Goal: Task Accomplishment & Management: Complete application form

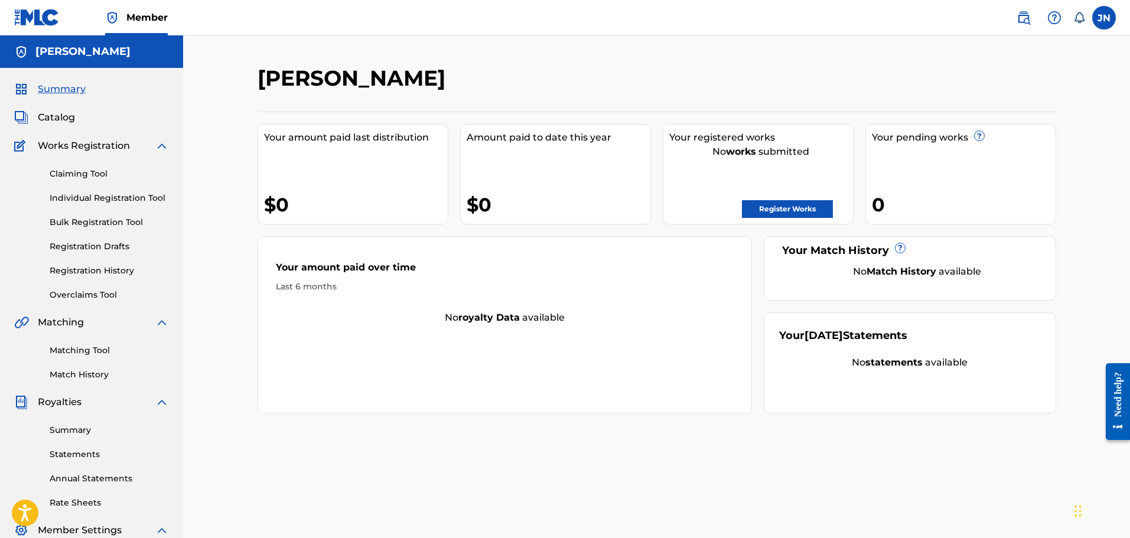
click at [107, 178] on link "Claiming Tool" at bounding box center [109, 174] width 119 height 12
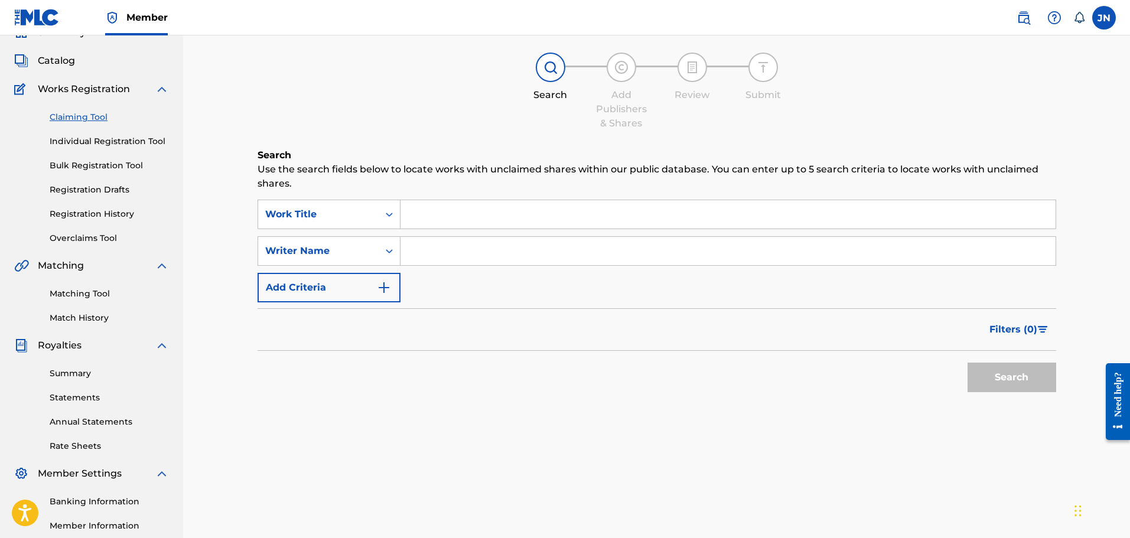
scroll to position [59, 0]
click at [117, 140] on link "Individual Registration Tool" at bounding box center [109, 139] width 119 height 12
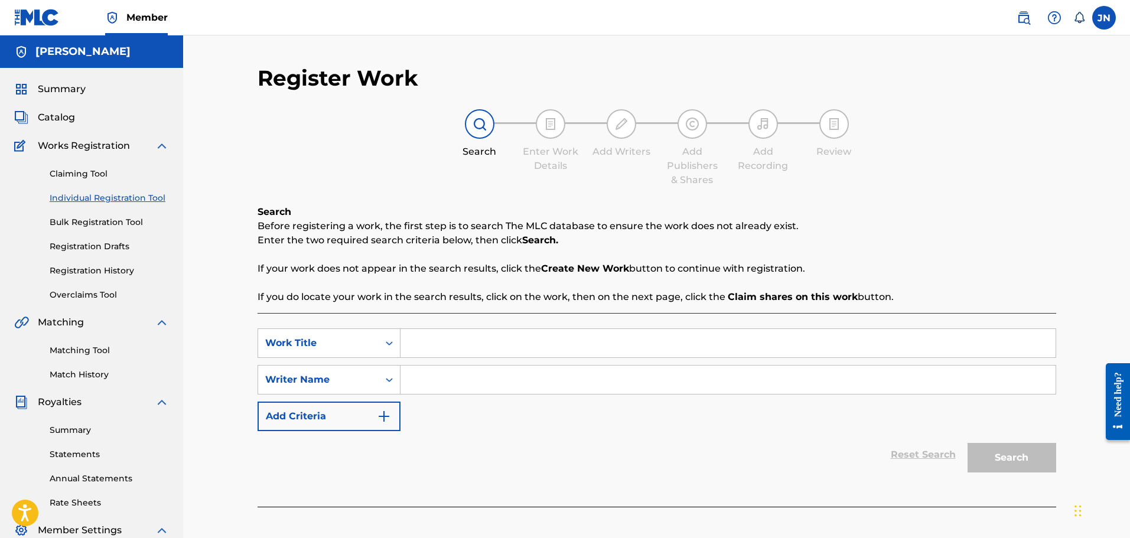
click at [114, 228] on link "Bulk Registration Tool" at bounding box center [109, 222] width 119 height 12
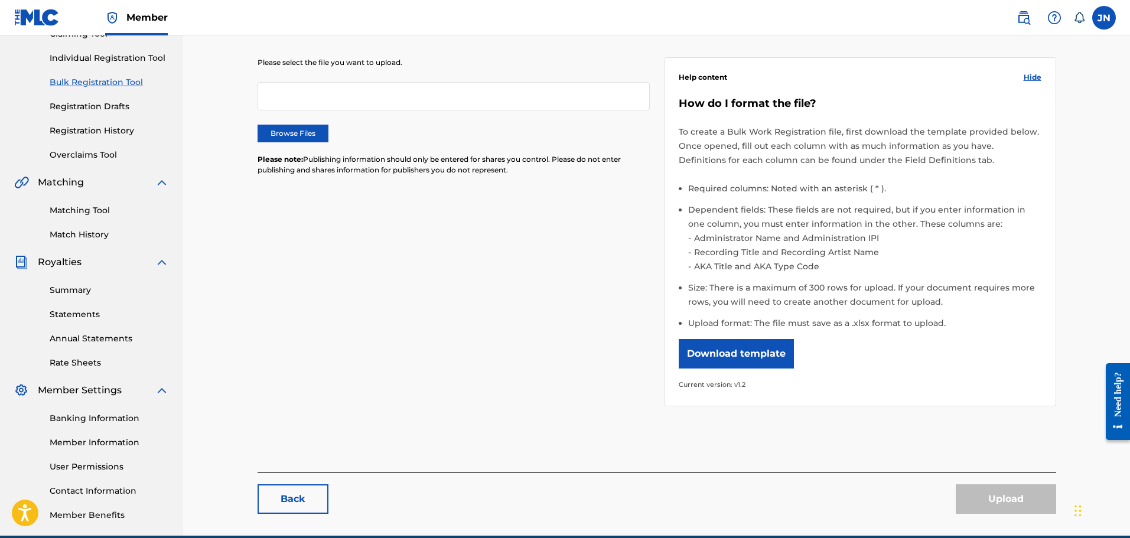
scroll to position [135, 0]
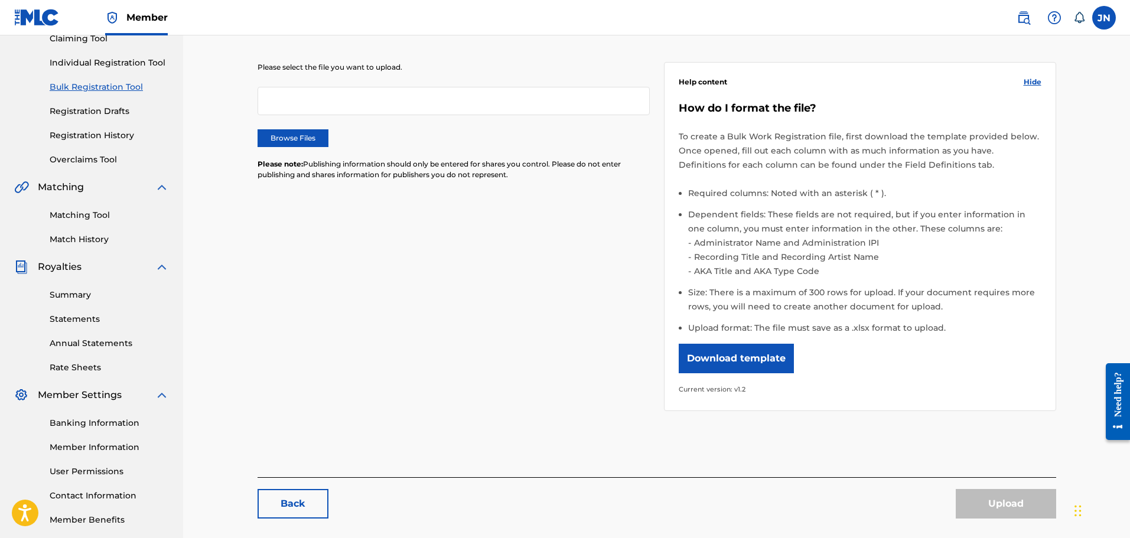
click at [110, 115] on link "Registration Drafts" at bounding box center [109, 111] width 119 height 12
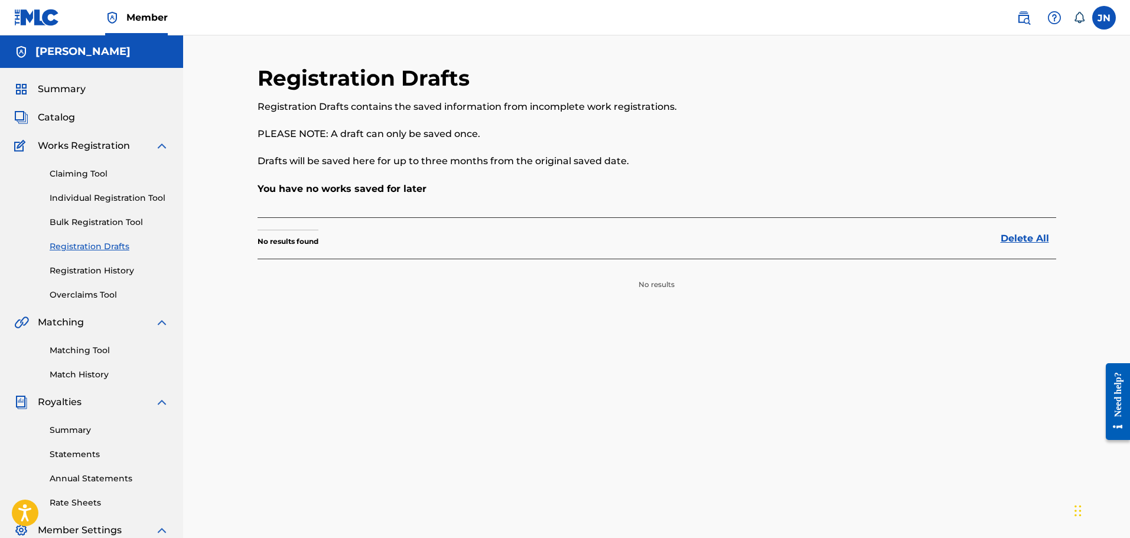
click at [119, 272] on link "Registration History" at bounding box center [109, 271] width 119 height 12
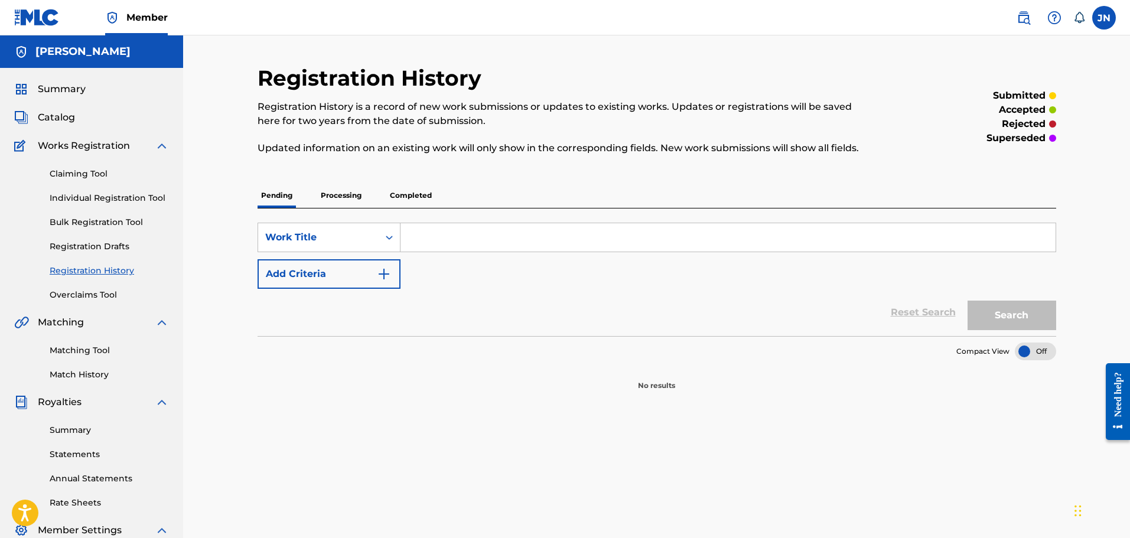
click at [99, 297] on link "Overclaims Tool" at bounding box center [109, 295] width 119 height 12
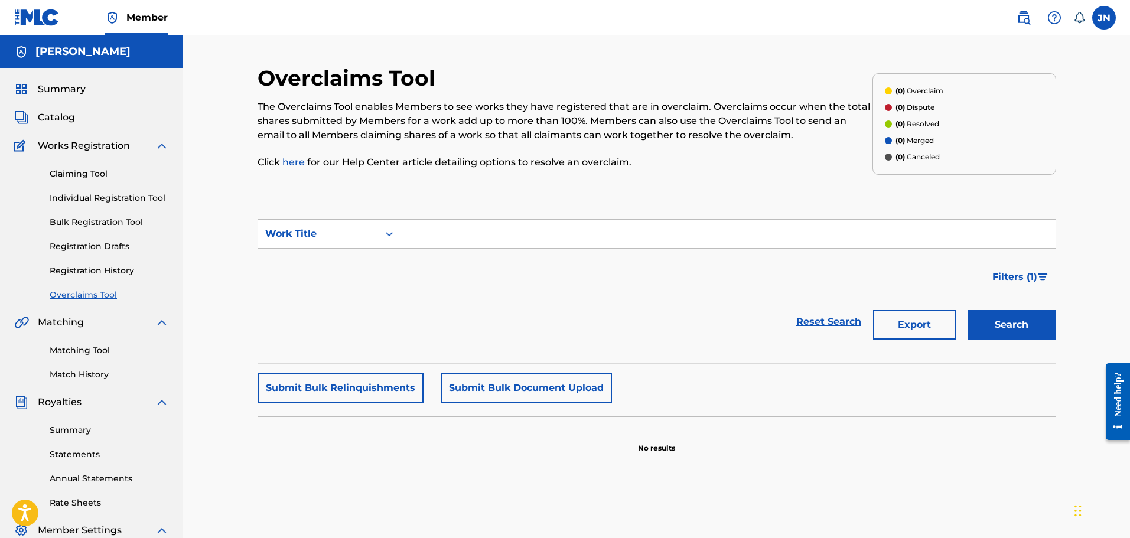
click at [88, 352] on link "Matching Tool" at bounding box center [109, 350] width 119 height 12
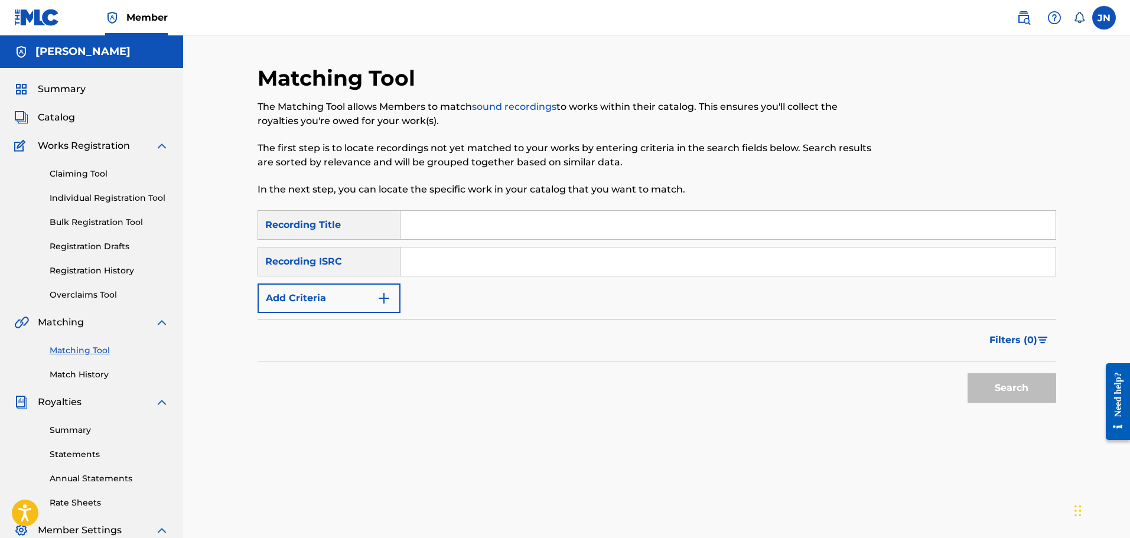
click at [96, 429] on link "Summary" at bounding box center [109, 430] width 119 height 12
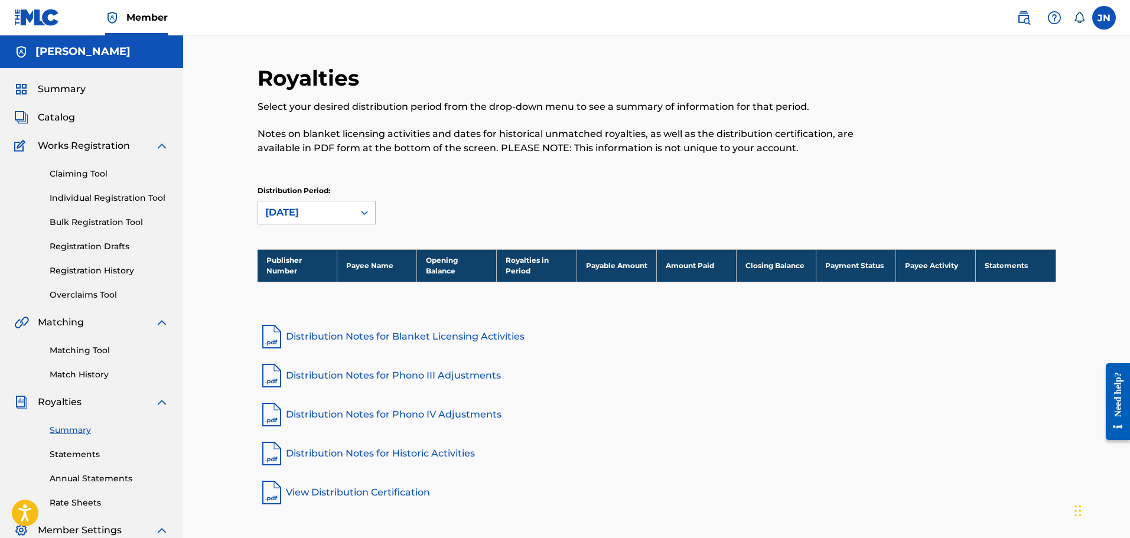
click at [68, 174] on link "Claiming Tool" at bounding box center [109, 174] width 119 height 12
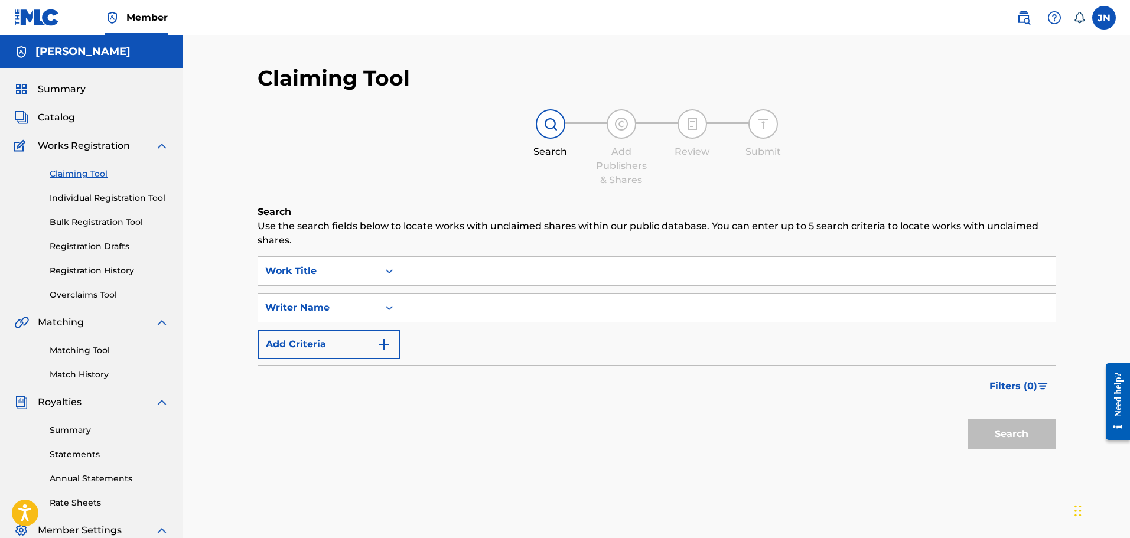
click at [58, 118] on span "Catalog" at bounding box center [56, 117] width 37 height 14
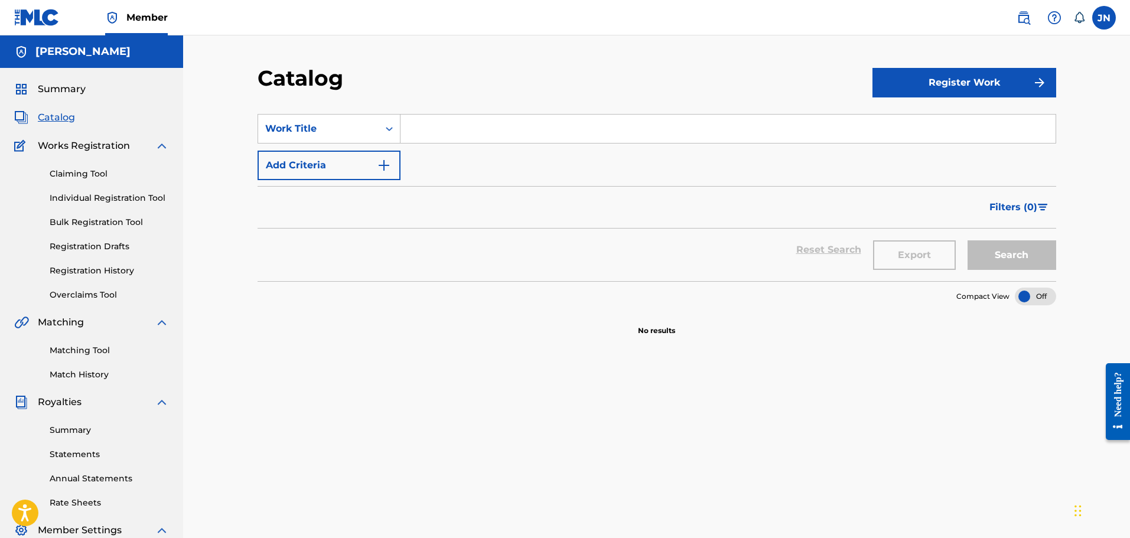
click at [368, 164] on button "Add Criteria" at bounding box center [329, 166] width 143 height 30
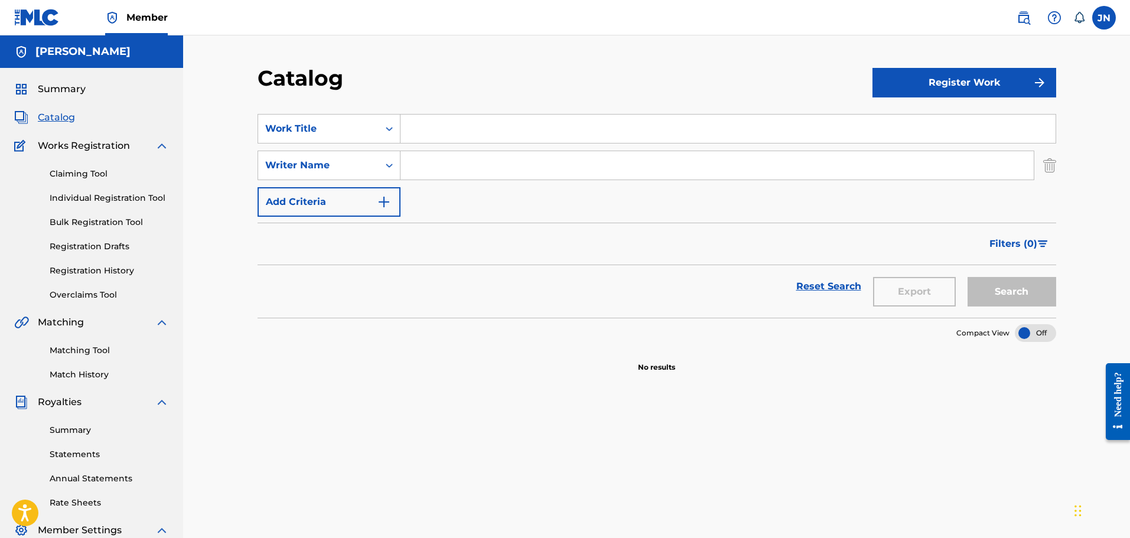
click at [1053, 166] on img "Search Form" at bounding box center [1049, 166] width 13 height 30
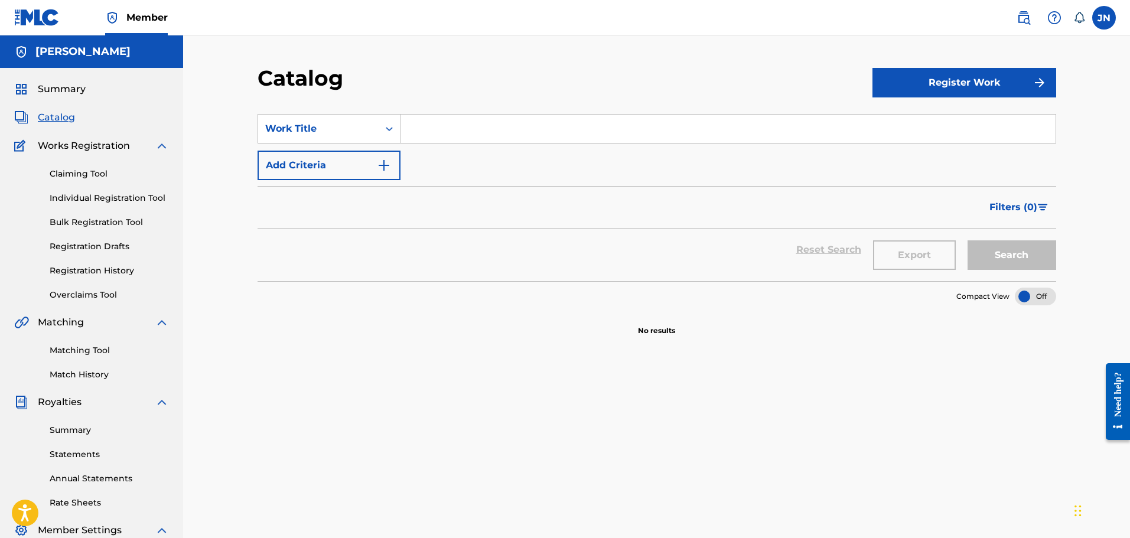
click at [988, 74] on button "Register Work" at bounding box center [964, 83] width 184 height 30
click at [887, 125] on link "Individual" at bounding box center [964, 121] width 184 height 28
click at [965, 96] on button "Register Work" at bounding box center [964, 83] width 184 height 30
click at [967, 145] on link "By File Upload" at bounding box center [964, 149] width 184 height 28
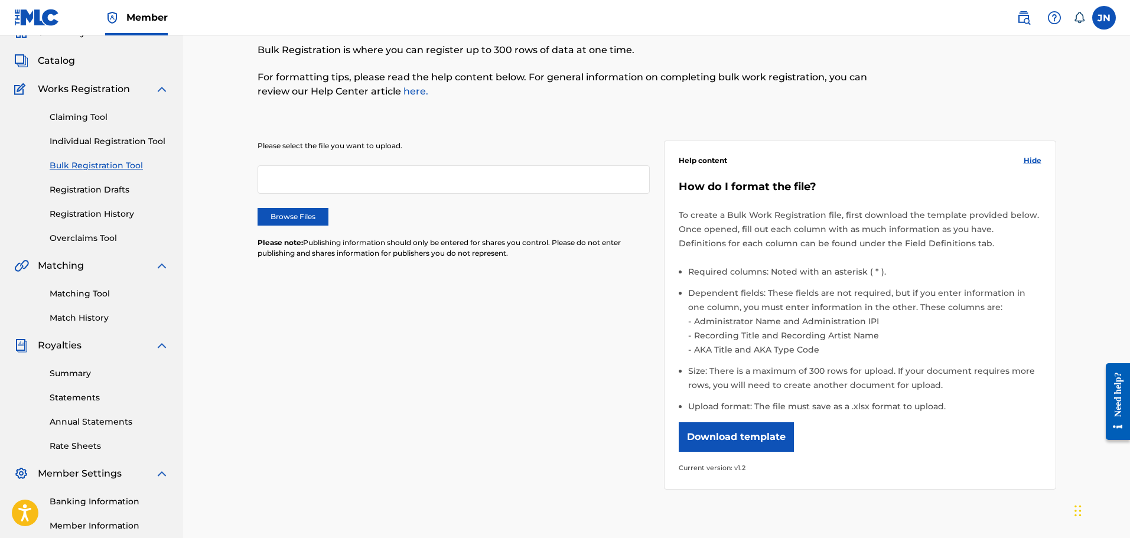
scroll to position [59, 0]
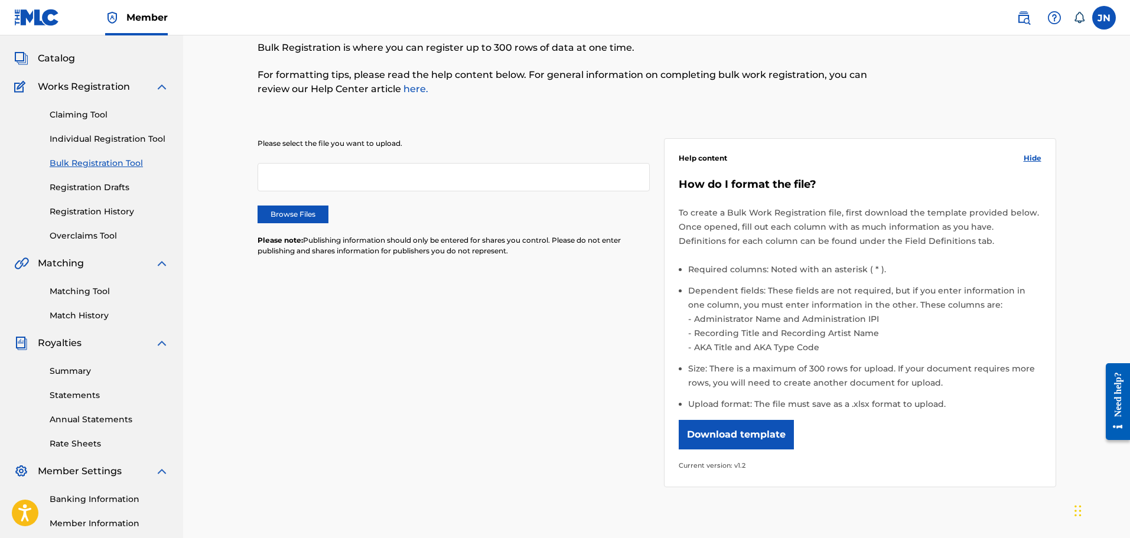
click at [747, 438] on button "Download template" at bounding box center [736, 435] width 115 height 30
click at [81, 112] on link "Claiming Tool" at bounding box center [109, 115] width 119 height 12
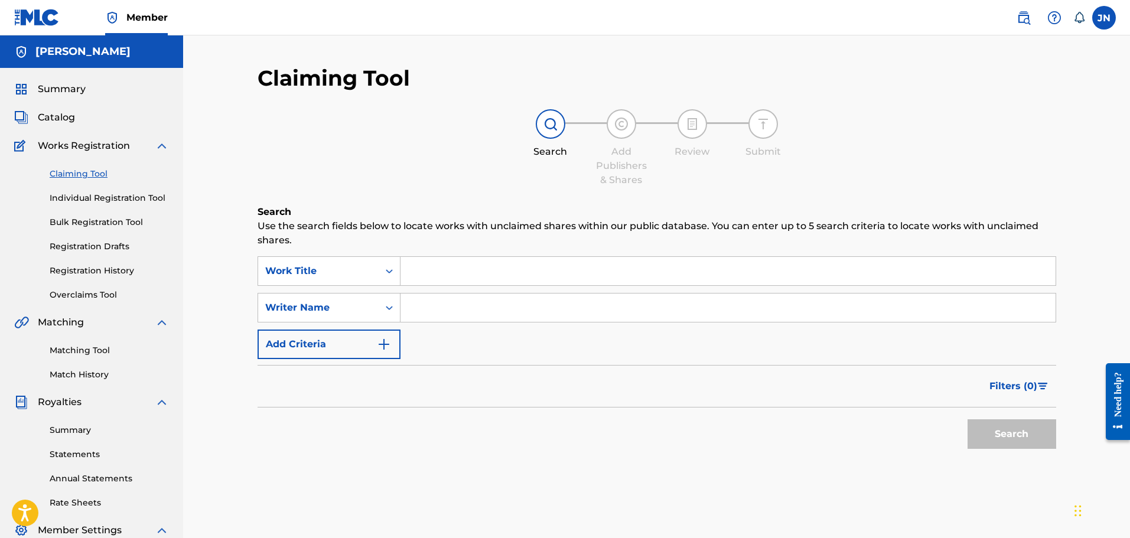
click at [477, 272] on input "Search Form" at bounding box center [727, 271] width 655 height 28
type input "TBD (INSTRUMENTAL)"
click at [1014, 429] on button "Search" at bounding box center [1011, 434] width 89 height 30
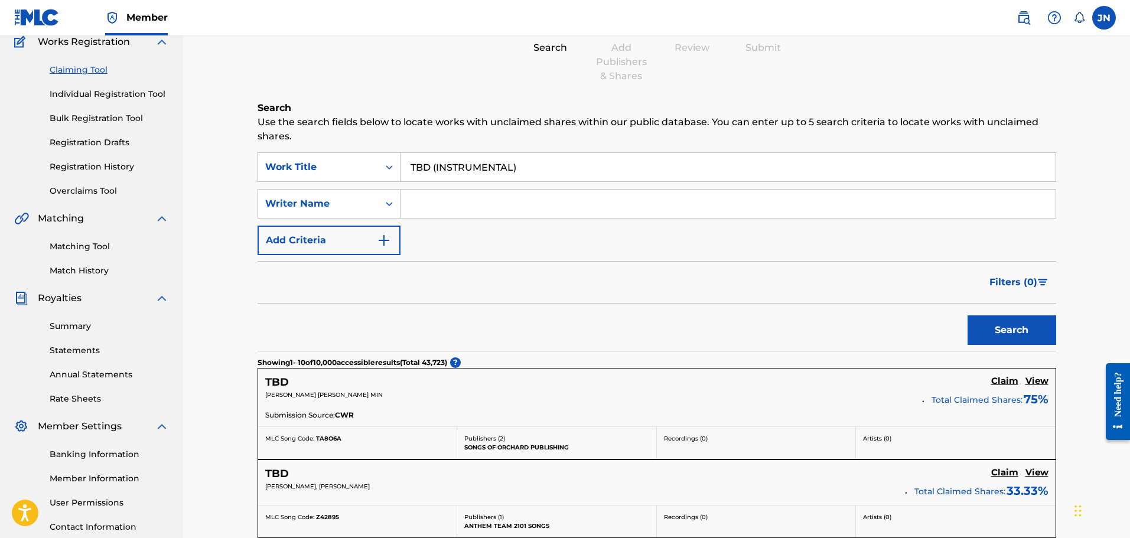
scroll to position [118, 0]
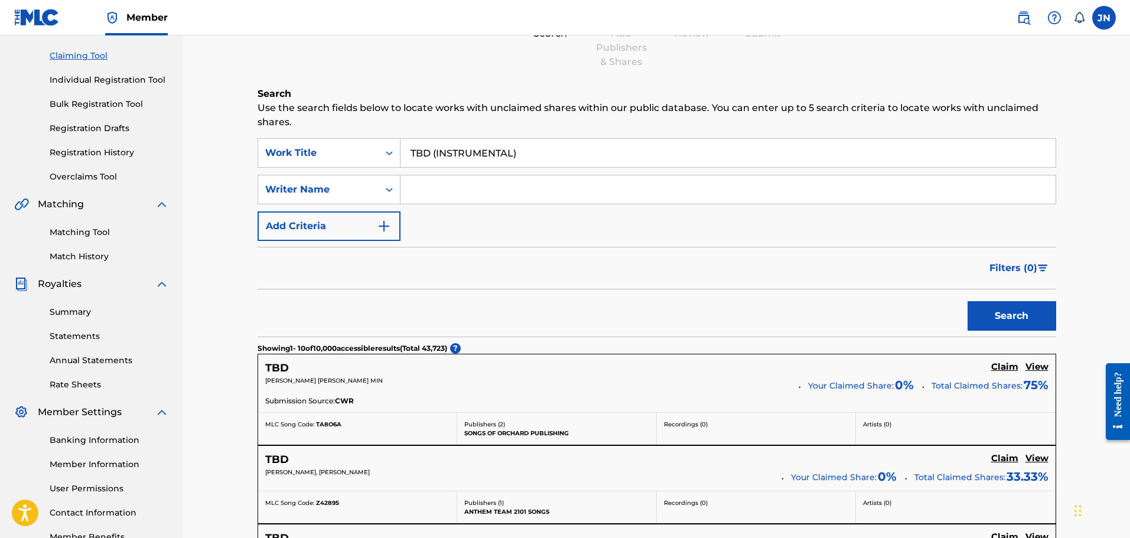
click at [473, 185] on input "Search Form" at bounding box center [727, 189] width 655 height 28
type input "JAKUB NAJDZIONEK"
click at [993, 316] on button "Search" at bounding box center [1011, 316] width 89 height 30
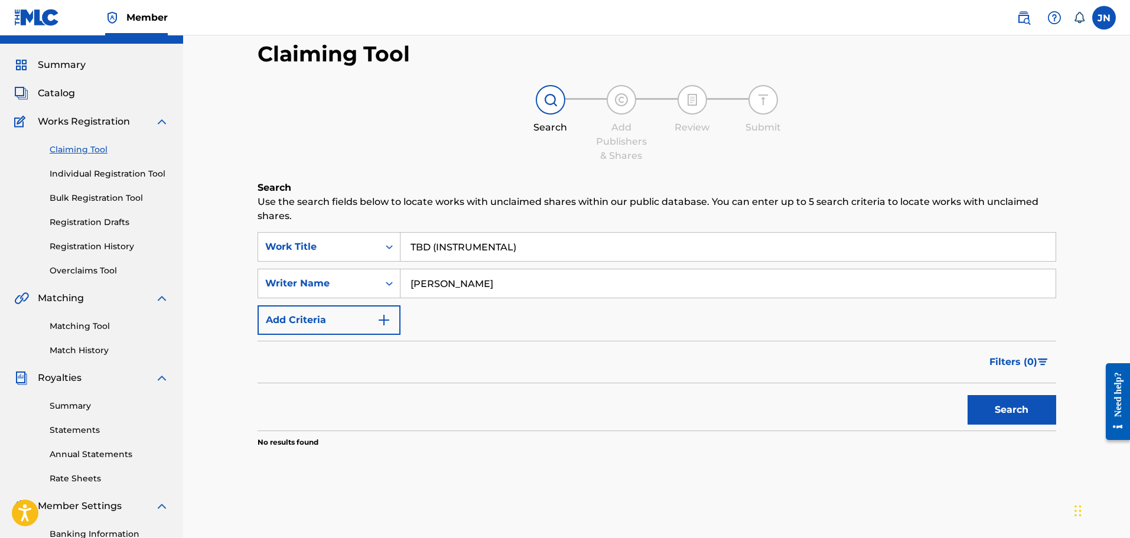
scroll to position [0, 0]
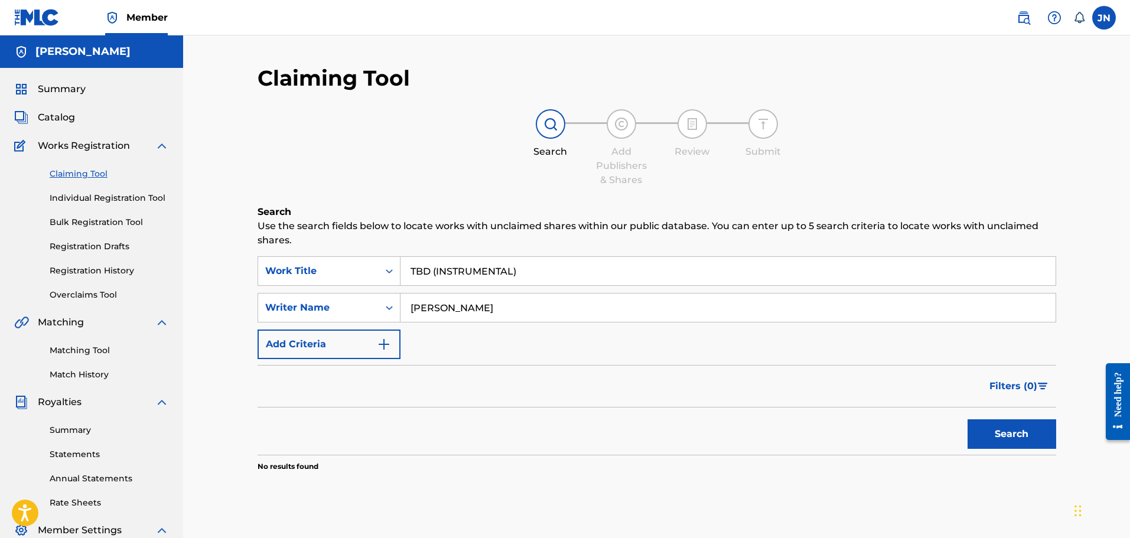
click at [115, 200] on link "Individual Registration Tool" at bounding box center [109, 198] width 119 height 12
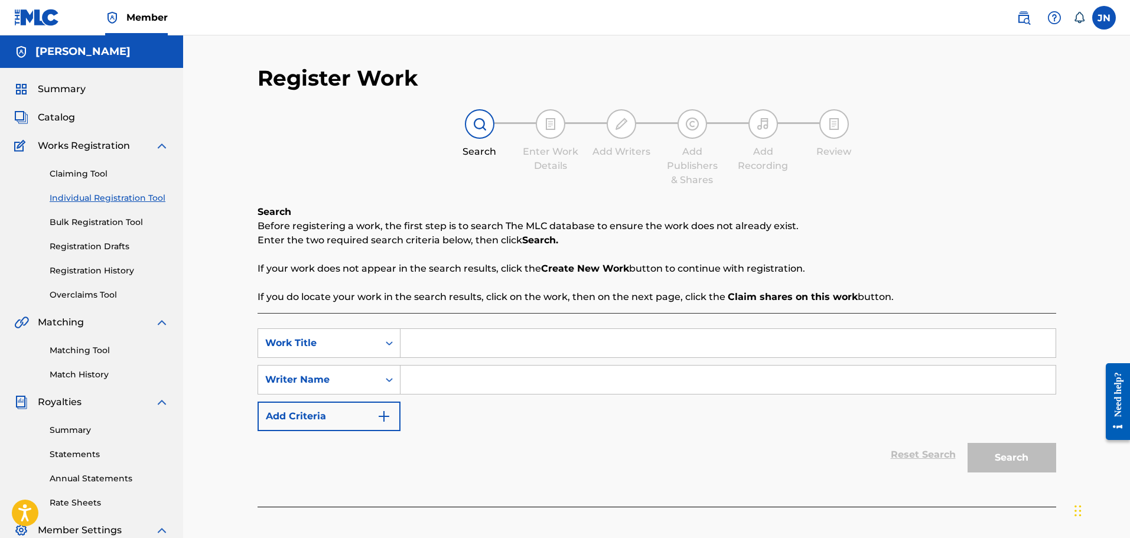
click at [478, 337] on input "Search Form" at bounding box center [727, 343] width 655 height 28
type input "TBD (INSTRUMENTAL)"
click at [573, 393] on input "Search Form" at bounding box center [727, 380] width 655 height 28
type input "JAKUB NAJDZIONEK"
click at [1007, 464] on button "Search" at bounding box center [1011, 458] width 89 height 30
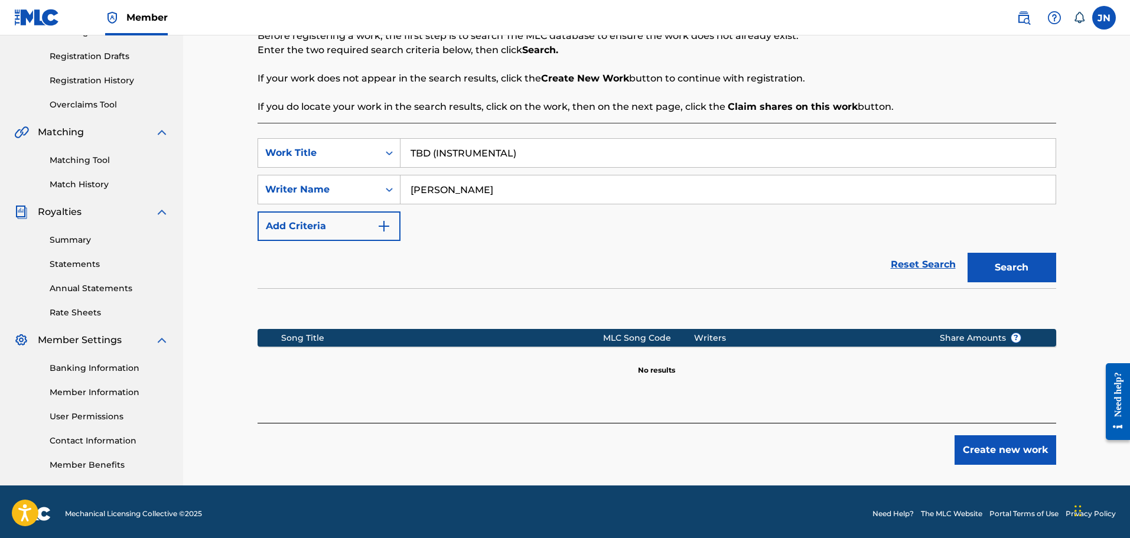
scroll to position [194, 0]
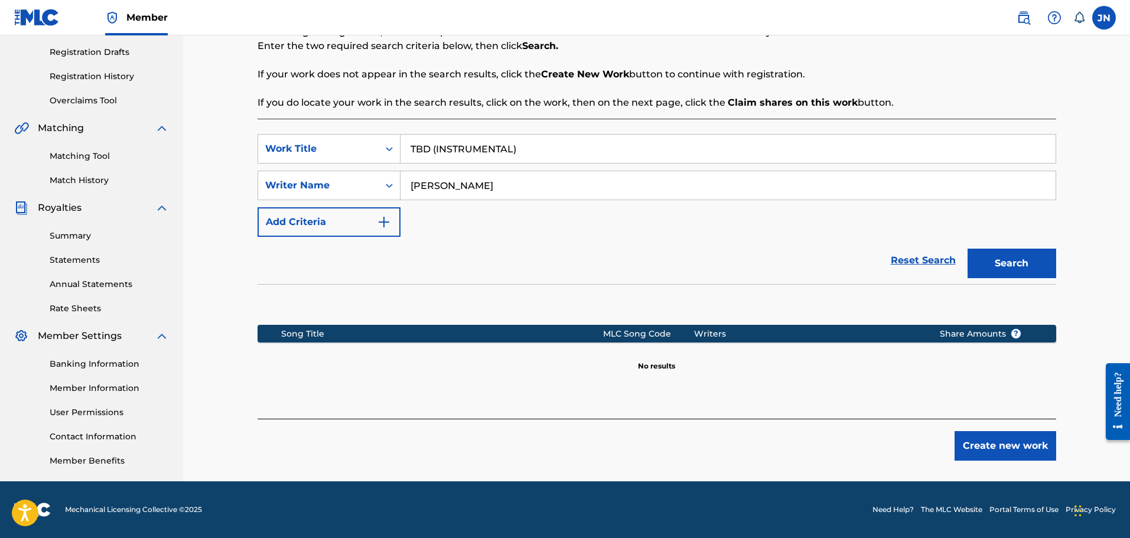
click at [1017, 437] on button "Create new work" at bounding box center [1005, 446] width 102 height 30
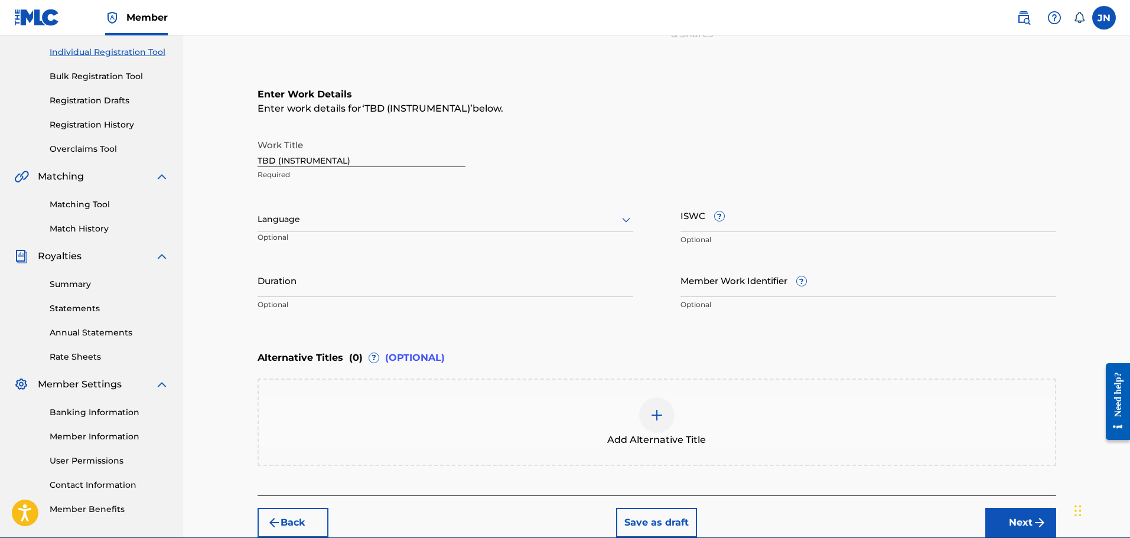
scroll to position [143, 0]
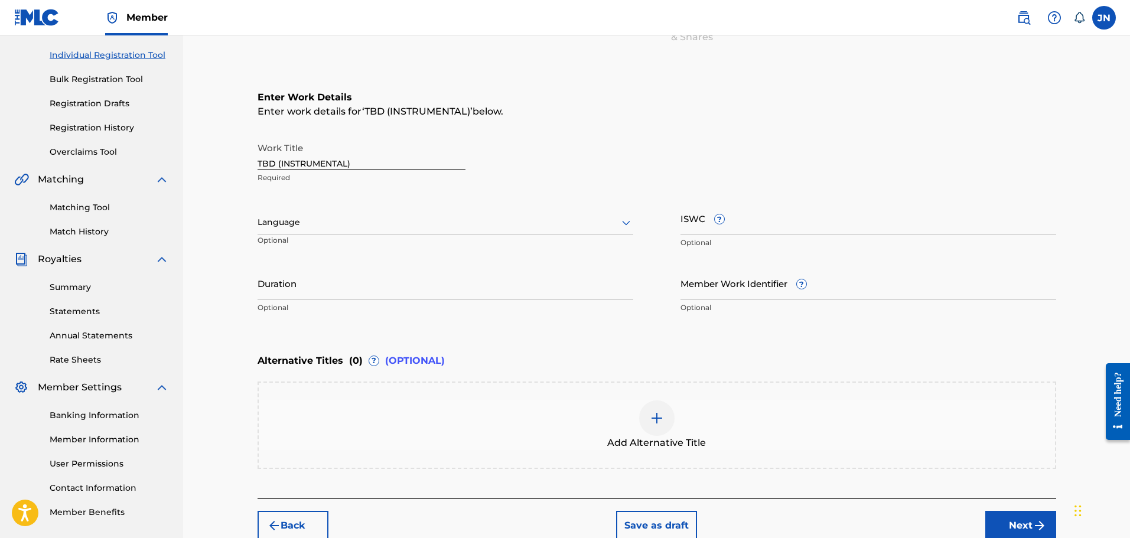
click at [481, 221] on div at bounding box center [446, 222] width 376 height 15
click at [452, 249] on div "English" at bounding box center [445, 248] width 374 height 27
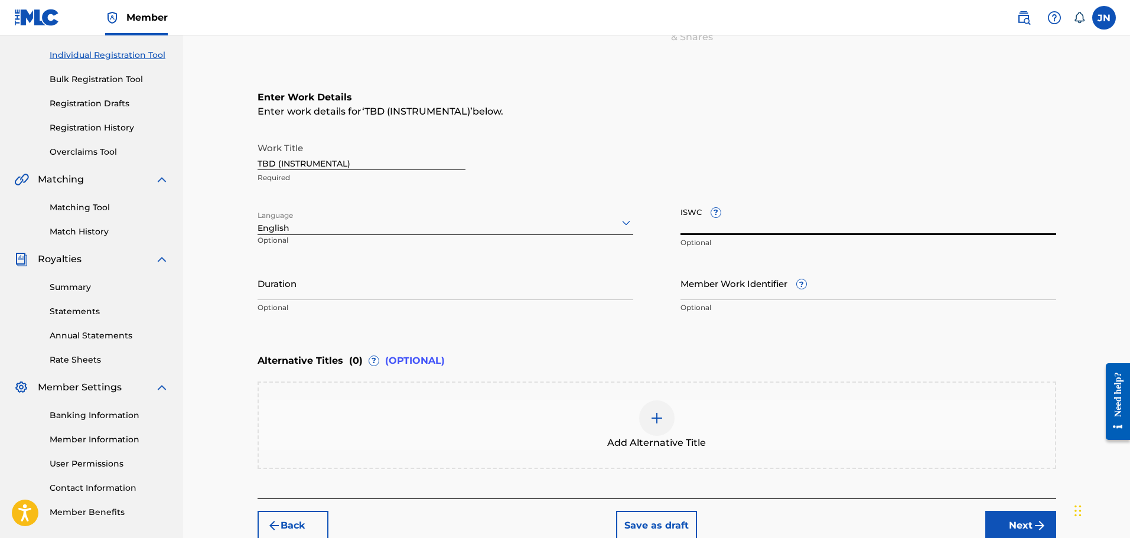
click at [799, 223] on input "ISWC ?" at bounding box center [868, 218] width 376 height 34
click at [647, 265] on div "Work Title TBD (INSTRUMENTAL) Required Language English Optional ISWC ? Optiona…" at bounding box center [657, 227] width 799 height 183
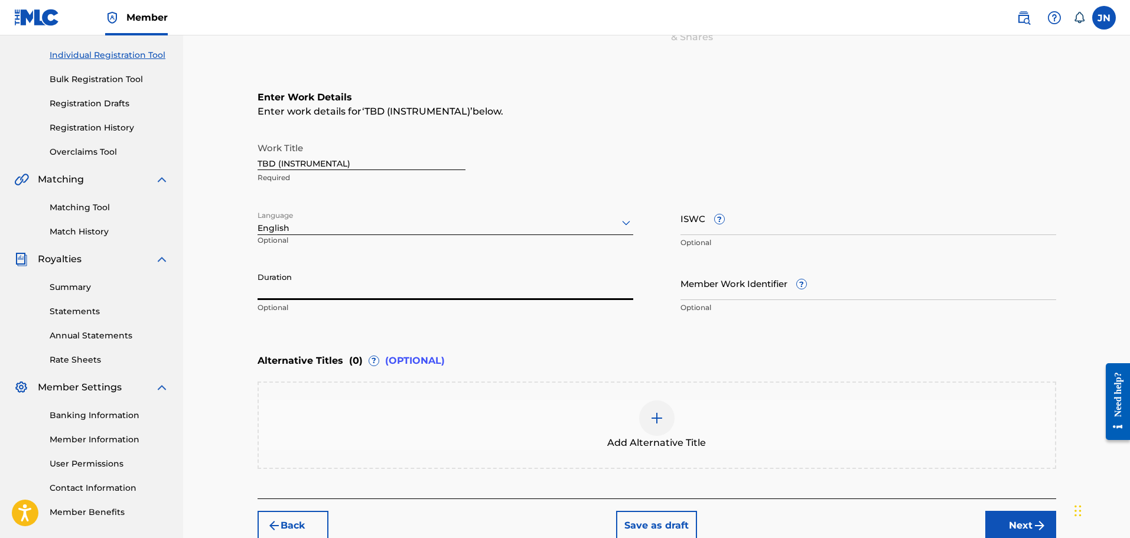
click at [485, 299] on input "Duration" at bounding box center [446, 283] width 376 height 34
click at [395, 301] on div "Duration Optional" at bounding box center [446, 292] width 376 height 53
click at [395, 295] on input "Duration" at bounding box center [446, 283] width 376 height 34
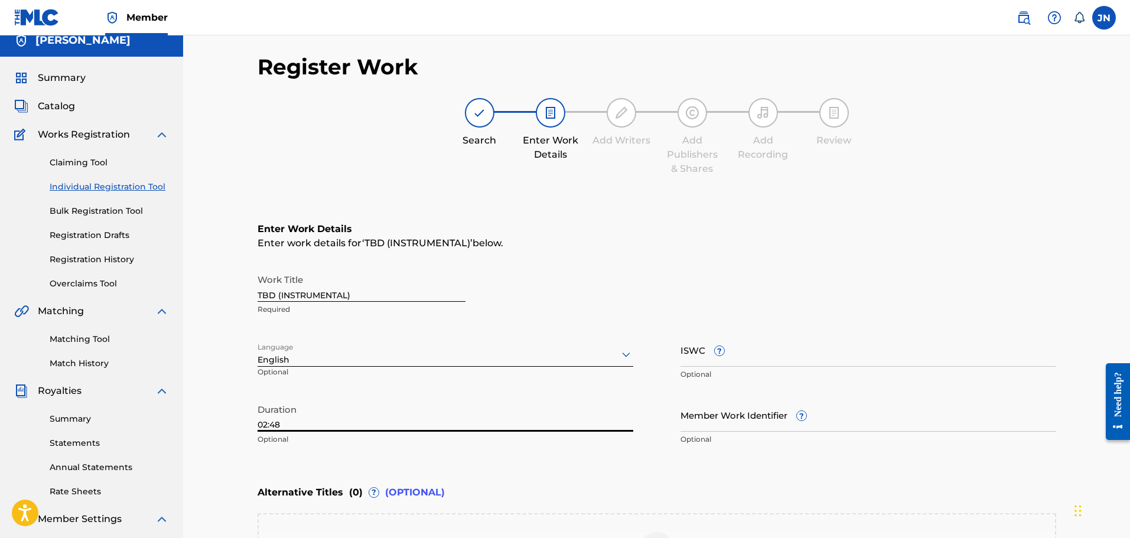
scroll to position [0, 0]
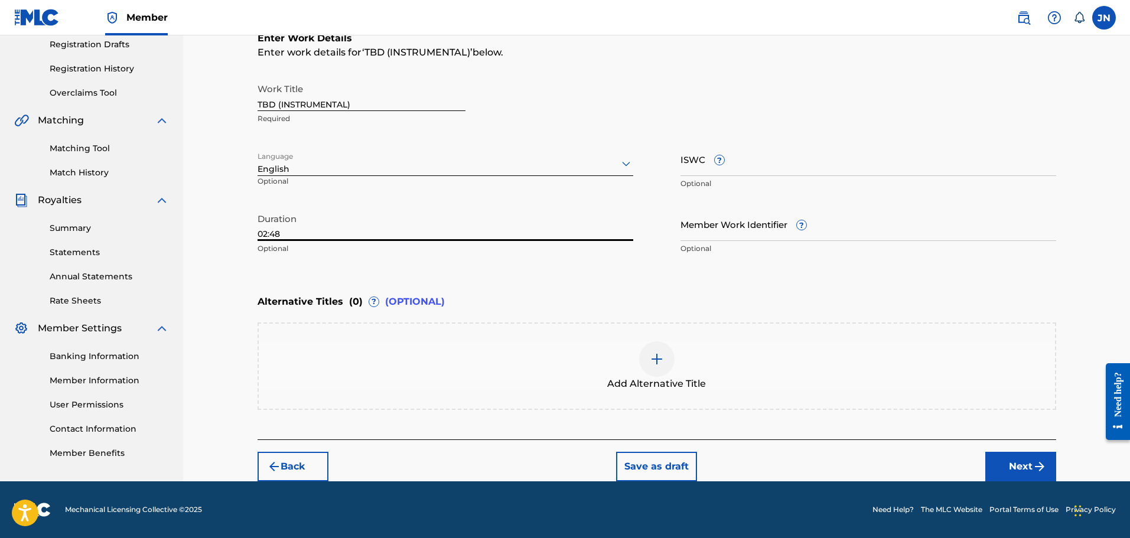
type input "02:48"
click at [1042, 473] on img "submit" at bounding box center [1039, 467] width 14 height 14
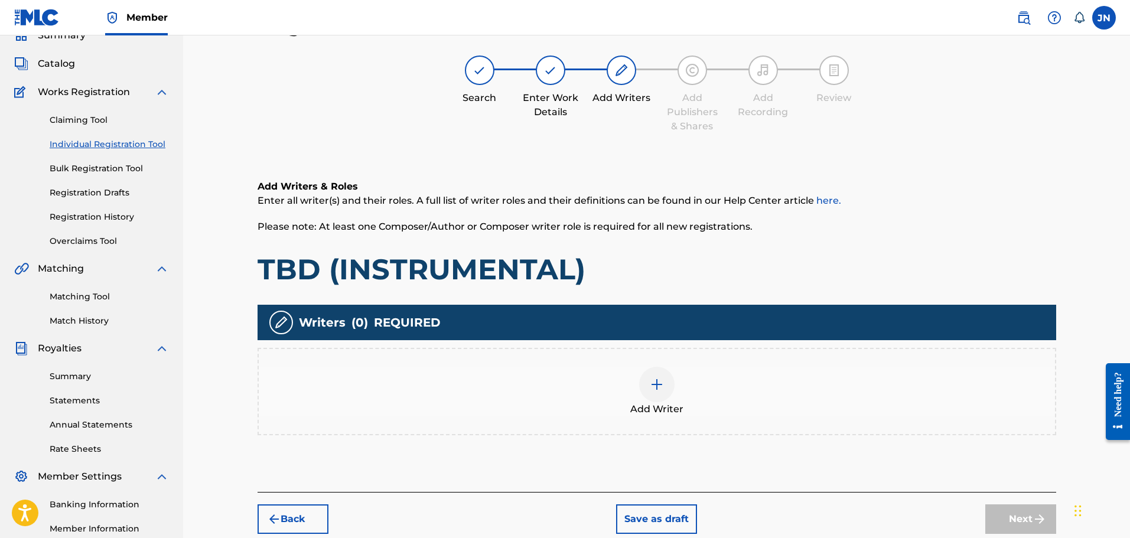
scroll to position [53, 0]
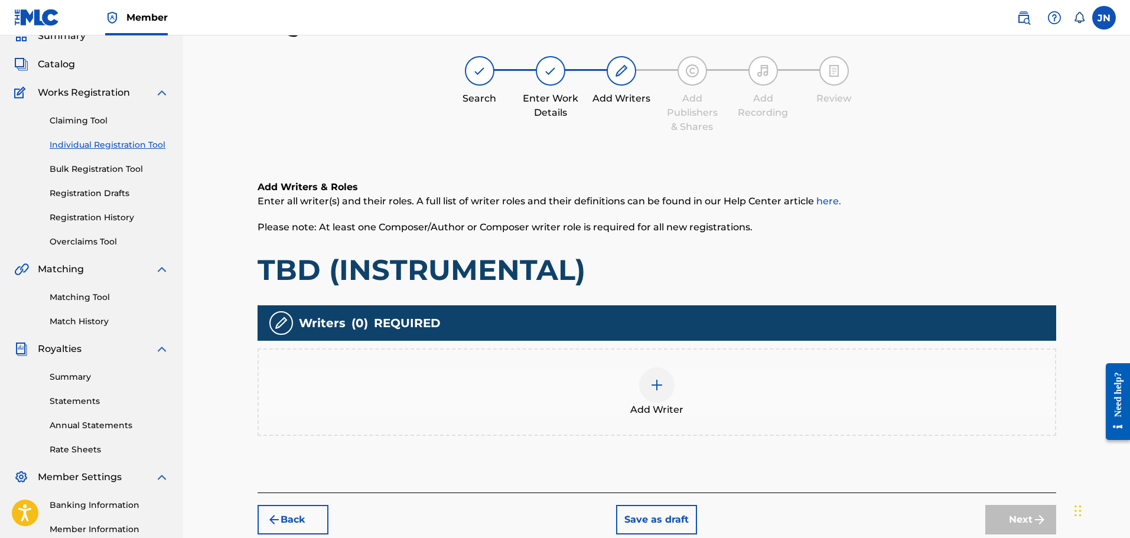
click at [617, 390] on div "Add Writer" at bounding box center [657, 392] width 796 height 50
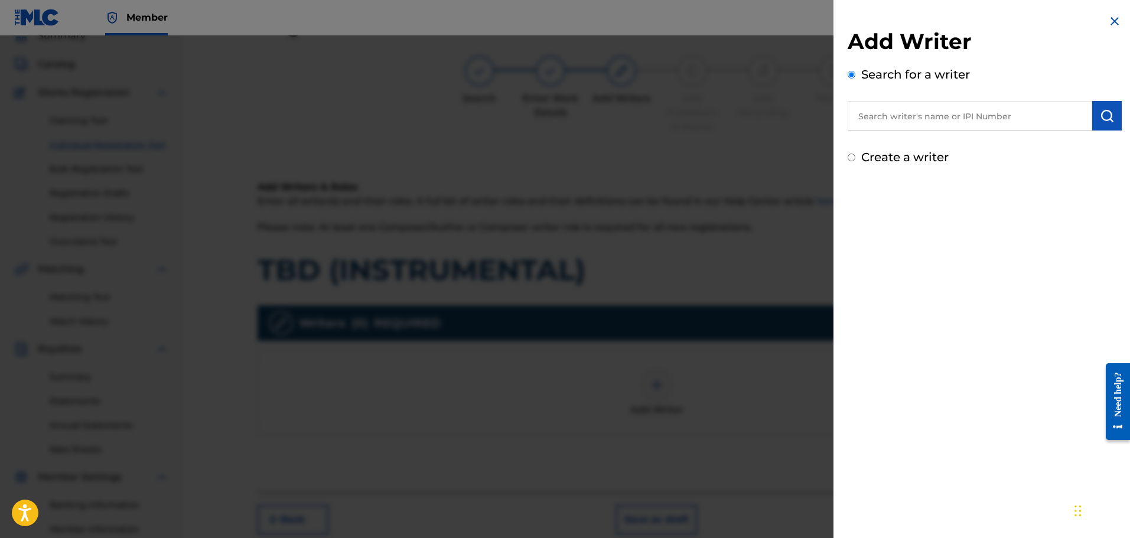
click at [954, 120] on input "text" at bounding box center [970, 116] width 245 height 30
type input "J"
click at [920, 162] on label "Create a writer" at bounding box center [904, 157] width 87 height 14
radio input "true"
click at [855, 161] on input "Create a writer" at bounding box center [852, 158] width 8 height 8
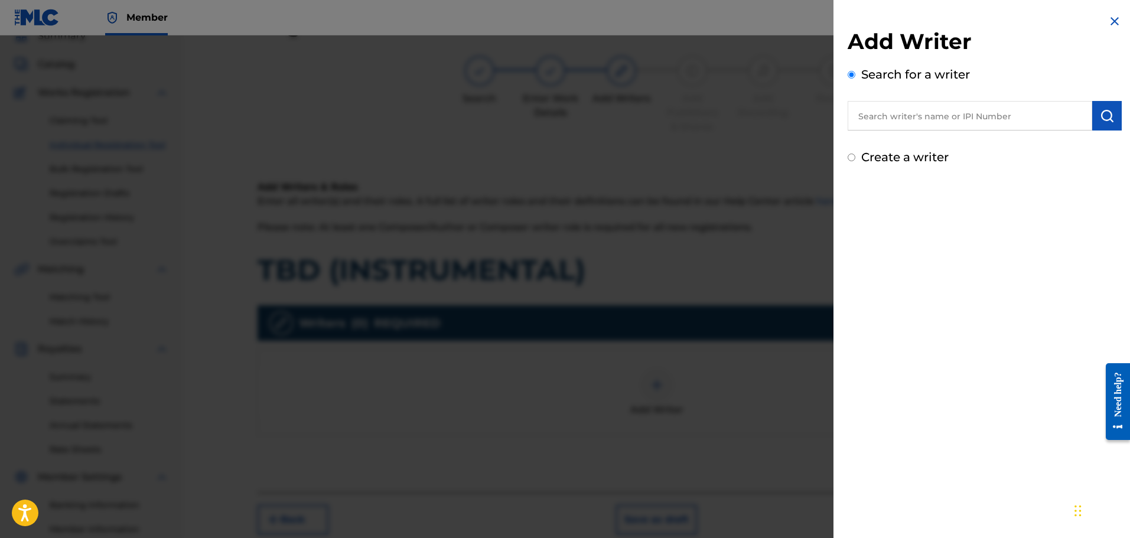
radio input "false"
radio input "true"
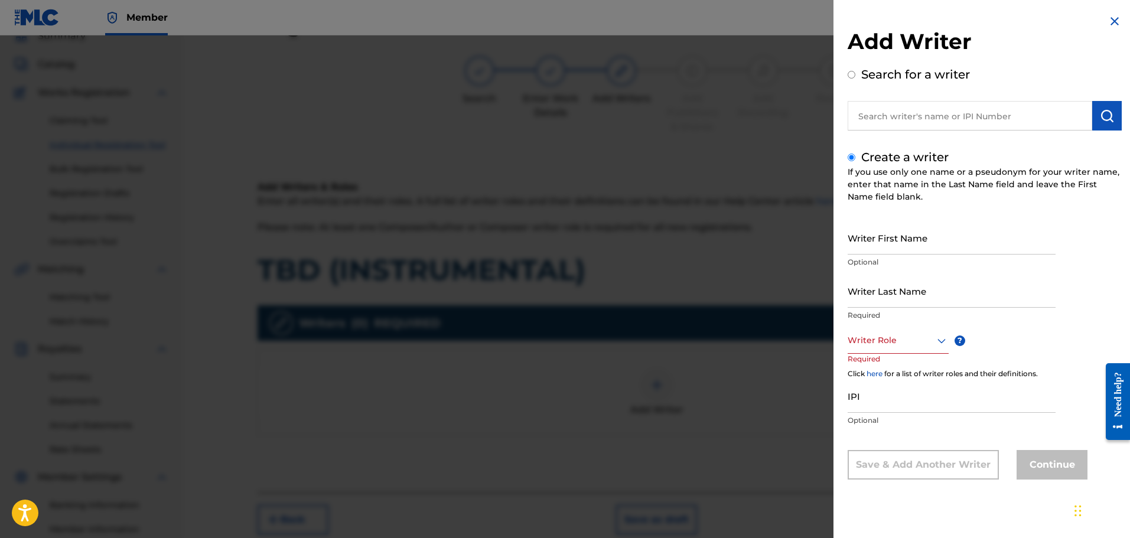
click at [921, 240] on input "Writer First Name" at bounding box center [952, 238] width 208 height 34
type input "[PERSON_NAME]"
click at [927, 294] on input "Writer Last Name" at bounding box center [952, 291] width 208 height 34
type input "Najdzionek"
click at [920, 333] on div at bounding box center [898, 340] width 101 height 15
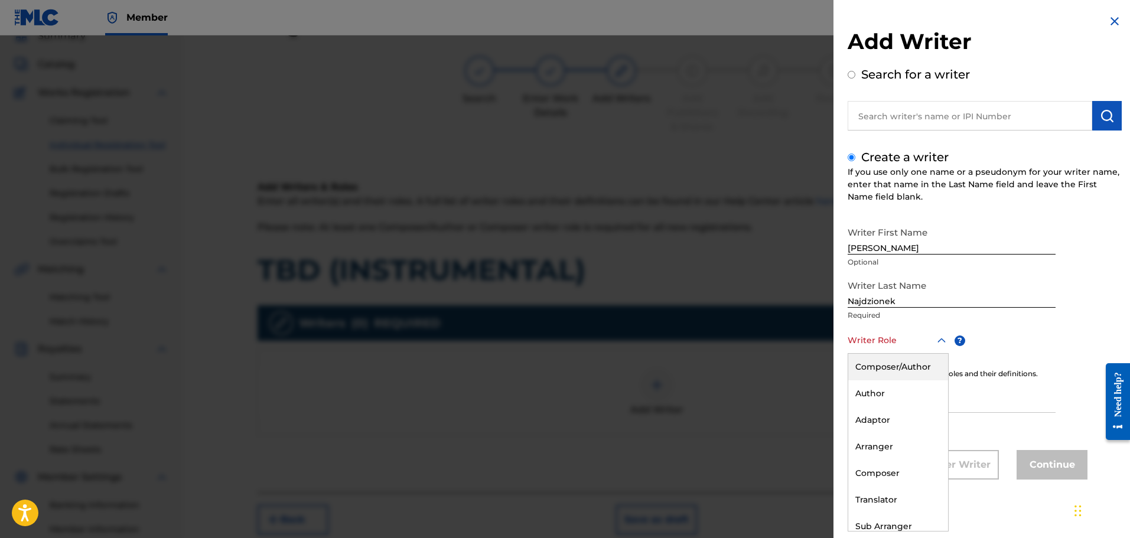
click at [908, 369] on div "Composer/Author" at bounding box center [898, 367] width 100 height 27
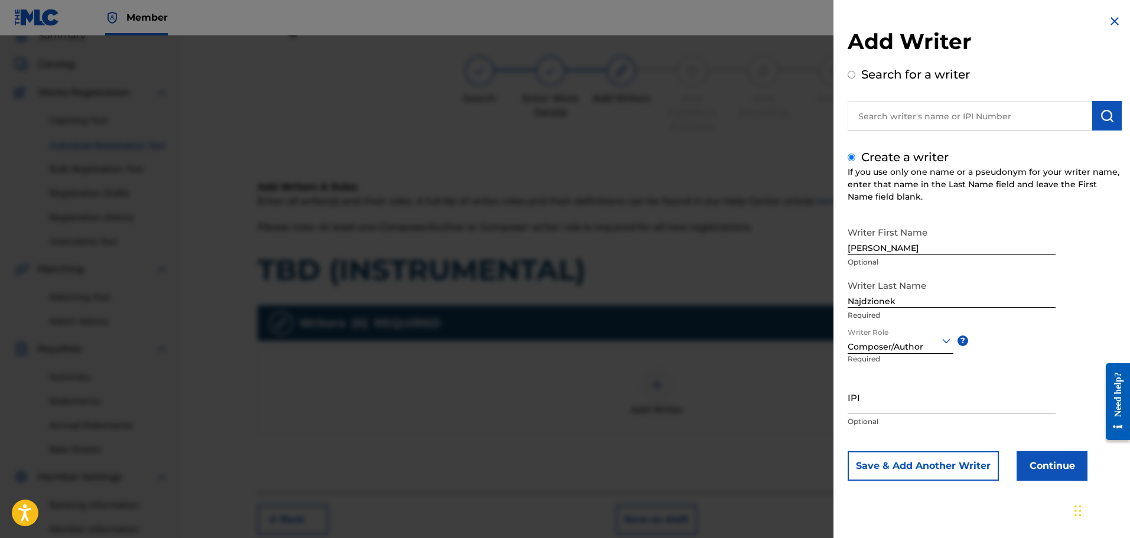
drag, startPoint x: 1050, startPoint y: 469, endPoint x: 1070, endPoint y: 369, distance: 101.7
click at [1070, 369] on div "Writer First Name Jakub Optional Writer Last Name Najdzionek Required Writer Ro…" at bounding box center [985, 351] width 274 height 260
click at [1055, 467] on button "Continue" at bounding box center [1052, 466] width 71 height 30
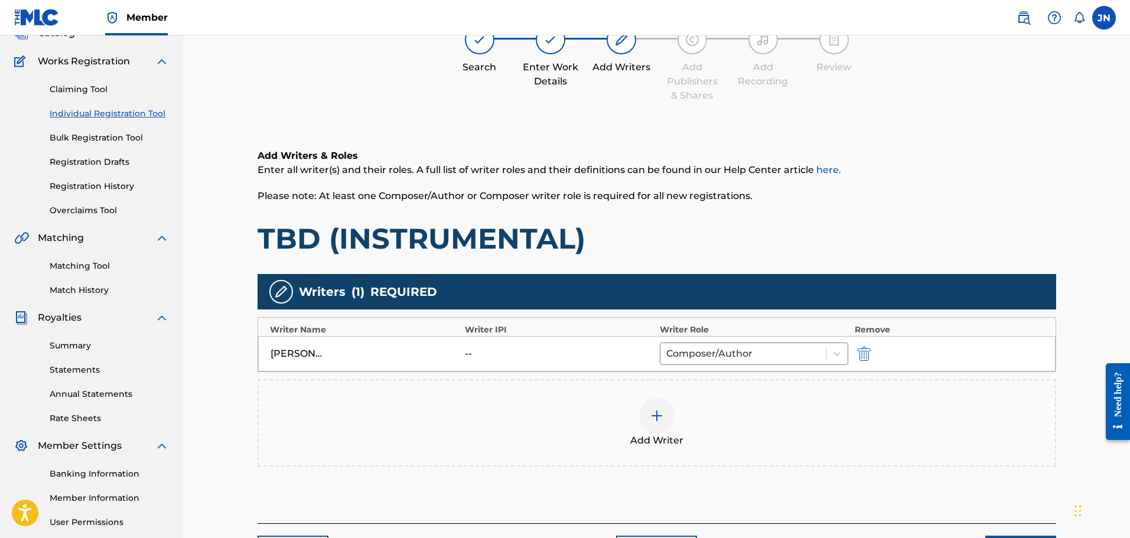
scroll to position [171, 0]
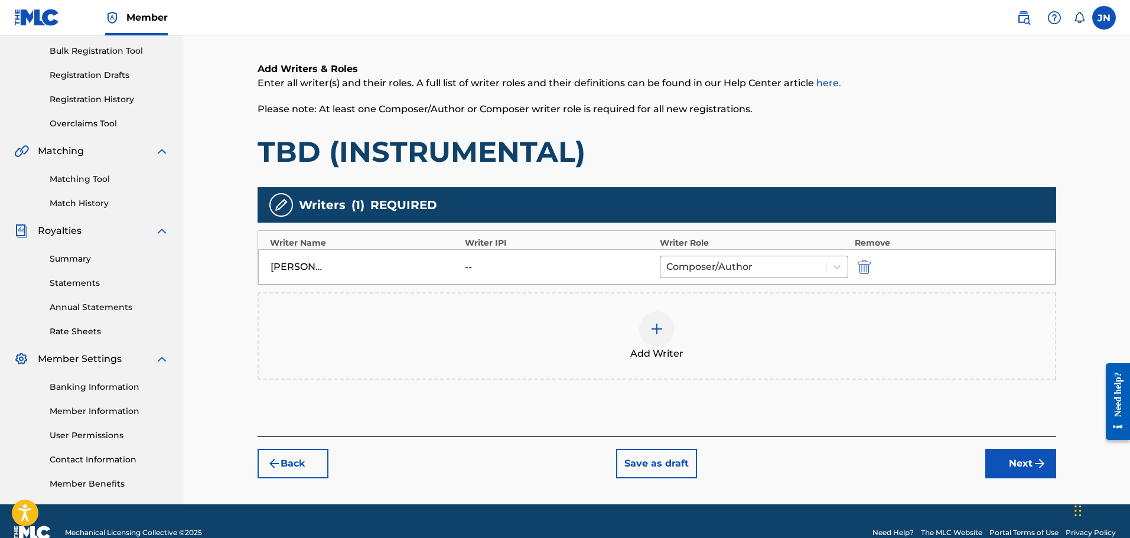
click at [1009, 461] on button "Next" at bounding box center [1020, 464] width 71 height 30
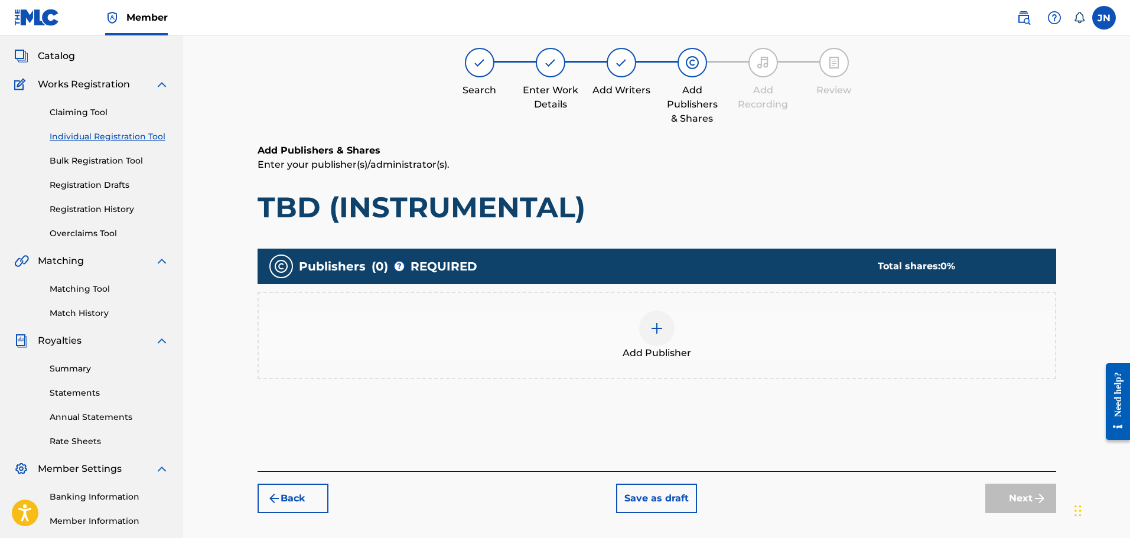
scroll to position [53, 0]
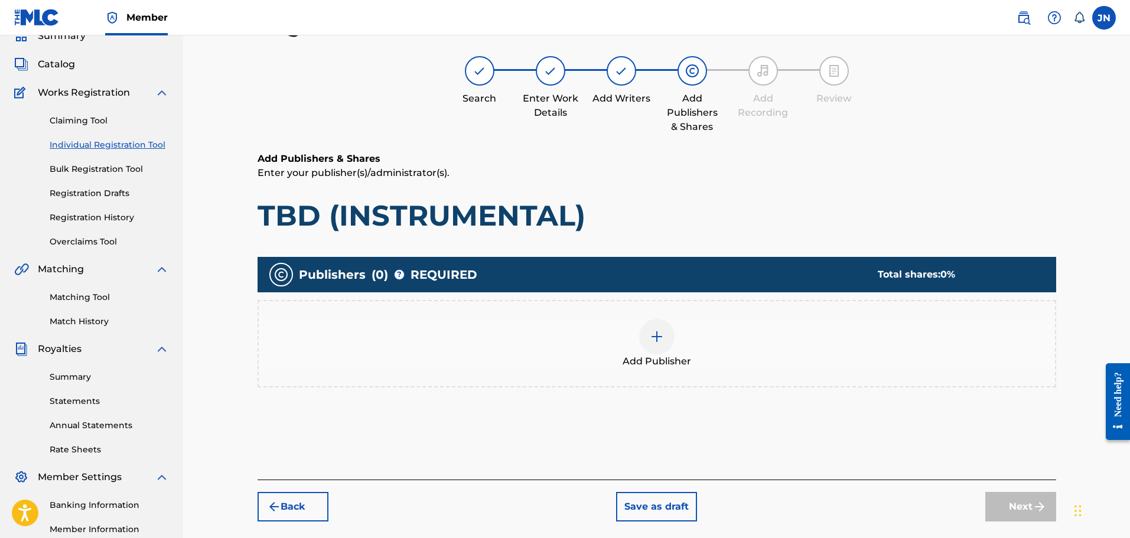
click at [570, 334] on div "Add Publisher" at bounding box center [657, 344] width 796 height 50
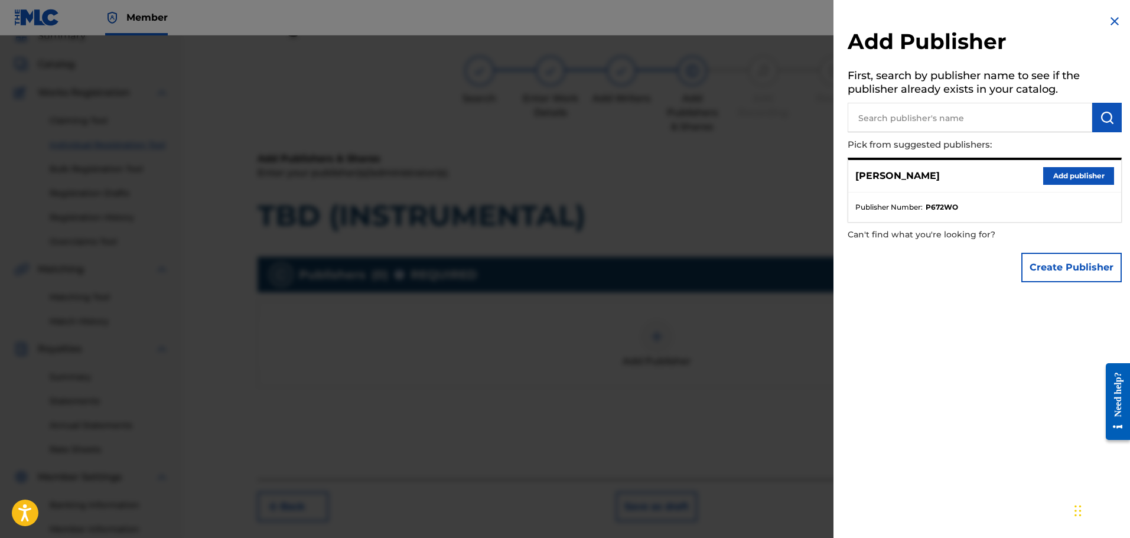
click at [1070, 177] on button "Add publisher" at bounding box center [1078, 176] width 71 height 18
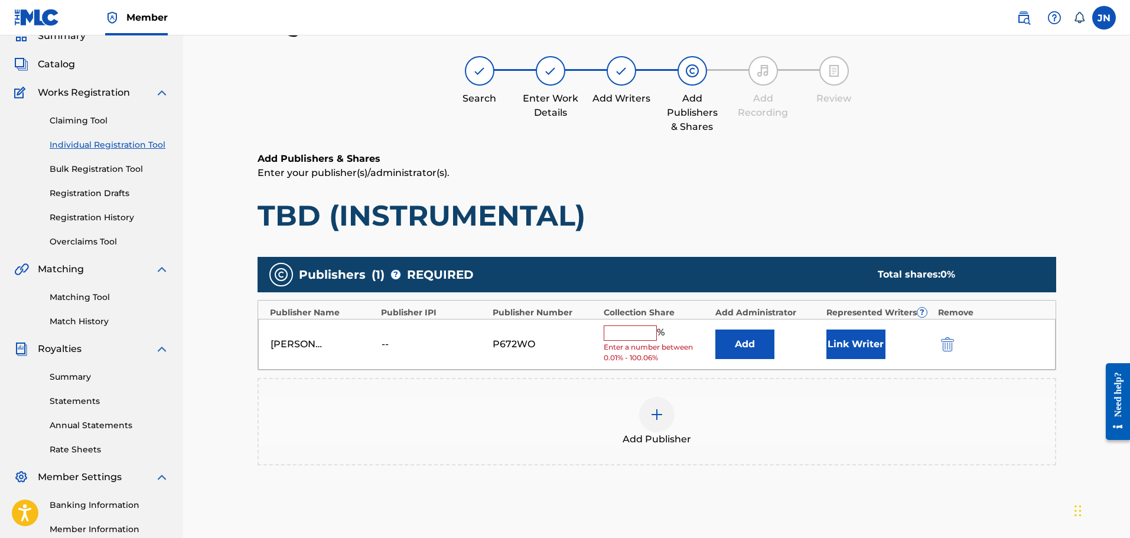
click at [637, 338] on input "text" at bounding box center [630, 332] width 53 height 15
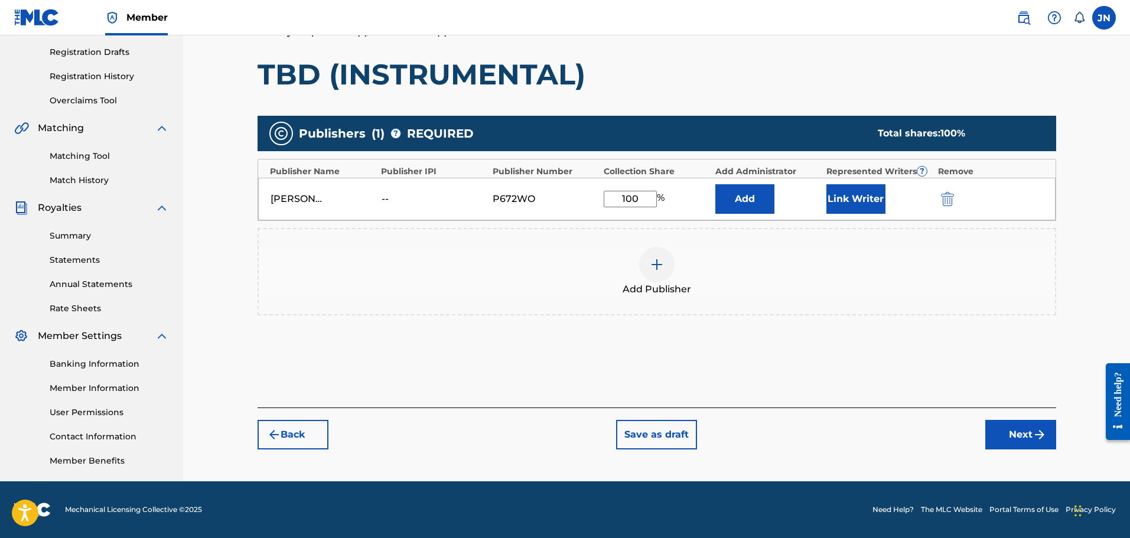
type input "100"
click at [1037, 438] on img "submit" at bounding box center [1039, 435] width 14 height 14
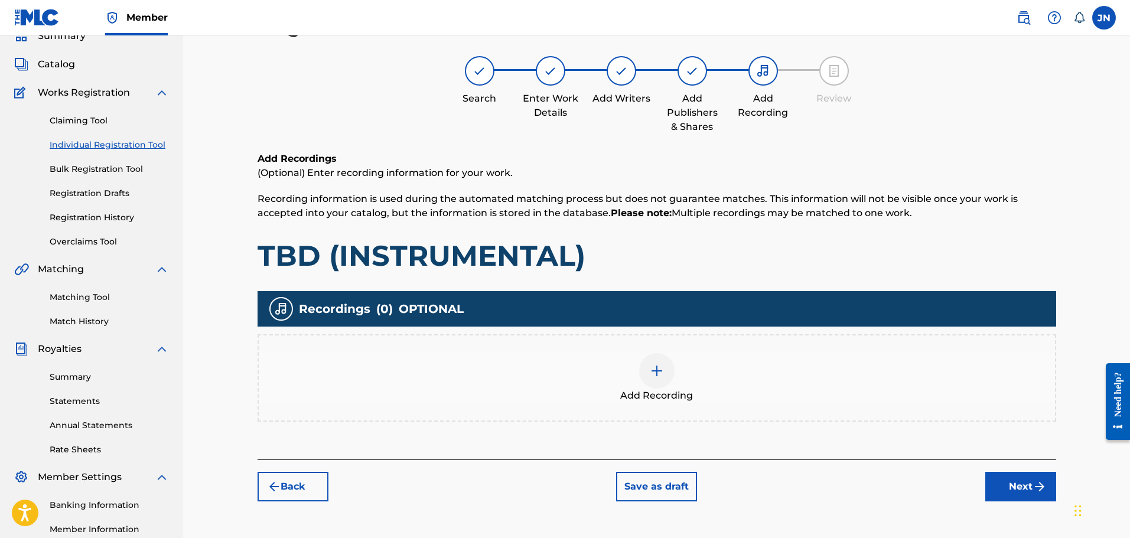
click at [630, 370] on div "Add Recording" at bounding box center [657, 378] width 796 height 50
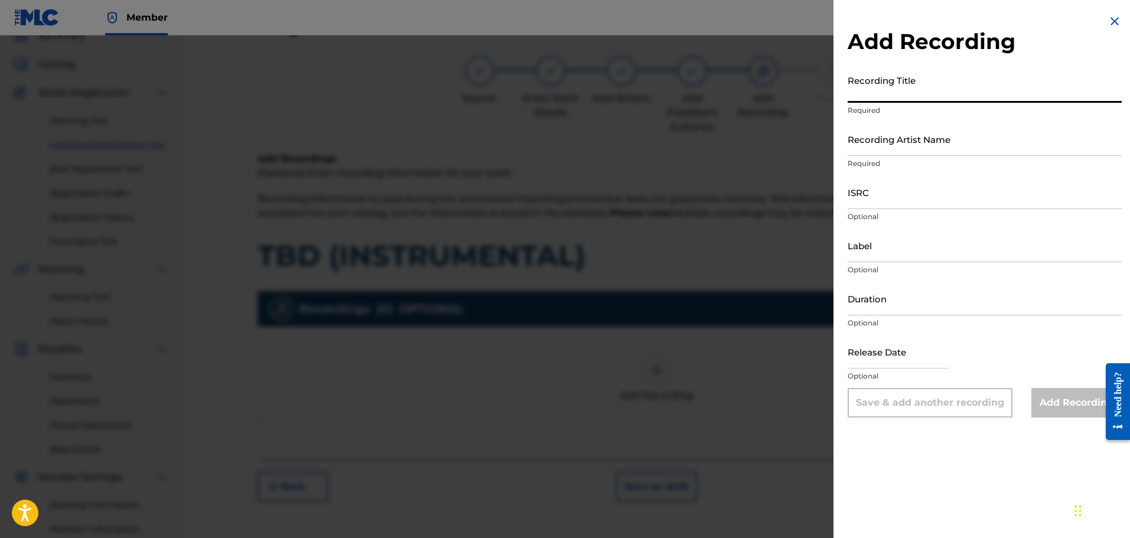
click at [900, 97] on input "Recording Title" at bounding box center [985, 86] width 274 height 34
type input "TBD (INSTRUMENTAL)"
click at [913, 148] on input "Recording Artist Name" at bounding box center [985, 139] width 274 height 34
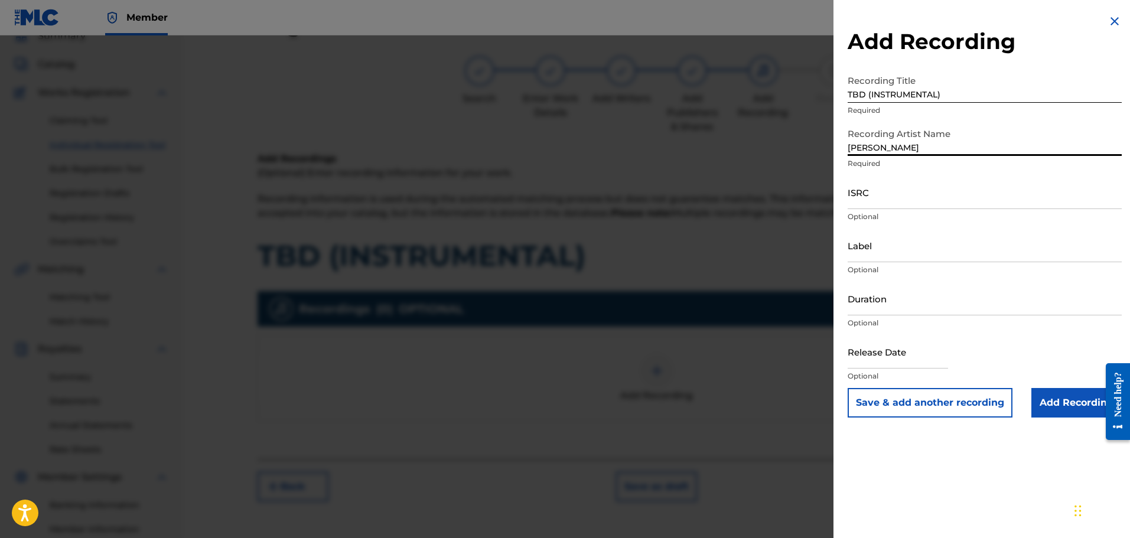
type input "[PERSON_NAME]"
click at [898, 204] on input "ISRC" at bounding box center [985, 192] width 274 height 34
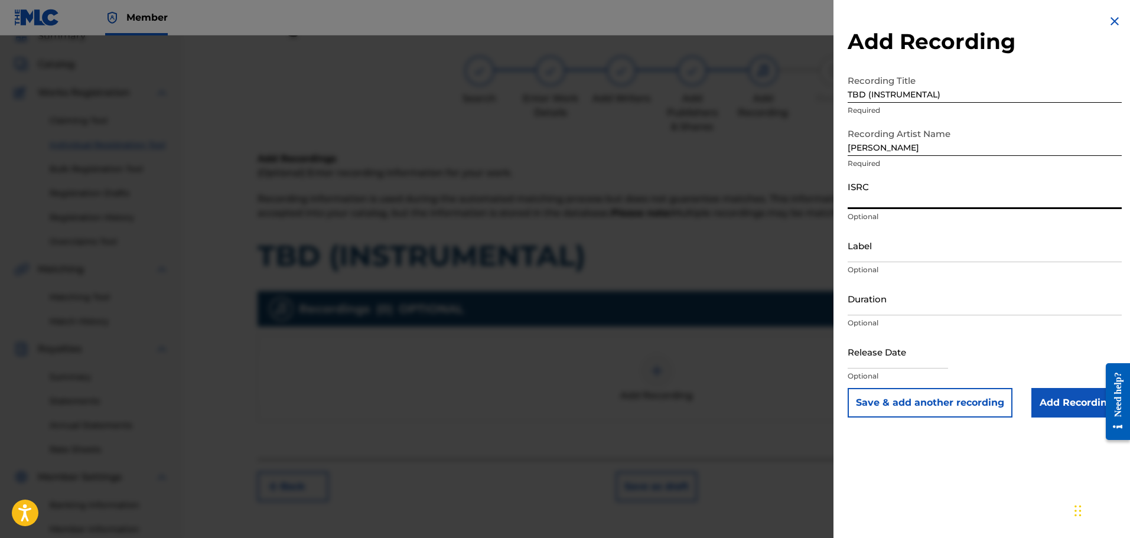
paste input "QZFZ42542939"
type input "QZFZ42542939"
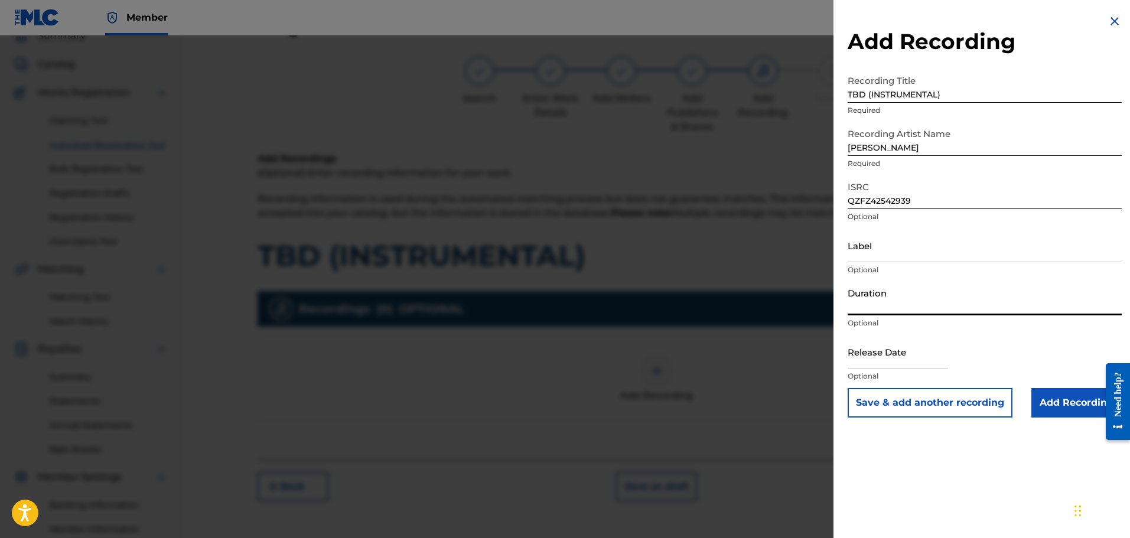
click at [902, 304] on input "Duration" at bounding box center [985, 299] width 274 height 34
type input "02:48"
click at [930, 365] on input "text" at bounding box center [898, 352] width 100 height 34
select select "8"
select select "2025"
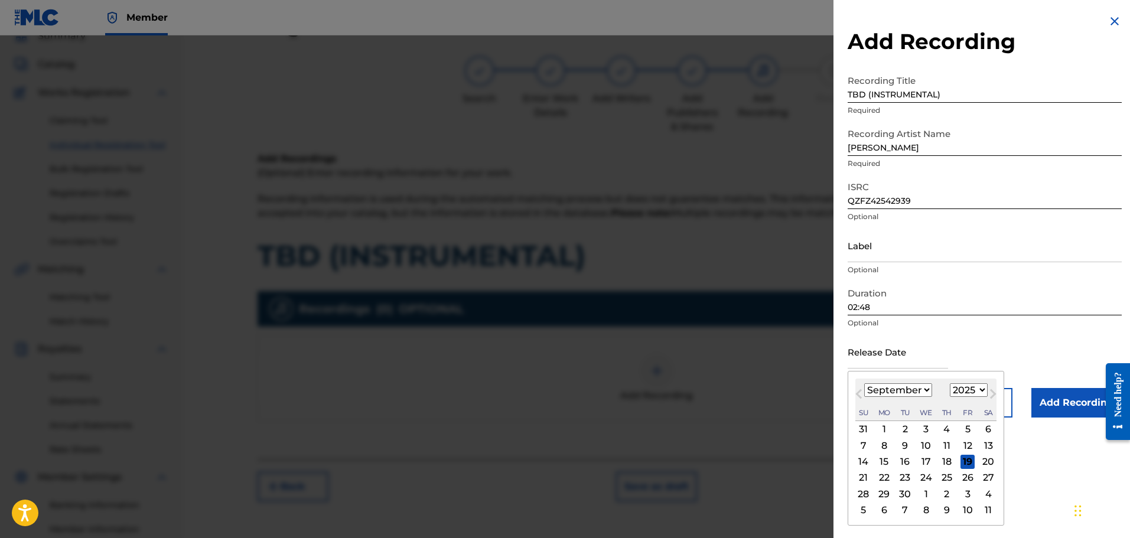
click at [927, 386] on select "January February March April May June July August September October November De…" at bounding box center [898, 390] width 68 height 14
select select "0"
click at [864, 383] on select "January February March April May June July August September October November De…" at bounding box center [898, 390] width 68 height 14
click at [905, 458] on div "14" at bounding box center [905, 462] width 14 height 14
type input "January 14 2025"
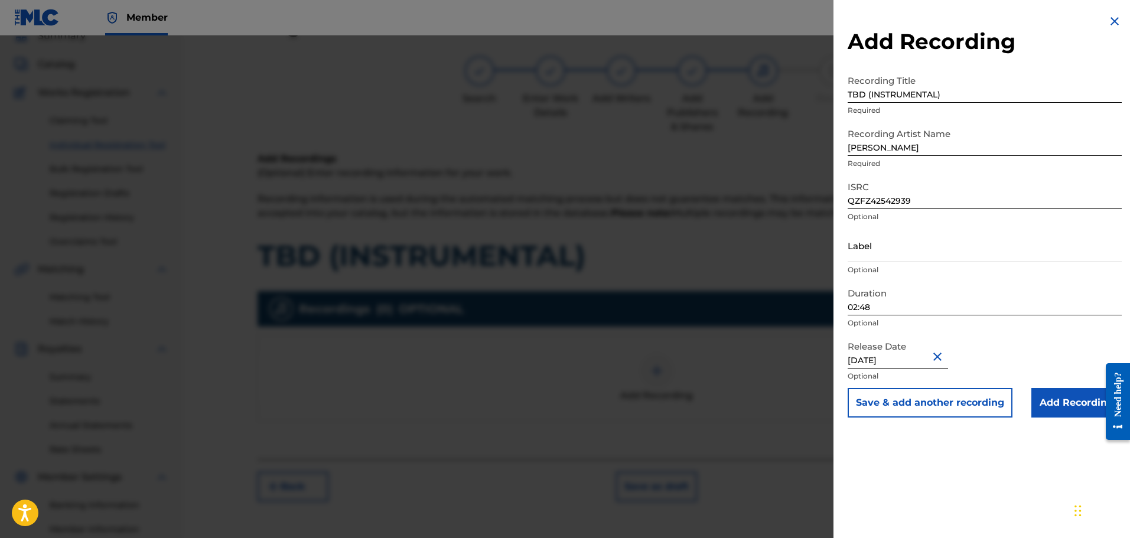
select select "2025"
click at [1080, 404] on input "Add Recording" at bounding box center [1076, 403] width 90 height 30
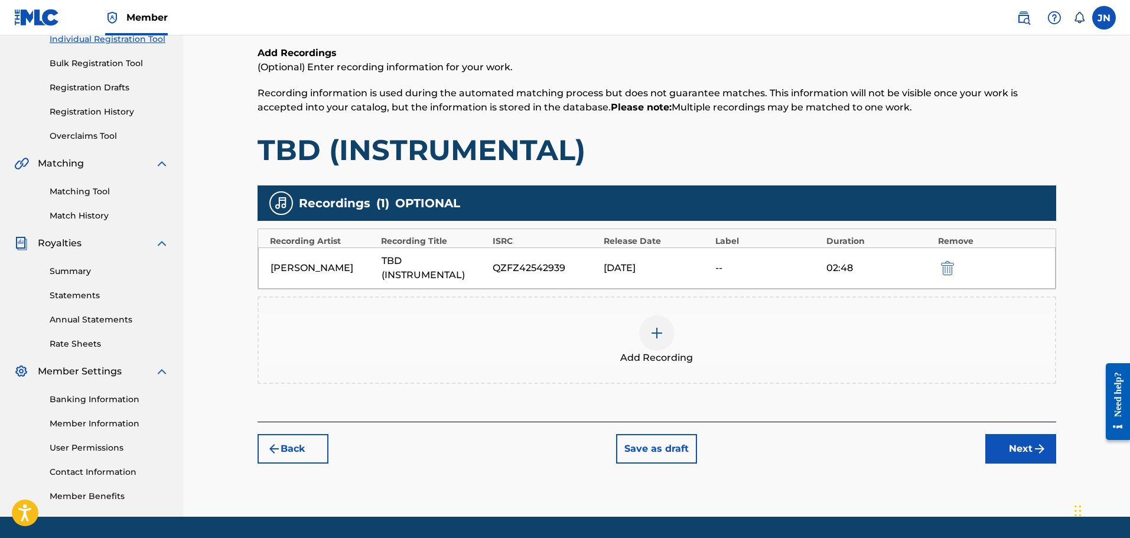
scroll to position [171, 0]
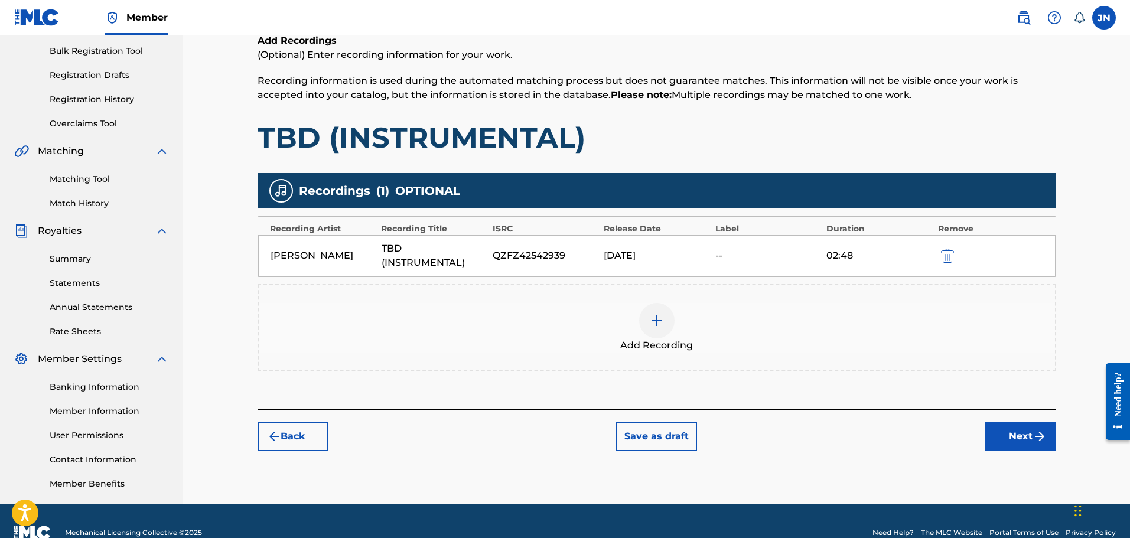
click at [1027, 434] on button "Next" at bounding box center [1020, 437] width 71 height 30
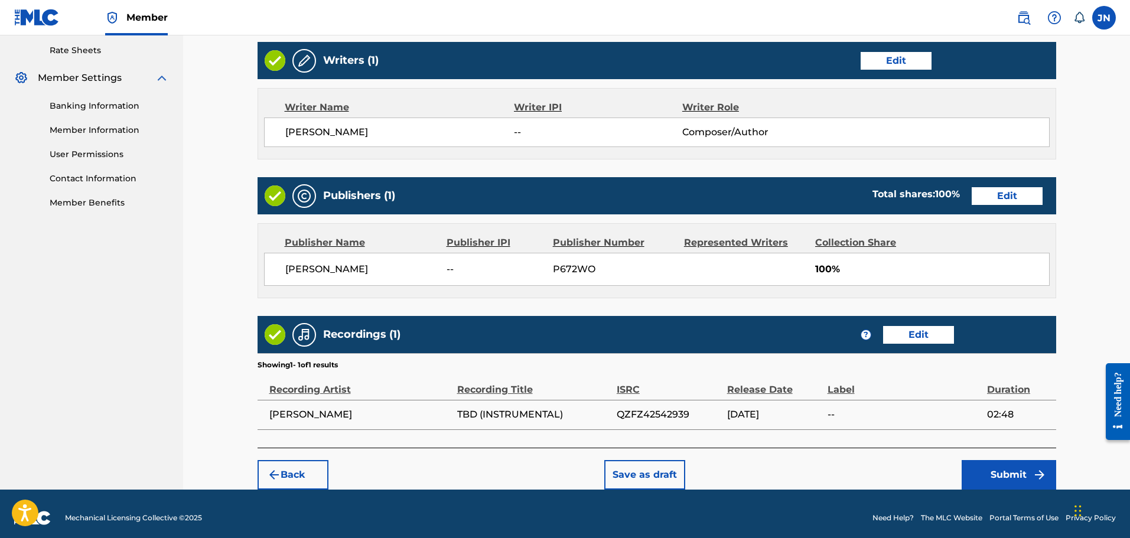
scroll to position [461, 0]
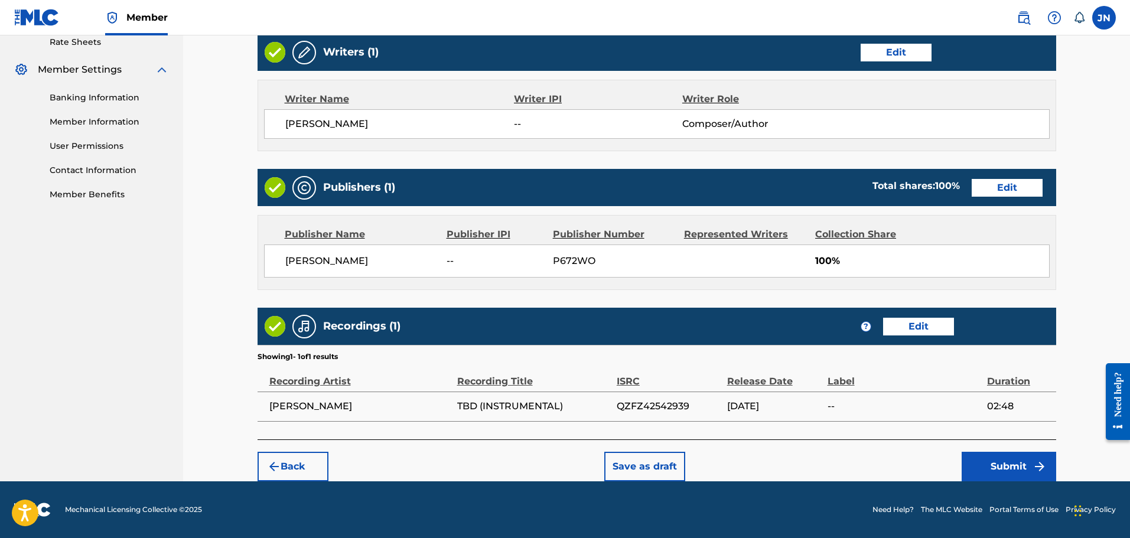
click at [1016, 470] on button "Submit" at bounding box center [1009, 467] width 95 height 30
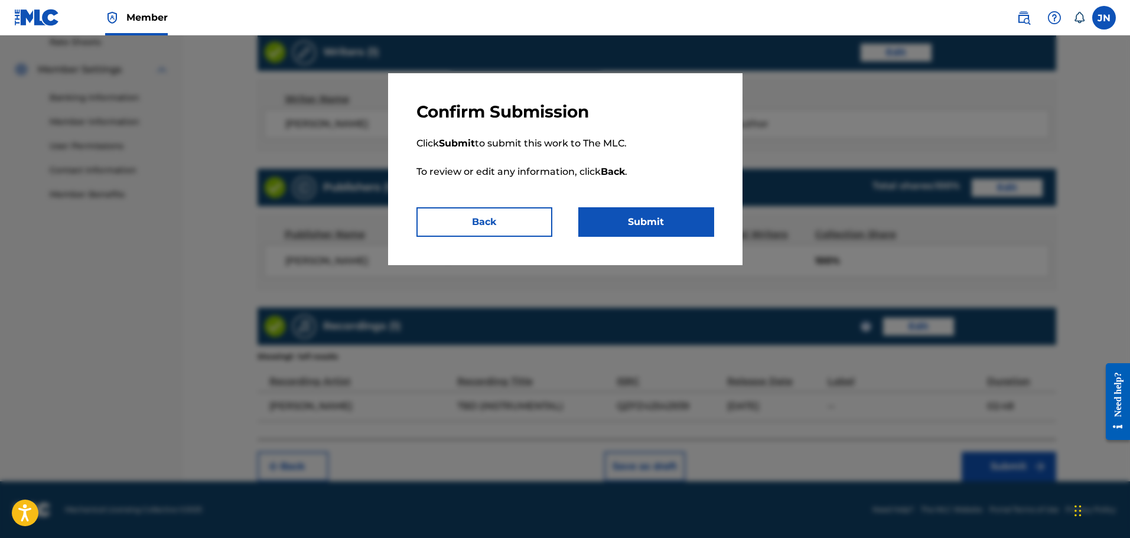
click at [579, 277] on div at bounding box center [565, 304] width 1130 height 538
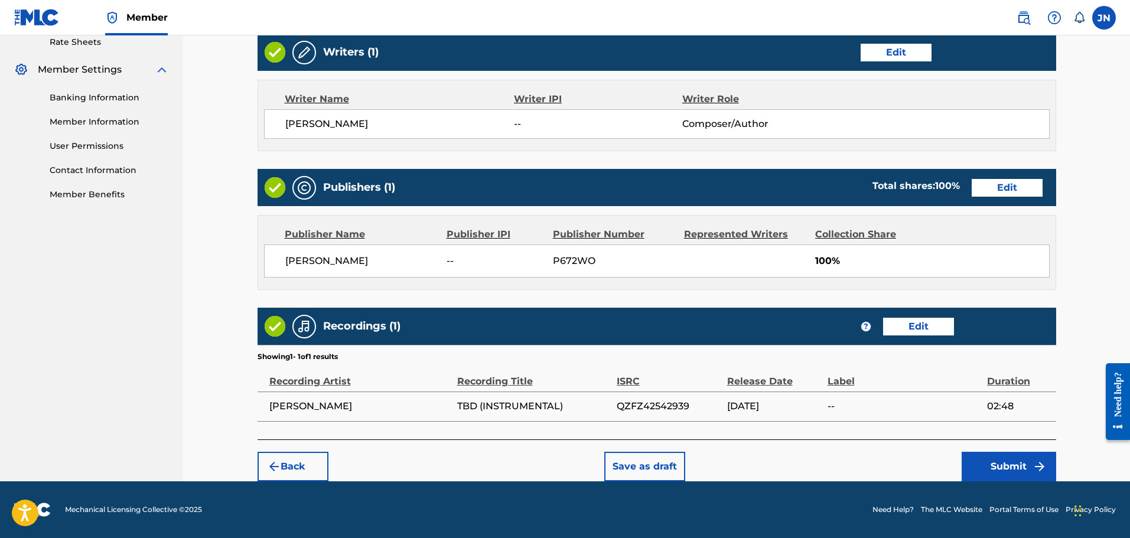
click at [995, 457] on button "Submit" at bounding box center [1009, 467] width 95 height 30
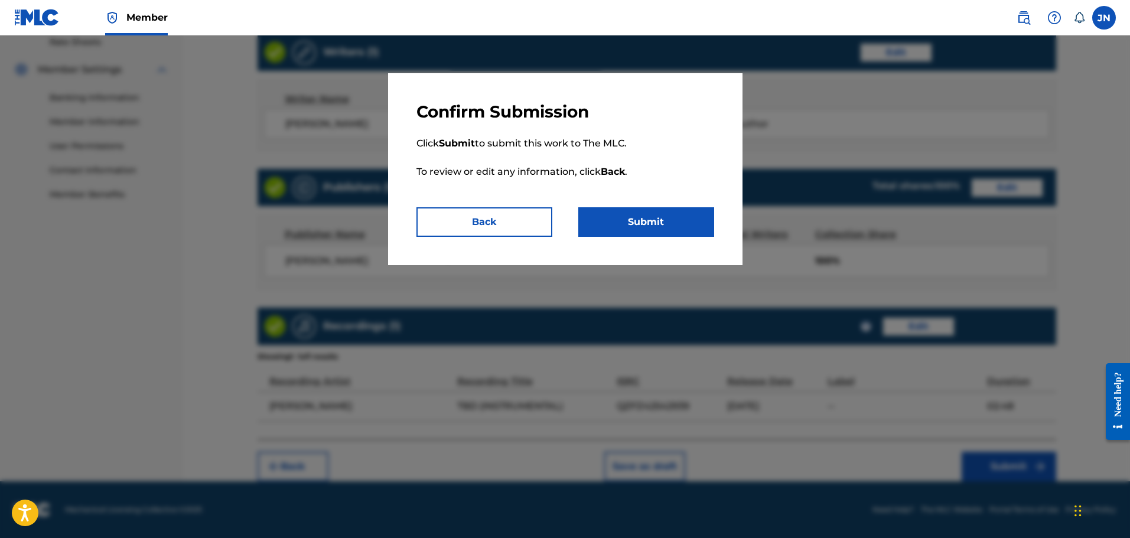
click at [683, 219] on button "Submit" at bounding box center [646, 222] width 136 height 30
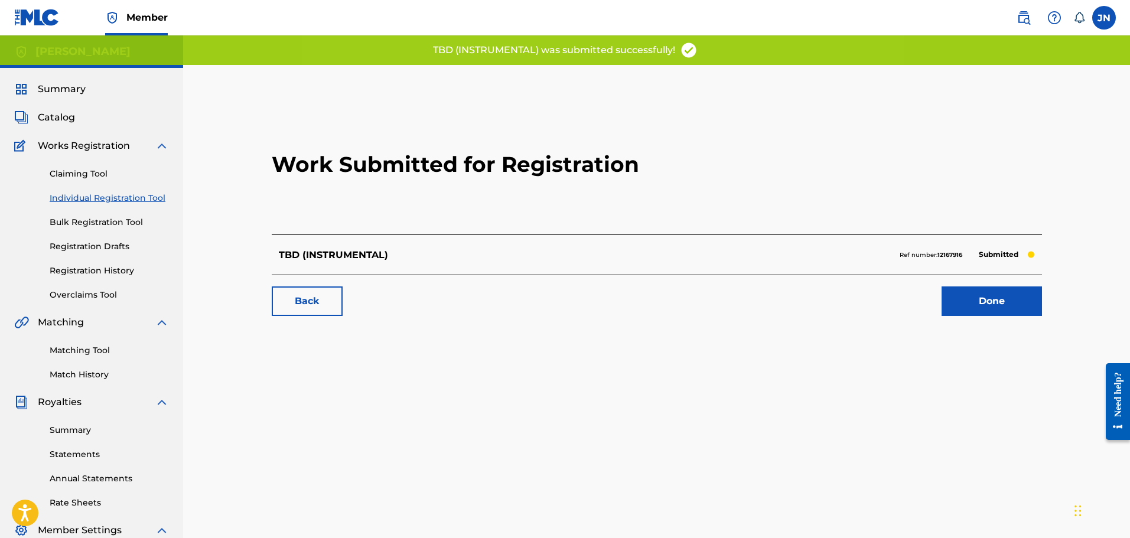
click at [979, 311] on link "Done" at bounding box center [991, 301] width 100 height 30
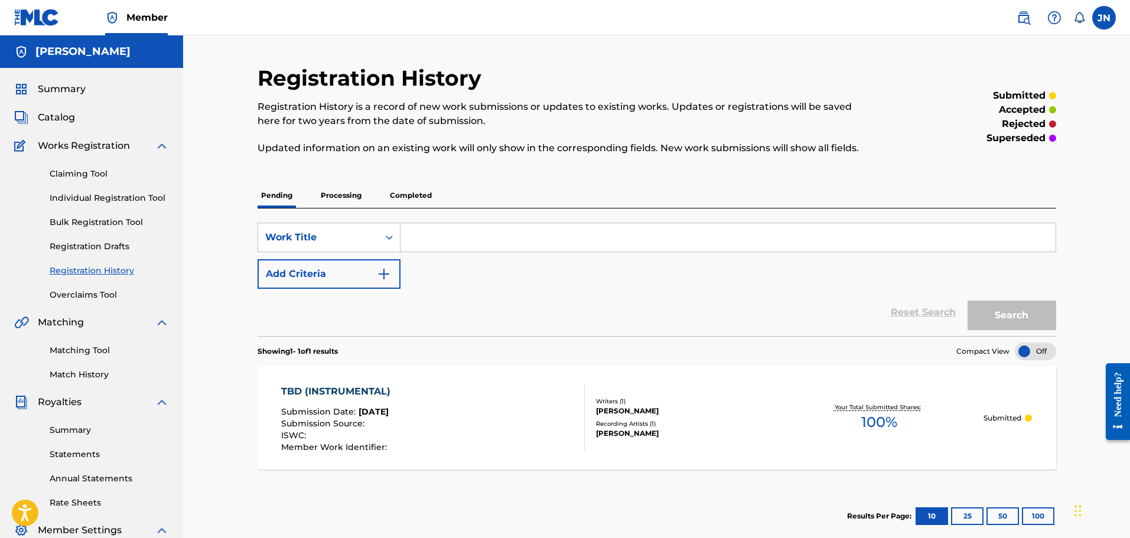
click at [119, 198] on link "Individual Registration Tool" at bounding box center [109, 198] width 119 height 12
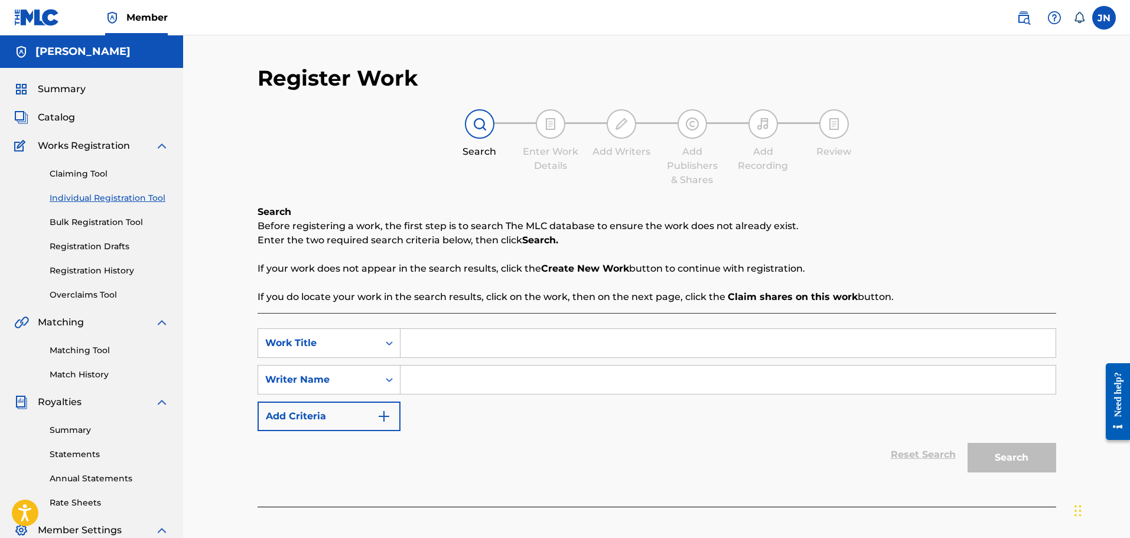
click at [467, 340] on input "Search Form" at bounding box center [727, 343] width 655 height 28
type input "V"
click at [467, 376] on input "Search Form" at bounding box center [727, 380] width 655 height 28
type input "R"
click at [967, 443] on button "Search" at bounding box center [1011, 458] width 89 height 30
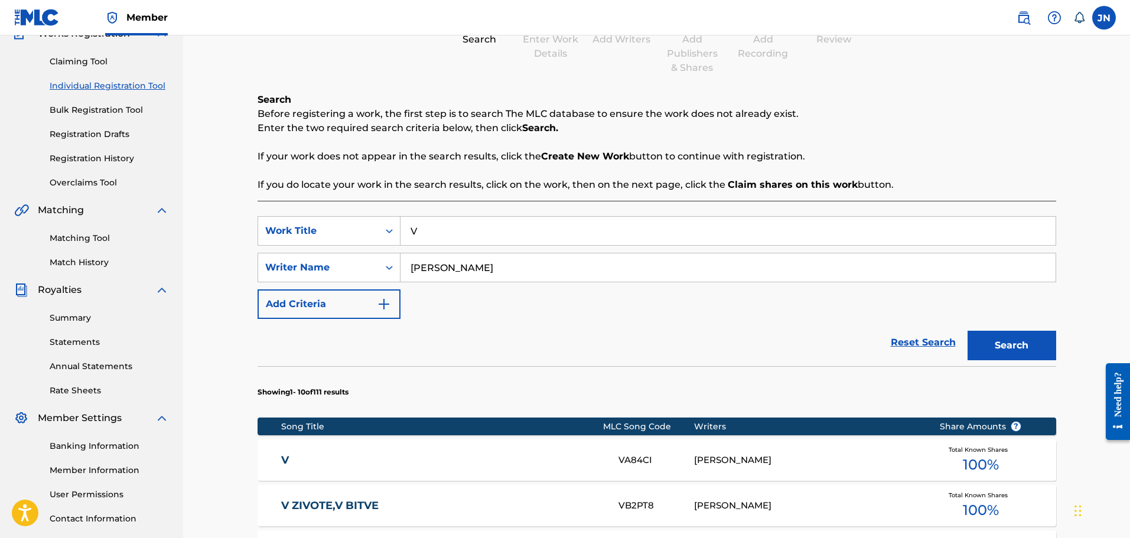
scroll to position [118, 0]
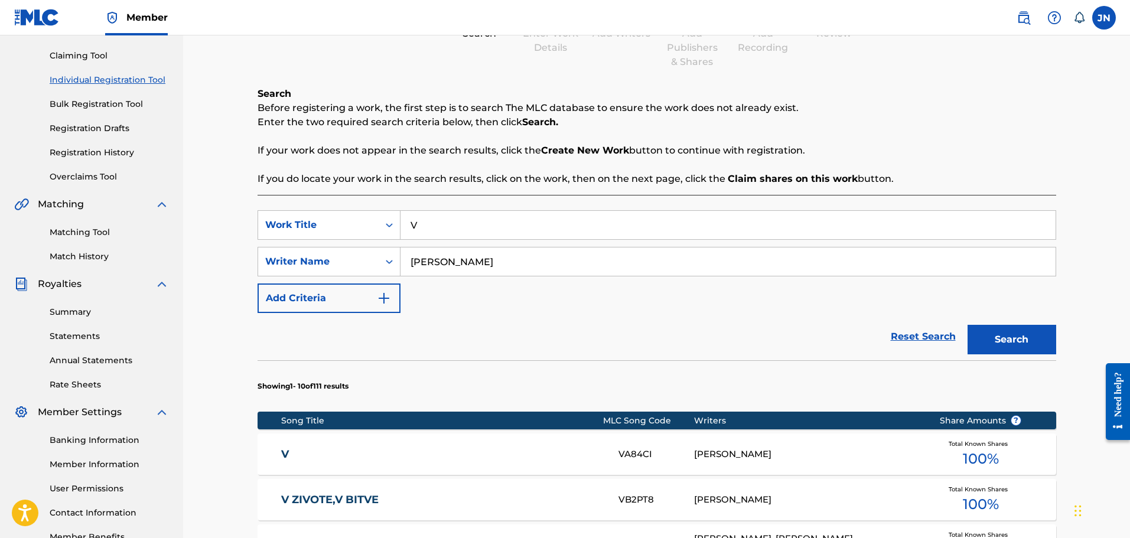
type input "[PERSON_NAME]"
click at [1013, 337] on button "Search" at bounding box center [1011, 340] width 89 height 30
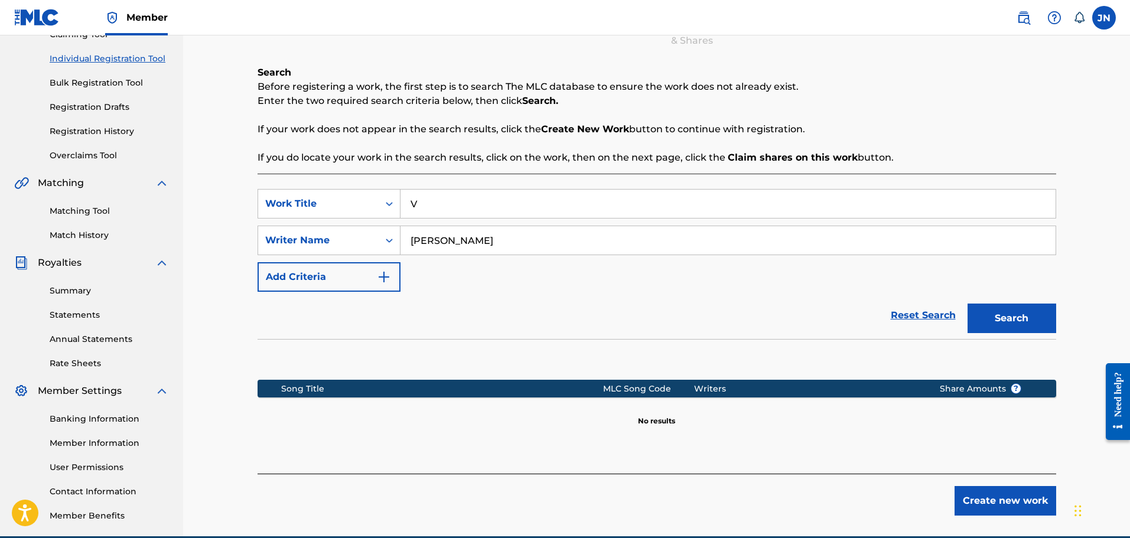
scroll to position [177, 0]
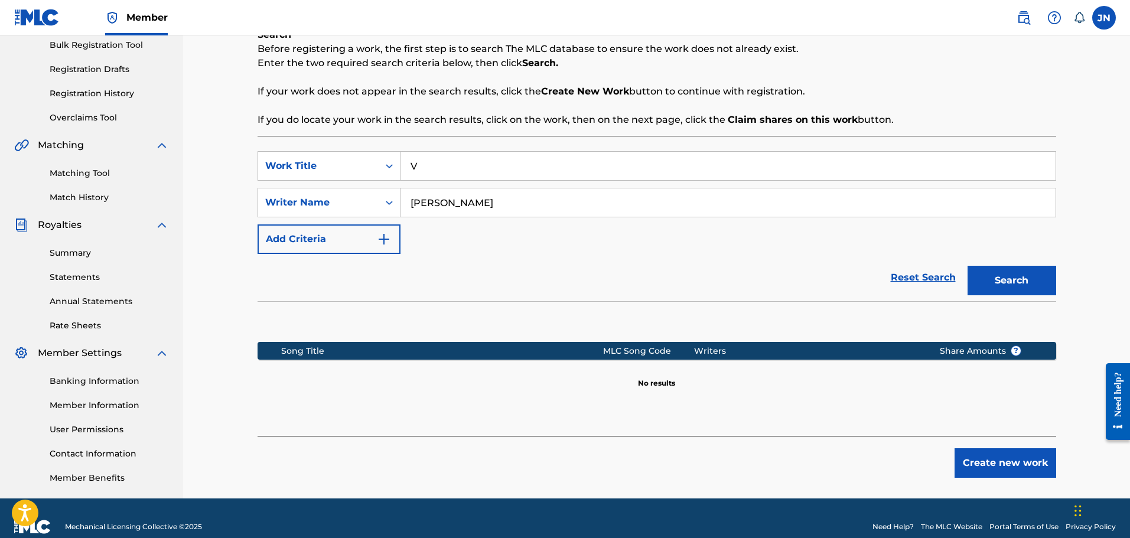
click at [1010, 466] on button "Create new work" at bounding box center [1005, 463] width 102 height 30
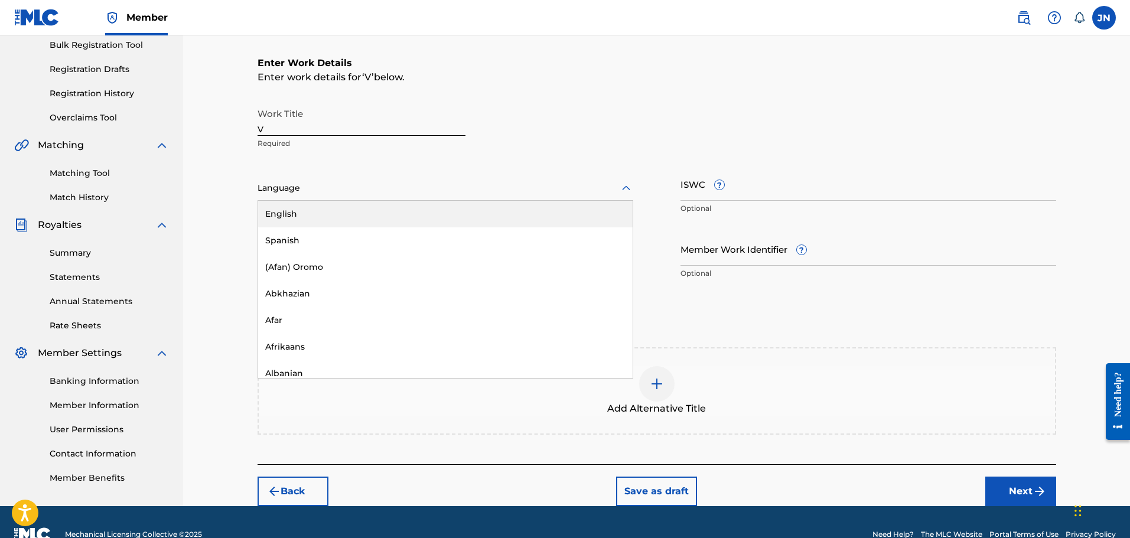
click at [377, 189] on div at bounding box center [446, 188] width 376 height 15
click at [377, 213] on div "English" at bounding box center [445, 214] width 374 height 27
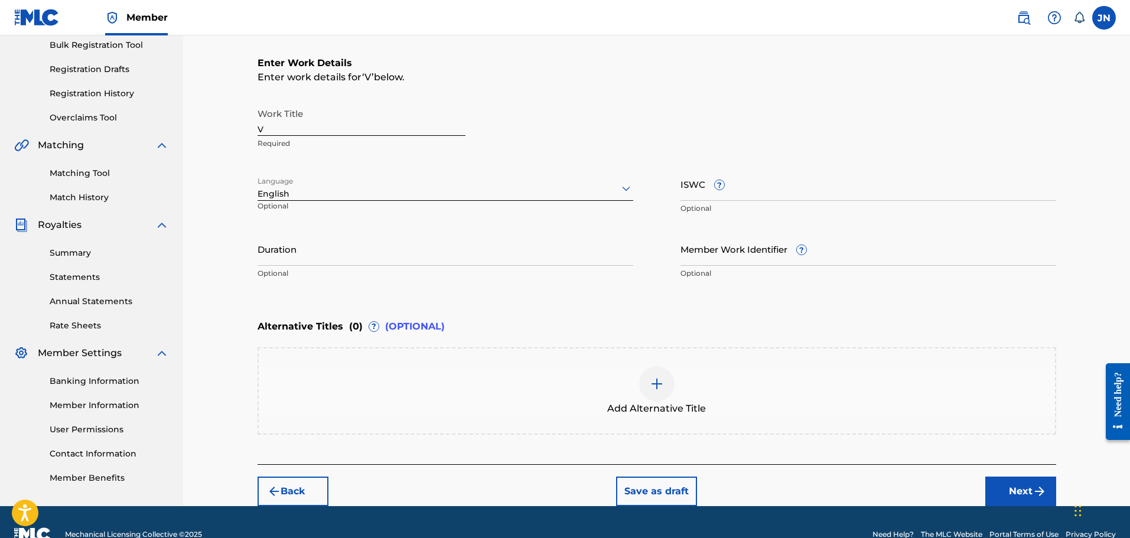
click at [516, 251] on input "Duration" at bounding box center [446, 249] width 376 height 34
click at [403, 258] on input "Duration" at bounding box center [446, 249] width 376 height 34
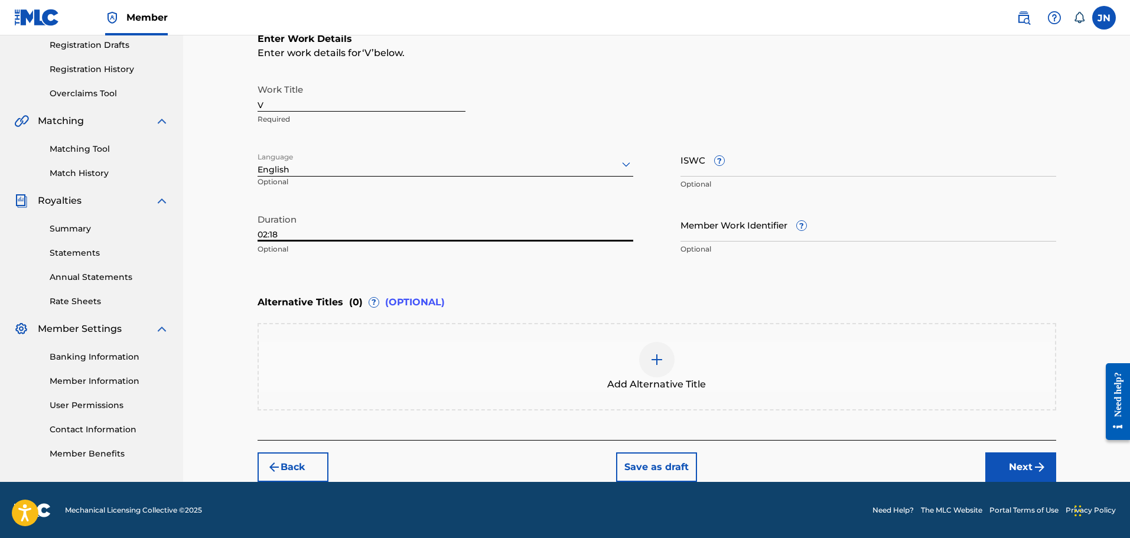
scroll to position [202, 0]
type input "02:18"
click at [1024, 467] on button "Next" at bounding box center [1020, 467] width 71 height 30
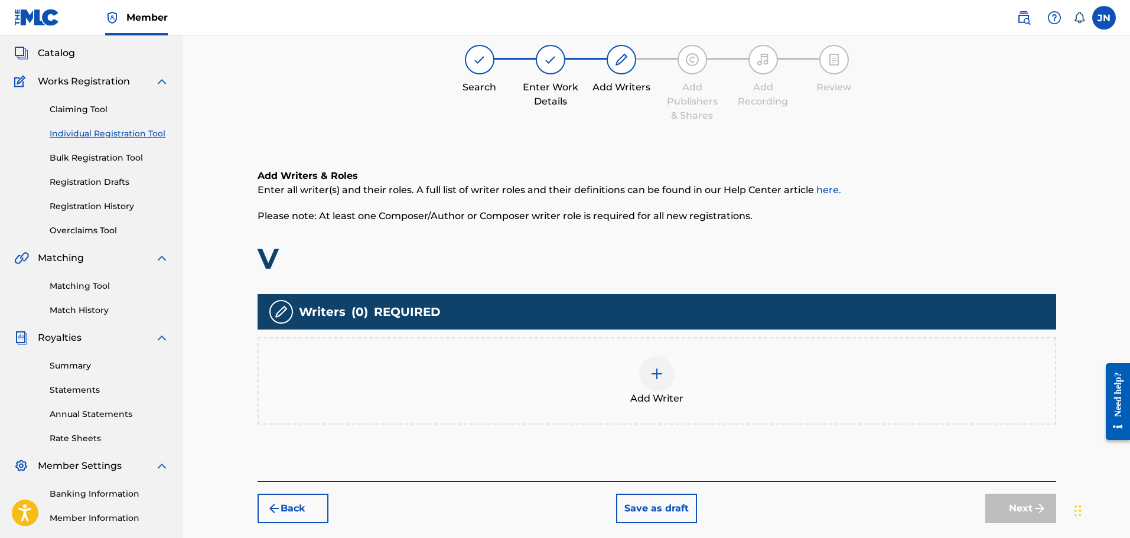
scroll to position [53, 0]
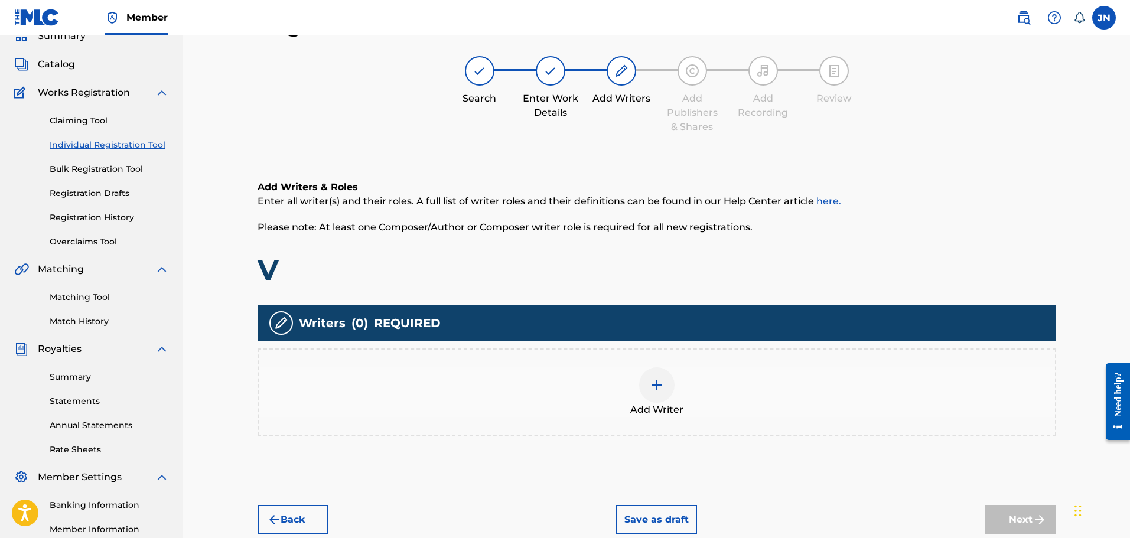
click at [657, 382] on img at bounding box center [657, 385] width 14 height 14
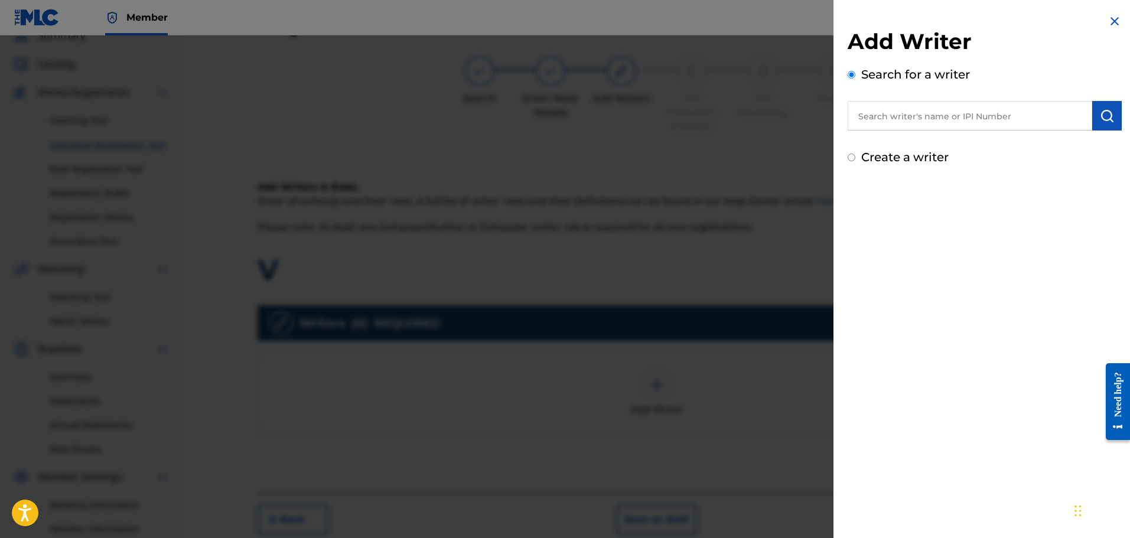
click at [855, 152] on div "Create a writer" at bounding box center [985, 157] width 274 height 18
click at [894, 120] on input "text" at bounding box center [970, 116] width 245 height 30
type input "[PERSON_NAME]"
click at [1103, 113] on img "submit" at bounding box center [1107, 116] width 14 height 14
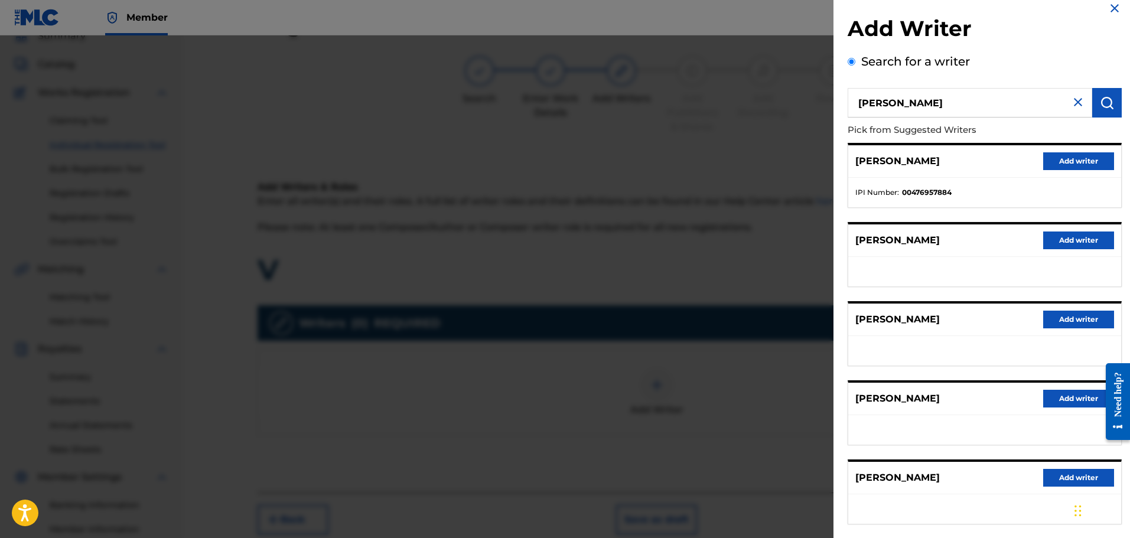
scroll to position [0, 0]
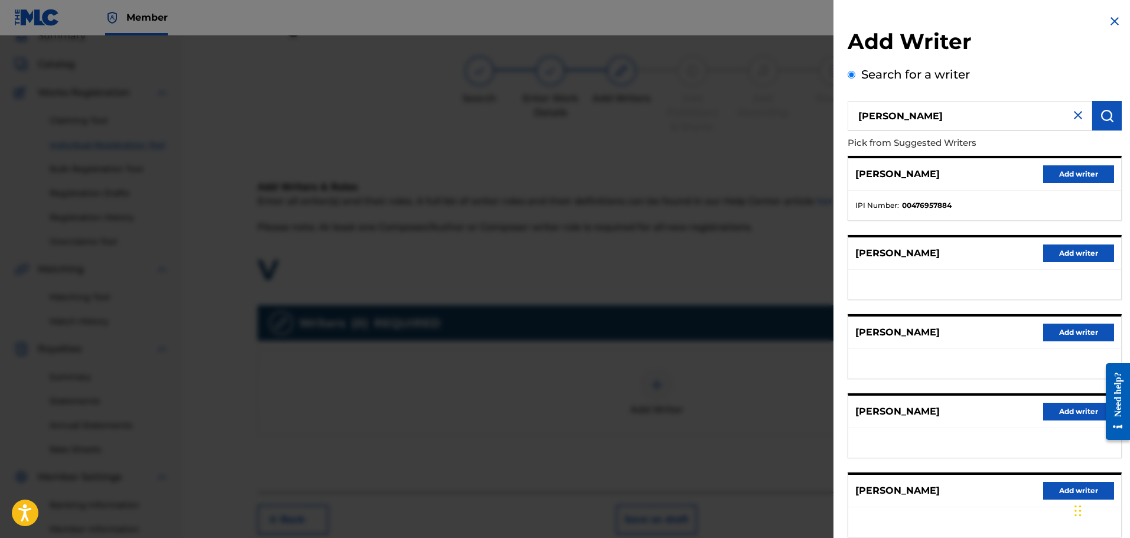
click at [1110, 20] on img at bounding box center [1114, 21] width 14 height 14
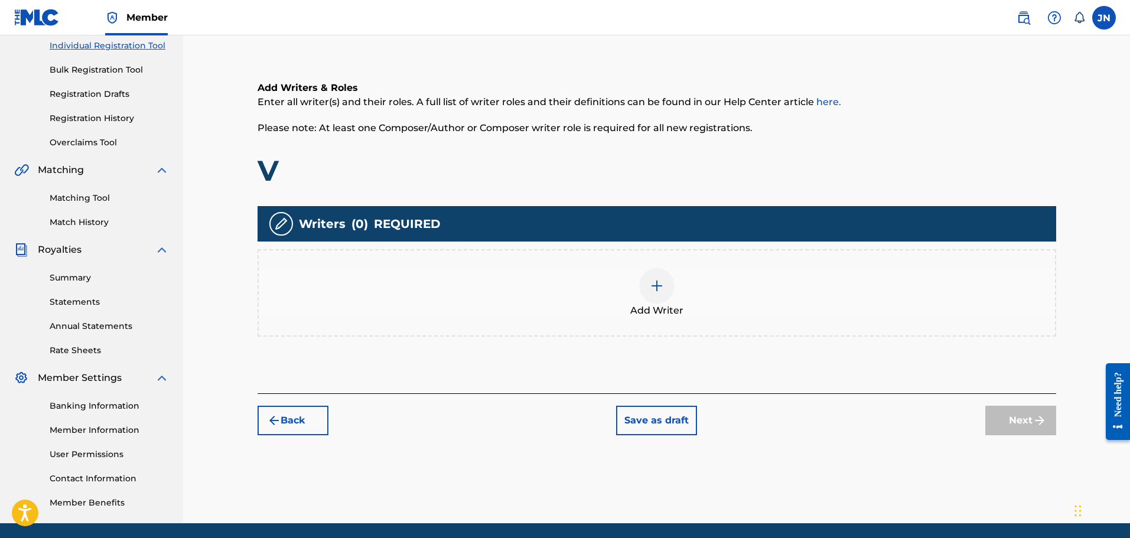
scroll to position [171, 0]
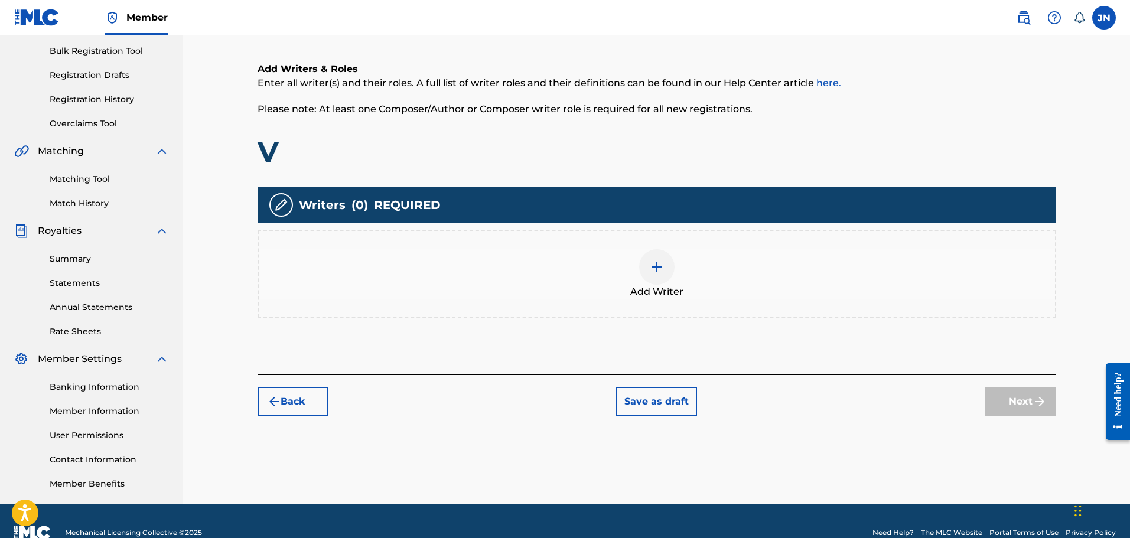
click at [617, 258] on div "Add Writer" at bounding box center [657, 274] width 796 height 50
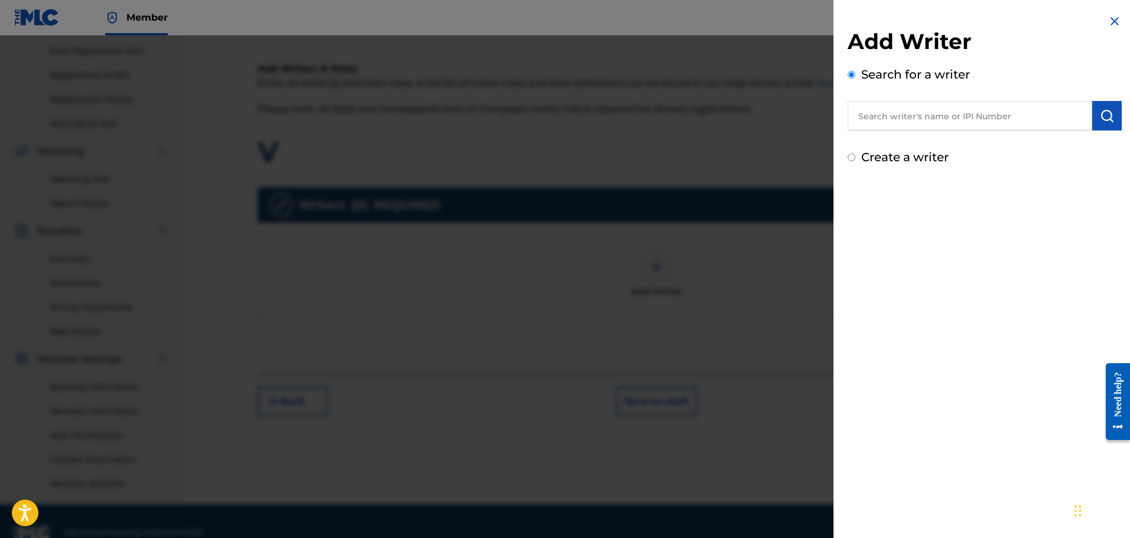
click at [919, 113] on input "text" at bounding box center [970, 116] width 245 height 30
type input "Najdzionek"
click at [905, 145] on div "Add Writer Search for a writer Najdzionek Create a writer" at bounding box center [985, 97] width 274 height 138
click at [911, 152] on label "Create a writer" at bounding box center [904, 157] width 87 height 14
radio input "true"
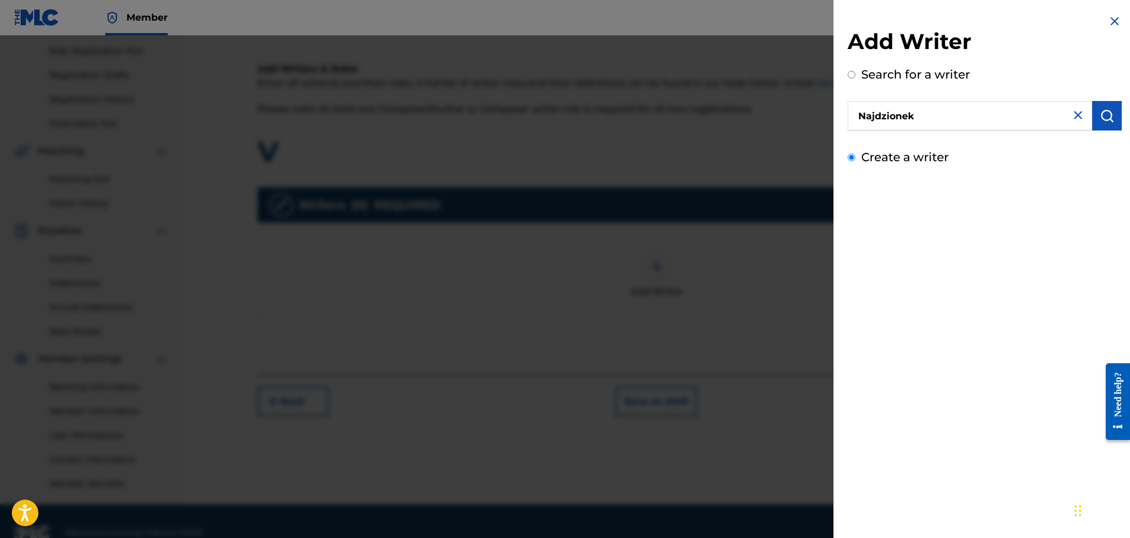
click at [855, 154] on input "Create a writer" at bounding box center [852, 158] width 8 height 8
radio input "false"
radio input "true"
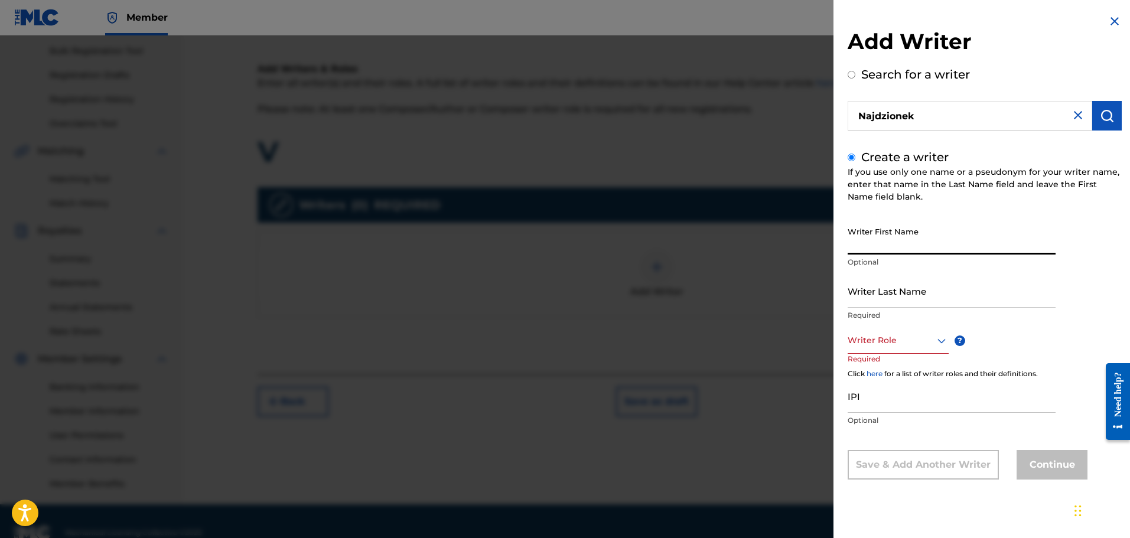
click at [930, 243] on input "Writer First Name" at bounding box center [952, 238] width 208 height 34
type input "[PERSON_NAME]"
type input "Najdzionek"
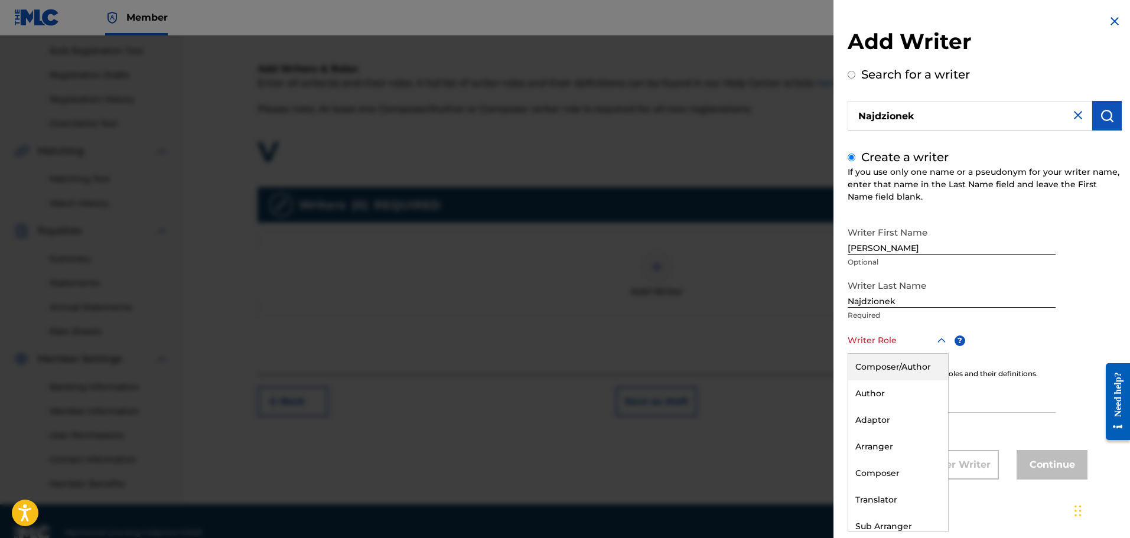
click at [898, 335] on div at bounding box center [898, 340] width 101 height 15
click at [911, 369] on div "Composer/Author" at bounding box center [898, 367] width 100 height 27
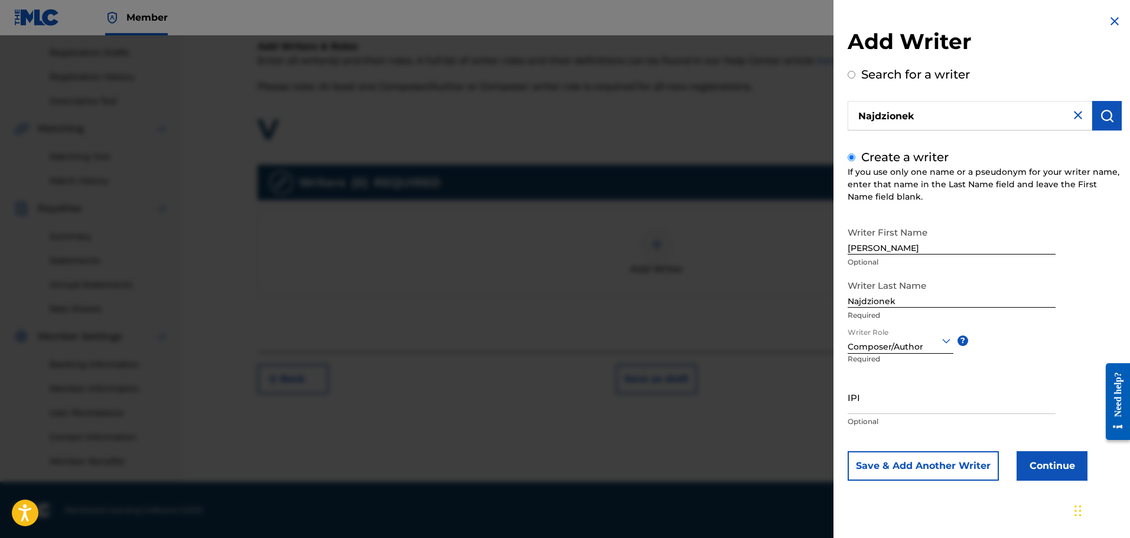
scroll to position [194, 0]
click at [1059, 465] on button "Continue" at bounding box center [1052, 466] width 71 height 30
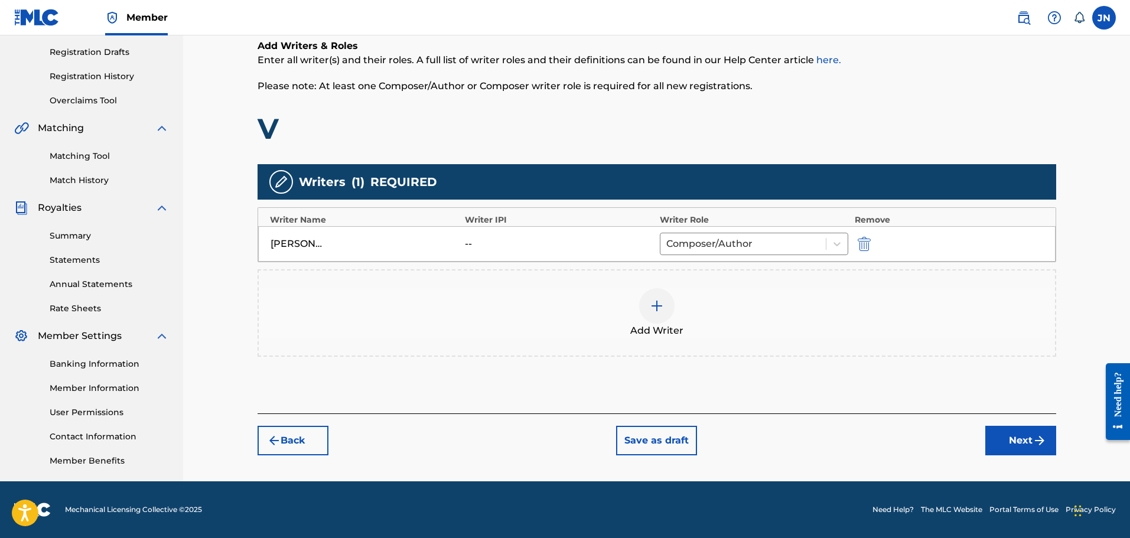
click at [1011, 427] on button "Next" at bounding box center [1020, 441] width 71 height 30
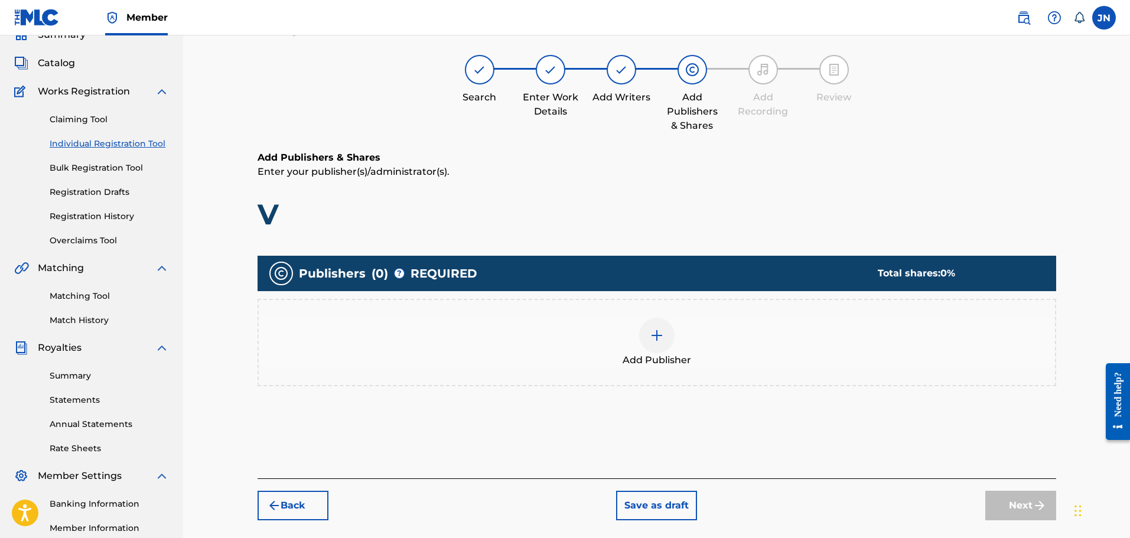
scroll to position [53, 0]
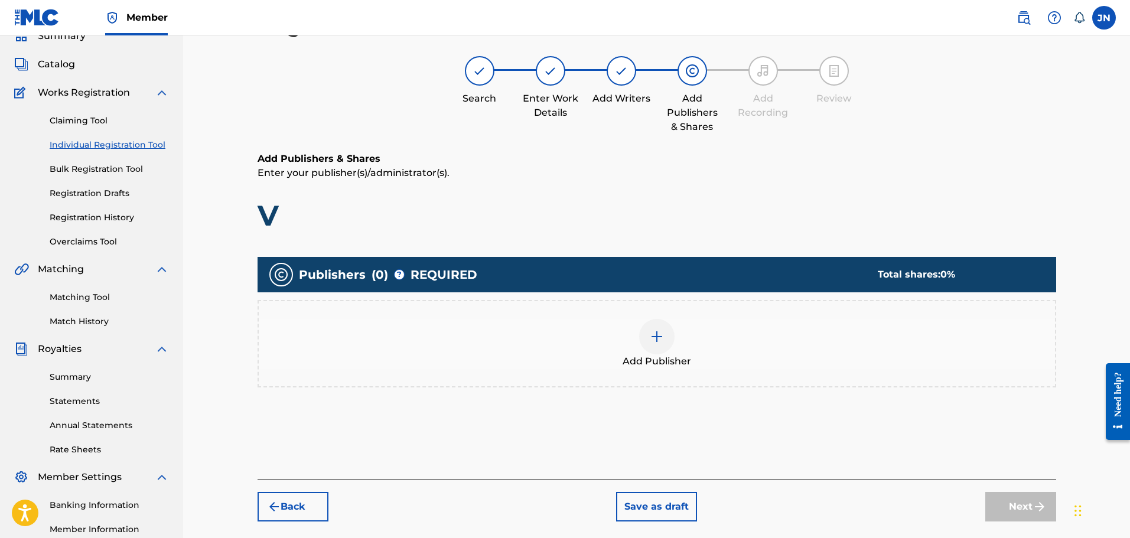
click at [656, 347] on div at bounding box center [656, 336] width 35 height 35
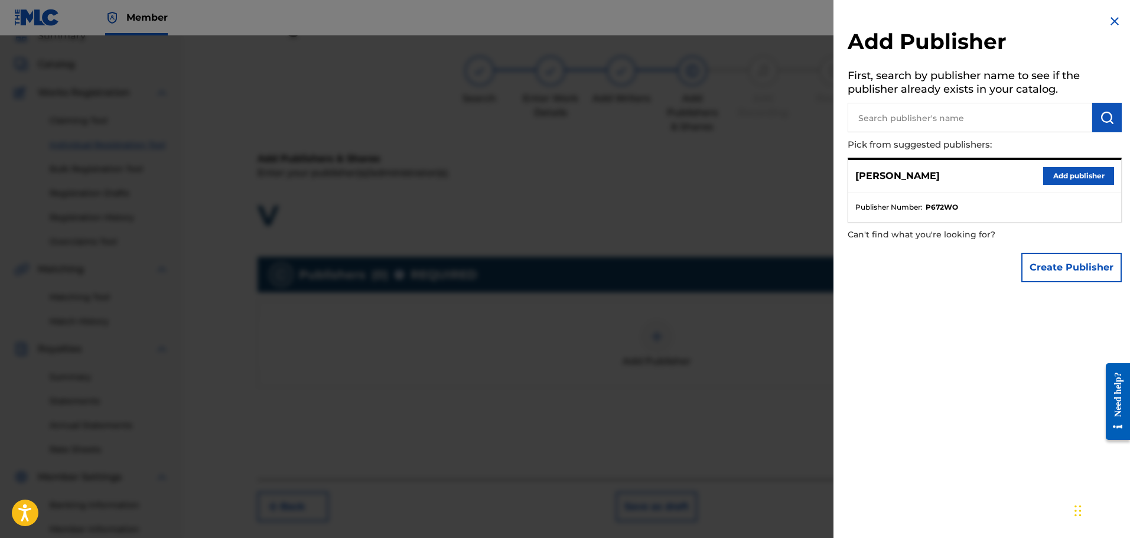
click at [1056, 175] on button "Add publisher" at bounding box center [1078, 176] width 71 height 18
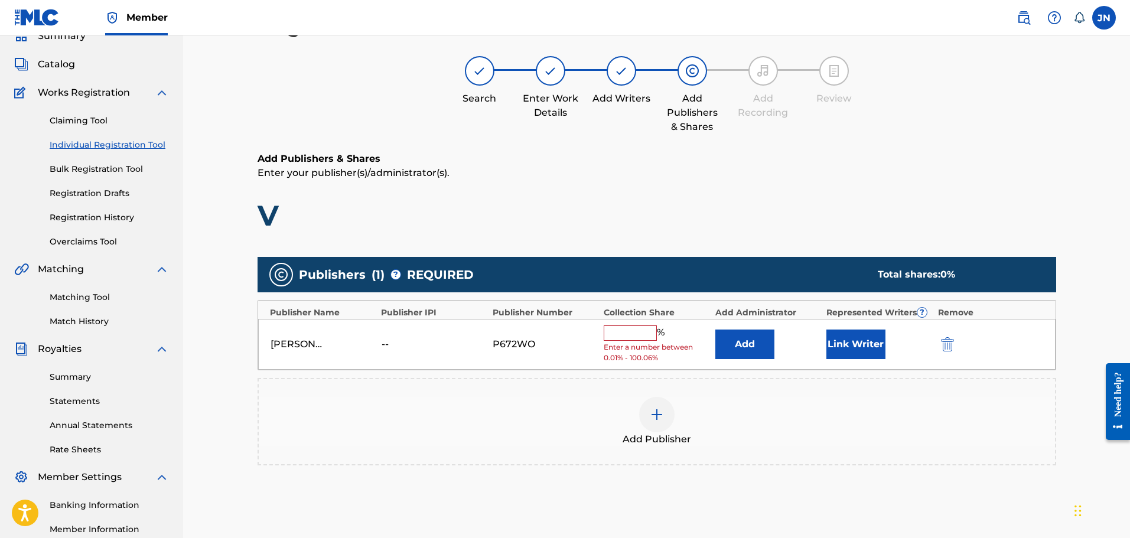
click at [644, 332] on input "text" at bounding box center [630, 332] width 53 height 15
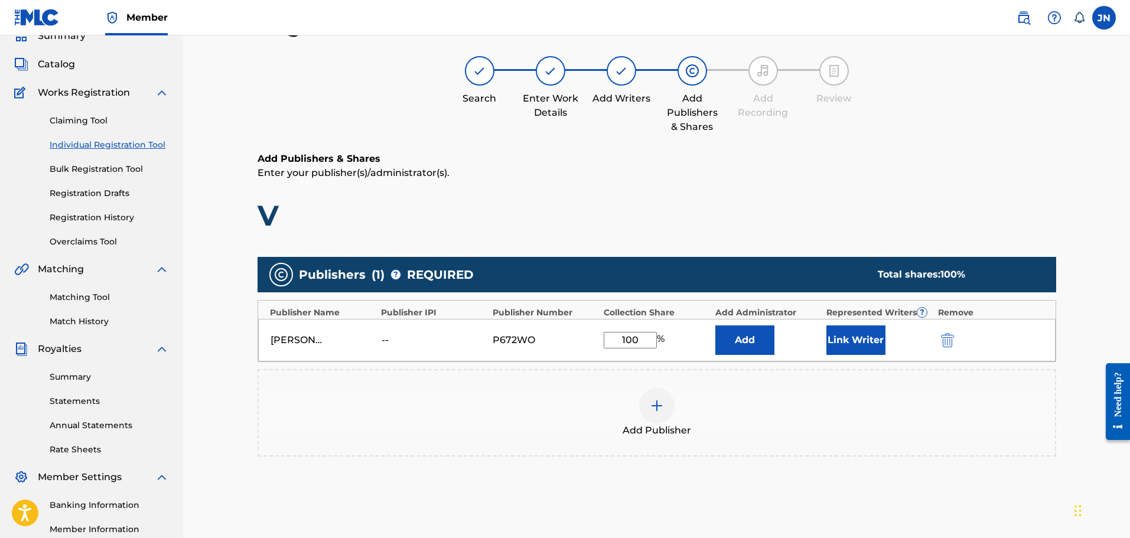
type input "100"
click at [747, 341] on button "Add" at bounding box center [744, 340] width 59 height 30
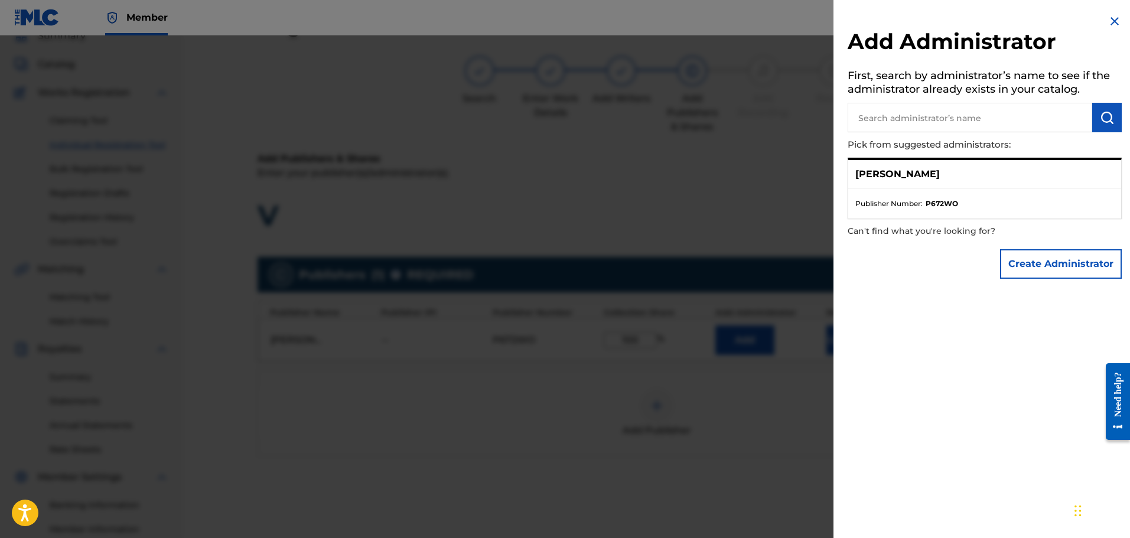
click at [750, 207] on div at bounding box center [565, 304] width 1130 height 538
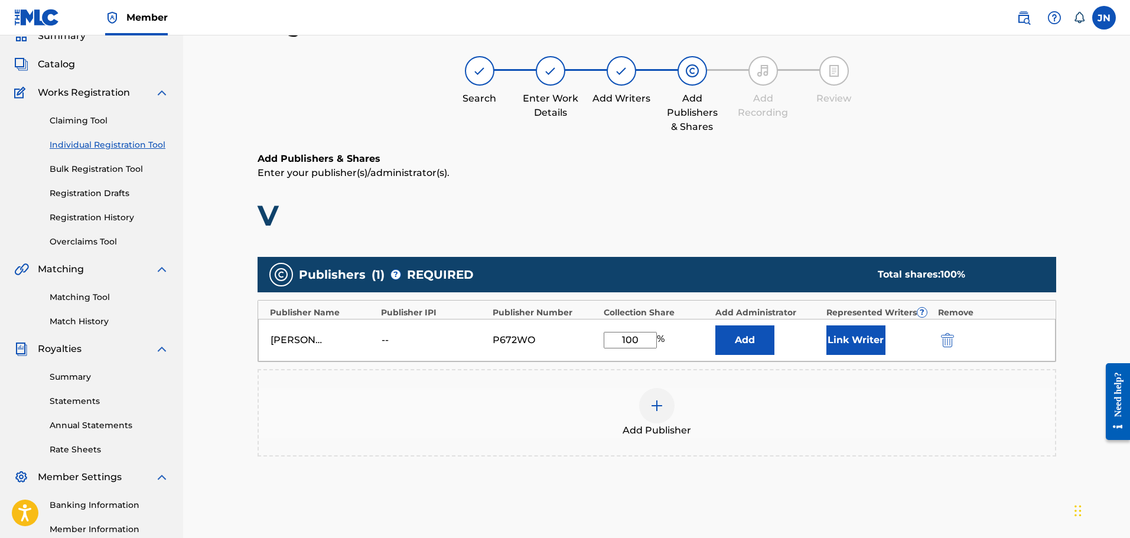
click at [850, 340] on button "Link Writer" at bounding box center [855, 340] width 59 height 30
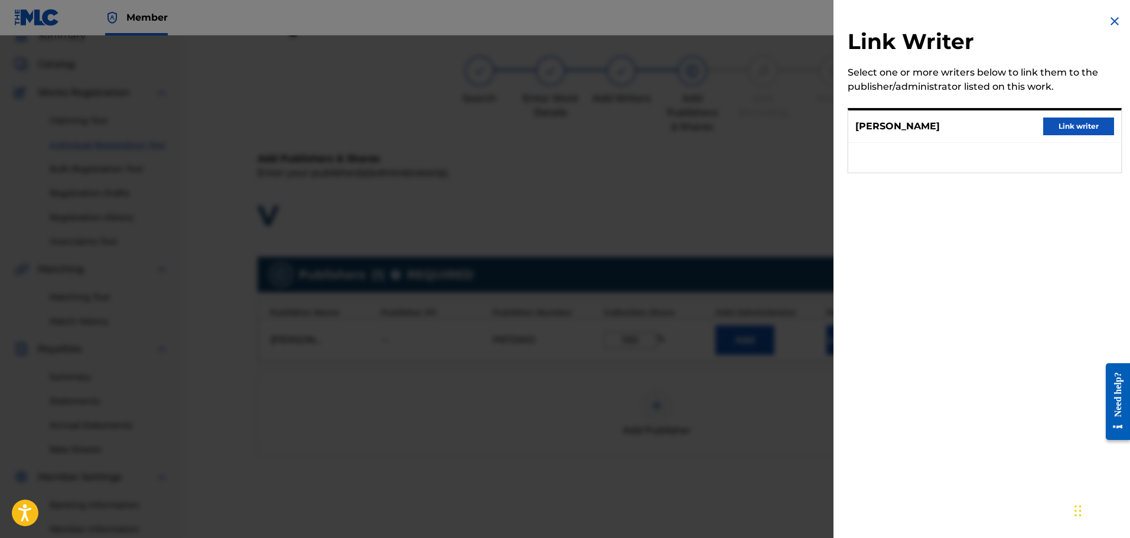
click at [1077, 129] on button "Link writer" at bounding box center [1078, 127] width 71 height 18
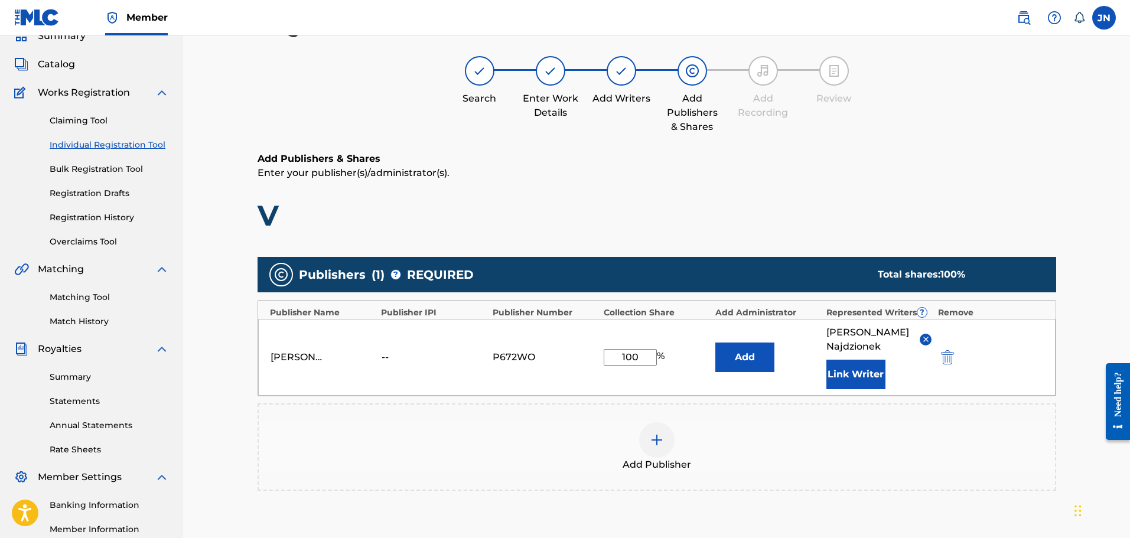
click at [923, 340] on img at bounding box center [925, 339] width 9 height 9
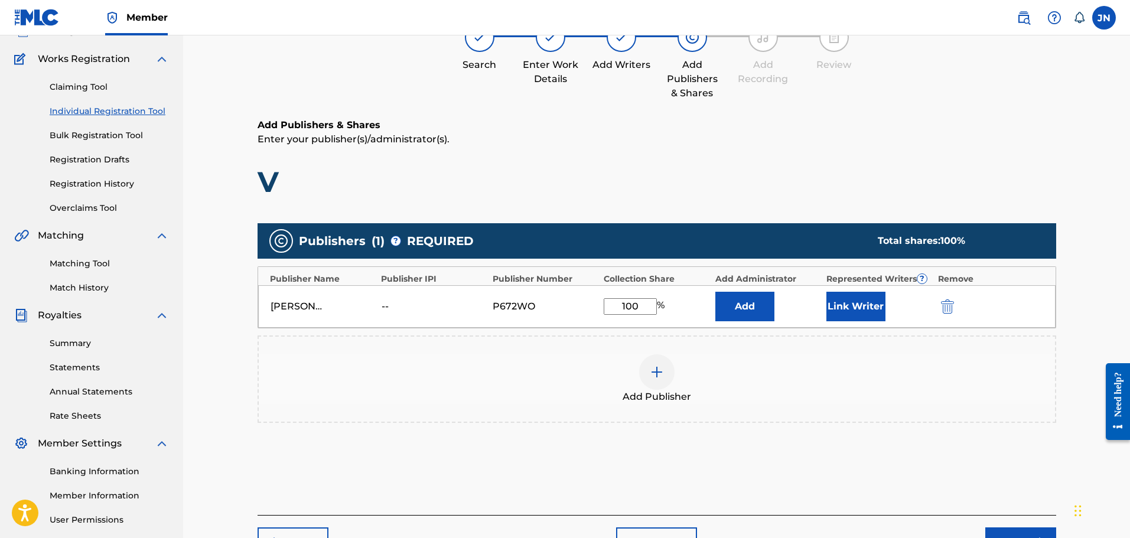
scroll to position [194, 0]
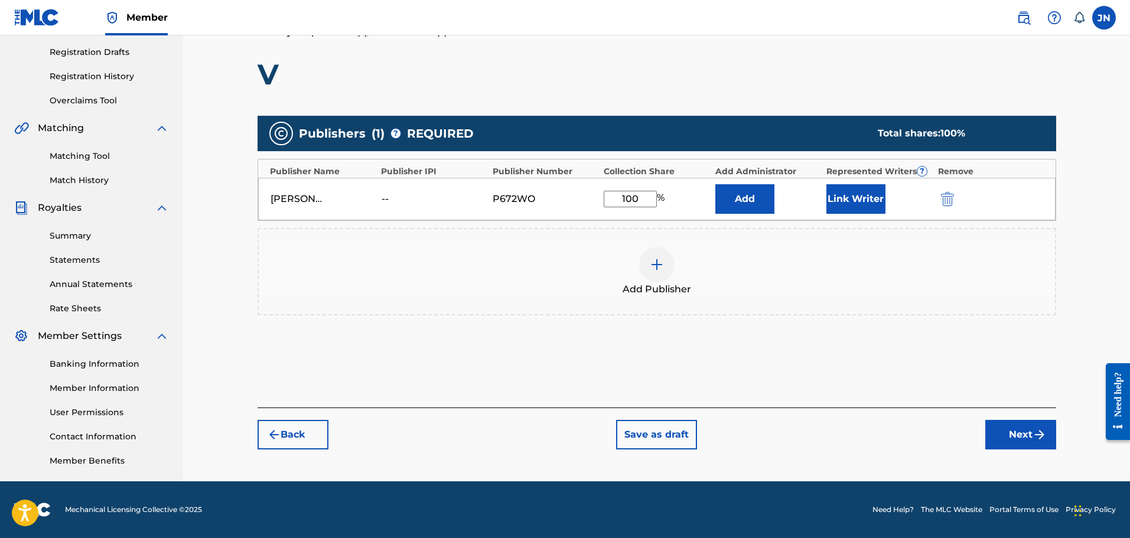
click at [1017, 434] on button "Next" at bounding box center [1020, 435] width 71 height 30
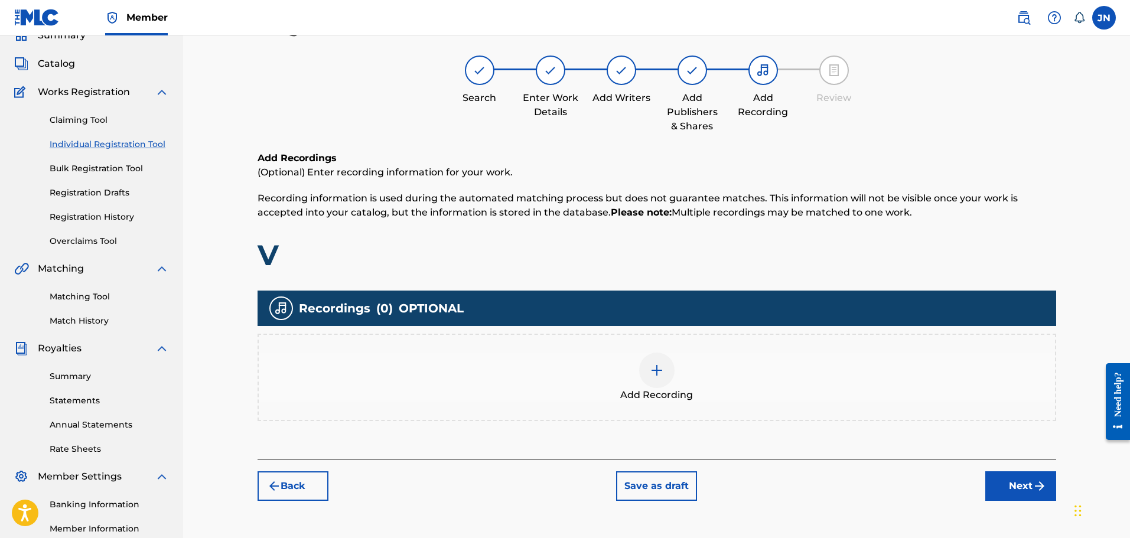
scroll to position [53, 0]
click at [749, 364] on div "Add Recording" at bounding box center [657, 378] width 796 height 50
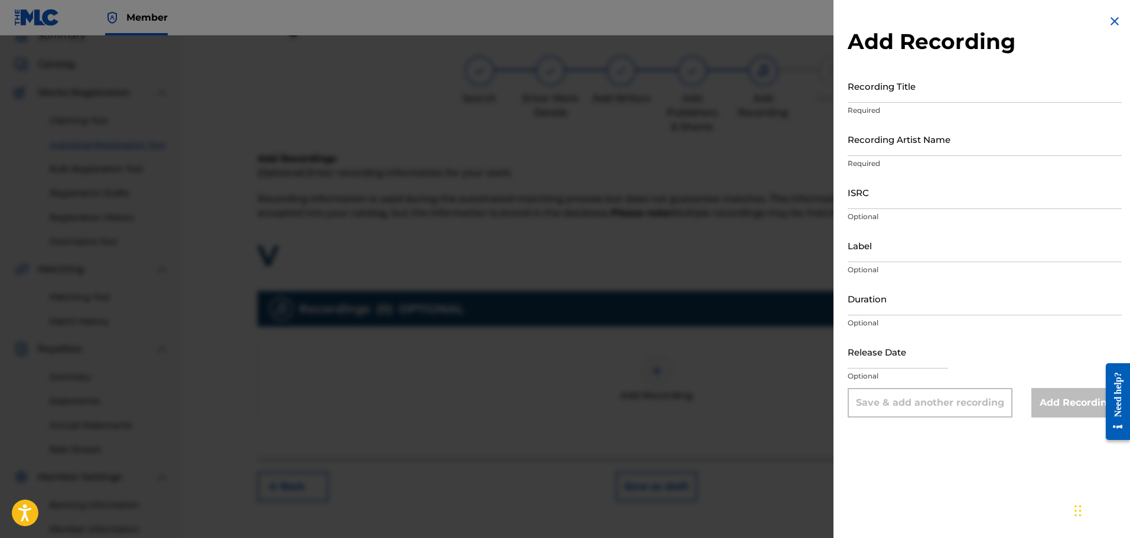
click at [930, 92] on input "Recording Title" at bounding box center [985, 86] width 274 height 34
type input "V"
click at [967, 141] on input "Recording Artist Name" at bounding box center [985, 139] width 274 height 34
type input "[PERSON_NAME]"
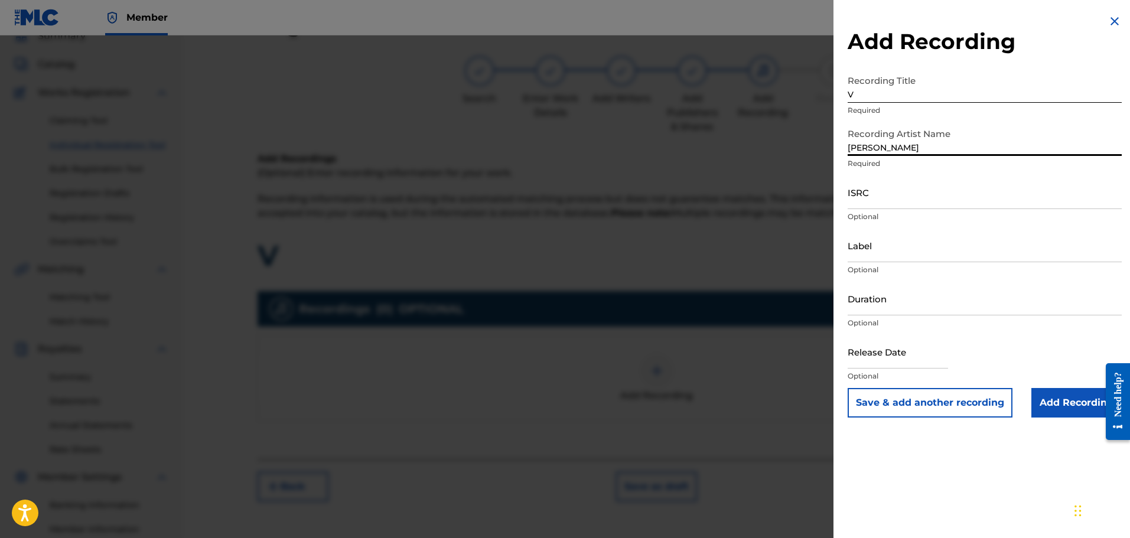
click at [940, 204] on input "ISRC" at bounding box center [985, 192] width 274 height 34
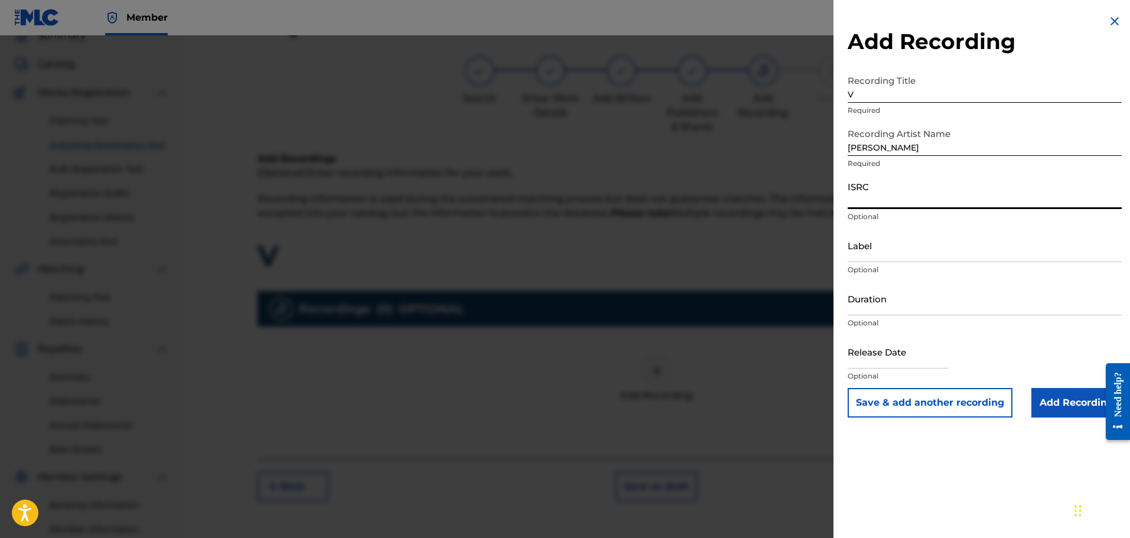
paste input "QZES92541142"
type input "QZES92541142"
click at [886, 302] on input "Duration" at bounding box center [985, 299] width 274 height 34
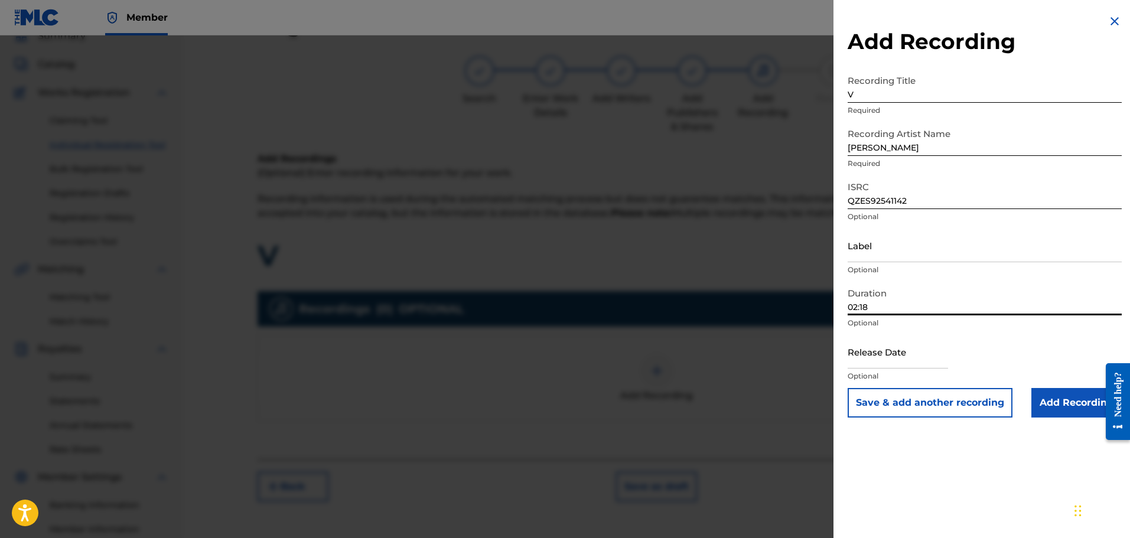
type input "02:18"
click at [884, 365] on input "text" at bounding box center [898, 352] width 100 height 34
select select "8"
select select "2025"
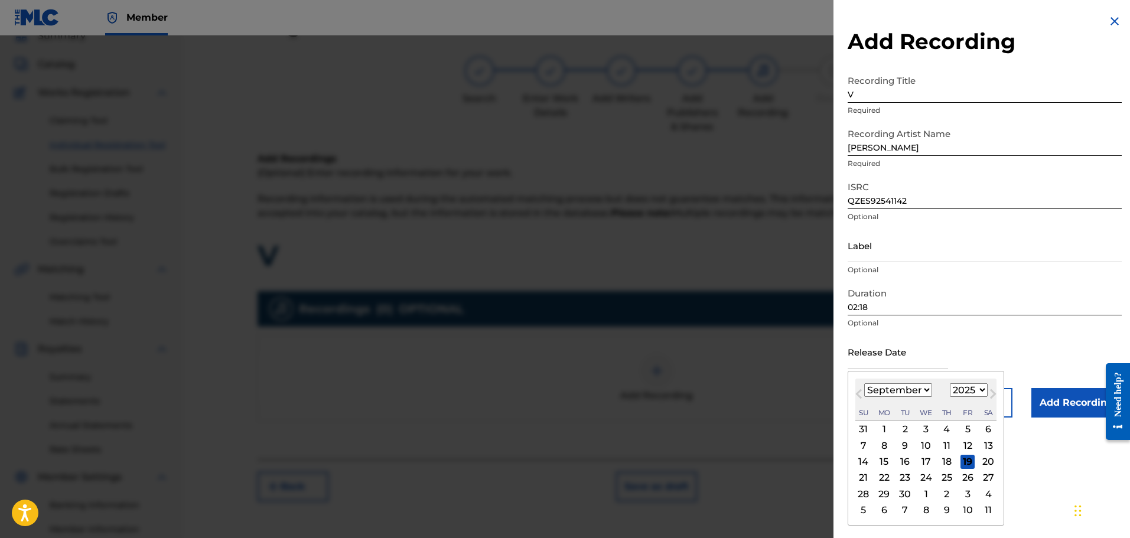
click at [860, 394] on span "Previous Month" at bounding box center [860, 396] width 0 height 18
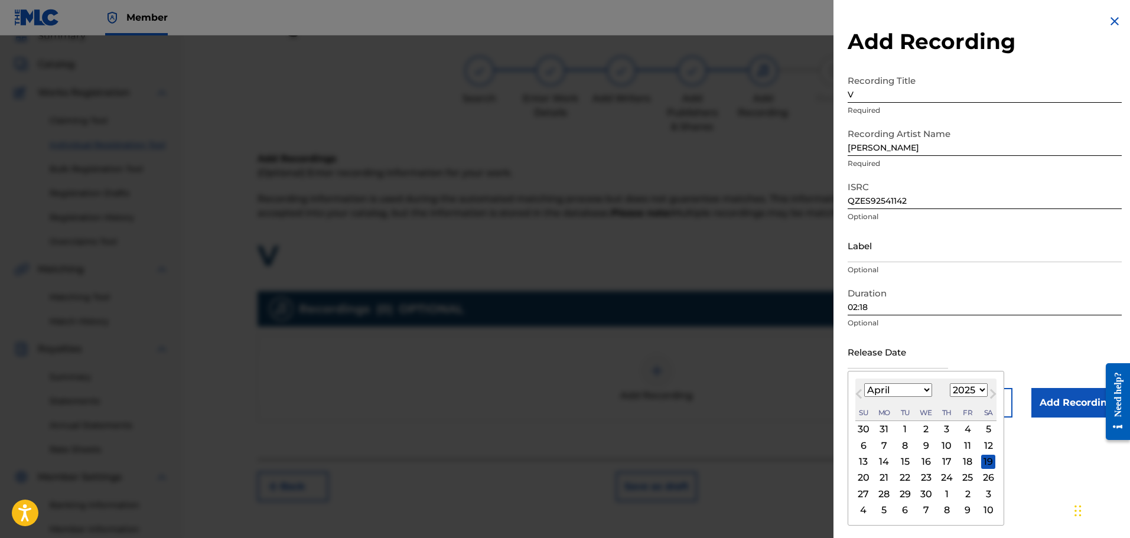
click at [860, 394] on span "Previous Month" at bounding box center [860, 396] width 0 height 18
click at [860, 393] on span "Previous Month" at bounding box center [860, 396] width 0 height 18
select select "1"
click at [970, 457] on div "14" at bounding box center [967, 462] width 14 height 14
type input "February 14 2025"
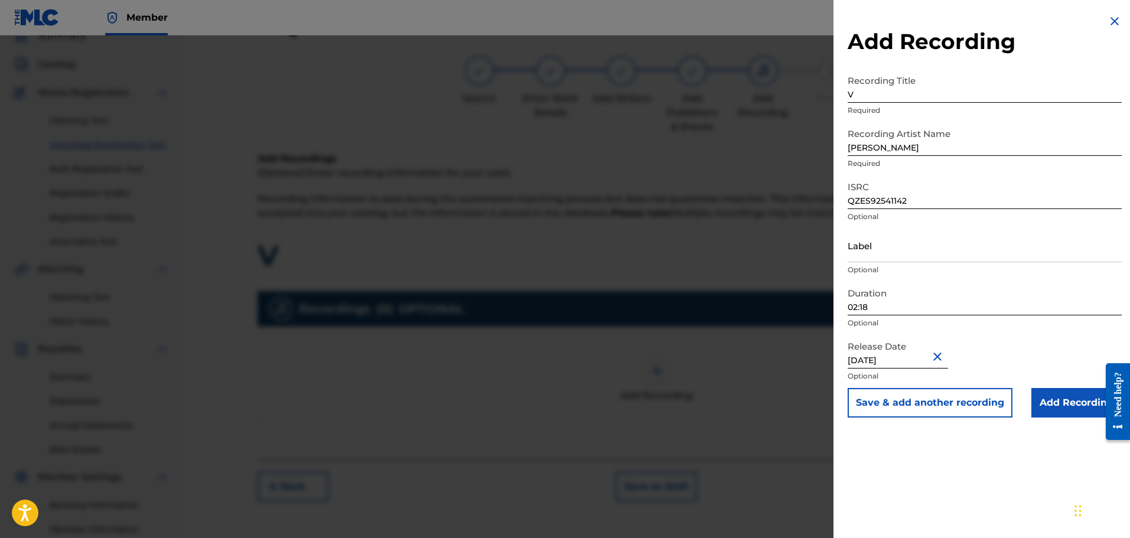
click at [1047, 405] on input "Add Recording" at bounding box center [1076, 403] width 90 height 30
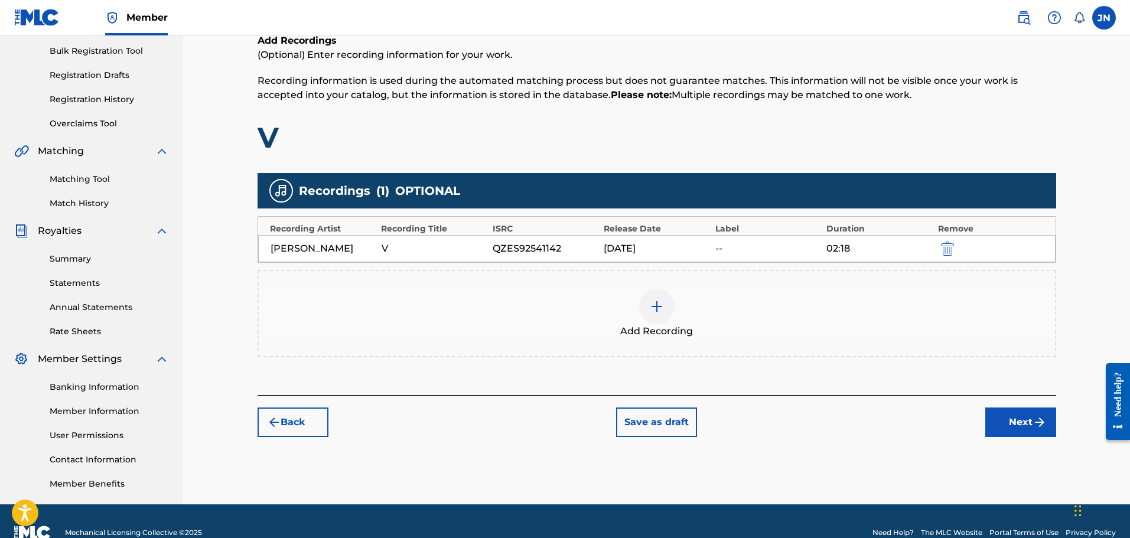
click at [1036, 426] on img "submit" at bounding box center [1039, 422] width 14 height 14
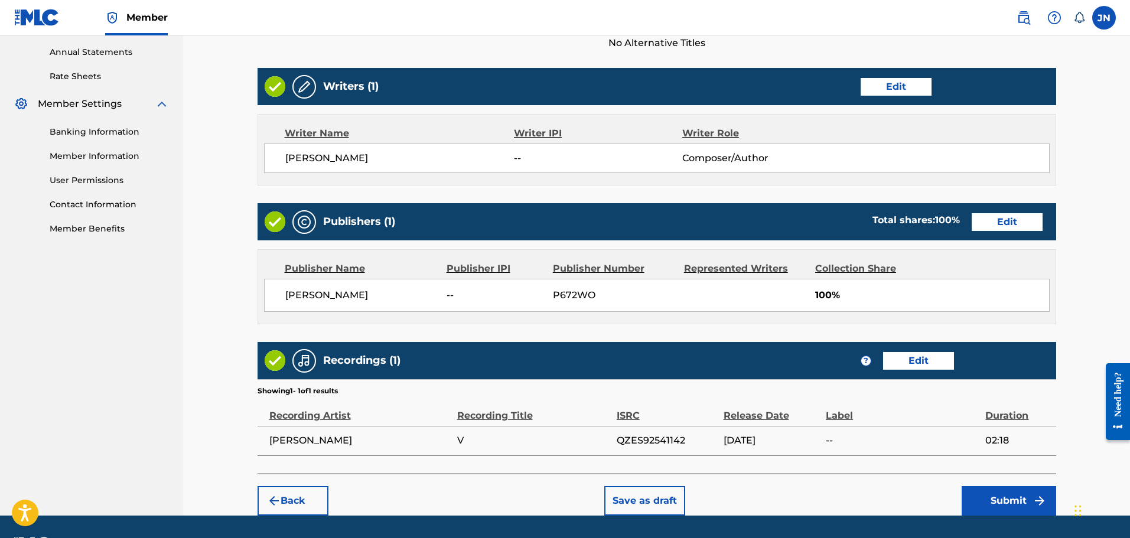
scroll to position [461, 0]
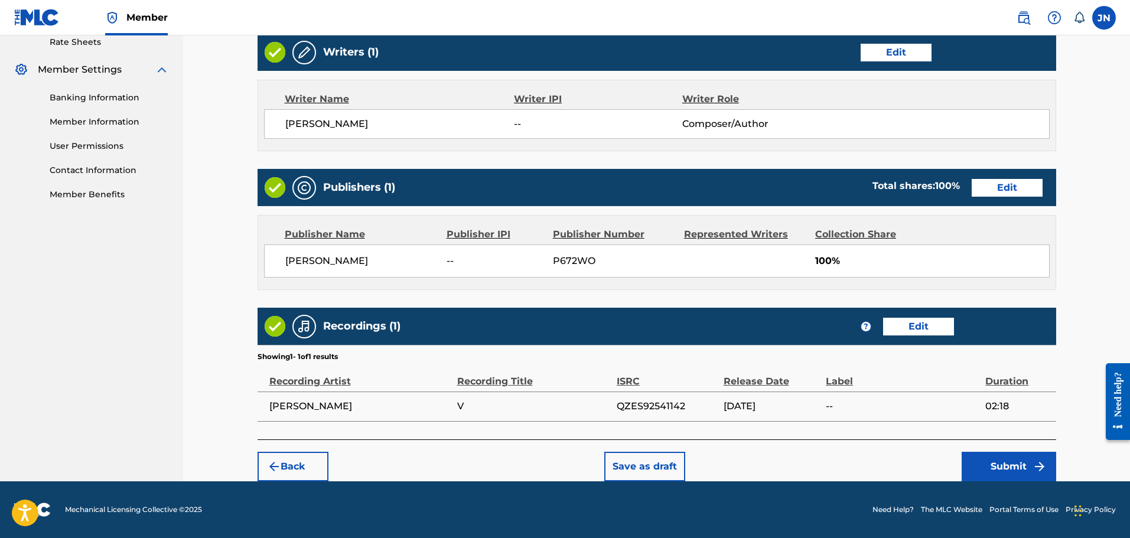
click at [991, 462] on button "Submit" at bounding box center [1009, 467] width 95 height 30
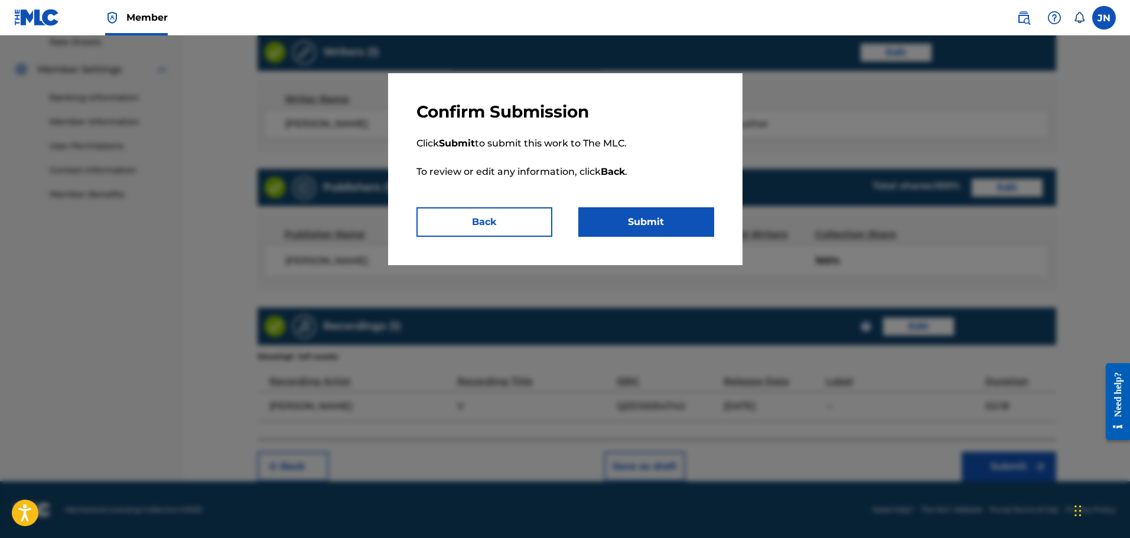
click at [646, 228] on button "Submit" at bounding box center [646, 222] width 136 height 30
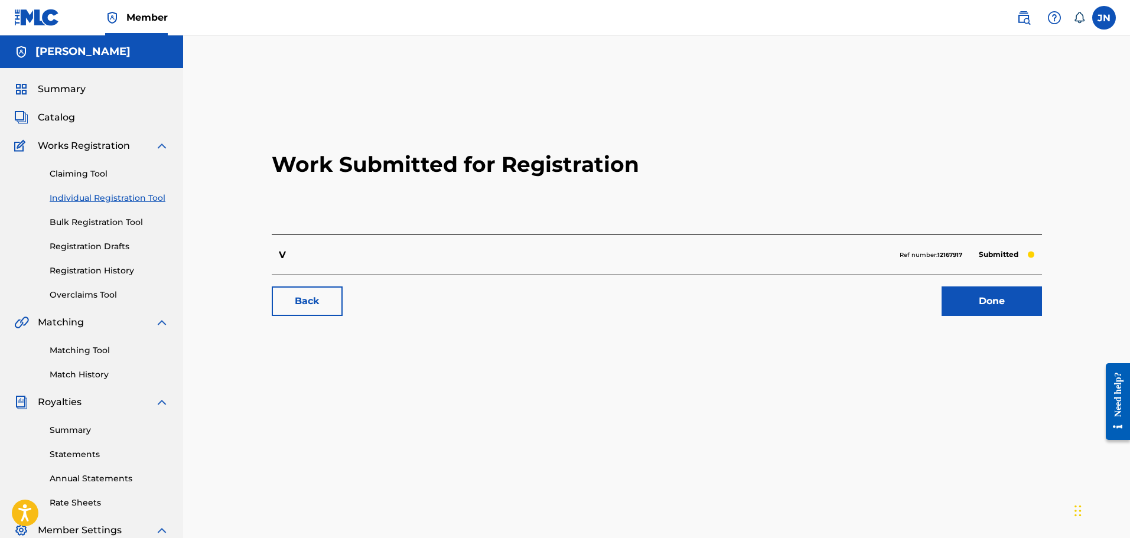
click at [959, 298] on link "Done" at bounding box center [991, 301] width 100 height 30
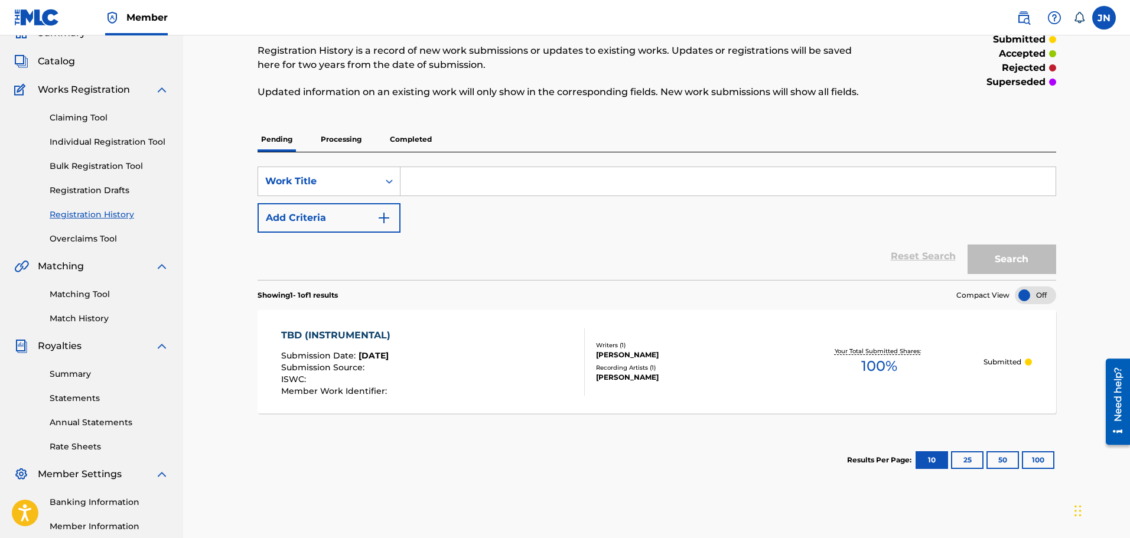
scroll to position [59, 0]
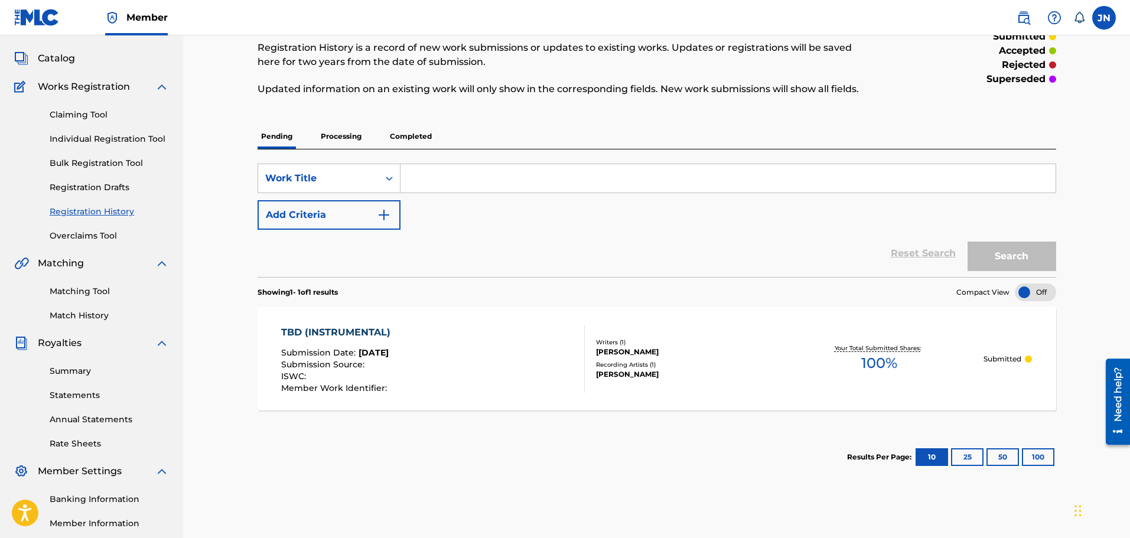
click at [637, 350] on div "[PERSON_NAME]" at bounding box center [685, 352] width 178 height 11
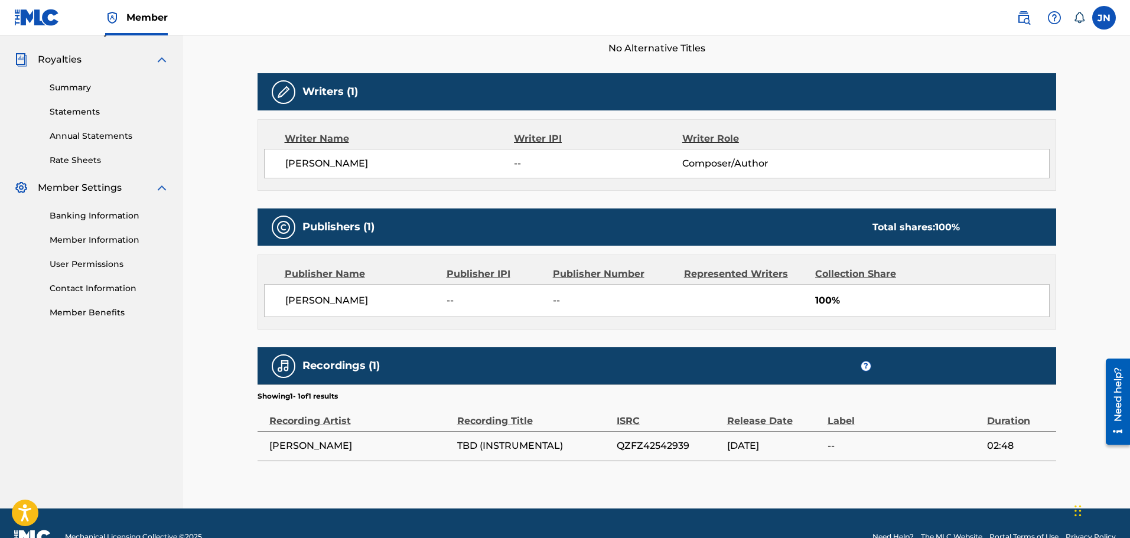
scroll to position [370, 0]
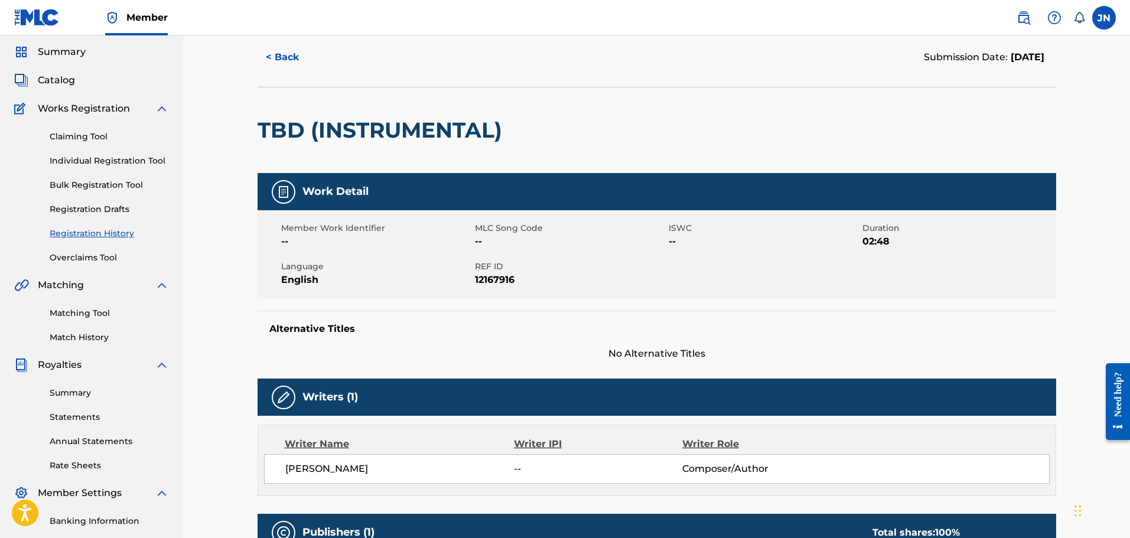
scroll to position [15, 0]
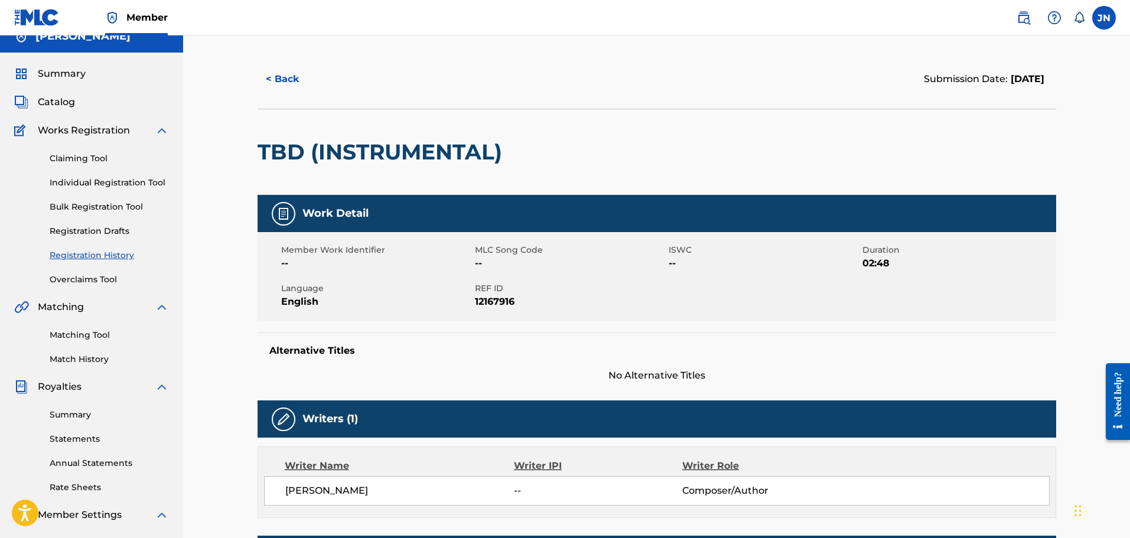
click at [284, 83] on button "< Back" at bounding box center [293, 79] width 71 height 30
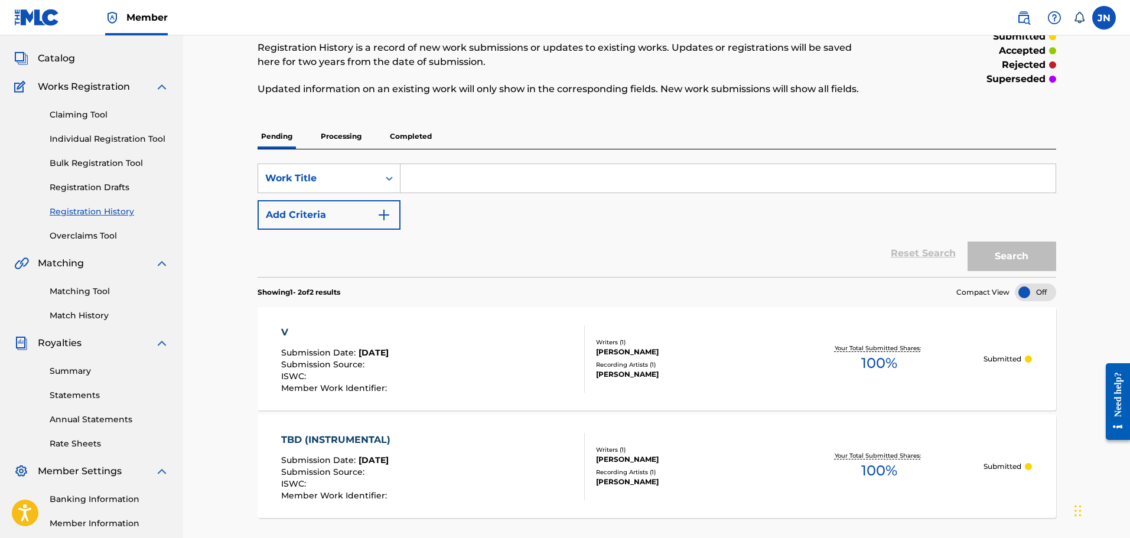
click at [110, 142] on link "Individual Registration Tool" at bounding box center [109, 139] width 119 height 12
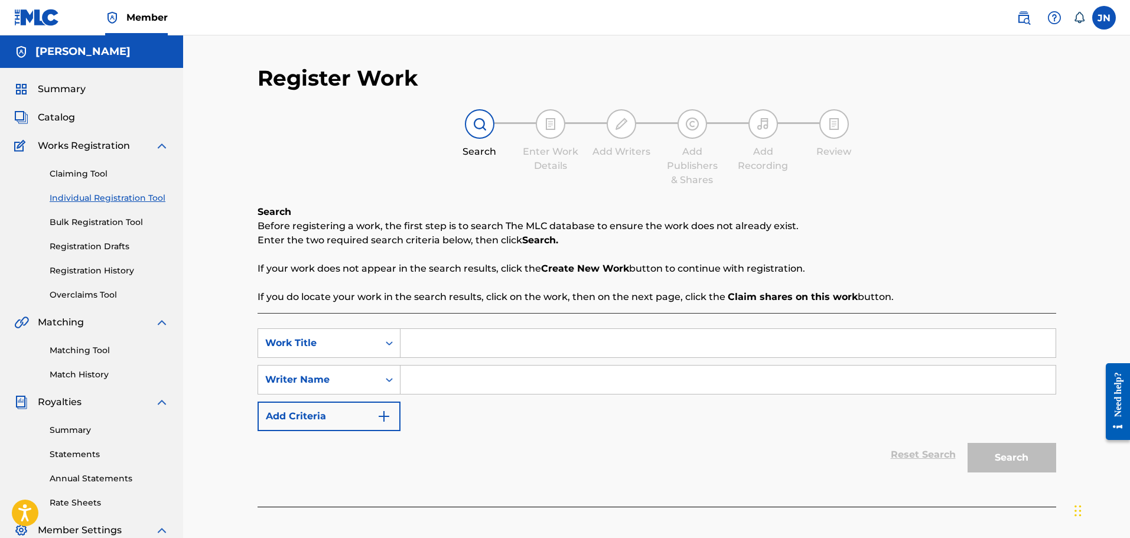
click at [513, 347] on input "Search Form" at bounding box center [727, 343] width 655 height 28
type input "VOID"
click at [475, 381] on input "Search Form" at bounding box center [727, 380] width 655 height 28
type input "R"
click at [1024, 467] on button "Search" at bounding box center [1011, 458] width 89 height 30
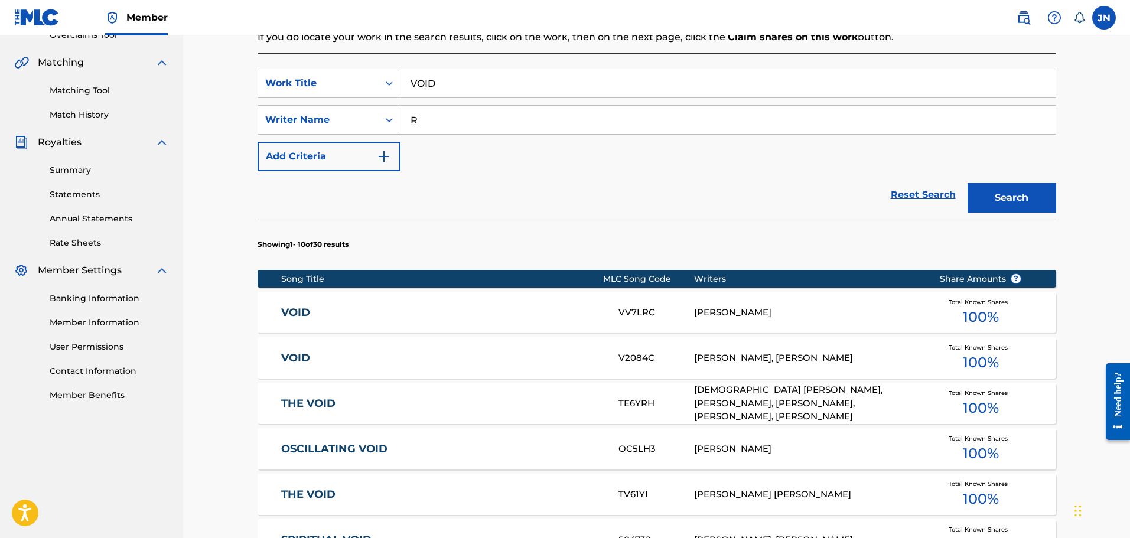
scroll to position [118, 0]
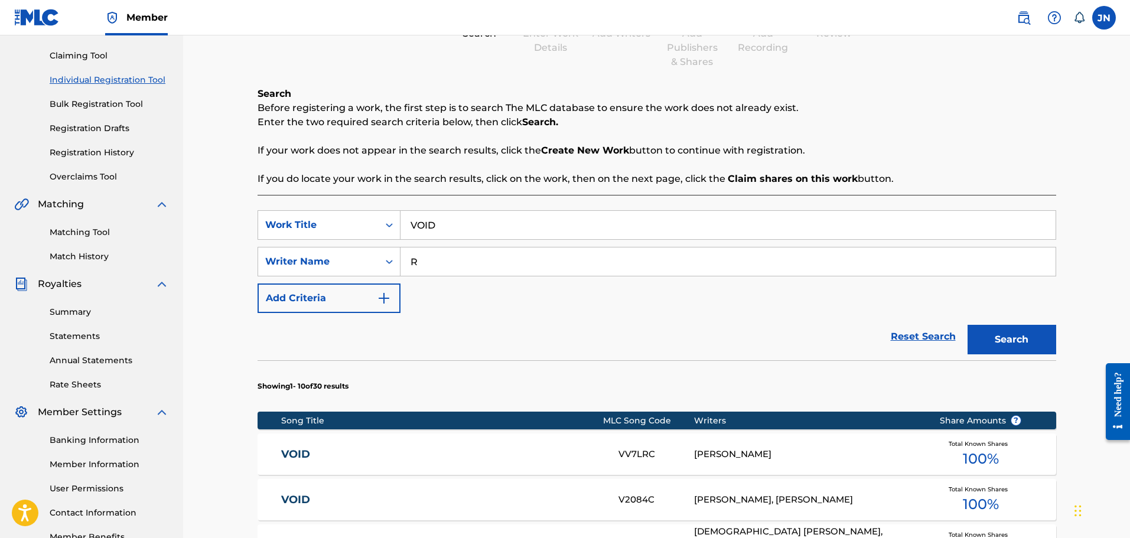
click at [511, 268] on input "R" at bounding box center [727, 261] width 655 height 28
type input "Najdzionek"
drag, startPoint x: 1018, startPoint y: 311, endPoint x: 1018, endPoint y: 324, distance: 12.4
click at [1018, 322] on form "SearchWithCriteriade1b40a8-b208-40fa-9272-6383c10ca7f5 Work Title VOID SearchWi…" at bounding box center [657, 285] width 799 height 150
click at [1018, 324] on div "Search" at bounding box center [1009, 336] width 95 height 47
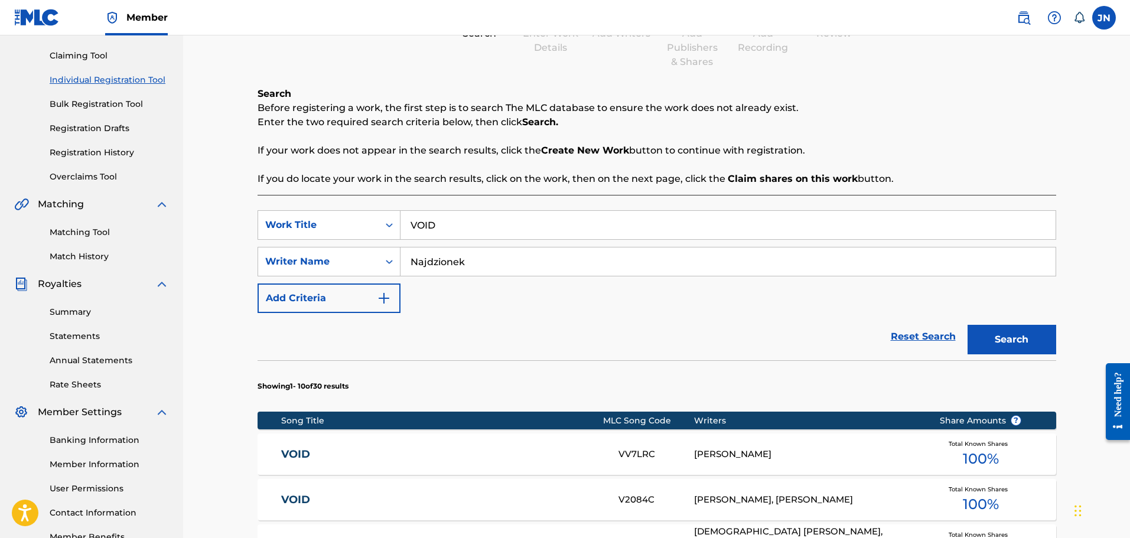
click at [1022, 334] on button "Search" at bounding box center [1011, 340] width 89 height 30
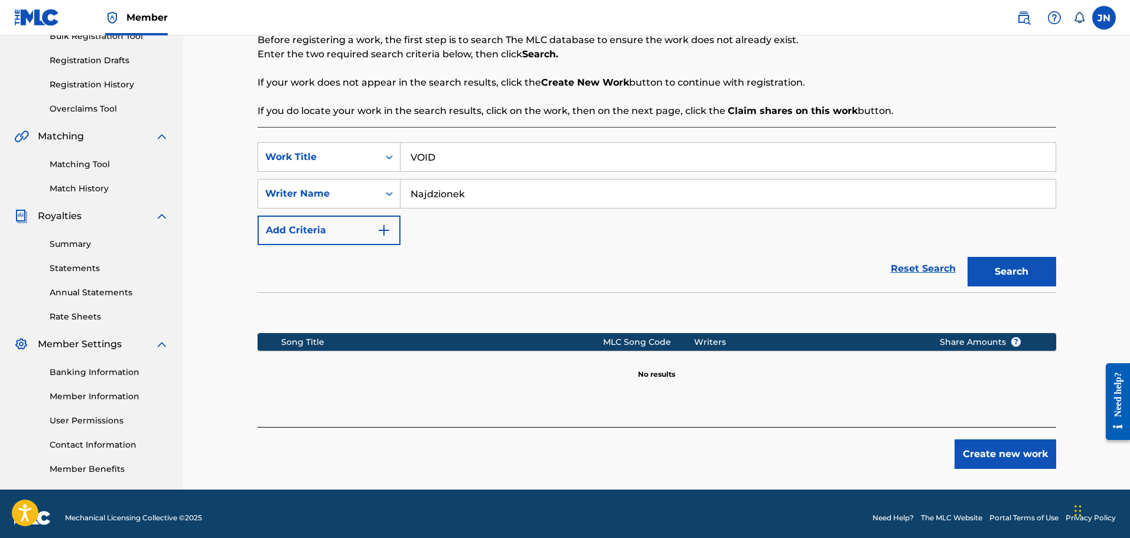
scroll to position [194, 0]
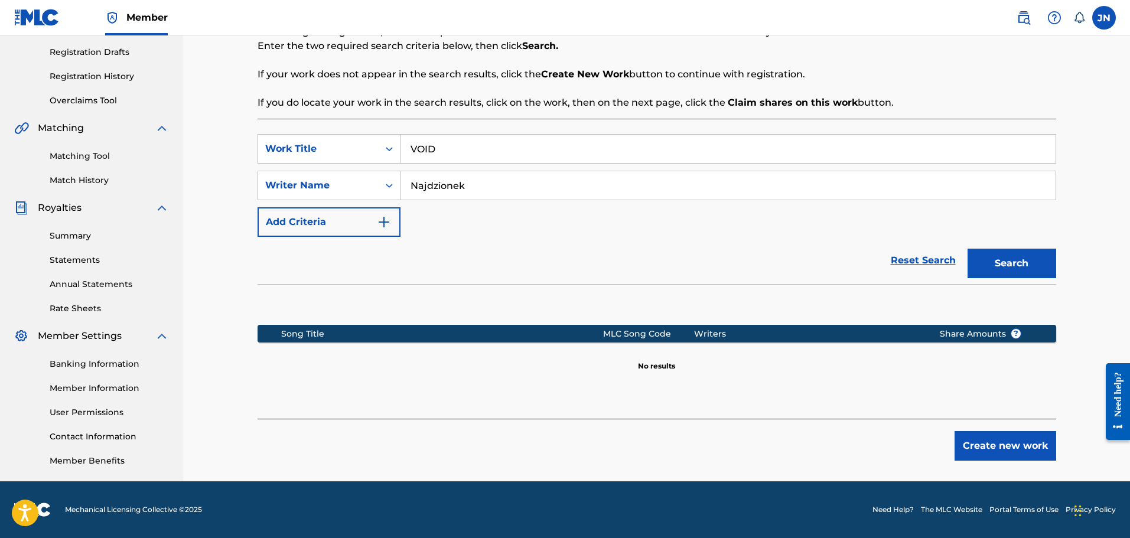
click at [999, 440] on button "Create new work" at bounding box center [1005, 446] width 102 height 30
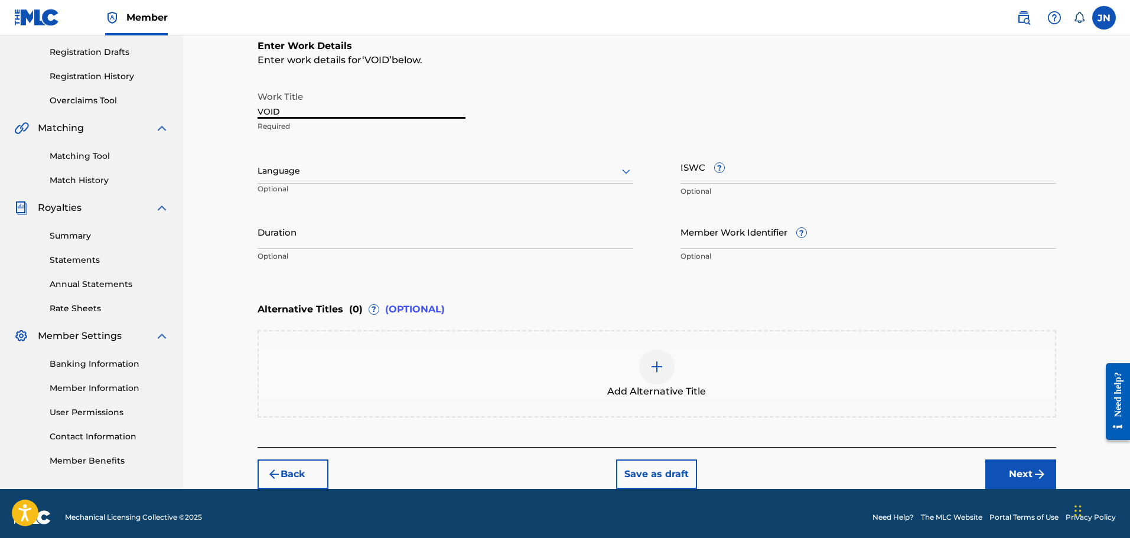
click at [358, 112] on input "VOID" at bounding box center [362, 102] width 208 height 34
click at [412, 175] on div at bounding box center [446, 171] width 376 height 15
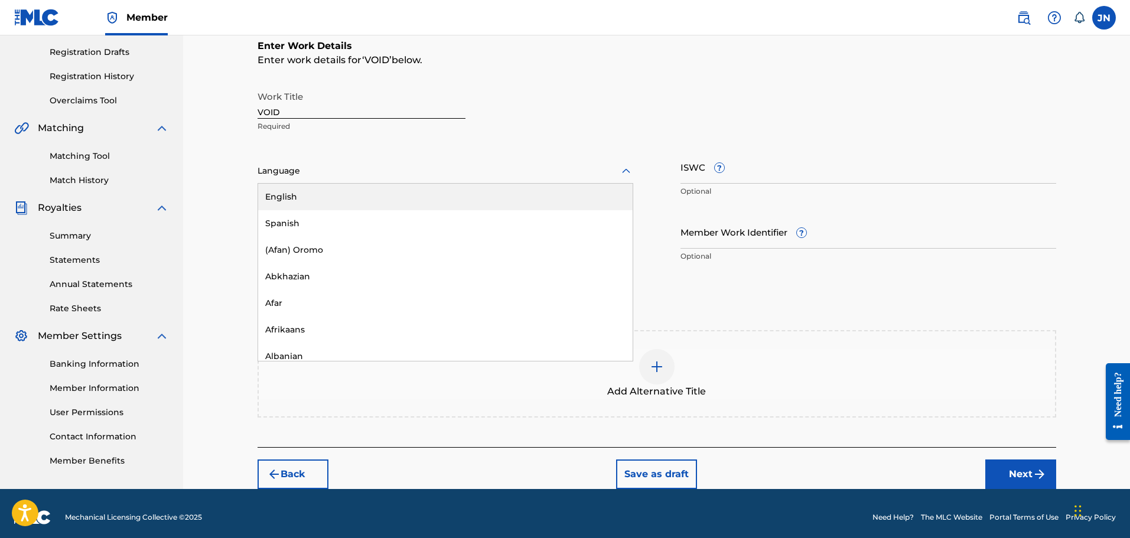
click at [467, 204] on div "English" at bounding box center [445, 197] width 374 height 27
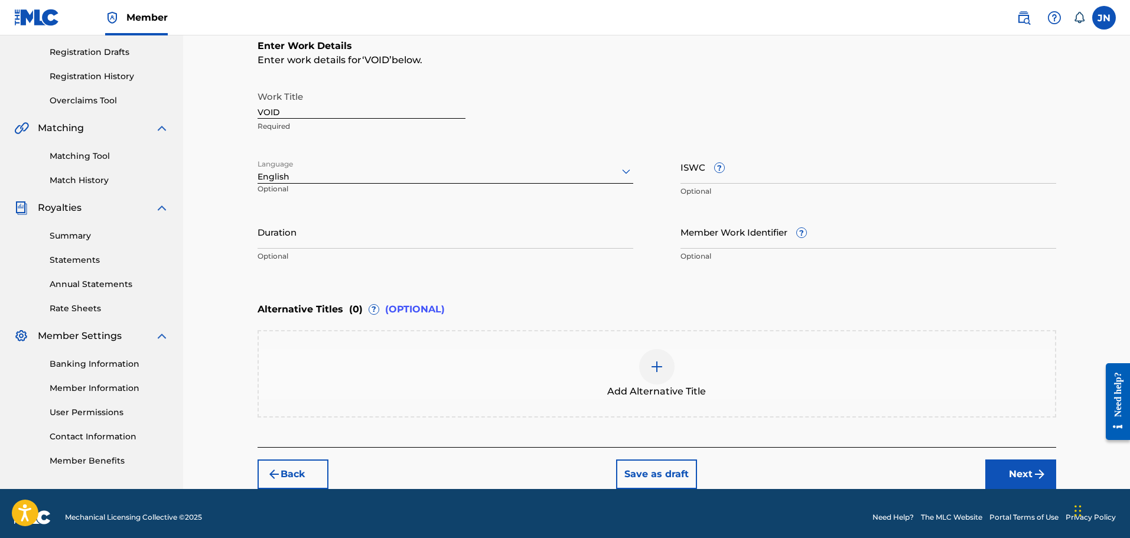
click at [521, 239] on input "Duration" at bounding box center [446, 232] width 376 height 34
type input "02:29"
click at [1012, 466] on button "Next" at bounding box center [1020, 475] width 71 height 30
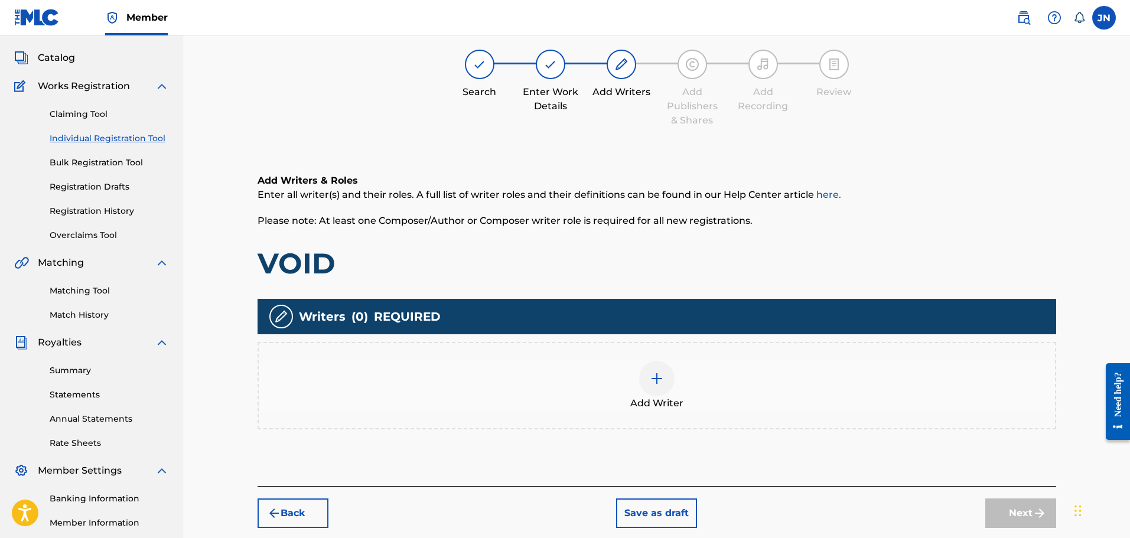
scroll to position [53, 0]
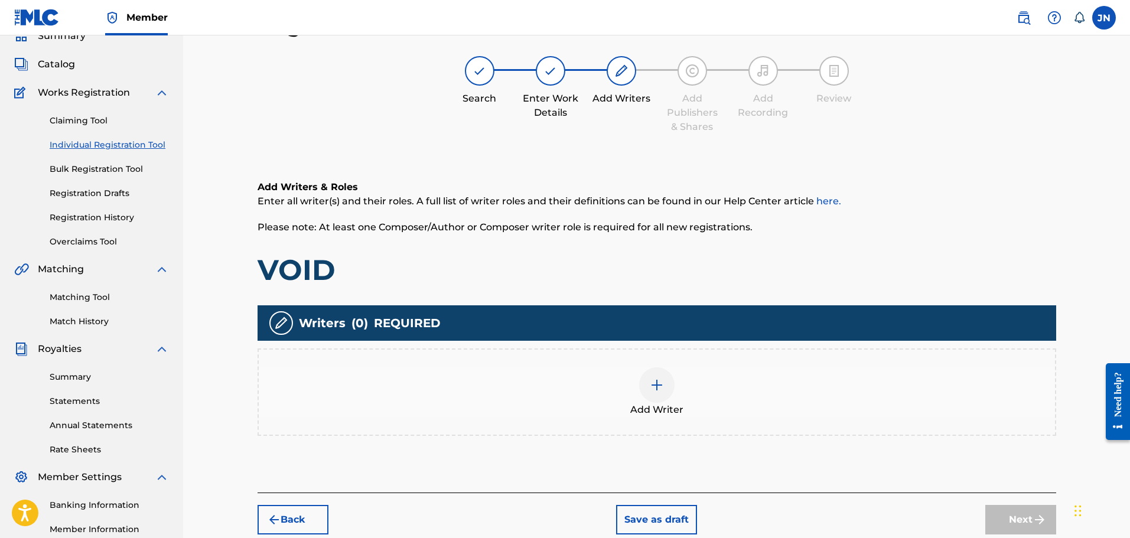
click at [684, 393] on div "Add Writer" at bounding box center [657, 392] width 796 height 50
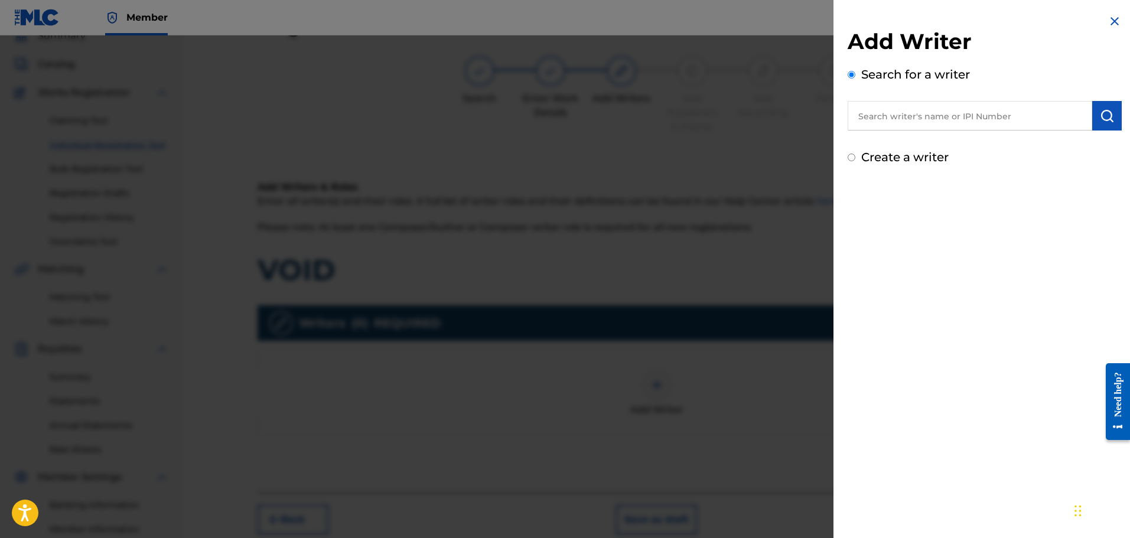
click at [886, 161] on label "Create a writer" at bounding box center [904, 157] width 87 height 14
radio input "true"
click at [855, 161] on input "Create a writer" at bounding box center [852, 158] width 8 height 8
radio input "false"
radio input "true"
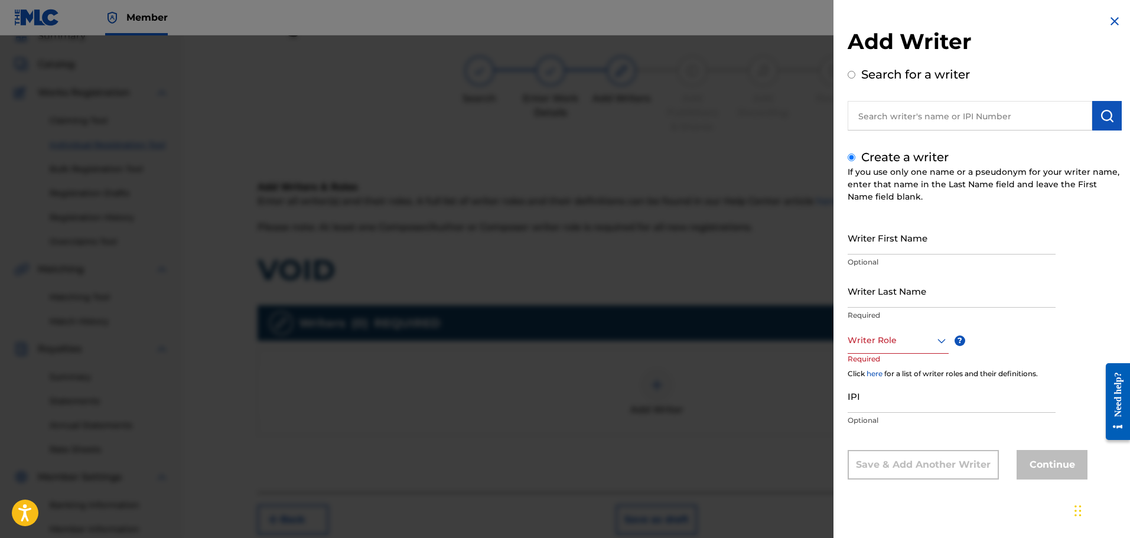
drag, startPoint x: 937, startPoint y: 240, endPoint x: 940, endPoint y: 247, distance: 7.5
click at [937, 240] on input "Writer First Name" at bounding box center [952, 238] width 208 height 34
type input "[PERSON_NAME]"
type input "Najdzionek"
click at [926, 348] on div "Writer Role" at bounding box center [898, 340] width 101 height 27
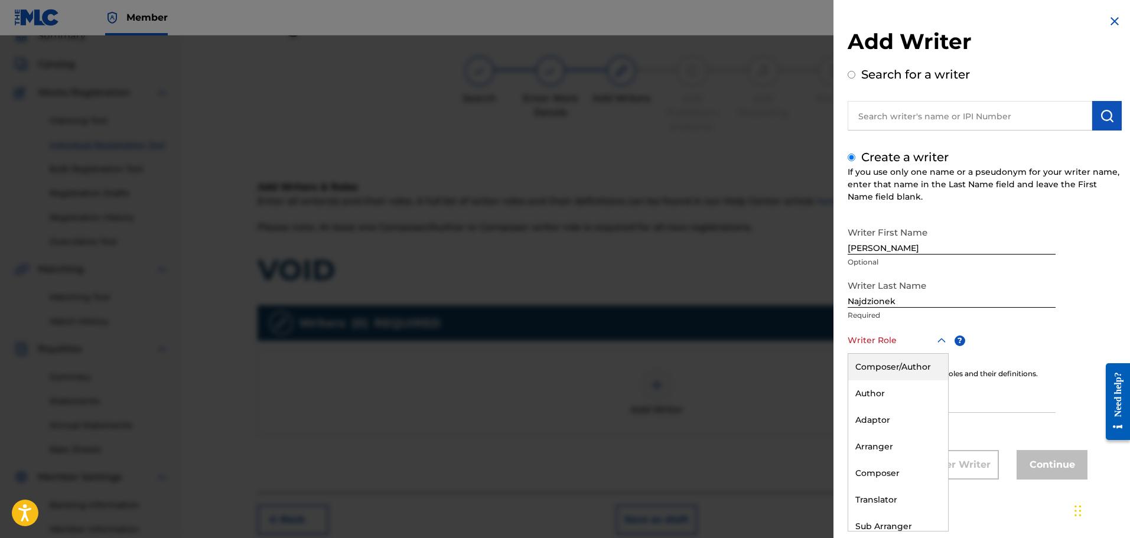
click at [928, 371] on div "Composer/Author" at bounding box center [898, 367] width 100 height 27
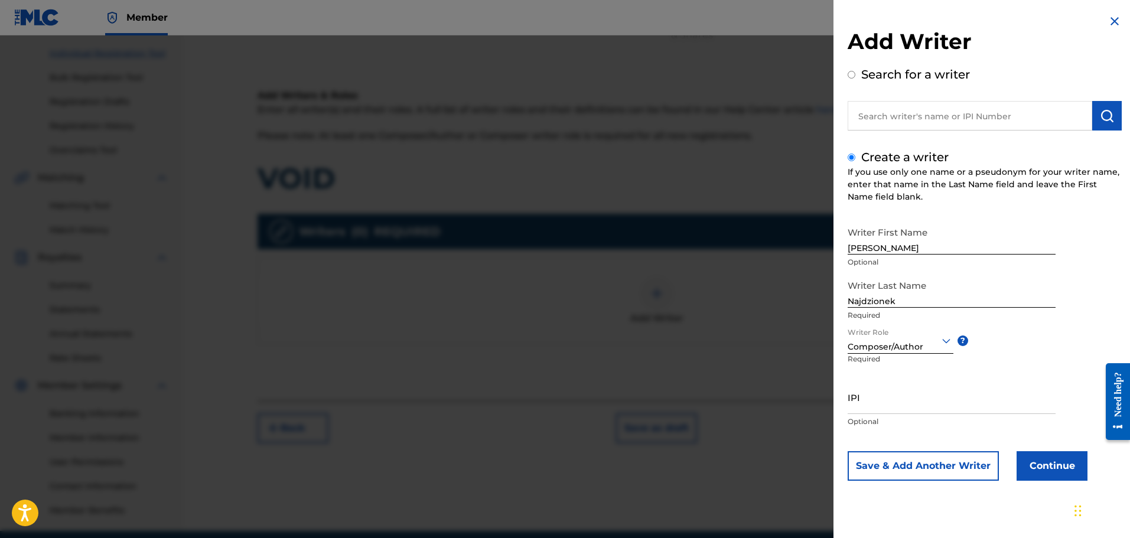
scroll to position [171, 0]
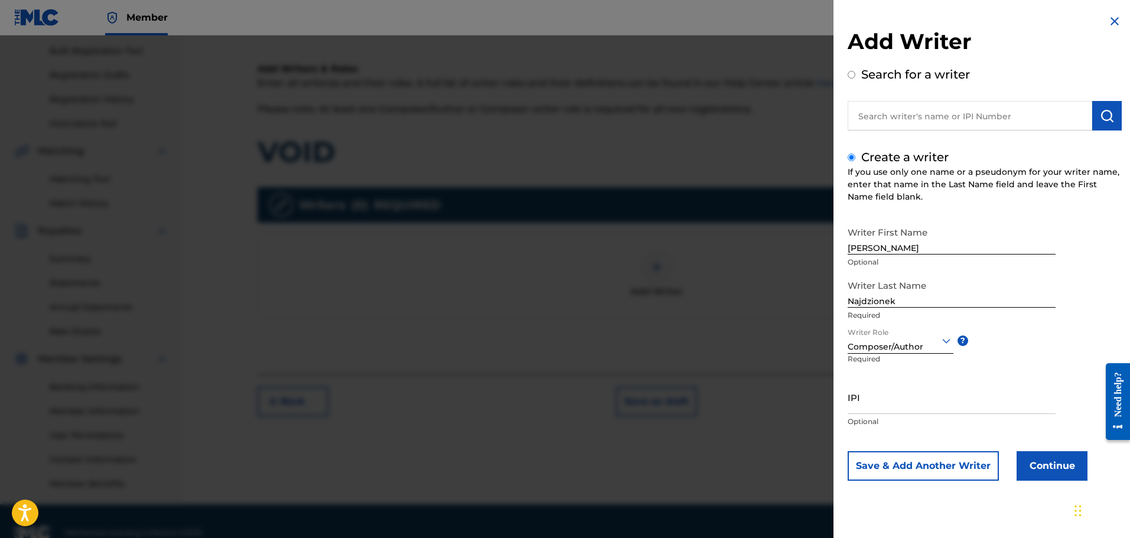
click at [1053, 467] on button "Continue" at bounding box center [1052, 466] width 71 height 30
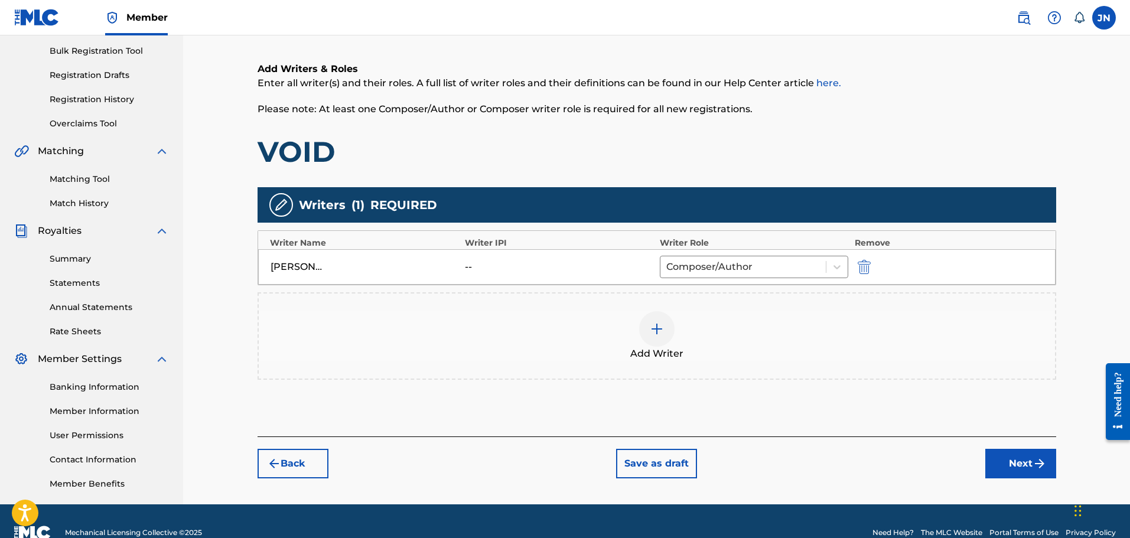
click at [1008, 463] on button "Next" at bounding box center [1020, 464] width 71 height 30
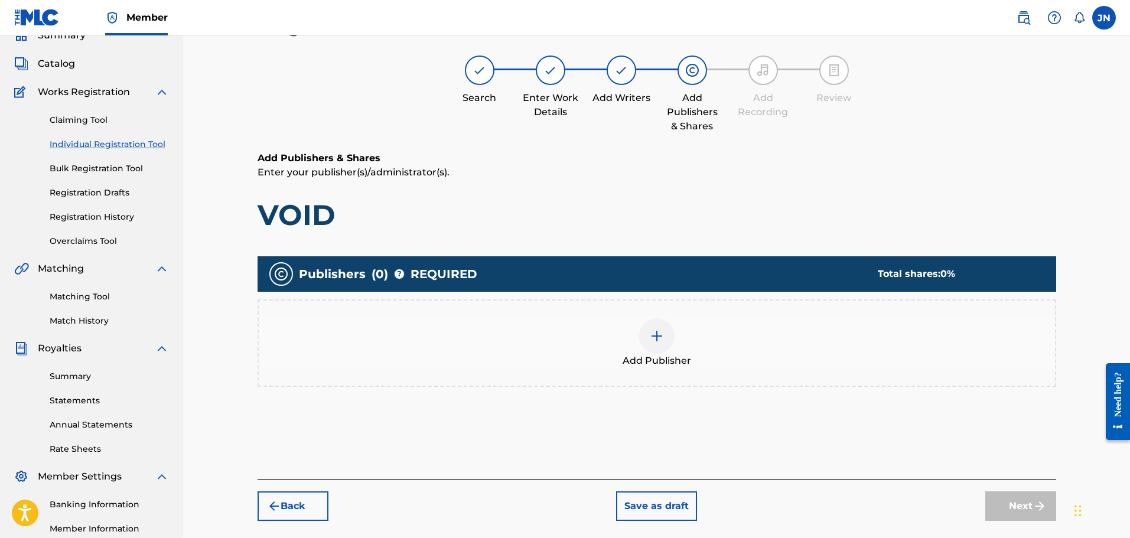
scroll to position [53, 0]
click at [637, 335] on div "Add Publisher" at bounding box center [657, 344] width 796 height 50
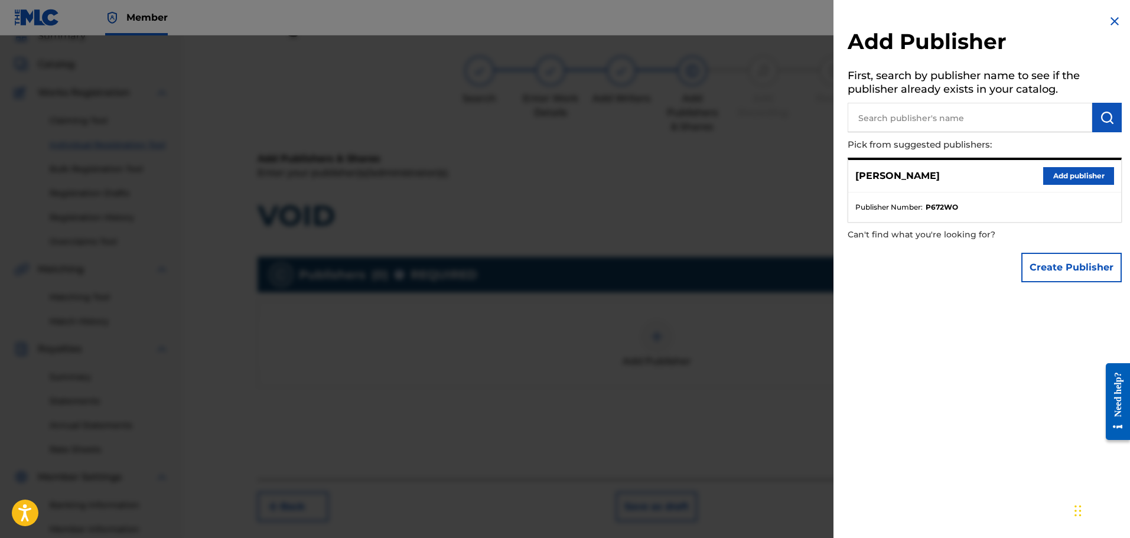
click at [1060, 174] on button "Add publisher" at bounding box center [1078, 176] width 71 height 18
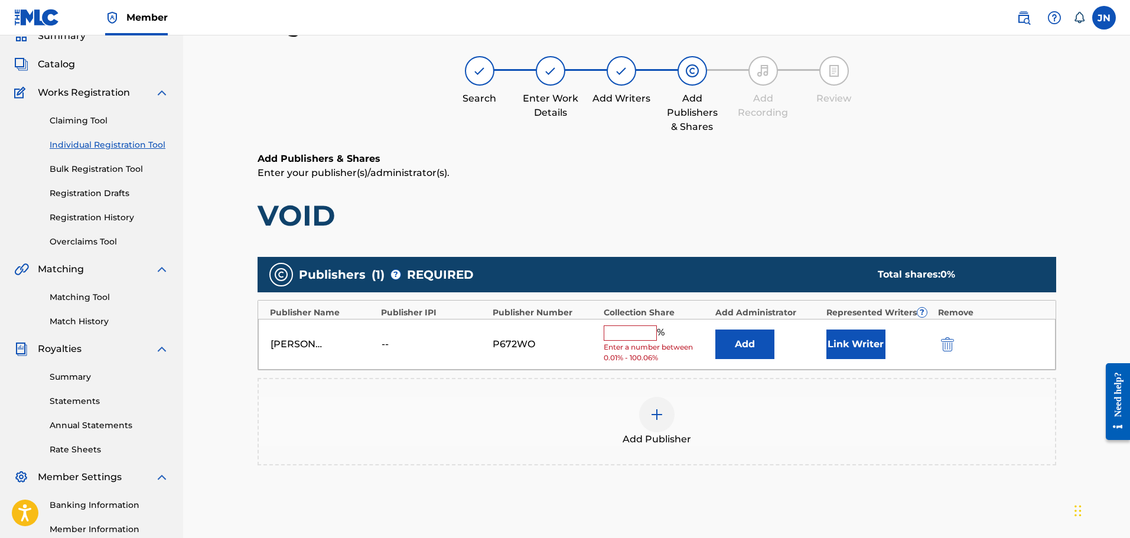
click at [626, 329] on input "text" at bounding box center [630, 332] width 53 height 15
type input "100"
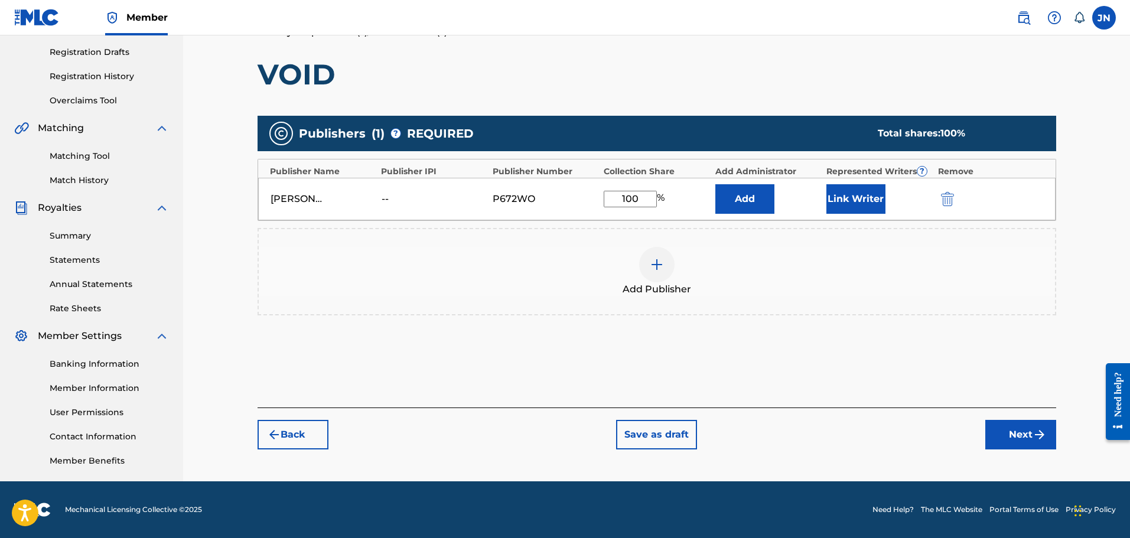
click at [1031, 439] on button "Next" at bounding box center [1020, 435] width 71 height 30
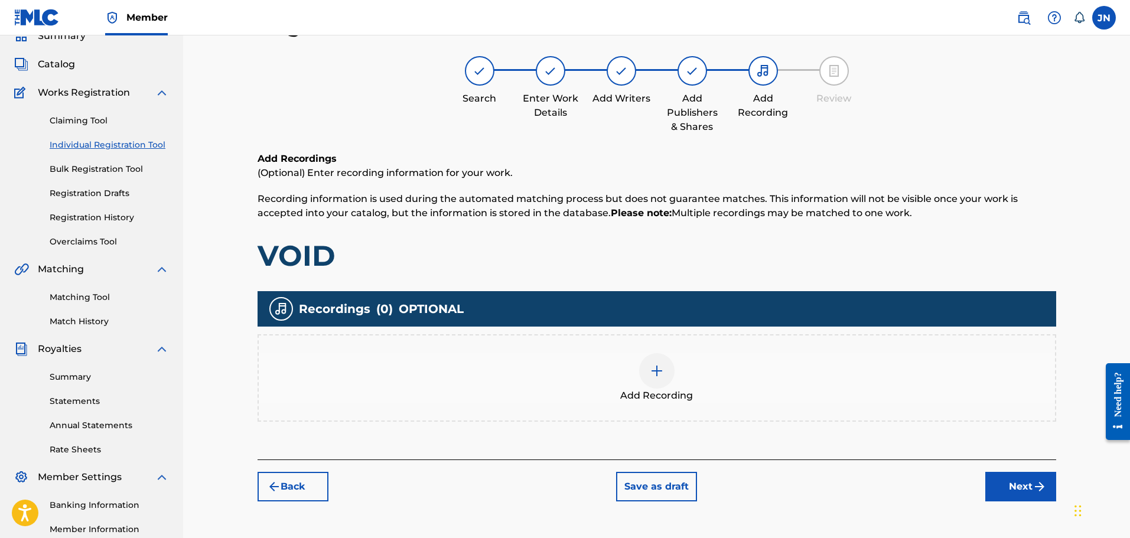
click at [754, 383] on div "Add Recording" at bounding box center [657, 378] width 796 height 50
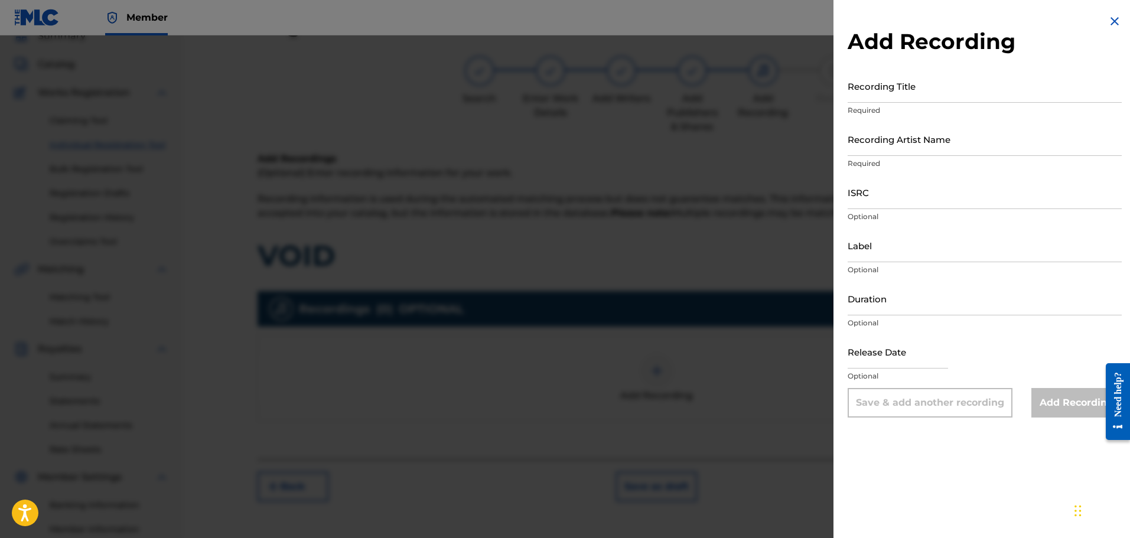
click at [924, 195] on input "ISRC" at bounding box center [985, 192] width 274 height 34
paste input "QZHN72592168"
type input "QZHN72592168"
click at [925, 92] on input "Recording Title" at bounding box center [985, 86] width 274 height 34
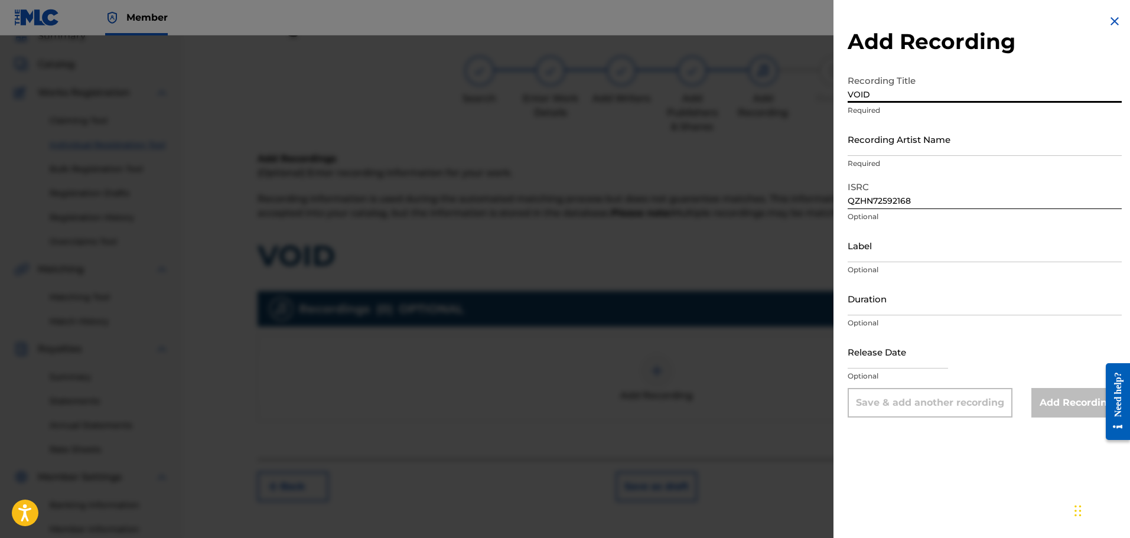
type input "VOID"
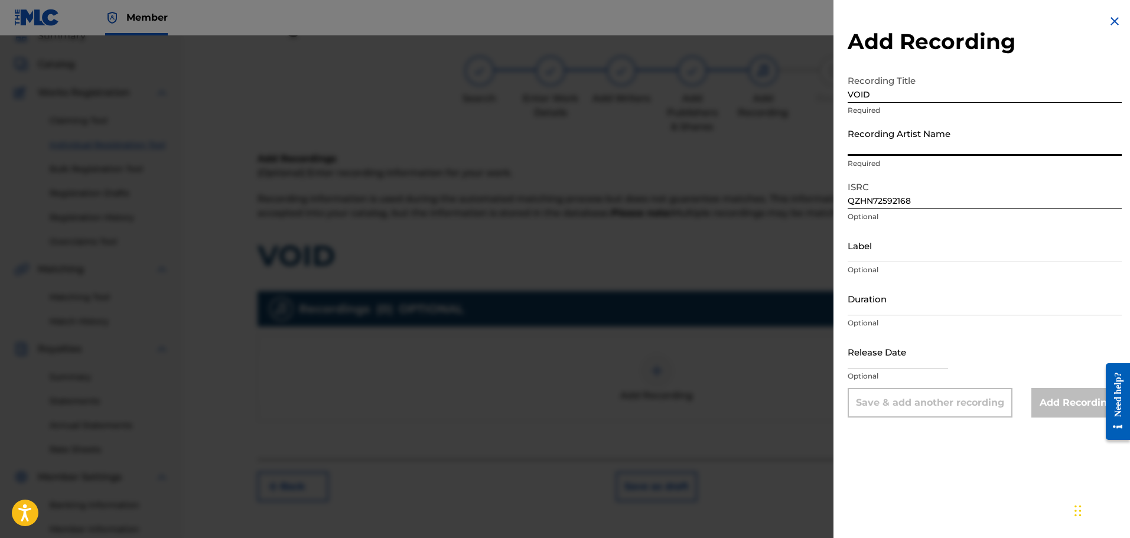
click at [919, 146] on input "Recording Artist Name" at bounding box center [985, 139] width 274 height 34
type input "[PERSON_NAME]"
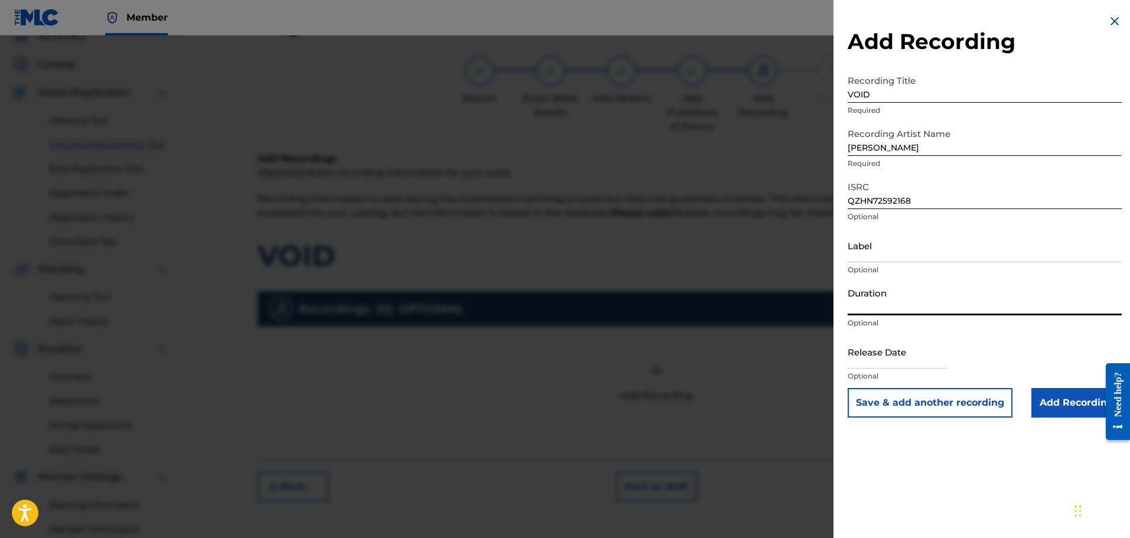
click at [918, 310] on input "Duration" at bounding box center [985, 299] width 274 height 34
type input "02:29"
click at [904, 363] on input "text" at bounding box center [898, 352] width 100 height 34
select select "8"
select select "2025"
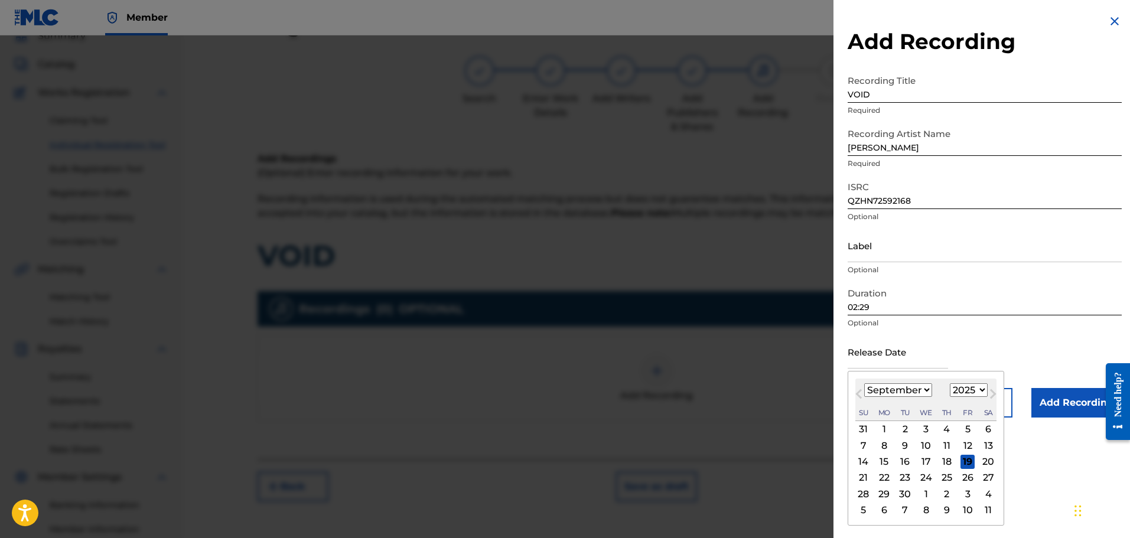
click at [860, 392] on span "Previous Month" at bounding box center [860, 396] width 0 height 18
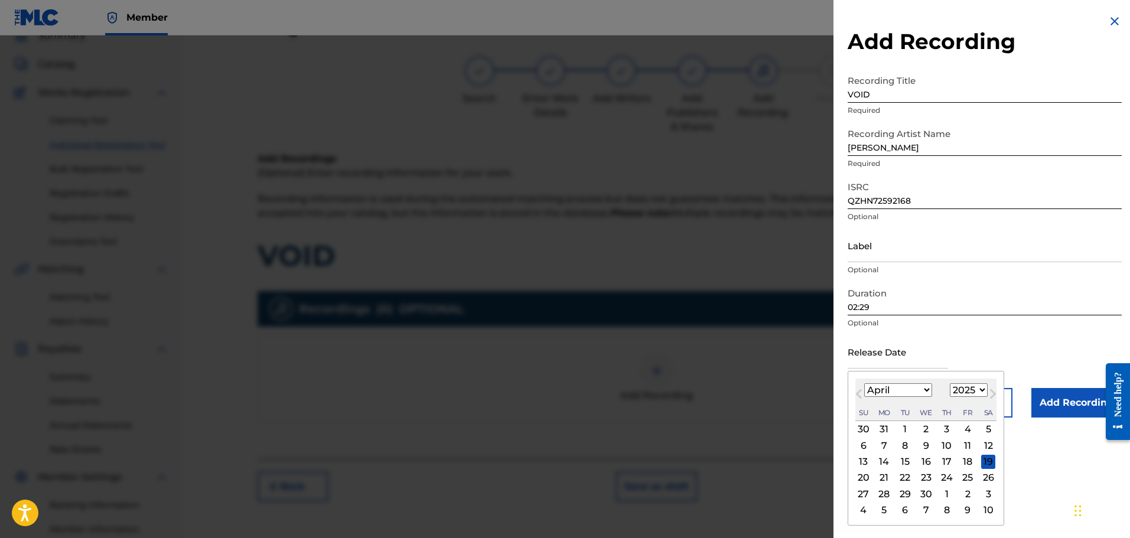
click at [860, 392] on span "Previous Month" at bounding box center [860, 396] width 0 height 18
select select "1"
click at [965, 495] on div "28" at bounding box center [967, 494] width 14 height 14
type input "February 28 2025"
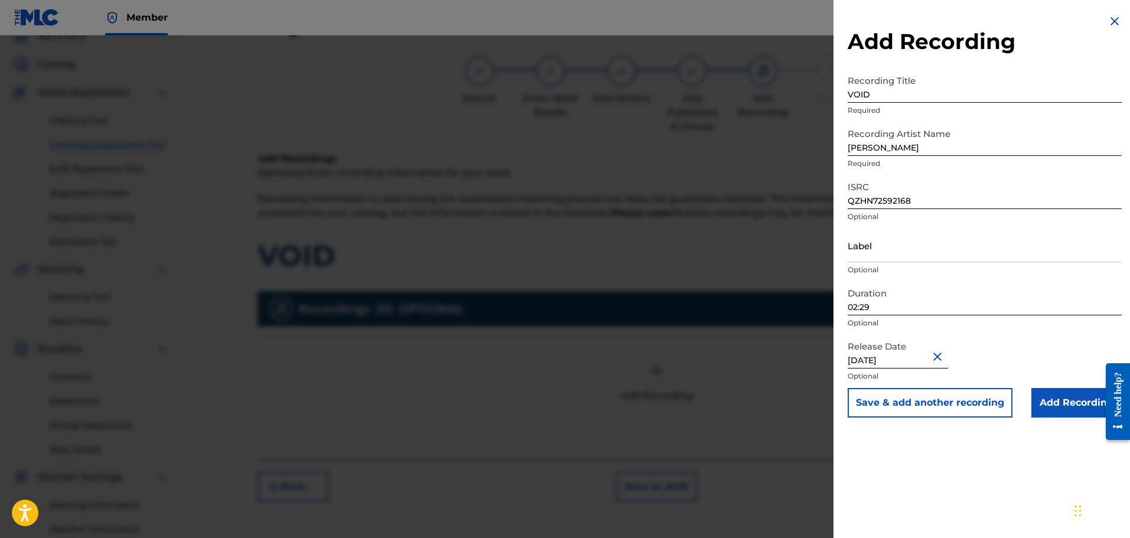
click at [1055, 408] on input "Add Recording" at bounding box center [1076, 403] width 90 height 30
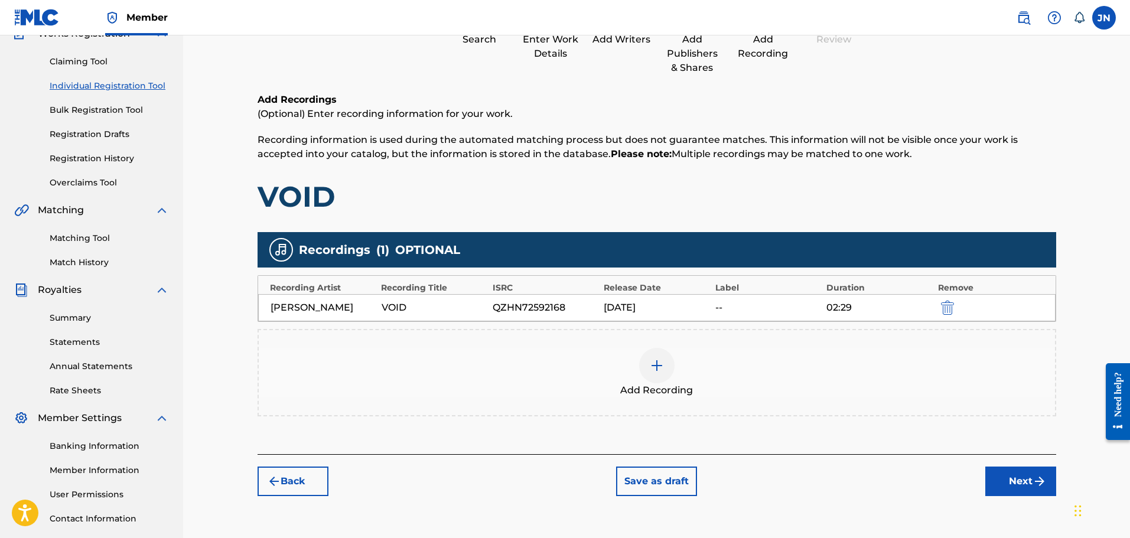
click at [1021, 479] on button "Next" at bounding box center [1020, 482] width 71 height 30
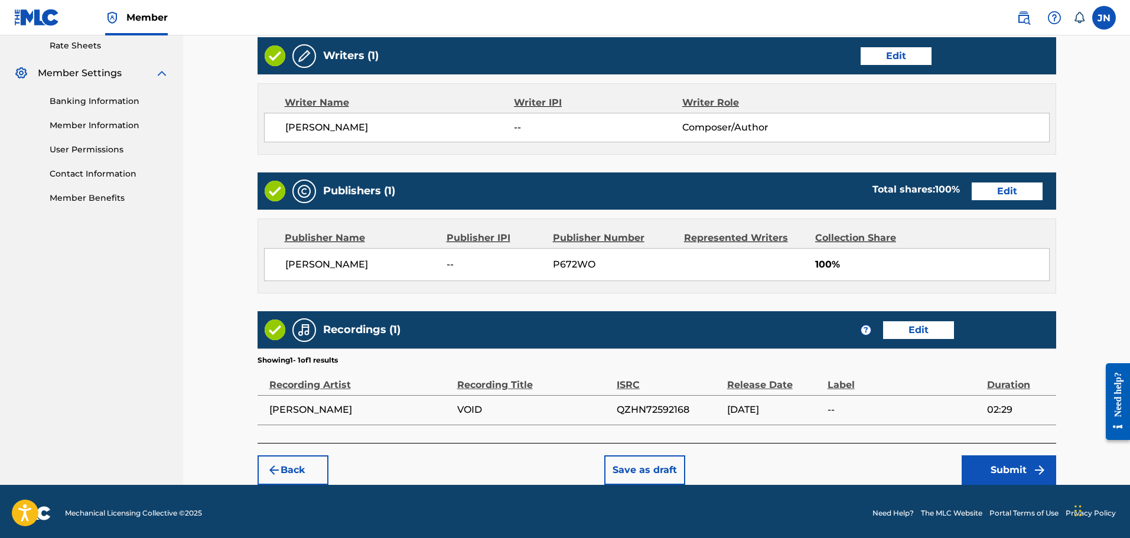
scroll to position [461, 0]
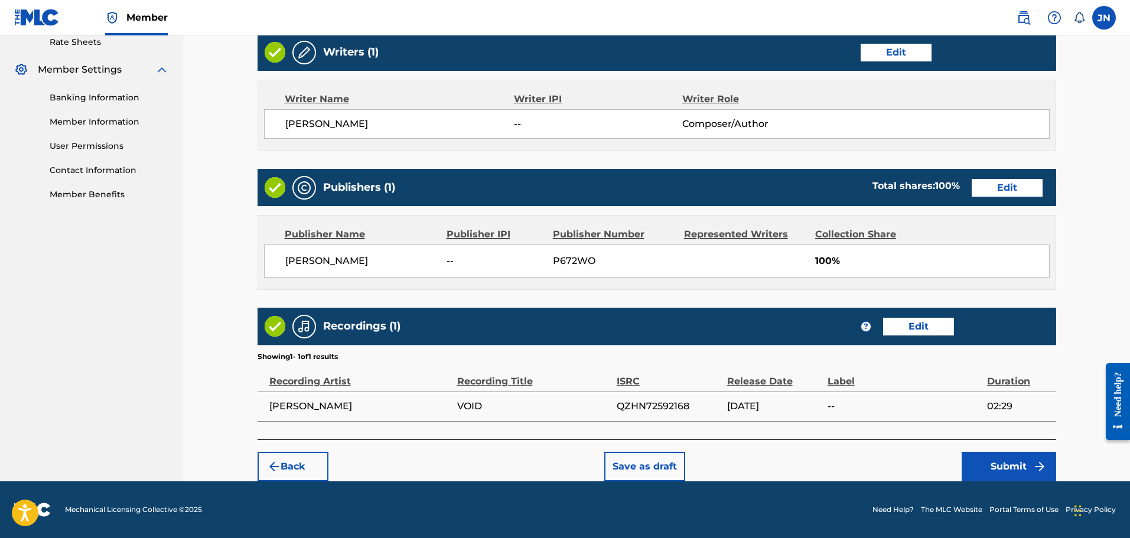
click at [984, 460] on button "Submit" at bounding box center [1009, 467] width 95 height 30
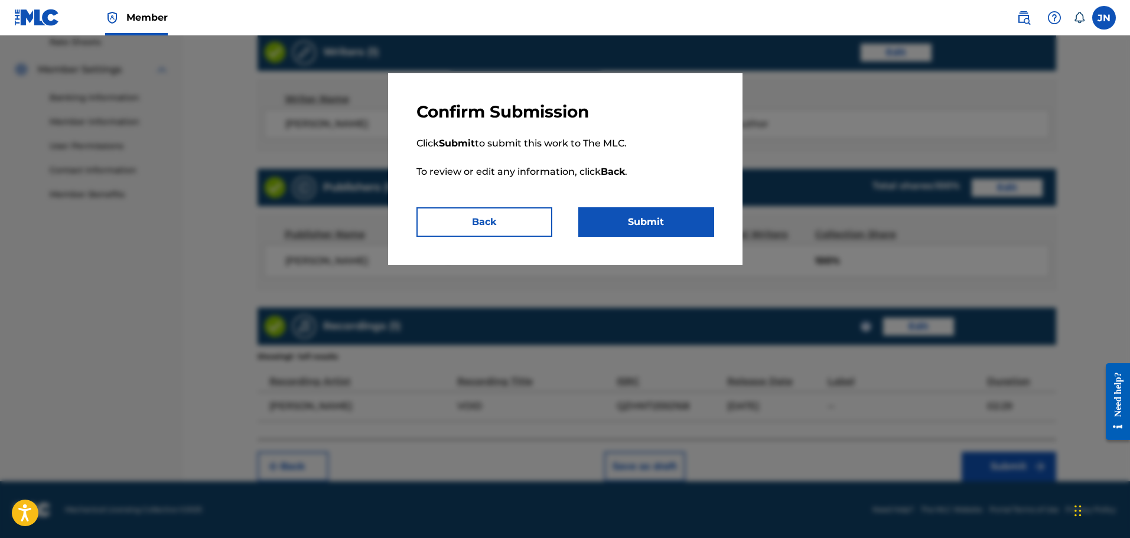
click at [608, 220] on button "Submit" at bounding box center [646, 222] width 136 height 30
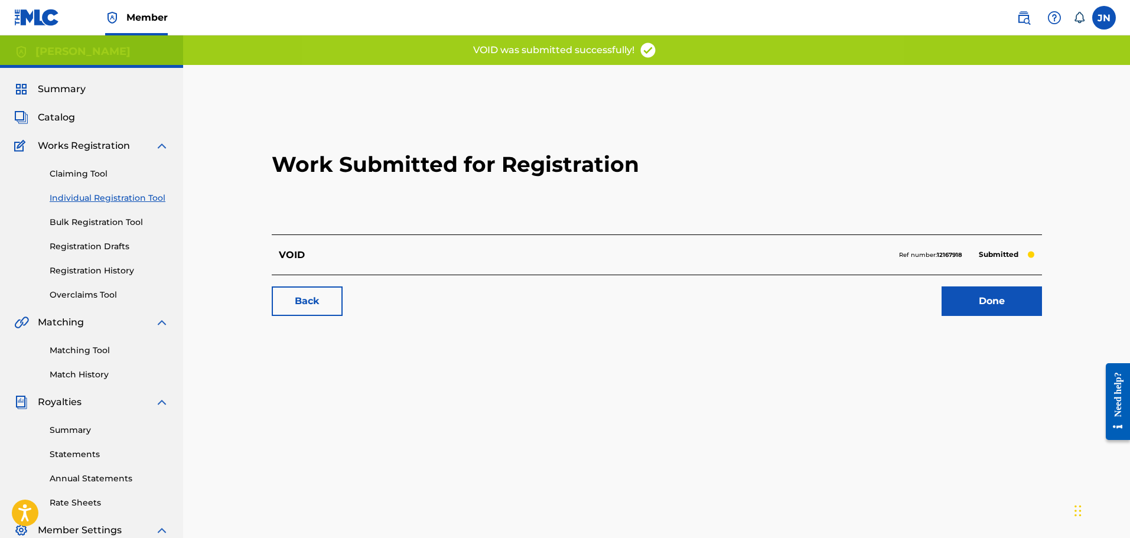
click at [103, 197] on link "Individual Registration Tool" at bounding box center [109, 198] width 119 height 12
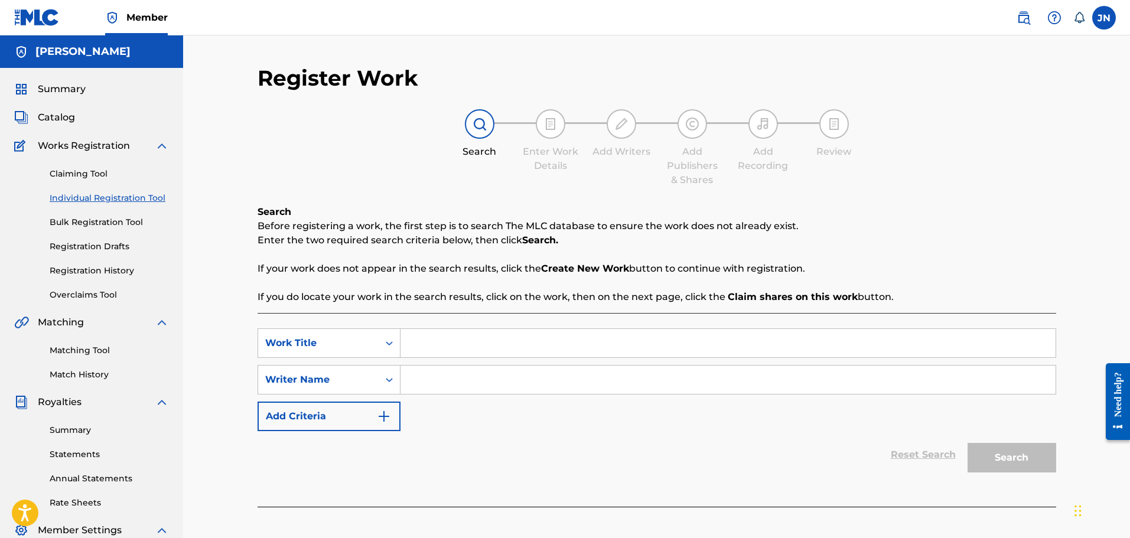
click at [522, 344] on input "Search Form" at bounding box center [727, 343] width 655 height 28
type input "VOID"
click at [533, 376] on input "Search Form" at bounding box center [727, 380] width 655 height 28
type input "JAkub"
click at [1012, 454] on button "Search" at bounding box center [1011, 458] width 89 height 30
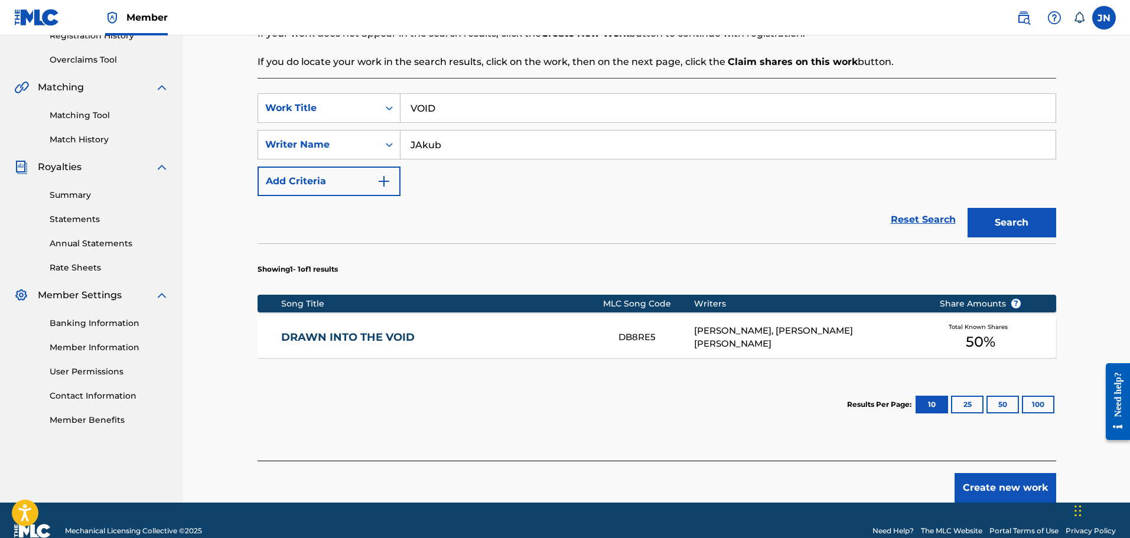
scroll to position [256, 0]
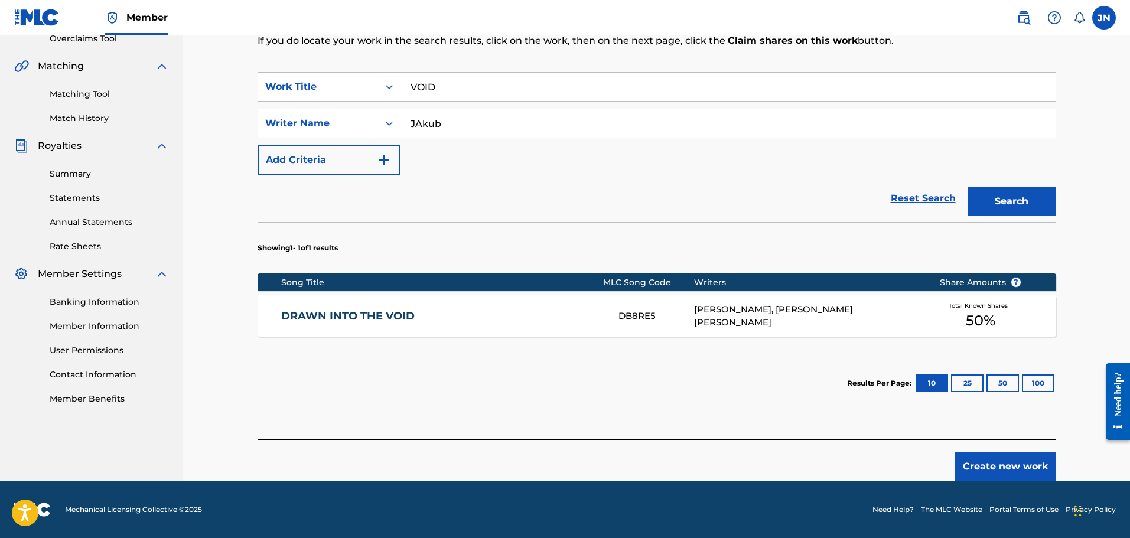
click at [976, 198] on button "Search" at bounding box center [1011, 202] width 89 height 30
click at [994, 454] on button "Create new work" at bounding box center [1005, 467] width 102 height 30
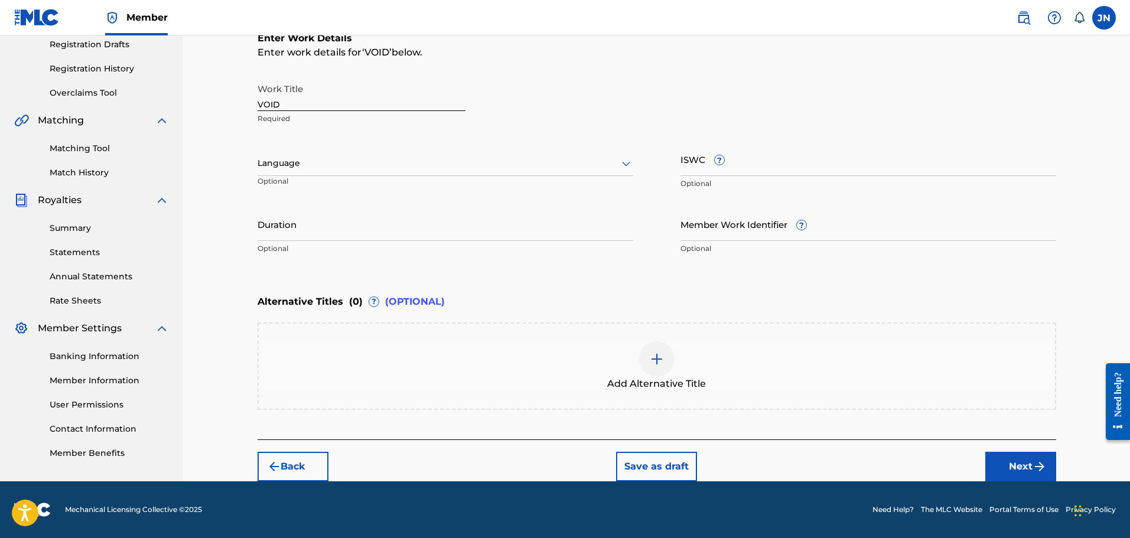
scroll to position [202, 0]
click at [376, 93] on input "VOID" at bounding box center [362, 94] width 208 height 34
type input "VOID (INSTRUMENTAL)"
click at [471, 159] on div at bounding box center [446, 163] width 376 height 15
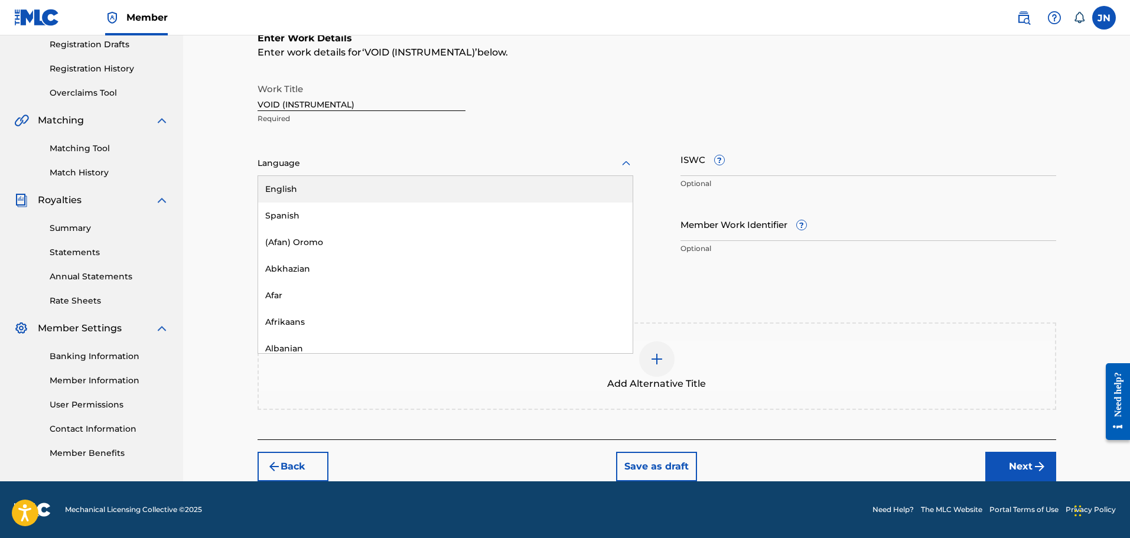
drag, startPoint x: 476, startPoint y: 225, endPoint x: 478, endPoint y: 196, distance: 29.0
click at [478, 196] on div "English Spanish (Afan) Oromo Abkhazian Afar Afrikaans Albanian Amharic Arabic A…" at bounding box center [445, 264] width 374 height 177
click at [478, 196] on div "English" at bounding box center [445, 189] width 374 height 27
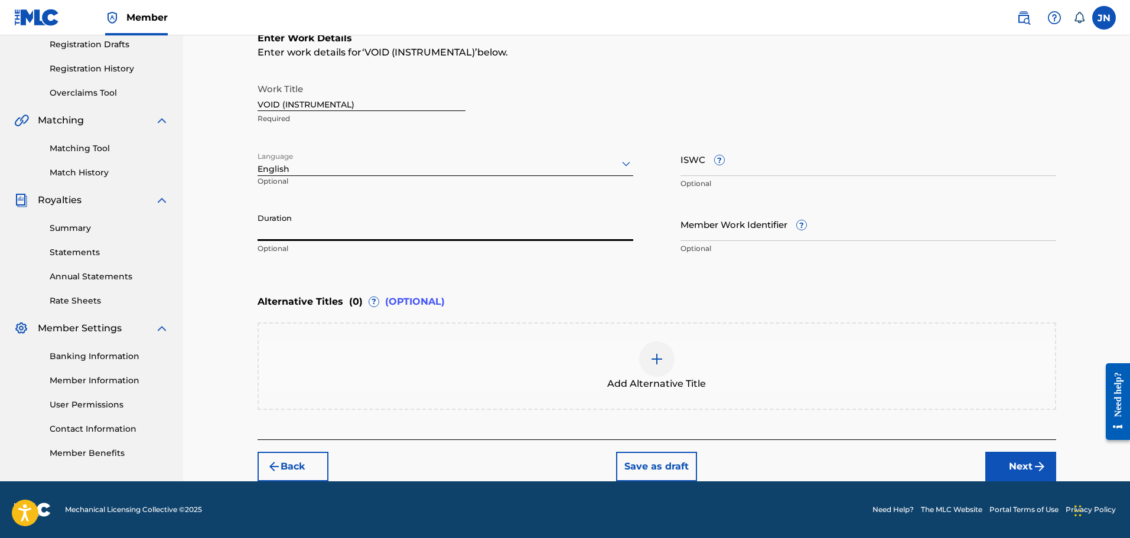
click at [509, 225] on input "Duration" at bounding box center [446, 224] width 376 height 34
type input "02:29"
click at [488, 288] on div "Enter Work Details Enter work details for ‘ VOID (INSTRUMENTAL) ’ below. Work T…" at bounding box center [657, 146] width 799 height 286
click at [669, 354] on div at bounding box center [656, 358] width 35 height 35
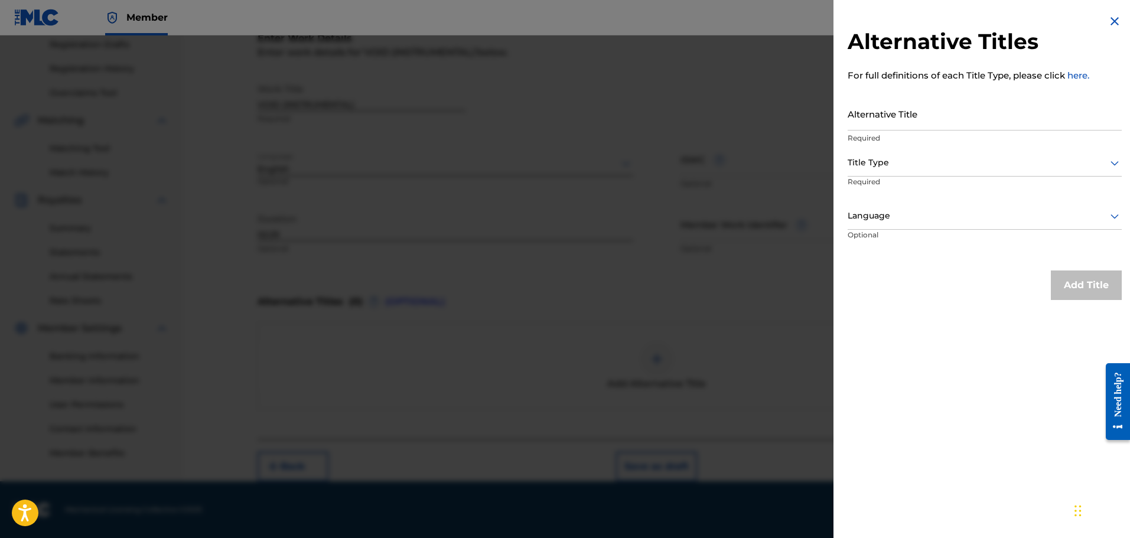
click at [689, 299] on div at bounding box center [565, 304] width 1130 height 538
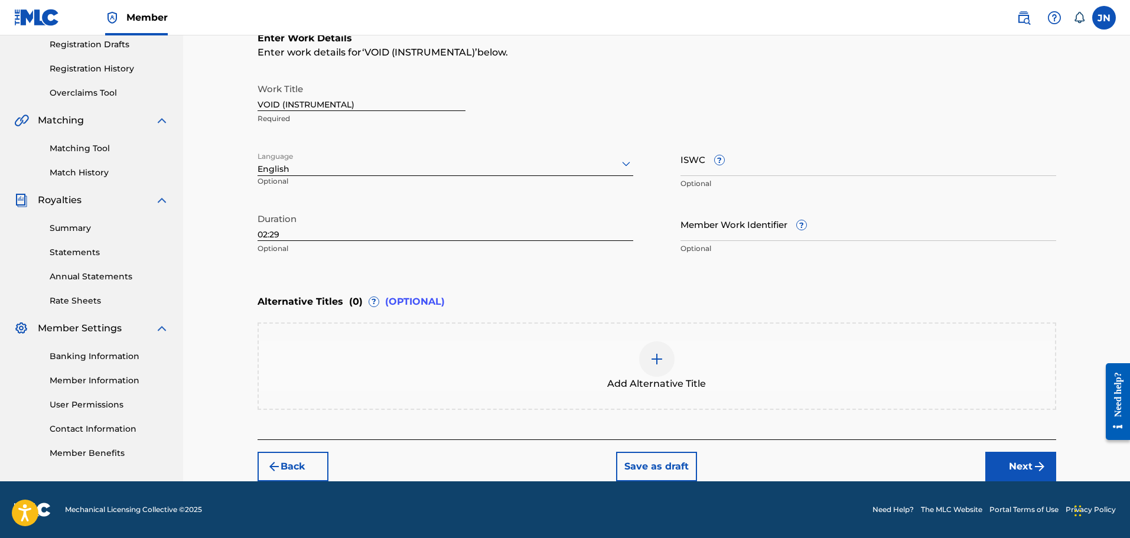
click at [1041, 470] on img "submit" at bounding box center [1039, 467] width 14 height 14
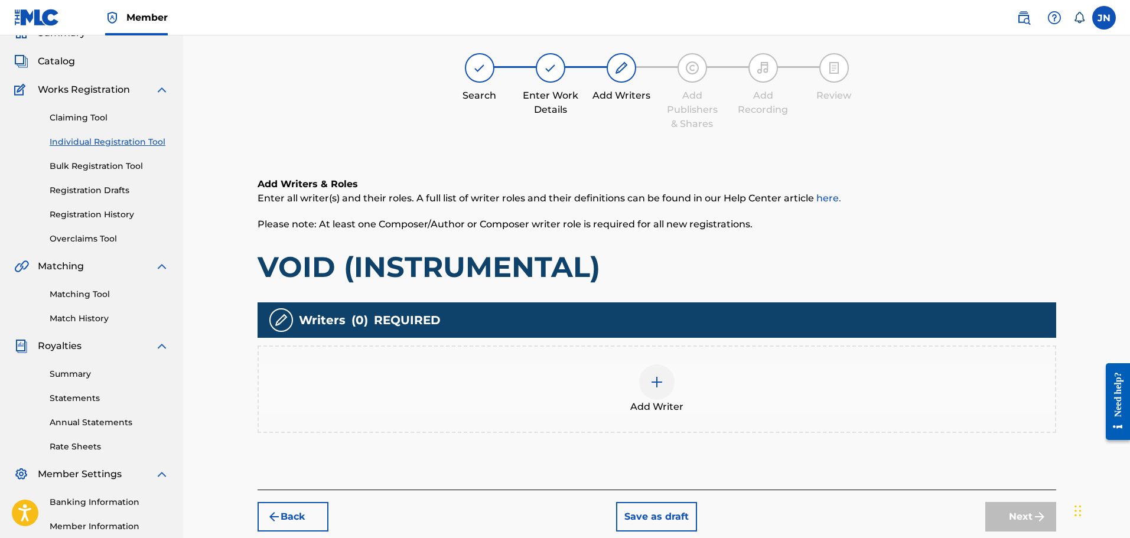
scroll to position [53, 0]
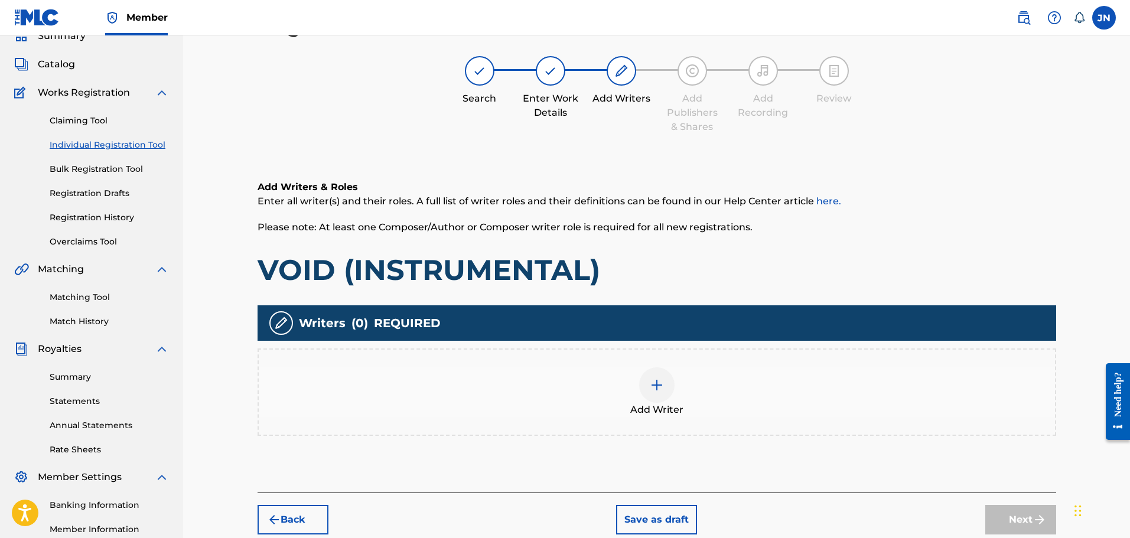
click at [560, 411] on div "Add Writer" at bounding box center [657, 392] width 796 height 50
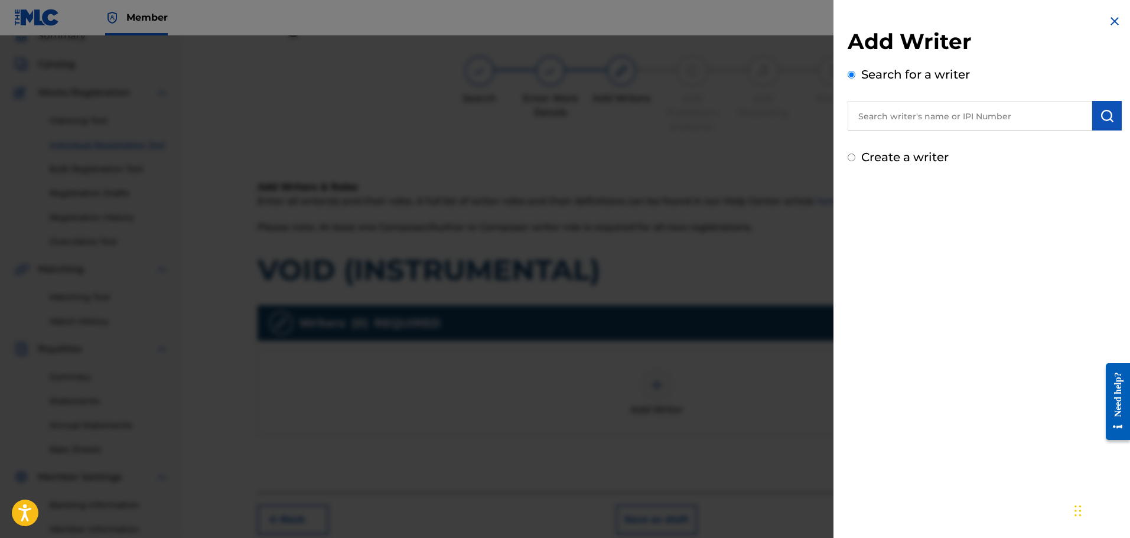
click at [897, 158] on label "Create a writer" at bounding box center [904, 157] width 87 height 14
radio input "true"
click at [855, 158] on input "Create a writer" at bounding box center [852, 158] width 8 height 8
radio input "false"
radio input "true"
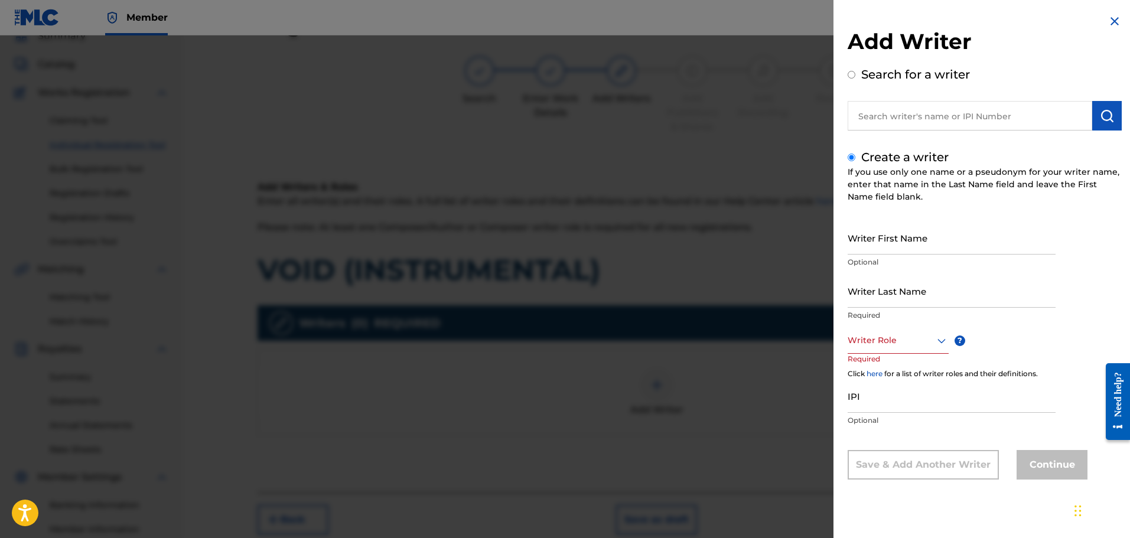
click at [926, 247] on input "Writer First Name" at bounding box center [952, 238] width 208 height 34
type input "[PERSON_NAME]"
click at [921, 303] on input "Writer Last Name" at bounding box center [952, 291] width 208 height 34
type input "Najdzionek"
click at [938, 337] on icon at bounding box center [941, 341] width 14 height 14
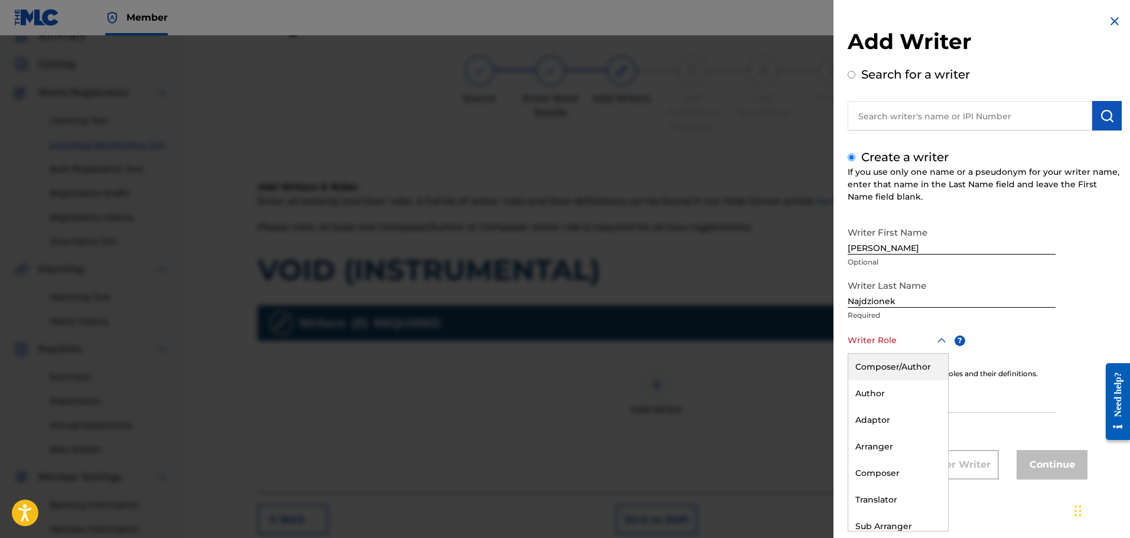
drag, startPoint x: 930, startPoint y: 372, endPoint x: 950, endPoint y: 397, distance: 31.9
click at [930, 375] on div "Composer/Author" at bounding box center [898, 367] width 100 height 27
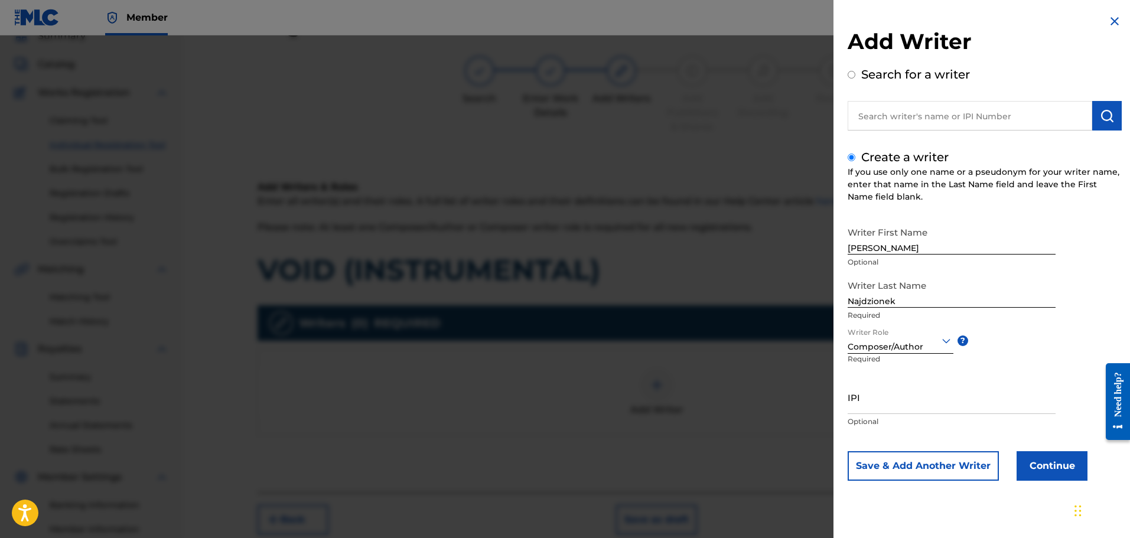
click at [1033, 478] on button "Continue" at bounding box center [1052, 466] width 71 height 30
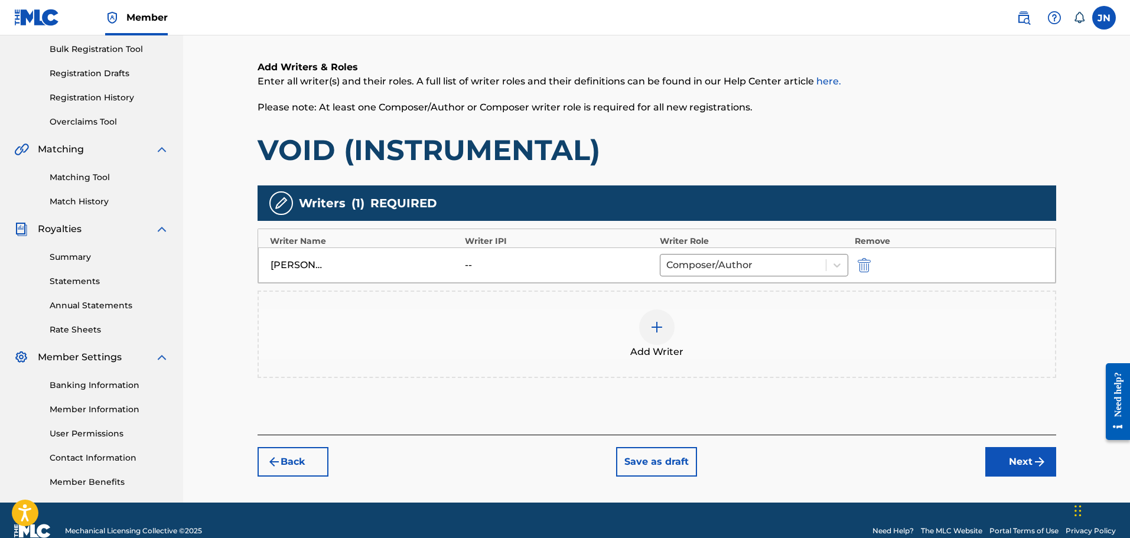
scroll to position [194, 0]
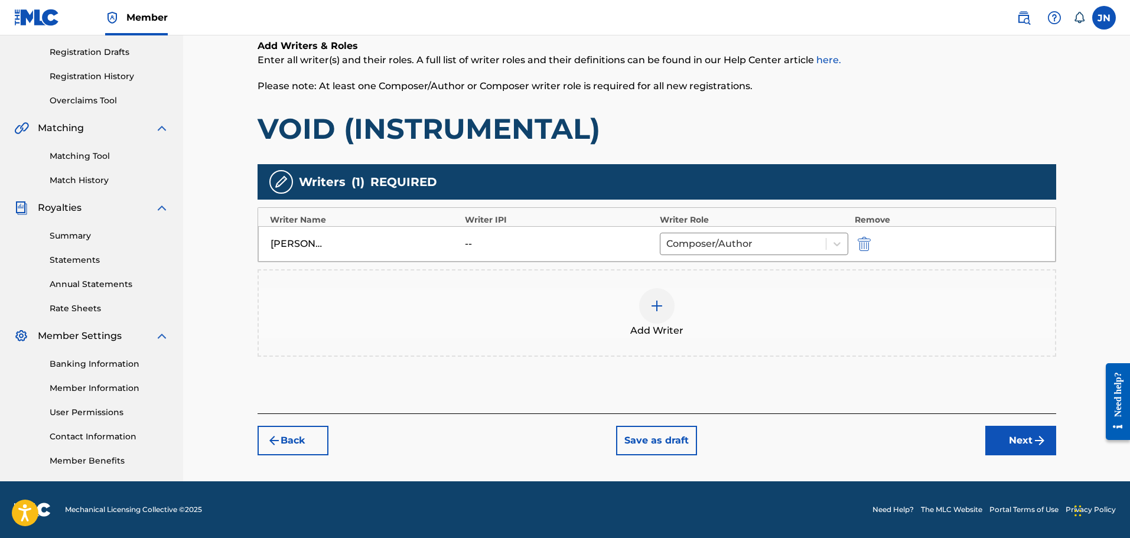
click at [1007, 424] on div "Back Save as draft Next" at bounding box center [657, 434] width 799 height 42
click at [1014, 439] on button "Next" at bounding box center [1020, 441] width 71 height 30
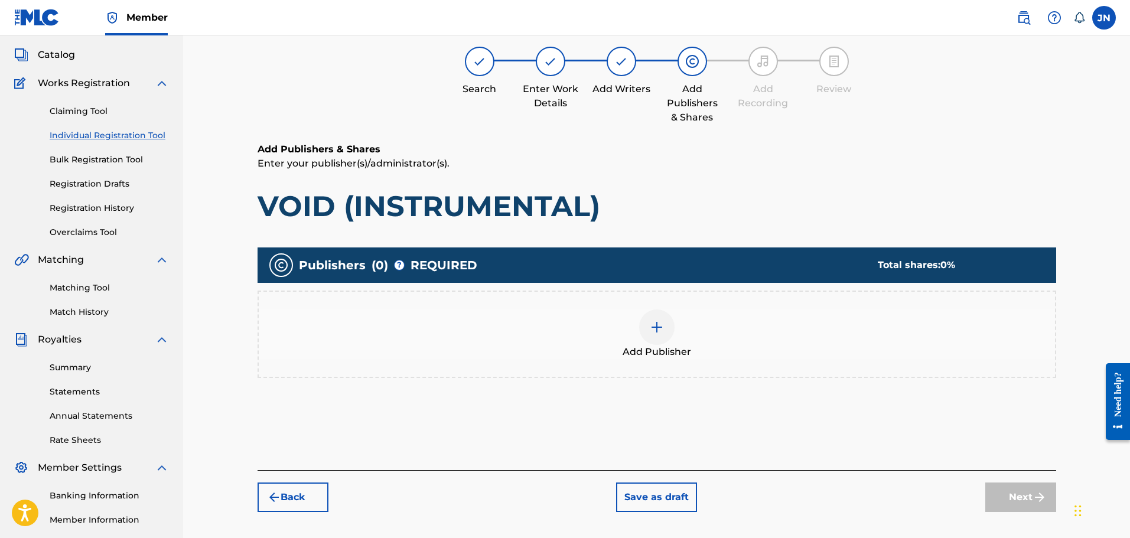
scroll to position [53, 0]
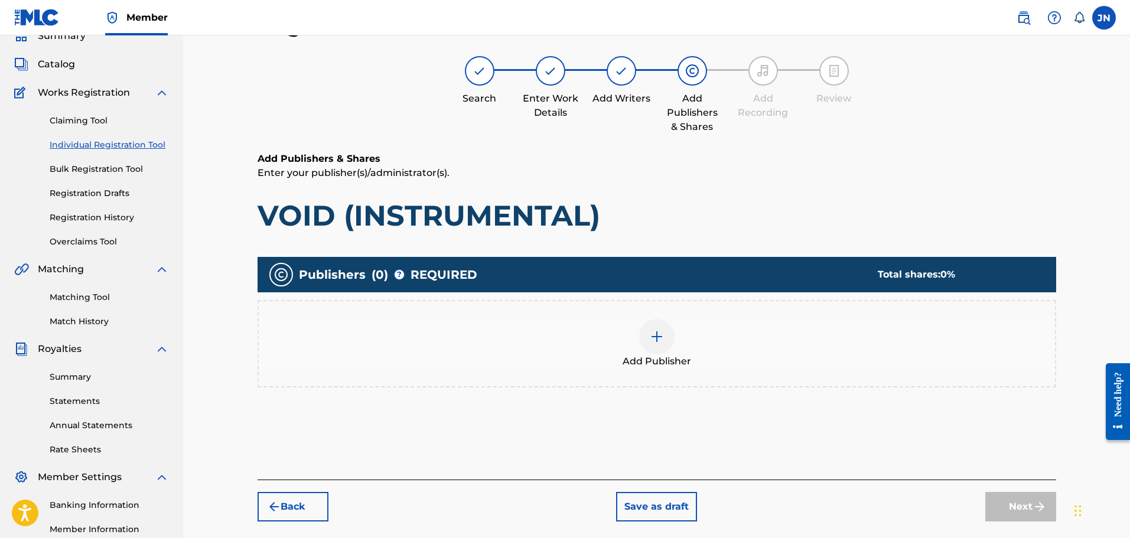
click at [696, 340] on div "Add Publisher" at bounding box center [657, 344] width 796 height 50
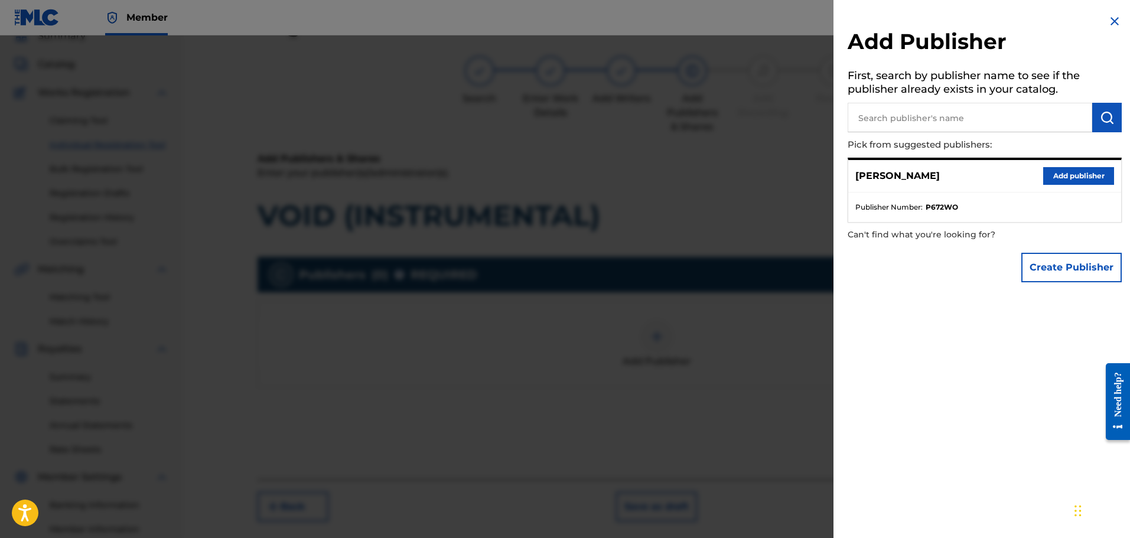
click at [1067, 180] on button "Add publisher" at bounding box center [1078, 176] width 71 height 18
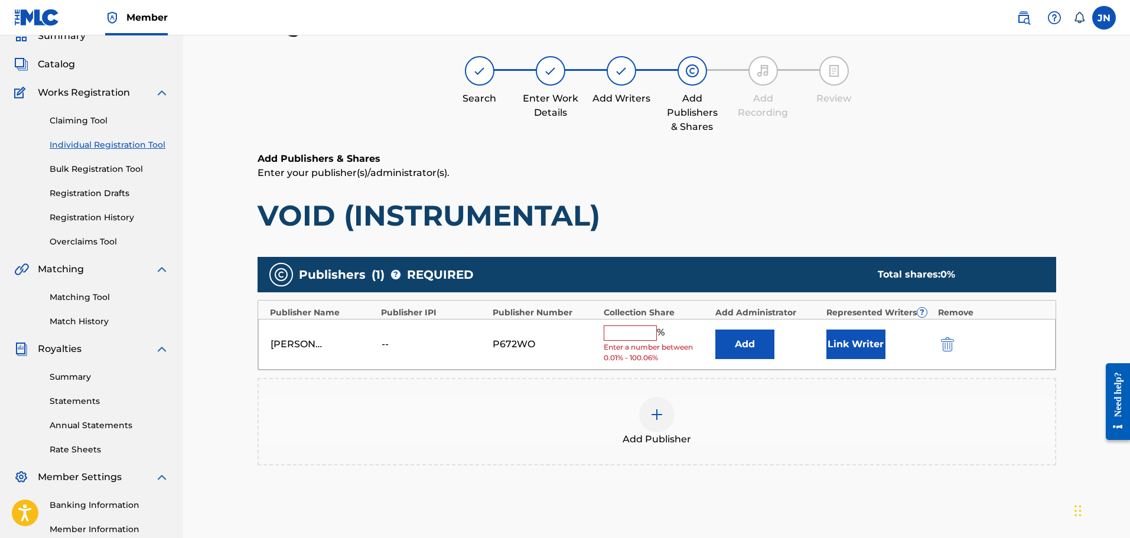
click at [634, 330] on input "text" at bounding box center [630, 332] width 53 height 15
type input "100"
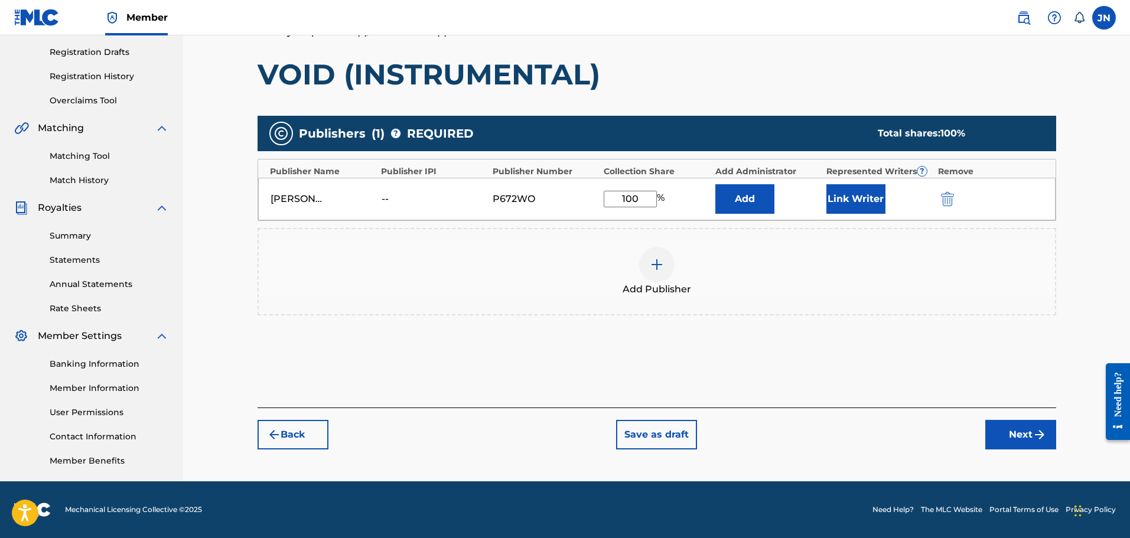
click at [1005, 434] on button "Next" at bounding box center [1020, 435] width 71 height 30
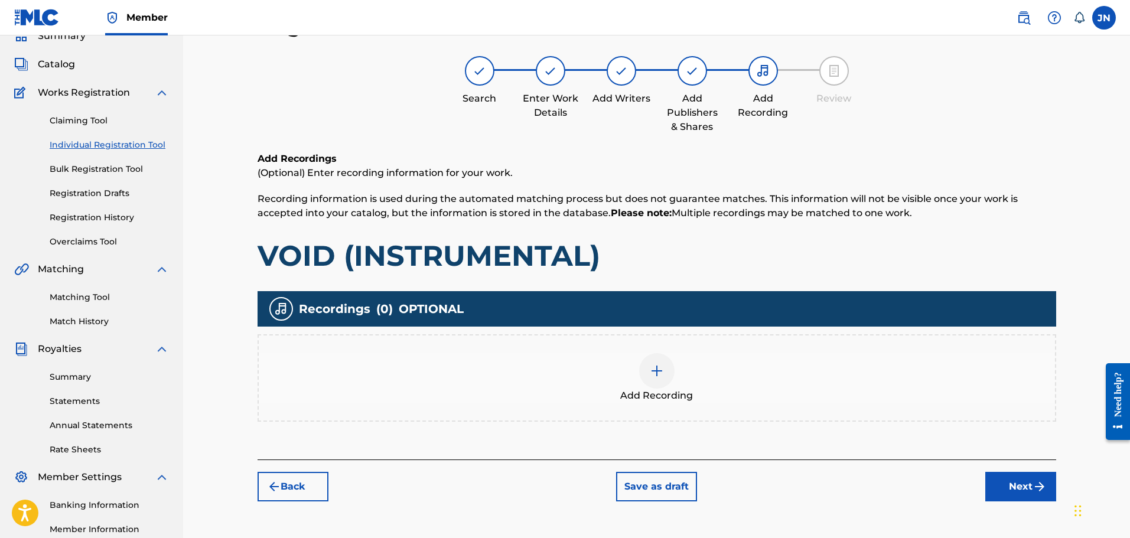
click at [732, 365] on div "Add Recording" at bounding box center [657, 378] width 796 height 50
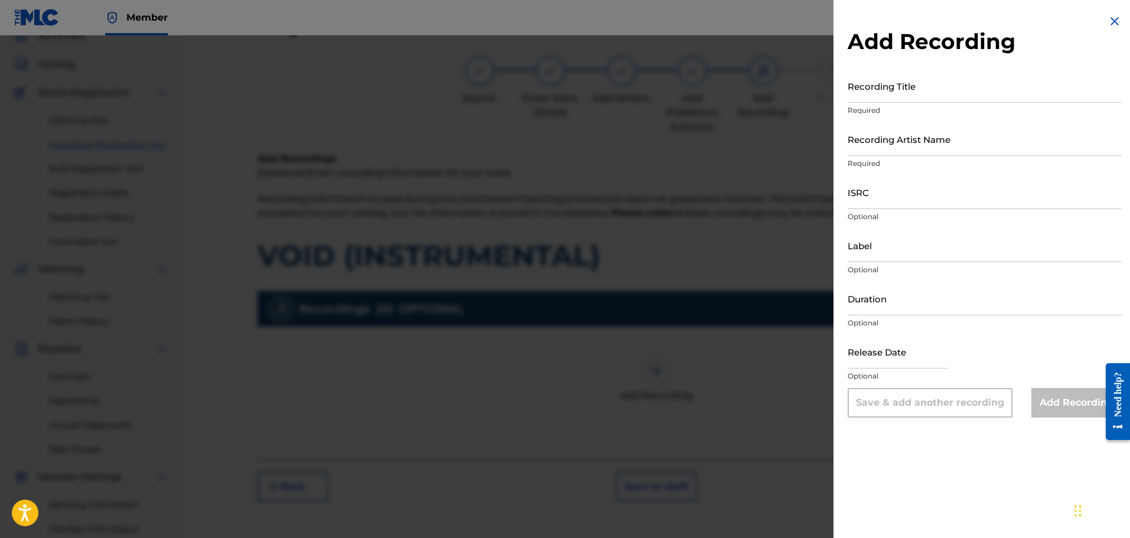
click at [911, 102] on input "Recording Title" at bounding box center [985, 86] width 274 height 34
type input "VOID (INSTRUMENTAL)"
click at [954, 130] on input "Recording Artist Name" at bounding box center [985, 139] width 274 height 34
type input "[PERSON_NAME]"
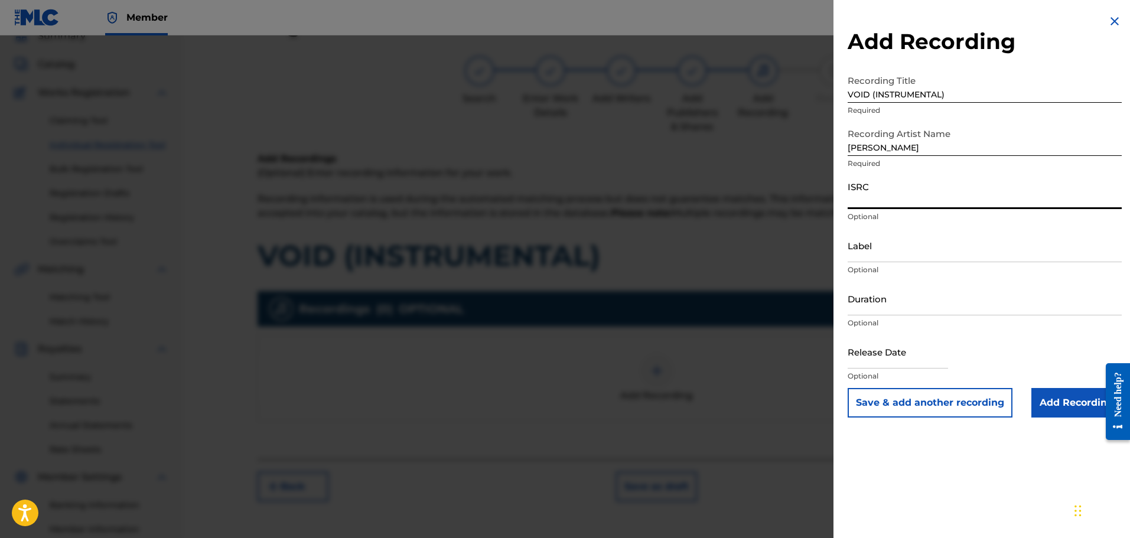
click at [885, 207] on input "ISRC" at bounding box center [985, 192] width 274 height 34
paste input "QZHN72593307"
type input "QZHN72593307"
click at [888, 309] on input "Duration" at bounding box center [985, 299] width 274 height 34
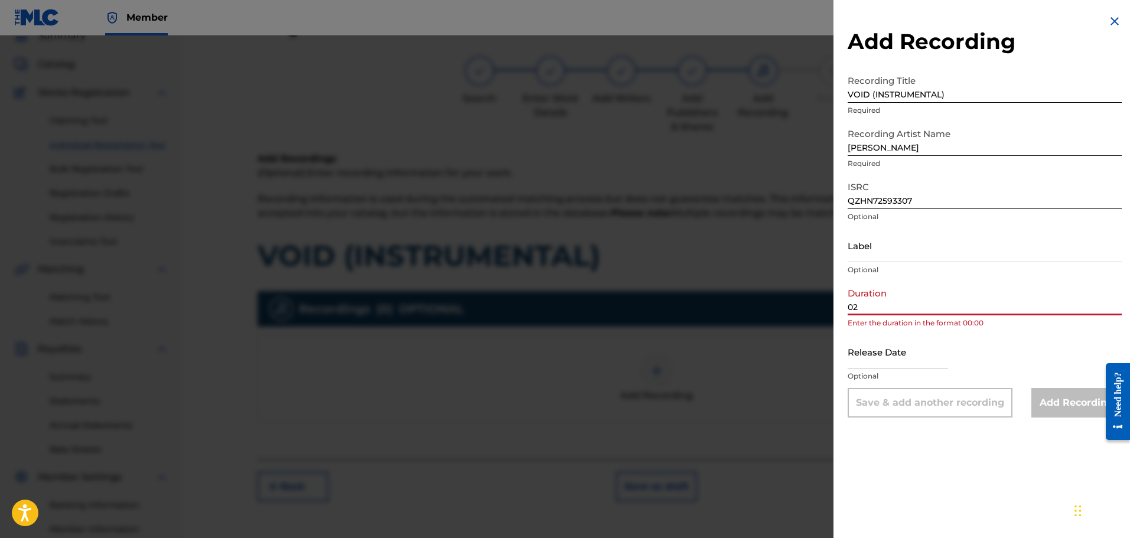
type input "02:29"
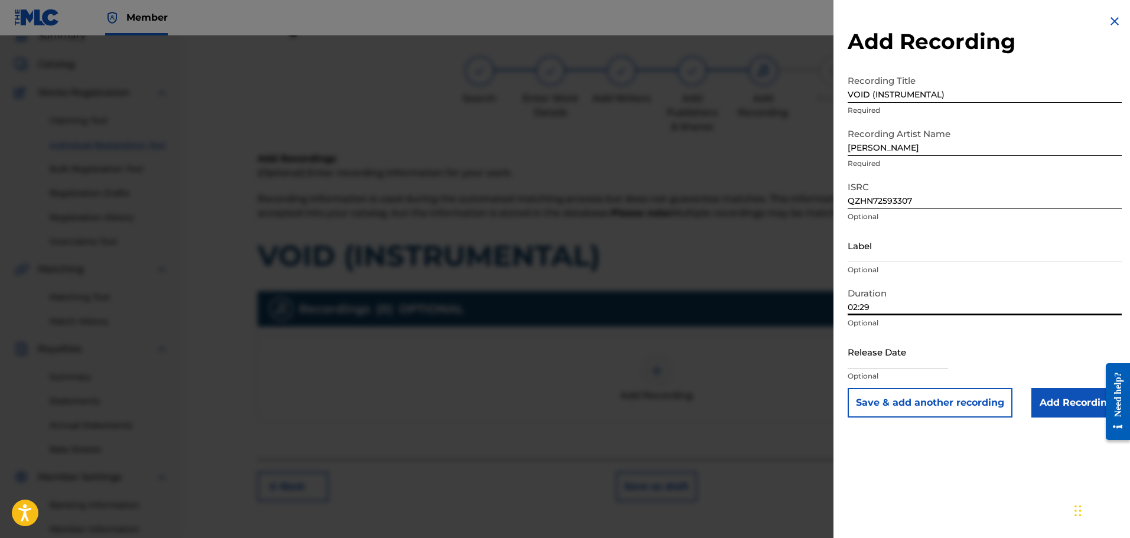
click at [891, 353] on input "text" at bounding box center [898, 352] width 100 height 34
select select "8"
select select "2025"
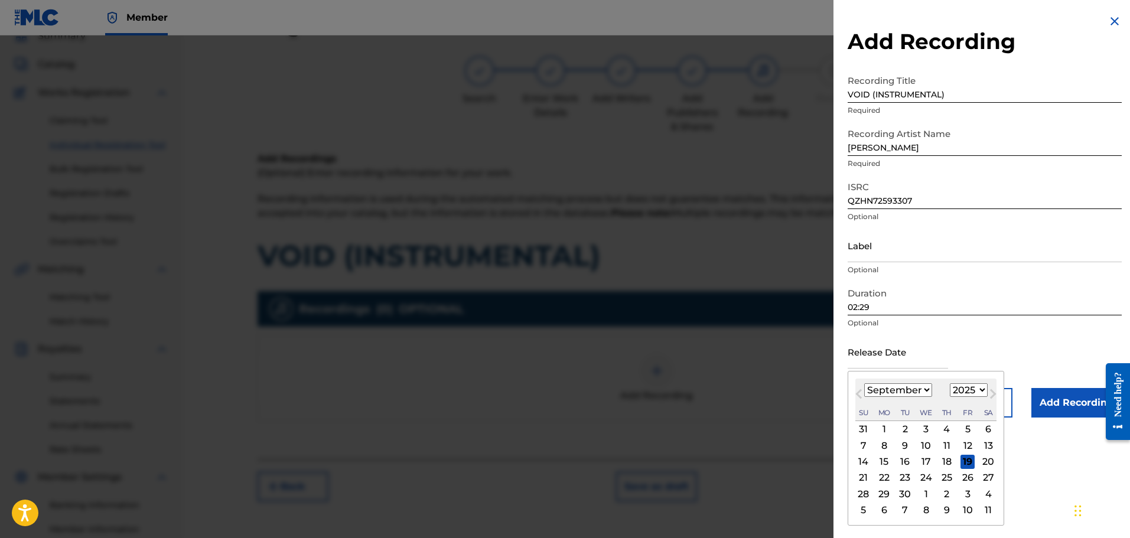
type input "February 28 2025"
select select "1"
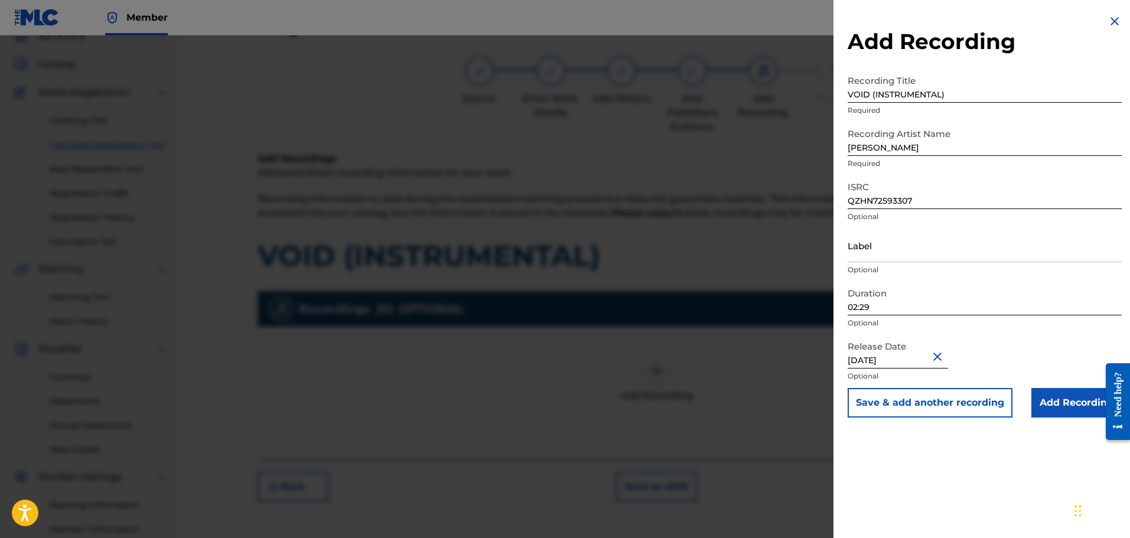
click at [1056, 406] on input "Add Recording" at bounding box center [1076, 403] width 90 height 30
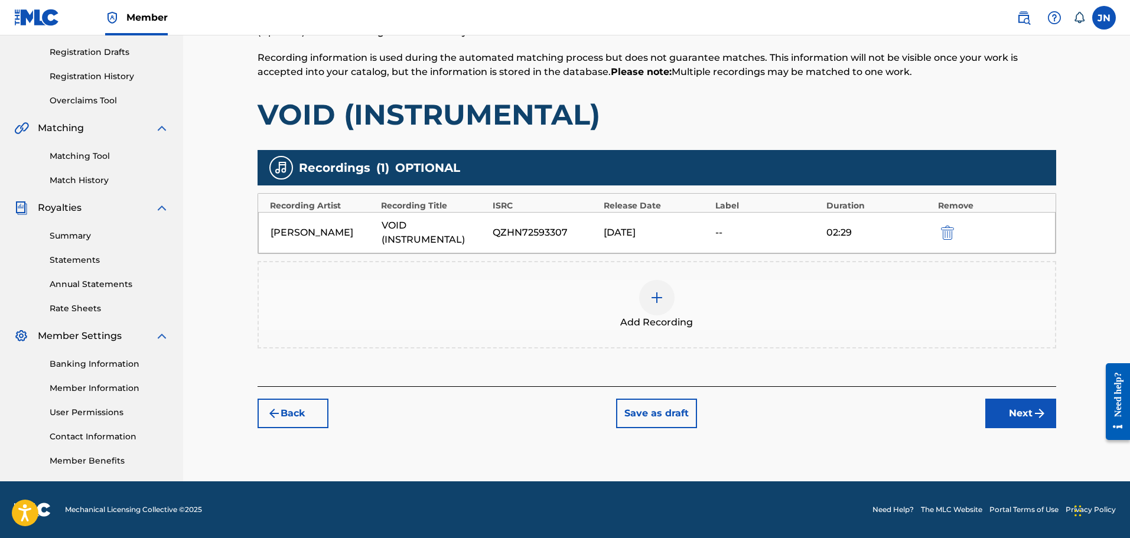
click at [1034, 422] on button "Next" at bounding box center [1020, 414] width 71 height 30
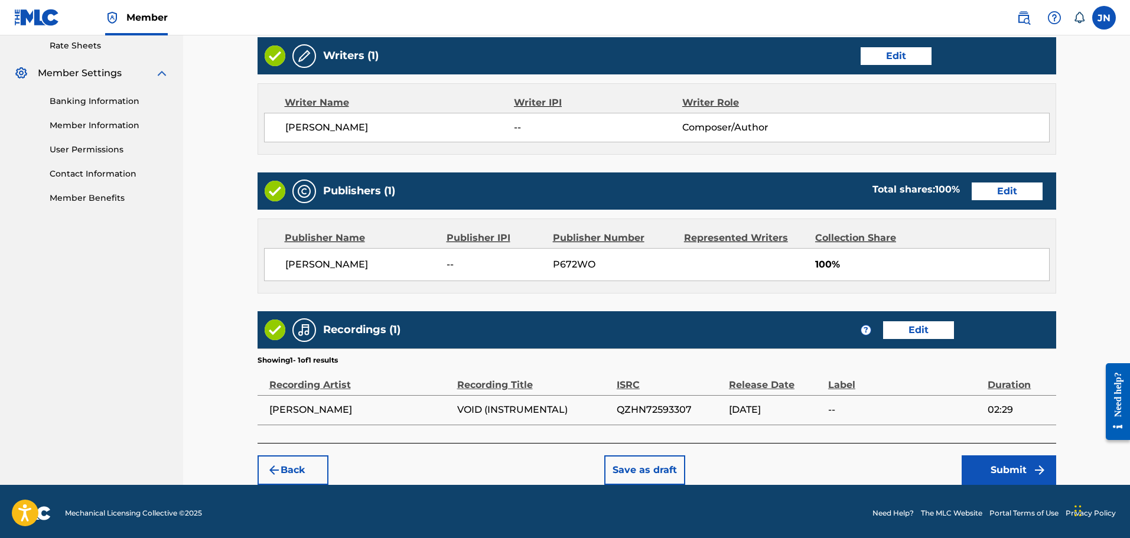
scroll to position [461, 0]
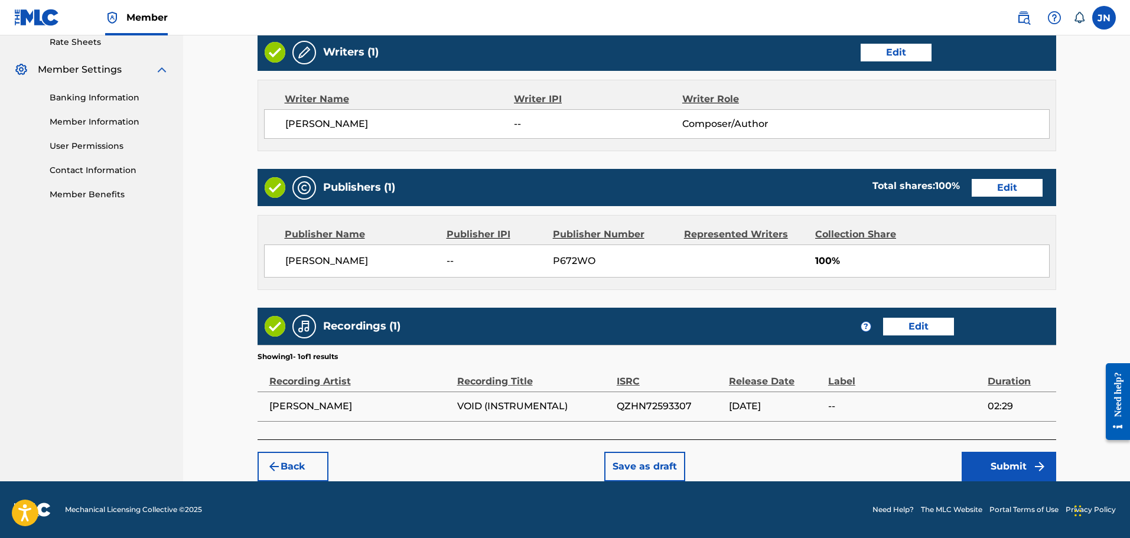
click at [1025, 474] on button "Submit" at bounding box center [1009, 467] width 95 height 30
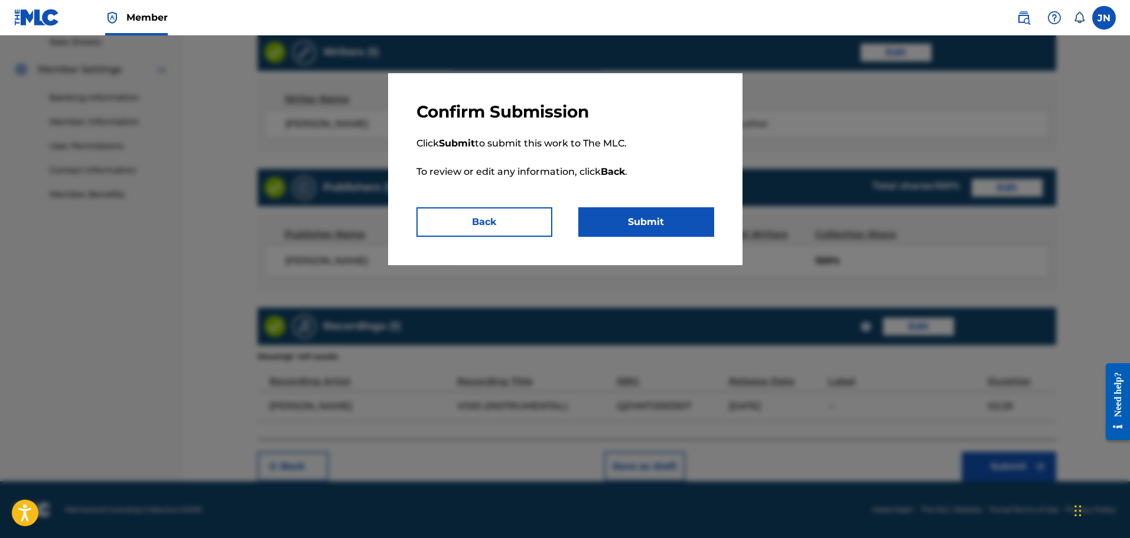
click at [625, 226] on button "Submit" at bounding box center [646, 222] width 136 height 30
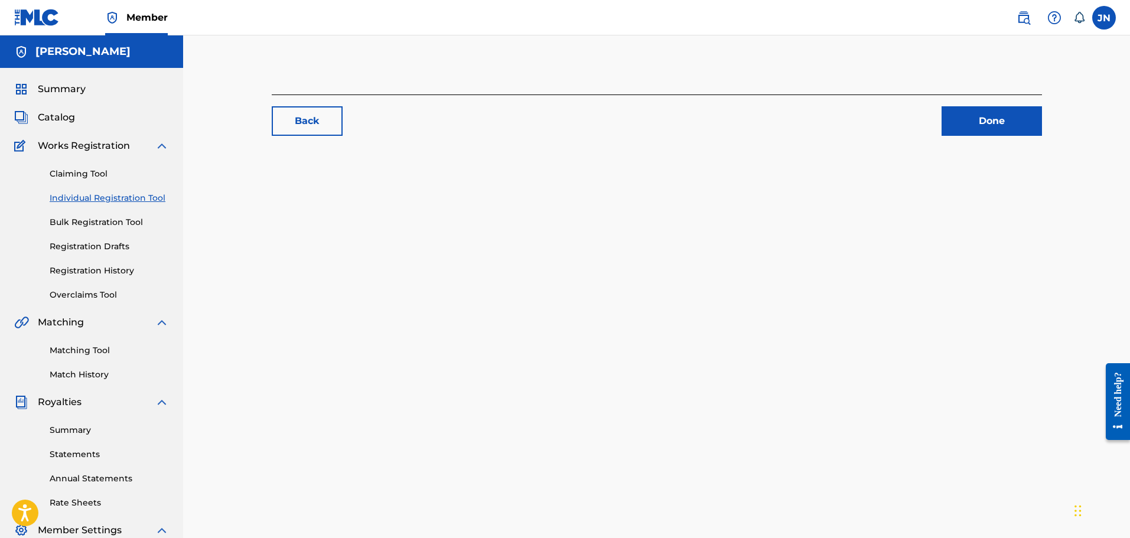
click at [972, 129] on link "Done" at bounding box center [991, 121] width 100 height 30
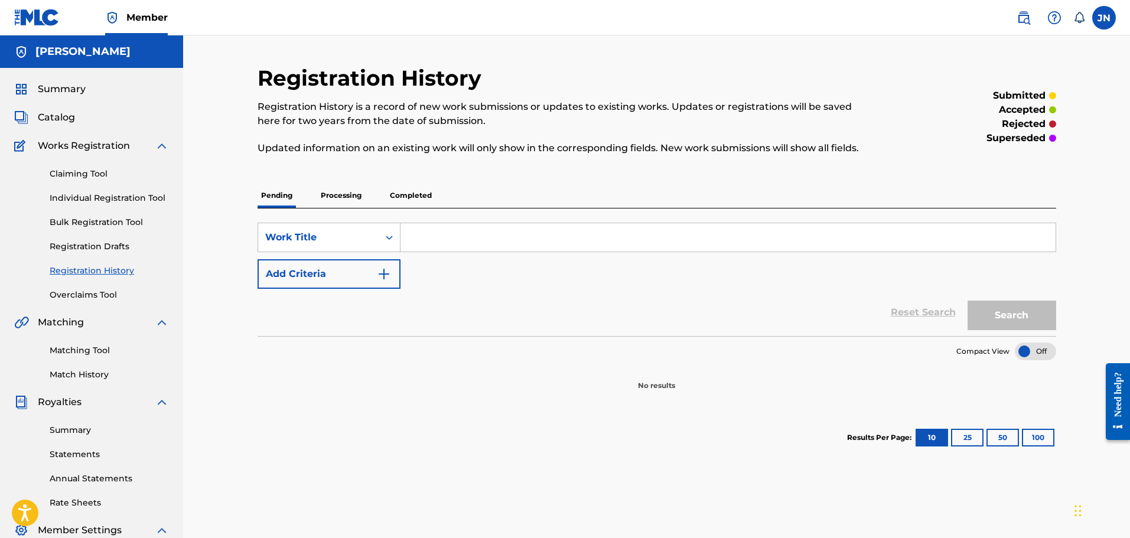
click at [118, 262] on div "Claiming Tool Individual Registration Tool Bulk Registration Tool Registration …" at bounding box center [91, 227] width 155 height 148
click at [119, 269] on link "Registration History" at bounding box center [109, 271] width 119 height 12
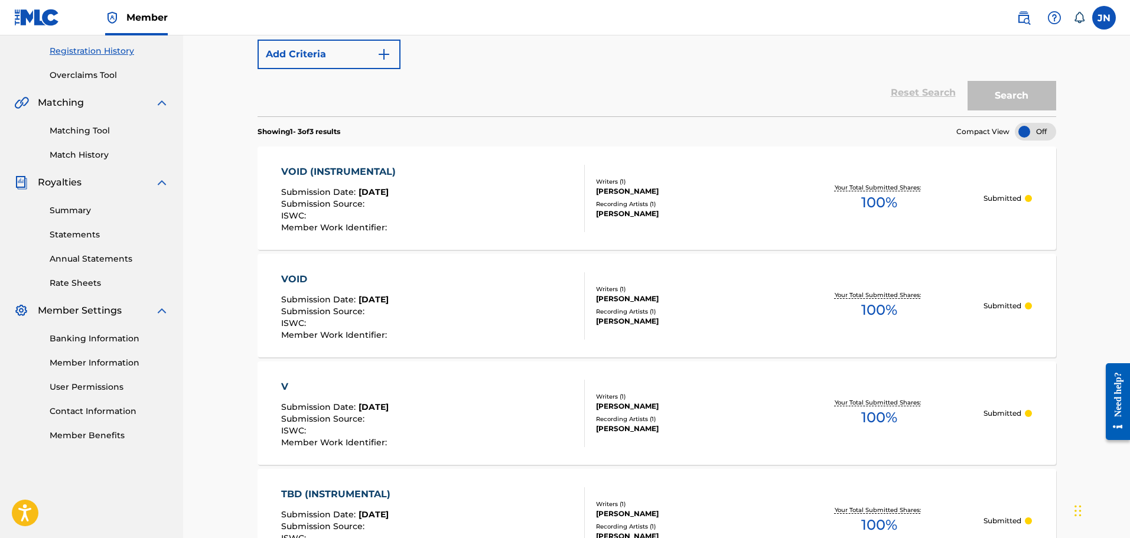
scroll to position [177, 0]
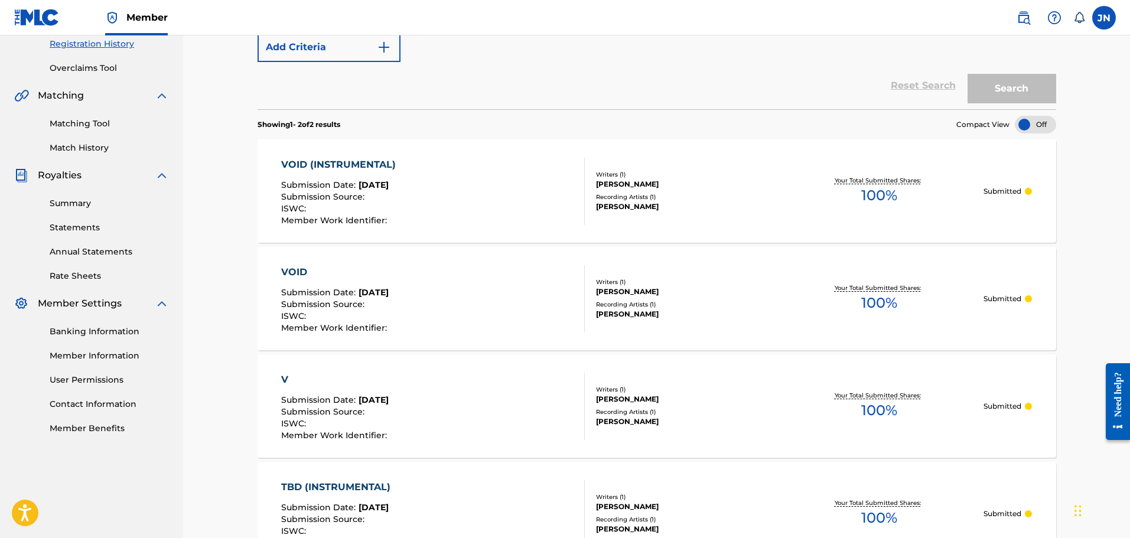
scroll to position [31, 0]
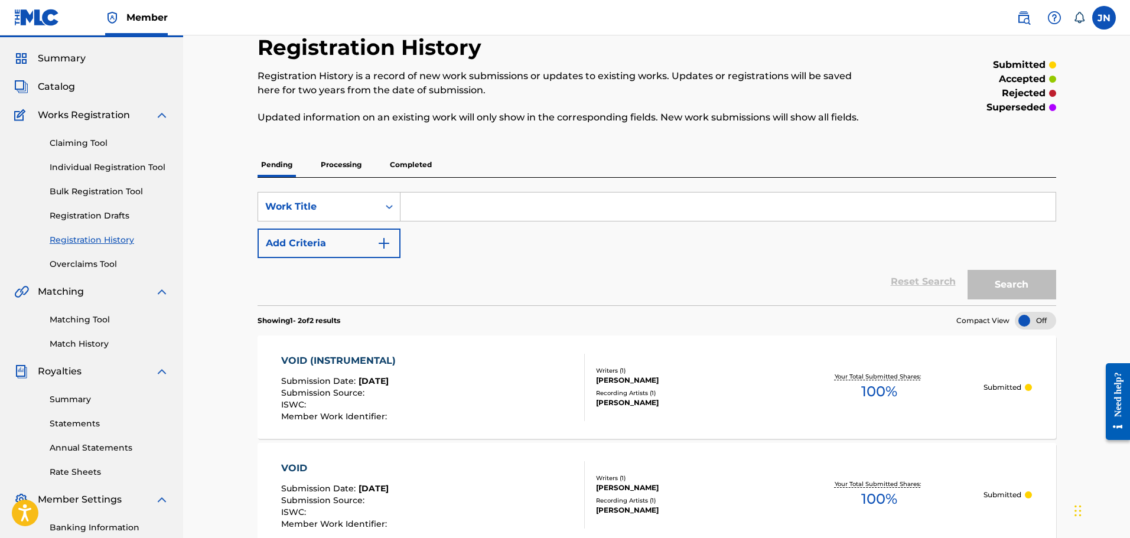
click at [103, 164] on link "Individual Registration Tool" at bounding box center [109, 167] width 119 height 12
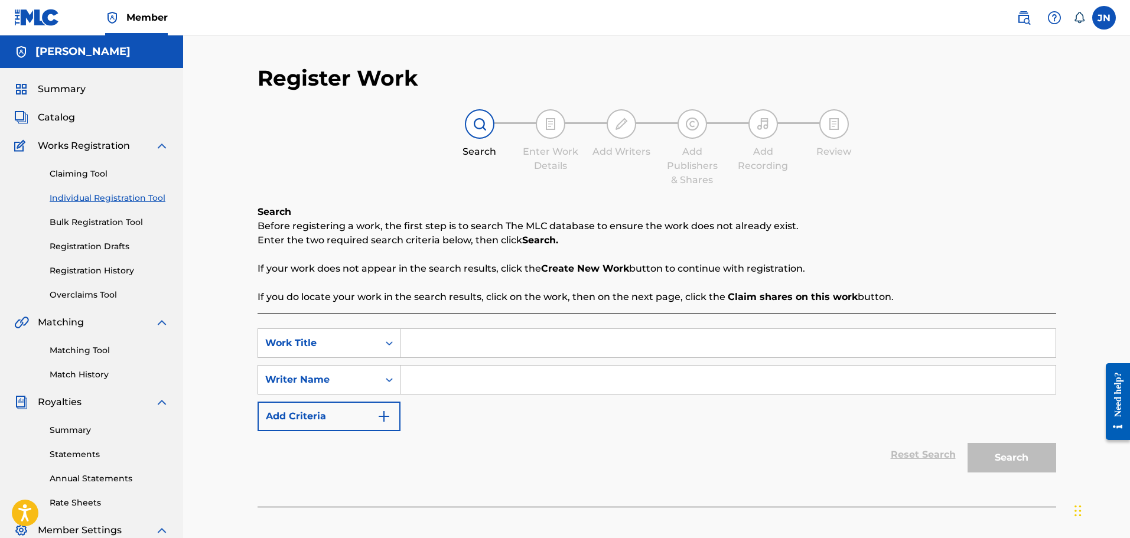
click at [490, 356] on input "Search Form" at bounding box center [727, 343] width 655 height 28
type input "V"
type input "OVERSTIM"
click at [632, 387] on input "Search Form" at bounding box center [727, 380] width 655 height 28
type input "J"
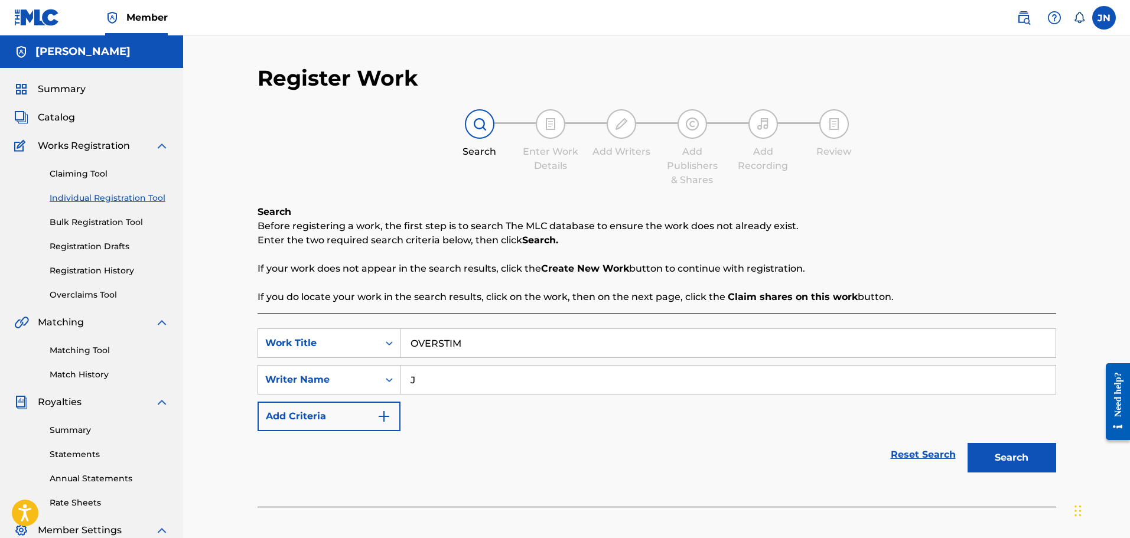
click at [1002, 460] on button "Search" at bounding box center [1011, 458] width 89 height 30
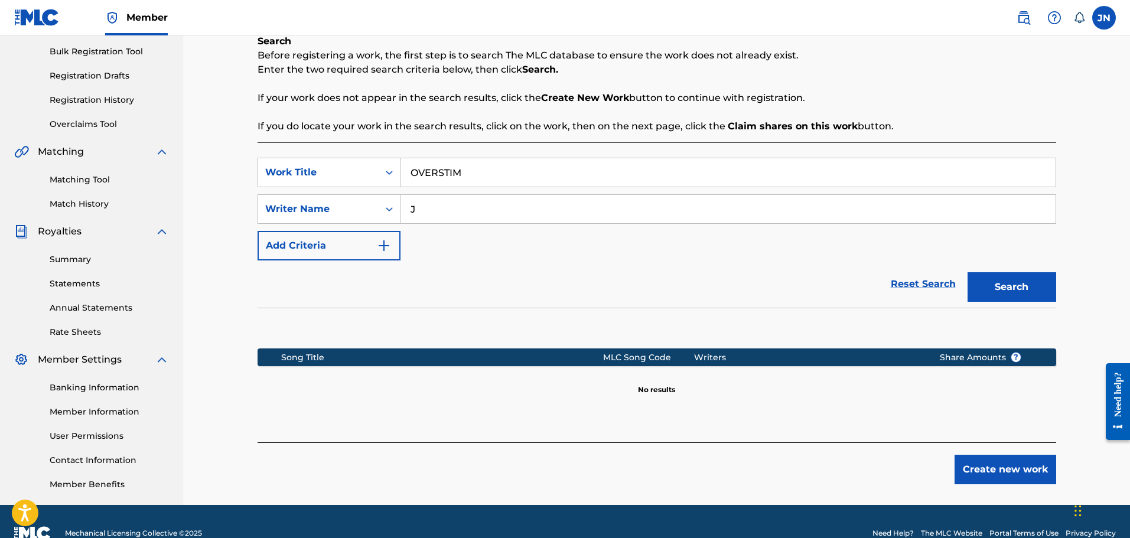
scroll to position [194, 0]
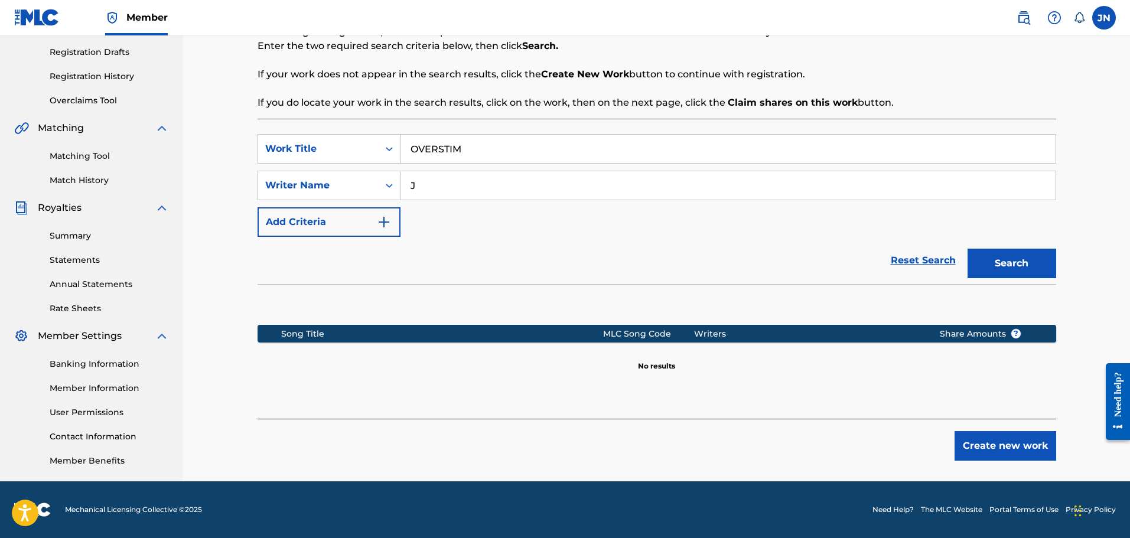
click at [1035, 449] on button "Create new work" at bounding box center [1005, 446] width 102 height 30
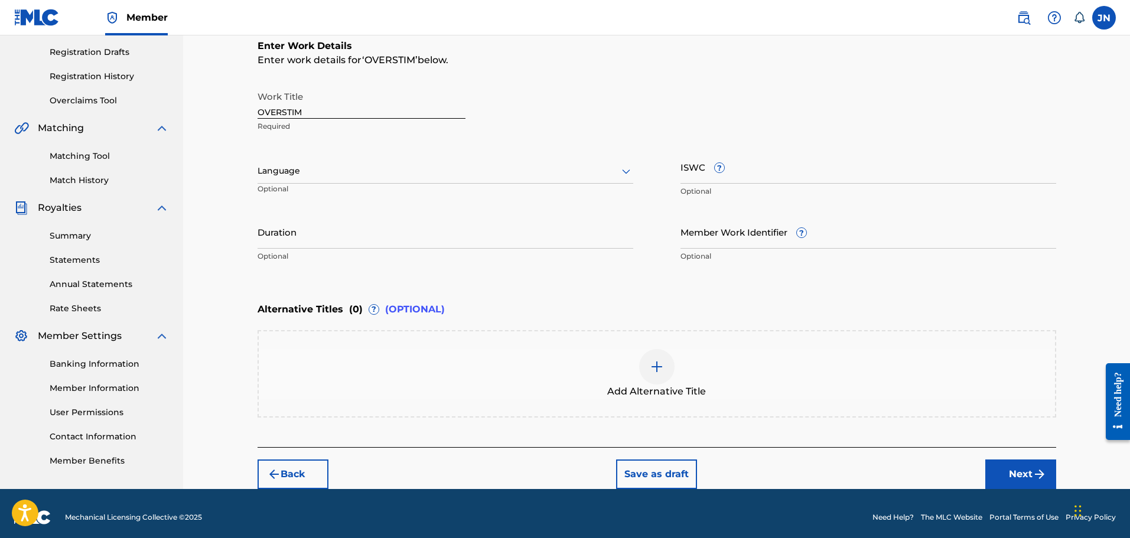
click at [393, 113] on input "OVERSTIM" at bounding box center [362, 102] width 208 height 34
type input "OVERSTIM (demo) (feat. narcyyy)"
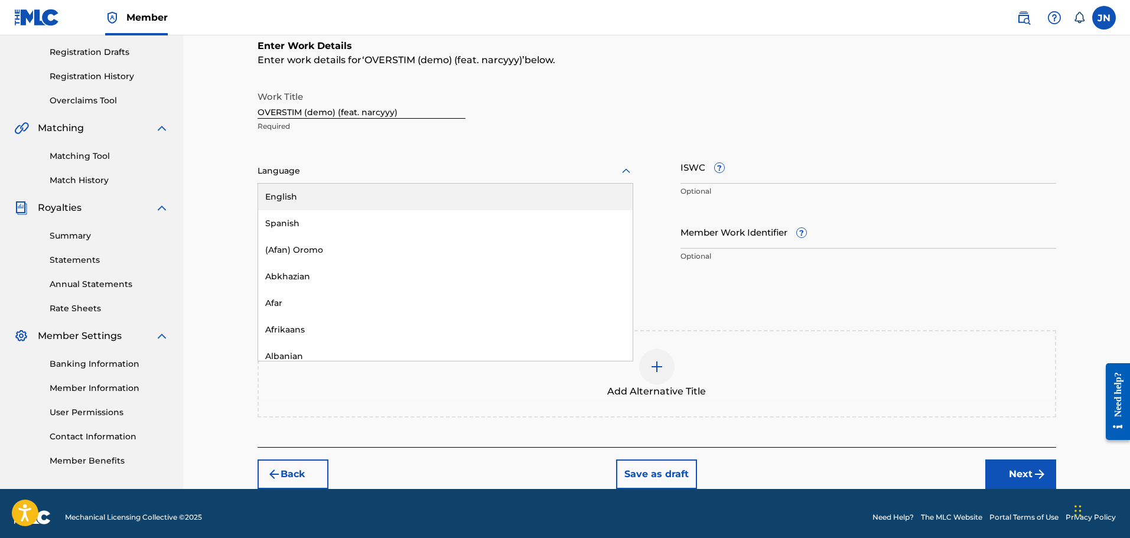
click at [456, 170] on div at bounding box center [446, 171] width 376 height 15
click at [480, 200] on div "English" at bounding box center [445, 197] width 374 height 27
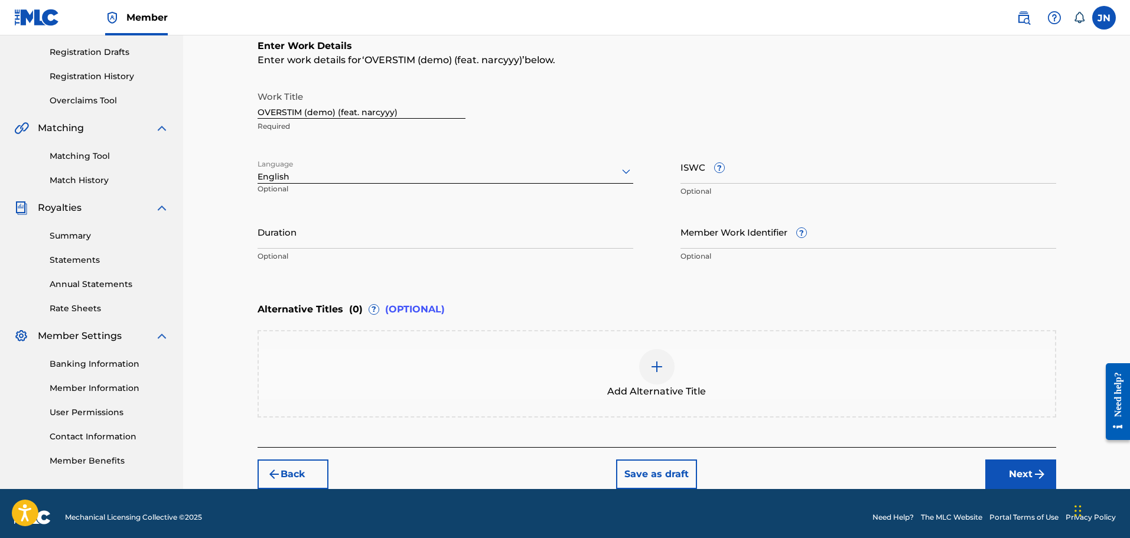
click at [557, 244] on input "Duration" at bounding box center [446, 232] width 376 height 34
type input "02:52"
click at [725, 369] on div "Add Alternative Title" at bounding box center [657, 374] width 796 height 50
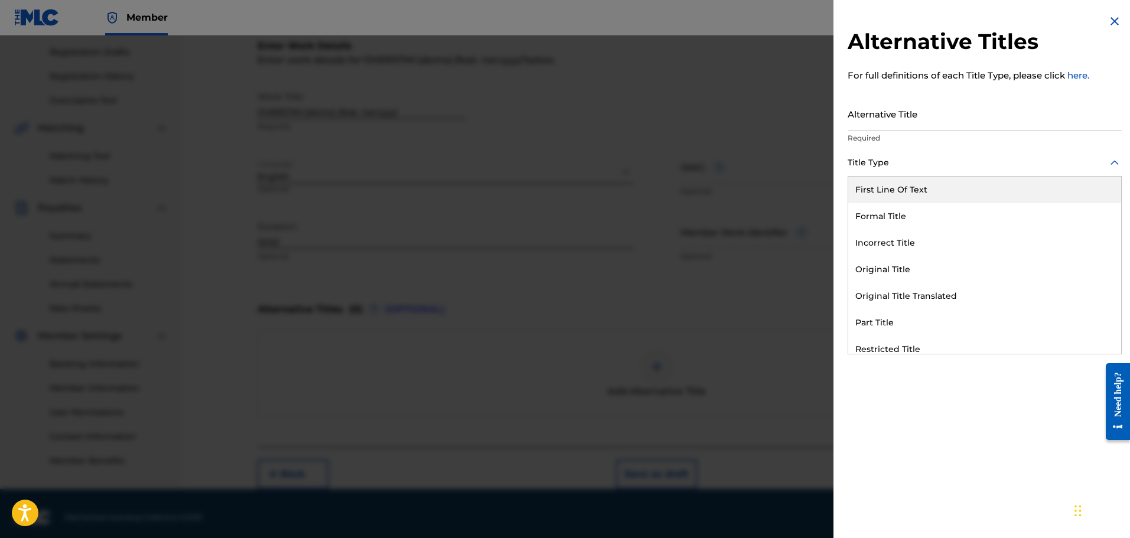
click at [946, 162] on div at bounding box center [985, 162] width 274 height 15
click at [949, 150] on div "Title Type" at bounding box center [985, 163] width 274 height 27
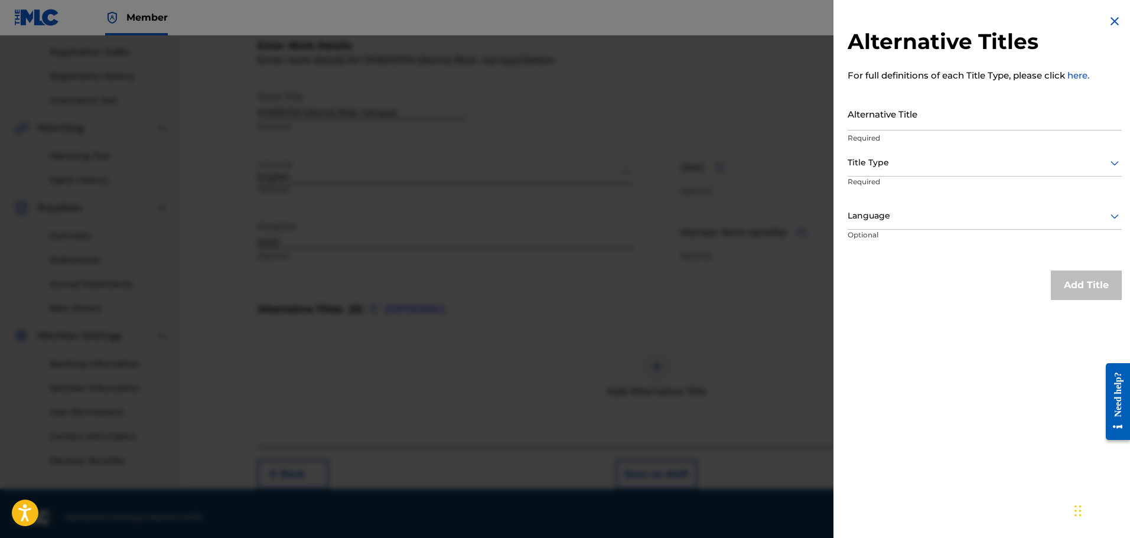
click at [1113, 21] on img at bounding box center [1114, 21] width 14 height 14
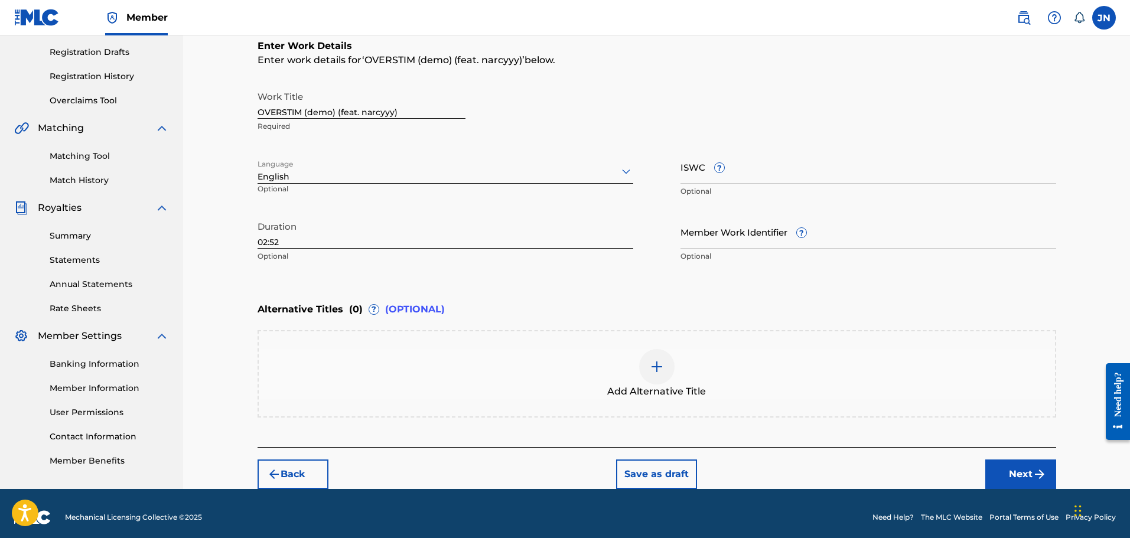
click at [1037, 475] on img "submit" at bounding box center [1039, 474] width 14 height 14
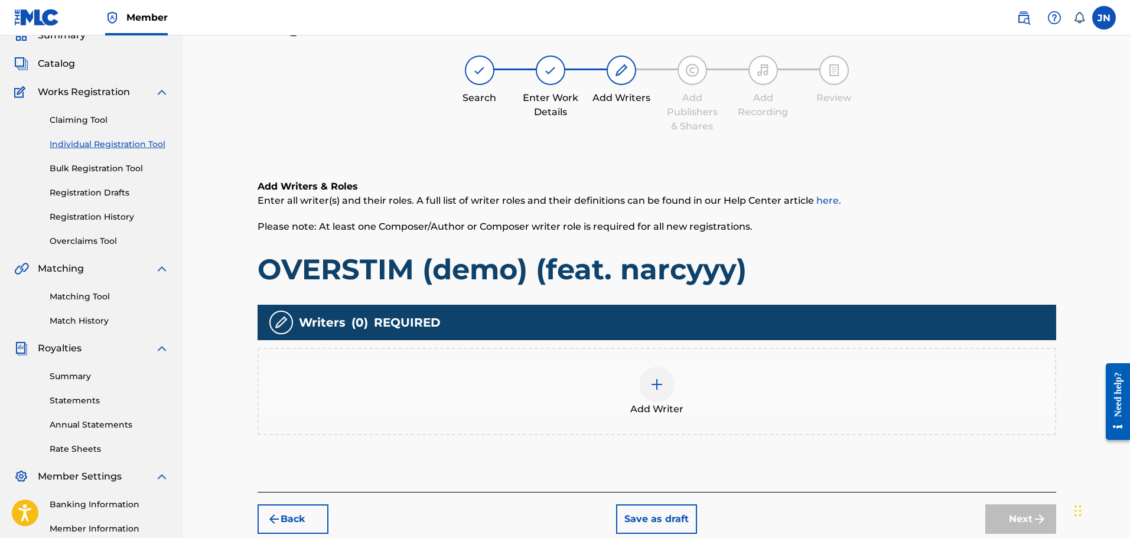
scroll to position [53, 0]
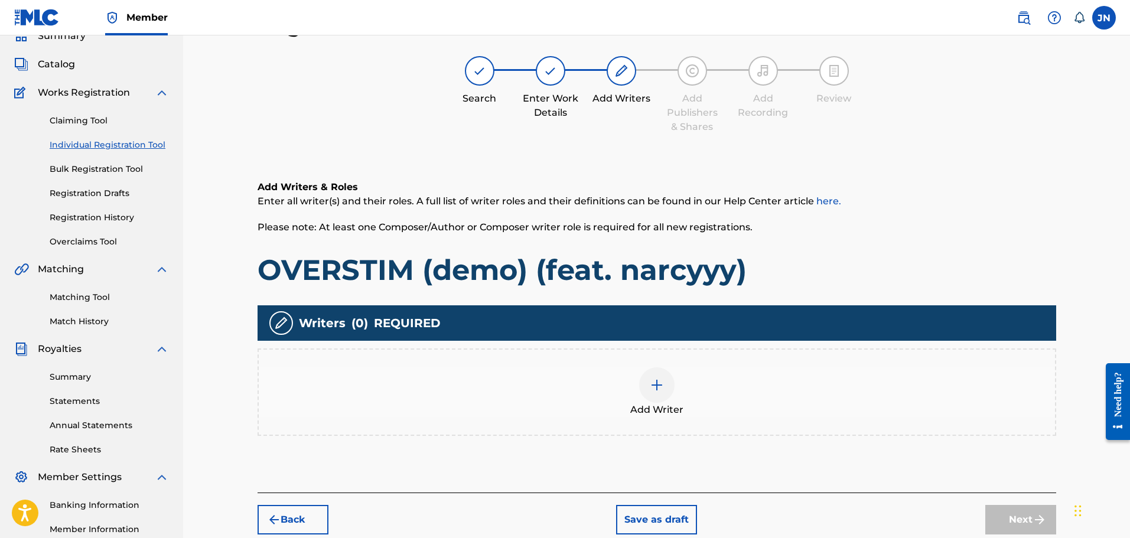
click at [620, 380] on div "Add Writer" at bounding box center [657, 392] width 796 height 50
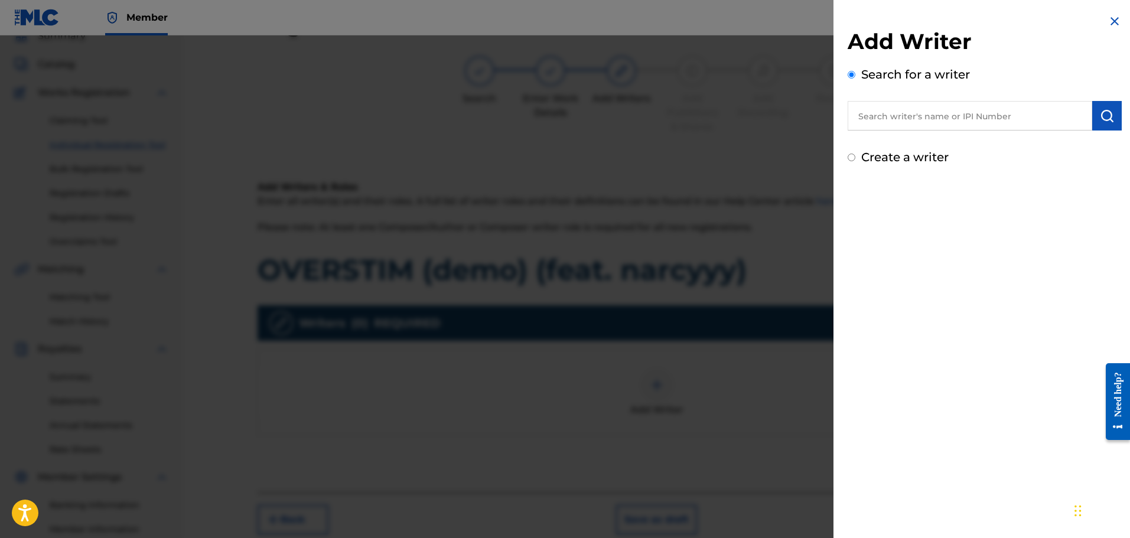
click at [884, 165] on div "Create a writer" at bounding box center [985, 157] width 274 height 18
click at [886, 159] on label "Create a writer" at bounding box center [904, 157] width 87 height 14
radio input "true"
click at [855, 159] on input "Create a writer" at bounding box center [852, 158] width 8 height 8
radio input "false"
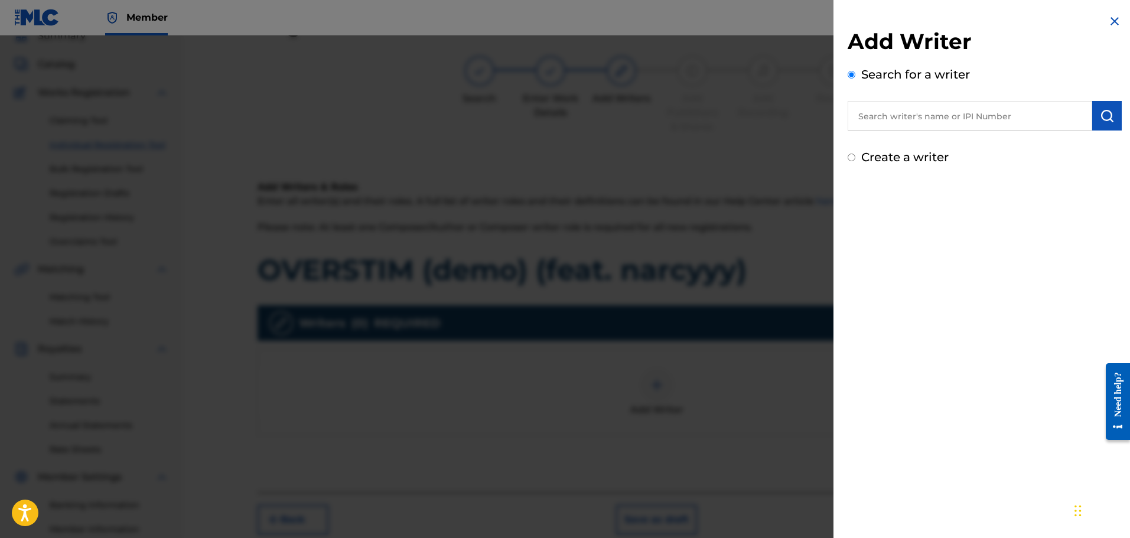
radio input "true"
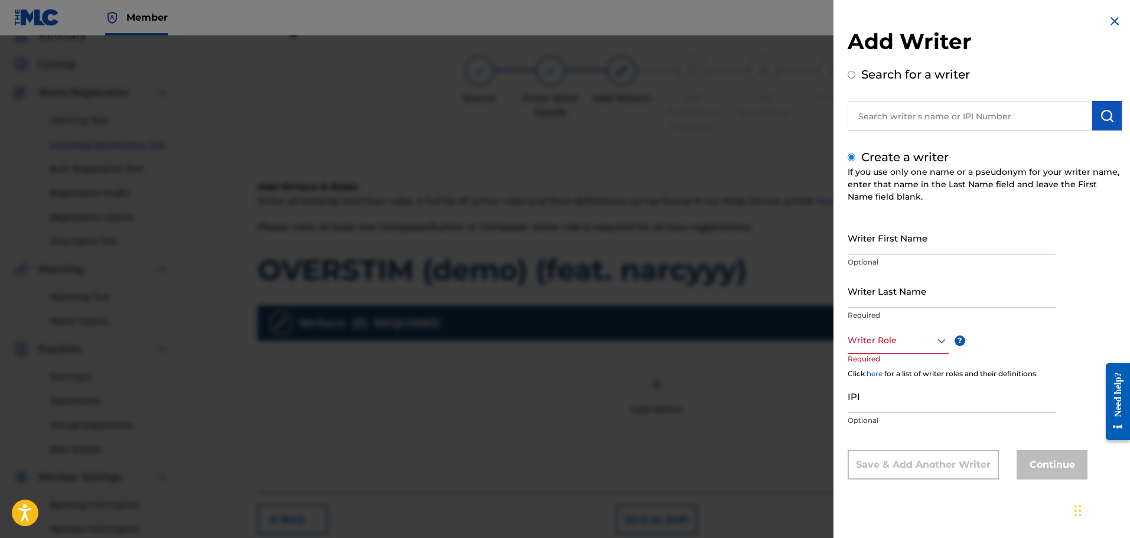
click at [936, 240] on input "Writer First Name" at bounding box center [952, 238] width 208 height 34
type input "[PERSON_NAME]"
type input "Najdzionek"
click at [934, 353] on div "Writer Role" at bounding box center [898, 340] width 101 height 27
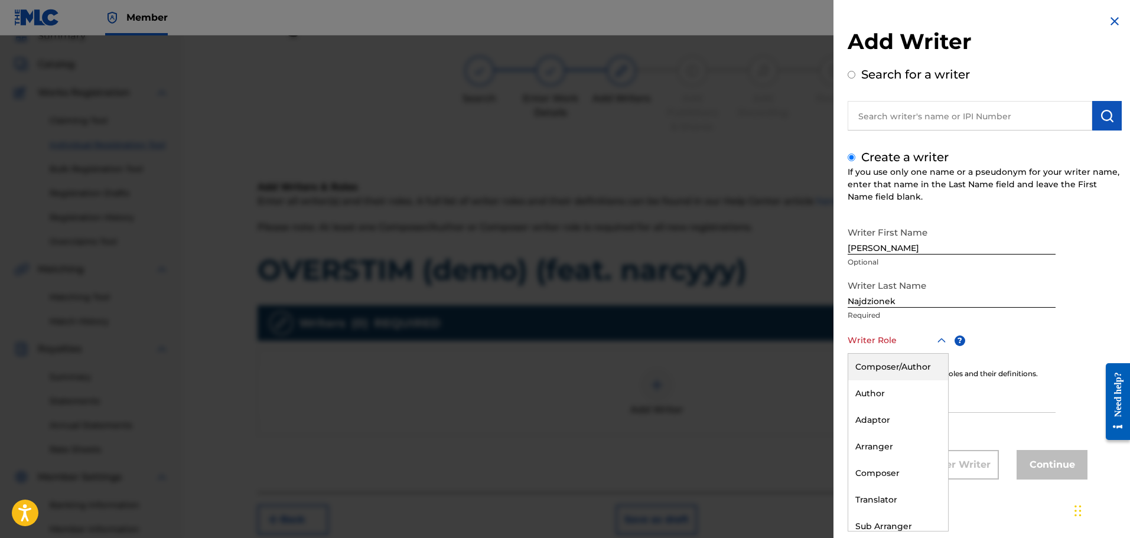
click at [928, 370] on div "Composer/Author" at bounding box center [898, 367] width 100 height 27
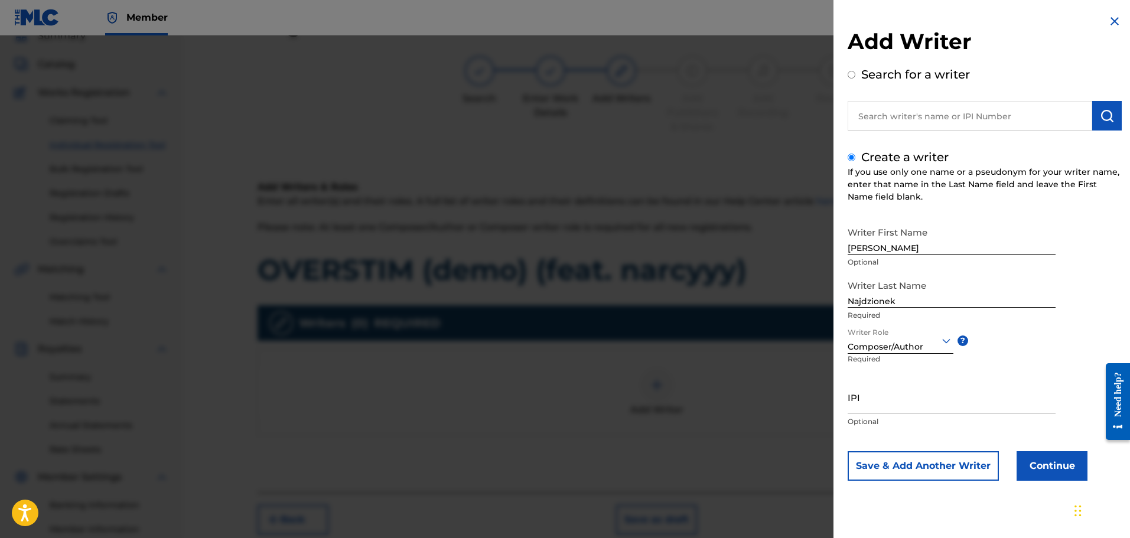
click at [1050, 474] on button "Continue" at bounding box center [1052, 466] width 71 height 30
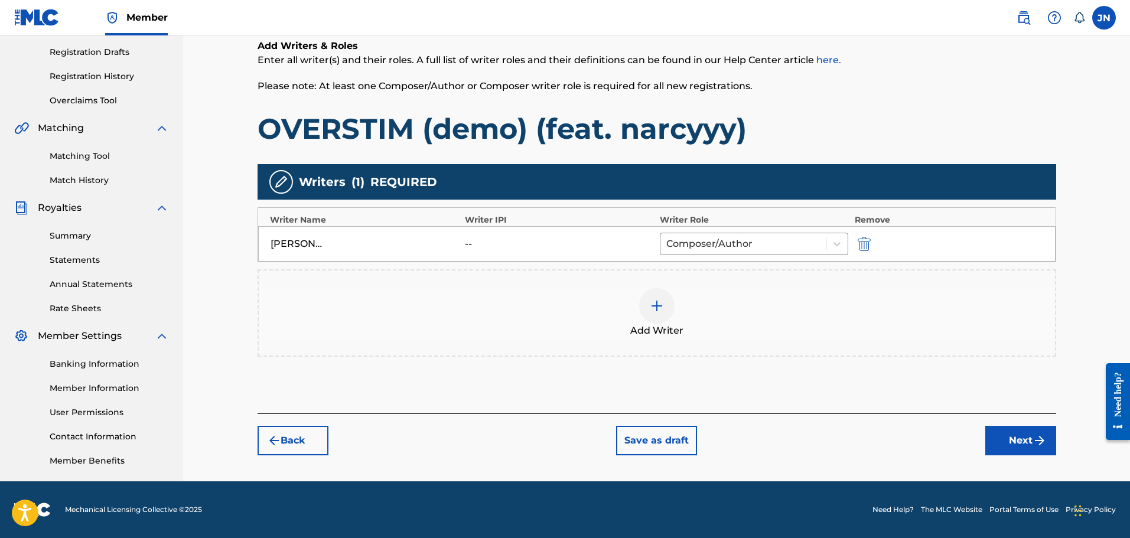
click at [1044, 438] on img "submit" at bounding box center [1039, 441] width 14 height 14
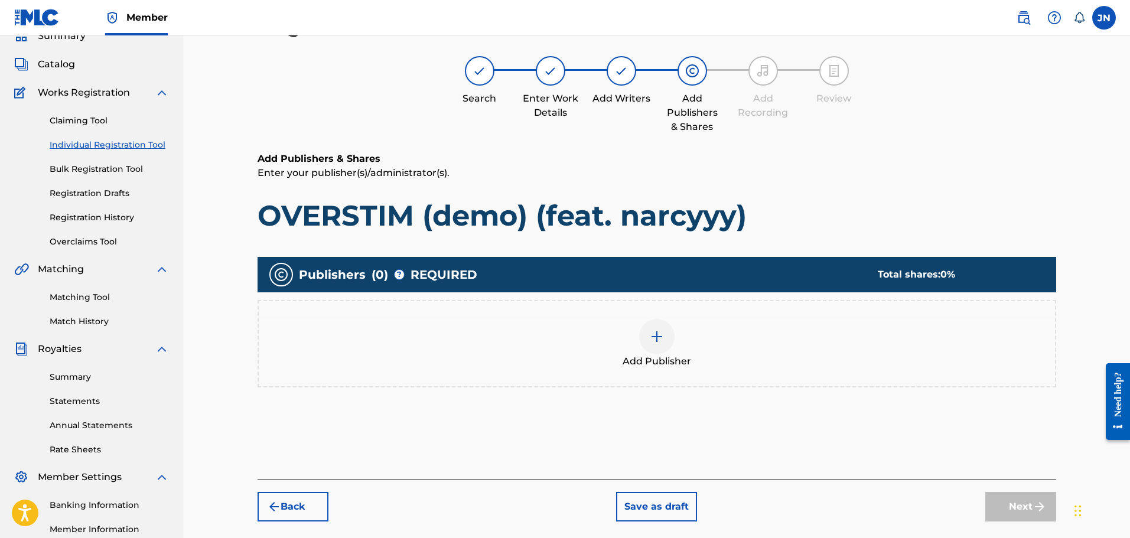
click at [722, 340] on div "Add Publisher" at bounding box center [657, 344] width 796 height 50
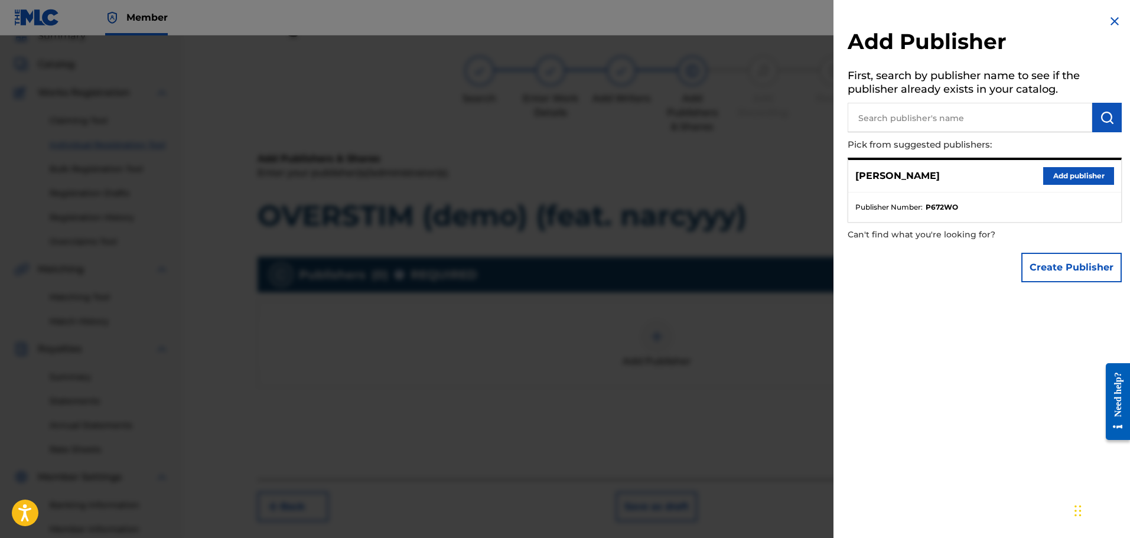
click at [1096, 173] on button "Add publisher" at bounding box center [1078, 176] width 71 height 18
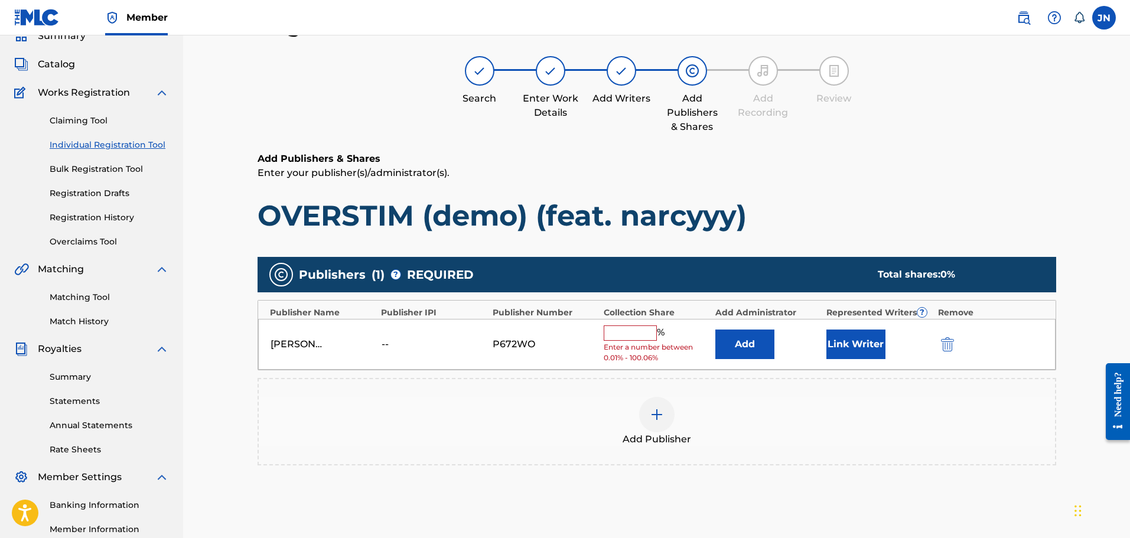
click at [628, 338] on input "text" at bounding box center [630, 332] width 53 height 15
type input "100"
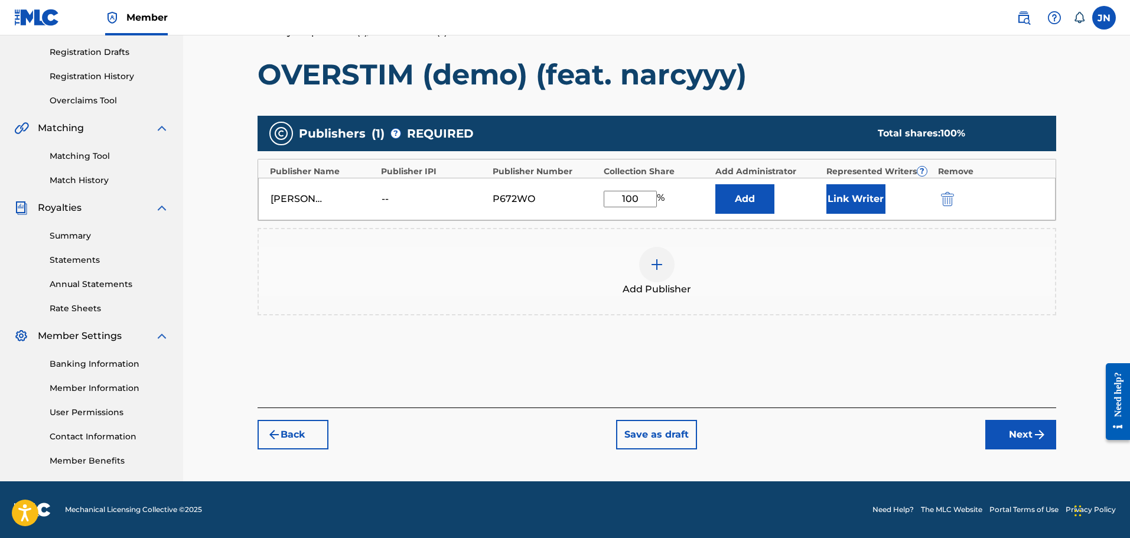
click at [1015, 430] on button "Next" at bounding box center [1020, 435] width 71 height 30
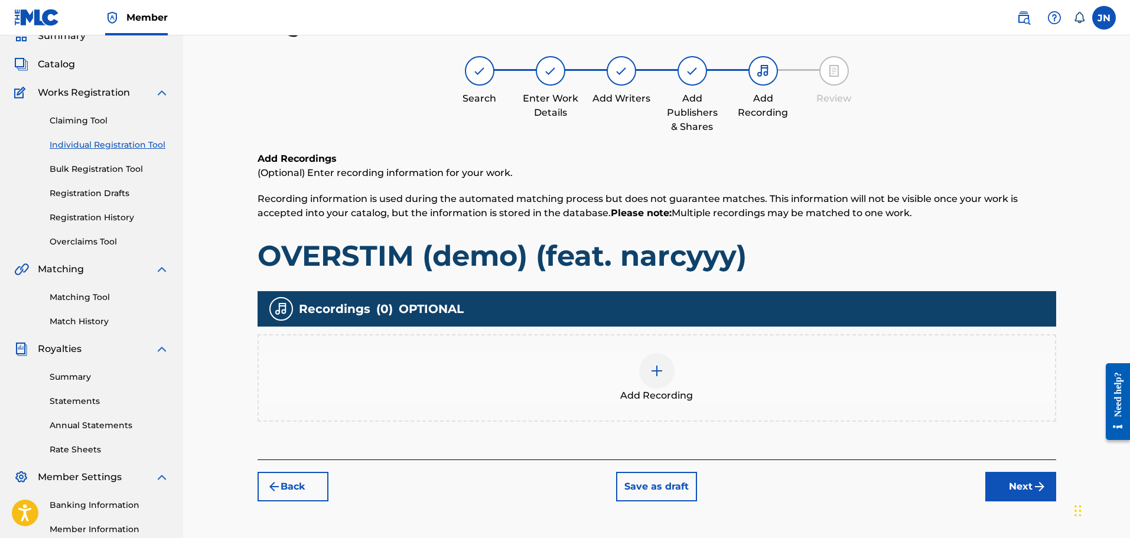
click at [786, 395] on div "Add Recording" at bounding box center [657, 378] width 796 height 50
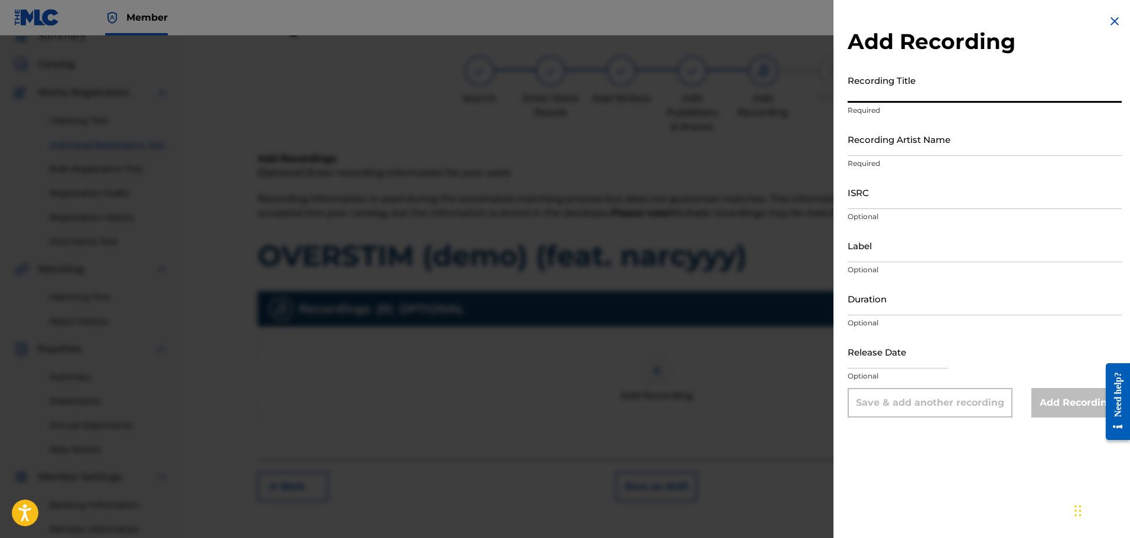
click at [911, 95] on input "Recording Title" at bounding box center [985, 86] width 274 height 34
type input "OVERSTIM (demo)"
click at [909, 137] on input "Recording Artist Name" at bounding box center [985, 139] width 274 height 34
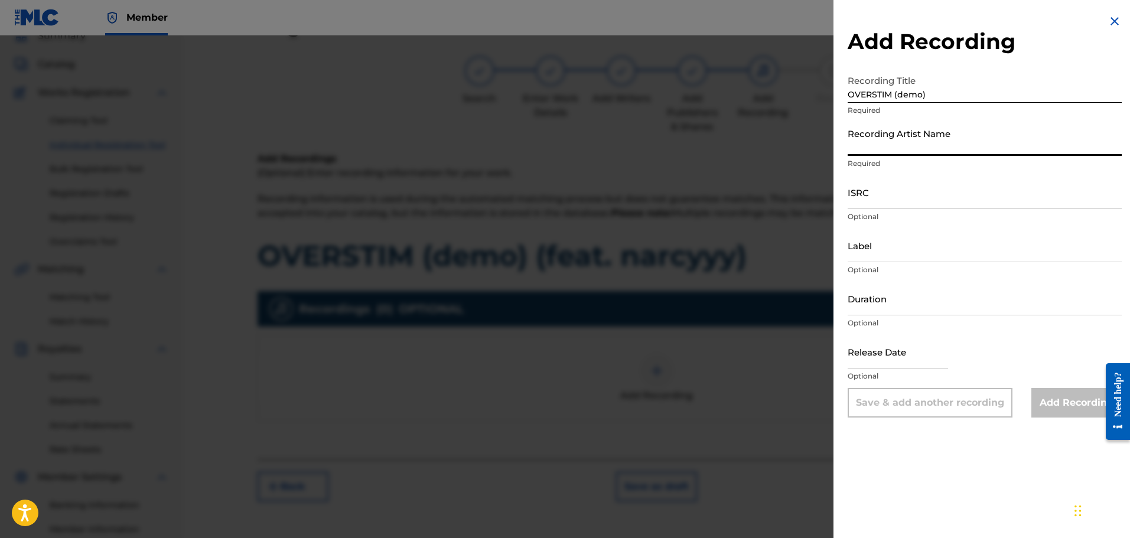
type input "[PERSON_NAME]"
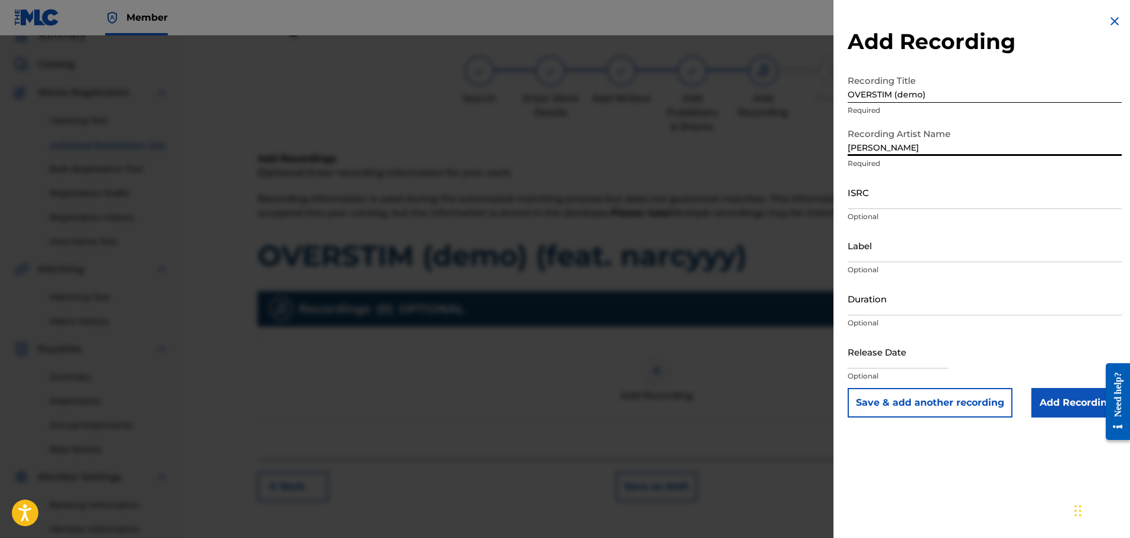
click at [930, 202] on input "ISRC" at bounding box center [985, 192] width 274 height 34
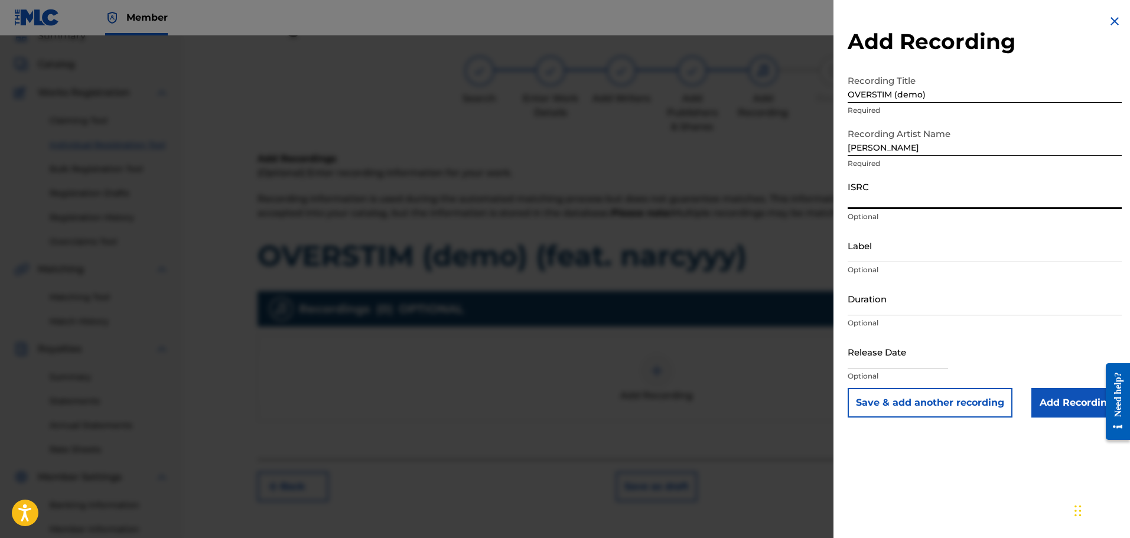
paste input "QZPLS2515378"
type input "QZPLS2515378"
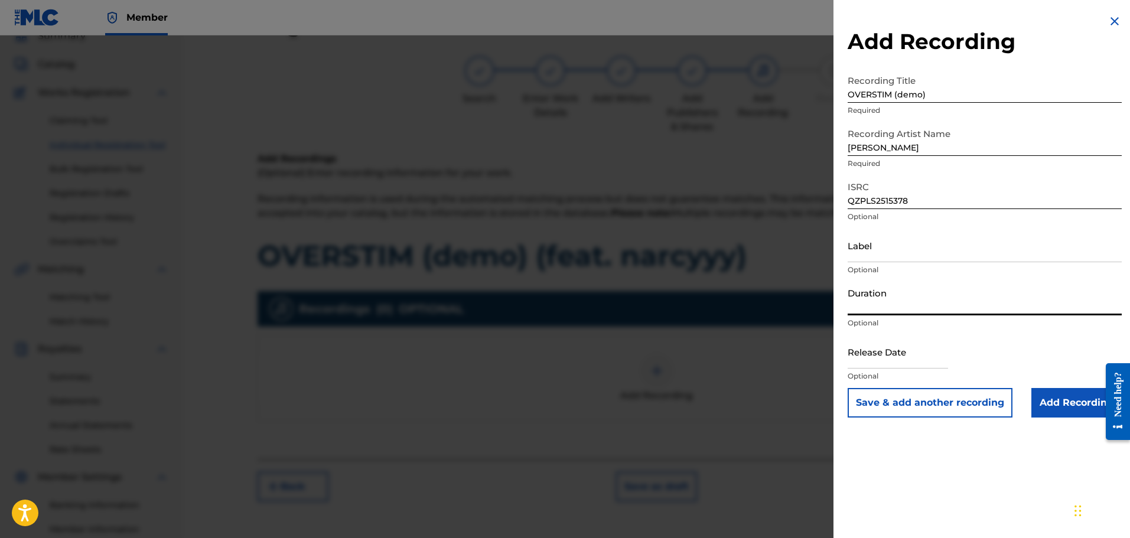
click at [918, 305] on input "Duration" at bounding box center [985, 299] width 274 height 34
type input "02:52"
click at [920, 361] on input "text" at bounding box center [898, 352] width 100 height 34
select select "8"
select select "2025"
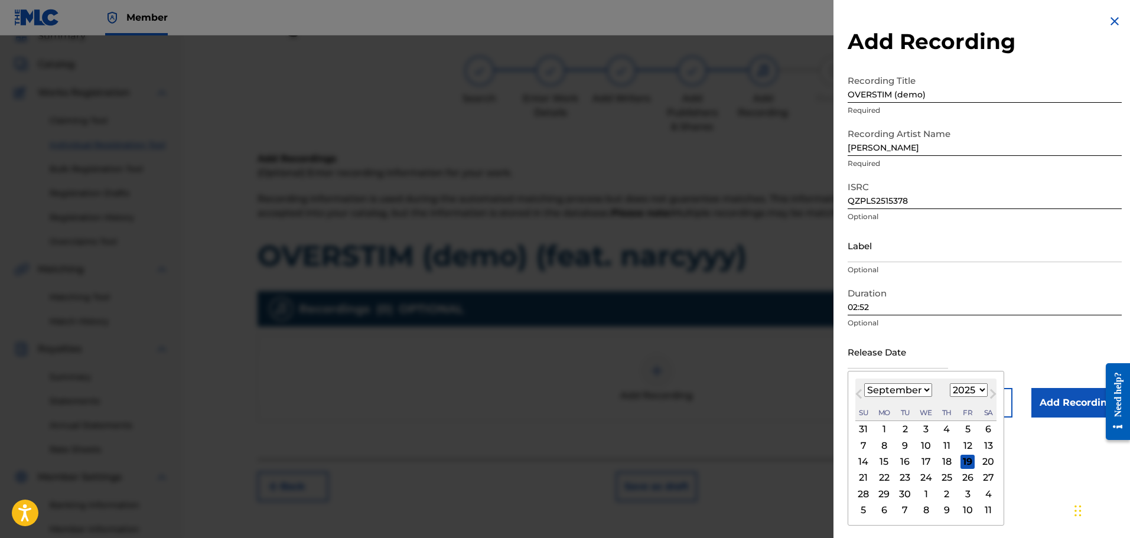
click at [860, 392] on span "Previous Month" at bounding box center [860, 396] width 0 height 18
select select "4"
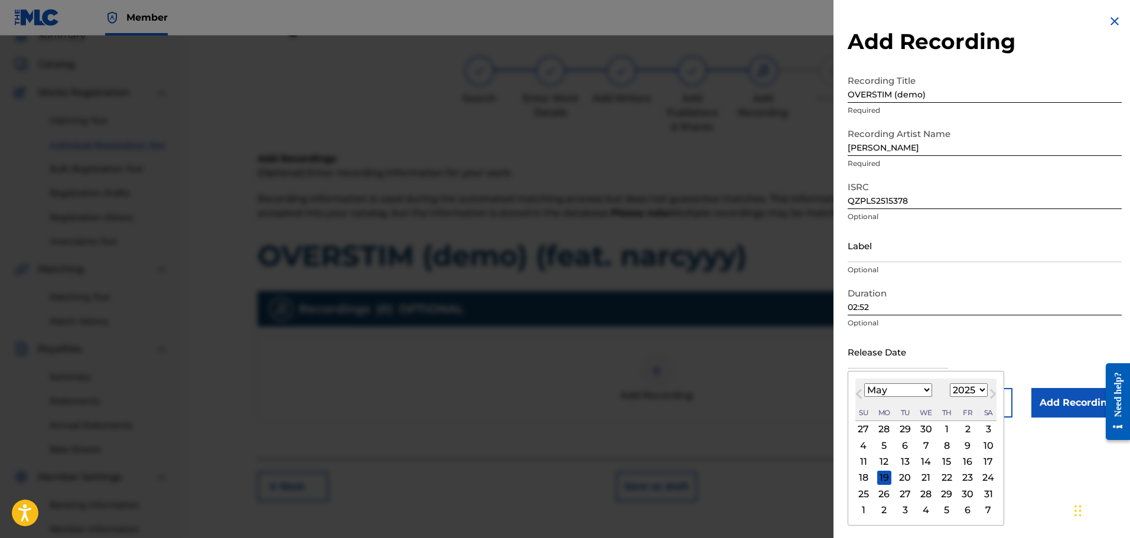
click at [984, 464] on div "17" at bounding box center [988, 462] width 14 height 14
type input "[DATE]"
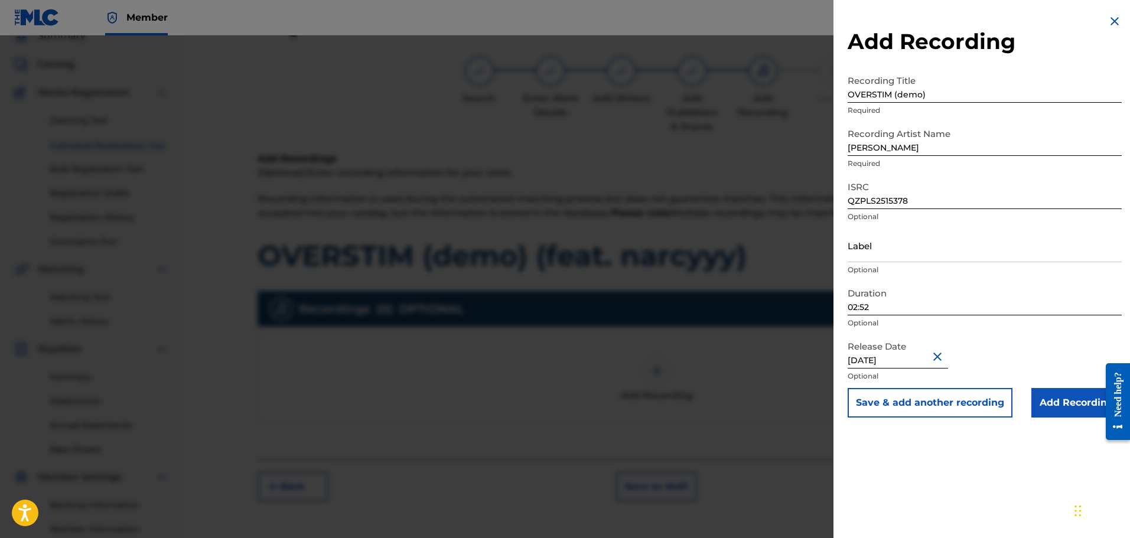
click at [1045, 397] on input "Add Recording" at bounding box center [1076, 403] width 90 height 30
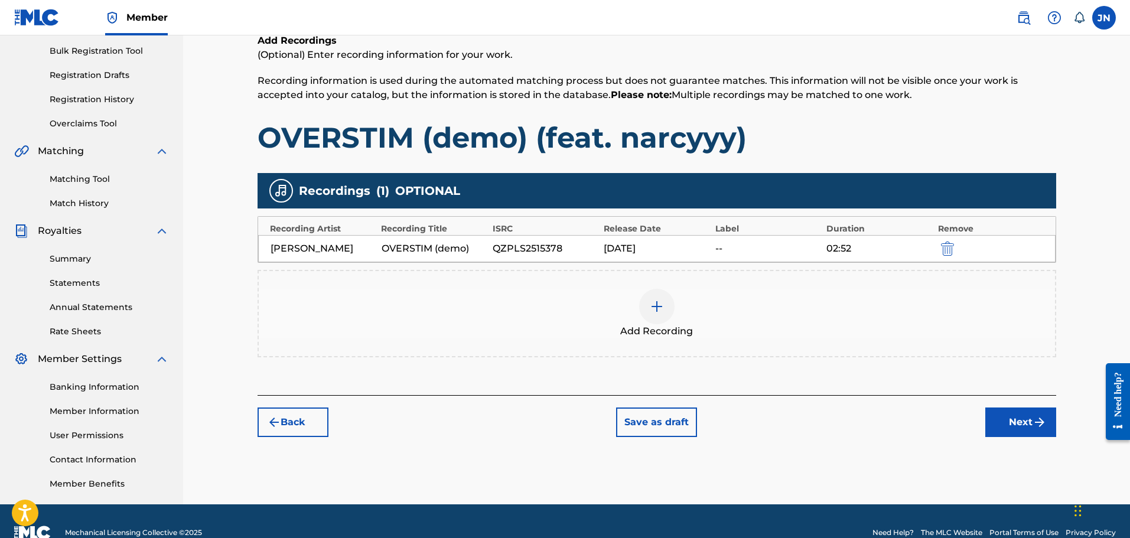
click at [1021, 416] on button "Next" at bounding box center [1020, 423] width 71 height 30
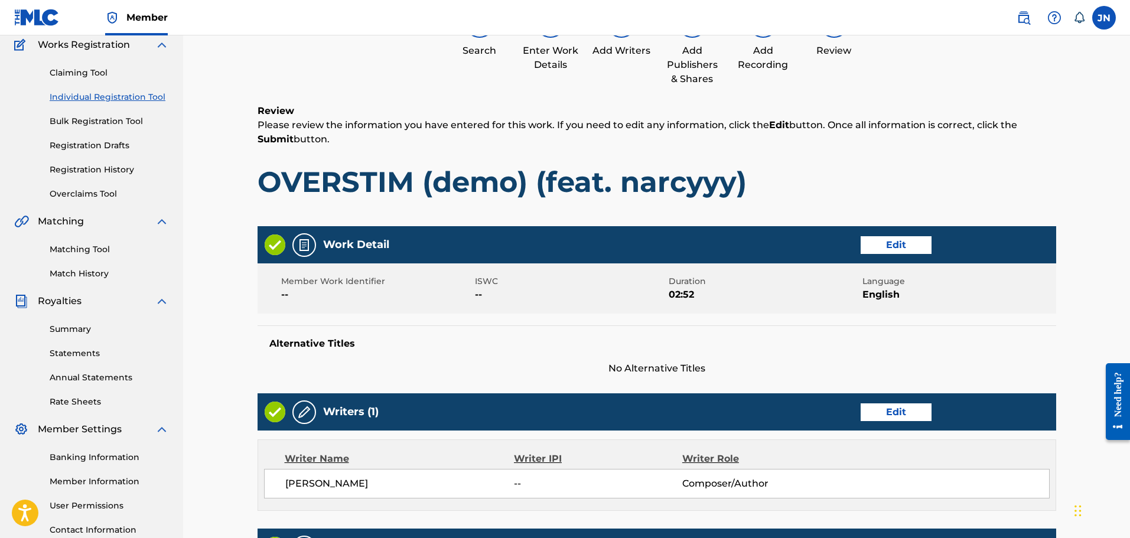
scroll to position [112, 0]
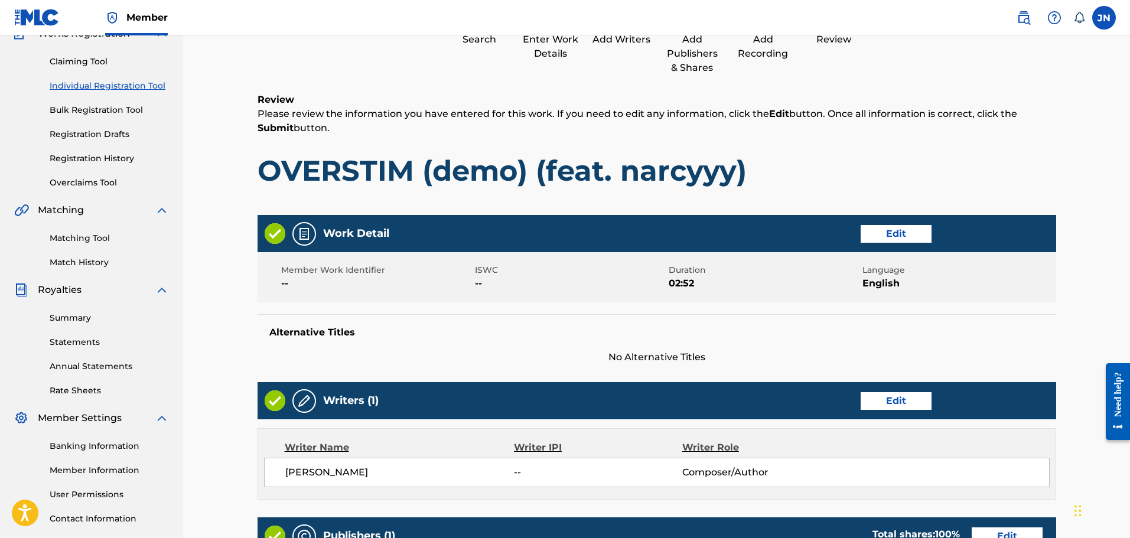
click at [906, 228] on button "Edit" at bounding box center [896, 234] width 71 height 18
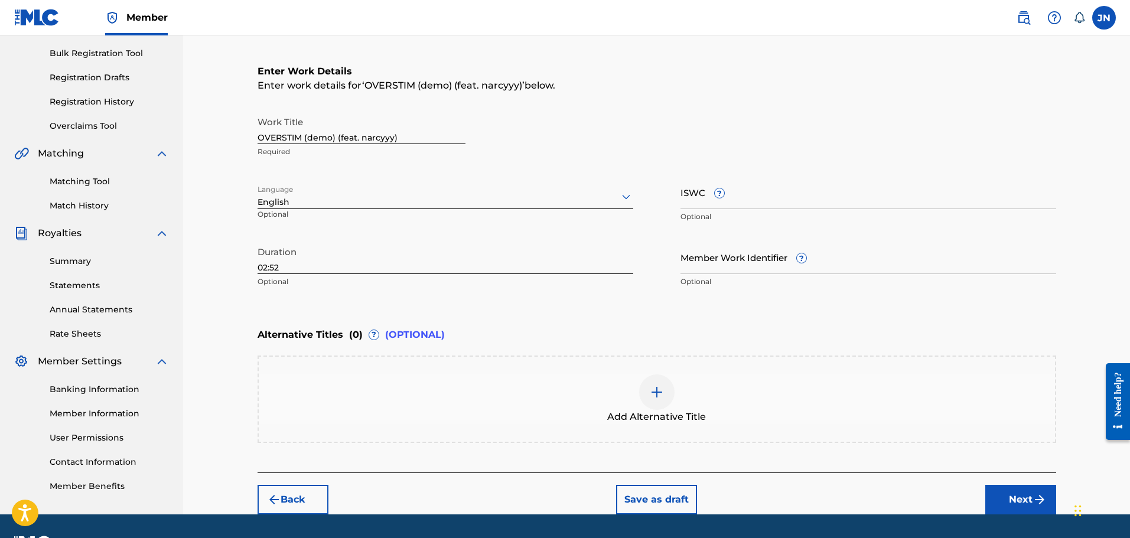
scroll to position [171, 0]
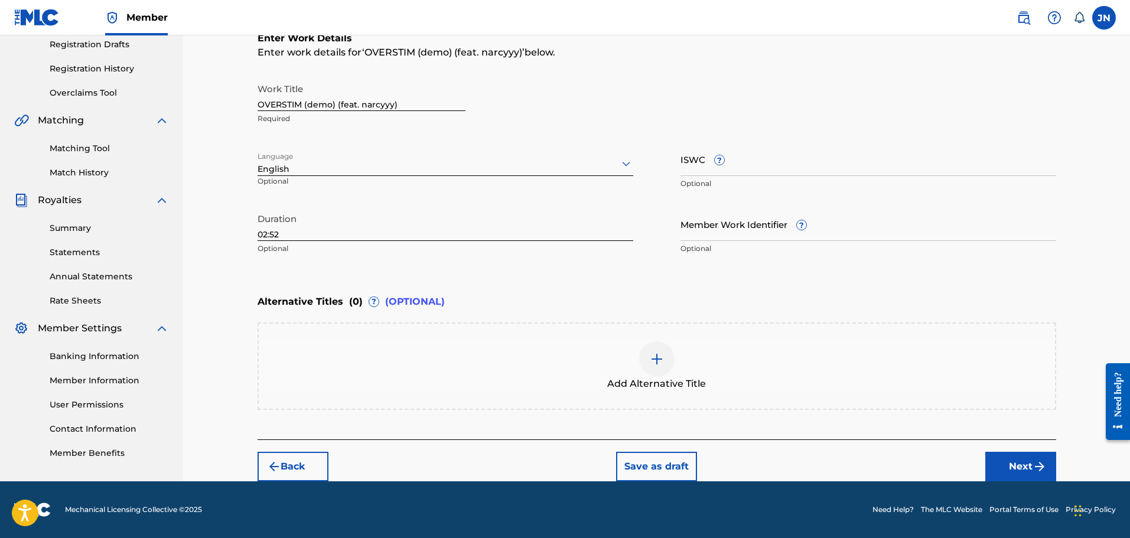
click at [1008, 455] on button "Next" at bounding box center [1020, 467] width 71 height 30
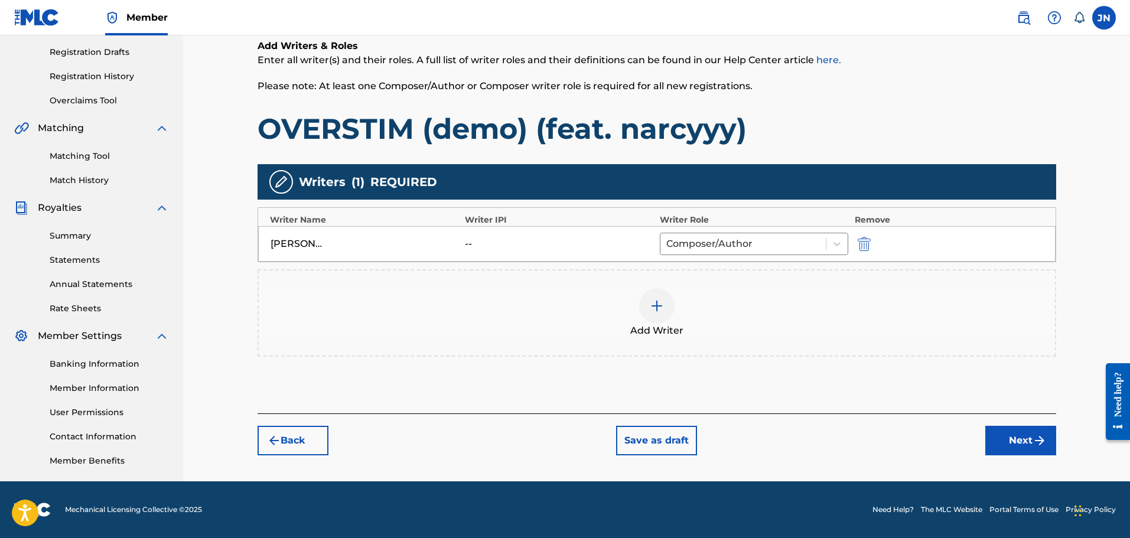
click at [1027, 449] on button "Next" at bounding box center [1020, 441] width 71 height 30
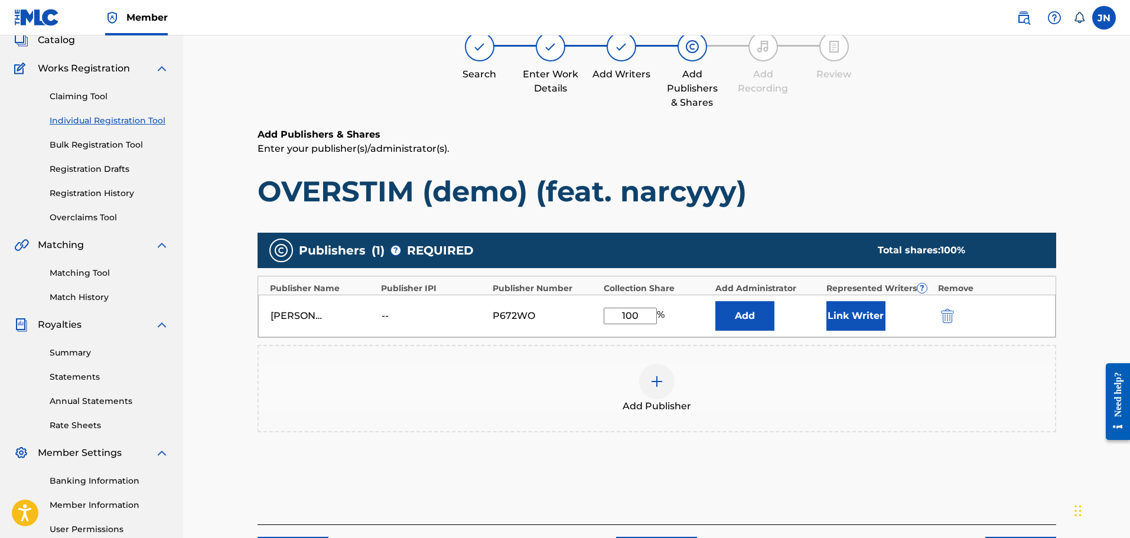
scroll to position [194, 0]
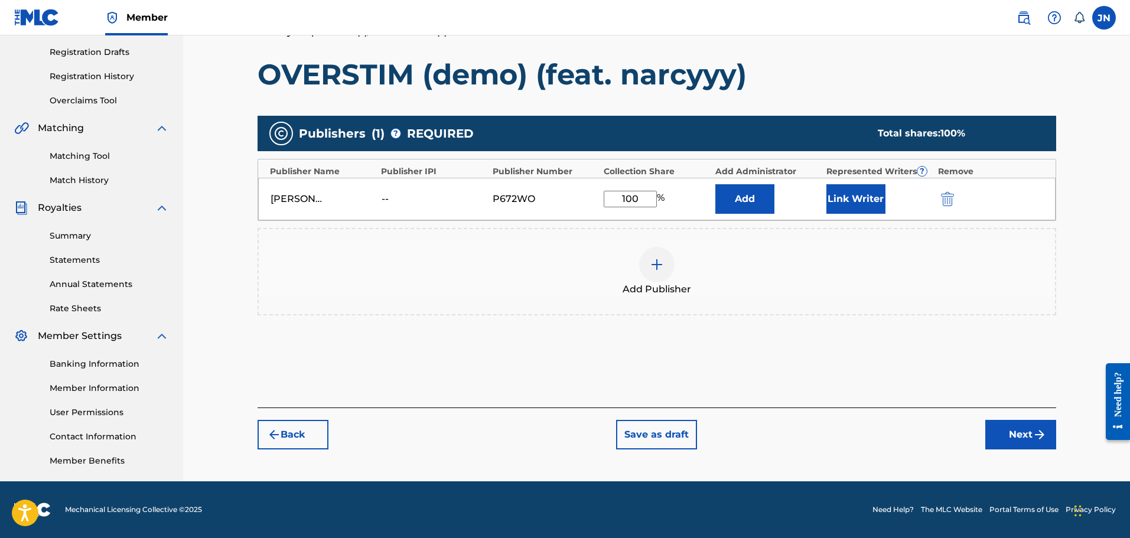
click at [325, 433] on button "Back" at bounding box center [293, 435] width 71 height 30
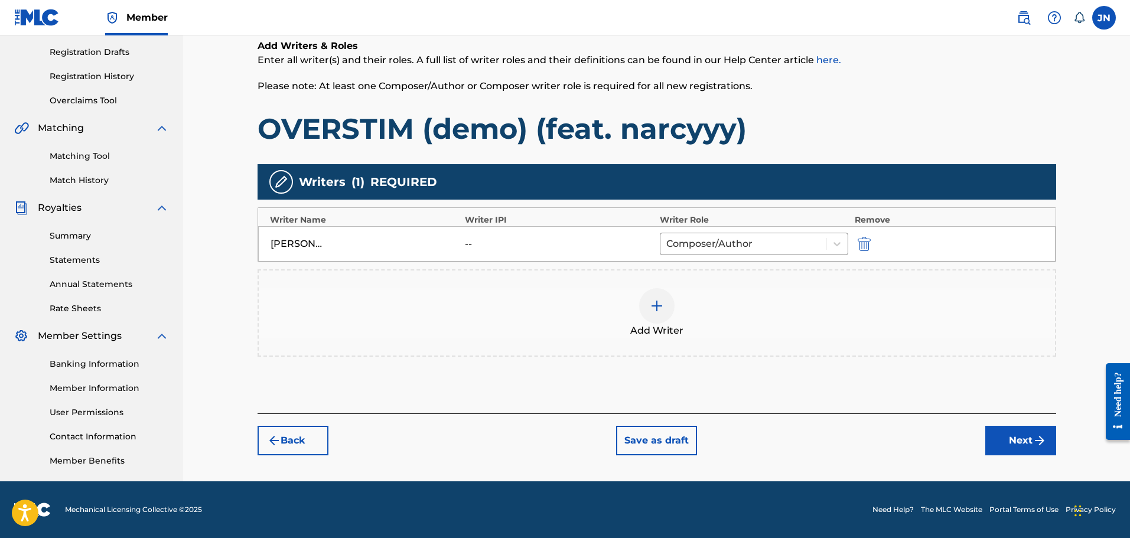
click at [319, 442] on button "Back" at bounding box center [293, 441] width 71 height 30
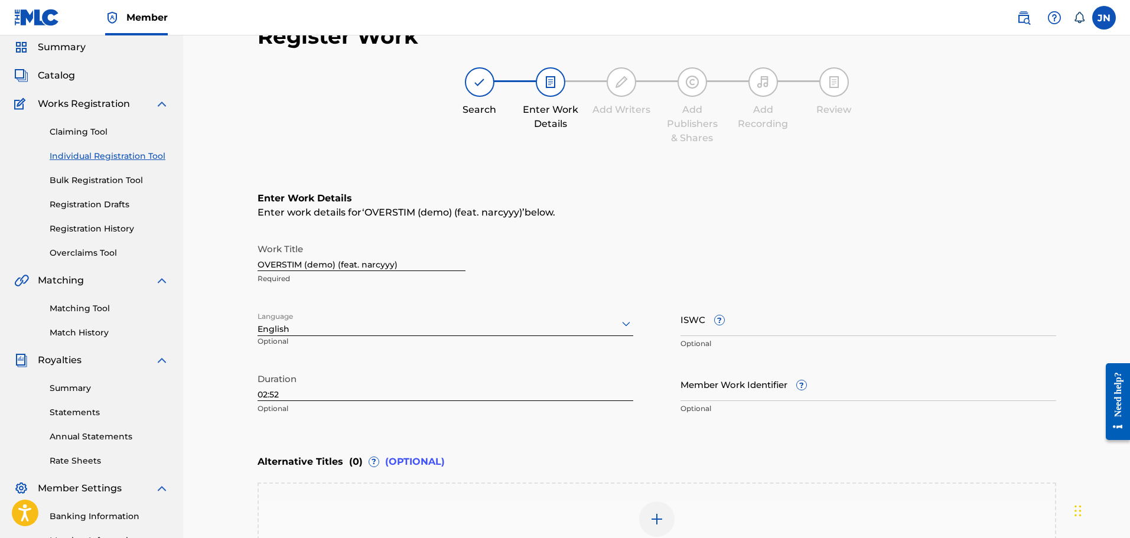
scroll to position [177, 0]
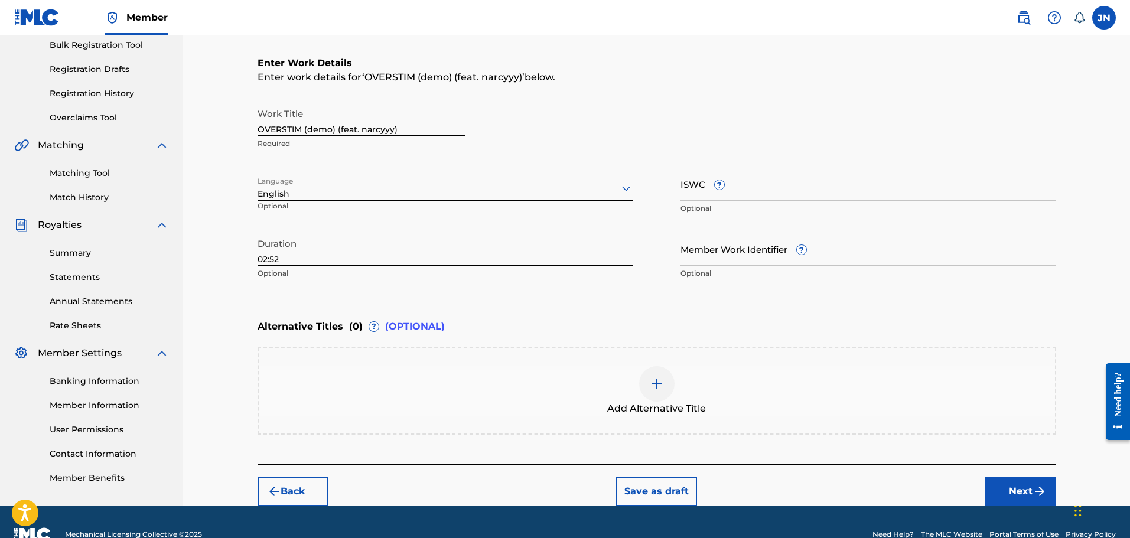
click at [608, 304] on div "Enter Work Details Enter work details for ‘ OVERSTIM (demo) (feat. narcyyy) ’ b…" at bounding box center [657, 171] width 799 height 286
click at [1034, 483] on button "Next" at bounding box center [1020, 492] width 71 height 30
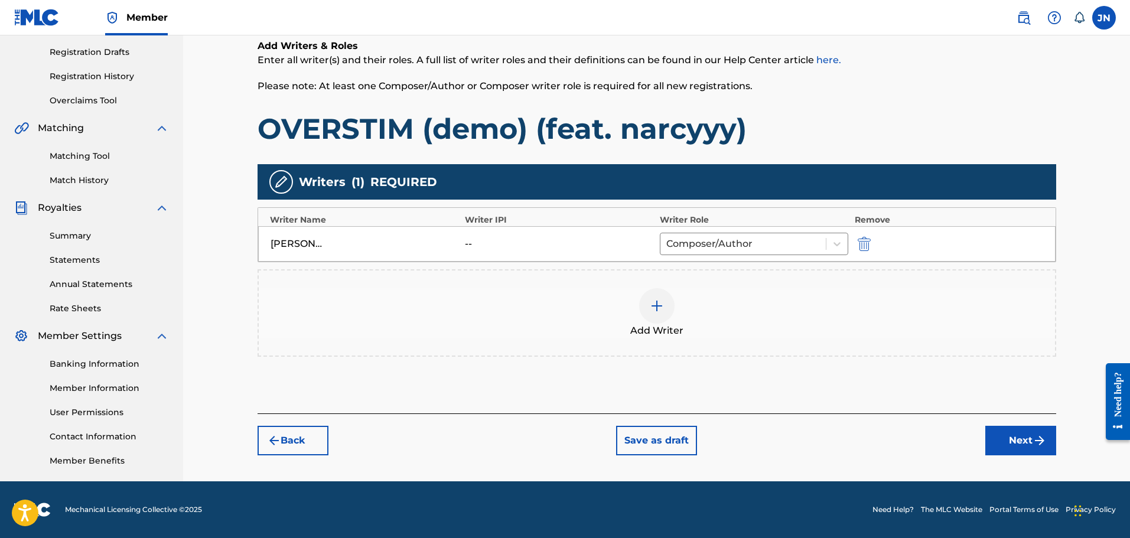
click at [1021, 451] on button "Next" at bounding box center [1020, 441] width 71 height 30
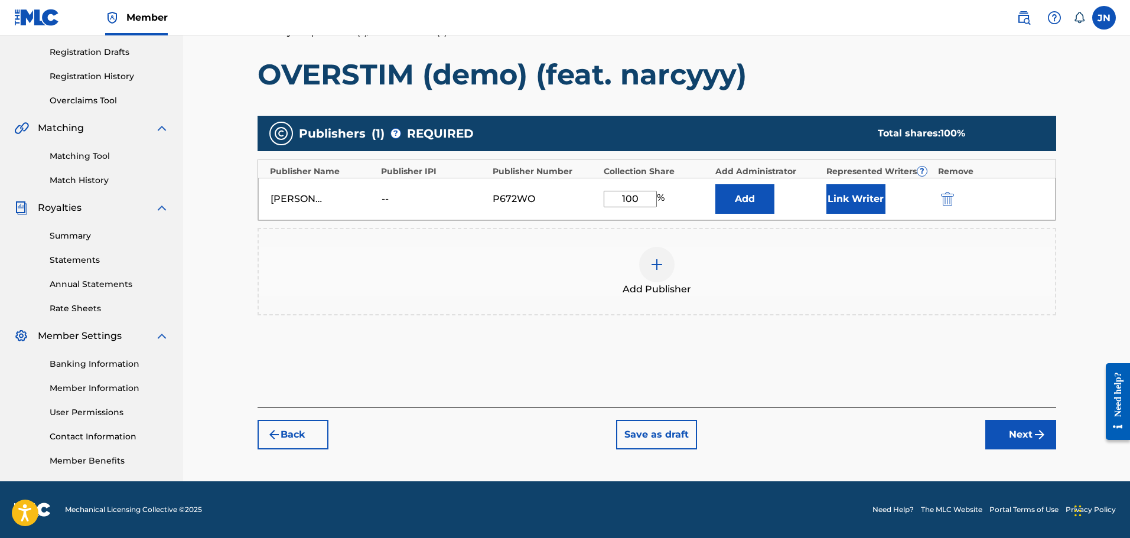
click at [1020, 430] on button "Next" at bounding box center [1020, 435] width 71 height 30
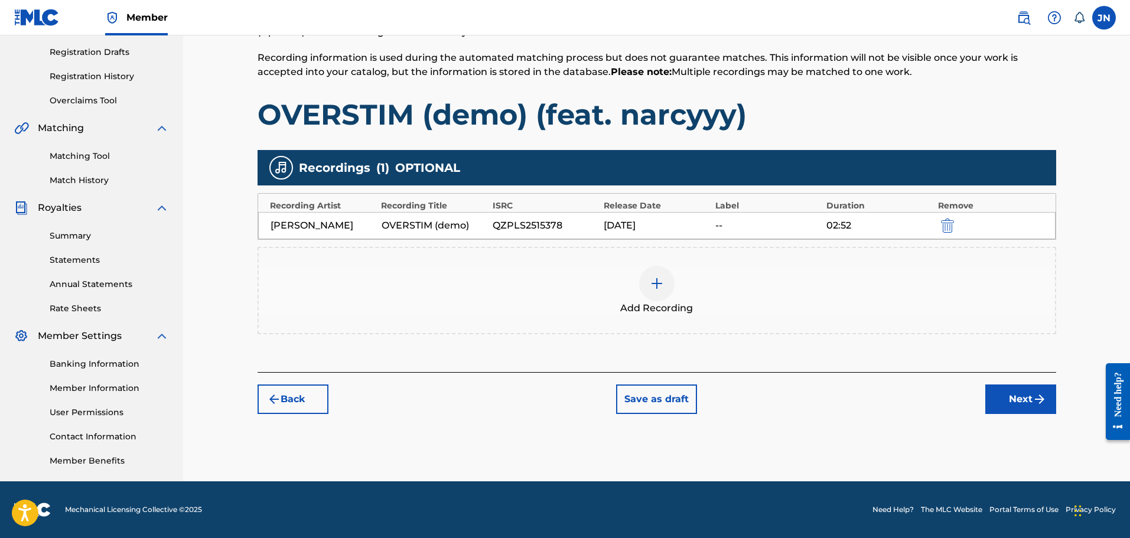
click at [1037, 385] on button "Next" at bounding box center [1020, 400] width 71 height 30
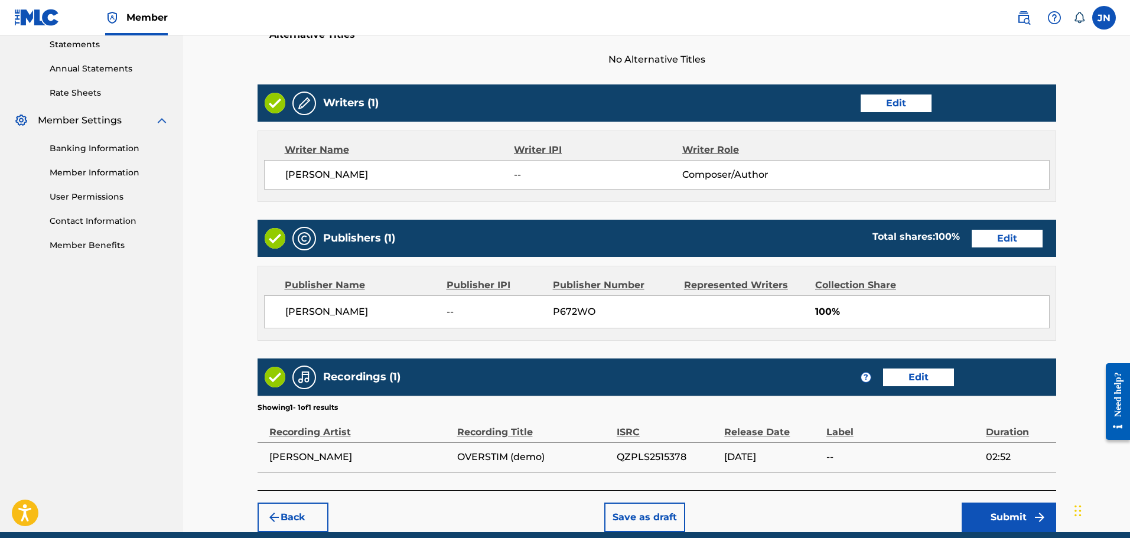
scroll to position [461, 0]
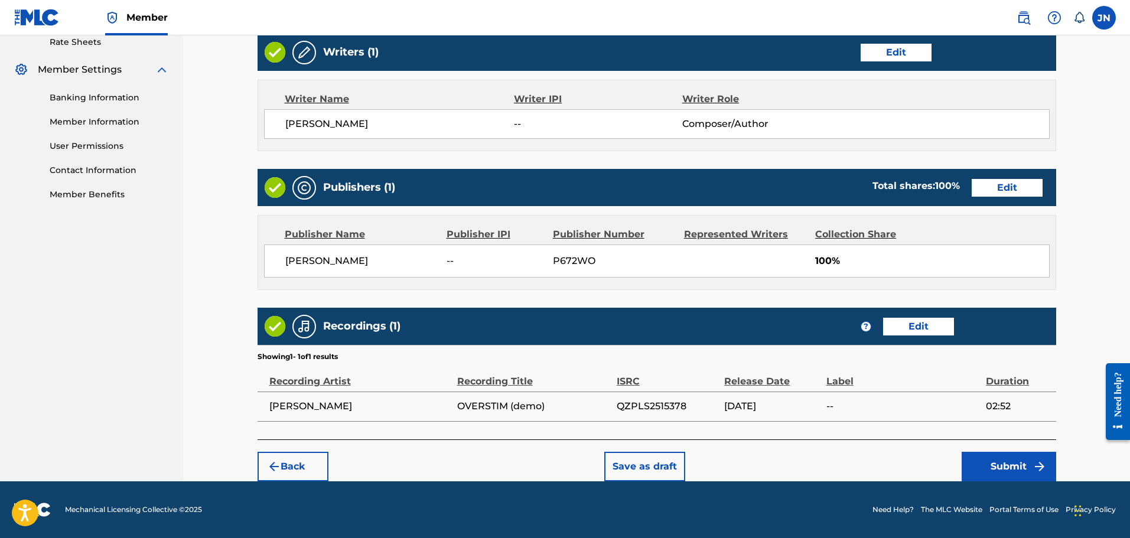
click at [1041, 473] on img "submit" at bounding box center [1039, 467] width 14 height 14
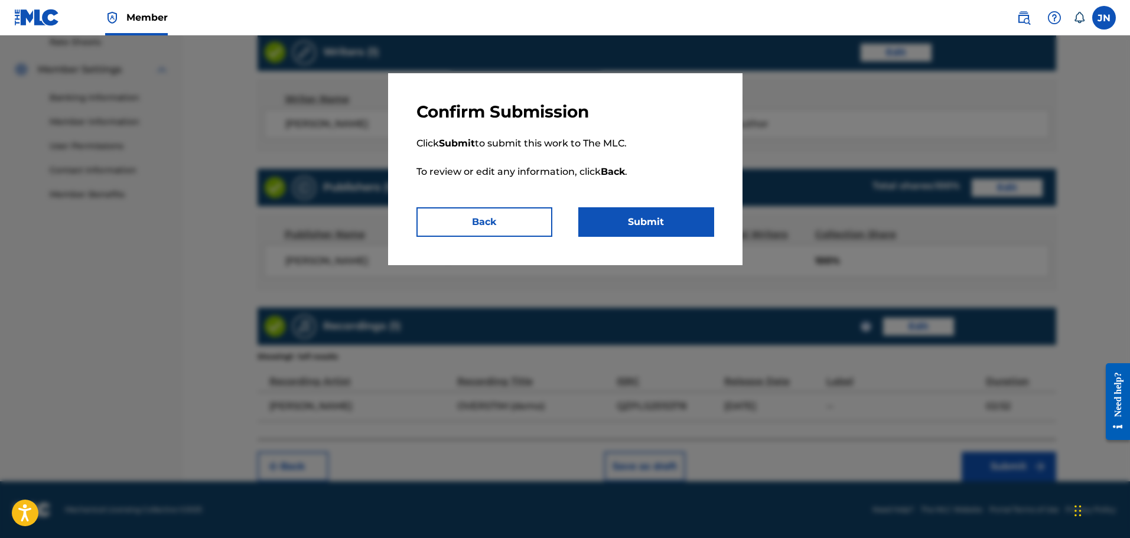
click at [630, 216] on button "Submit" at bounding box center [646, 222] width 136 height 30
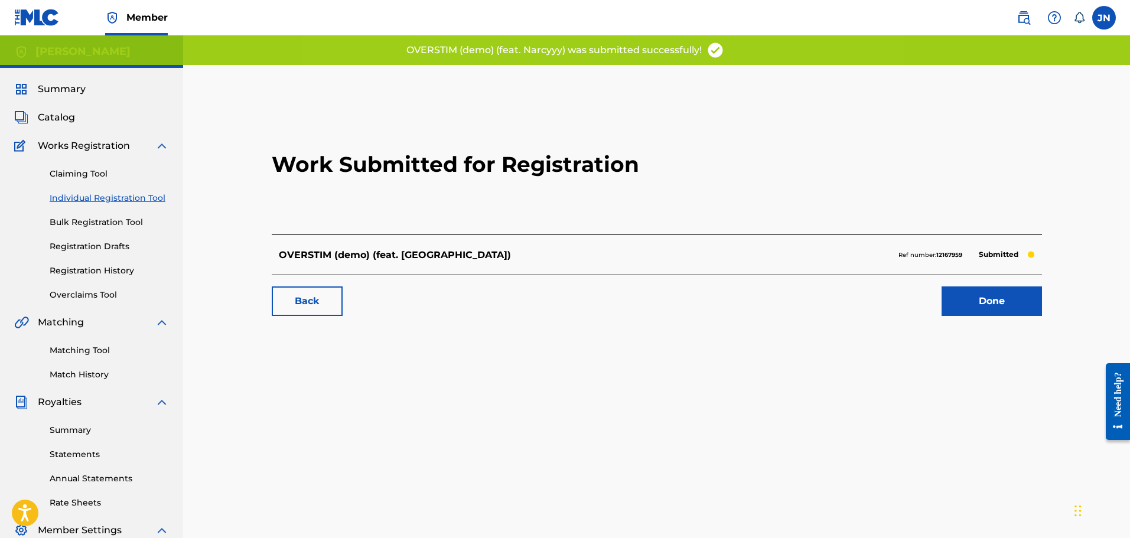
click at [125, 200] on link "Individual Registration Tool" at bounding box center [109, 198] width 119 height 12
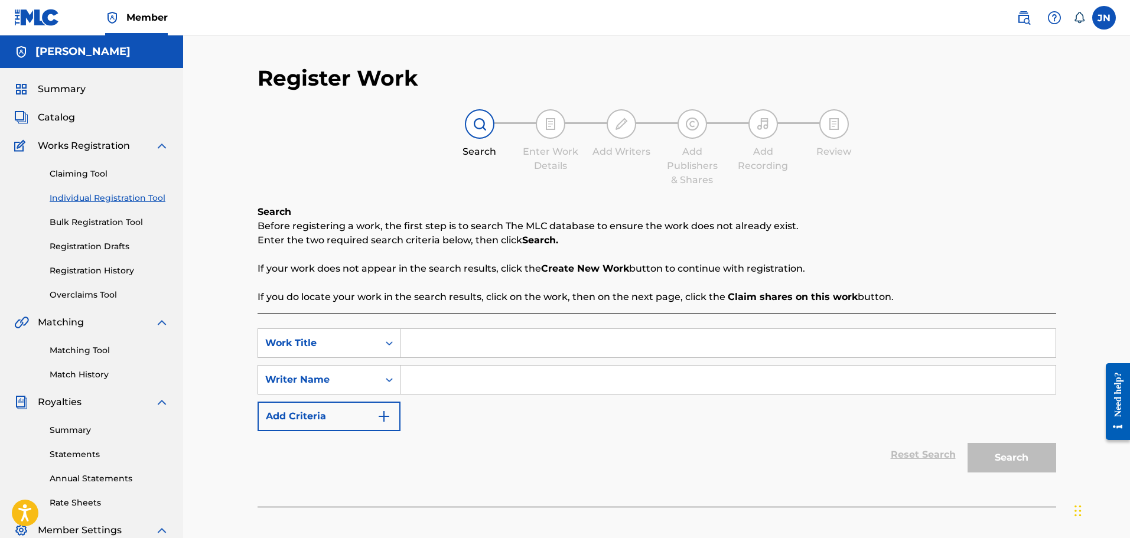
click at [480, 338] on input "Search Form" at bounding box center [727, 343] width 655 height 28
type input "First"
click at [505, 392] on input "Search Form" at bounding box center [727, 380] width 655 height 28
type input "J"
click at [1024, 460] on button "Search" at bounding box center [1011, 458] width 89 height 30
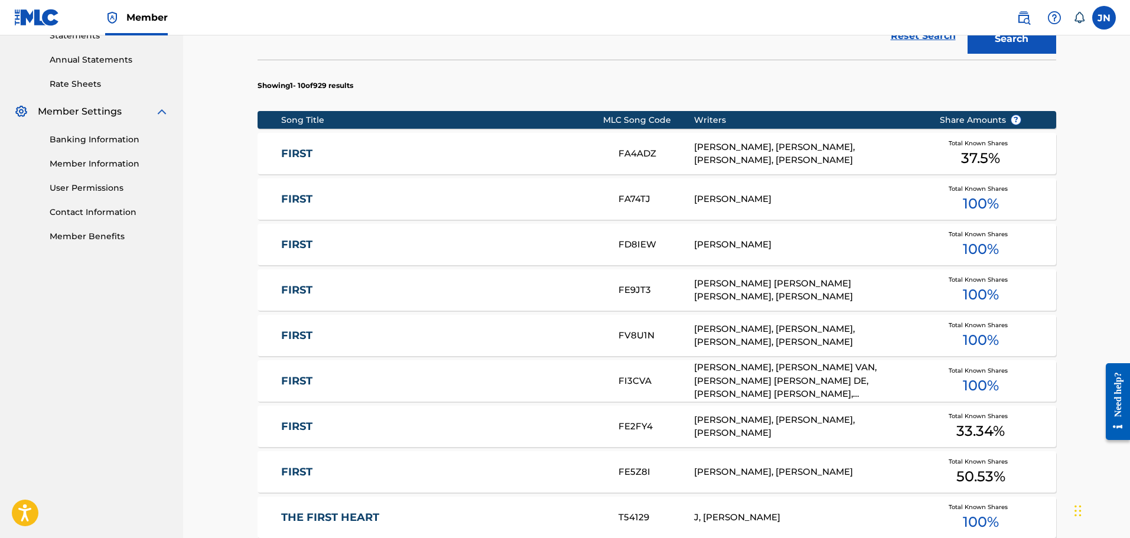
scroll to position [671, 0]
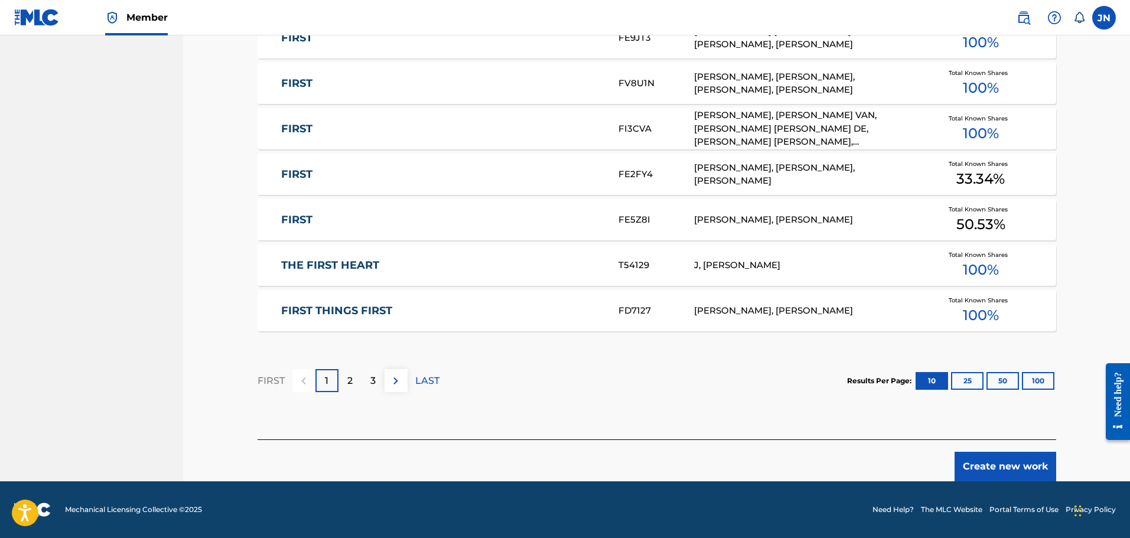
click at [1019, 474] on button "Create new work" at bounding box center [1005, 467] width 102 height 30
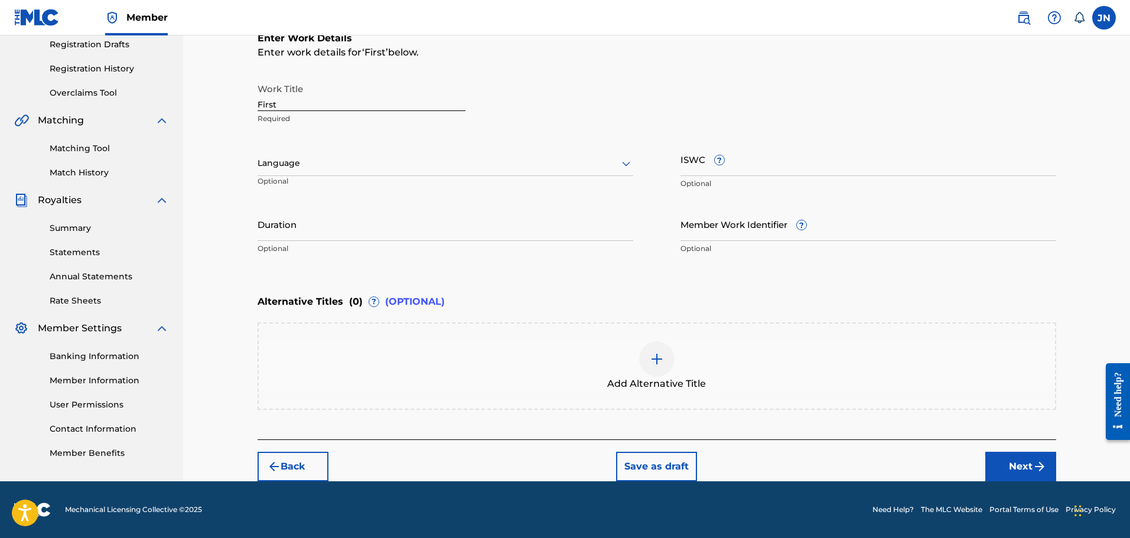
scroll to position [202, 0]
click at [390, 100] on input "First" at bounding box center [362, 94] width 208 height 34
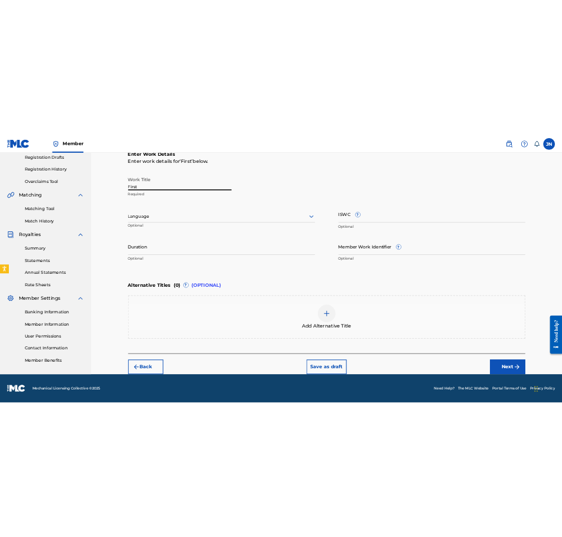
scroll to position [200, 0]
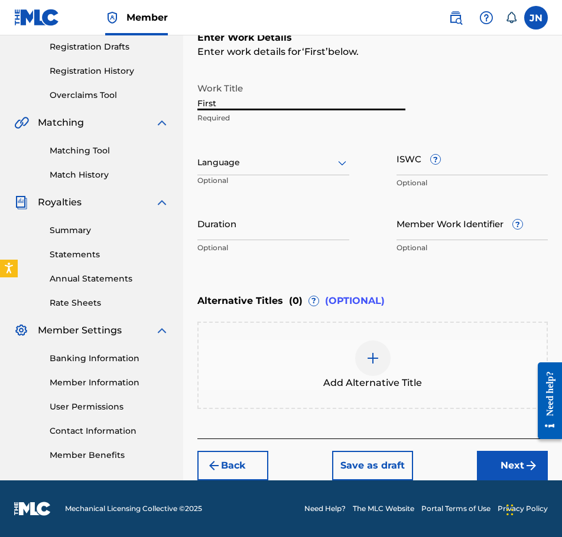
drag, startPoint x: 287, startPoint y: 97, endPoint x: 126, endPoint y: 107, distance: 161.0
click at [126, 107] on main "[PERSON_NAME] Summary Catalog Works Registration Claiming Tool Individual Regis…" at bounding box center [281, 158] width 562 height 645
paste input "| [DATE]"
type input "First | [DATE]"
click at [278, 226] on input "Duration" at bounding box center [273, 224] width 152 height 34
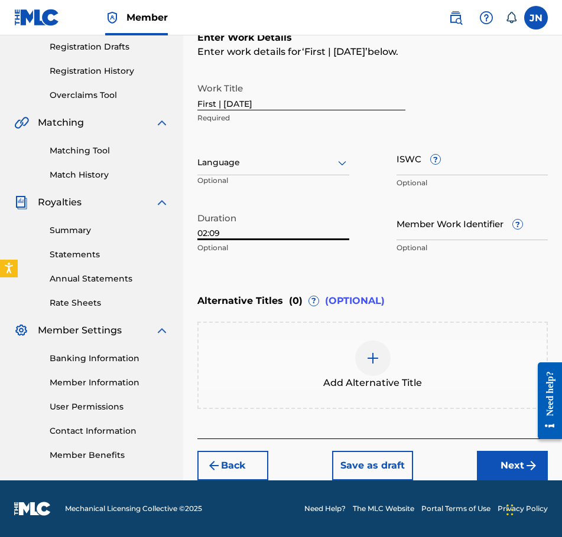
type input "02:09"
click at [515, 459] on button "Next" at bounding box center [512, 466] width 71 height 30
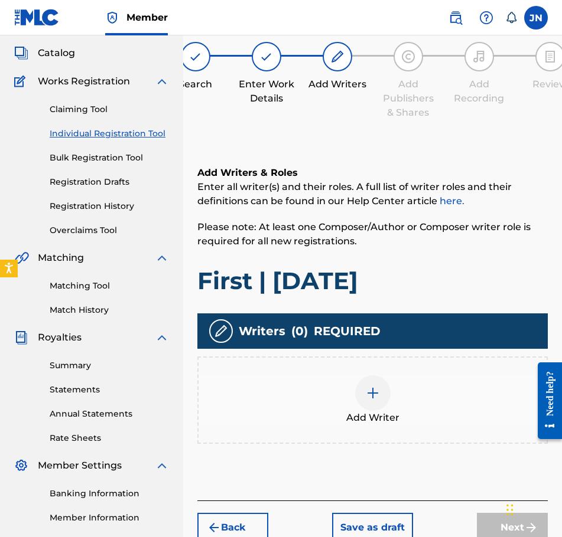
scroll to position [53, 0]
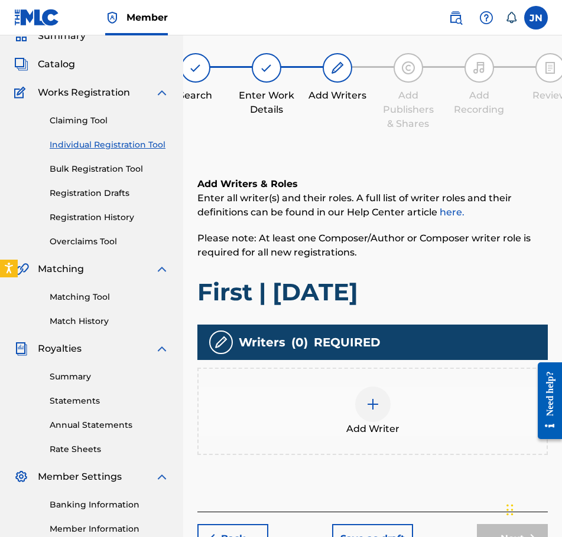
click at [385, 414] on div at bounding box center [372, 404] width 35 height 35
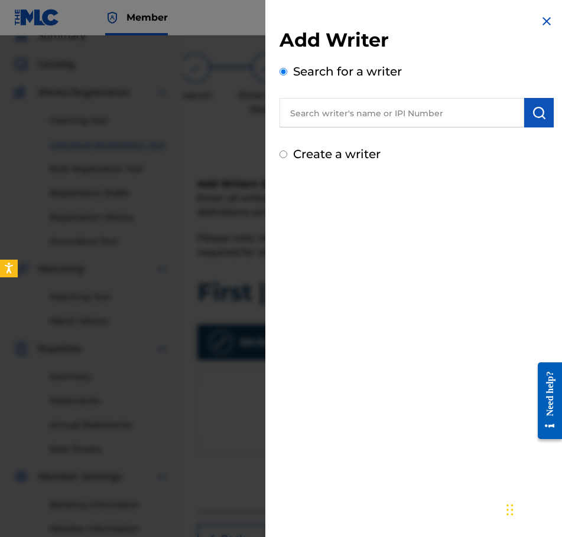
click at [338, 156] on label "Create a writer" at bounding box center [336, 154] width 87 height 14
radio input "true"
click at [287, 156] on input "Create a writer" at bounding box center [283, 155] width 8 height 8
radio input "false"
radio input "true"
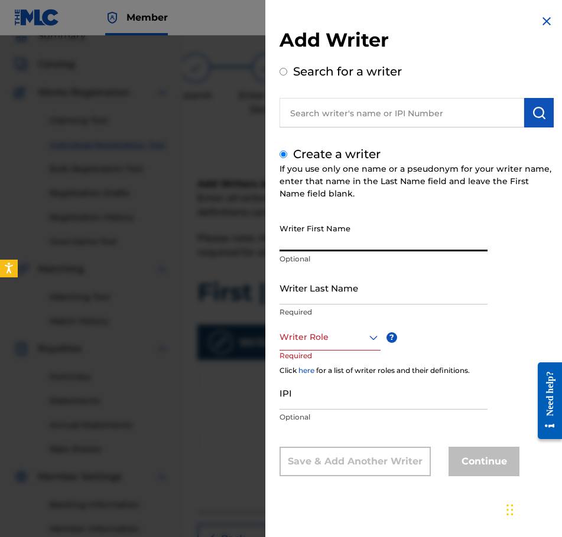
click at [385, 242] on input "Writer First Name" at bounding box center [383, 235] width 208 height 34
type input "[PERSON_NAME]"
click at [370, 301] on input "Writer Last Name" at bounding box center [383, 288] width 208 height 34
click at [364, 240] on input "[PERSON_NAME]" at bounding box center [383, 235] width 208 height 34
click at [361, 308] on p "Required" at bounding box center [383, 312] width 208 height 11
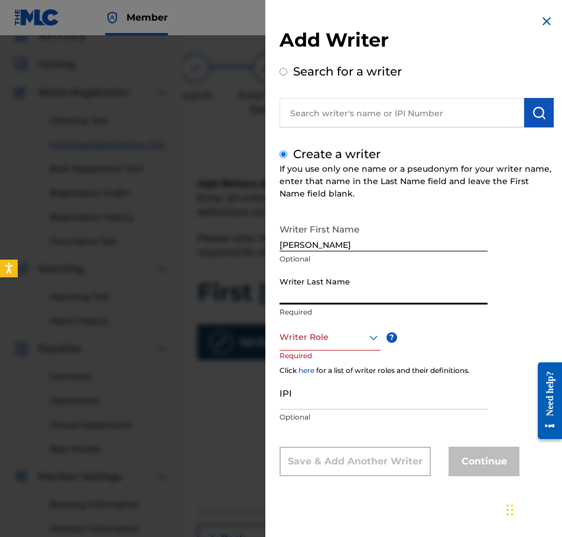
click at [365, 299] on input "Writer Last Name" at bounding box center [383, 288] width 208 height 34
type input "Najdzionek"
click at [349, 340] on div at bounding box center [329, 337] width 101 height 15
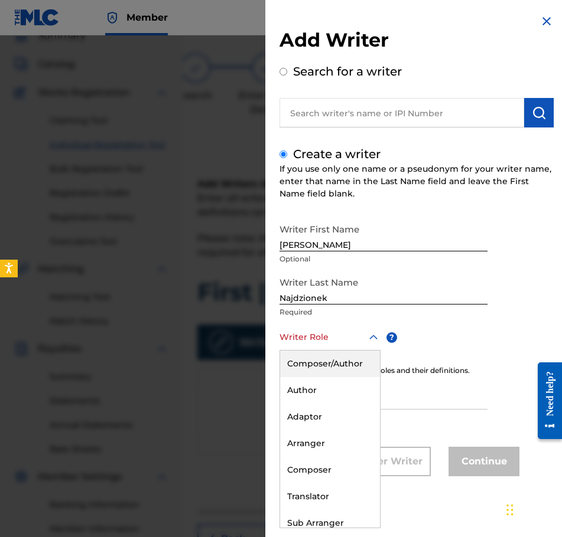
click at [350, 368] on div "Composer/Author" at bounding box center [330, 364] width 100 height 27
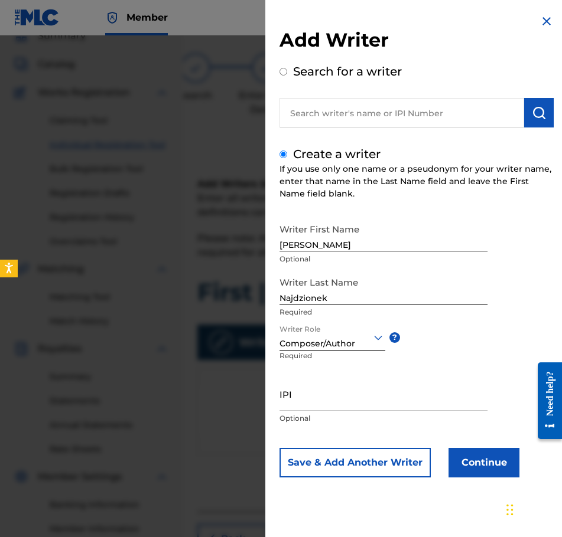
click at [480, 457] on button "Continue" at bounding box center [483, 463] width 71 height 30
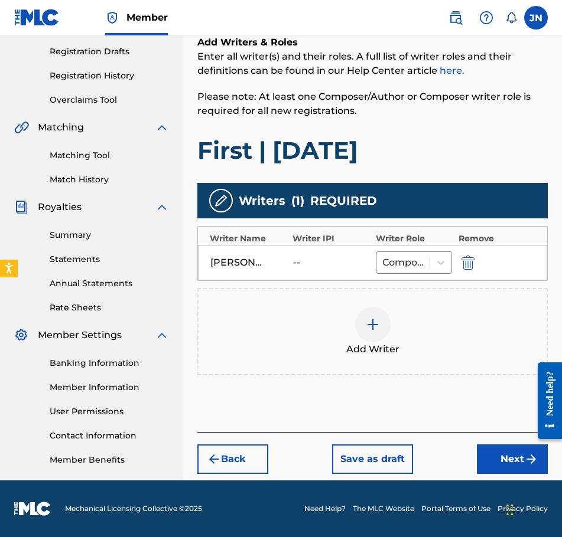
click at [508, 451] on button "Next" at bounding box center [512, 460] width 71 height 30
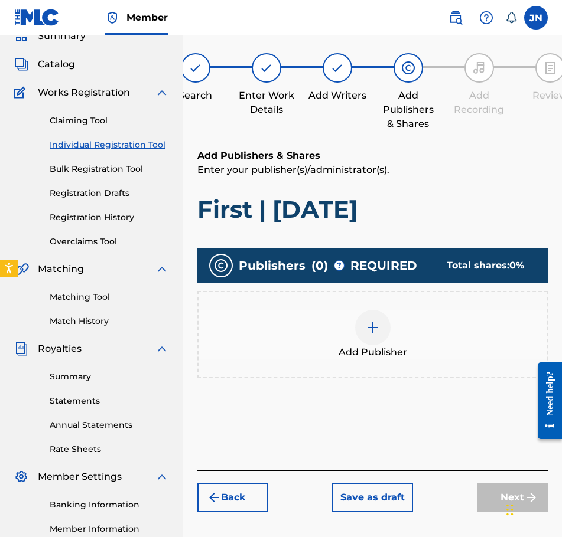
click at [395, 334] on div "Add Publisher" at bounding box center [372, 335] width 348 height 50
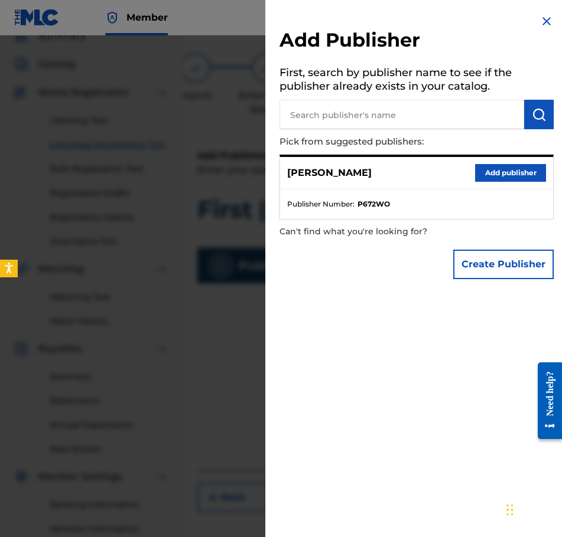
click at [484, 173] on button "Add publisher" at bounding box center [510, 173] width 71 height 18
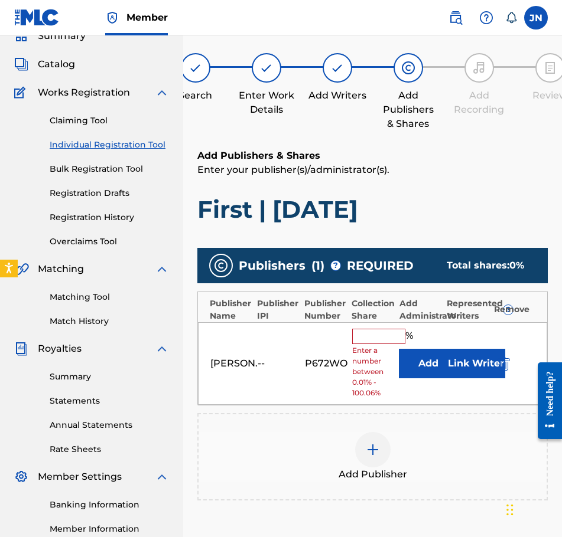
click at [378, 337] on input "text" at bounding box center [378, 336] width 53 height 15
type input "100"
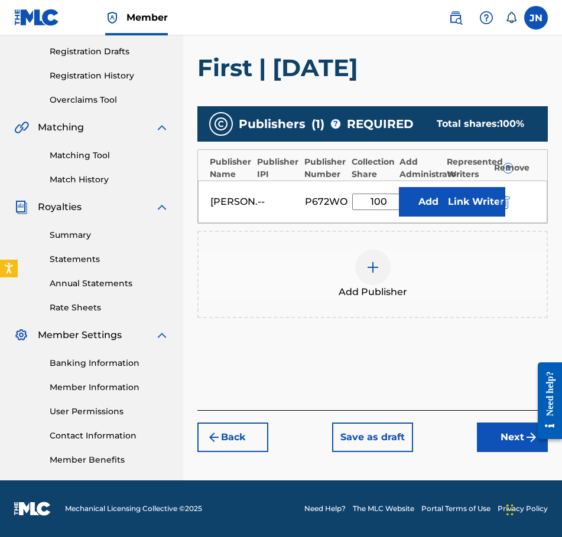
click at [515, 426] on button "Next" at bounding box center [512, 438] width 71 height 30
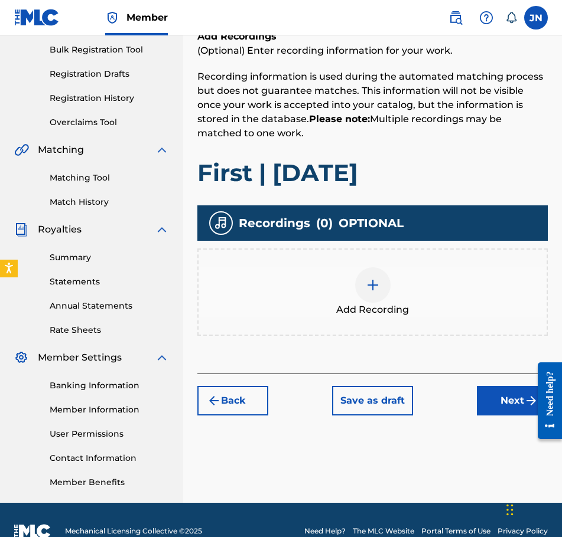
scroll to position [195, 0]
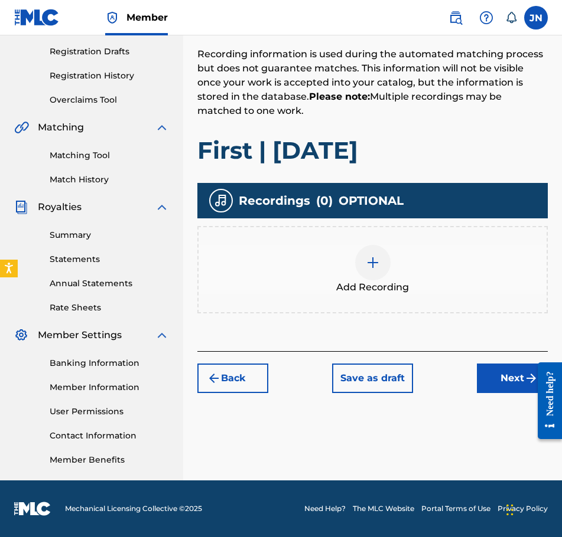
click at [344, 255] on div "Add Recording" at bounding box center [372, 270] width 348 height 50
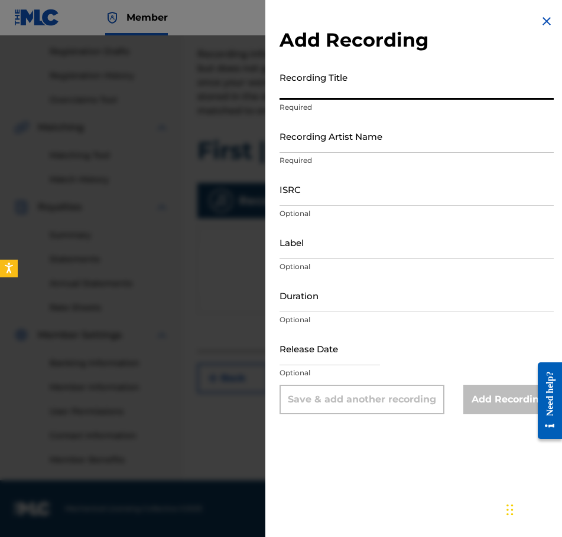
click at [351, 92] on input "Recording Title" at bounding box center [416, 83] width 274 height 34
paste input "First | [DATE]"
type input "First | [DATE]"
click at [385, 126] on input "Recording Artist Name" at bounding box center [416, 136] width 274 height 34
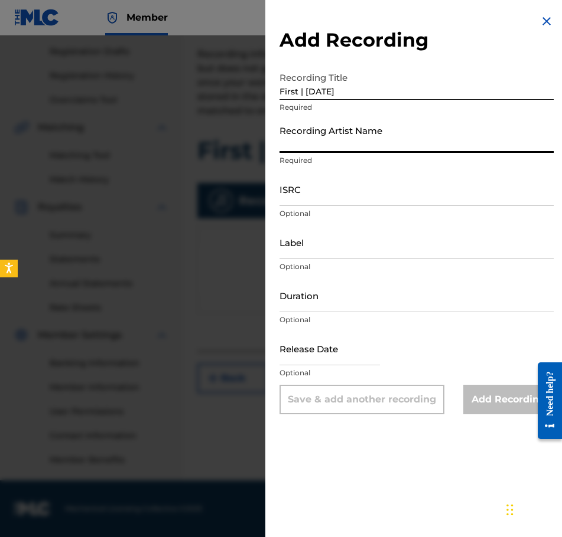
type input "[PERSON_NAME]"
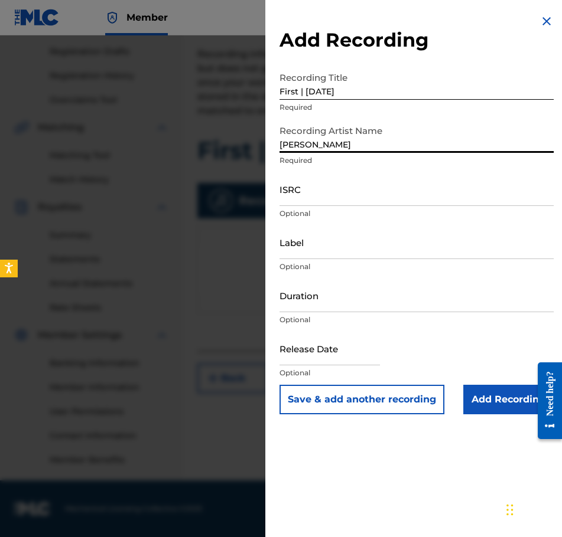
click at [363, 197] on input "ISRC" at bounding box center [416, 189] width 274 height 34
click at [399, 201] on input "ISRC" at bounding box center [416, 189] width 274 height 34
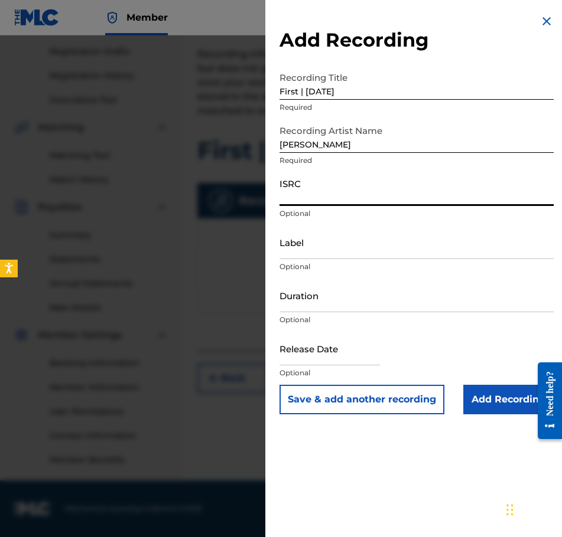
paste input "QZWFE2586921"
type input "QZWFE2586921"
click at [336, 307] on input "Duration" at bounding box center [416, 296] width 274 height 34
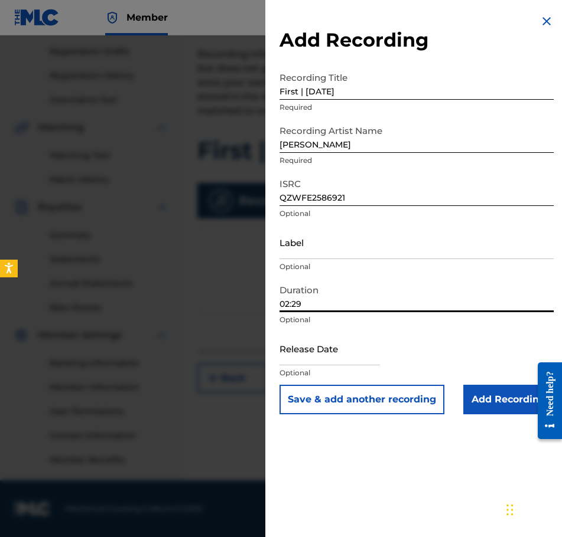
click at [297, 304] on input "02:29" at bounding box center [416, 296] width 274 height 34
type input "02:09"
click at [360, 351] on input "text" at bounding box center [329, 349] width 100 height 34
select select "8"
select select "2025"
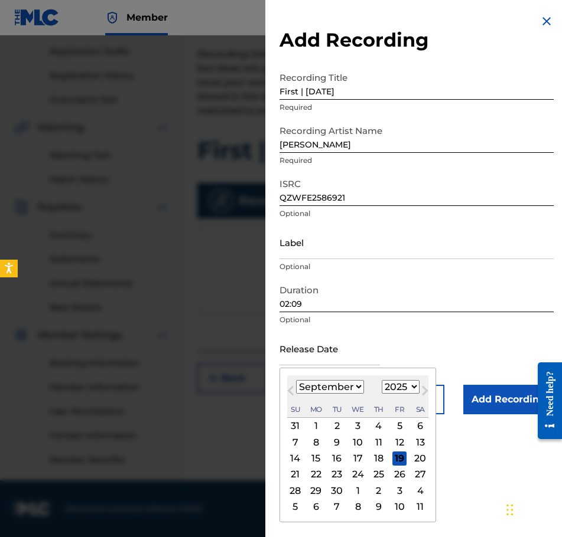
click at [292, 393] on span "Previous Month" at bounding box center [292, 393] width 0 height 18
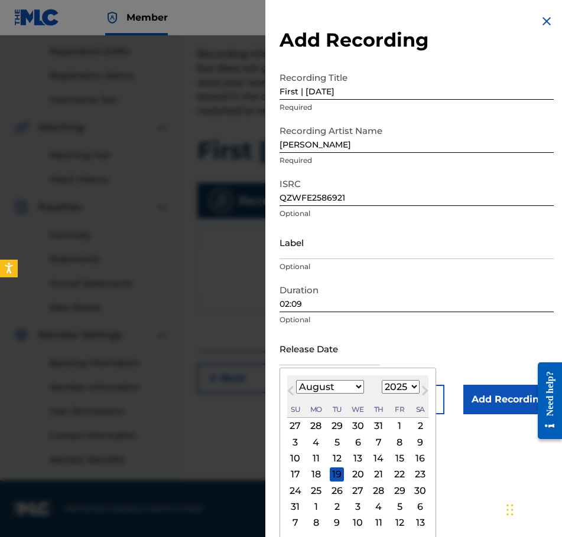
click at [292, 393] on span "Previous Month" at bounding box center [292, 393] width 0 height 18
select select "6"
click at [380, 439] on div "10" at bounding box center [379, 442] width 14 height 14
type input "[DATE]"
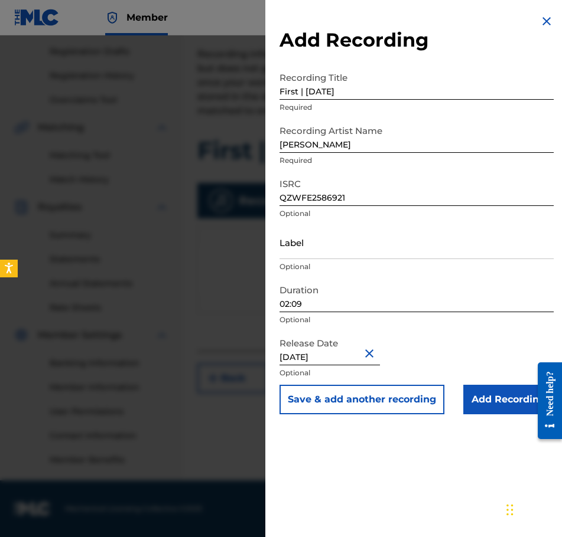
click at [486, 398] on input "Add Recording" at bounding box center [508, 400] width 90 height 30
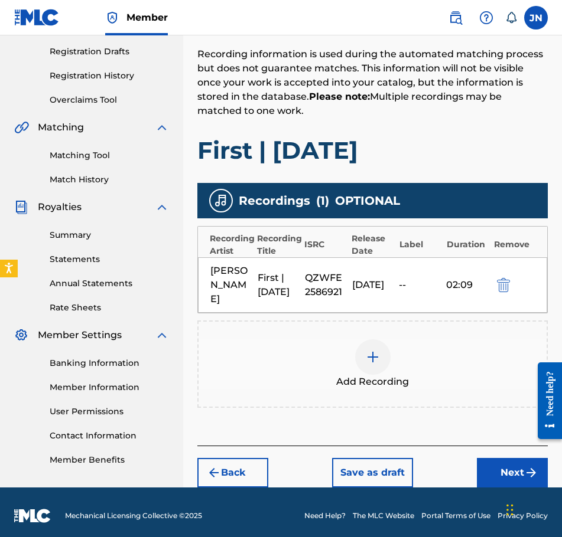
click at [529, 473] on img "submit" at bounding box center [531, 473] width 14 height 14
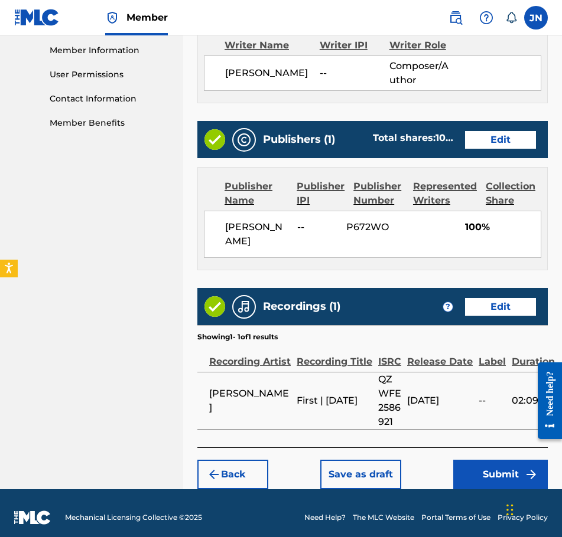
scroll to position [541, 0]
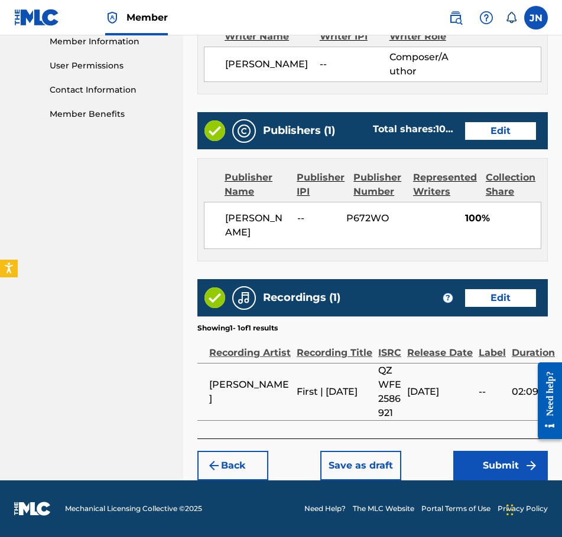
click at [503, 464] on button "Submit" at bounding box center [500, 466] width 95 height 30
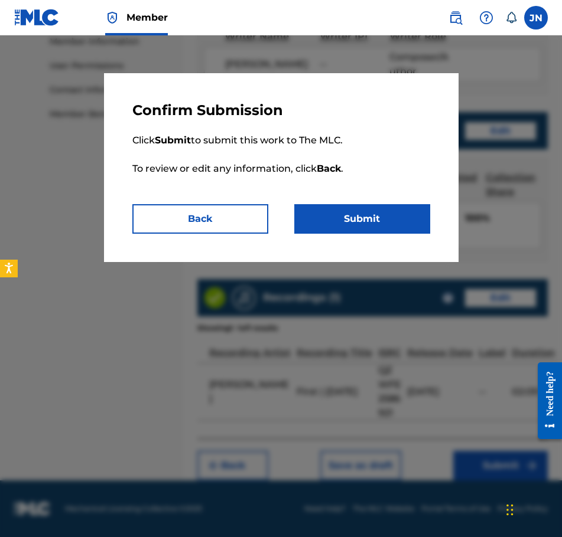
click at [371, 213] on button "Submit" at bounding box center [362, 219] width 136 height 30
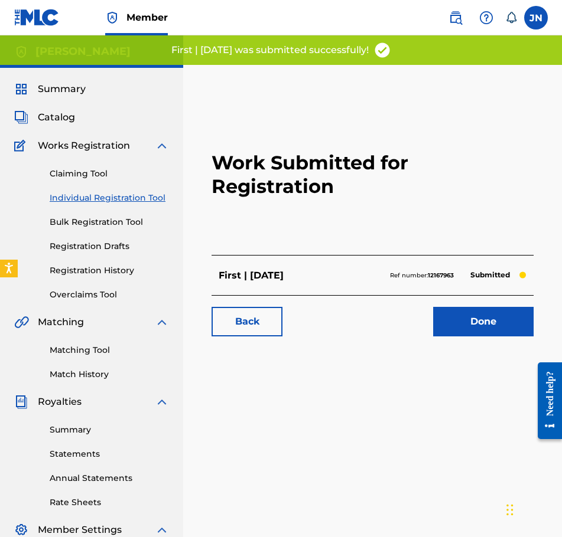
click at [112, 197] on link "Individual Registration Tool" at bounding box center [109, 198] width 119 height 12
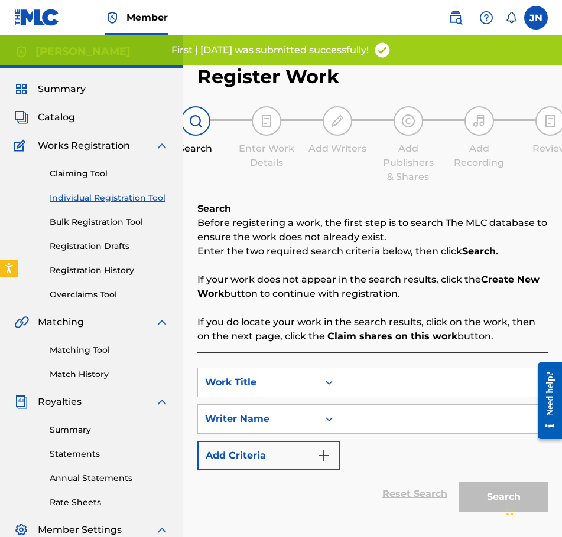
click at [405, 381] on input "Search Form" at bounding box center [443, 383] width 207 height 28
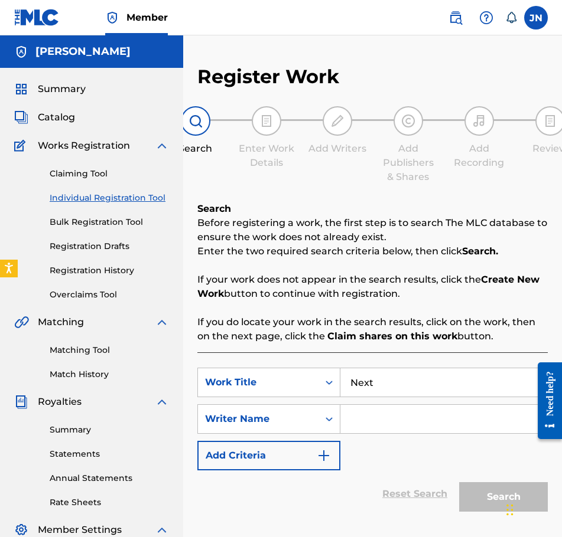
type input "Next"
click at [371, 415] on input "Search Form" at bounding box center [443, 419] width 207 height 28
type input "J"
click at [483, 501] on button "Search" at bounding box center [503, 498] width 89 height 30
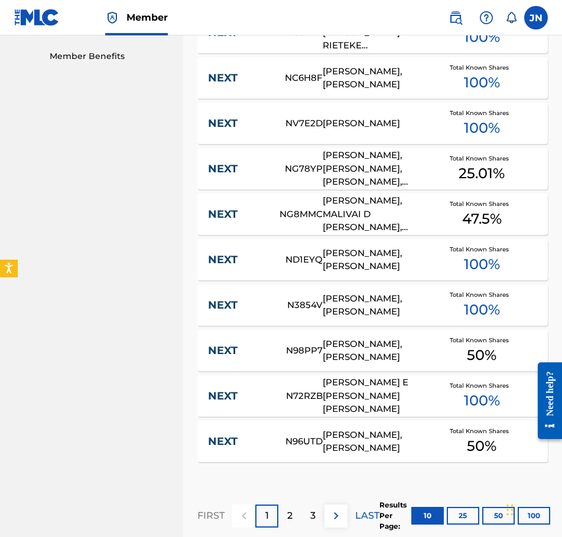
scroll to position [739, 0]
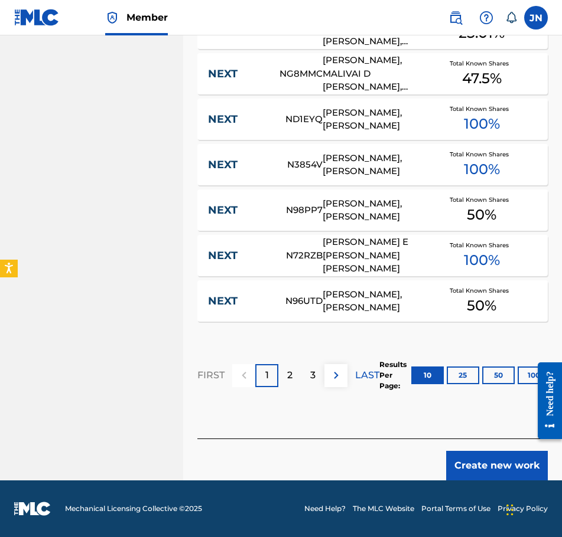
click at [500, 455] on button "Create new work" at bounding box center [497, 466] width 102 height 30
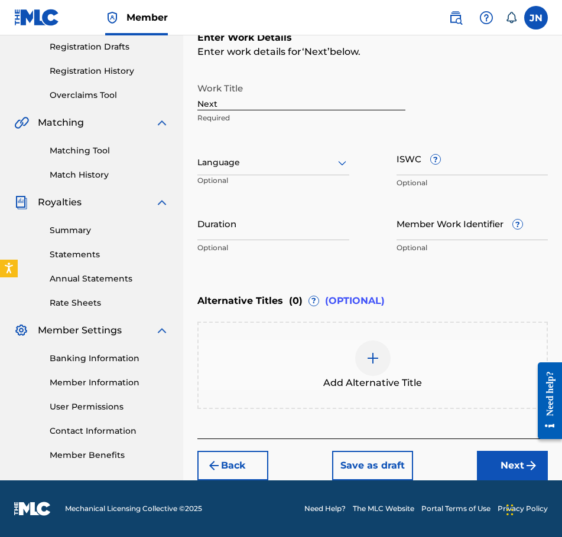
drag, startPoint x: 260, startPoint y: 112, endPoint x: 260, endPoint y: 106, distance: 6.5
click at [260, 110] on div "Work Title Next Required" at bounding box center [301, 103] width 208 height 53
drag, startPoint x: 260, startPoint y: 105, endPoint x: 177, endPoint y: 107, distance: 83.3
click at [177, 107] on main "[PERSON_NAME] Summary Catalog Works Registration Claiming Tool Individual Regis…" at bounding box center [281, 158] width 562 height 645
paste input "| [DATE]"
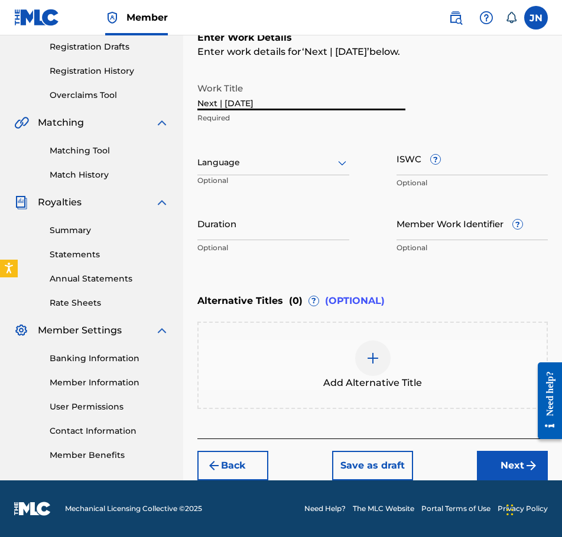
type input "Next | [DATE]"
click at [284, 157] on div at bounding box center [273, 162] width 152 height 15
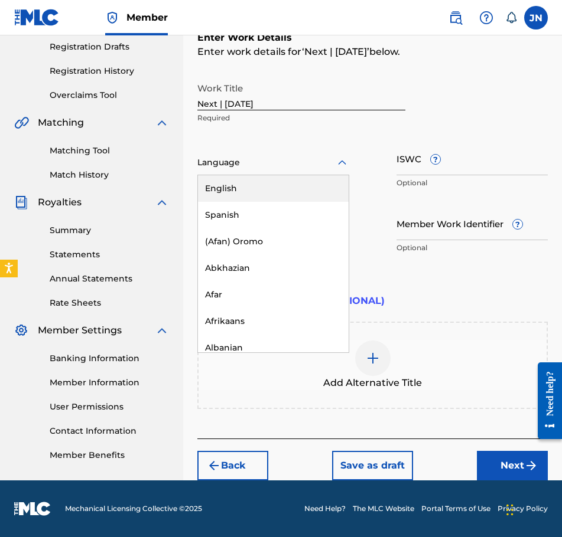
click at [294, 193] on div "English" at bounding box center [273, 188] width 151 height 27
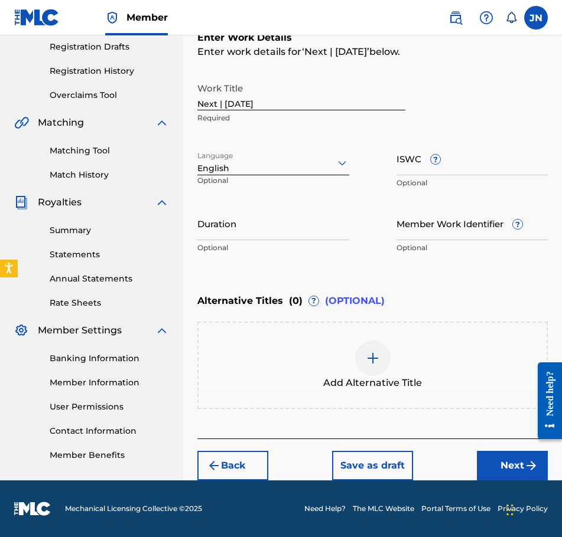
click at [305, 237] on input "Duration" at bounding box center [273, 224] width 152 height 34
type input "01:50"
click at [507, 457] on button "Next" at bounding box center [512, 466] width 71 height 30
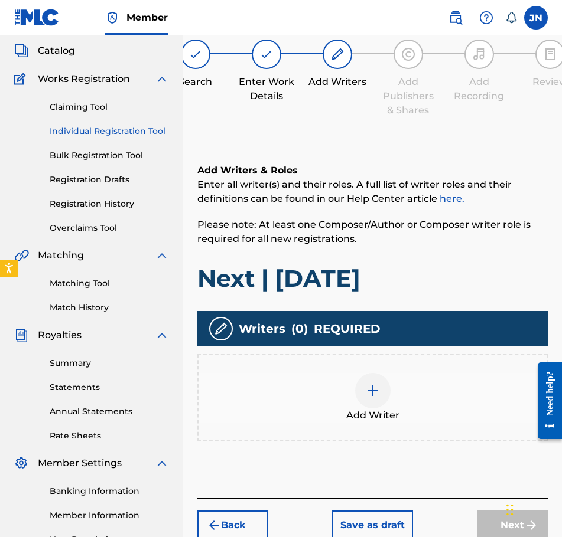
scroll to position [53, 0]
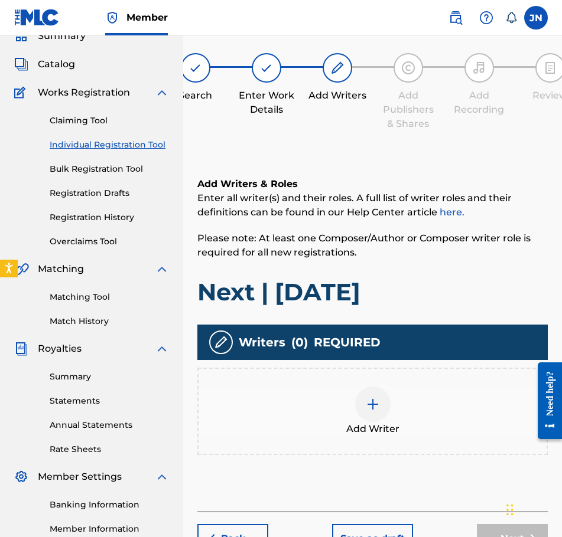
click at [364, 407] on div at bounding box center [372, 404] width 35 height 35
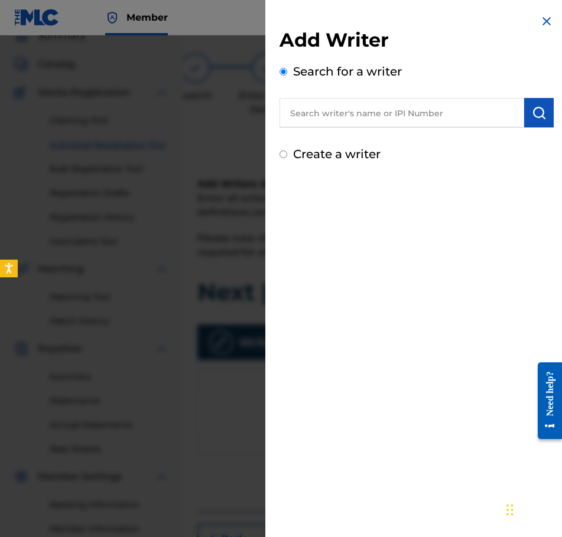
click at [402, 118] on input "text" at bounding box center [401, 113] width 245 height 30
click at [357, 153] on label "Create a writer" at bounding box center [336, 154] width 87 height 14
radio input "true"
radio input "false"
radio input "true"
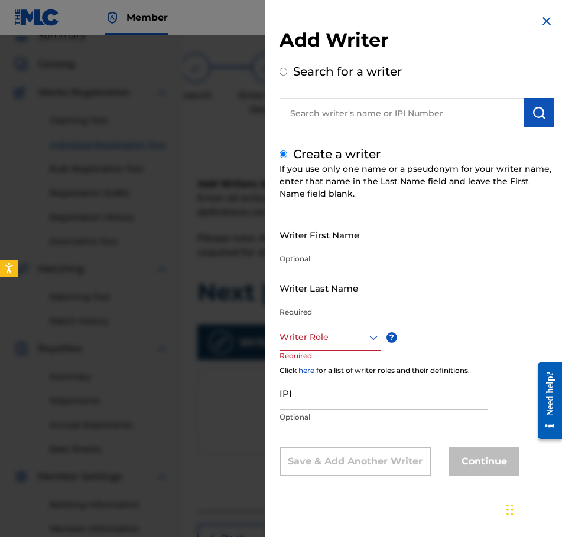
click at [380, 245] on input "Writer First Name" at bounding box center [383, 235] width 208 height 34
click at [309, 293] on input "Writer Last Name" at bounding box center [383, 288] width 208 height 34
type input "Najdzionek"
click at [298, 242] on input "Writer First Name" at bounding box center [383, 235] width 208 height 34
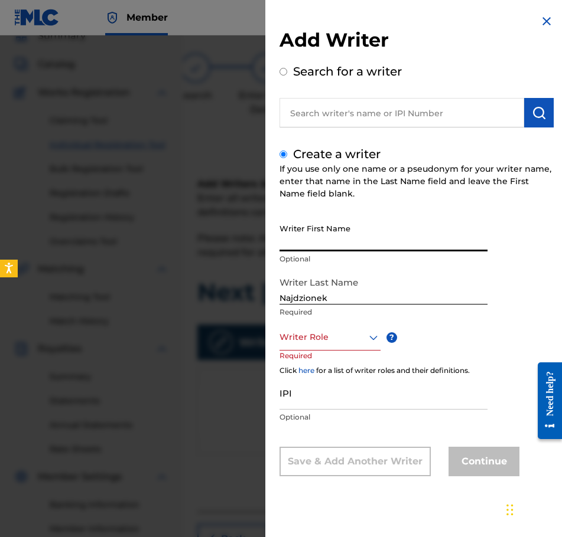
type input "[PERSON_NAME]"
click at [351, 344] on div at bounding box center [329, 337] width 101 height 15
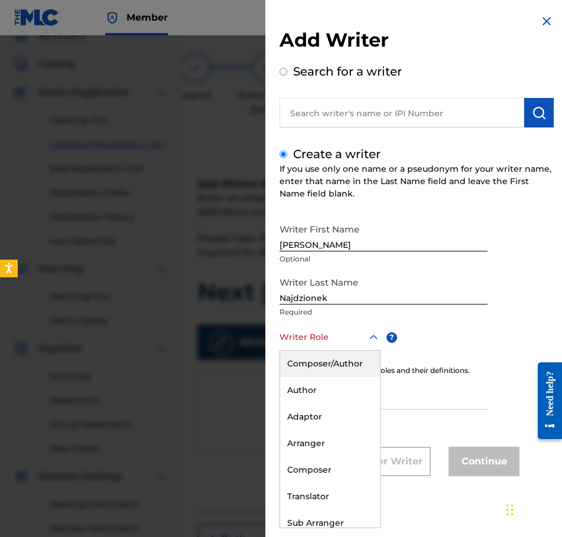
click at [358, 362] on div "Composer/Author" at bounding box center [330, 364] width 100 height 27
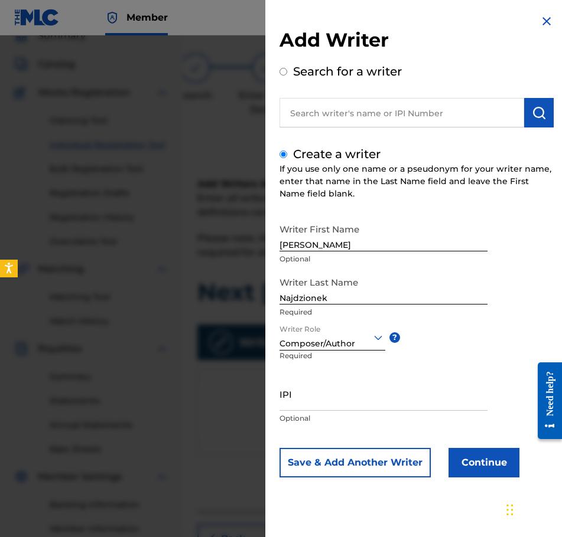
click at [493, 463] on button "Continue" at bounding box center [483, 463] width 71 height 30
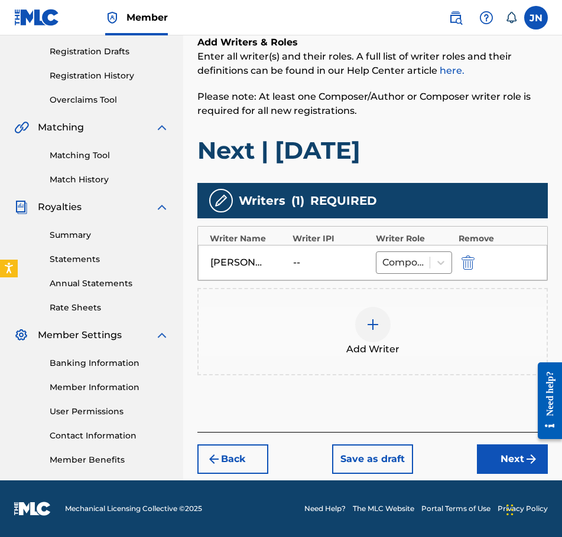
click at [494, 444] on div "Back Save as draft Next" at bounding box center [372, 453] width 350 height 42
click at [512, 468] on button "Next" at bounding box center [512, 460] width 71 height 30
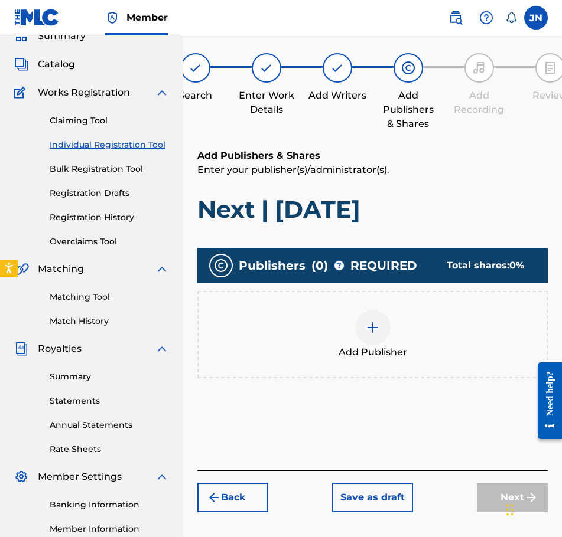
click at [380, 351] on span "Add Publisher" at bounding box center [372, 353] width 69 height 14
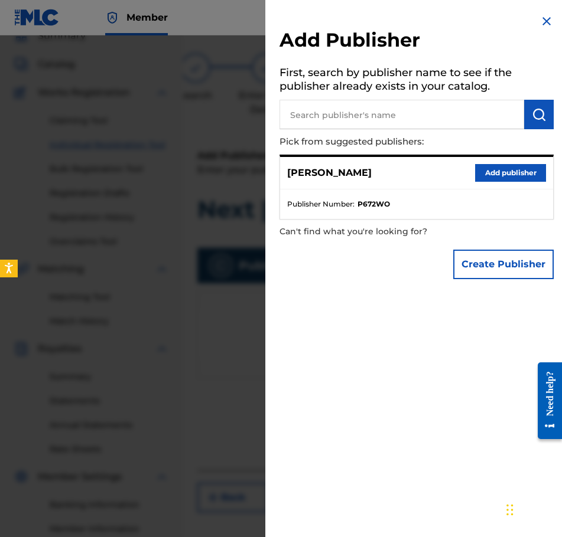
click at [515, 173] on button "Add publisher" at bounding box center [510, 173] width 71 height 18
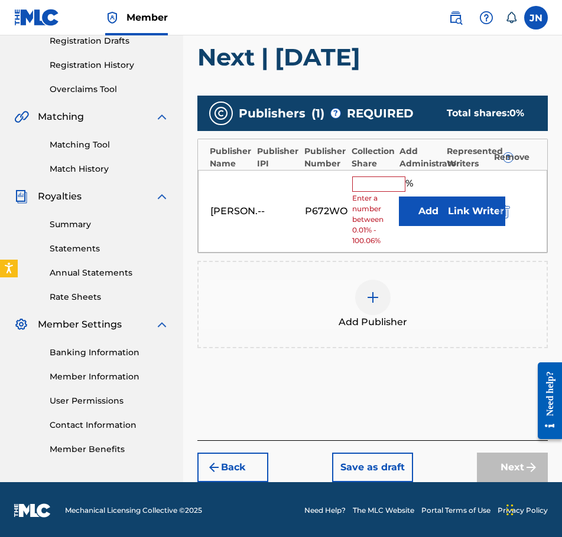
scroll to position [207, 0]
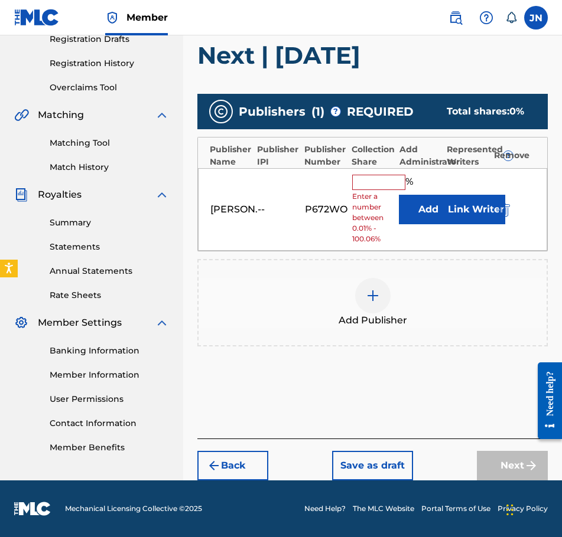
click at [375, 177] on input "text" at bounding box center [378, 182] width 53 height 15
type input "100"
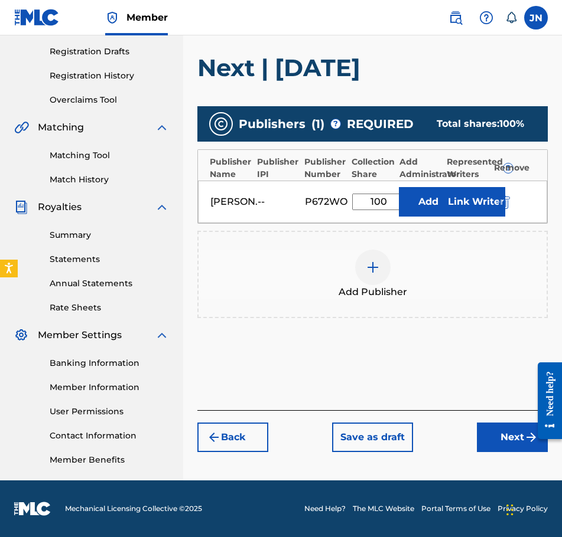
click at [510, 455] on div "Register Work Search Enter Work Details Add Writers Add Publishers & Shares Add…" at bounding box center [372, 175] width 379 height 611
click at [510, 444] on button "Next" at bounding box center [512, 438] width 71 height 30
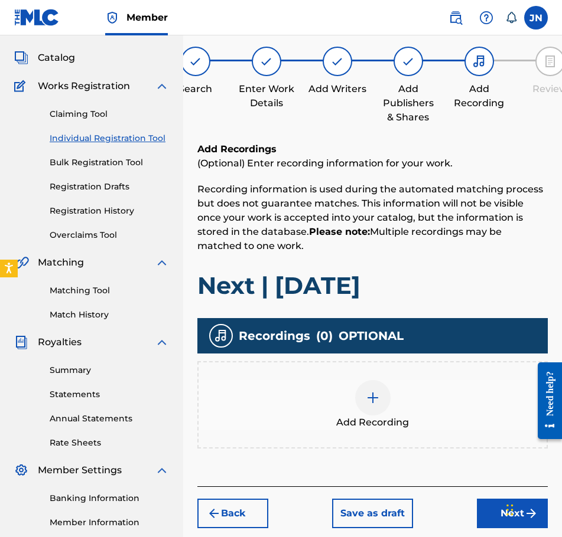
scroll to position [53, 0]
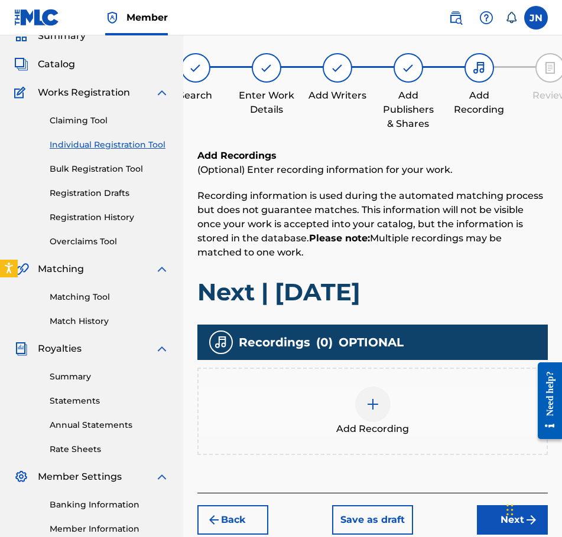
click at [370, 402] on img at bounding box center [373, 405] width 14 height 14
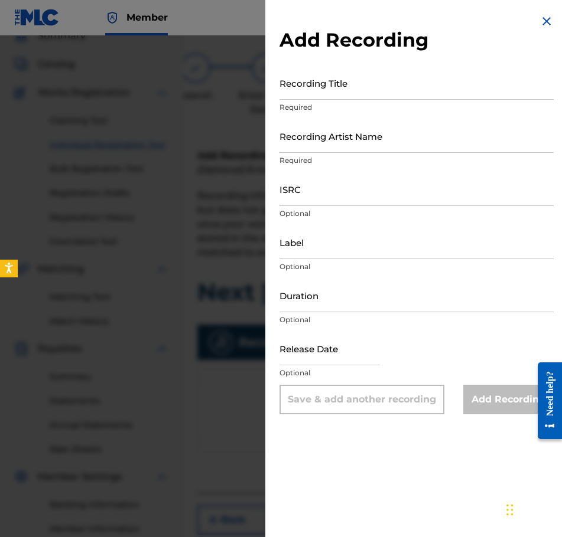
click at [371, 95] on input "Recording Title" at bounding box center [416, 83] width 274 height 34
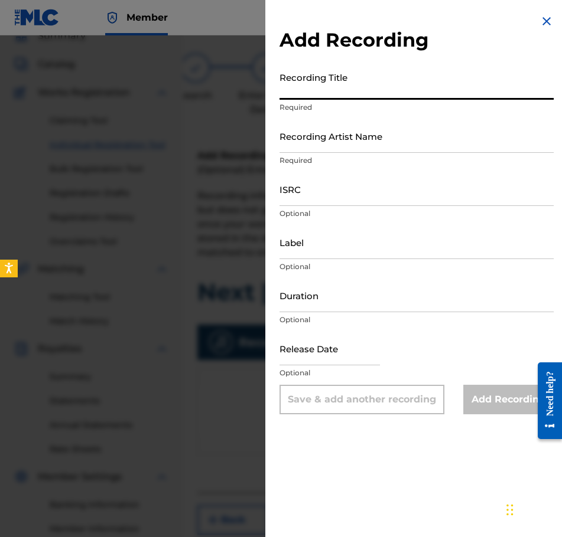
paste input "Next | [DATE]"
type input "Next | [DATE]"
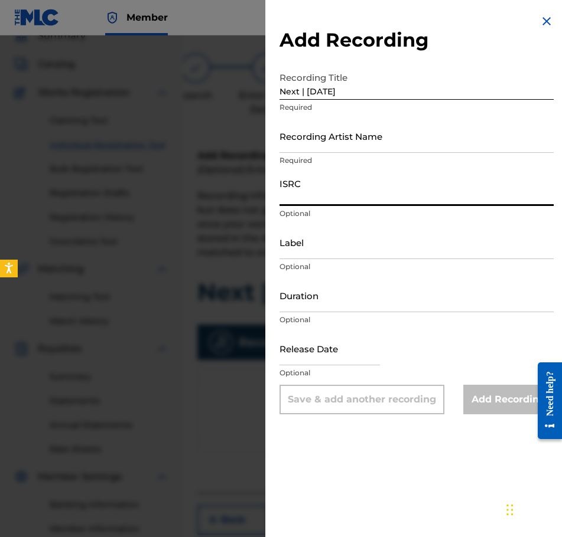
click at [354, 201] on input "ISRC" at bounding box center [416, 189] width 274 height 34
paste input "QZWFE2586922"
type input "QZWFE2586922"
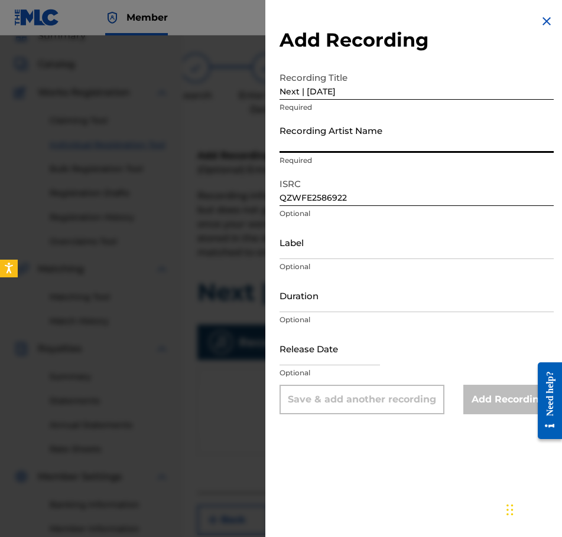
click at [363, 136] on input "Recording Artist Name" at bounding box center [416, 136] width 274 height 34
type input "[PERSON_NAME]"
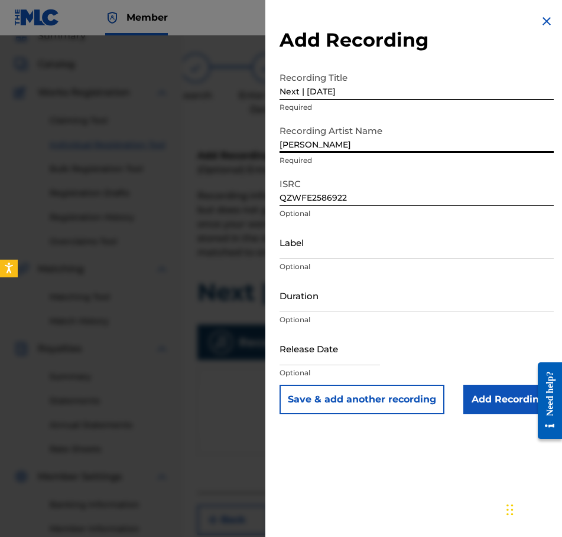
click at [359, 294] on input "Duration" at bounding box center [416, 296] width 274 height 34
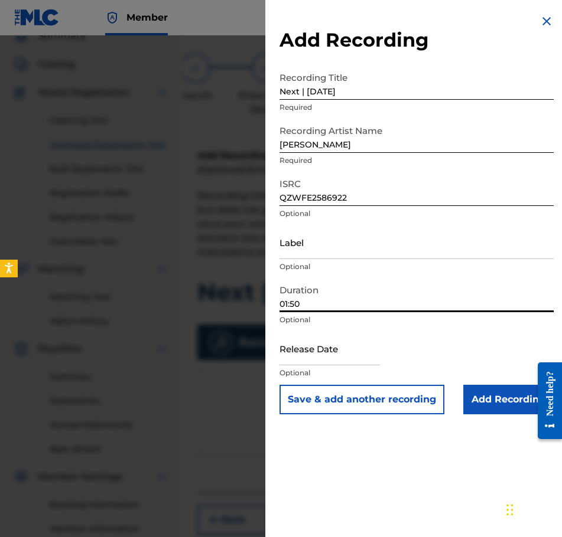
type input "01:50"
click at [373, 375] on p "Optional" at bounding box center [416, 373] width 274 height 11
select select "8"
select select "2025"
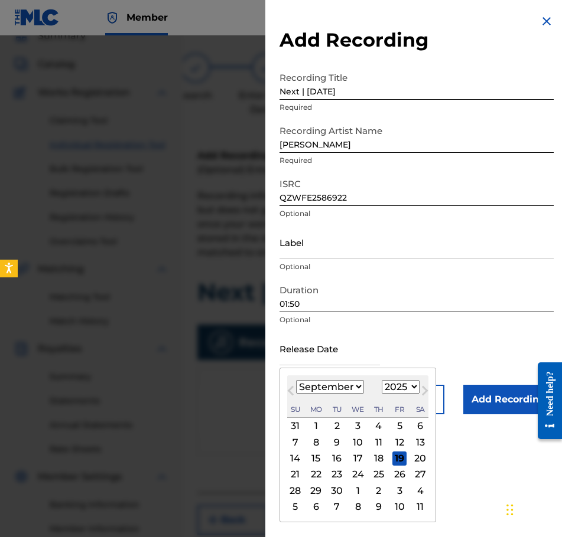
click at [373, 364] on input "text" at bounding box center [329, 349] width 100 height 34
type input "[DATE]"
select select "6"
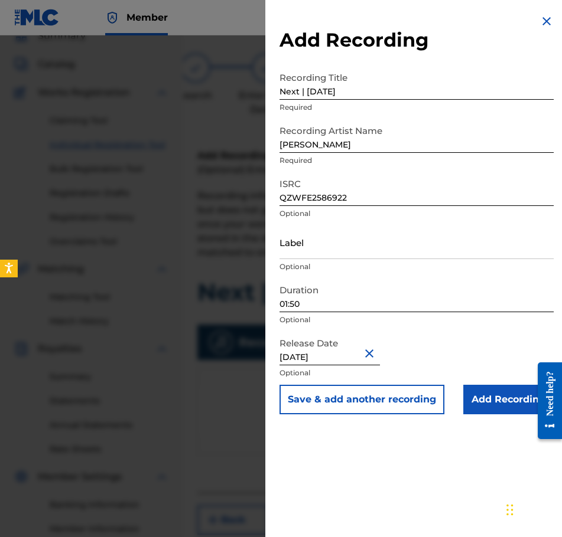
click at [483, 403] on input "Add Recording" at bounding box center [508, 400] width 90 height 30
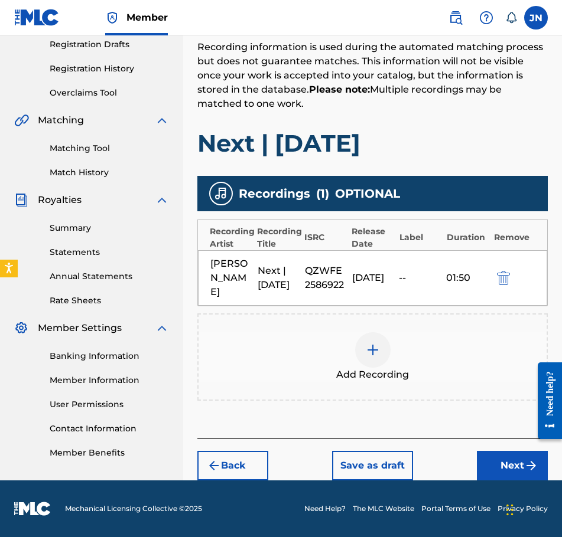
click at [520, 470] on button "Next" at bounding box center [512, 466] width 71 height 30
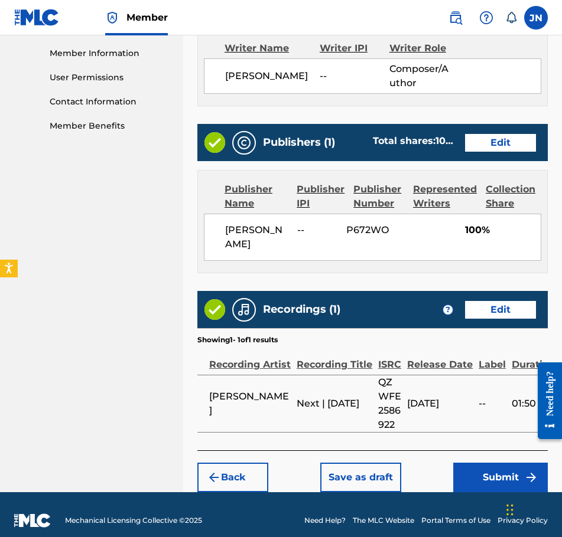
scroll to position [541, 0]
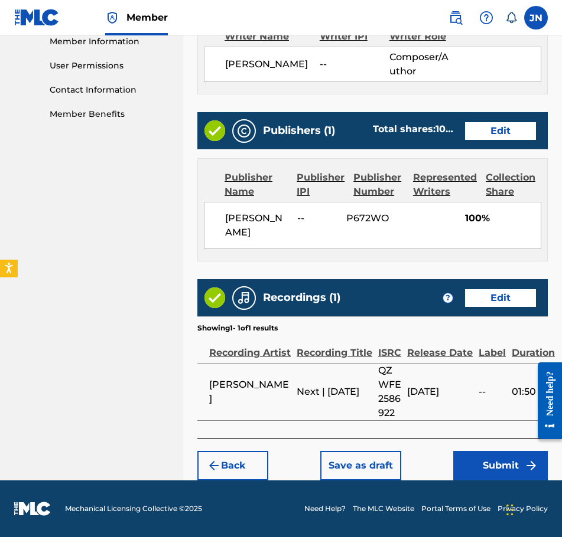
click at [506, 455] on button "Submit" at bounding box center [500, 466] width 95 height 30
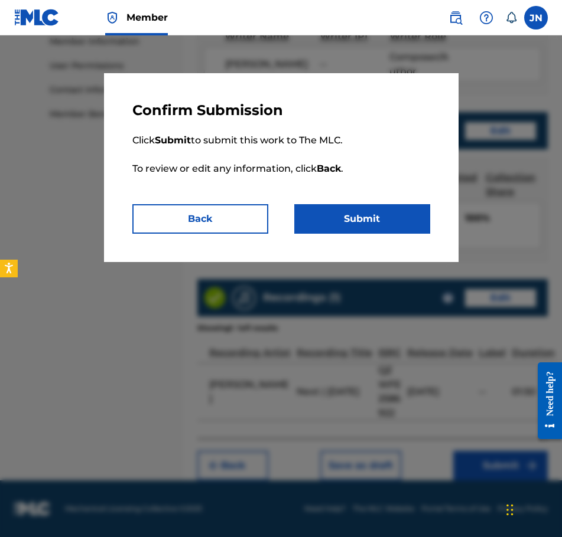
click at [383, 219] on button "Submit" at bounding box center [362, 219] width 136 height 30
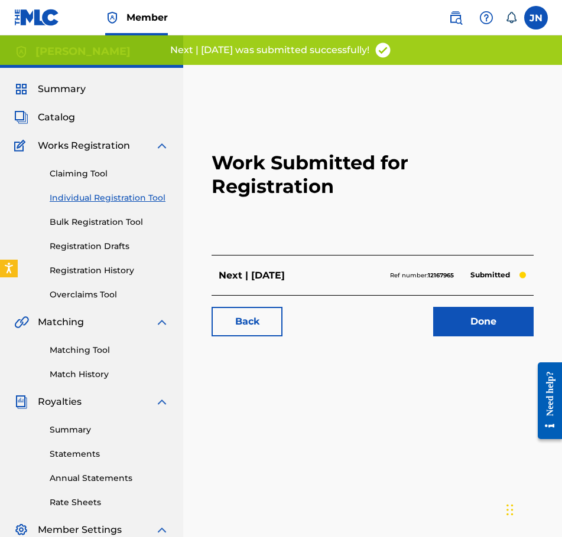
click at [532, 334] on link "Done" at bounding box center [483, 322] width 100 height 30
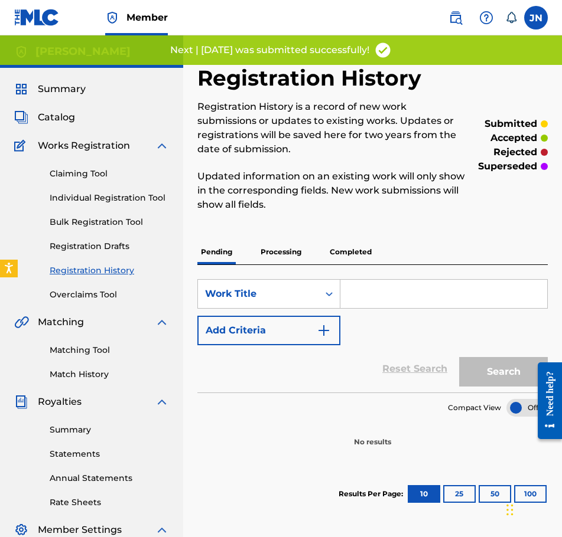
click at [114, 196] on link "Individual Registration Tool" at bounding box center [109, 198] width 119 height 12
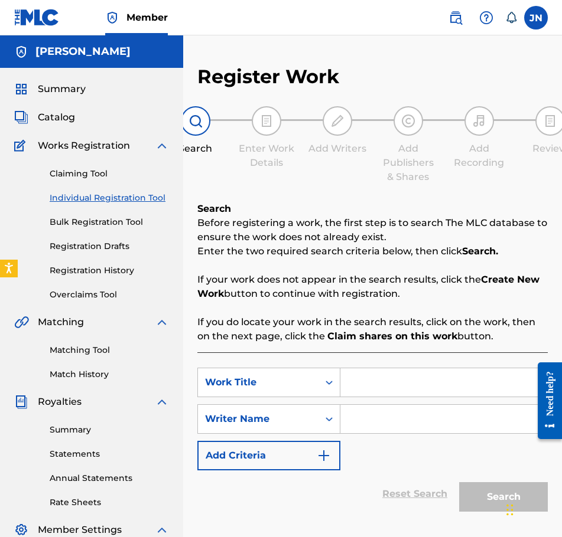
click at [441, 373] on input "Search Form" at bounding box center [443, 383] width 207 height 28
type input "Spl"
click at [461, 412] on input "Search Form" at bounding box center [443, 419] width 207 height 28
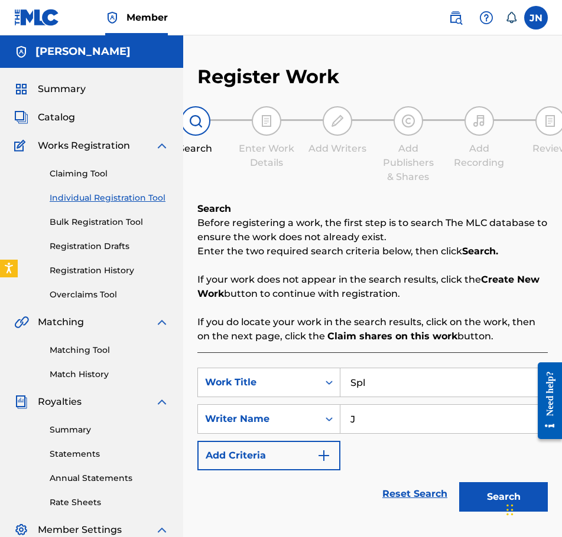
type input "J"
click at [481, 487] on button "Search" at bounding box center [503, 498] width 89 height 30
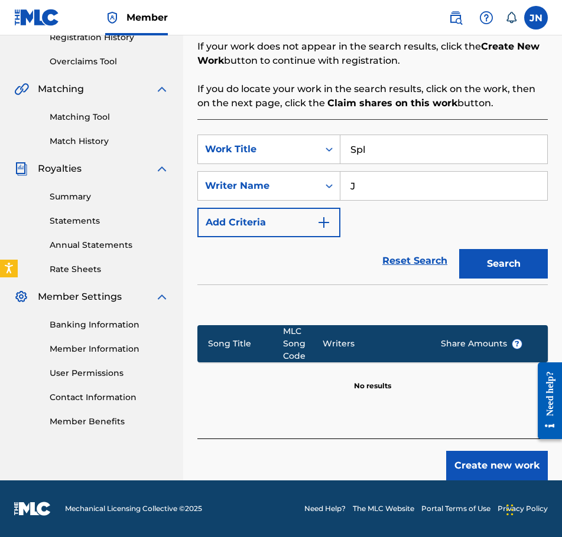
click at [503, 467] on button "Create new work" at bounding box center [497, 466] width 102 height 30
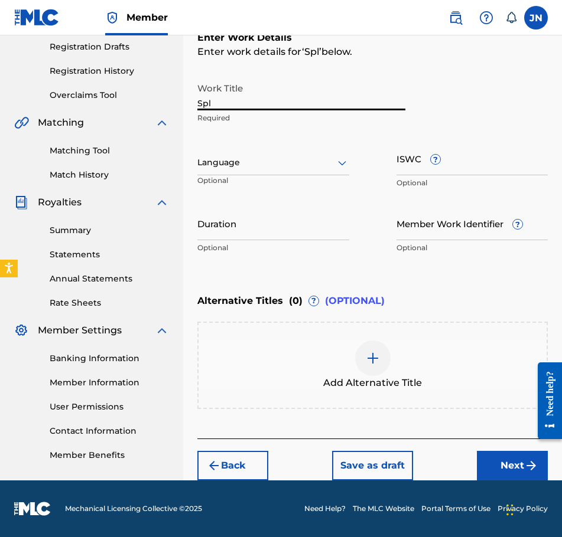
drag, startPoint x: 301, startPoint y: 99, endPoint x: 121, endPoint y: 108, distance: 179.8
click at [91, 113] on main "[PERSON_NAME] Summary Catalog Works Registration Claiming Tool Individual Regis…" at bounding box center [281, 158] width 562 height 645
paste input "QZWFE2586922"
click at [302, 106] on input "QZWFE2586922" at bounding box center [301, 94] width 208 height 34
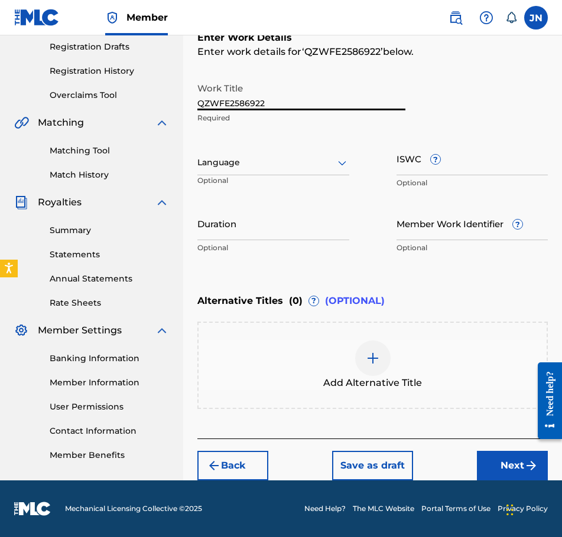
type input "v"
paste input "Split | [DATE]"
type input "Split | [DATE]"
click at [327, 166] on div at bounding box center [273, 162] width 152 height 15
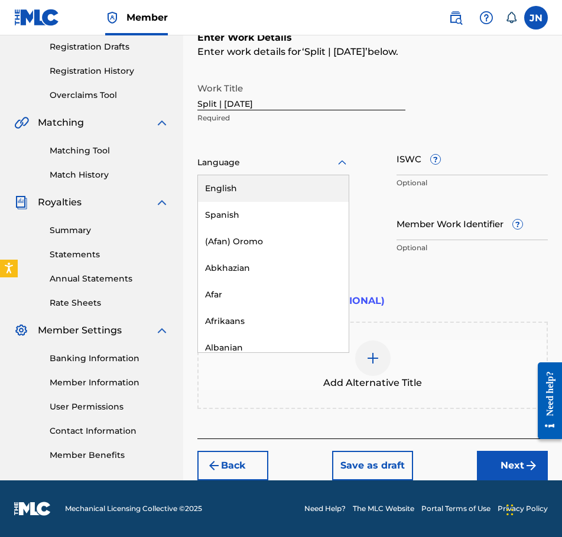
click at [319, 187] on div "English" at bounding box center [273, 188] width 151 height 27
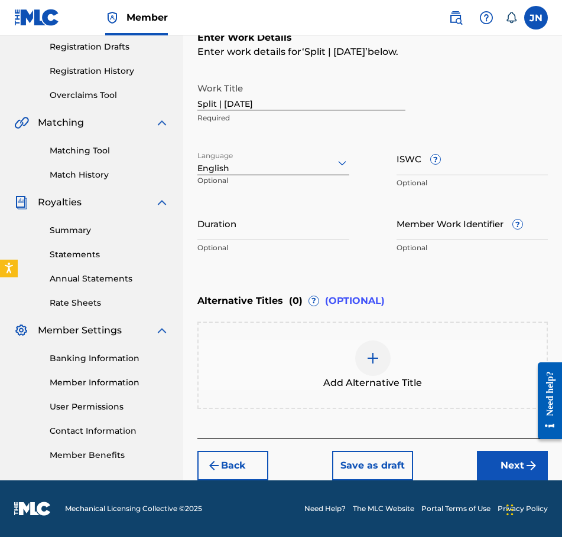
click at [286, 237] on input "Duration" at bounding box center [273, 224] width 152 height 34
type input "02:14"
click at [497, 461] on button "Next" at bounding box center [512, 466] width 71 height 30
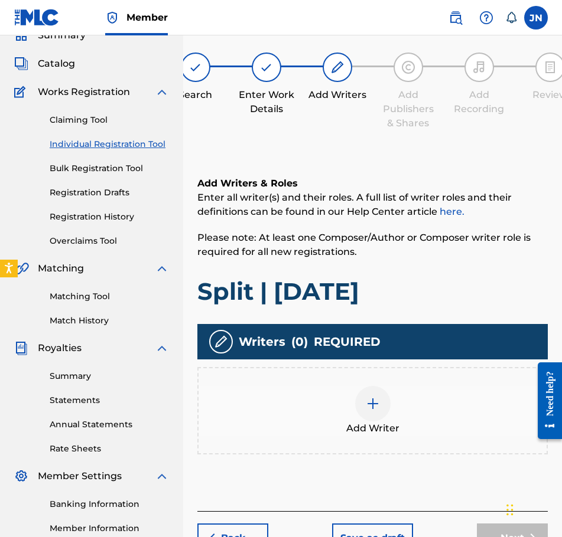
scroll to position [53, 0]
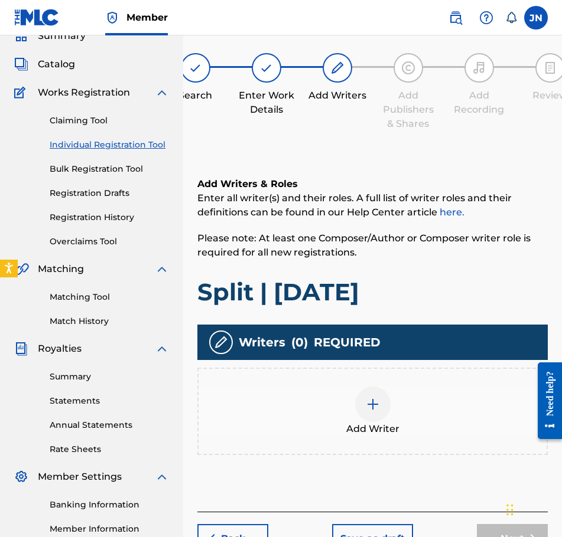
click at [368, 467] on div "Add Writers & Roles Enter all writer(s) and their roles. A full list of writer …" at bounding box center [372, 330] width 350 height 363
click at [376, 430] on span "Add Writer" at bounding box center [372, 429] width 53 height 14
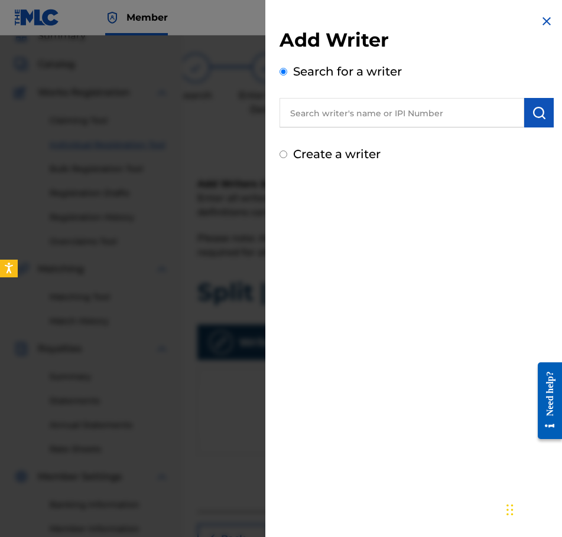
click at [390, 165] on div "Add Writer Search for a writer Create a writer" at bounding box center [416, 88] width 302 height 177
click at [333, 145] on div "Create a writer" at bounding box center [416, 154] width 274 height 18
drag, startPoint x: 350, startPoint y: 169, endPoint x: 337, endPoint y: 147, distance: 25.4
click at [342, 157] on div "Add Writer Search for a writer Create a writer" at bounding box center [416, 88] width 302 height 177
click at [342, 154] on label "Create a writer" at bounding box center [336, 154] width 87 height 14
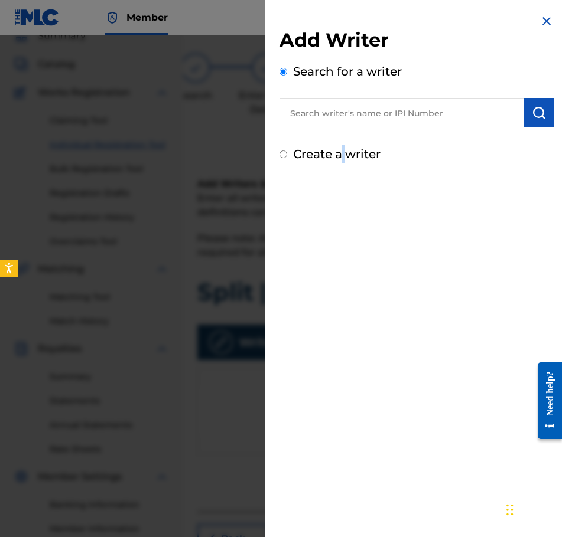
radio input "true"
click at [287, 154] on input "Create a writer" at bounding box center [283, 155] width 8 height 8
radio input "false"
radio input "true"
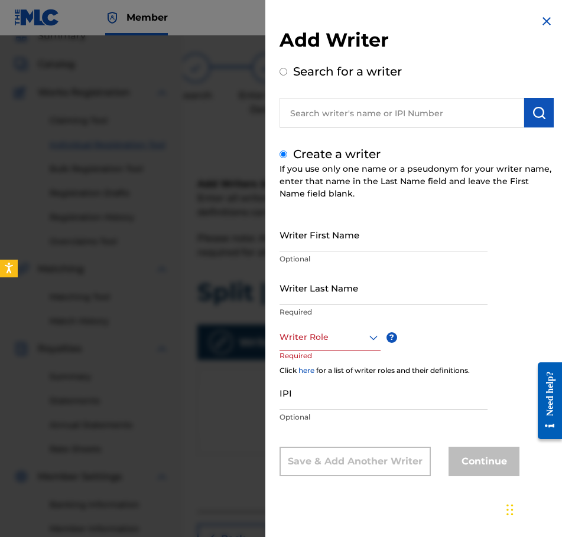
click at [344, 232] on input "Writer First Name" at bounding box center [383, 235] width 208 height 34
type input "[PERSON_NAME]"
type input "Najdzionek"
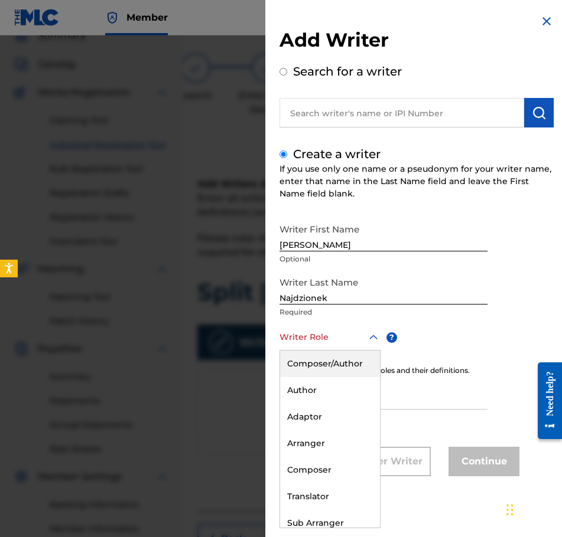
click at [341, 348] on div "Writer Role" at bounding box center [329, 337] width 101 height 27
click at [349, 359] on div "Composer/Author" at bounding box center [330, 364] width 100 height 27
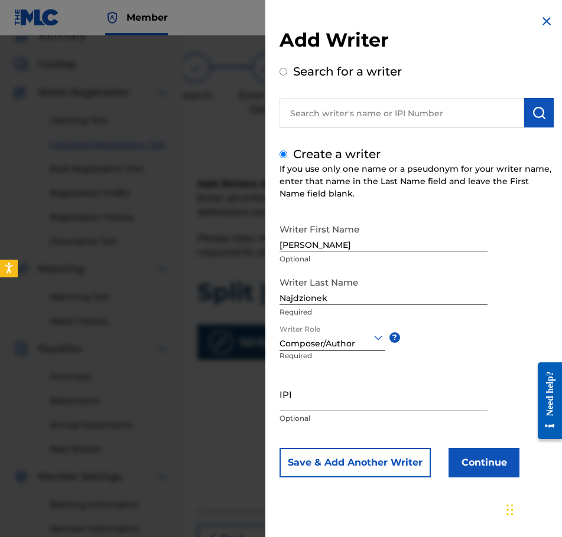
click at [470, 456] on button "Continue" at bounding box center [483, 463] width 71 height 30
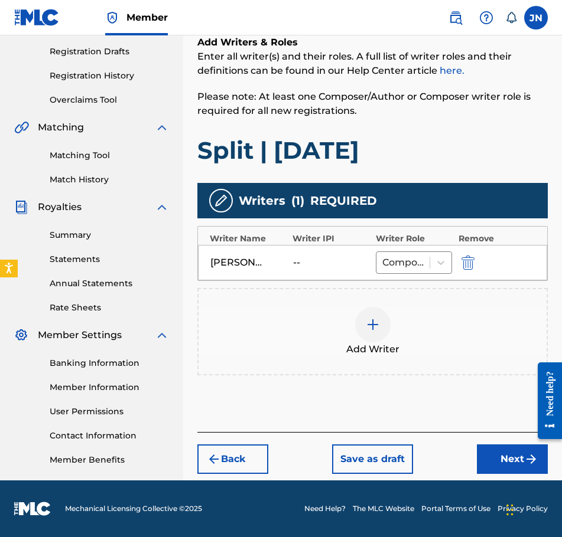
click at [512, 445] on div "Back Save as draft Next" at bounding box center [372, 453] width 350 height 42
click at [514, 454] on button "Next" at bounding box center [512, 460] width 71 height 30
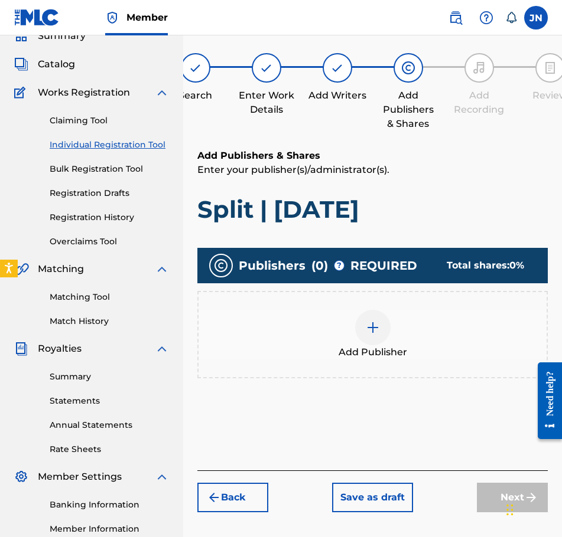
click at [380, 321] on div at bounding box center [372, 327] width 35 height 35
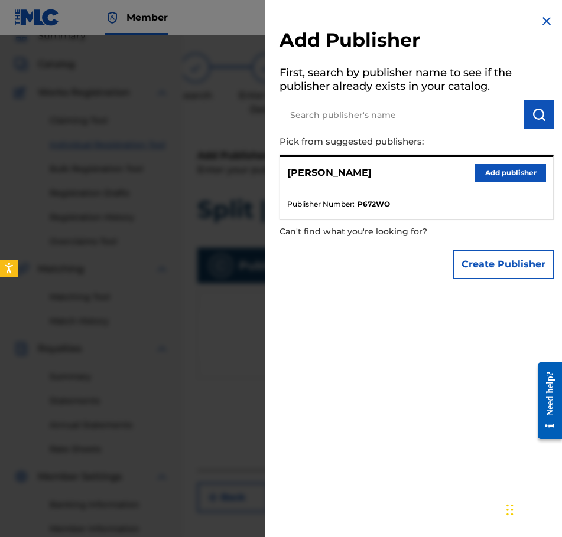
drag, startPoint x: 476, startPoint y: 187, endPoint x: 496, endPoint y: 174, distance: 23.1
click at [477, 186] on div "[PERSON_NAME] Add publisher" at bounding box center [416, 173] width 273 height 32
click at [496, 174] on button "Add publisher" at bounding box center [510, 173] width 71 height 18
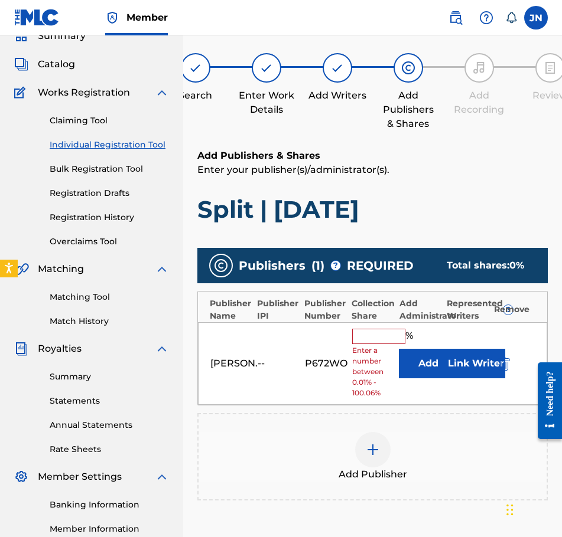
click at [388, 321] on div "Collection Share" at bounding box center [371, 310] width 41 height 25
click at [387, 329] on input "text" at bounding box center [378, 336] width 53 height 15
type input "100"
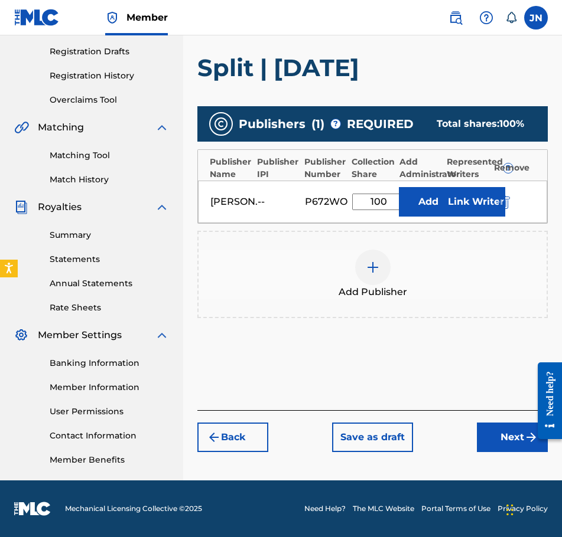
click at [516, 447] on button "Next" at bounding box center [512, 438] width 71 height 30
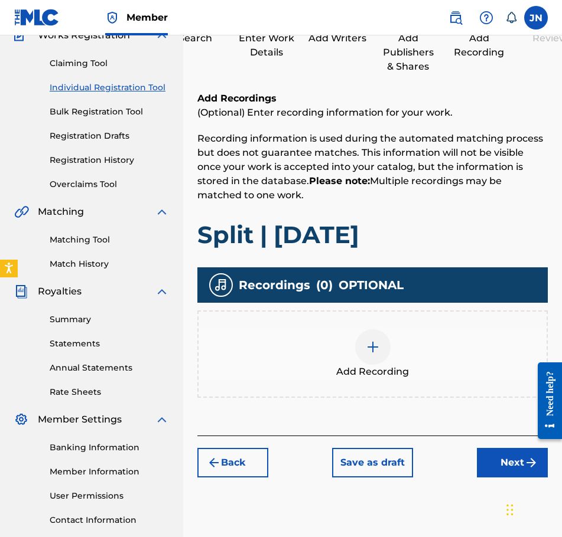
scroll to position [112, 0]
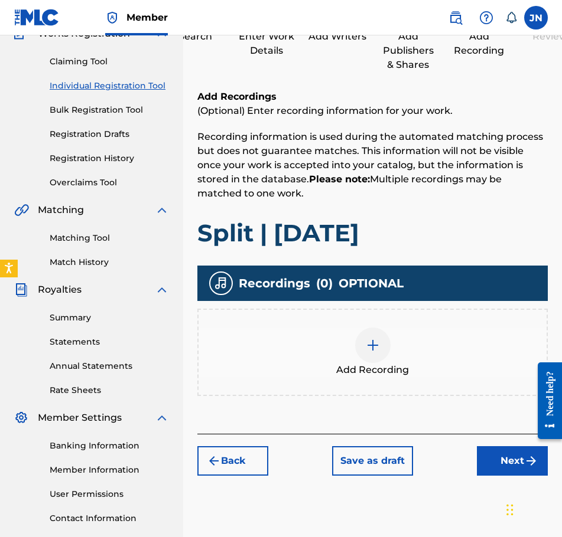
click at [431, 364] on div "Add Recording" at bounding box center [372, 353] width 348 height 50
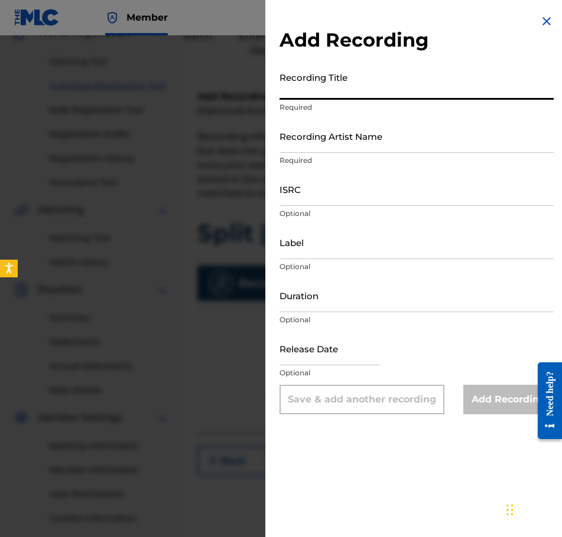
click at [402, 80] on input "Recording Title" at bounding box center [416, 83] width 274 height 34
paste input "Split | [DATE]"
type input "Split | [DATE]"
click at [368, 191] on input "ISRC" at bounding box center [416, 189] width 274 height 34
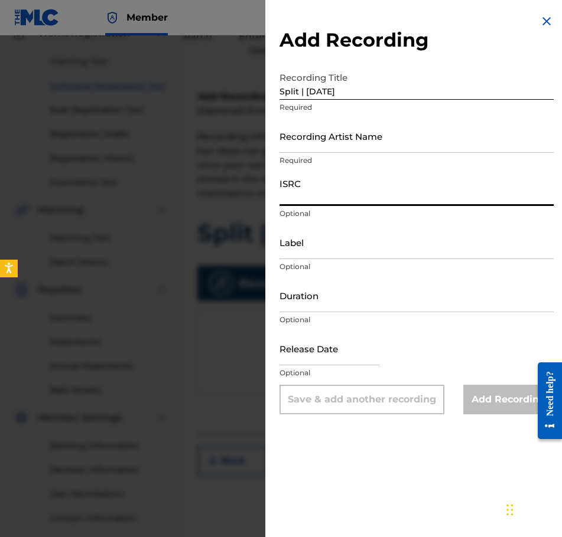
paste input "QZWFE2586923"
type input "QZWFE2586923"
click at [304, 301] on input "Duration" at bounding box center [416, 296] width 274 height 34
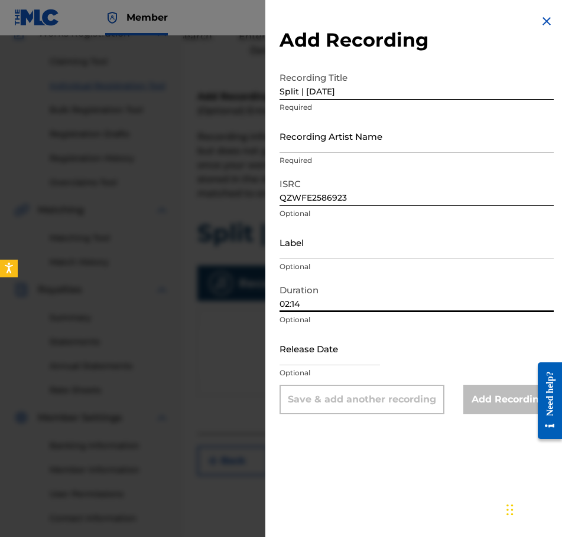
type input "02:14"
select select "8"
select select "2025"
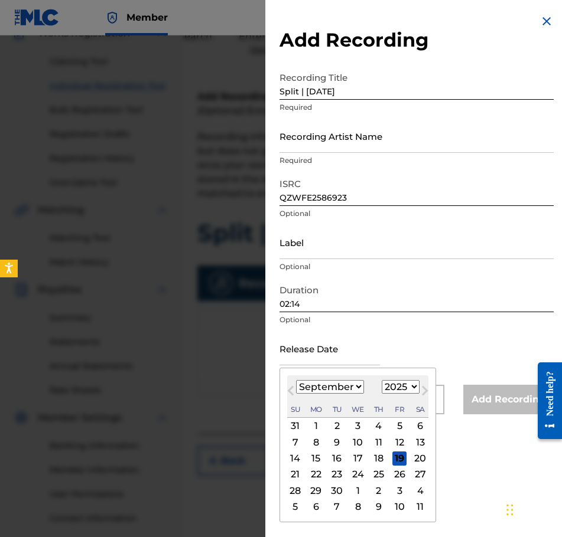
click at [320, 361] on input "text" at bounding box center [329, 349] width 100 height 34
type input "[DATE]"
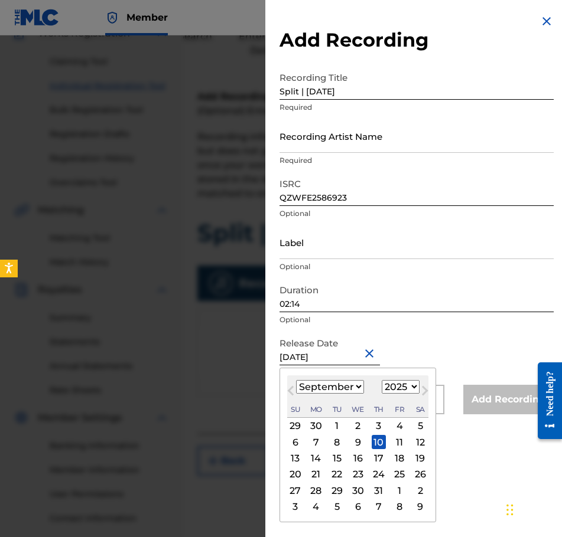
select select "6"
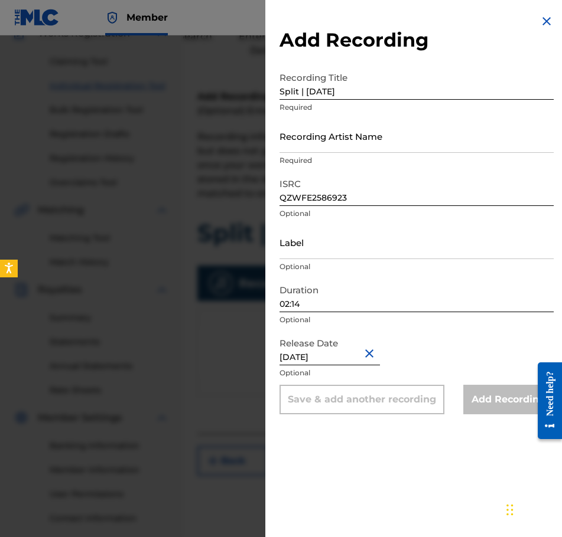
click at [470, 367] on div "Release Date [DATE] Optional" at bounding box center [416, 358] width 274 height 53
click at [362, 351] on input "[DATE]" at bounding box center [329, 349] width 100 height 34
select select "6"
select select "2025"
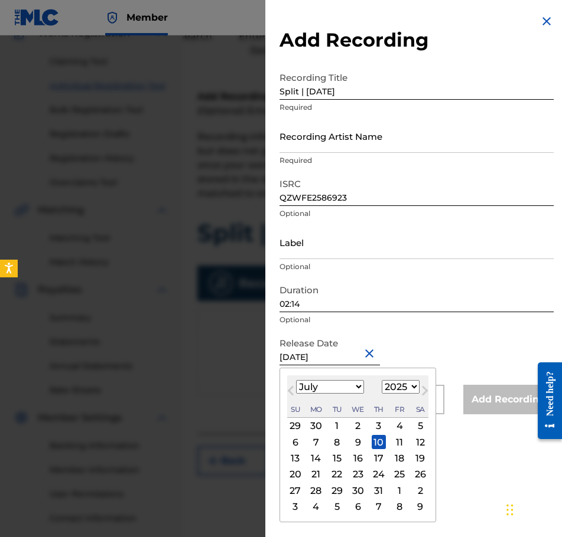
click at [478, 325] on div "Duration 02:14 Optional" at bounding box center [416, 305] width 274 height 53
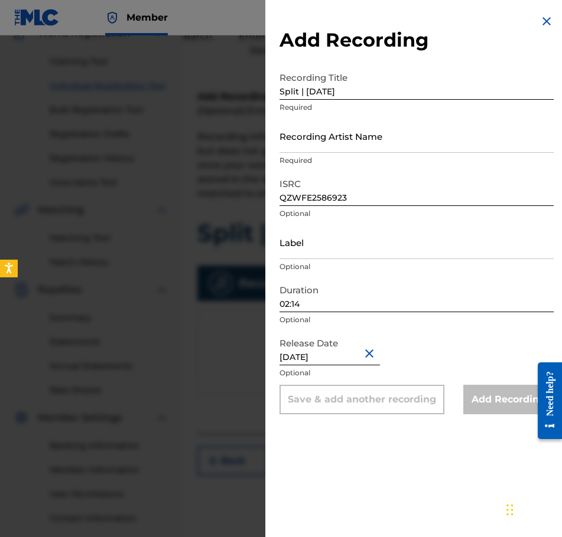
click at [382, 142] on input "Recording Artist Name" at bounding box center [416, 136] width 274 height 34
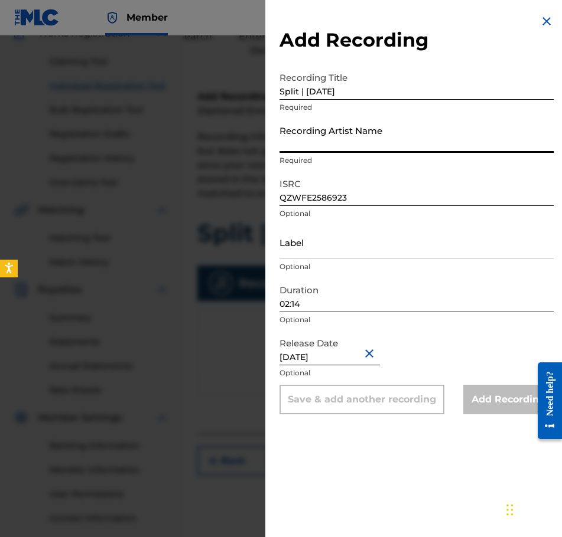
type input "[PERSON_NAME]"
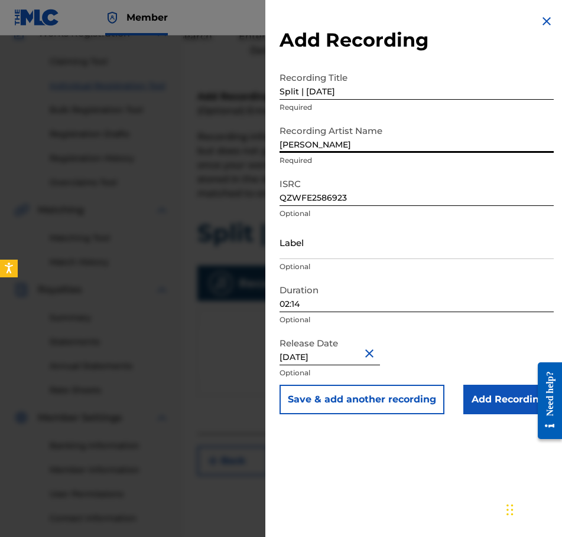
click at [500, 403] on input "Add Recording" at bounding box center [508, 400] width 90 height 30
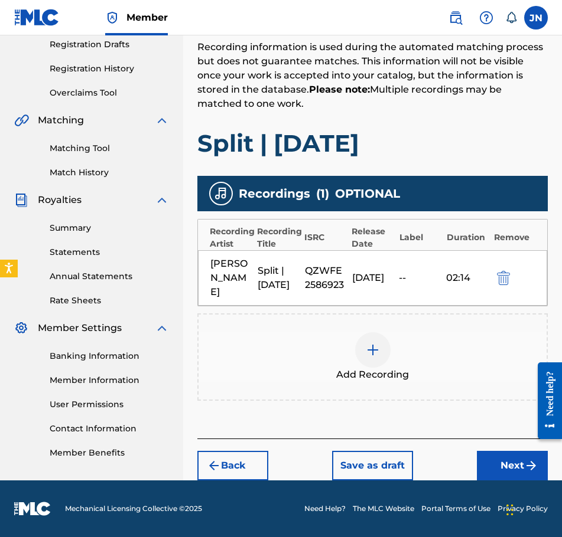
click at [512, 466] on button "Next" at bounding box center [512, 466] width 71 height 30
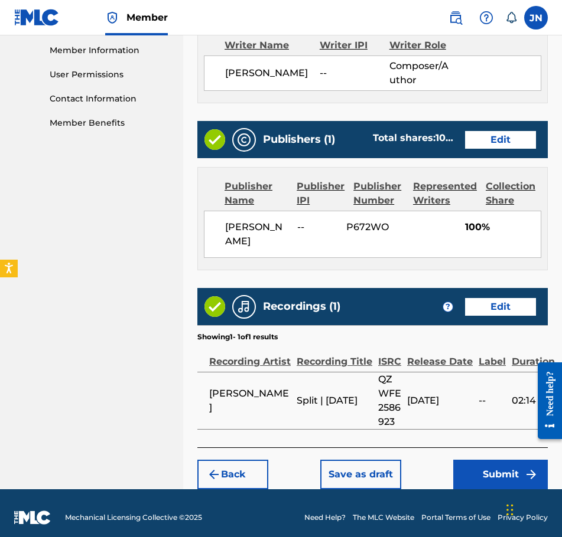
scroll to position [541, 0]
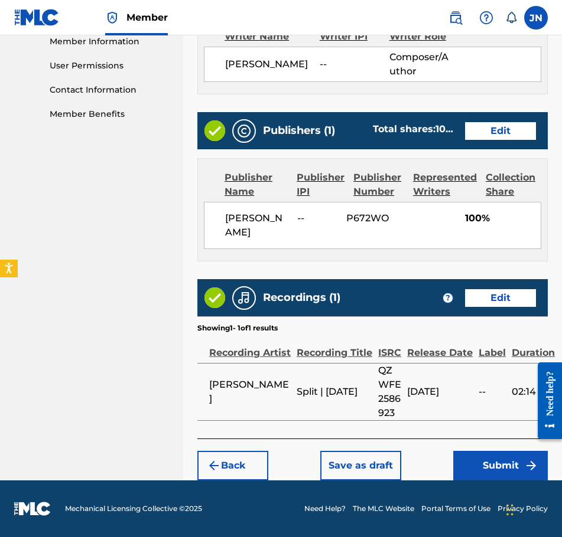
click at [486, 456] on button "Submit" at bounding box center [500, 466] width 95 height 30
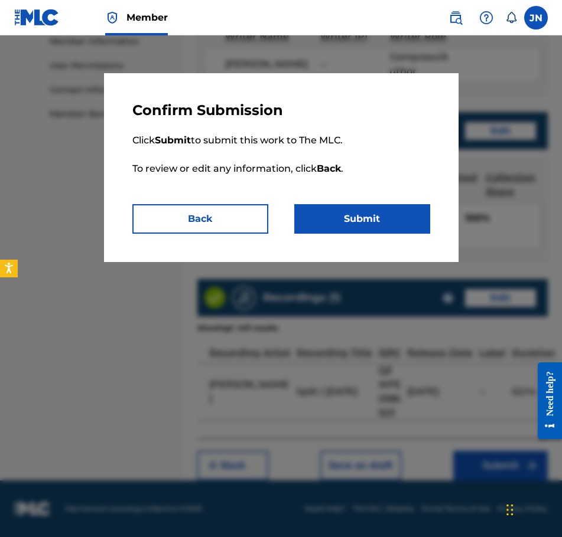
click at [371, 217] on button "Submit" at bounding box center [362, 219] width 136 height 30
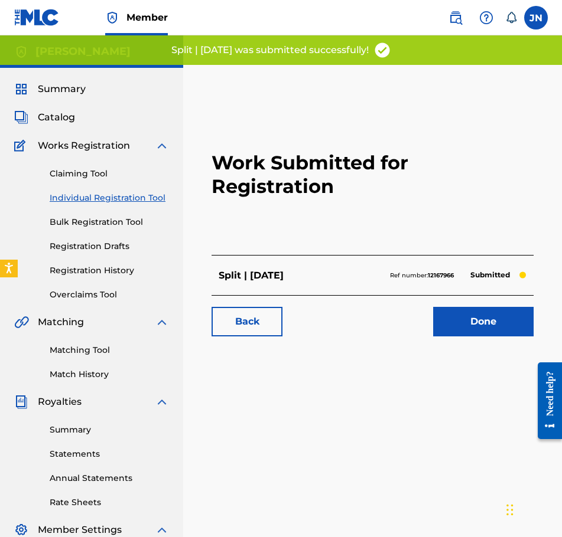
click at [488, 327] on link "Done" at bounding box center [483, 322] width 100 height 30
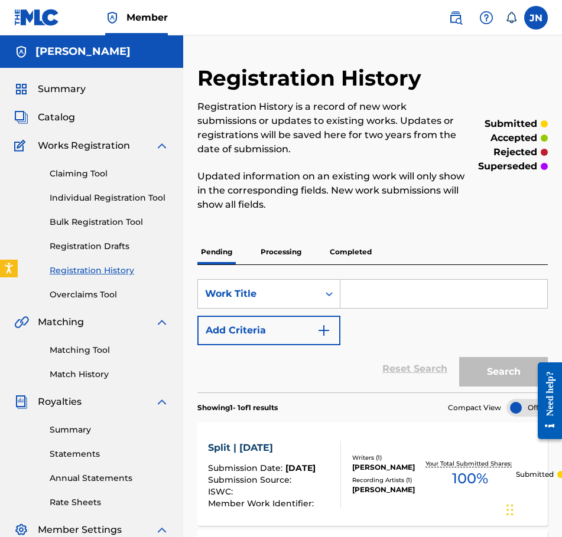
click at [121, 196] on link "Individual Registration Tool" at bounding box center [109, 198] width 119 height 12
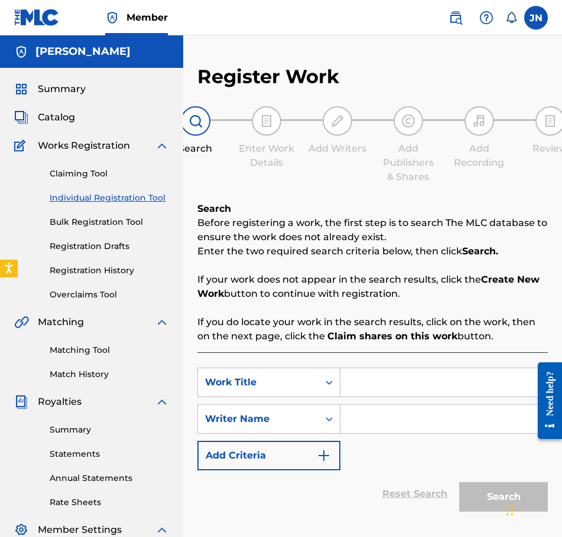
click at [399, 381] on input "Search Form" at bounding box center [443, 383] width 207 height 28
type input "V"
click at [413, 416] on input "Search Form" at bounding box center [443, 419] width 207 height 28
type input "J"
click at [478, 493] on button "Search" at bounding box center [503, 498] width 89 height 30
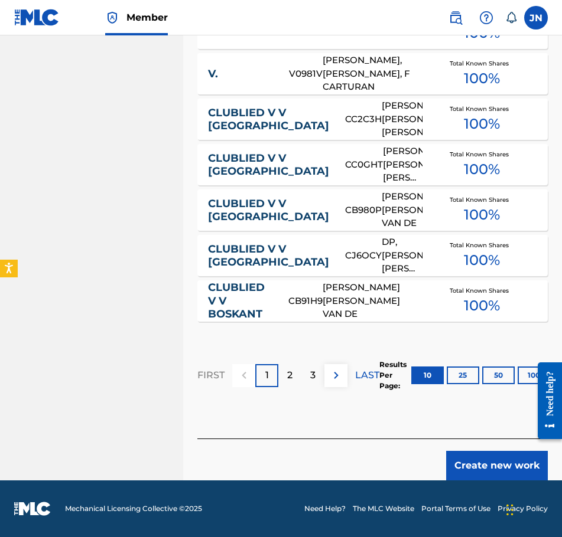
click at [522, 469] on button "Create new work" at bounding box center [497, 466] width 102 height 30
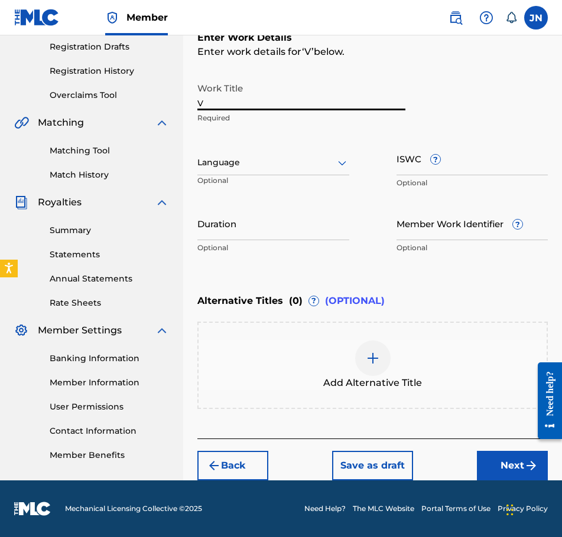
drag, startPoint x: 305, startPoint y: 104, endPoint x: 171, endPoint y: 106, distance: 134.1
click at [171, 106] on main "[PERSON_NAME] Summary Catalog Works Registration Claiming Tool Individual Regis…" at bounding box center [281, 158] width 562 height 645
paste input "ariant | [DATE]"
type input "Variant | [DATE]"
click at [276, 161] on div at bounding box center [273, 162] width 152 height 15
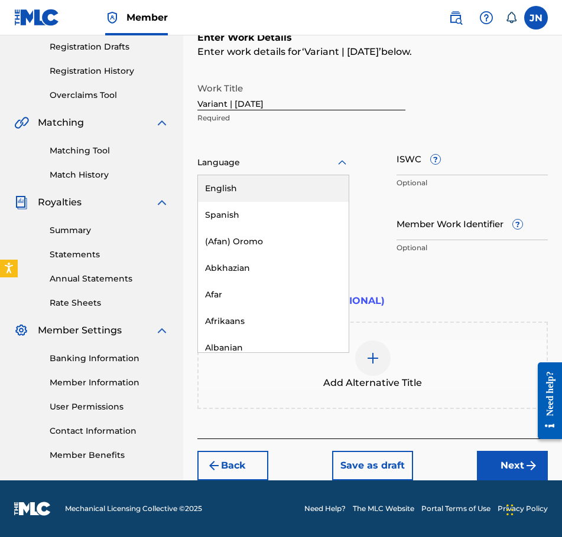
click at [286, 187] on div "English" at bounding box center [273, 188] width 151 height 27
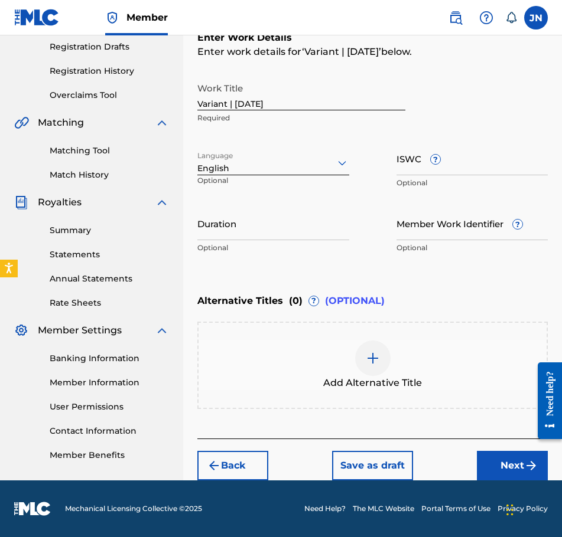
click at [292, 223] on input "Duration" at bounding box center [273, 224] width 152 height 34
type input "02:02"
click at [511, 471] on button "Next" at bounding box center [512, 466] width 71 height 30
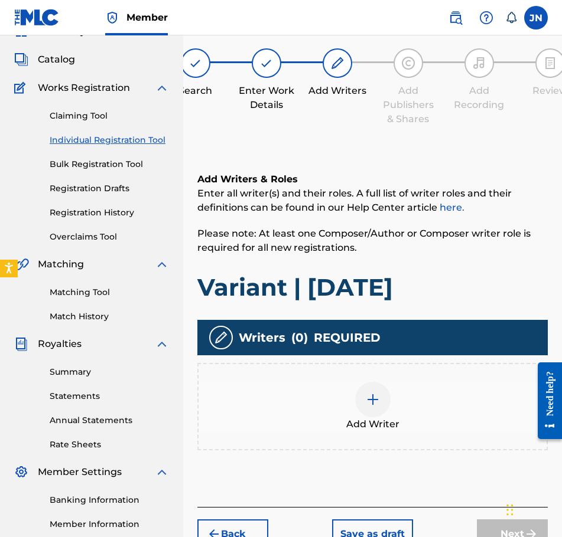
scroll to position [53, 0]
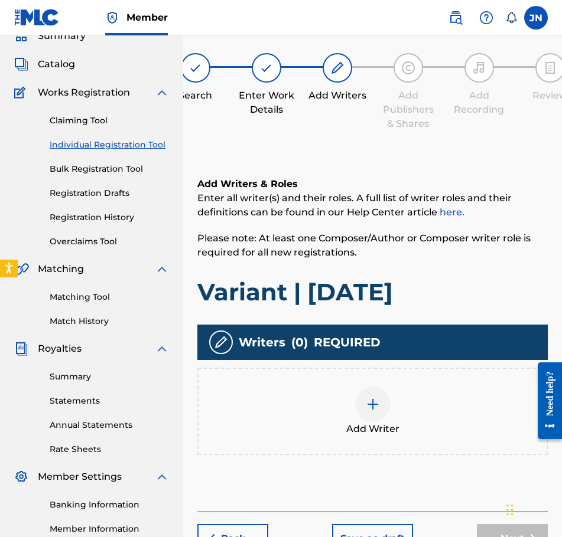
click at [384, 413] on div at bounding box center [372, 404] width 35 height 35
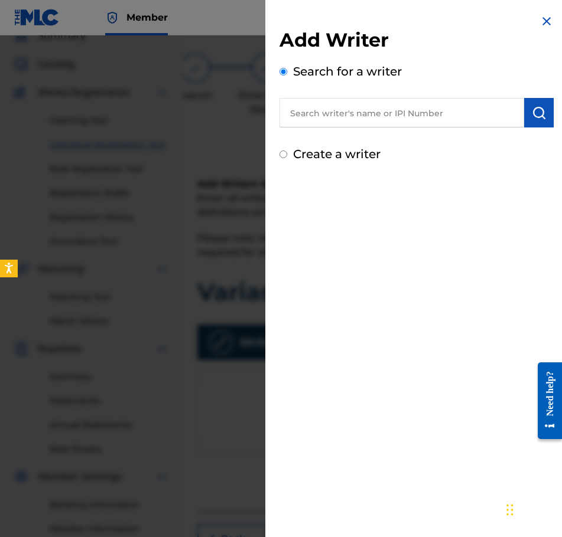
click at [377, 146] on div "Create a writer" at bounding box center [416, 154] width 274 height 18
click at [356, 158] on label "Create a writer" at bounding box center [336, 154] width 87 height 14
radio input "true"
click at [287, 158] on input "Create a writer" at bounding box center [283, 155] width 8 height 8
radio input "false"
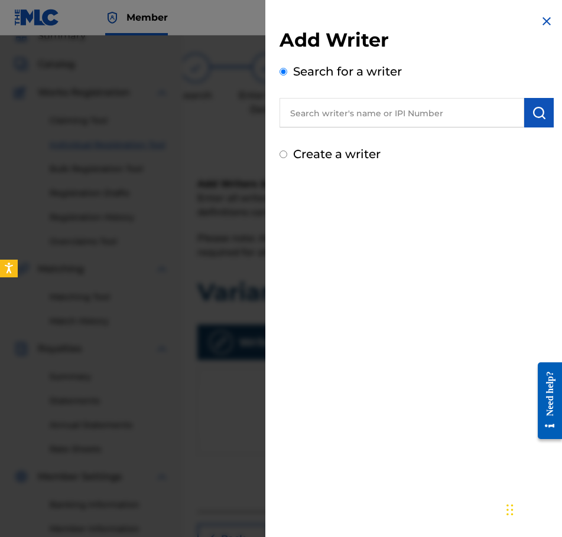
radio input "true"
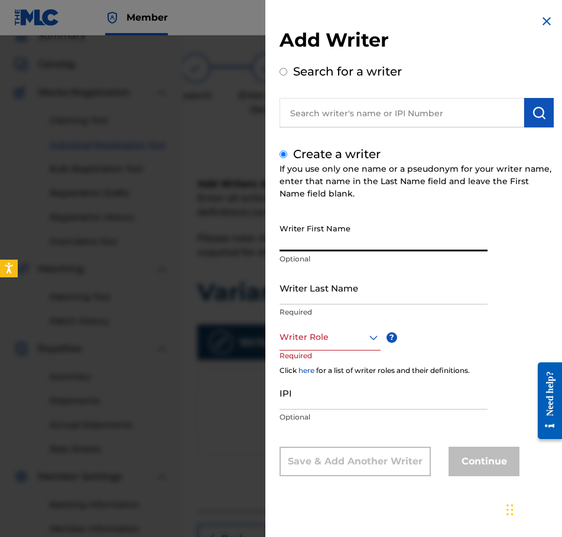
click at [323, 224] on input "Writer First Name" at bounding box center [383, 235] width 208 height 34
type input "[PERSON_NAME]"
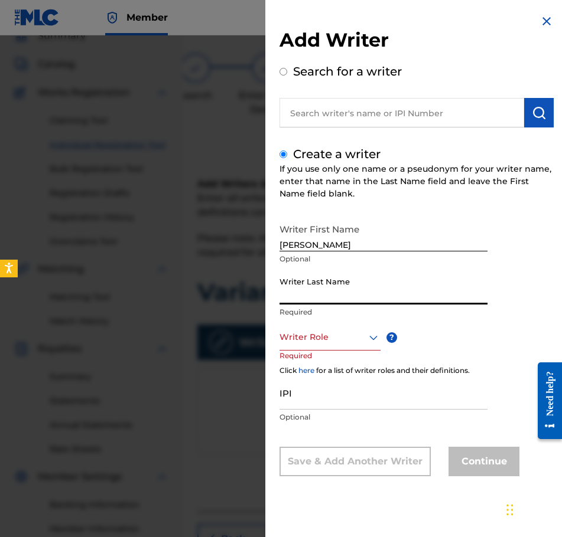
click at [330, 289] on input "Writer Last Name" at bounding box center [383, 288] width 208 height 34
type input "Najdzionek"
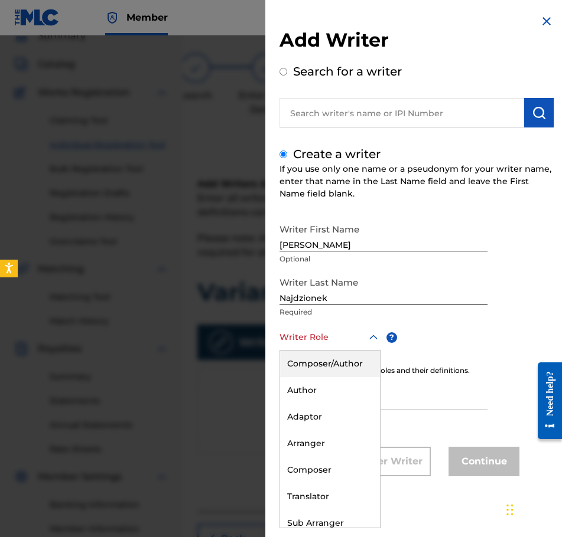
click at [350, 348] on div "Writer Role" at bounding box center [329, 337] width 101 height 27
click at [351, 354] on div "Composer/Author" at bounding box center [330, 364] width 100 height 27
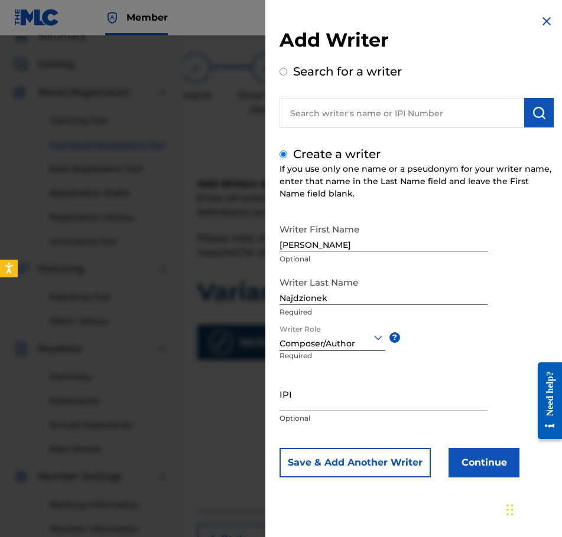
click at [484, 454] on button "Continue" at bounding box center [483, 463] width 71 height 30
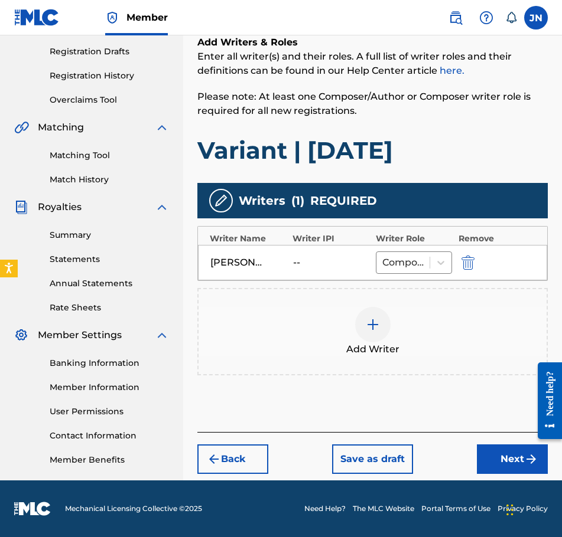
click at [525, 458] on img "submit" at bounding box center [531, 459] width 14 height 14
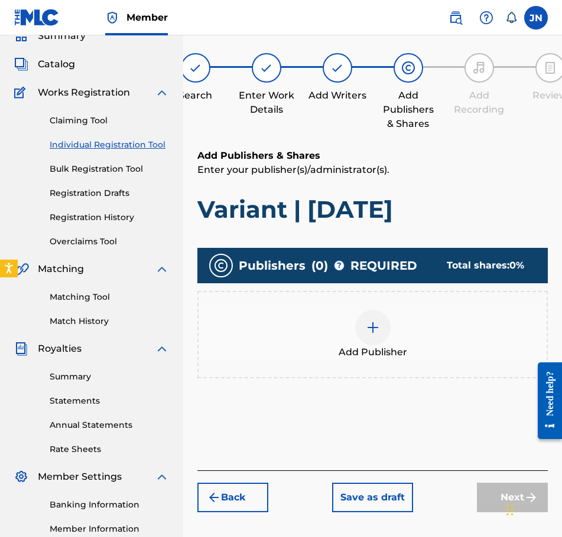
click at [369, 326] on img at bounding box center [373, 328] width 14 height 14
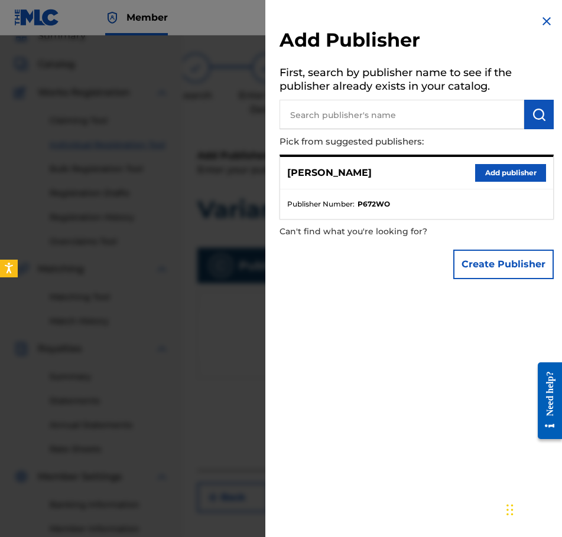
click at [494, 170] on button "Add publisher" at bounding box center [510, 173] width 71 height 18
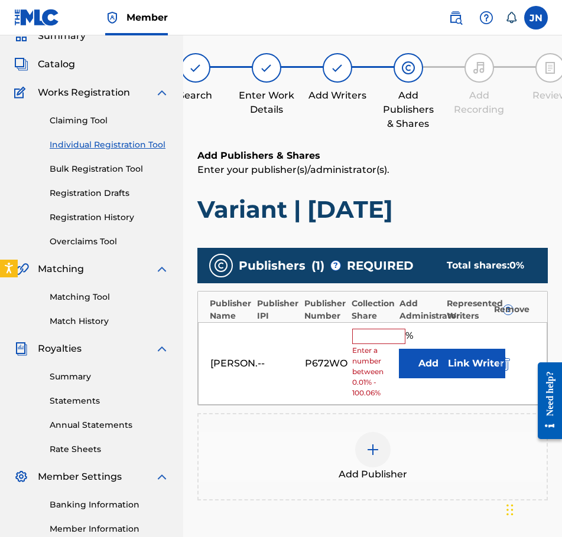
click at [382, 324] on div "[PERSON_NAME] -- P672WO % Enter a number between 0.01% - 100.06% Add Link Writer" at bounding box center [372, 363] width 349 height 83
click at [382, 335] on input "text" at bounding box center [378, 336] width 53 height 15
type input "100"
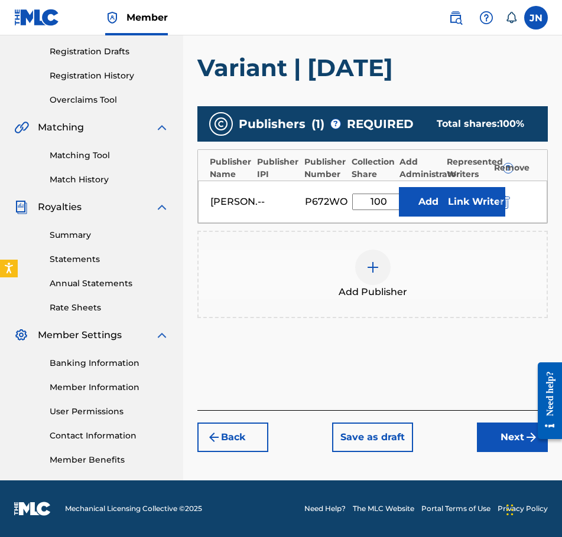
click at [491, 421] on div "Back Save as draft Next" at bounding box center [372, 431] width 350 height 42
click at [503, 429] on button "Next" at bounding box center [512, 438] width 71 height 30
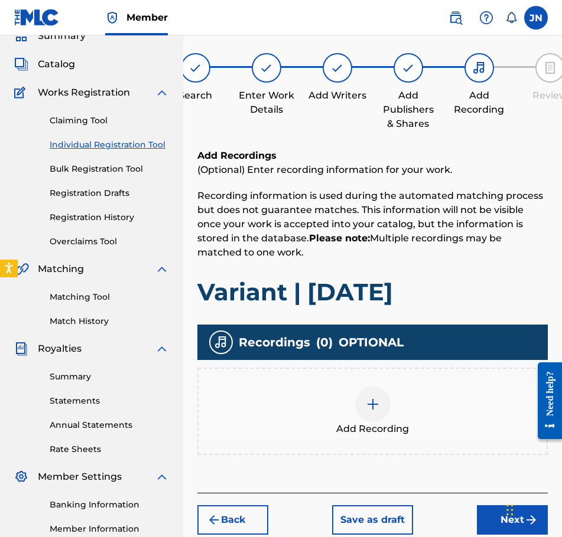
click at [328, 383] on div "Add Recording" at bounding box center [372, 411] width 350 height 87
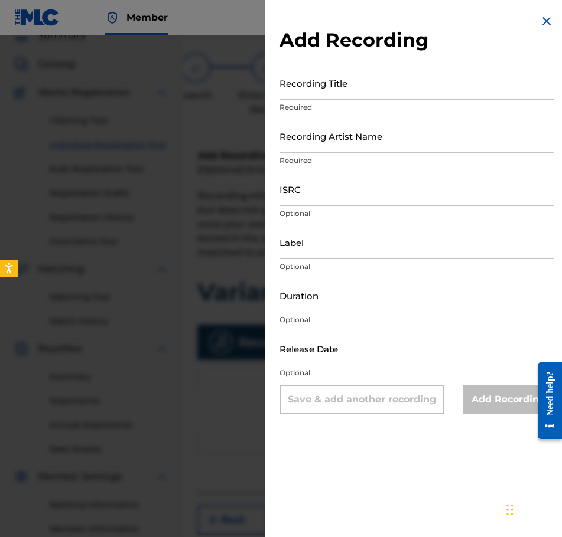
click at [337, 93] on input "Recording Title" at bounding box center [416, 83] width 274 height 34
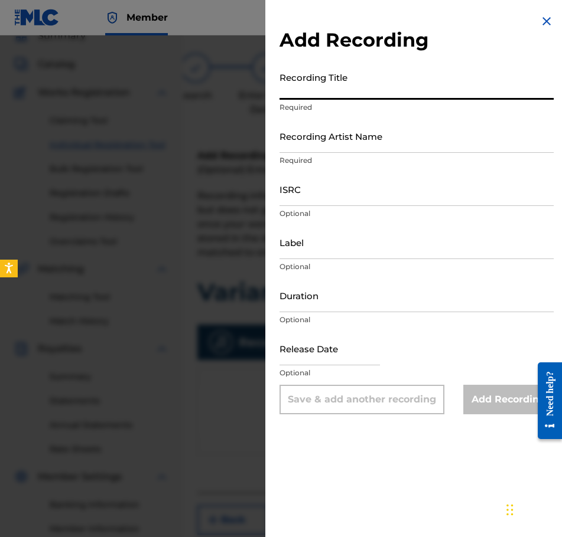
paste input "Variant | [DATE]"
type input "Variant | [DATE]"
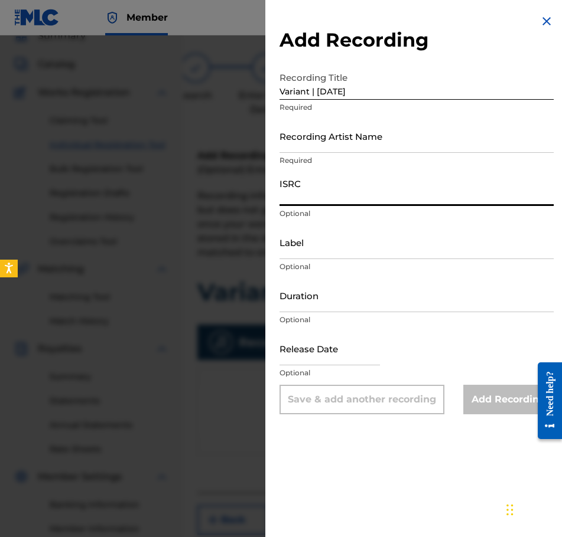
click at [361, 194] on input "ISRC" at bounding box center [416, 189] width 274 height 34
paste input "QZWFE2586924"
type input "QZWFE2586924"
click at [344, 151] on input "Recording Artist Name" at bounding box center [416, 136] width 274 height 34
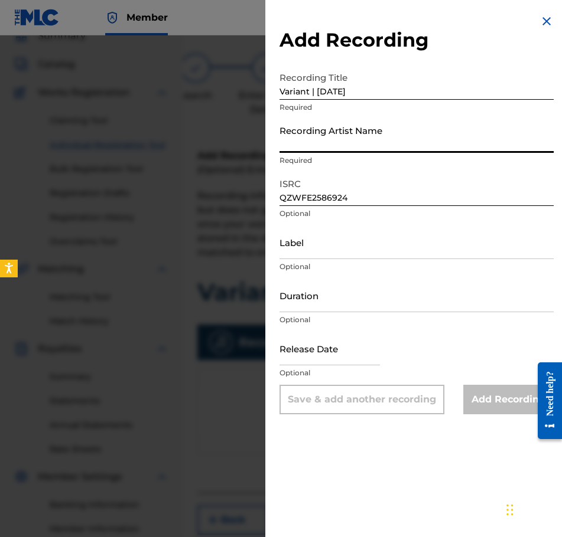
type input "[PERSON_NAME]"
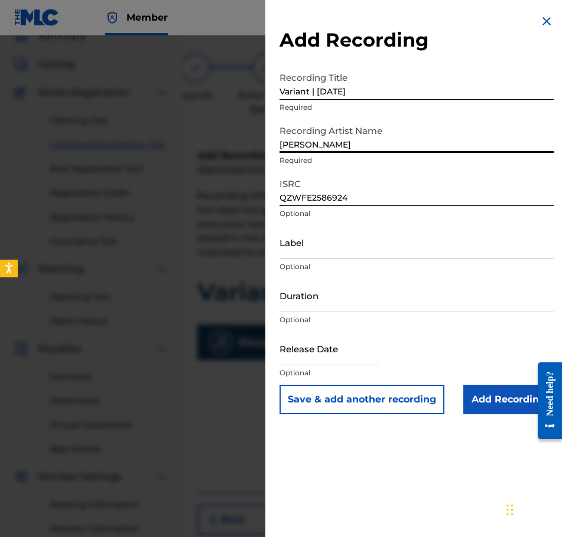
click at [350, 301] on input "Duration" at bounding box center [416, 296] width 274 height 34
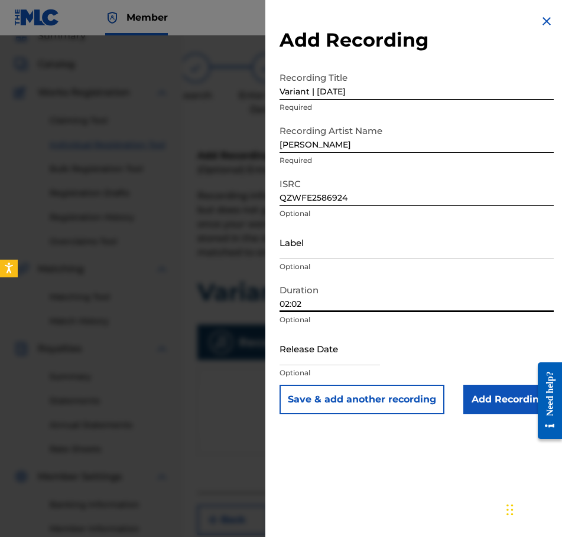
type input "02:02"
click at [322, 356] on input "text" at bounding box center [329, 349] width 100 height 34
select select "8"
select select "2025"
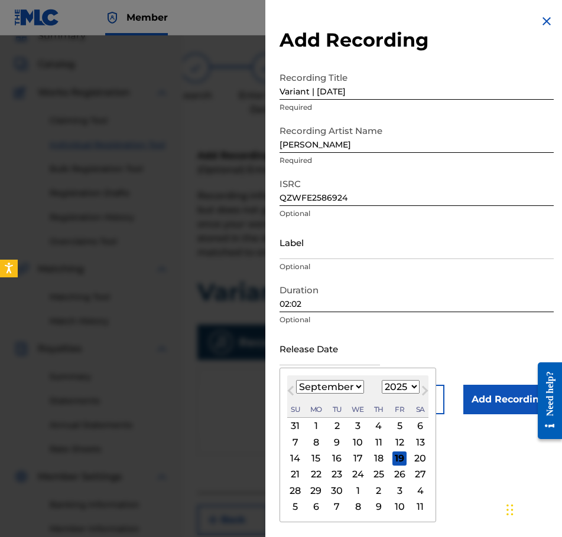
type input "[DATE]"
select select "6"
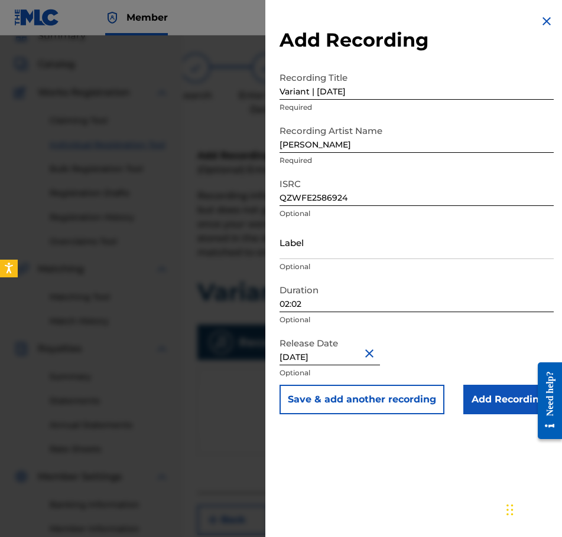
click at [514, 408] on input "Add Recording" at bounding box center [508, 400] width 90 height 30
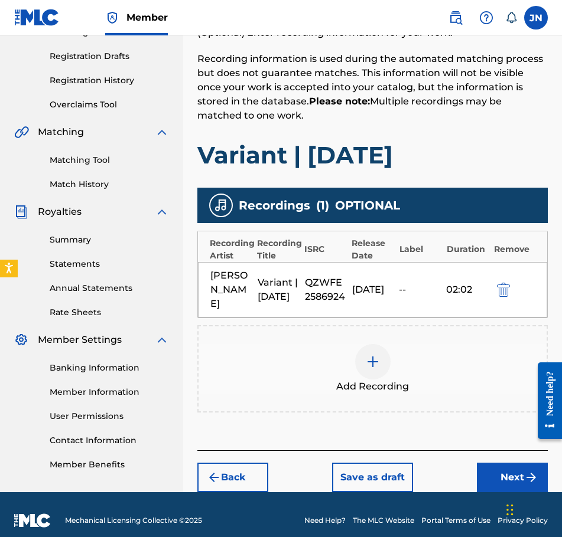
scroll to position [202, 0]
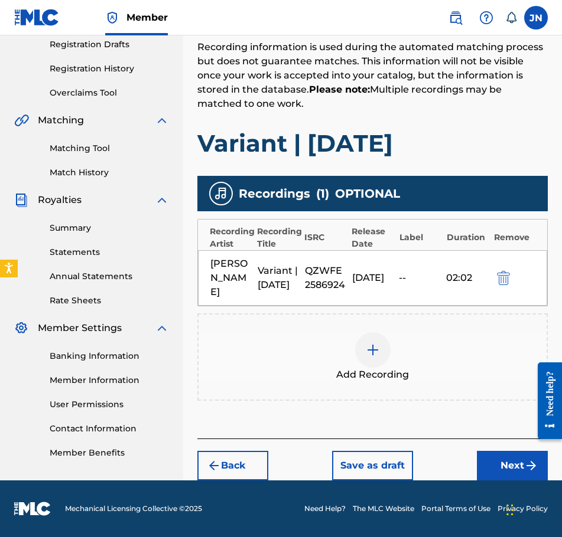
click at [512, 465] on button "Next" at bounding box center [512, 466] width 71 height 30
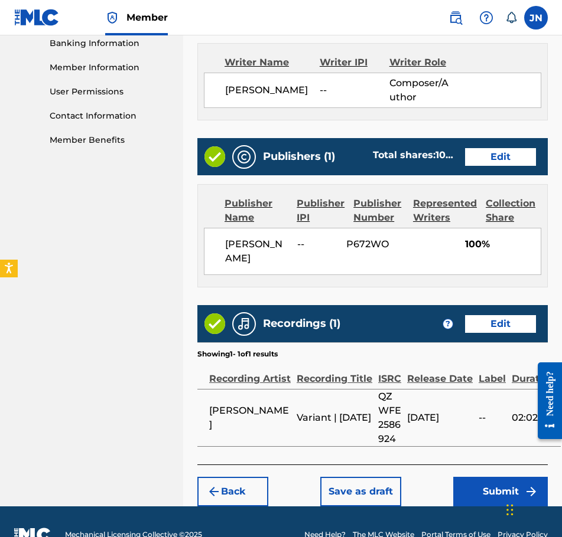
scroll to position [526, 0]
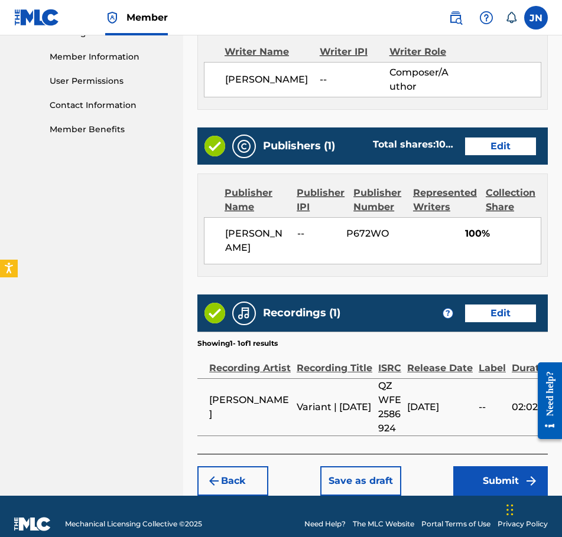
click at [501, 484] on button "Submit" at bounding box center [500, 482] width 95 height 30
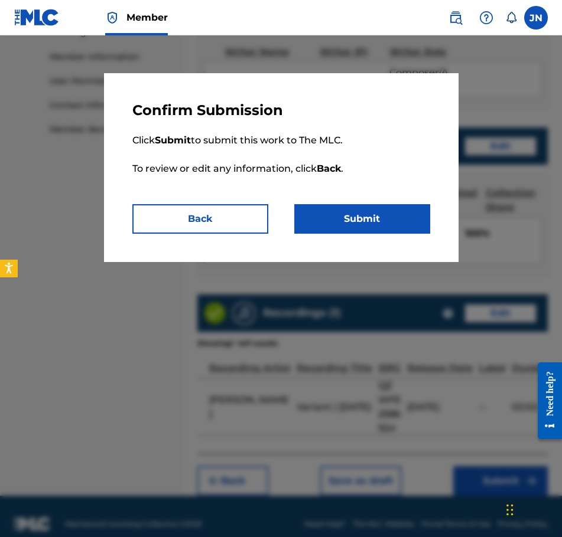
drag, startPoint x: 368, startPoint y: 208, endPoint x: 364, endPoint y: 198, distance: 10.6
click at [370, 210] on button "Submit" at bounding box center [362, 219] width 136 height 30
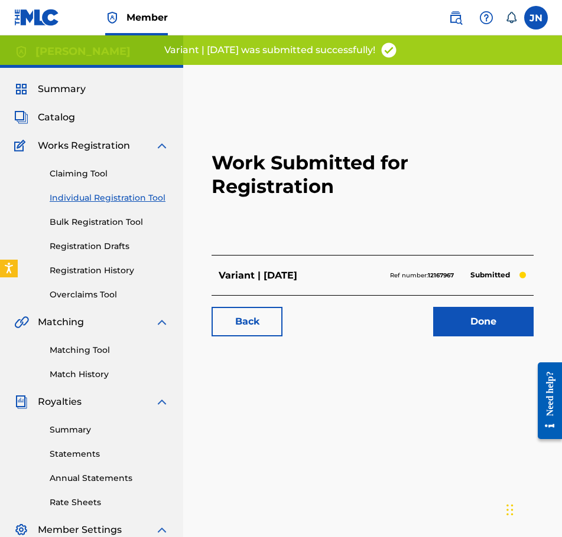
click at [128, 203] on link "Individual Registration Tool" at bounding box center [109, 198] width 119 height 12
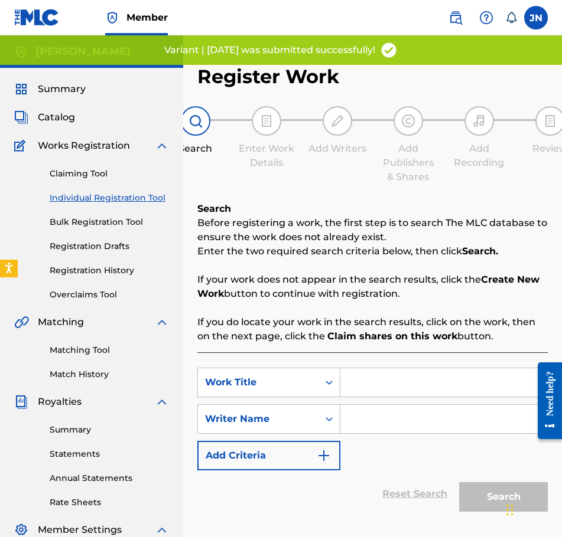
click at [383, 391] on input "Search Form" at bounding box center [443, 383] width 207 height 28
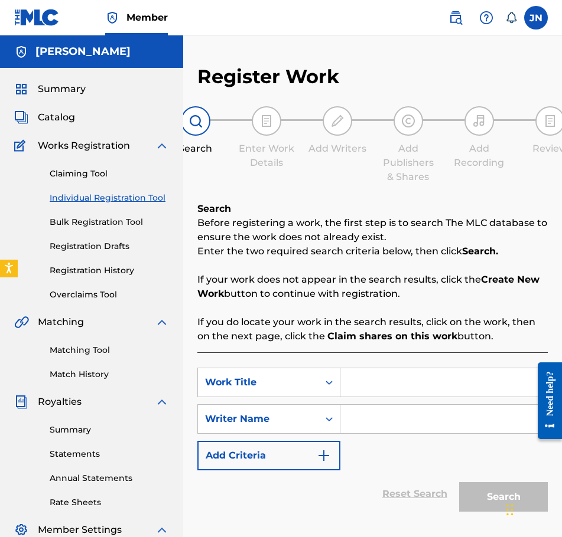
click at [386, 373] on input "Search Form" at bounding box center [443, 383] width 207 height 28
paste input "INFLUENCE | [DATE]"
type input "INFLUENCE | [DATE]"
click at [424, 418] on input "Search Form" at bounding box center [443, 419] width 207 height 28
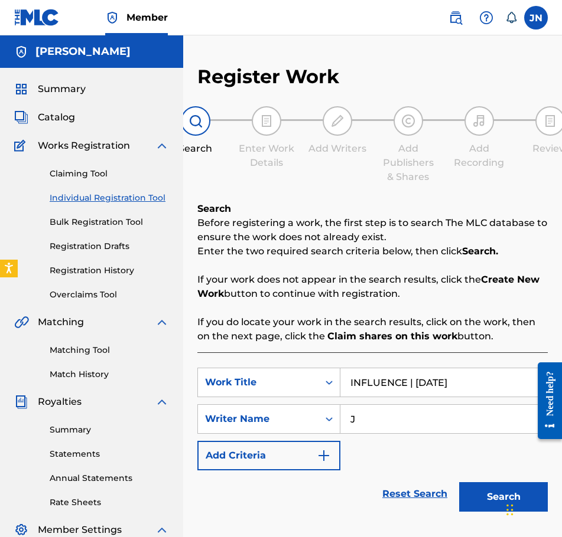
type input "J"
click at [507, 497] on div "Chat Widget" at bounding box center [532, 509] width 59 height 57
click at [492, 485] on button "Search" at bounding box center [503, 498] width 89 height 30
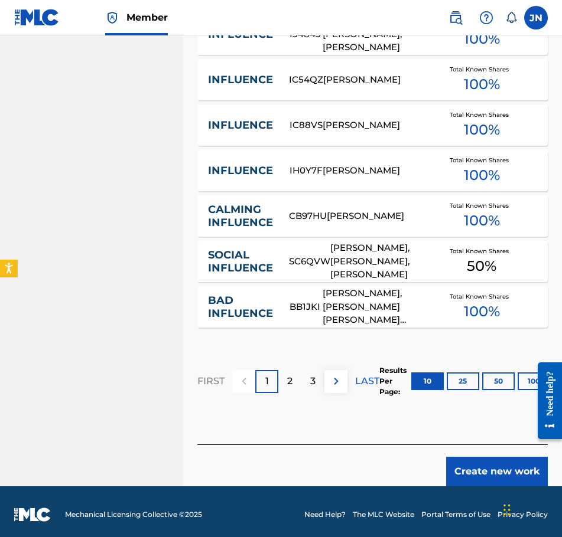
scroll to position [739, 0]
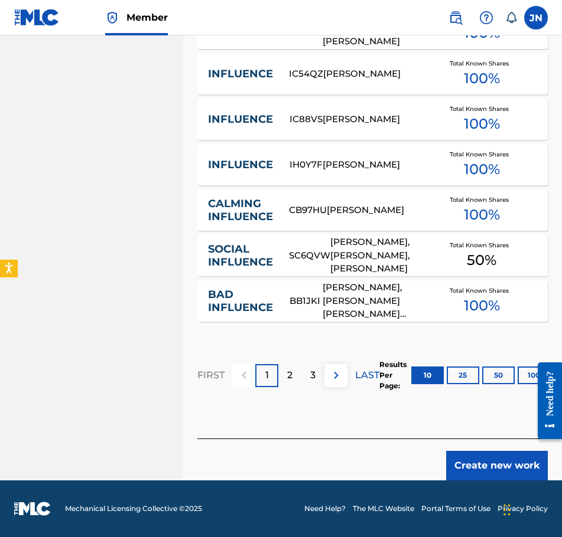
click at [494, 468] on button "Create new work" at bounding box center [497, 466] width 102 height 30
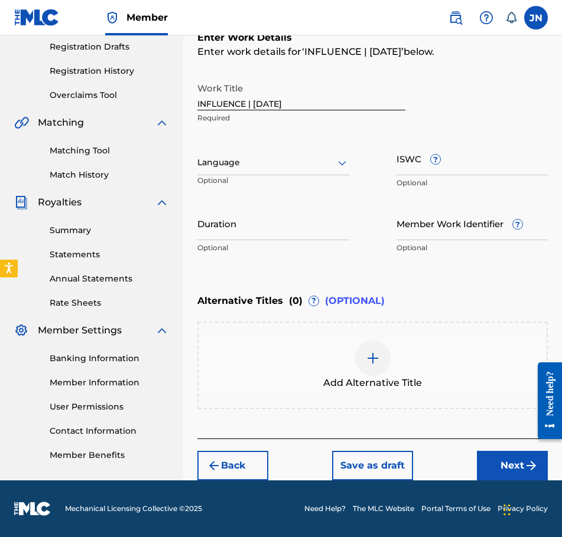
click at [291, 157] on div at bounding box center [273, 162] width 152 height 15
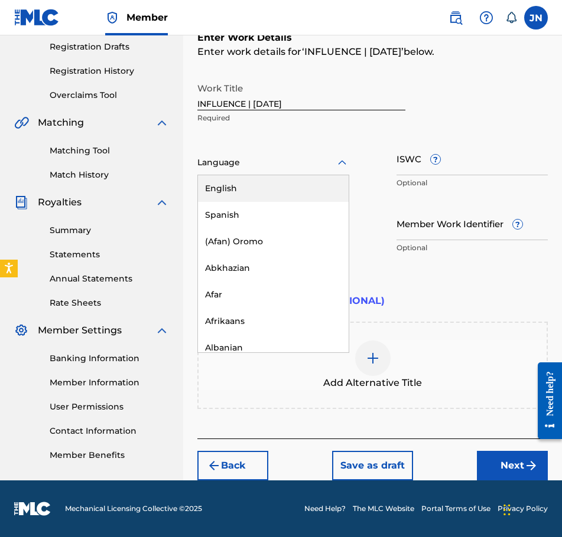
click at [291, 183] on div "English" at bounding box center [273, 188] width 151 height 27
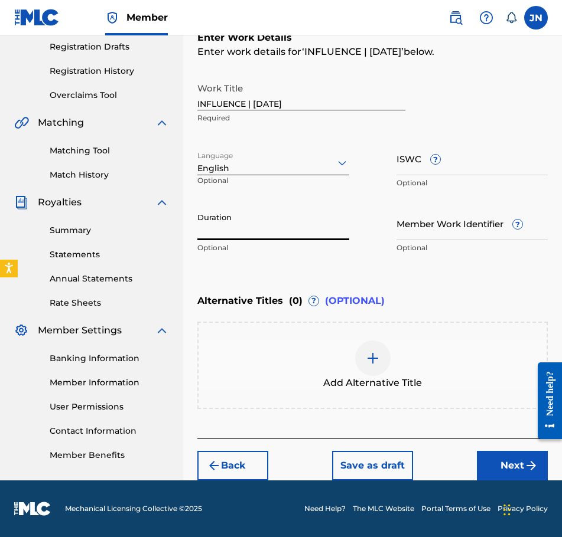
click at [296, 225] on input "Duration" at bounding box center [273, 224] width 152 height 34
type input "01:50"
drag, startPoint x: 530, startPoint y: 452, endPoint x: 6, endPoint y: 94, distance: 634.0
click at [530, 452] on button "Next" at bounding box center [512, 466] width 71 height 30
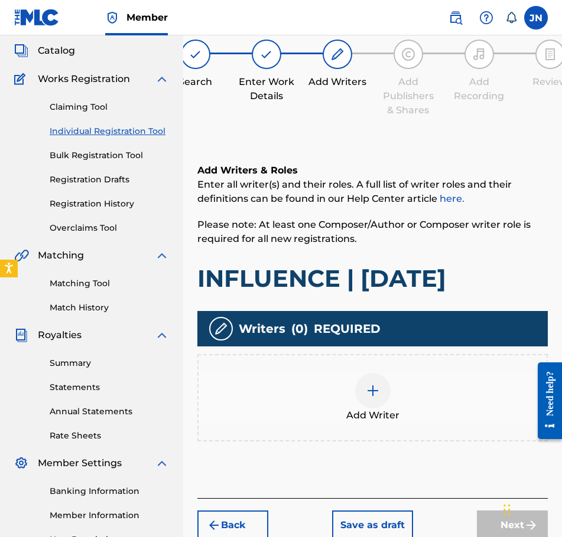
scroll to position [53, 0]
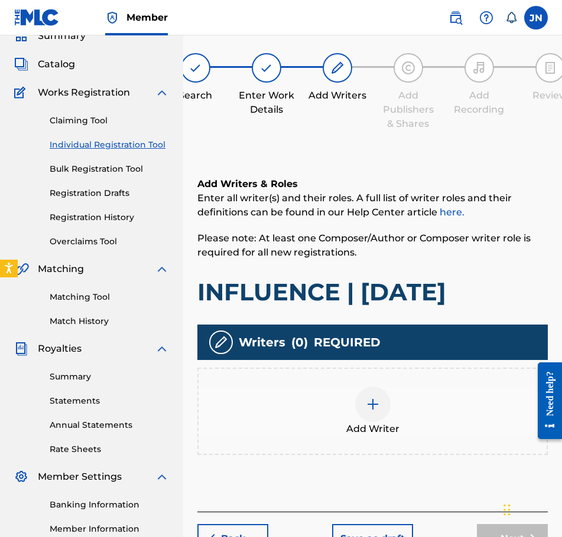
click at [357, 374] on div "Add Writer" at bounding box center [372, 411] width 350 height 87
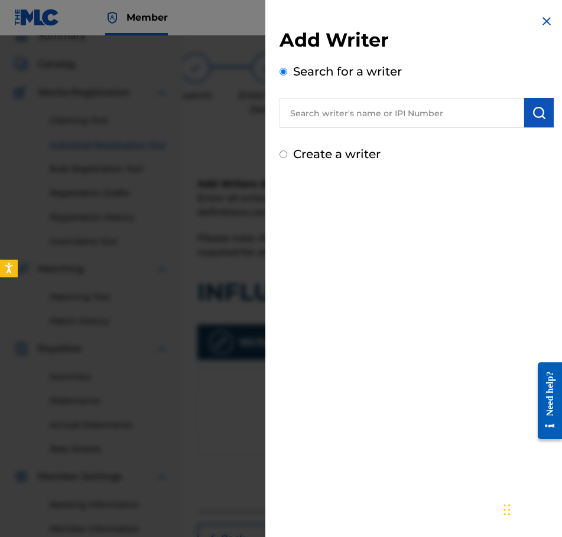
click at [358, 160] on label "Create a writer" at bounding box center [336, 154] width 87 height 14
radio input "true"
click at [287, 158] on input "Create a writer" at bounding box center [283, 155] width 8 height 8
radio input "false"
radio input "true"
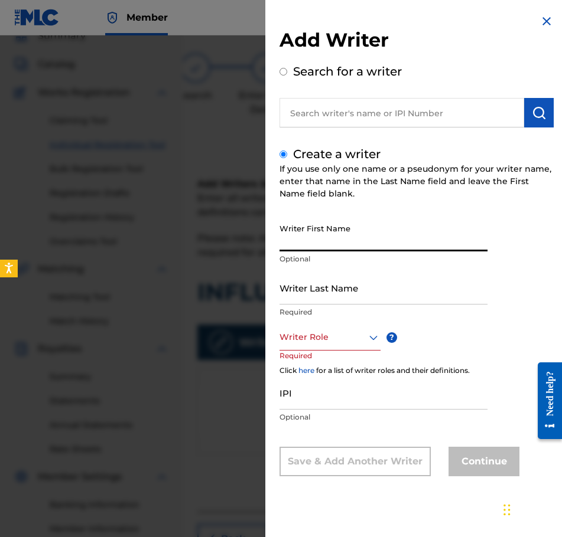
click at [349, 227] on input "Writer First Name" at bounding box center [383, 235] width 208 height 34
type input "[PERSON_NAME]"
type input "Najdzionek"
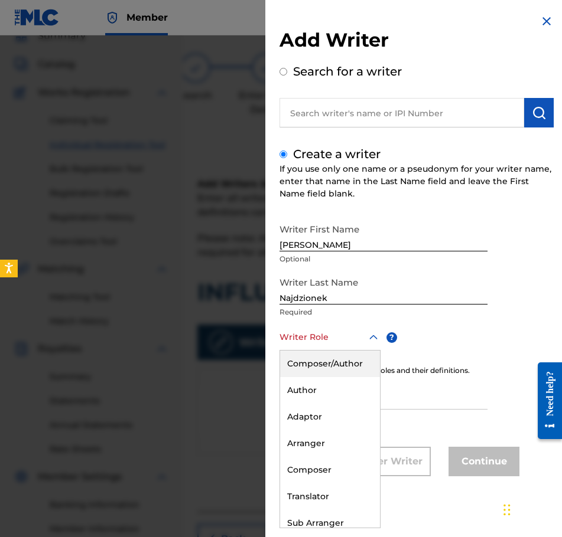
click at [349, 337] on div at bounding box center [329, 337] width 101 height 15
click at [363, 365] on div "Composer/Author" at bounding box center [330, 364] width 100 height 27
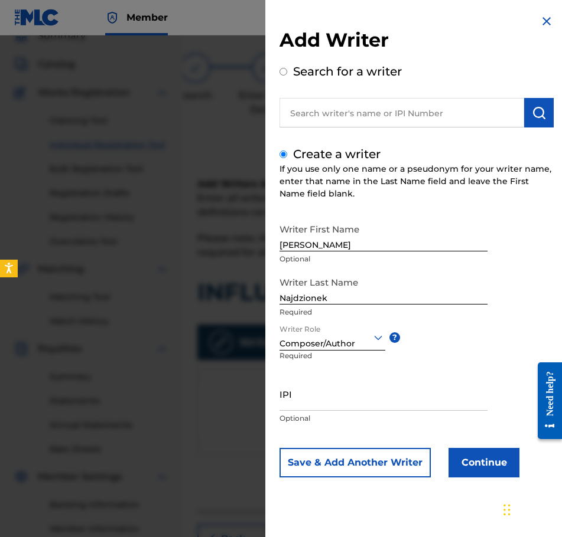
click at [459, 449] on button "Continue" at bounding box center [483, 463] width 71 height 30
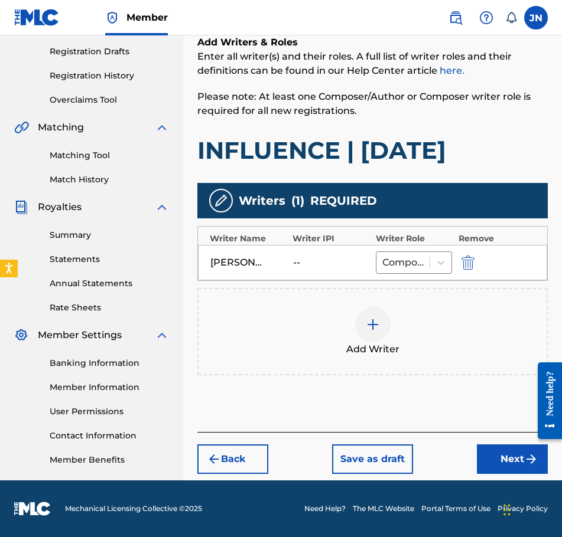
click at [503, 448] on button "Next" at bounding box center [512, 460] width 71 height 30
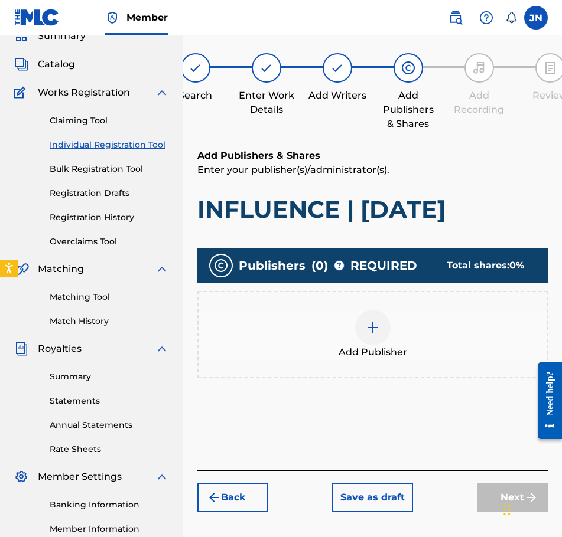
click at [370, 309] on div "Add Publisher" at bounding box center [372, 334] width 350 height 87
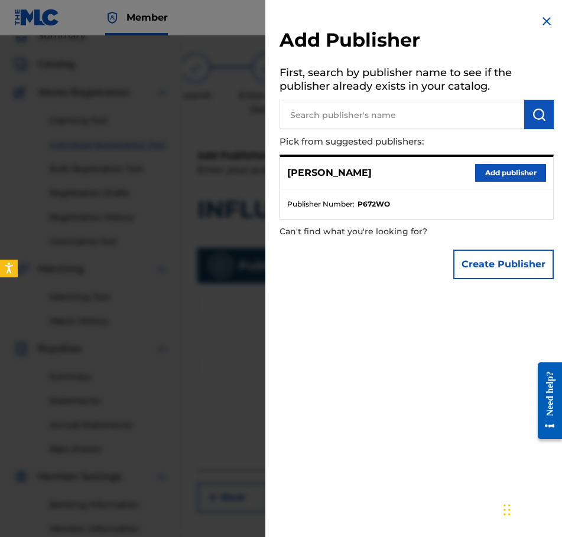
click at [519, 167] on button "Add publisher" at bounding box center [510, 173] width 71 height 18
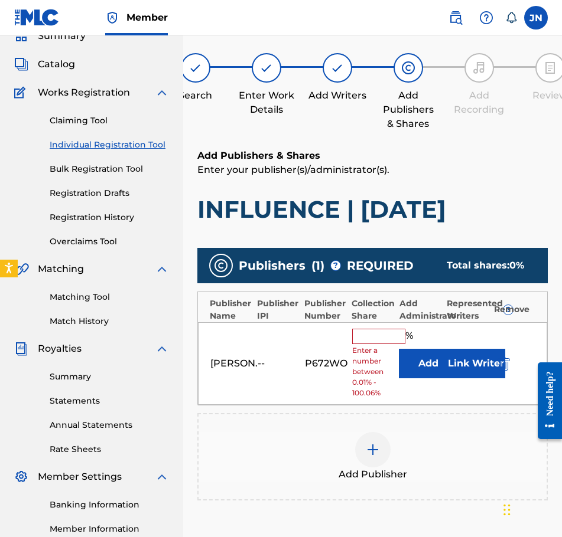
click at [392, 337] on input "text" at bounding box center [378, 336] width 53 height 15
type input "100"
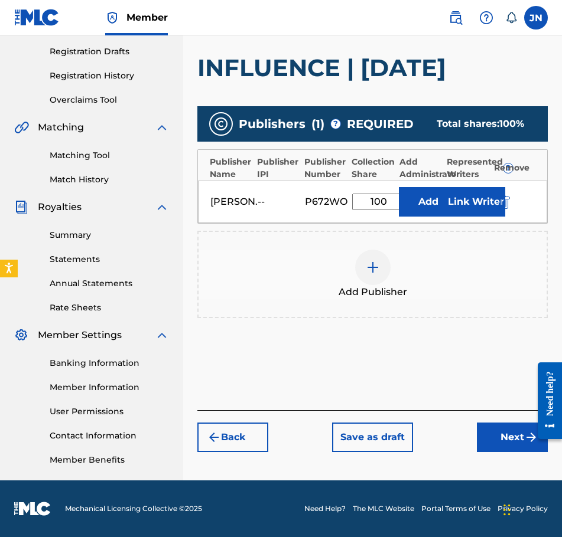
click at [503, 437] on button "Next" at bounding box center [512, 438] width 71 height 30
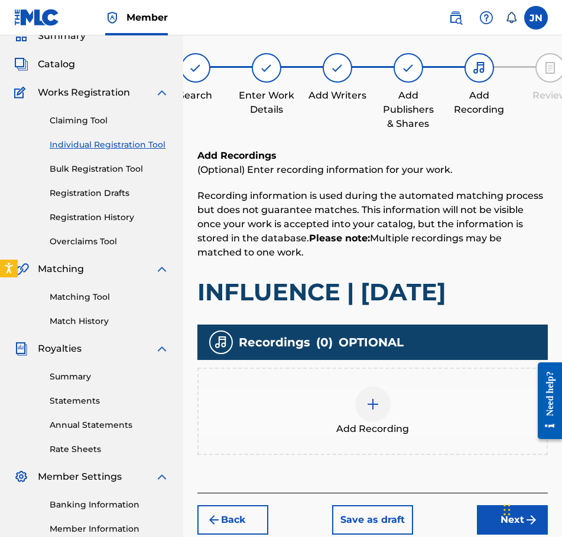
click at [400, 382] on div "Add Recording" at bounding box center [372, 411] width 350 height 87
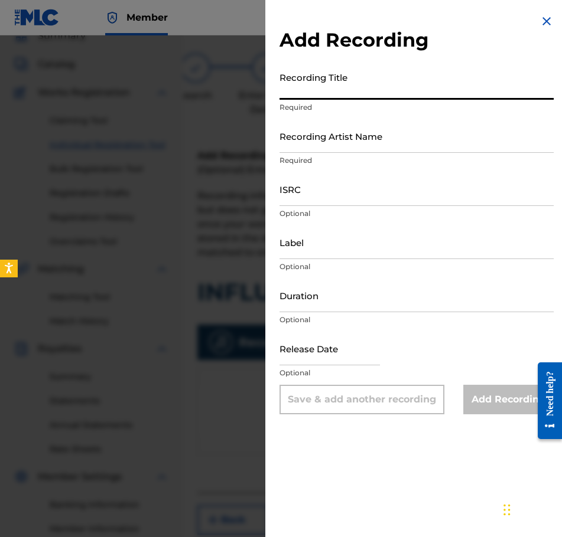
click at [380, 87] on input "Recording Title" at bounding box center [416, 83] width 274 height 34
paste input "INFLUENCE | [DATE]"
type input "INFLUENCE | [DATE]"
drag, startPoint x: 370, startPoint y: 194, endPoint x: 370, endPoint y: 176, distance: 17.7
click at [370, 194] on input "ISRC" at bounding box center [416, 189] width 274 height 34
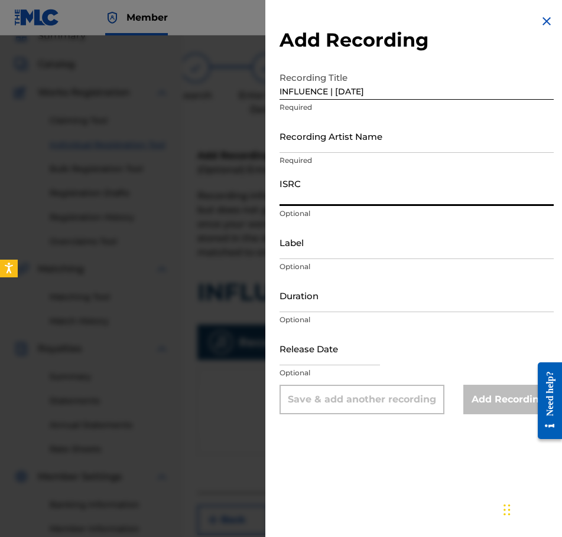
paste input "QZWFE2586925"
type input "QZWFE2586925"
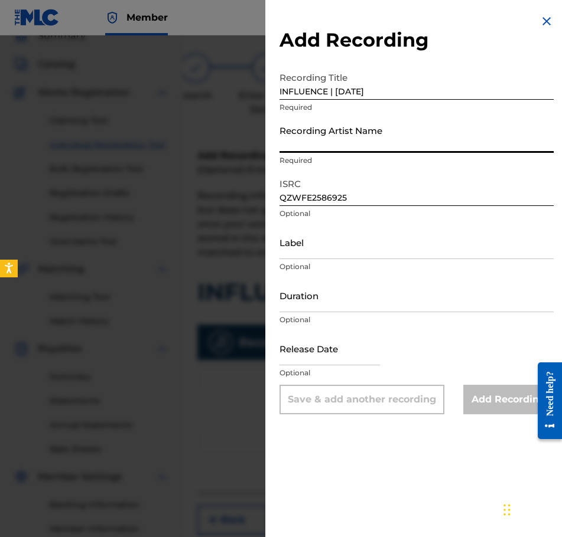
click at [369, 146] on input "Recording Artist Name" at bounding box center [416, 136] width 274 height 34
type input "[PERSON_NAME]"
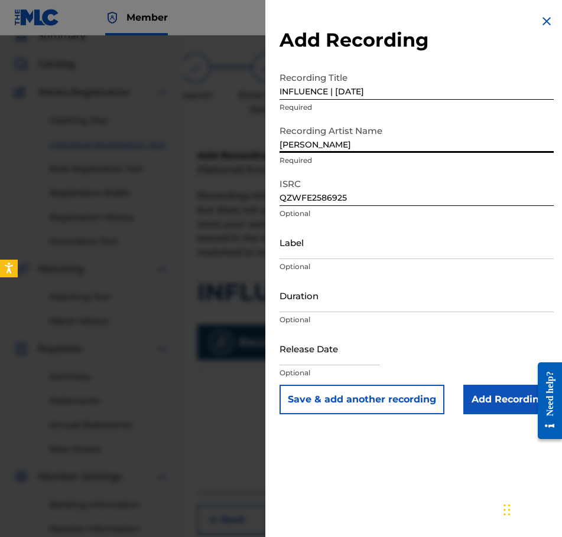
click at [350, 302] on input "Duration" at bounding box center [416, 296] width 274 height 34
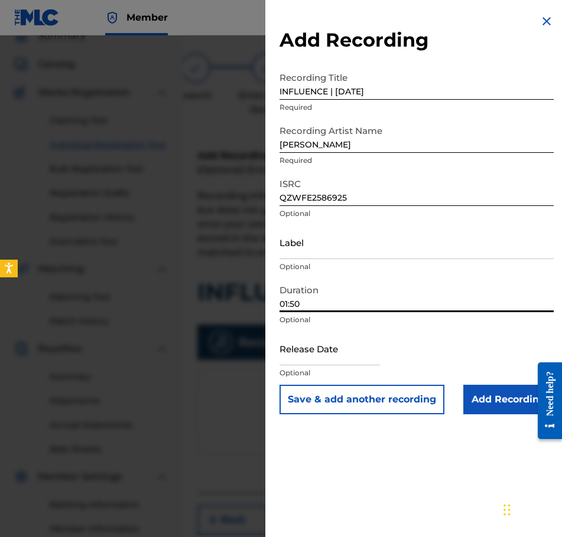
type input "01:50"
select select "8"
select select "2025"
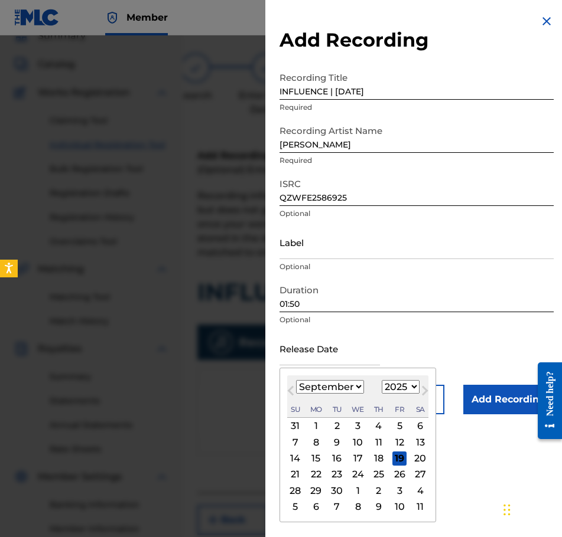
click at [370, 356] on input "text" at bounding box center [329, 349] width 100 height 34
type input "[DATE]"
select select "6"
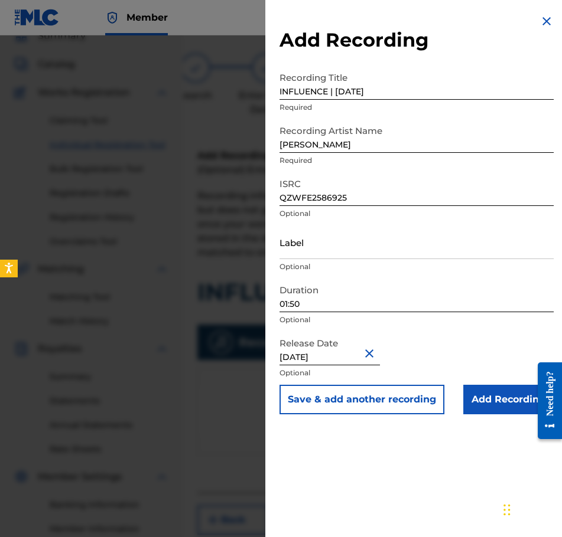
click at [472, 398] on input "Add Recording" at bounding box center [508, 400] width 90 height 30
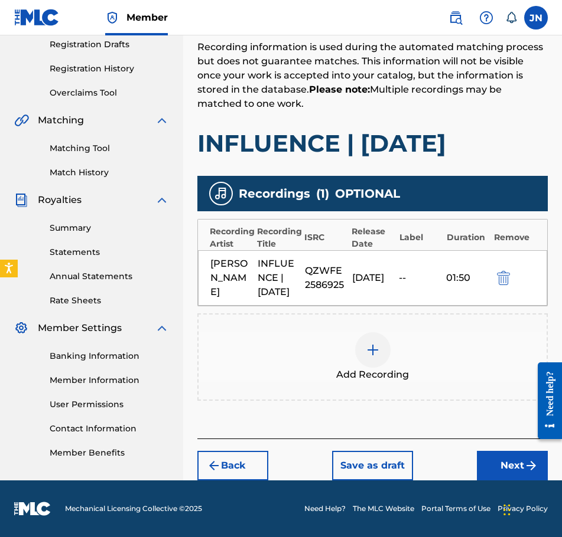
click at [515, 462] on button "Next" at bounding box center [512, 466] width 71 height 30
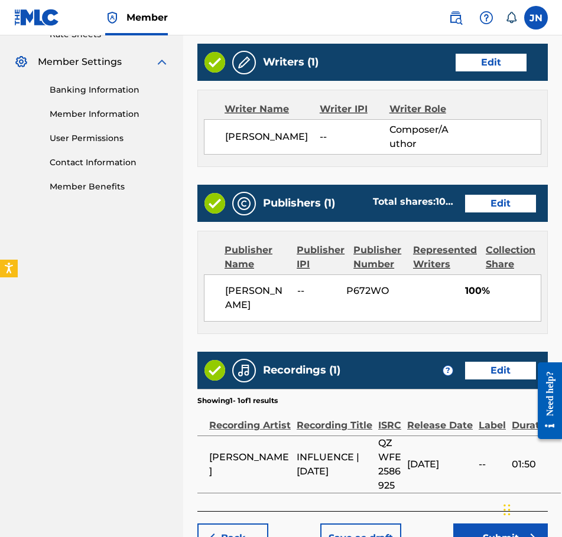
scroll to position [526, 0]
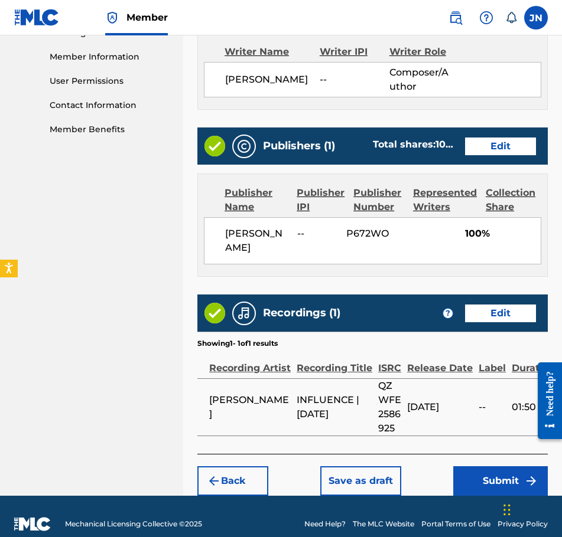
click at [474, 471] on button "Submit" at bounding box center [500, 482] width 95 height 30
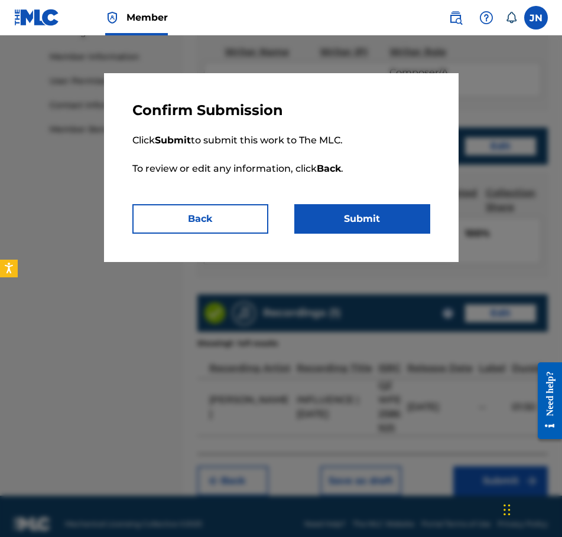
click at [374, 207] on button "Submit" at bounding box center [362, 219] width 136 height 30
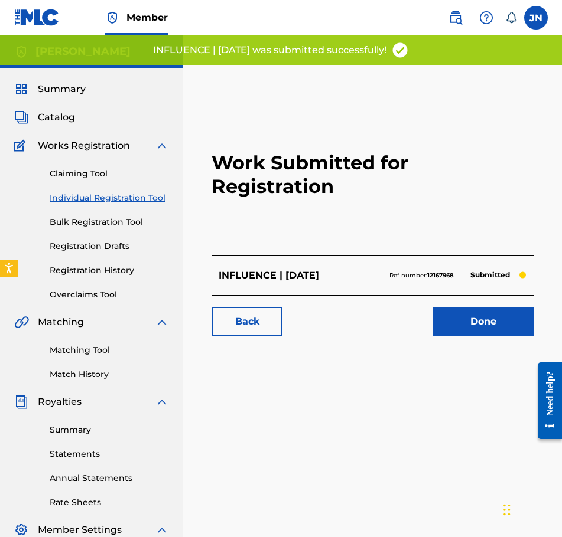
click at [113, 198] on link "Individual Registration Tool" at bounding box center [109, 198] width 119 height 12
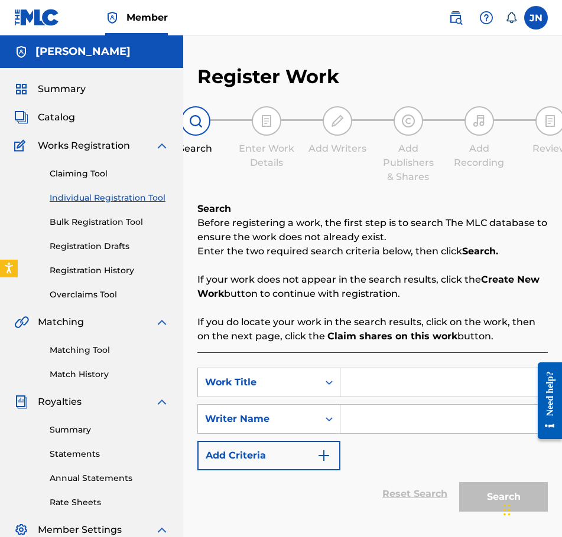
click at [383, 385] on input "Search Form" at bounding box center [443, 383] width 207 height 28
paste input "dookie | [DATE]"
type input "dookie | [DATE]"
click at [454, 429] on input "Search Form" at bounding box center [443, 419] width 207 height 28
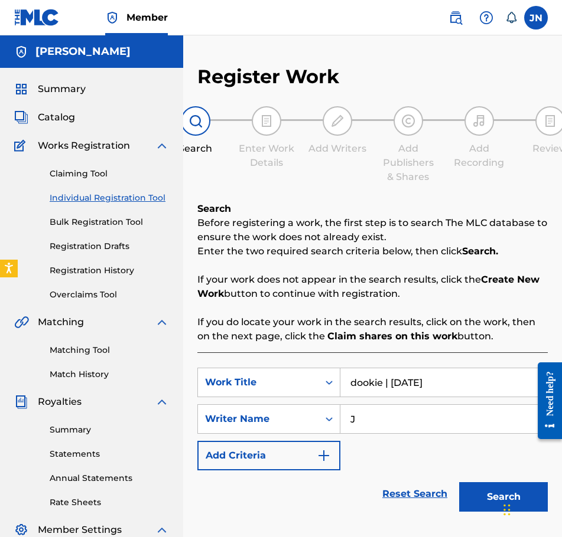
type input "J"
click at [498, 480] on div "Search" at bounding box center [500, 494] width 95 height 47
click at [497, 490] on button "Search" at bounding box center [503, 498] width 89 height 30
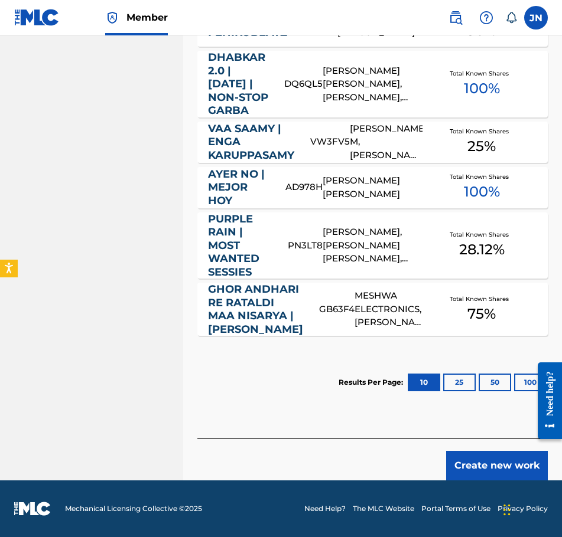
click at [501, 456] on button "Create new work" at bounding box center [497, 466] width 102 height 30
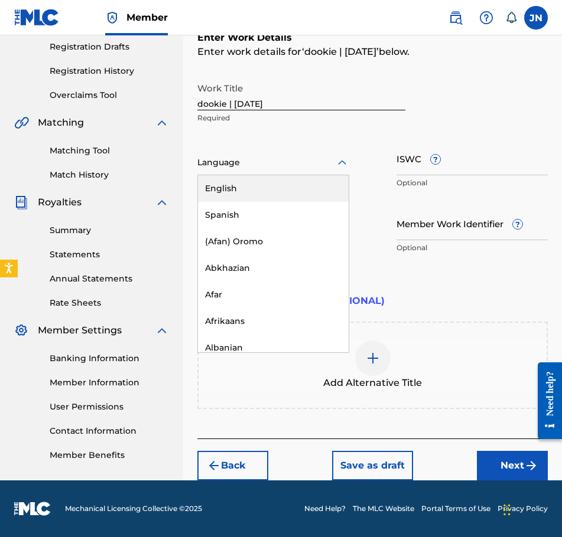
click at [297, 171] on div "Language" at bounding box center [273, 163] width 152 height 25
click at [290, 184] on div "English" at bounding box center [273, 188] width 151 height 27
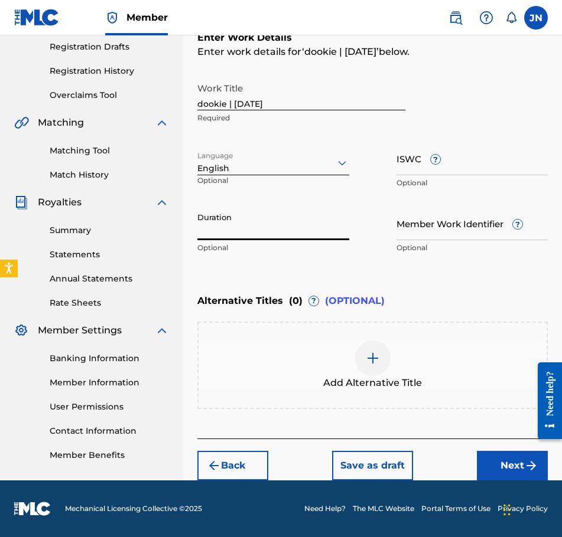
click at [309, 224] on input "Duration" at bounding box center [273, 224] width 152 height 34
type input "01:33"
click at [499, 464] on button "Next" at bounding box center [512, 466] width 71 height 30
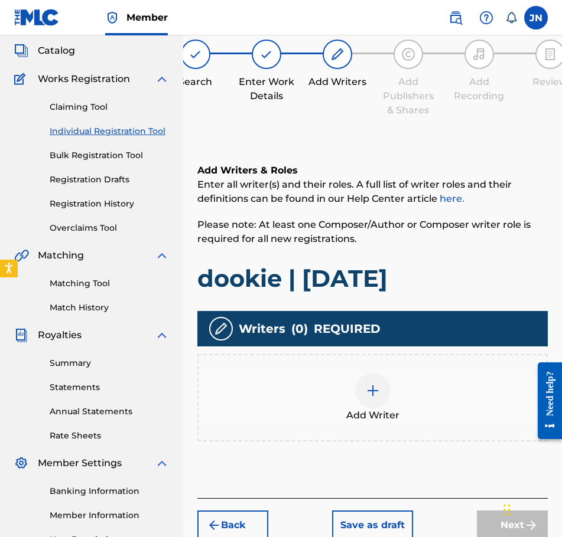
scroll to position [53, 0]
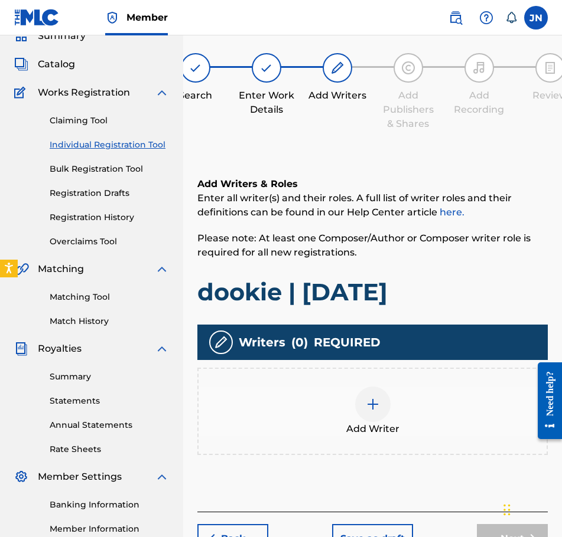
click at [395, 393] on div "Add Writer" at bounding box center [372, 412] width 348 height 50
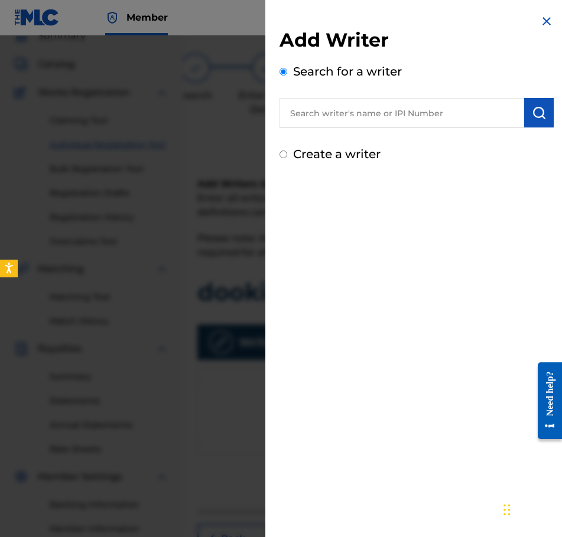
click at [358, 161] on label "Create a writer" at bounding box center [336, 154] width 87 height 14
radio input "true"
click at [287, 158] on input "Create a writer" at bounding box center [283, 155] width 8 height 8
radio input "false"
radio input "true"
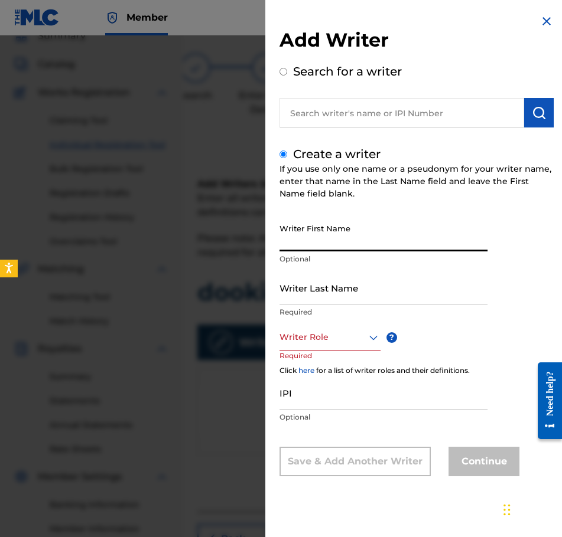
click at [360, 240] on input "Writer First Name" at bounding box center [383, 235] width 208 height 34
type input "[PERSON_NAME]"
click at [373, 309] on p "Required" at bounding box center [383, 312] width 208 height 11
click at [368, 295] on input "Writer Last Name" at bounding box center [383, 288] width 208 height 34
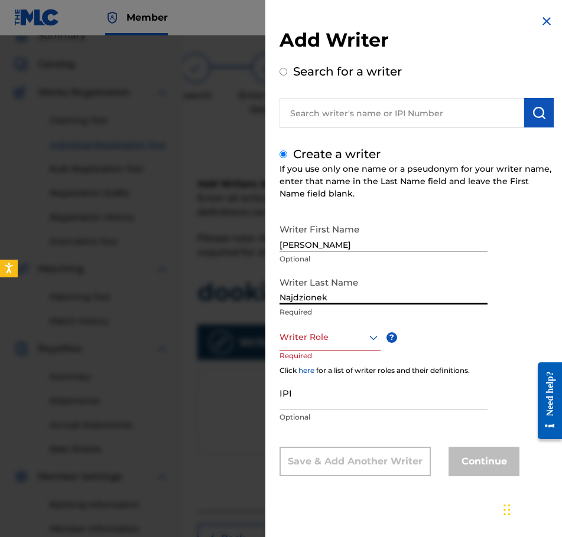
type input "Najdzionek"
click at [359, 325] on div "Writer First Name [PERSON_NAME] Optional Writer Last Name Najdzionek Required W…" at bounding box center [416, 347] width 274 height 259
click at [357, 331] on div "Writer Role" at bounding box center [329, 337] width 101 height 27
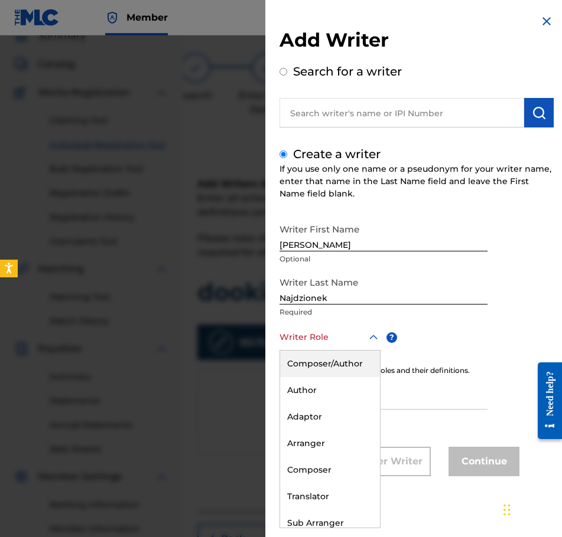
click at [361, 358] on div "Composer/Author" at bounding box center [330, 364] width 100 height 27
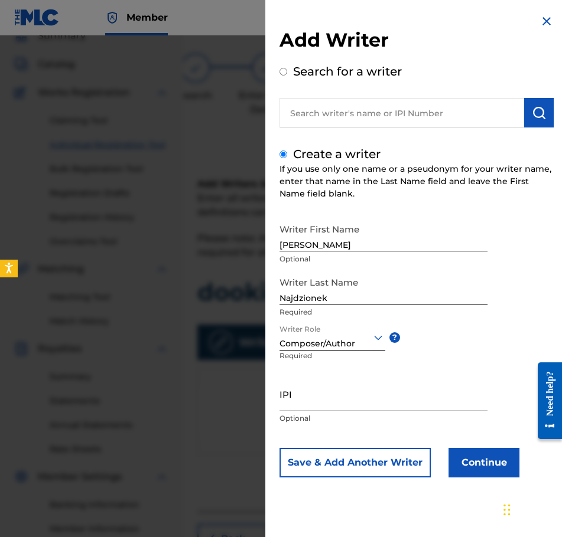
click at [490, 471] on button "Continue" at bounding box center [483, 463] width 71 height 30
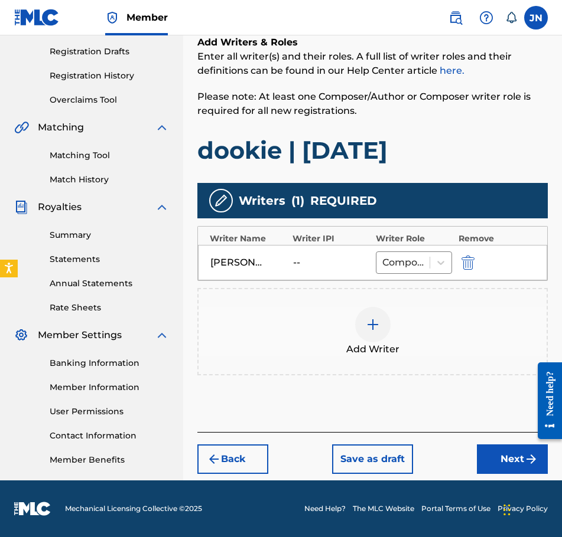
click at [496, 455] on button "Next" at bounding box center [512, 460] width 71 height 30
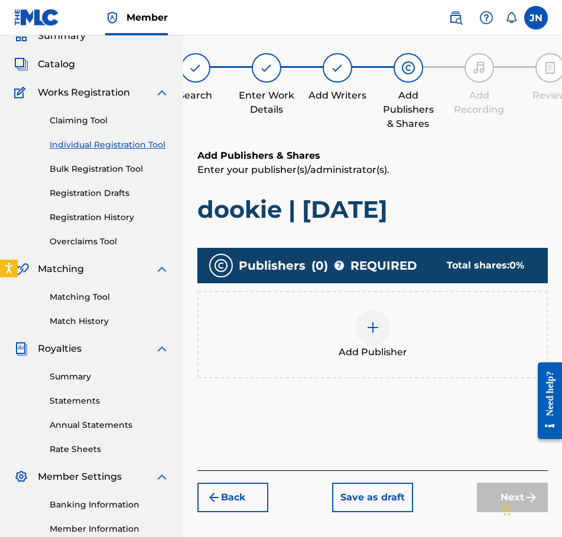
click at [365, 338] on div at bounding box center [372, 327] width 35 height 35
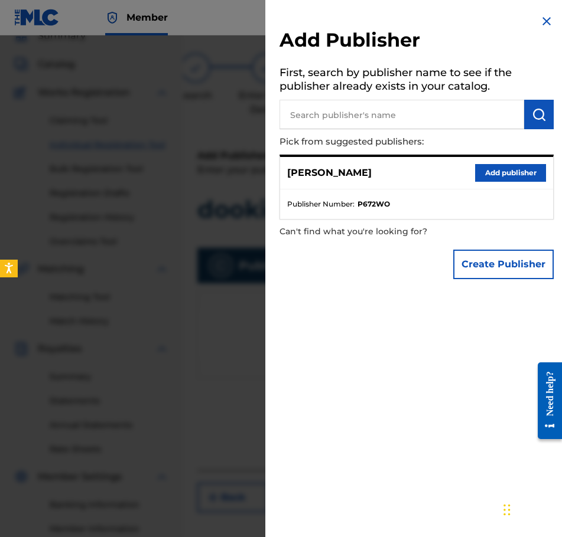
click at [496, 175] on button "Add publisher" at bounding box center [510, 173] width 71 height 18
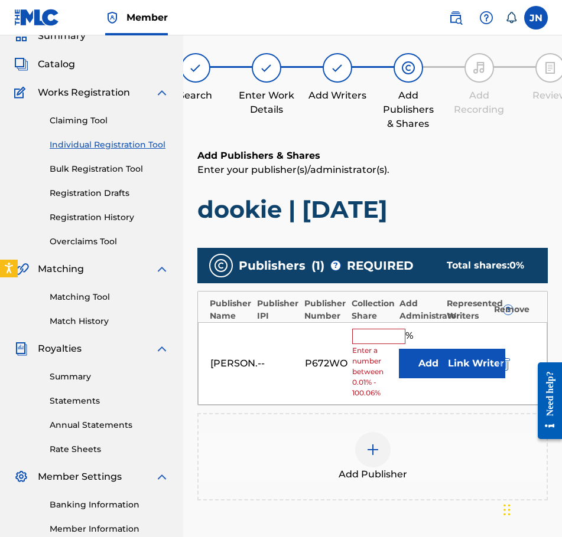
click at [383, 341] on input "text" at bounding box center [378, 336] width 53 height 15
type input "100"
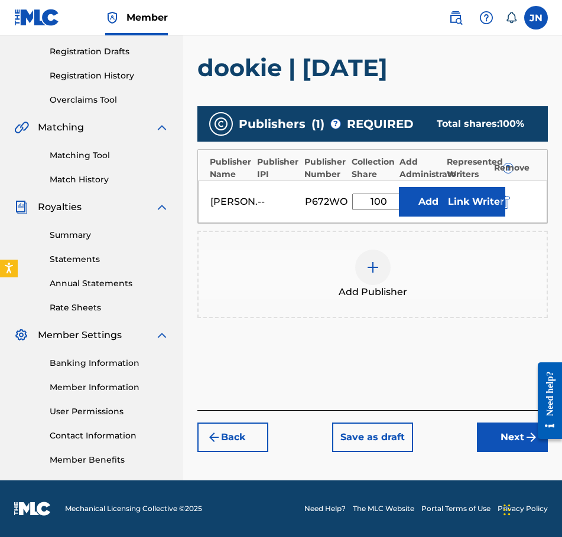
click at [519, 442] on button "Next" at bounding box center [512, 438] width 71 height 30
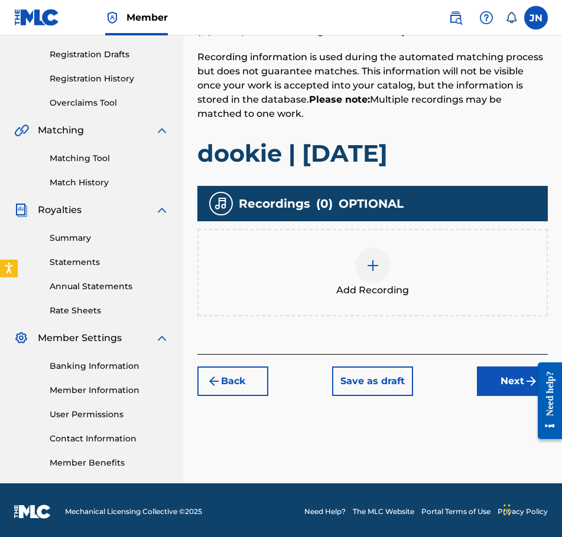
scroll to position [195, 0]
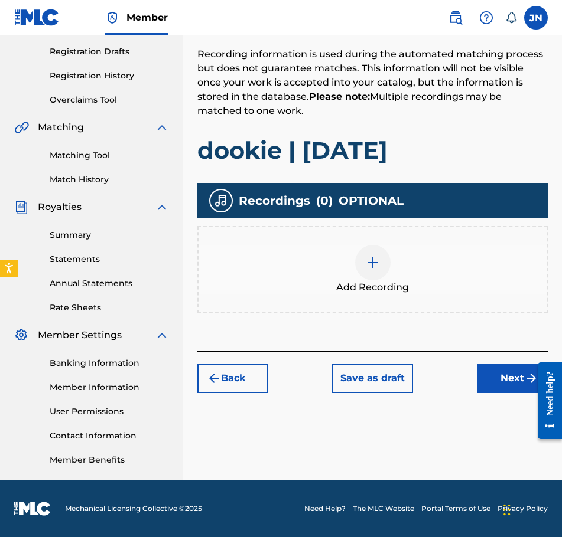
click at [369, 246] on div at bounding box center [372, 262] width 35 height 35
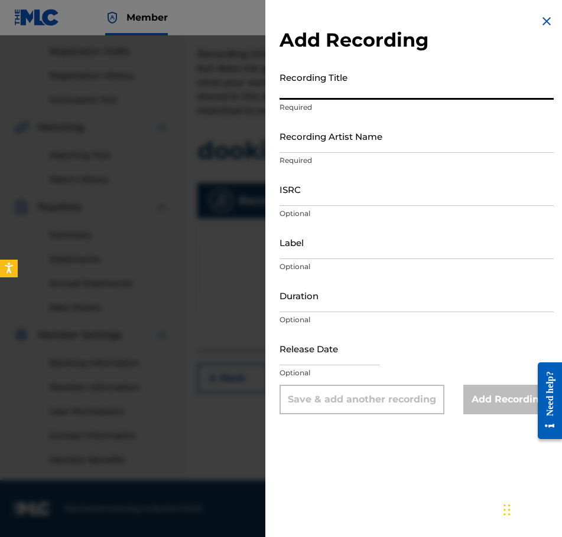
click at [360, 94] on input "Recording Title" at bounding box center [416, 83] width 274 height 34
paste input "dookie | [DATE]"
type input "dookie | [DATE]"
click at [421, 149] on input "Recording Artist Name" at bounding box center [416, 136] width 274 height 34
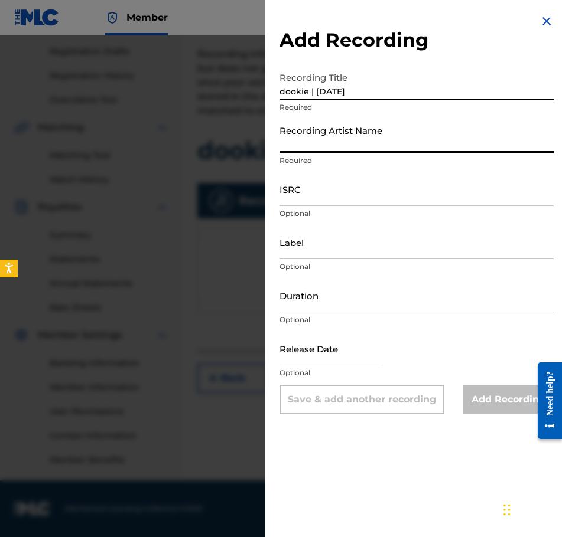
type input "[PERSON_NAME]"
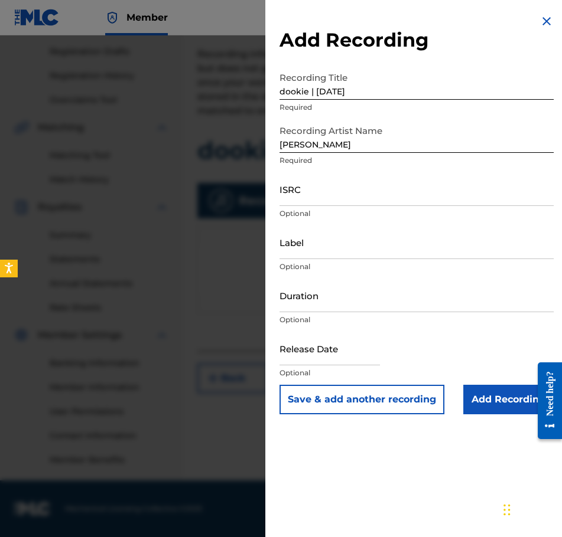
click at [360, 196] on input "ISRC" at bounding box center [416, 189] width 274 height 34
paste input "QZWFE2586926"
type input "QZWFE2586926"
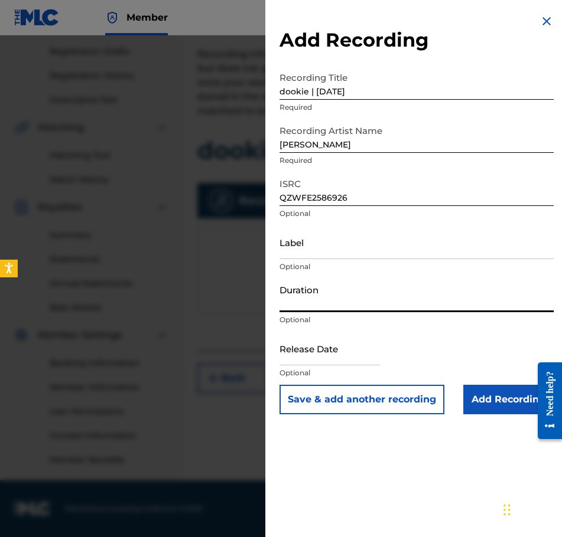
click at [328, 306] on input "Duration" at bounding box center [416, 296] width 274 height 34
type input "01:33"
drag, startPoint x: 307, startPoint y: 321, endPoint x: 311, endPoint y: 326, distance: 6.3
click at [311, 326] on div "Duration 01:33 Optional" at bounding box center [416, 305] width 274 height 53
click at [346, 365] on input "text" at bounding box center [329, 349] width 100 height 34
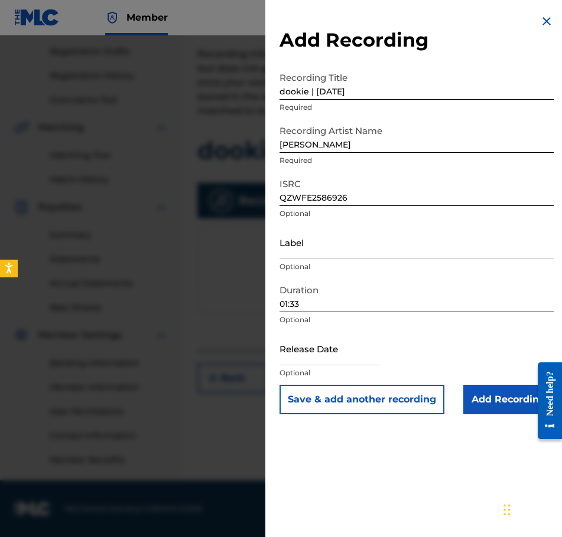
select select "8"
select select "2025"
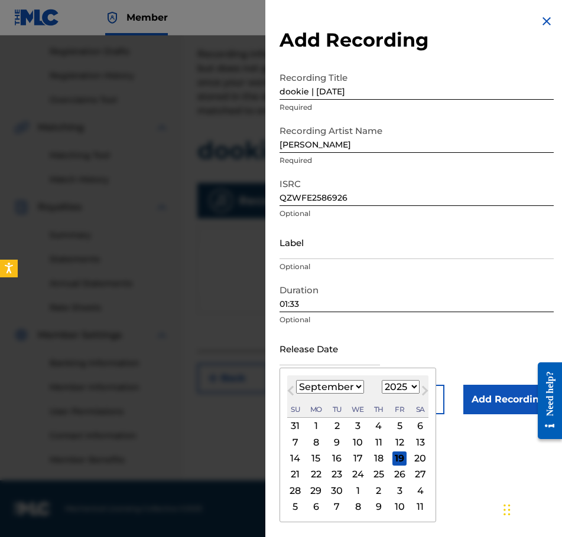
type input "[DATE]"
select select "6"
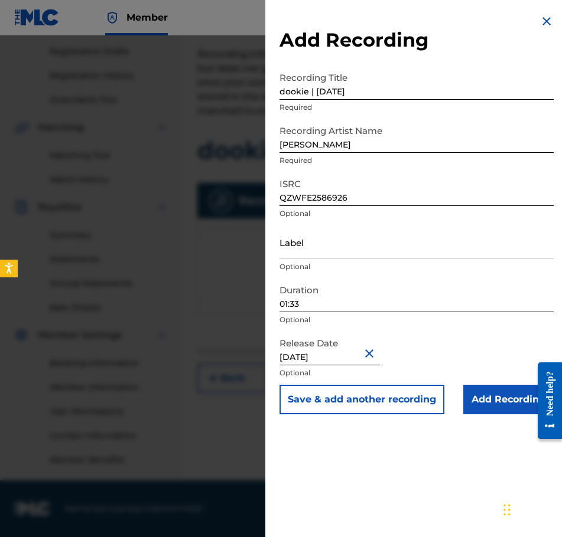
click at [489, 400] on input "Add Recording" at bounding box center [508, 400] width 90 height 30
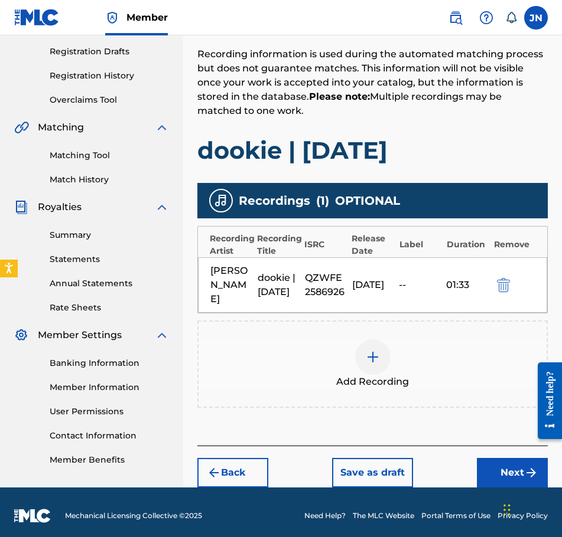
click at [484, 465] on button "Next" at bounding box center [512, 473] width 71 height 30
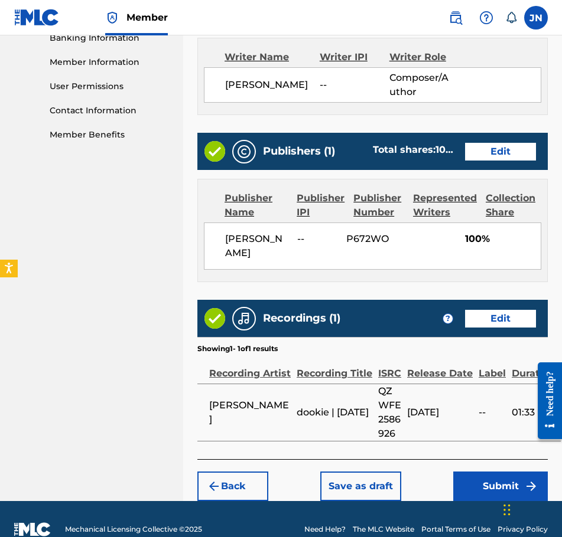
scroll to position [526, 0]
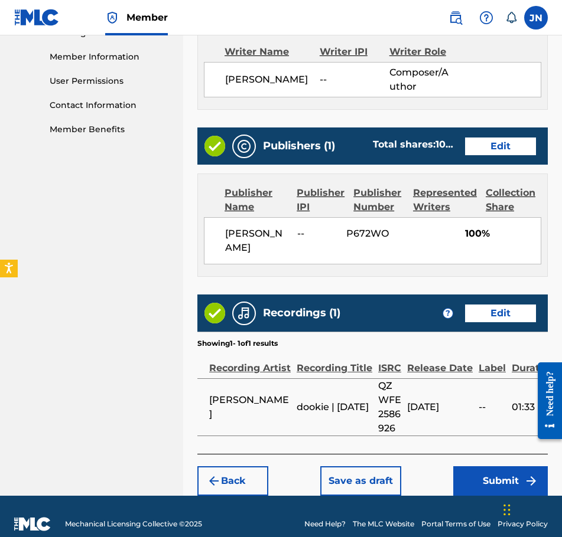
click at [489, 464] on div "Back Save as draft Submit" at bounding box center [372, 475] width 350 height 42
click at [494, 471] on button "Submit" at bounding box center [500, 482] width 95 height 30
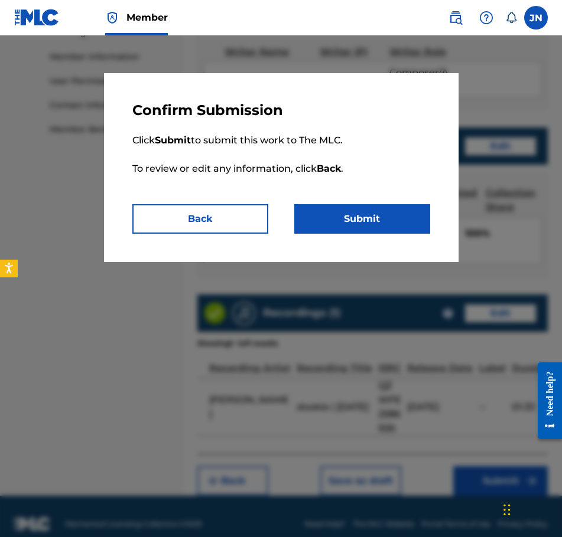
click at [390, 200] on p "Click Submit to submit this work to The MLC. To review or edit any information,…" at bounding box center [281, 161] width 298 height 85
click at [395, 207] on button "Submit" at bounding box center [362, 219] width 136 height 30
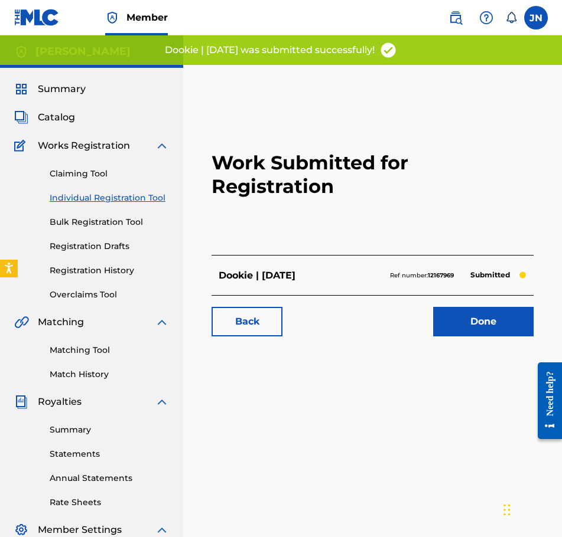
click at [99, 206] on div "Claiming Tool Individual Registration Tool Bulk Registration Tool Registration …" at bounding box center [91, 227] width 155 height 148
click at [105, 196] on link "Individual Registration Tool" at bounding box center [109, 198] width 119 height 12
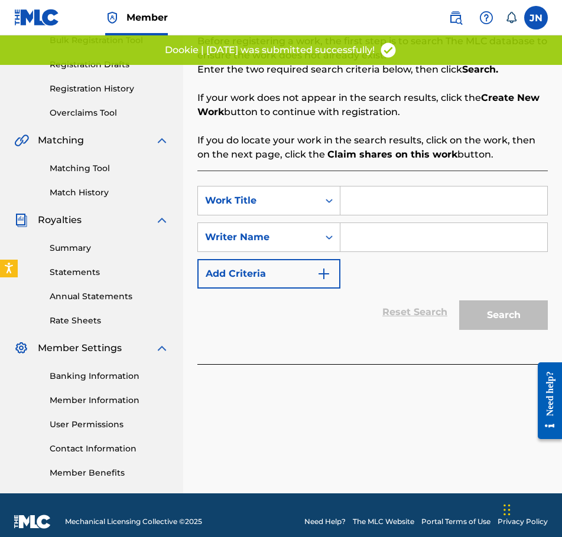
scroll to position [195, 0]
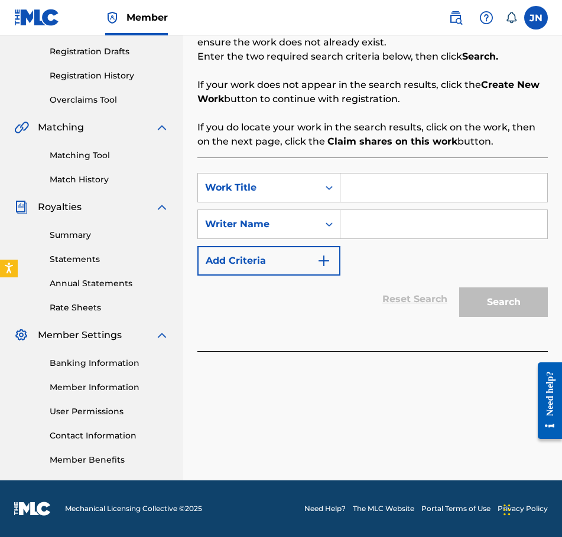
click at [367, 187] on input "Search Form" at bounding box center [443, 188] width 207 height 28
paste input "untitled 03 | [DATE]"
type input "untitled 03 | [DATE]"
click at [392, 220] on input "Search Form" at bounding box center [443, 224] width 207 height 28
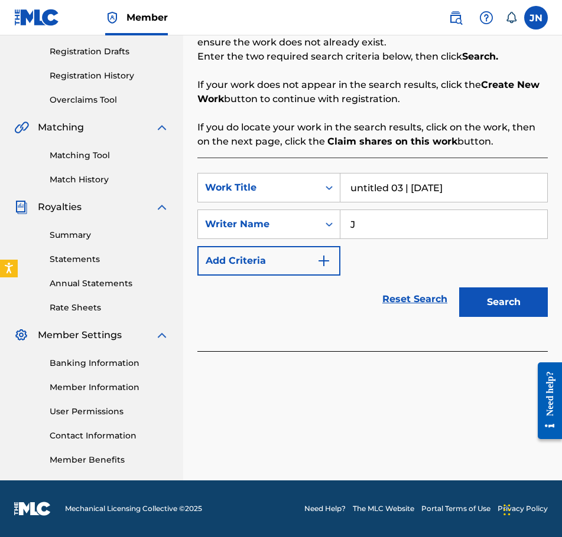
type input "J"
click at [502, 306] on button "Search" at bounding box center [503, 303] width 89 height 30
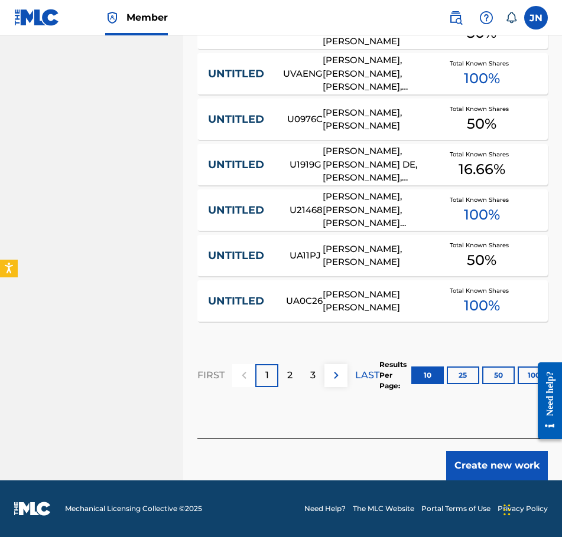
click at [511, 462] on button "Create new work" at bounding box center [497, 466] width 102 height 30
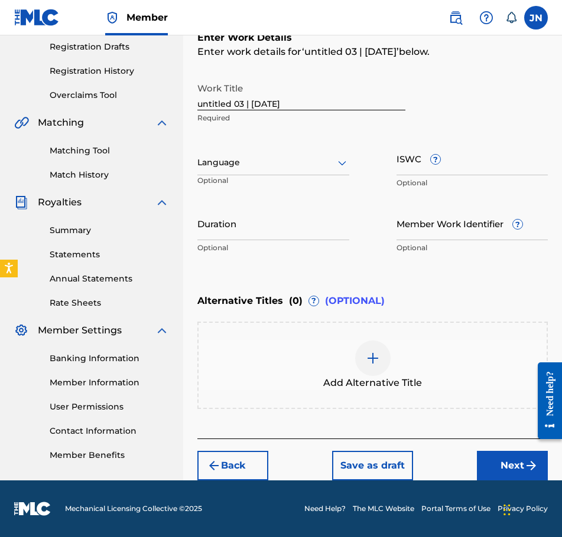
click at [307, 165] on div at bounding box center [273, 162] width 152 height 15
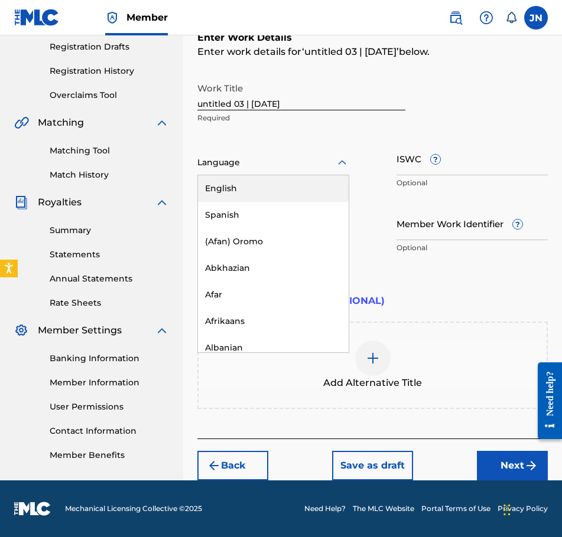
click at [299, 190] on div "English" at bounding box center [273, 188] width 151 height 27
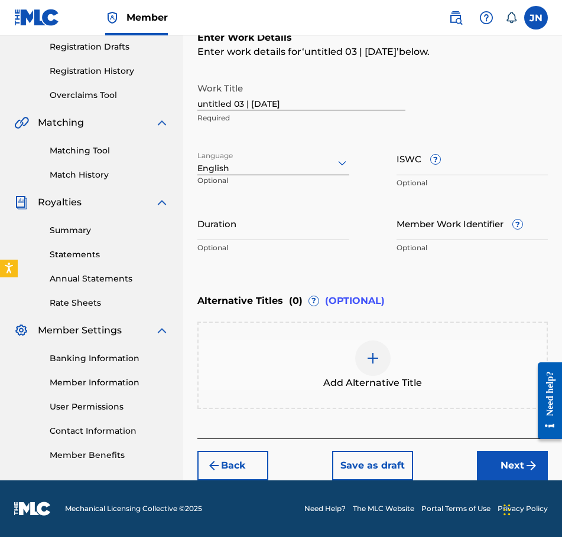
click at [319, 221] on input "Duration" at bounding box center [273, 224] width 152 height 34
type input "01:17"
click at [509, 468] on button "Next" at bounding box center [512, 466] width 71 height 30
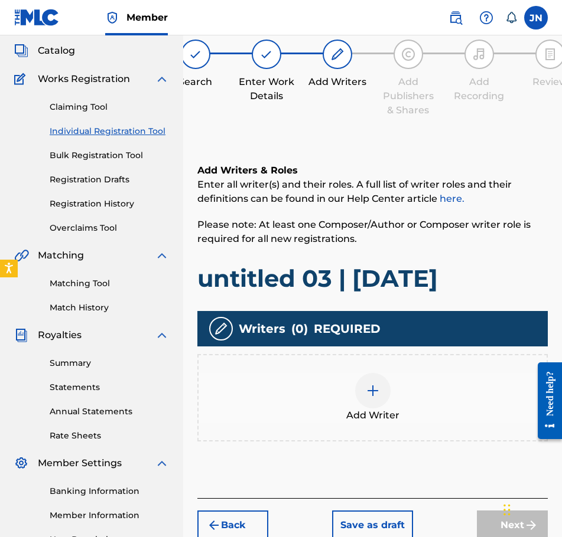
scroll to position [53, 0]
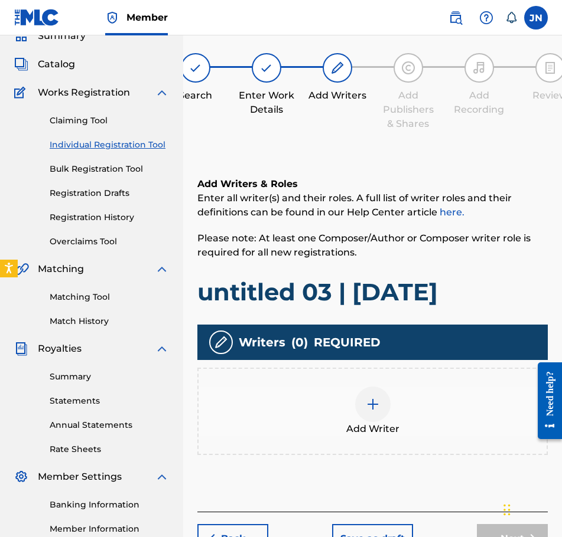
click at [348, 399] on div "Add Writer" at bounding box center [372, 412] width 348 height 50
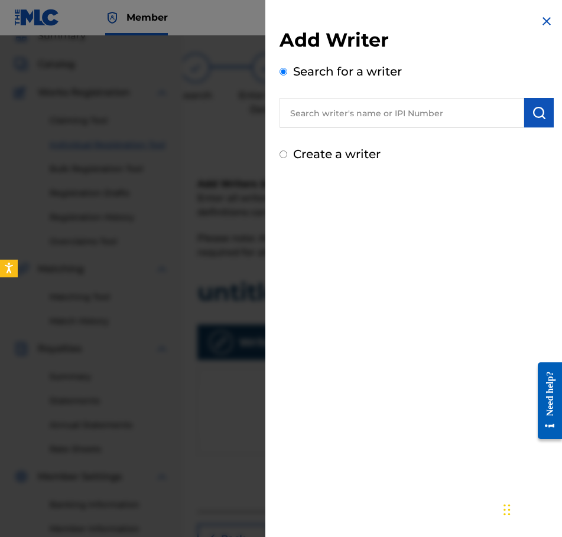
drag, startPoint x: 366, startPoint y: 136, endPoint x: 366, endPoint y: 148, distance: 11.2
click at [366, 139] on div "Add Writer Search for a writer Create a writer" at bounding box center [416, 95] width 274 height 135
click at [366, 148] on label "Create a writer" at bounding box center [336, 154] width 87 height 14
radio input "true"
click at [287, 151] on input "Create a writer" at bounding box center [283, 155] width 8 height 8
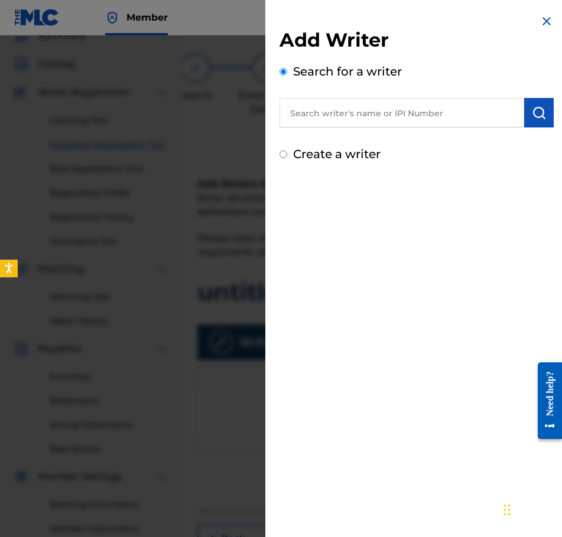
radio input "false"
radio input "true"
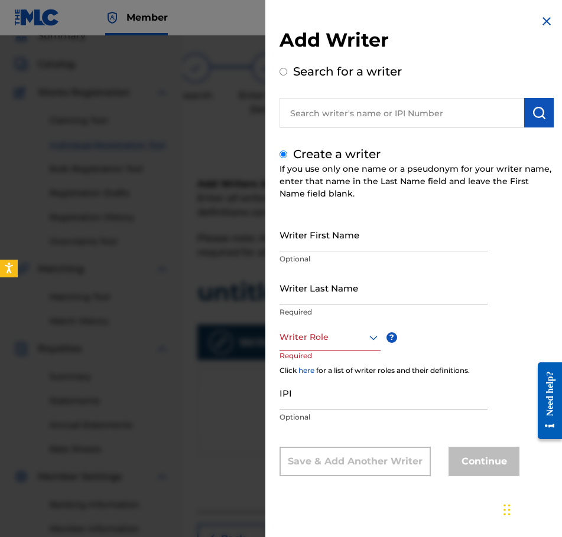
drag, startPoint x: 353, startPoint y: 212, endPoint x: 367, endPoint y: 227, distance: 20.9
click at [356, 214] on div "Create a writer If you use only one name or a pseudonym for your writer name, e…" at bounding box center [416, 310] width 274 height 331
click at [369, 229] on input "Writer First Name" at bounding box center [383, 235] width 208 height 34
type input "[PERSON_NAME]"
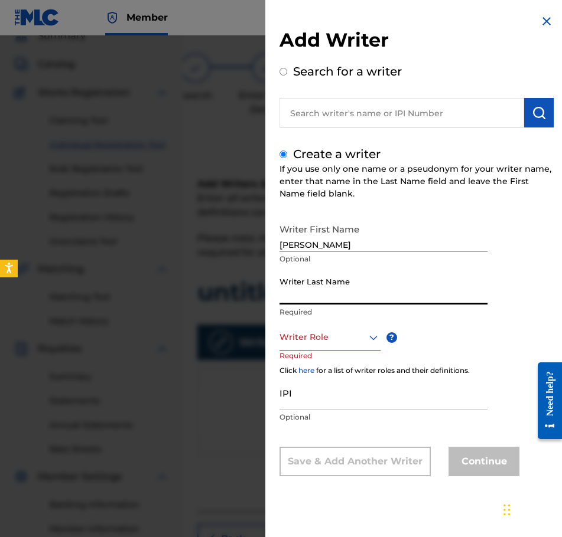
click at [392, 296] on input "Writer Last Name" at bounding box center [383, 288] width 208 height 34
type input "Najdzionek"
click at [370, 341] on icon at bounding box center [373, 338] width 14 height 14
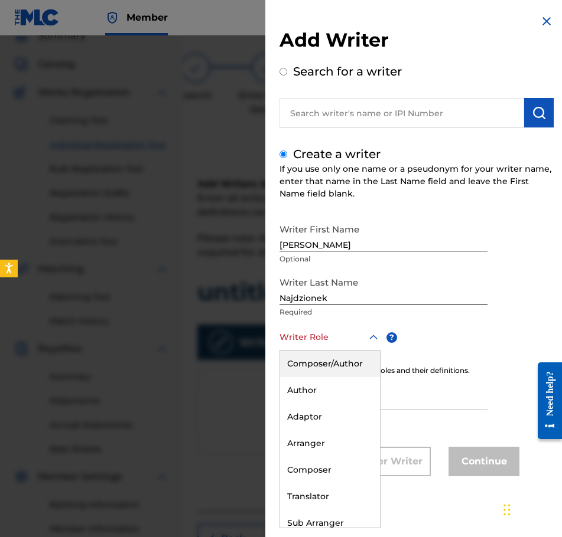
click at [366, 365] on div "Composer/Author" at bounding box center [330, 364] width 100 height 27
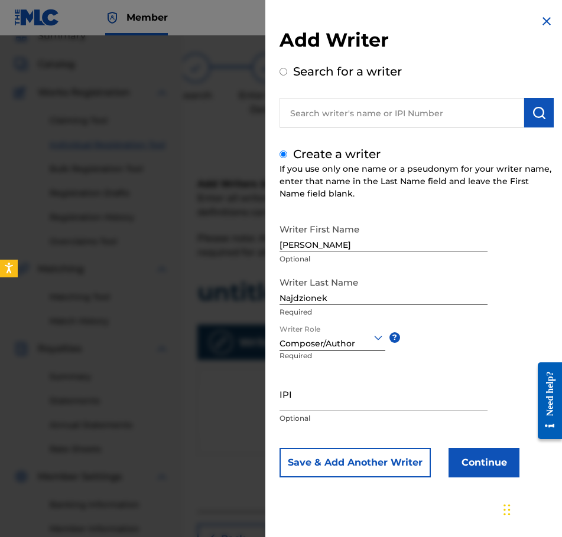
click at [480, 469] on button "Continue" at bounding box center [483, 463] width 71 height 30
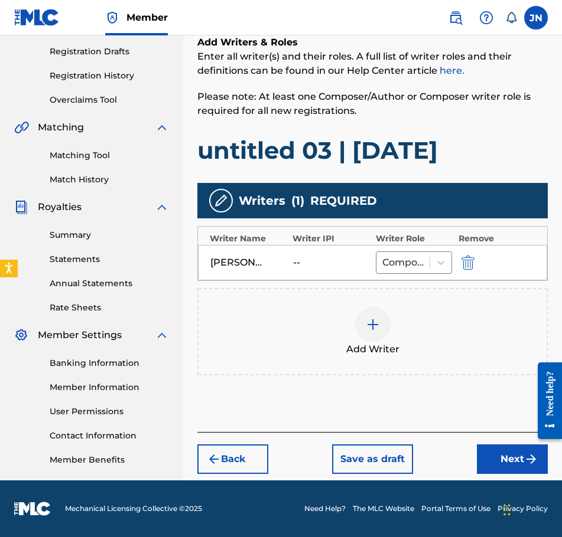
click at [530, 468] on button "Next" at bounding box center [512, 460] width 71 height 30
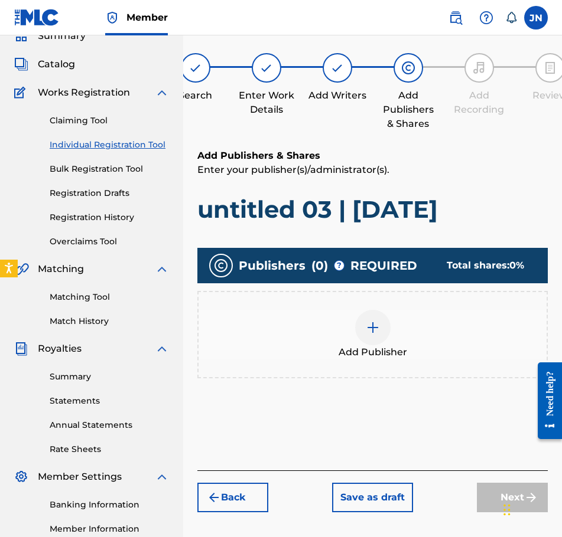
click at [383, 337] on div at bounding box center [372, 327] width 35 height 35
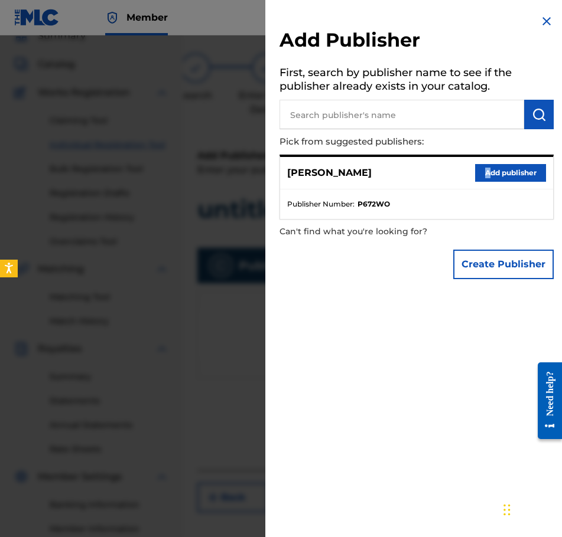
drag, startPoint x: 481, startPoint y: 165, endPoint x: 488, endPoint y: 168, distance: 7.9
click at [486, 168] on div "[PERSON_NAME] Add publisher" at bounding box center [416, 173] width 273 height 32
click at [500, 170] on button "Add publisher" at bounding box center [510, 173] width 71 height 18
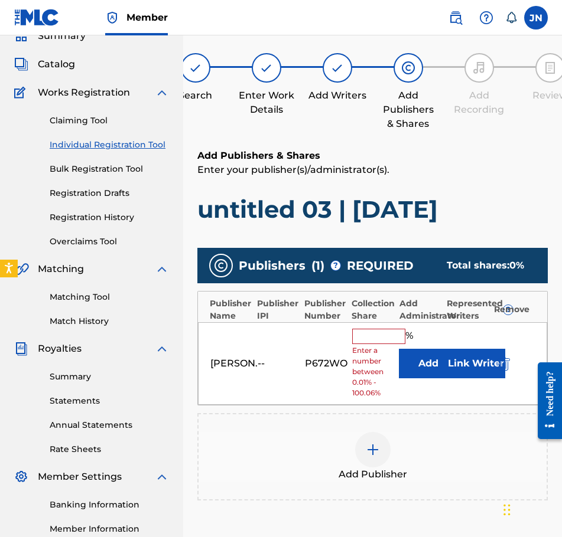
click at [395, 336] on input "text" at bounding box center [378, 336] width 53 height 15
type input "100"
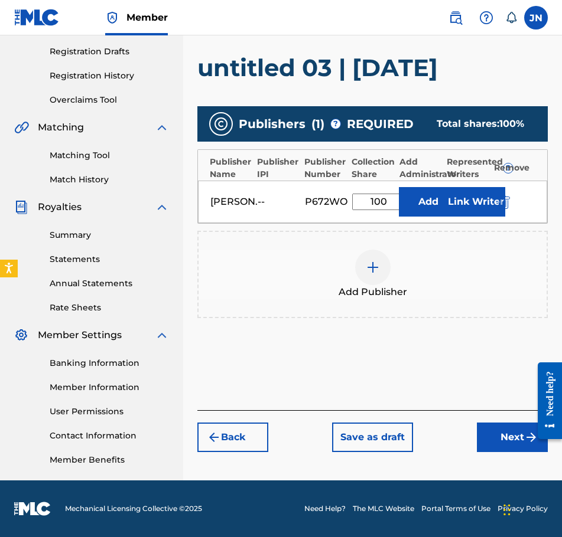
click at [494, 431] on button "Next" at bounding box center [512, 438] width 71 height 30
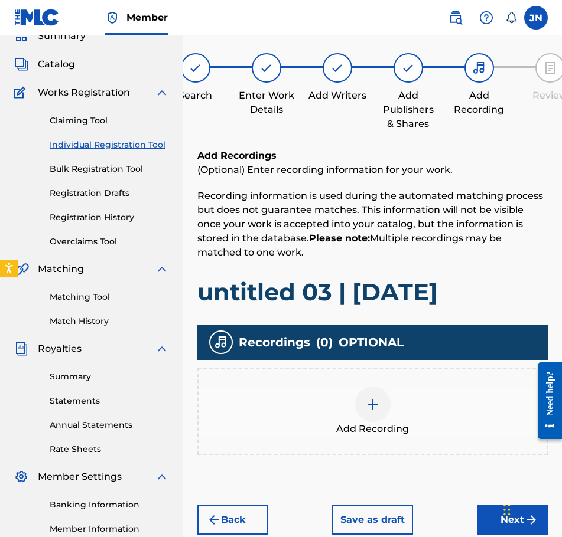
click at [395, 384] on div "Add Recording" at bounding box center [372, 411] width 350 height 87
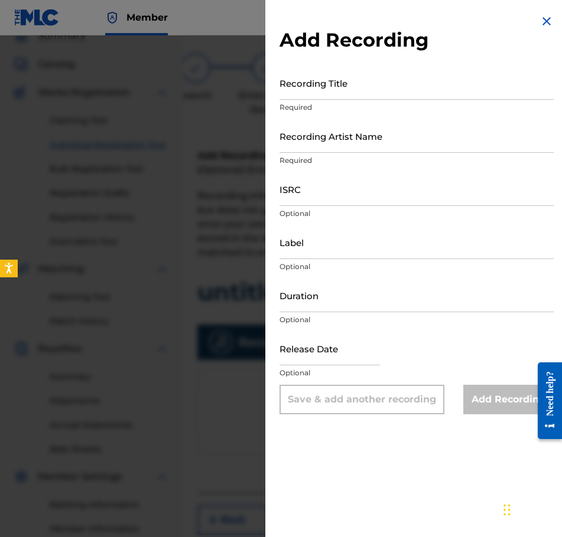
click at [369, 89] on input "Recording Title" at bounding box center [416, 83] width 274 height 34
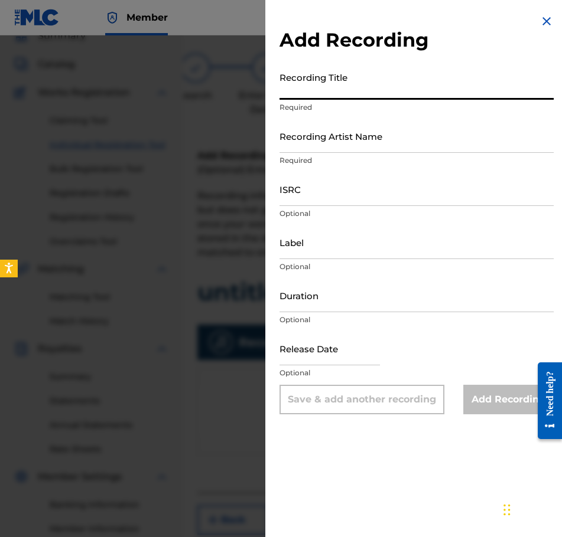
paste input "untitled 03 | [DATE]"
type input "untitled 03 | [DATE]"
drag, startPoint x: 354, startPoint y: 174, endPoint x: 360, endPoint y: 186, distance: 13.5
click at [354, 174] on input "ISRC" at bounding box center [416, 189] width 274 height 34
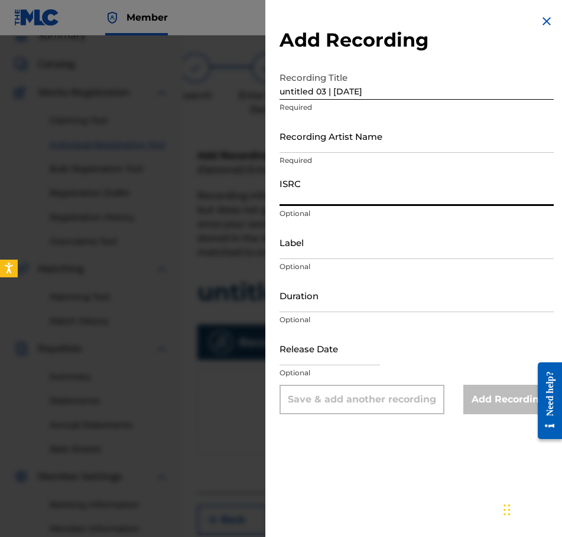
paste input "QZWFE2586927"
type input "QZWFE2586927"
click at [358, 139] on input "Recording Artist Name" at bounding box center [416, 136] width 274 height 34
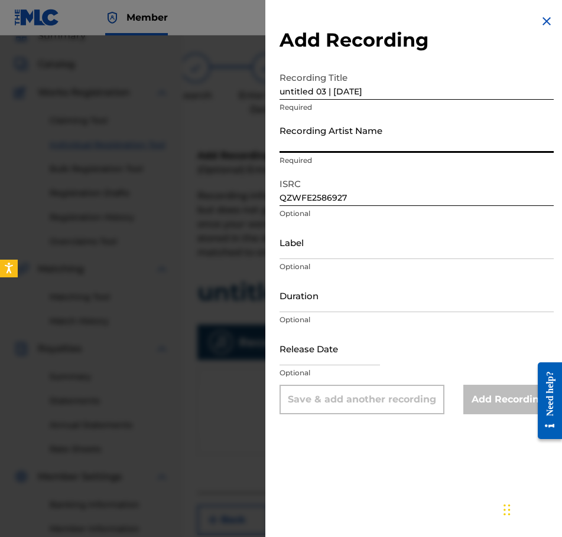
type input "[PERSON_NAME]"
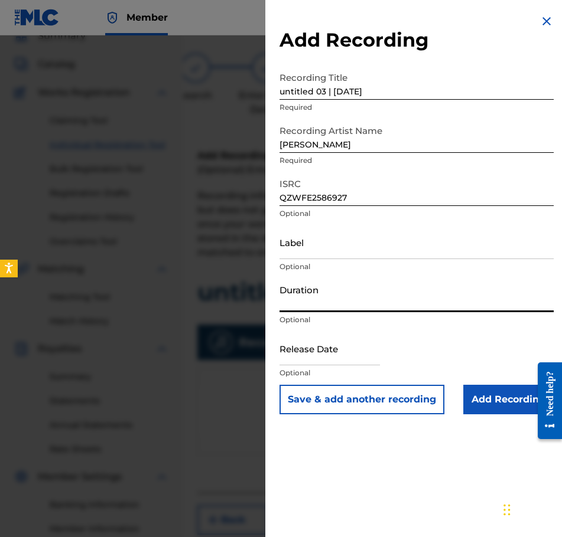
click at [343, 303] on input "Duration" at bounding box center [416, 296] width 274 height 34
type input "01:17"
drag, startPoint x: 331, startPoint y: 353, endPoint x: 334, endPoint y: 358, distance: 6.1
click at [331, 353] on input "text" at bounding box center [329, 349] width 100 height 34
select select "8"
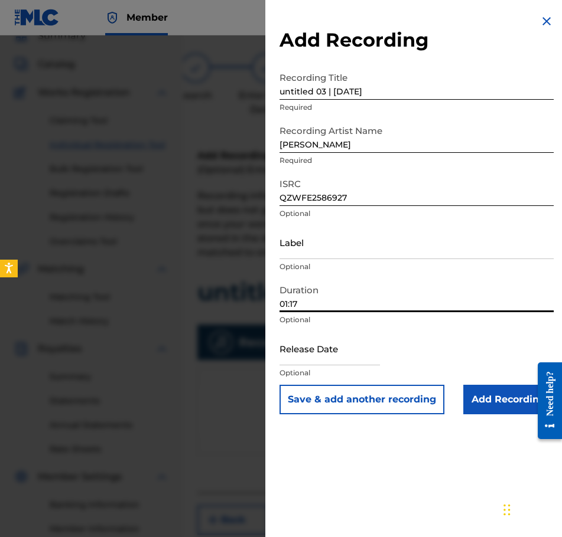
select select "2025"
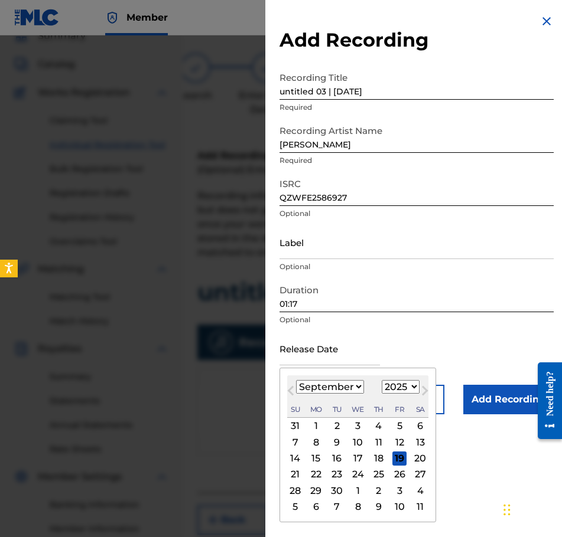
type input "[DATE]"
select select "6"
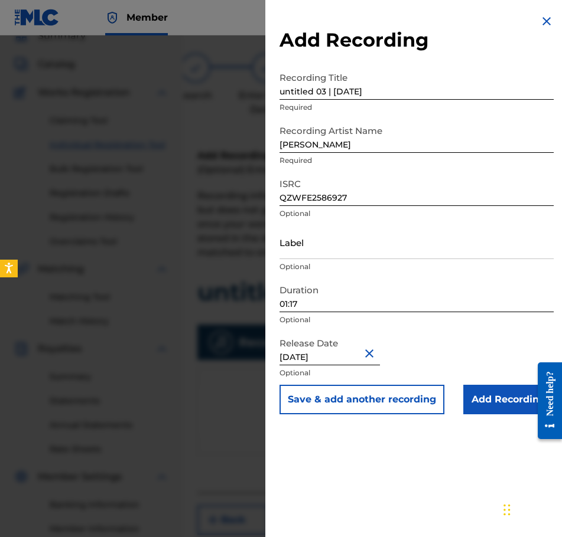
click at [472, 411] on input "Add Recording" at bounding box center [508, 400] width 90 height 30
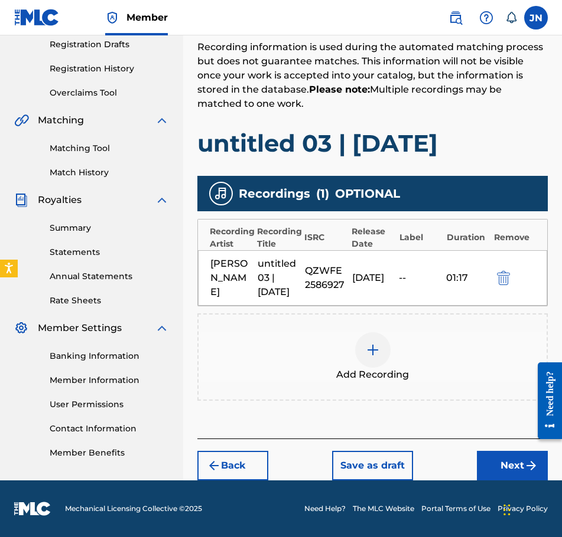
click at [500, 462] on button "Next" at bounding box center [512, 466] width 71 height 30
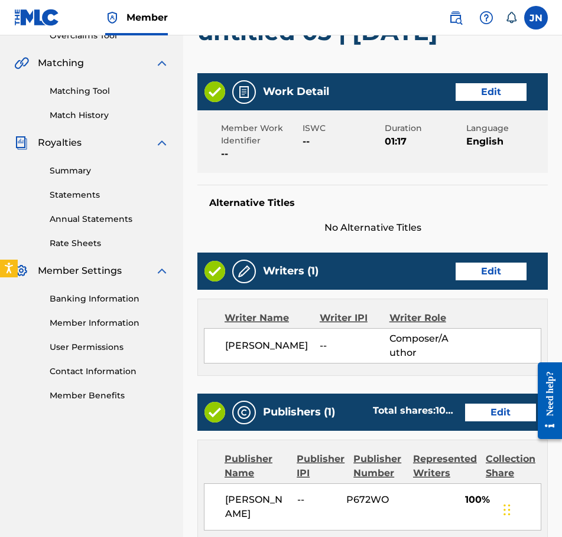
scroll to position [526, 0]
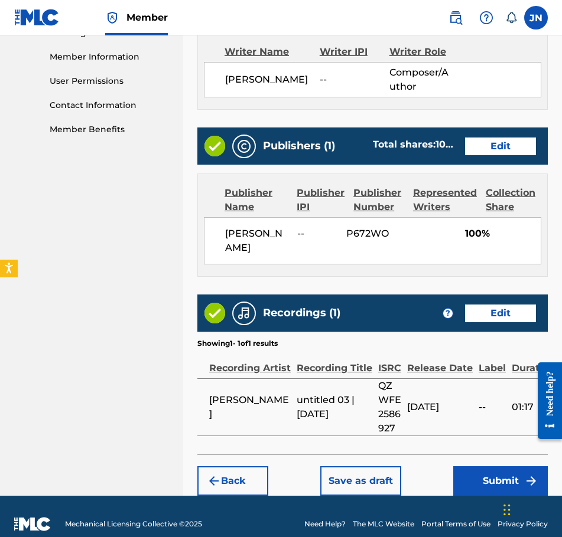
click at [505, 478] on button "Submit" at bounding box center [500, 482] width 95 height 30
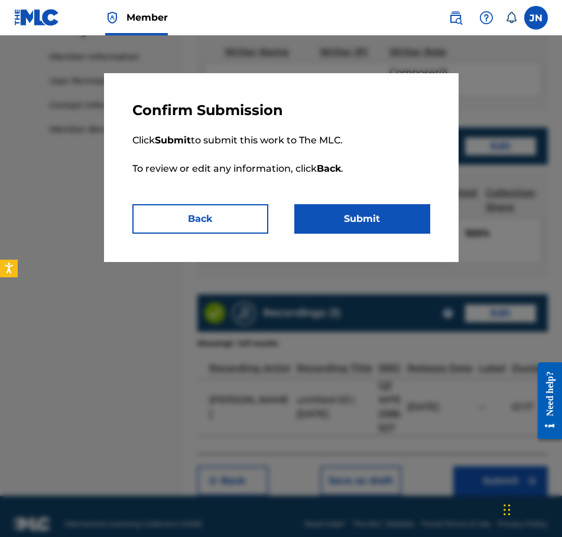
click at [372, 214] on button "Submit" at bounding box center [362, 219] width 136 height 30
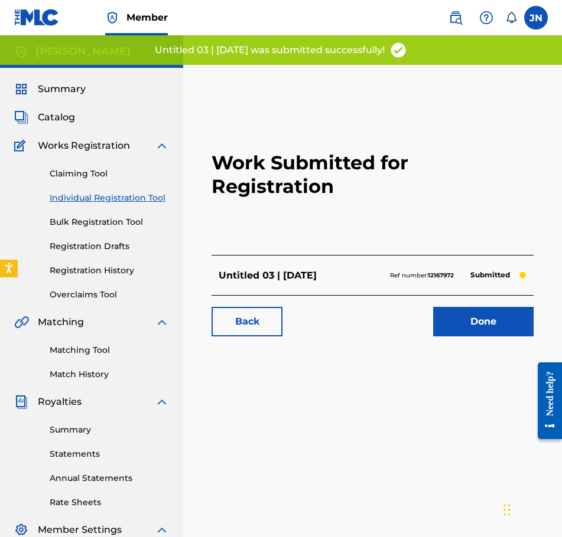
click at [148, 197] on link "Individual Registration Tool" at bounding box center [109, 198] width 119 height 12
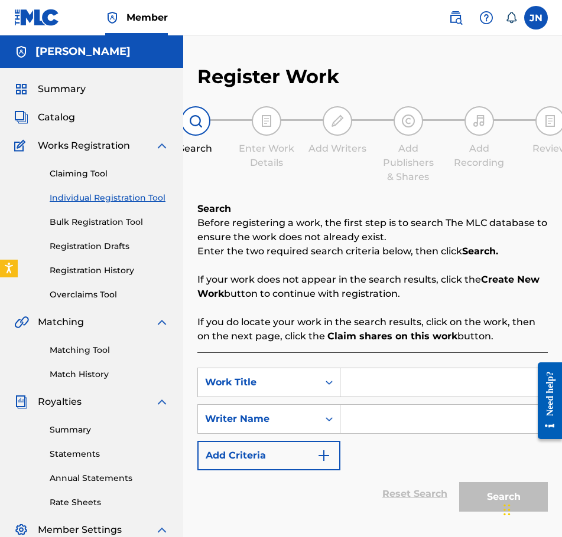
click at [398, 378] on input "Search Form" at bounding box center [443, 383] width 207 height 28
paste input "THE STR8 | [DATE]"
type input "THE STR8 | [DATE]"
click at [447, 420] on input "Search Form" at bounding box center [443, 419] width 207 height 28
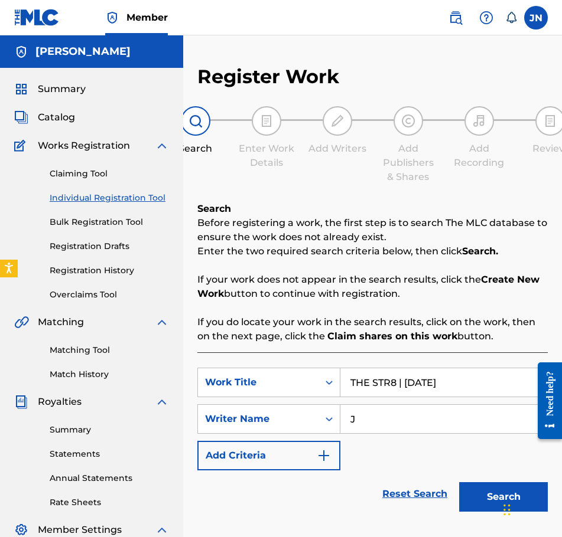
type input "J"
click at [483, 488] on button "Search" at bounding box center [503, 498] width 89 height 30
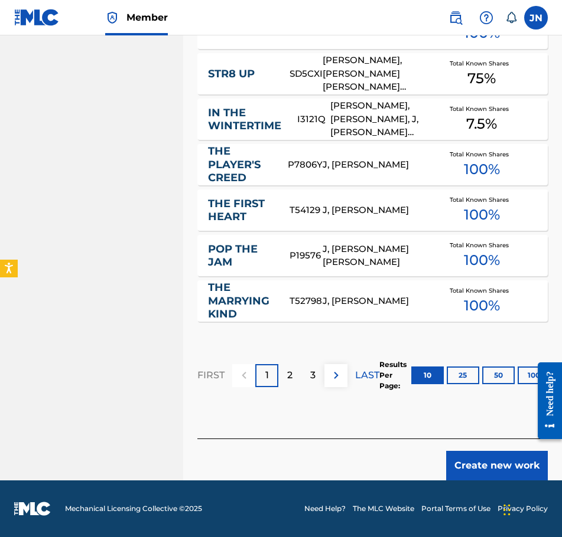
click at [507, 470] on button "Create new work" at bounding box center [497, 466] width 102 height 30
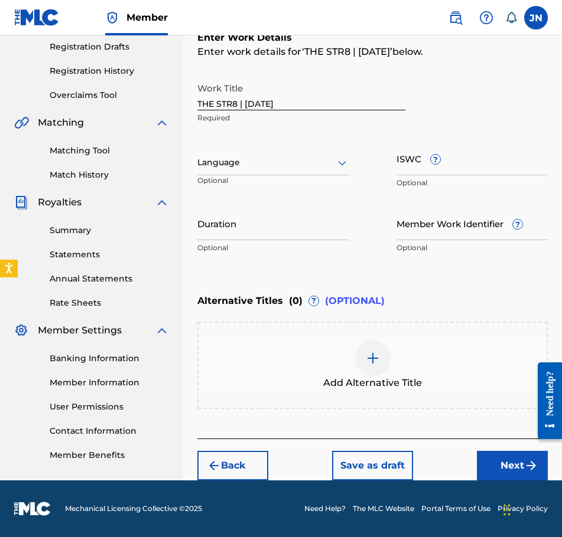
scroll to position [200, 0]
click at [310, 164] on div at bounding box center [273, 162] width 152 height 15
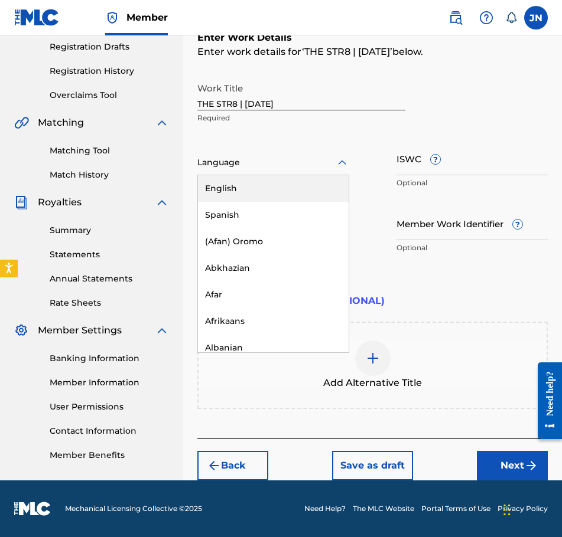
click at [305, 188] on div "English" at bounding box center [273, 188] width 151 height 27
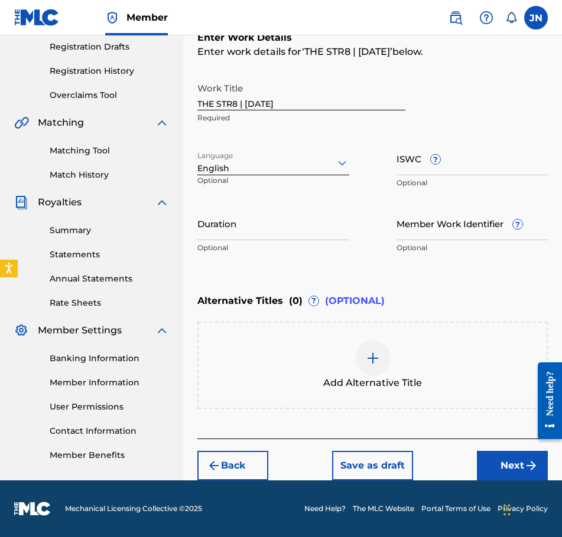
click at [322, 216] on input "Duration" at bounding box center [273, 224] width 152 height 34
type input "02:29"
click at [514, 471] on button "Next" at bounding box center [512, 466] width 71 height 30
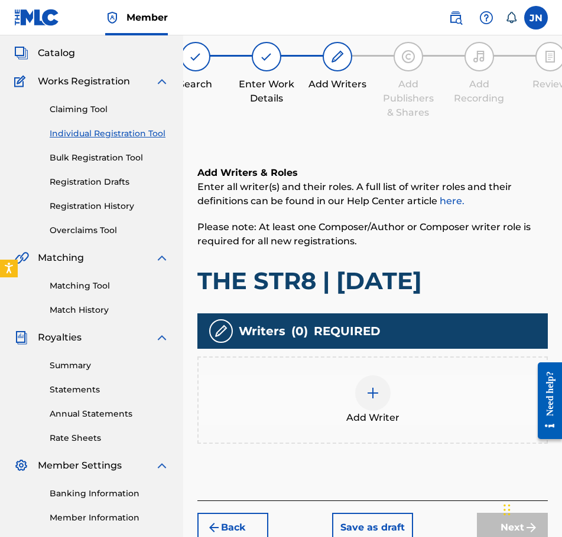
scroll to position [53, 0]
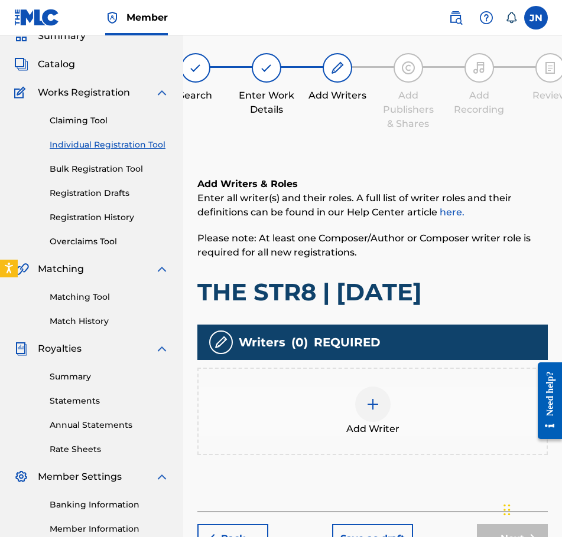
click at [387, 407] on div at bounding box center [372, 404] width 35 height 35
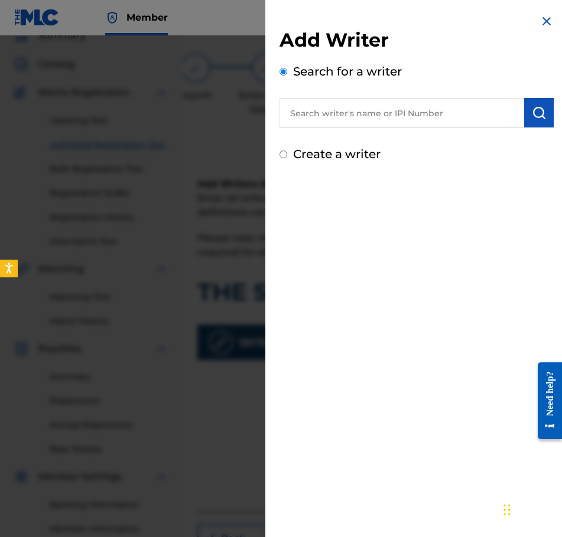
click at [318, 156] on label "Create a writer" at bounding box center [336, 154] width 87 height 14
radio input "true"
click at [287, 156] on input "Create a writer" at bounding box center [283, 155] width 8 height 8
radio input "false"
radio input "true"
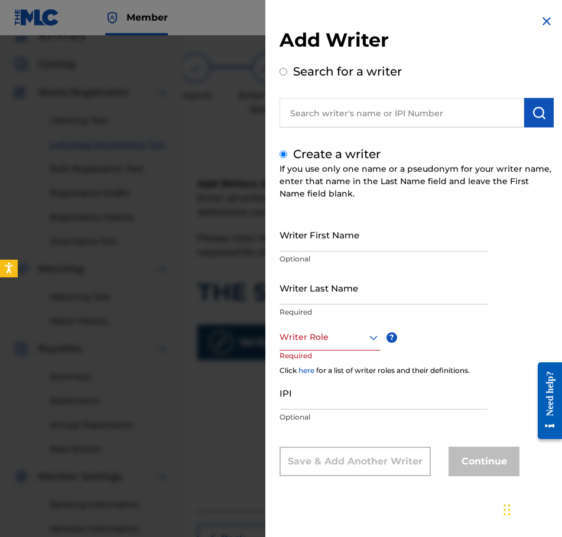
click at [352, 236] on input "Writer First Name" at bounding box center [383, 235] width 208 height 34
type input "[PERSON_NAME]"
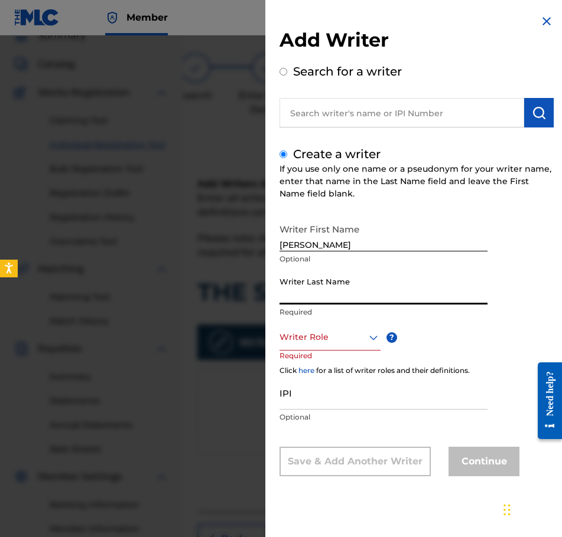
click at [392, 292] on input "Writer Last Name" at bounding box center [383, 288] width 208 height 34
type input "Najdzionek"
click at [324, 341] on div at bounding box center [329, 337] width 101 height 15
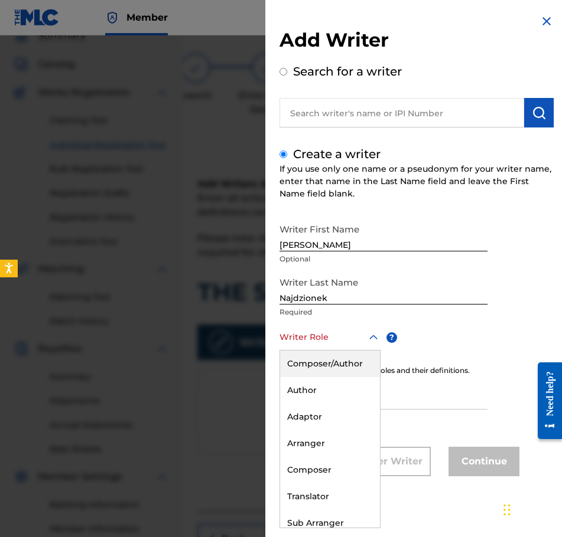
click at [343, 365] on div "Composer/Author" at bounding box center [330, 364] width 100 height 27
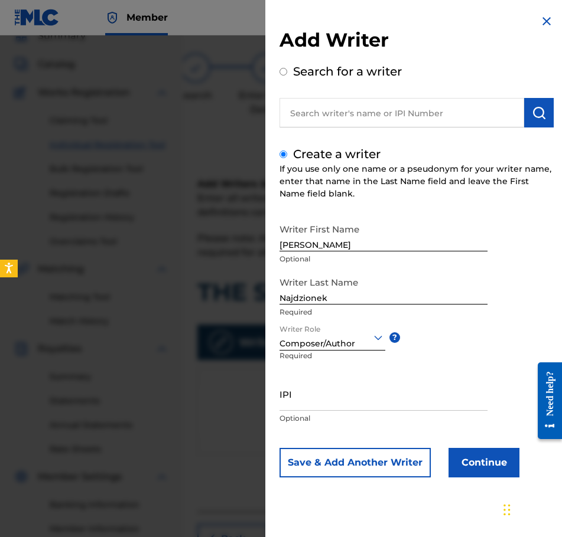
click at [486, 458] on button "Continue" at bounding box center [483, 463] width 71 height 30
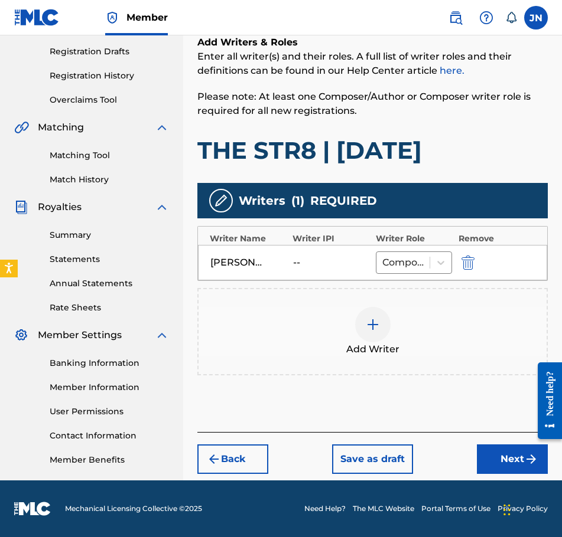
click at [511, 460] on button "Next" at bounding box center [512, 460] width 71 height 30
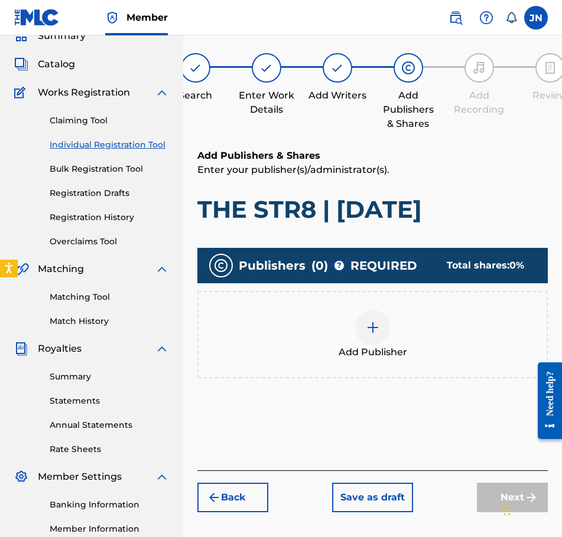
click at [416, 327] on div "Add Publisher" at bounding box center [372, 335] width 348 height 50
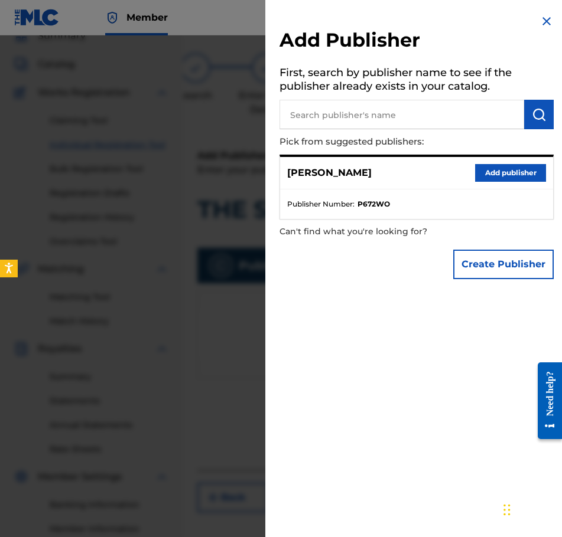
click at [509, 167] on button "Add publisher" at bounding box center [510, 173] width 71 height 18
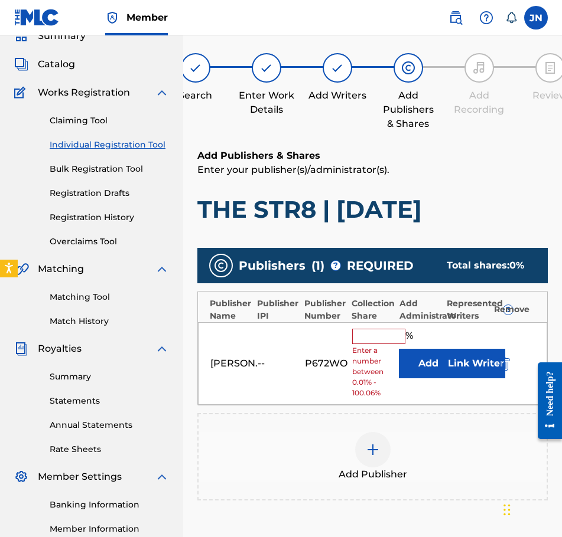
click at [380, 344] on div "% Enter a number between 0.01% - 100.06%" at bounding box center [372, 364] width 41 height 70
click at [381, 334] on input "text" at bounding box center [378, 336] width 53 height 15
type input "100"
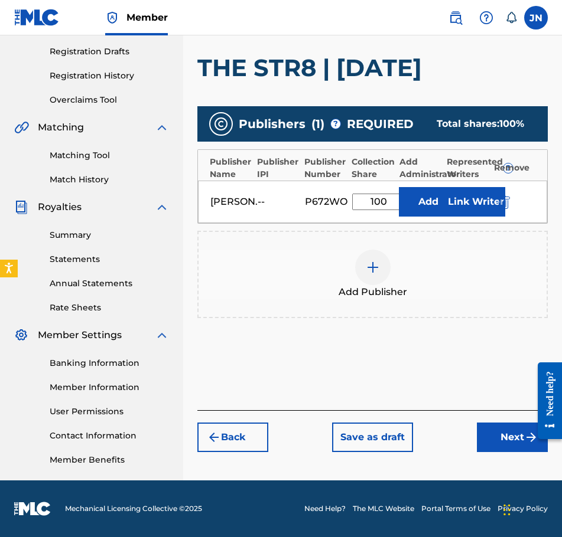
drag, startPoint x: 546, startPoint y: 457, endPoint x: 11, endPoint y: 90, distance: 648.4
click at [546, 457] on div "Register Work Search Enter Work Details Add Writers Add Publishers & Shares Add…" at bounding box center [372, 175] width 379 height 611
click at [522, 441] on button "Next" at bounding box center [512, 438] width 71 height 30
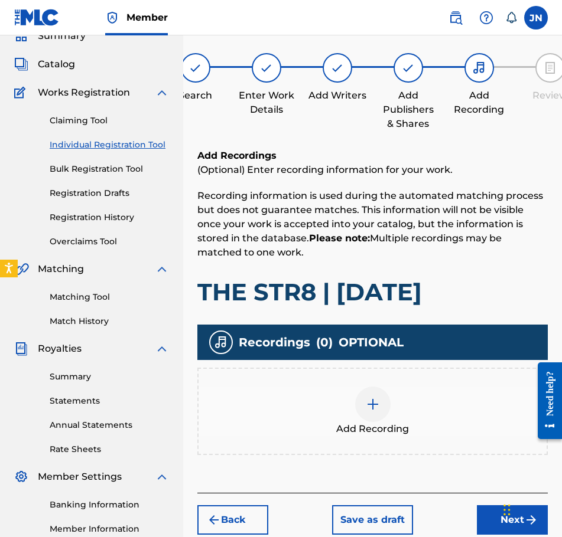
click at [361, 395] on div at bounding box center [372, 404] width 35 height 35
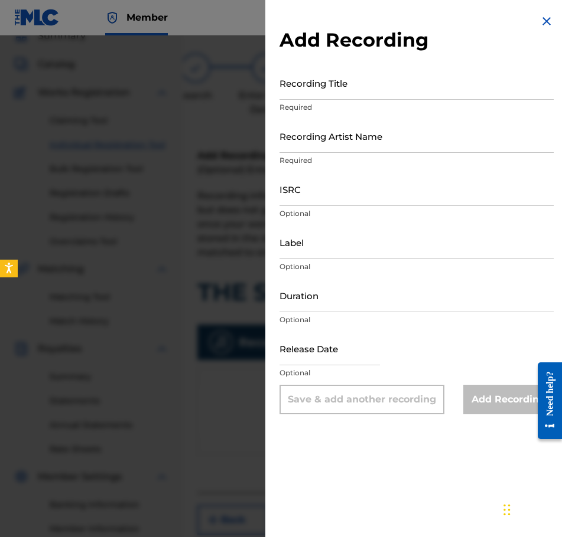
click at [344, 100] on div "Recording Title Required" at bounding box center [416, 92] width 274 height 53
click at [346, 93] on input "Recording Title" at bounding box center [416, 83] width 274 height 34
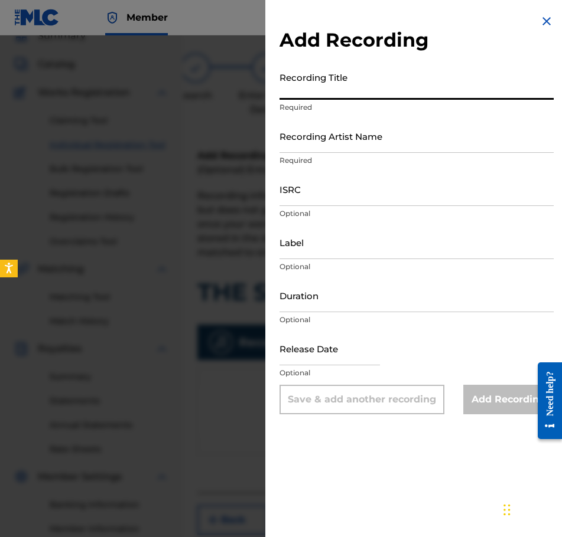
paste input "THE STR8 | [DATE]"
type input "THE STR8 | [DATE]"
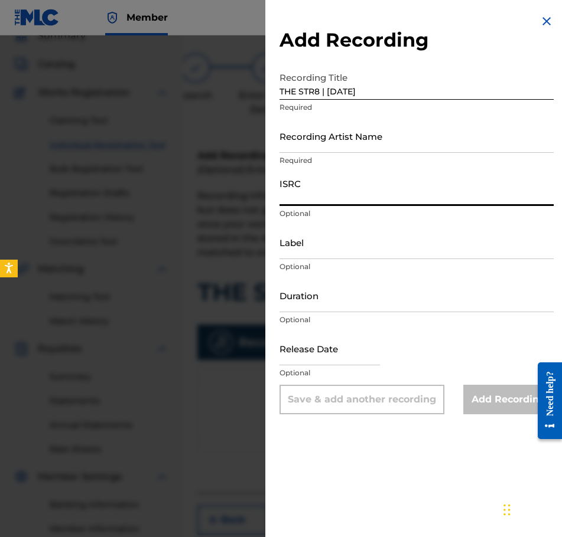
click at [389, 191] on input "ISRC" at bounding box center [416, 189] width 274 height 34
paste input "QZWFE2586928"
type input "QZWFE2586928"
click at [377, 144] on input "Recording Artist Name" at bounding box center [416, 136] width 274 height 34
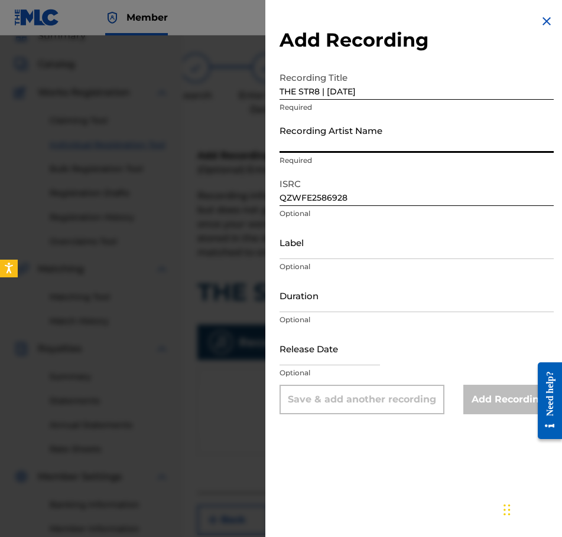
type input "[PERSON_NAME]"
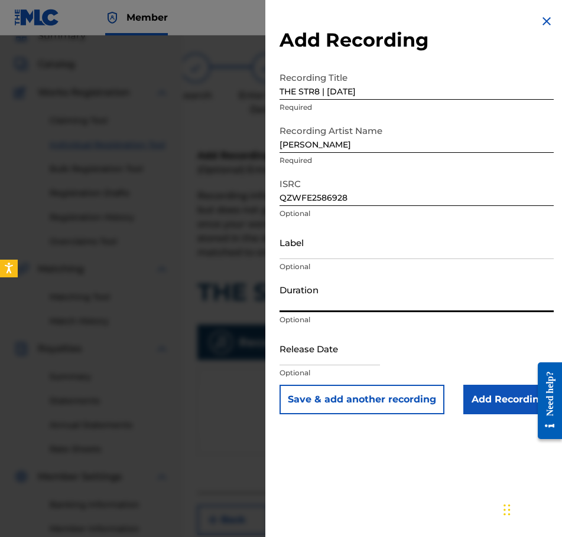
click at [340, 292] on input "Duration" at bounding box center [416, 296] width 274 height 34
type input "02:29"
click at [328, 347] on input "text" at bounding box center [329, 349] width 100 height 34
select select "8"
select select "2025"
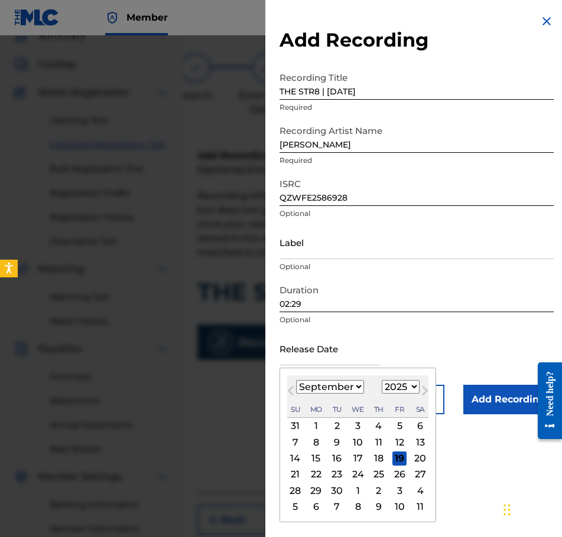
type input "[DATE]"
select select "6"
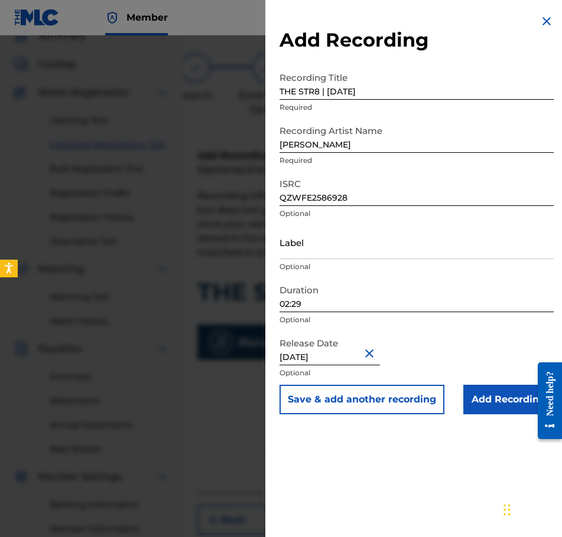
click at [510, 400] on input "Add Recording" at bounding box center [508, 400] width 90 height 30
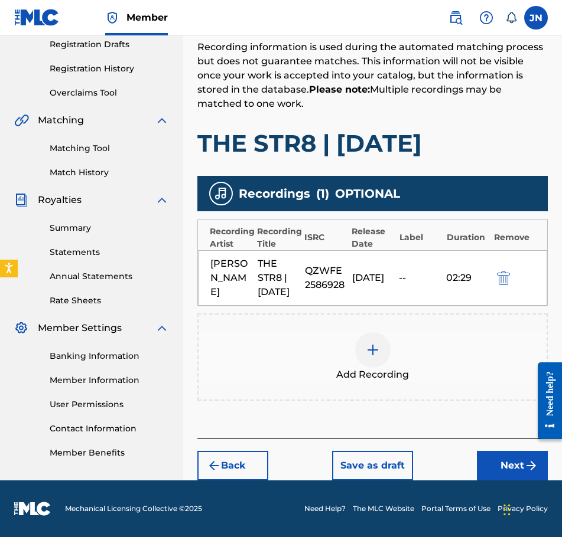
click at [513, 458] on button "Next" at bounding box center [512, 466] width 71 height 30
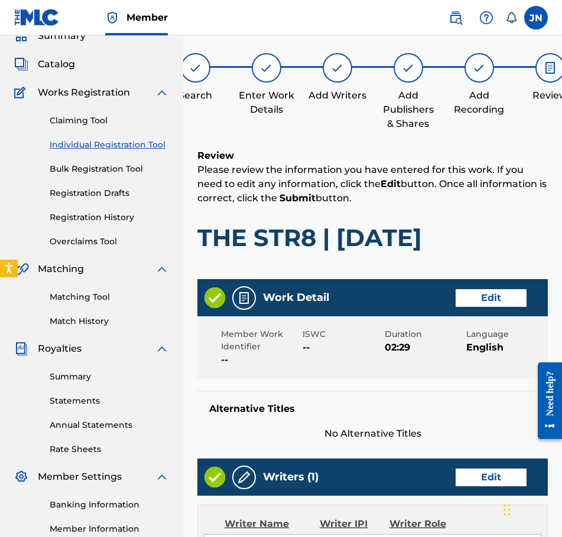
scroll to position [526, 0]
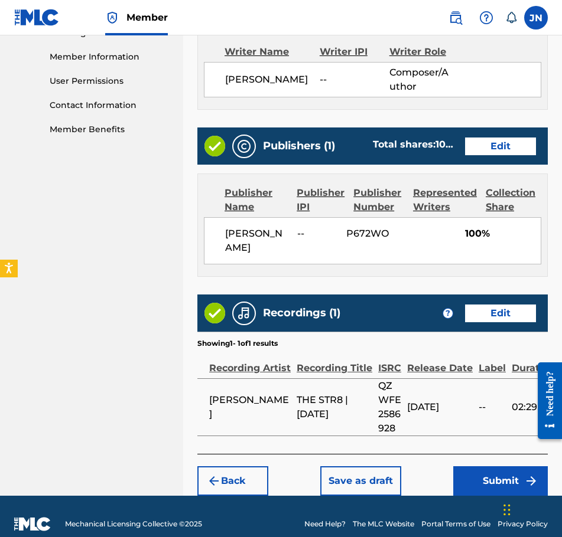
click at [501, 478] on button "Submit" at bounding box center [500, 482] width 95 height 30
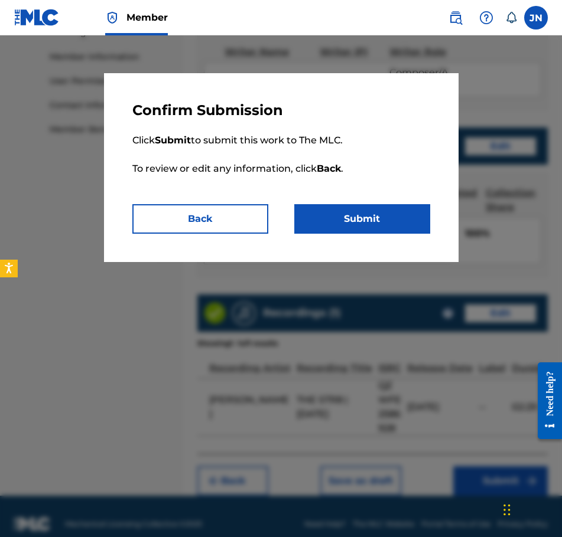
click at [360, 214] on button "Submit" at bounding box center [362, 219] width 136 height 30
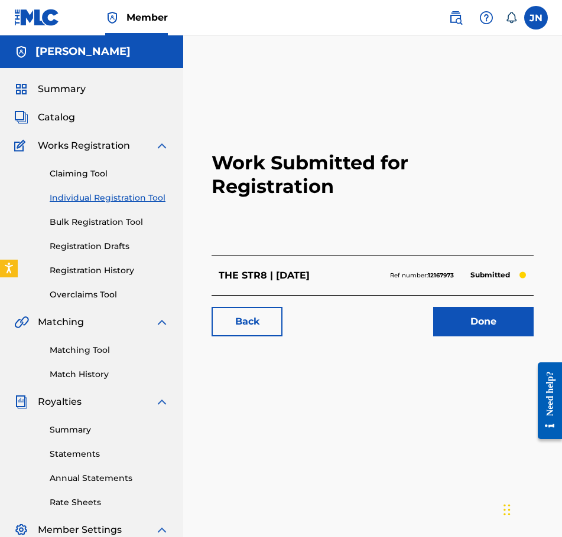
click at [110, 200] on link "Individual Registration Tool" at bounding box center [109, 198] width 119 height 12
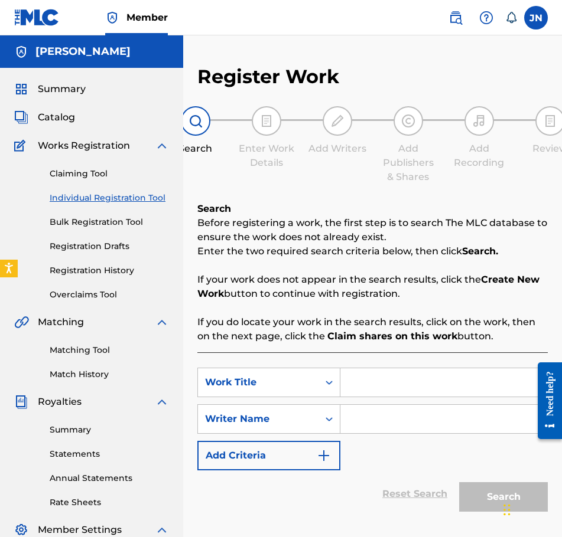
click at [400, 385] on input "Search Form" at bounding box center [443, 383] width 207 height 28
paste input "TBD | [DATE]"
type input "TBD | [DATE]"
click at [412, 425] on input "Search Form" at bounding box center [443, 419] width 207 height 28
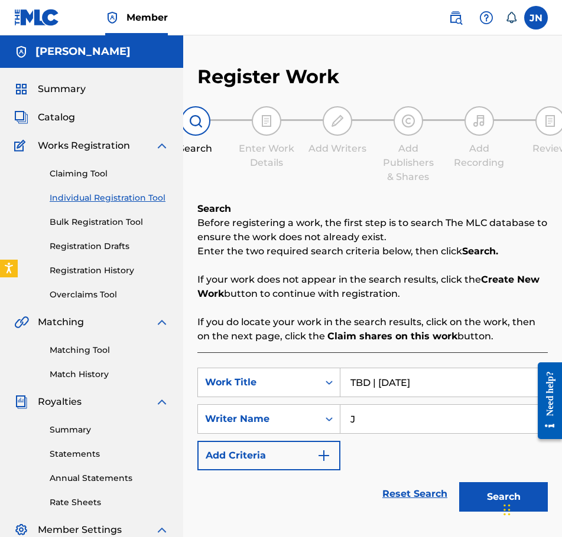
type input "J"
click at [475, 496] on button "Search" at bounding box center [503, 498] width 89 height 30
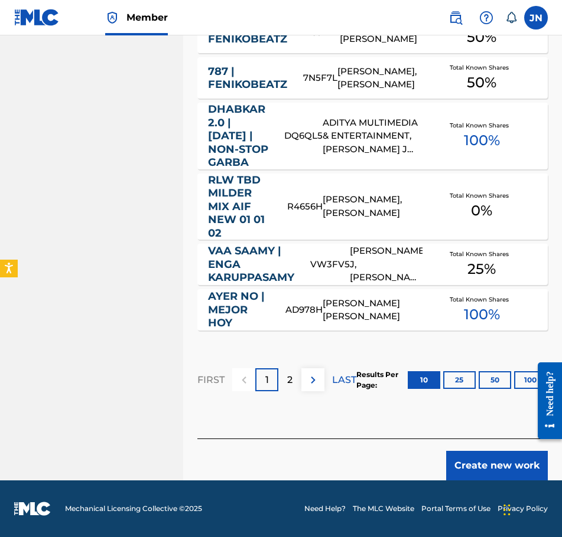
click at [496, 458] on button "Create new work" at bounding box center [497, 466] width 102 height 30
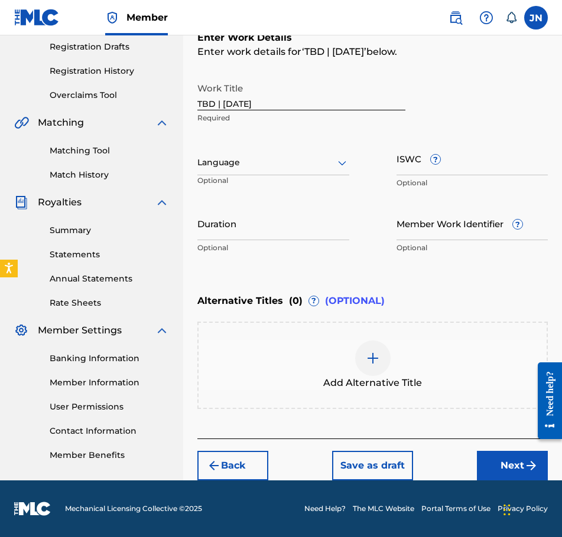
scroll to position [200, 0]
click at [313, 160] on div at bounding box center [273, 162] width 152 height 15
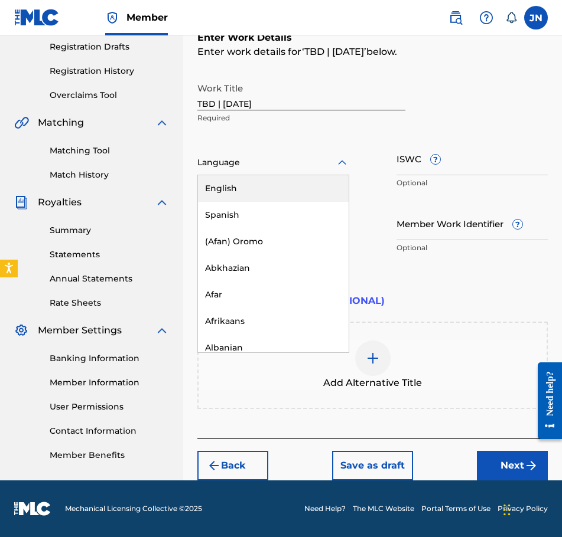
click at [316, 191] on div "English" at bounding box center [273, 188] width 151 height 27
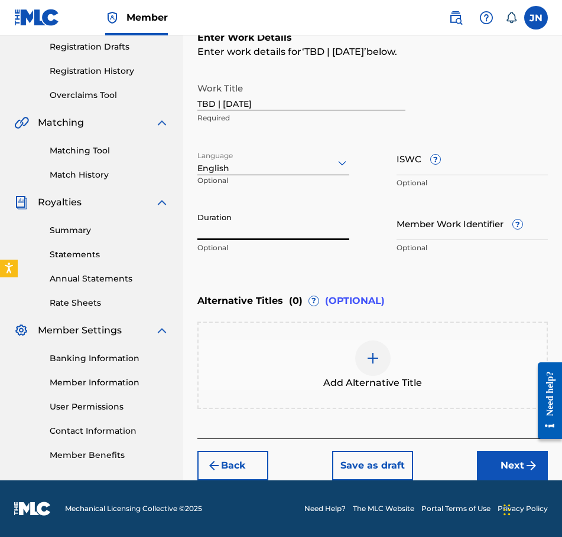
click at [329, 218] on input "Duration" at bounding box center [273, 224] width 152 height 34
click at [241, 227] on input "Duration" at bounding box center [273, 224] width 152 height 34
type input "02:52"
click at [503, 471] on button "Next" at bounding box center [512, 466] width 71 height 30
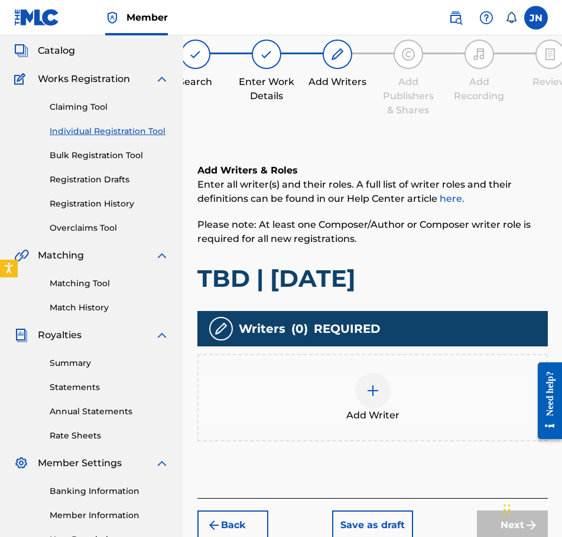
scroll to position [53, 0]
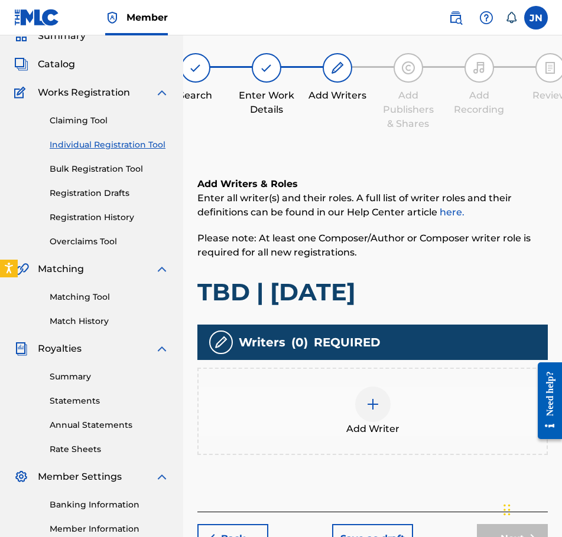
click at [393, 405] on div "Add Writer" at bounding box center [372, 412] width 348 height 50
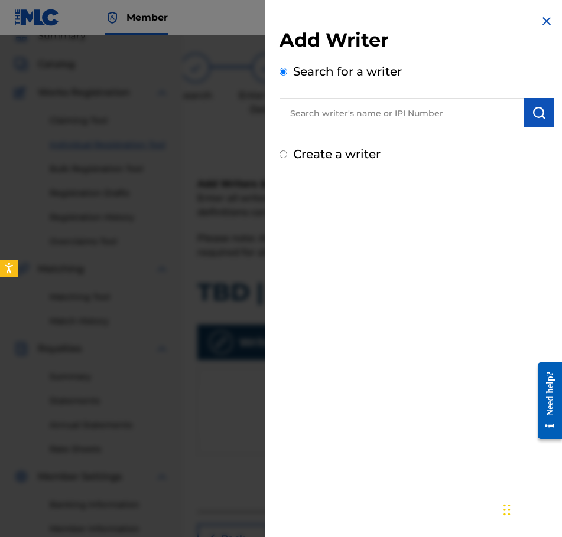
click at [363, 162] on div "Create a writer" at bounding box center [416, 154] width 274 height 18
click at [346, 162] on div "Add Writer Search for a writer Create a writer" at bounding box center [416, 88] width 302 height 177
click at [344, 158] on label "Create a writer" at bounding box center [336, 154] width 87 height 14
radio input "true"
click at [287, 158] on input "Create a writer" at bounding box center [283, 155] width 8 height 8
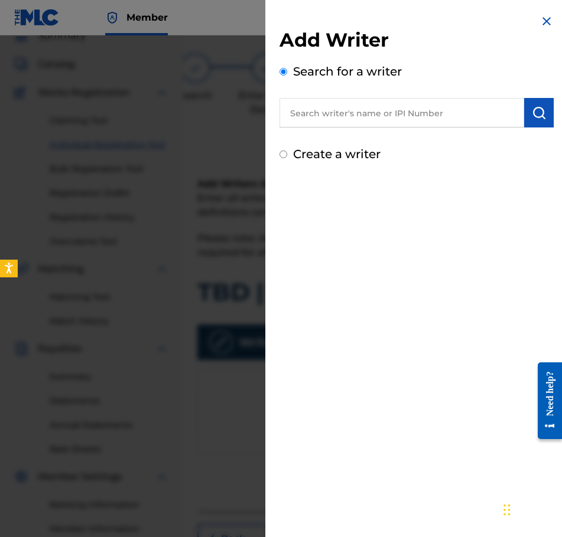
radio input "false"
radio input "true"
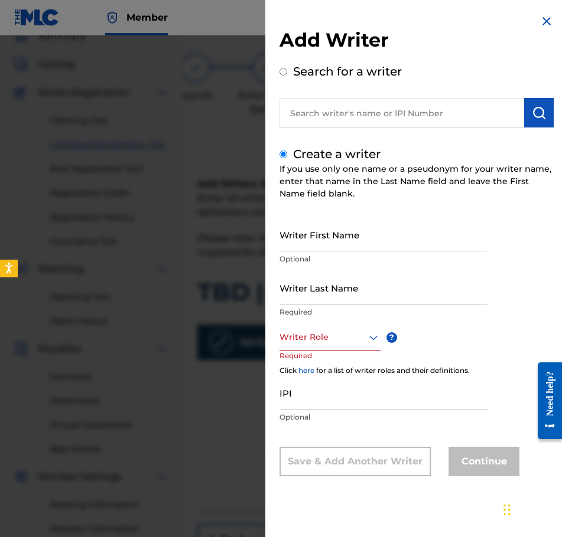
click at [339, 233] on input "Writer First Name" at bounding box center [383, 235] width 208 height 34
type input "[PERSON_NAME]"
type input "Najdzionek"
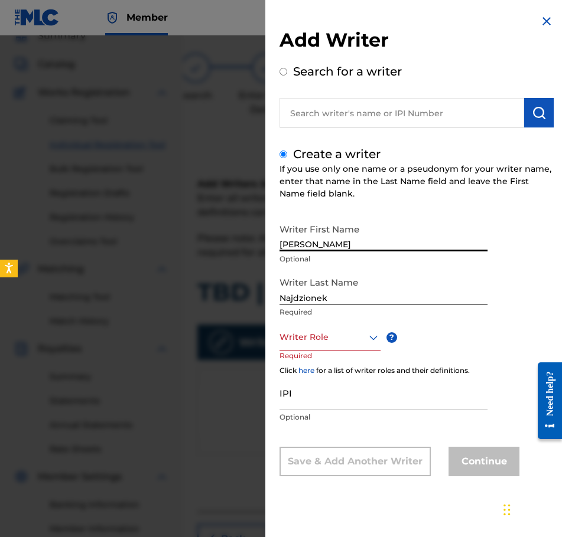
click at [354, 327] on div "Writer Role" at bounding box center [329, 337] width 101 height 27
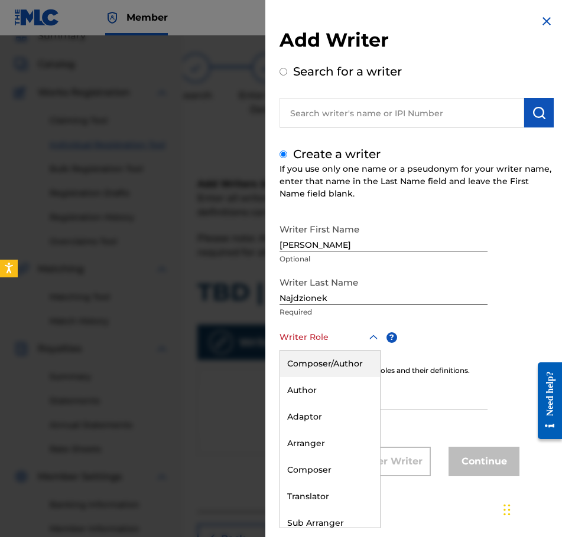
click at [357, 359] on div "Composer/Author" at bounding box center [330, 364] width 100 height 27
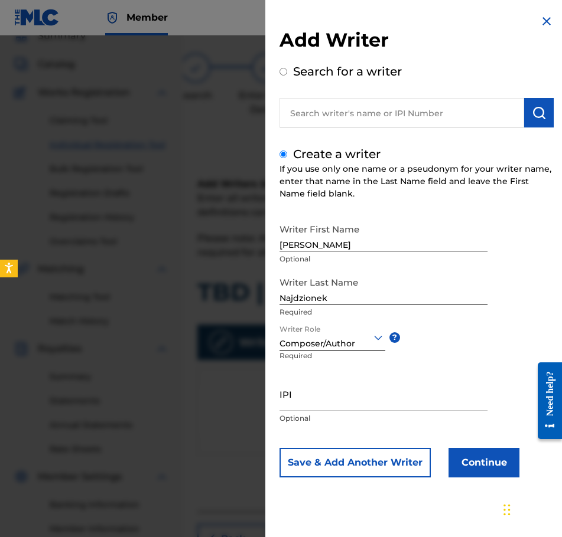
click at [488, 464] on button "Continue" at bounding box center [483, 463] width 71 height 30
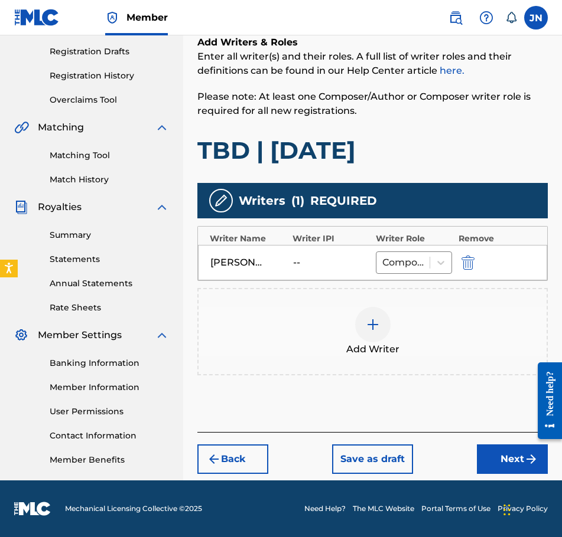
click at [537, 455] on img "submit" at bounding box center [531, 459] width 14 height 14
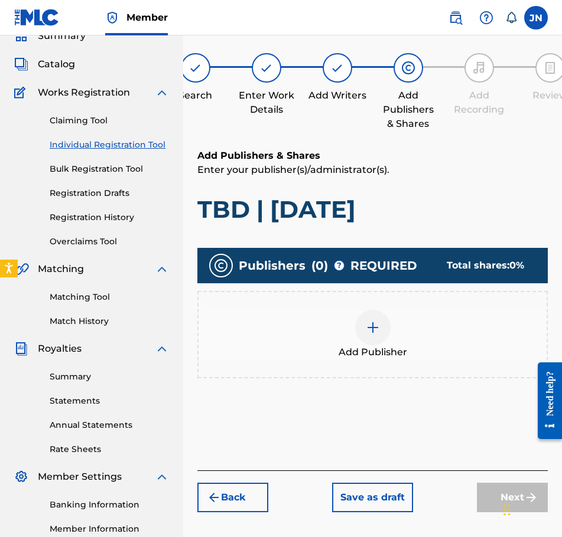
click at [409, 341] on div "Add Publisher" at bounding box center [372, 335] width 348 height 50
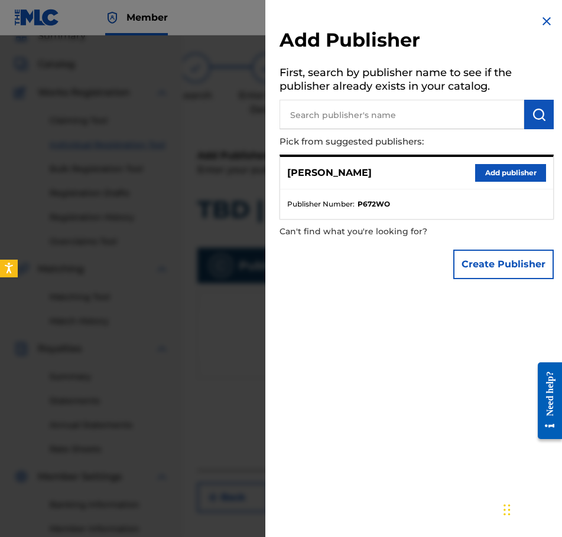
click at [509, 155] on div "[PERSON_NAME] Add publisher Publisher Number : P672WO" at bounding box center [416, 187] width 274 height 65
click at [513, 168] on button "Add publisher" at bounding box center [510, 173] width 71 height 18
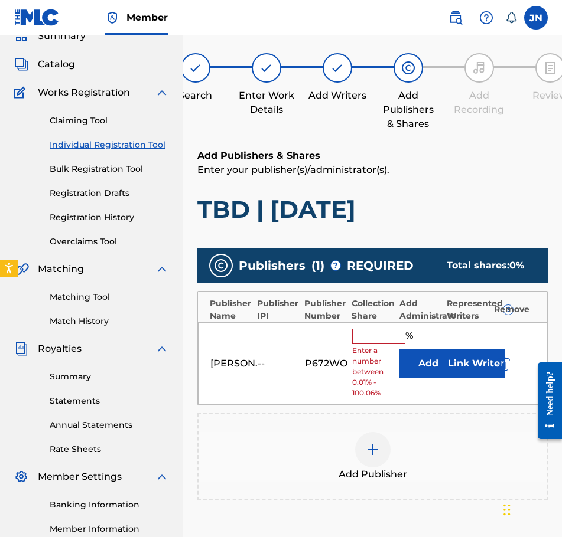
click at [362, 327] on div "[PERSON_NAME] -- P672WO % Enter a number between 0.01% - 100.06% Add Link Writer" at bounding box center [372, 363] width 349 height 83
click at [374, 335] on input "text" at bounding box center [378, 336] width 53 height 15
type input "100"
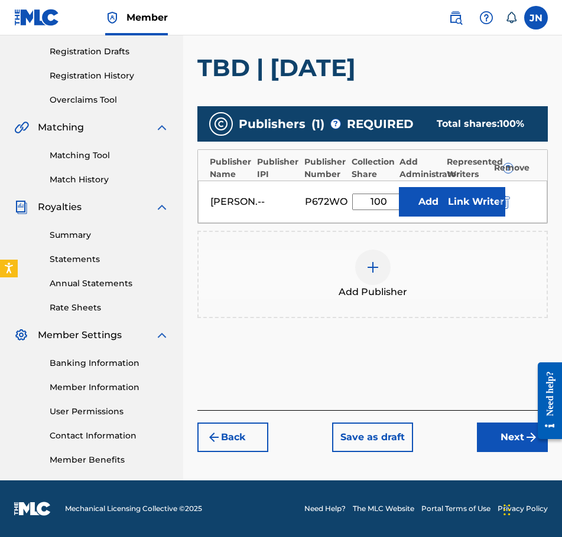
click at [513, 451] on button "Next" at bounding box center [512, 438] width 71 height 30
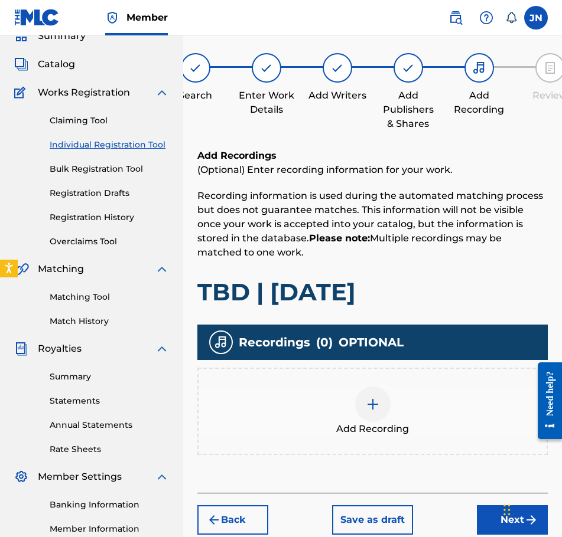
click at [378, 400] on img at bounding box center [373, 405] width 14 height 14
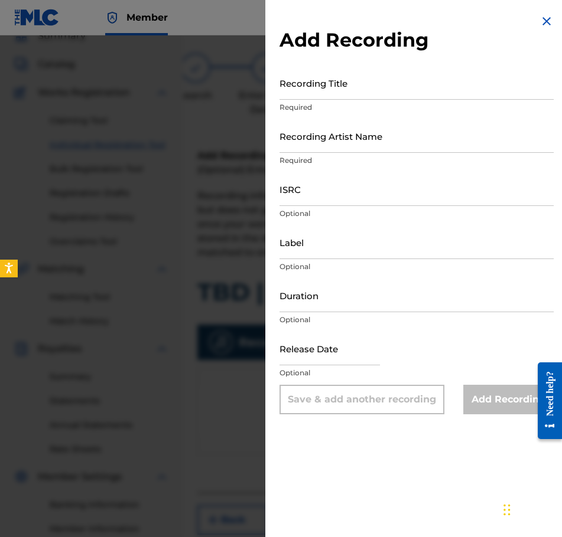
click at [401, 99] on input "Recording Title" at bounding box center [416, 83] width 274 height 34
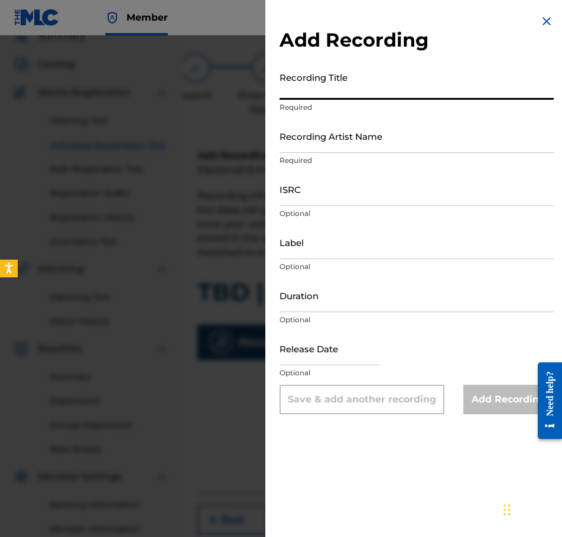
paste input "TBD | [DATE]"
type input "TBD | [DATE]"
click at [352, 189] on input "ISRC" at bounding box center [416, 189] width 274 height 34
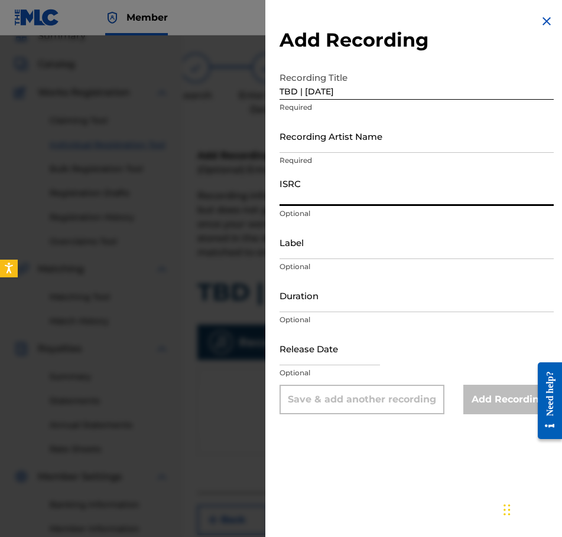
paste input "QZWFE2586929"
type input "QZWFE2586929"
click at [351, 138] on input "Recording Artist Name" at bounding box center [416, 136] width 274 height 34
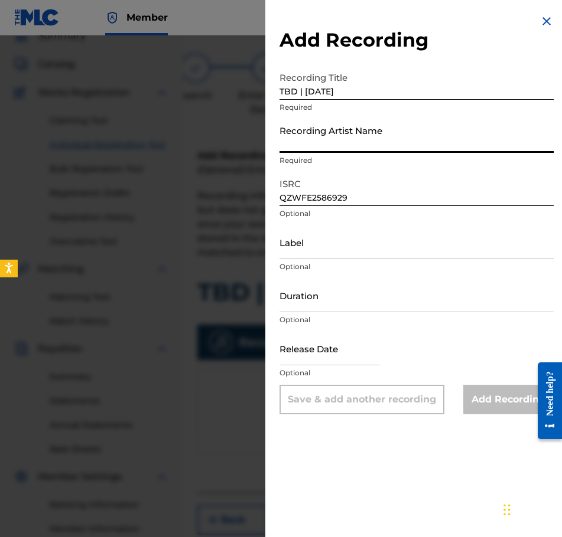
type input "[PERSON_NAME]"
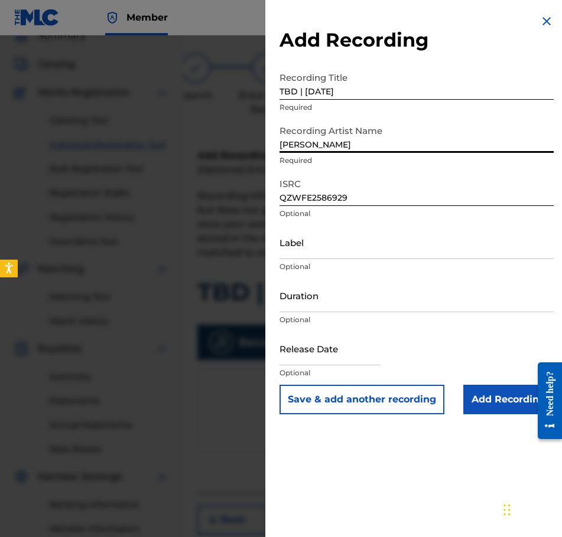
click at [348, 359] on input "text" at bounding box center [329, 349] width 100 height 34
select select "8"
select select "2025"
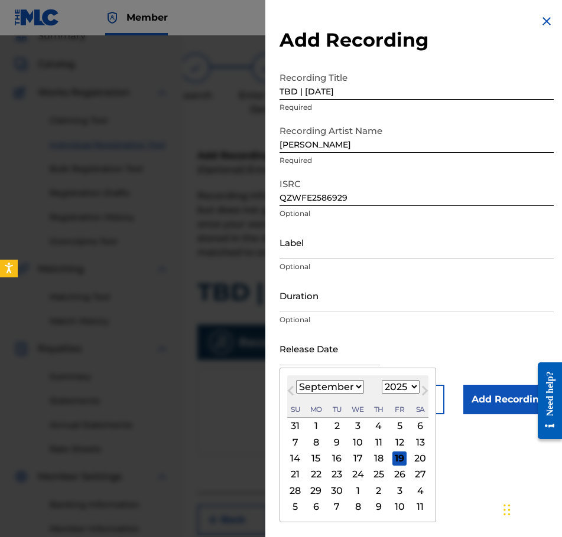
type input "[DATE]"
select select "6"
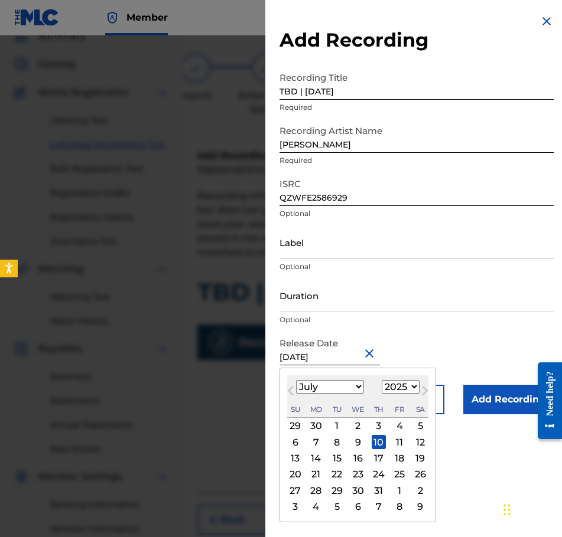
click at [362, 292] on input "Duration" at bounding box center [416, 296] width 274 height 34
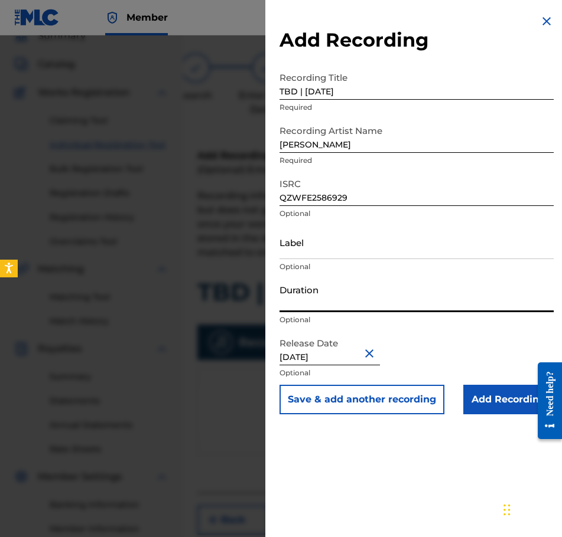
type input "02:52"
click at [520, 392] on input "Add Recording" at bounding box center [508, 400] width 90 height 30
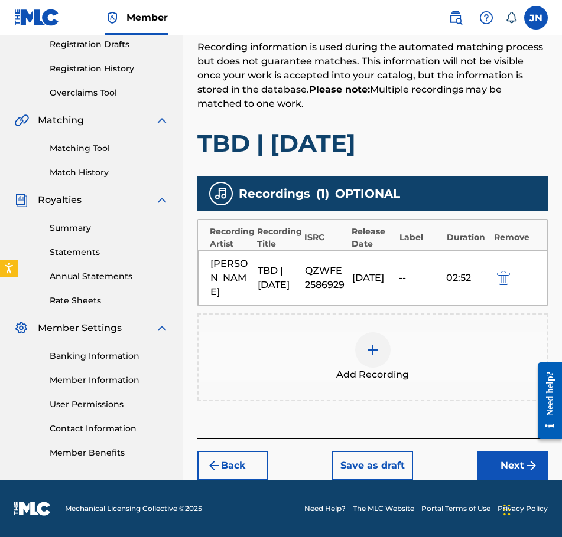
click at [505, 460] on button "Next" at bounding box center [512, 466] width 71 height 30
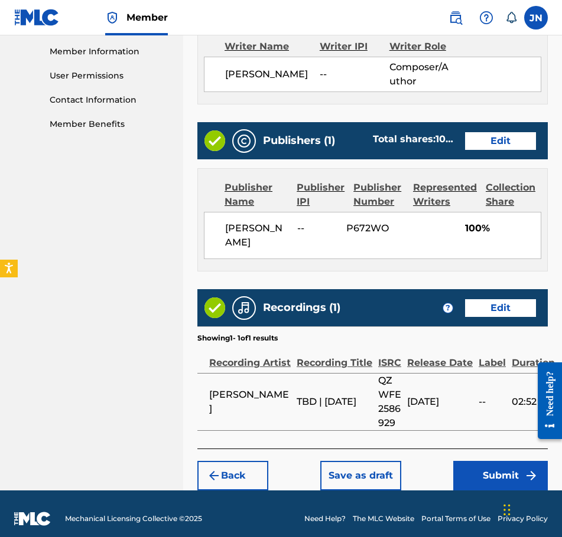
scroll to position [541, 0]
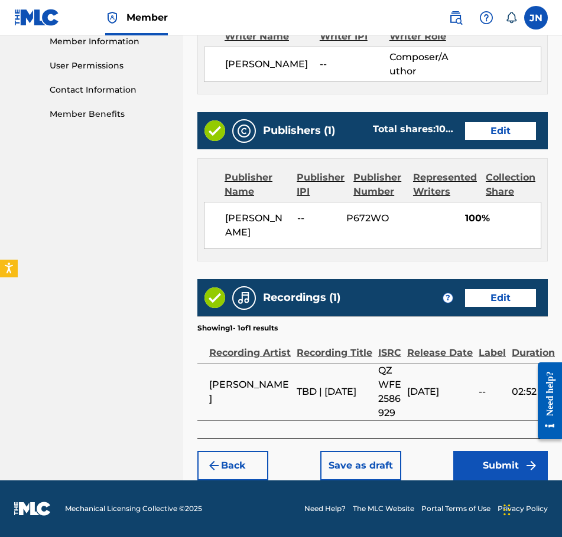
click at [475, 473] on button "Submit" at bounding box center [500, 466] width 95 height 30
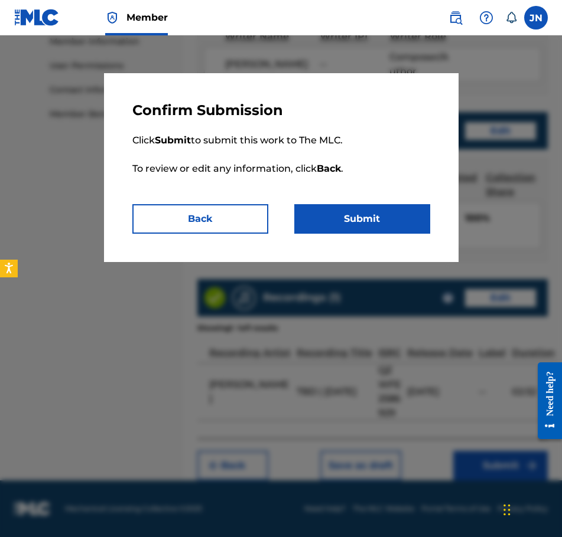
click at [389, 224] on button "Submit" at bounding box center [362, 219] width 136 height 30
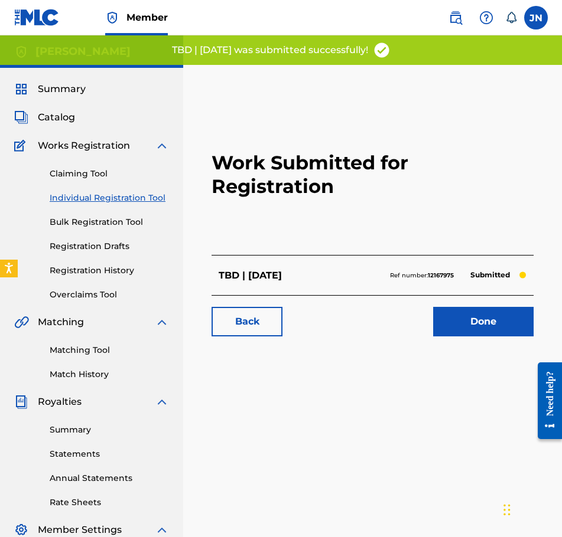
click at [139, 202] on link "Individual Registration Tool" at bounding box center [109, 198] width 119 height 12
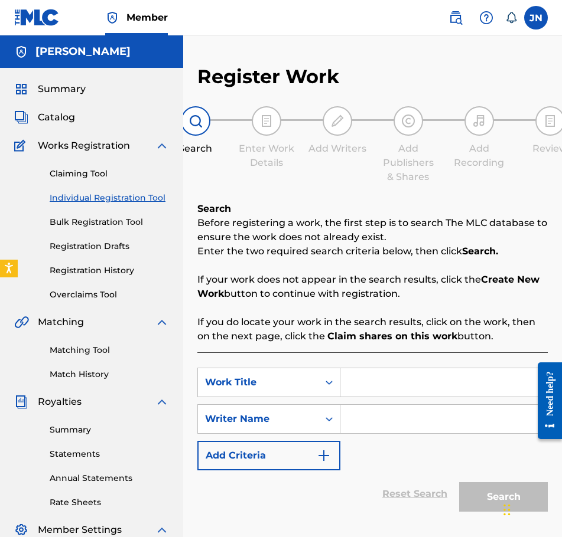
click at [429, 389] on input "Search Form" at bounding box center [443, 383] width 207 height 28
paste input "VOID | [DATE]"
type input "VOID | [DATE]"
click at [413, 416] on input "Search Form" at bounding box center [443, 419] width 207 height 28
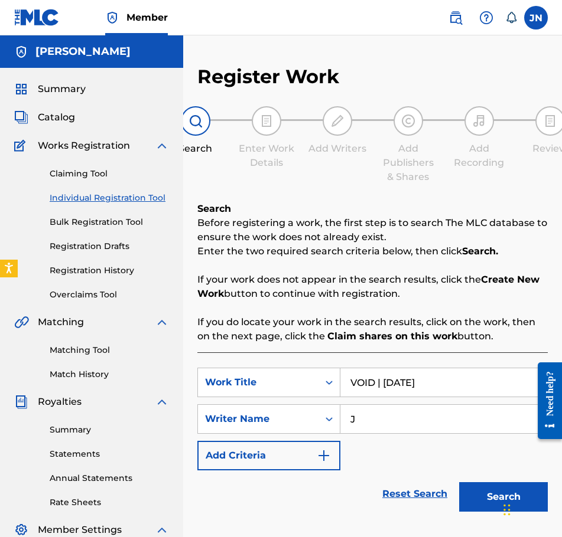
type input "J"
click at [481, 495] on button "Search" at bounding box center [503, 498] width 89 height 30
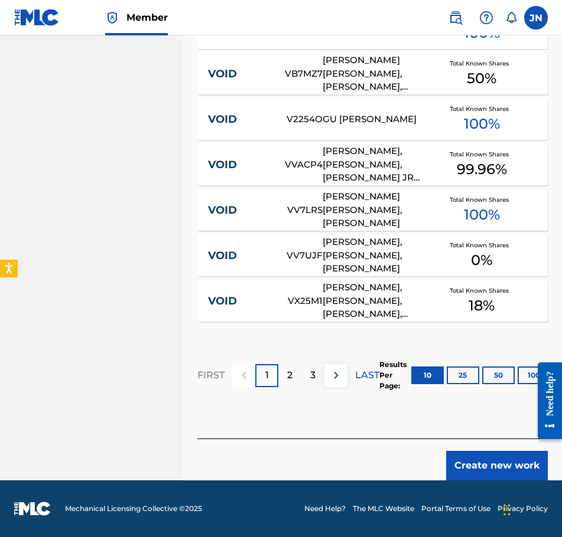
click at [503, 465] on button "Create new work" at bounding box center [497, 466] width 102 height 30
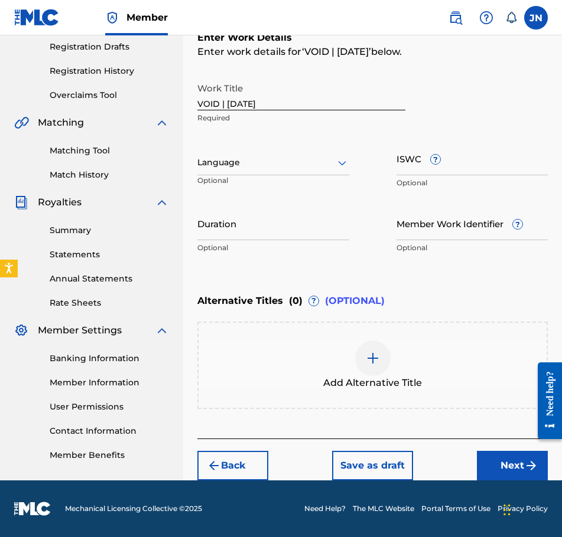
drag, startPoint x: 236, startPoint y: 183, endPoint x: 239, endPoint y: 168, distance: 14.6
click at [237, 180] on p "Optional" at bounding box center [226, 184] width 58 height 19
click at [239, 168] on div at bounding box center [273, 162] width 152 height 15
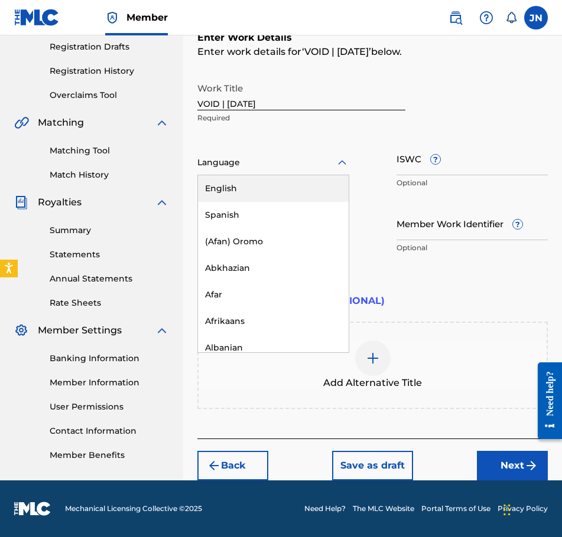
click at [260, 182] on div "English" at bounding box center [273, 188] width 151 height 27
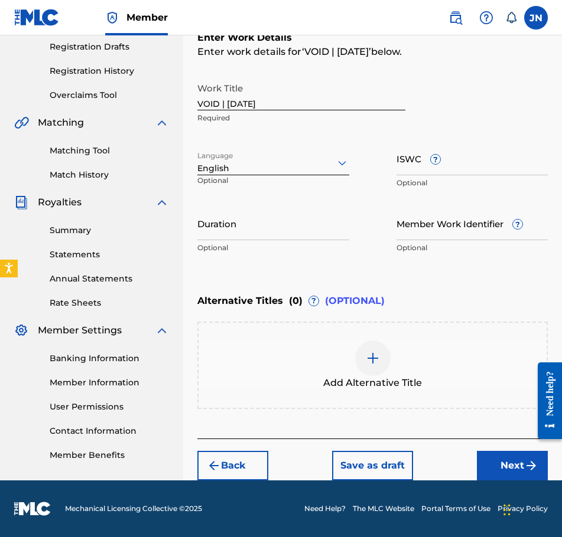
click at [278, 227] on input "Duration" at bounding box center [273, 224] width 152 height 34
type input "01:00"
click at [517, 475] on button "Next" at bounding box center [512, 466] width 71 height 30
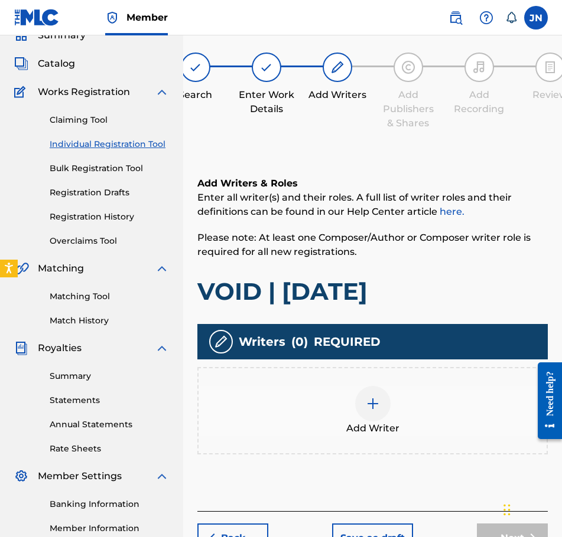
scroll to position [53, 0]
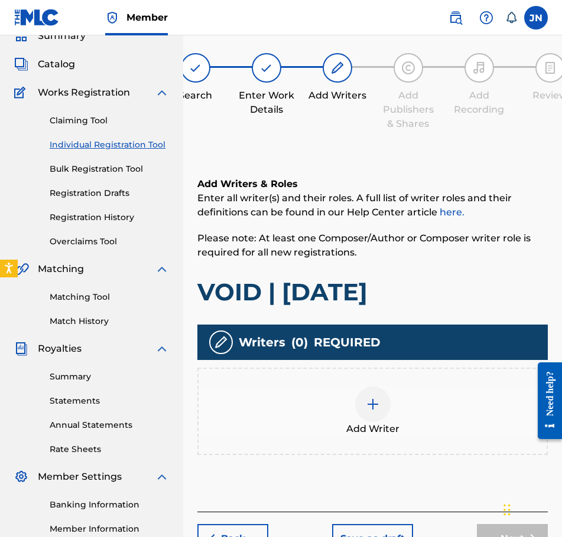
click at [360, 400] on div at bounding box center [372, 404] width 35 height 35
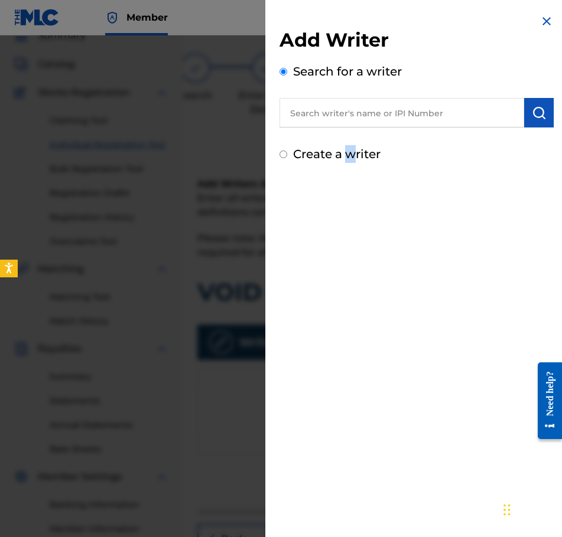
click at [350, 159] on label "Create a writer" at bounding box center [336, 154] width 87 height 14
radio input "true"
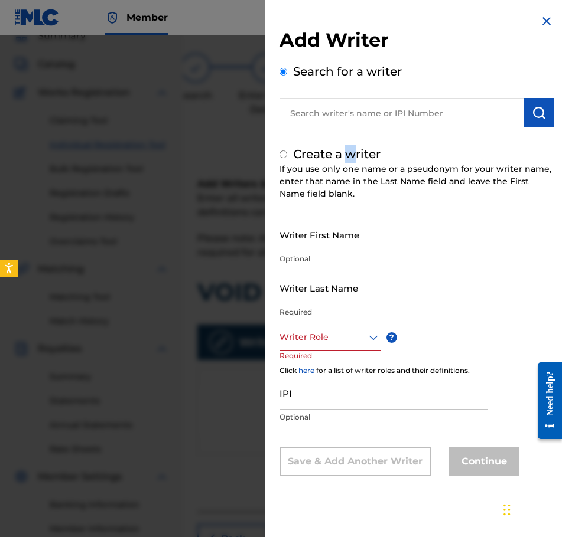
radio input "false"
radio input "true"
click at [338, 244] on input "Writer First Name" at bounding box center [383, 235] width 208 height 34
type input "[PERSON_NAME]"
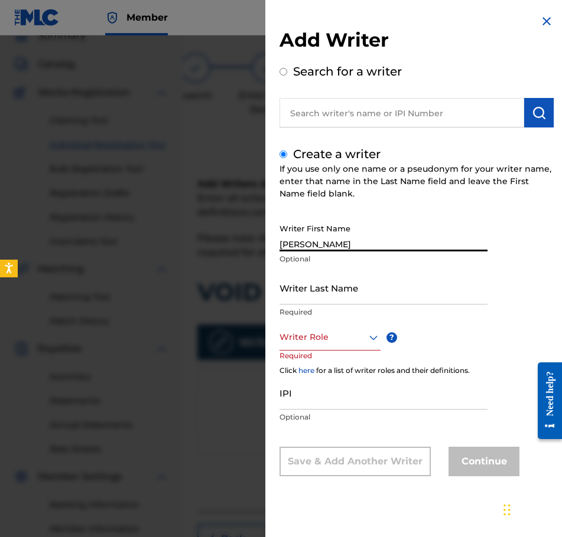
type input "Najdzionek"
click at [359, 330] on div at bounding box center [329, 337] width 101 height 15
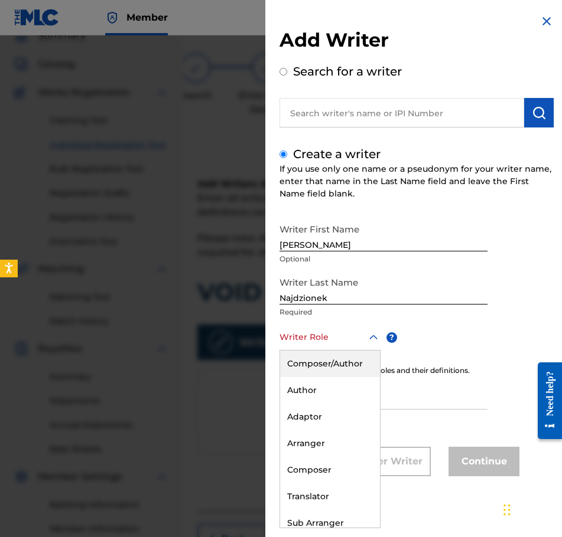
click at [361, 370] on div "Composer/Author" at bounding box center [330, 364] width 100 height 27
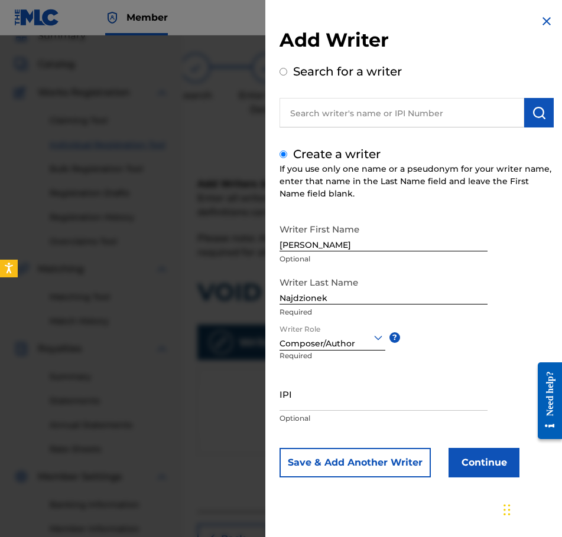
click at [493, 458] on button "Continue" at bounding box center [483, 463] width 71 height 30
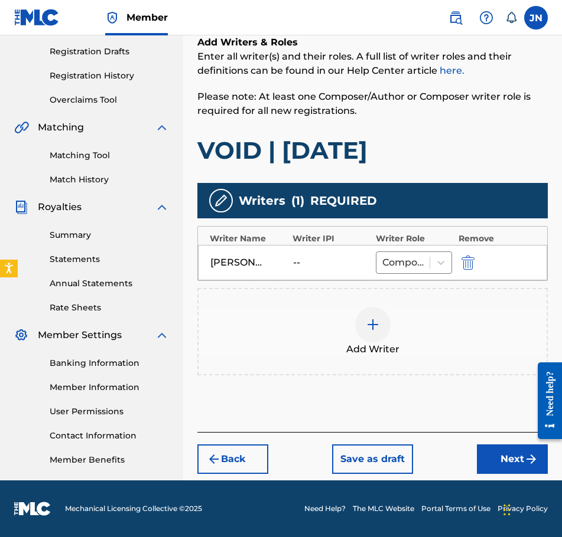
click at [510, 459] on button "Next" at bounding box center [512, 460] width 71 height 30
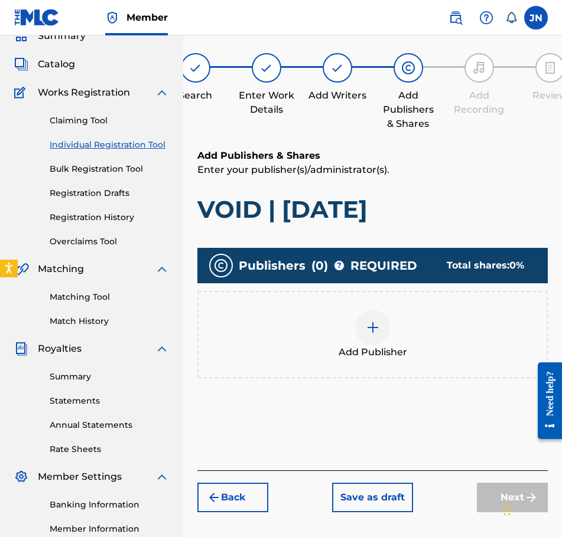
click at [408, 346] on div "Add Publisher" at bounding box center [372, 335] width 348 height 50
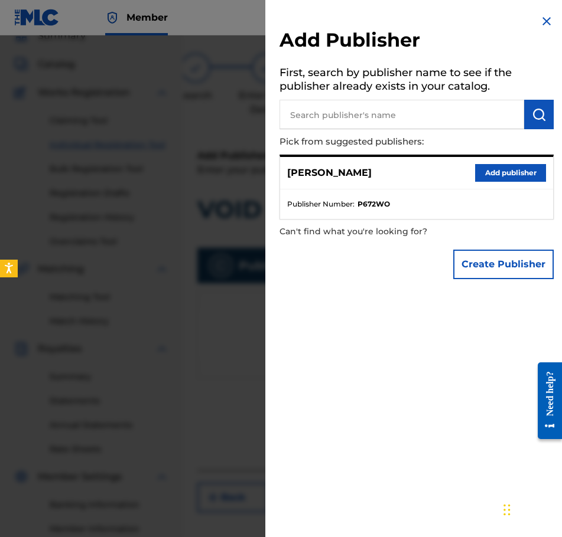
drag, startPoint x: 529, startPoint y: 172, endPoint x: 527, endPoint y: 183, distance: 10.8
click at [529, 172] on button "Add publisher" at bounding box center [510, 173] width 71 height 18
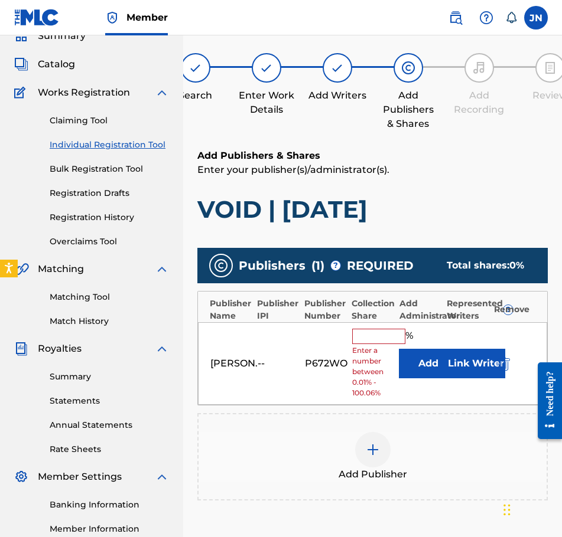
click at [399, 340] on input "text" at bounding box center [378, 336] width 53 height 15
type input "100"
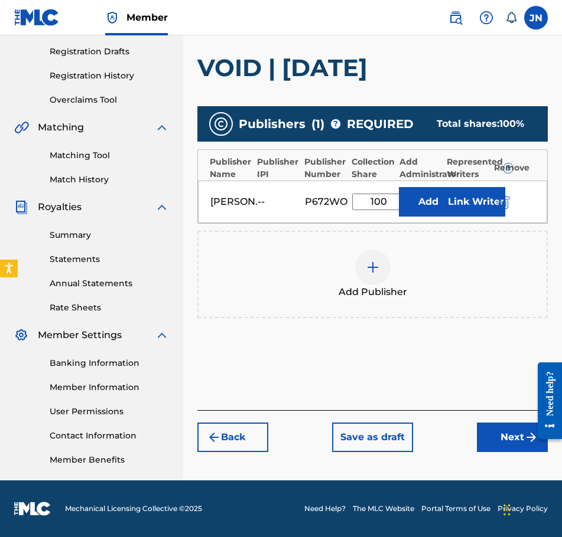
click at [514, 442] on button "Next" at bounding box center [512, 438] width 71 height 30
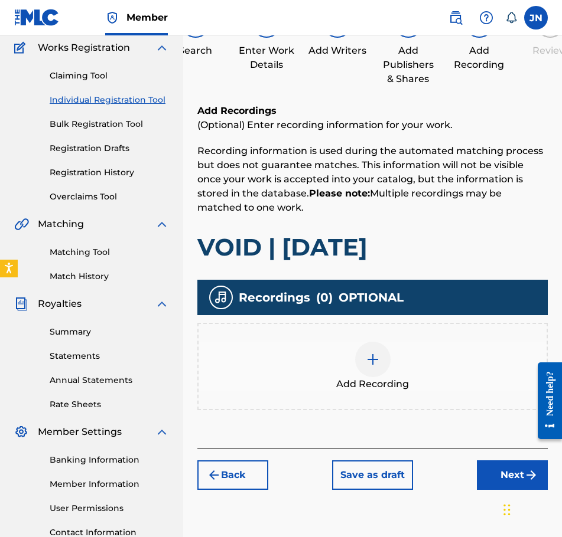
scroll to position [195, 0]
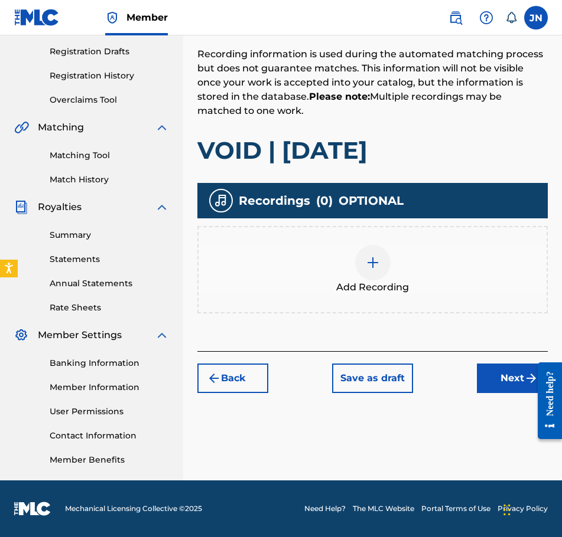
click at [404, 256] on div "Add Recording" at bounding box center [372, 270] width 348 height 50
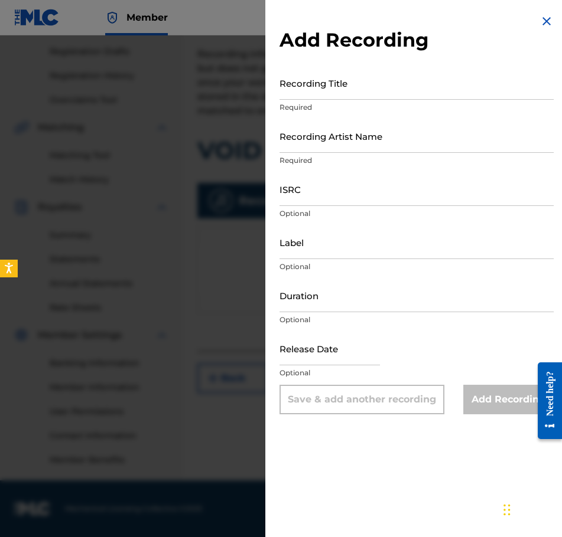
click at [374, 79] on input "Recording Title" at bounding box center [416, 83] width 274 height 34
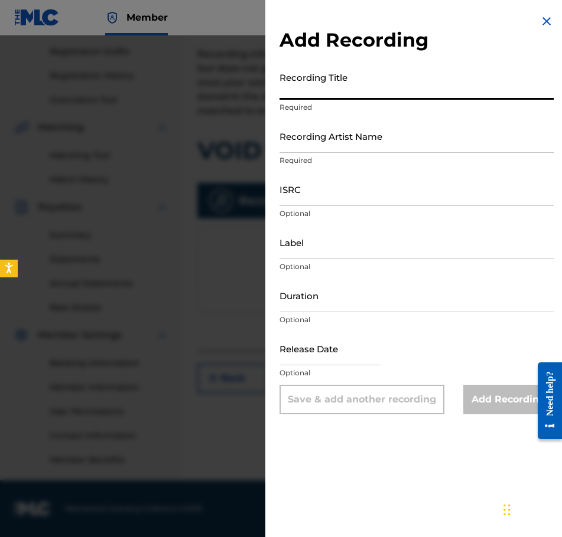
paste input "VOID | [DATE]"
type input "VOID | [DATE]"
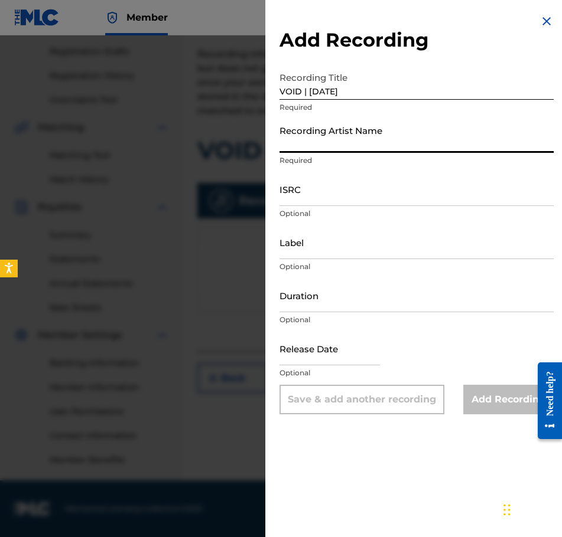
click at [389, 145] on input "Recording Artist Name" at bounding box center [416, 136] width 274 height 34
type input "[PERSON_NAME]"
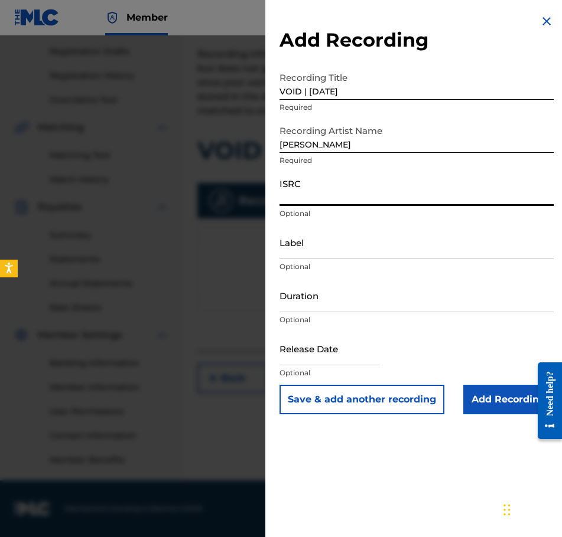
click at [343, 190] on input "ISRC" at bounding box center [416, 189] width 274 height 34
paste input "QZWFE2586930"
type input "QZWFE2586930"
click at [327, 294] on input "Duration" at bounding box center [416, 296] width 274 height 34
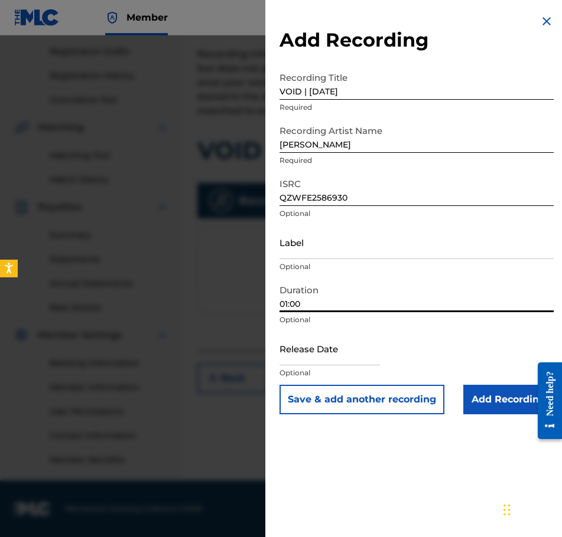
type input "01:00"
drag, startPoint x: 366, startPoint y: 353, endPoint x: 366, endPoint y: 363, distance: 9.5
click at [366, 363] on input "text" at bounding box center [329, 349] width 100 height 34
select select "8"
select select "2025"
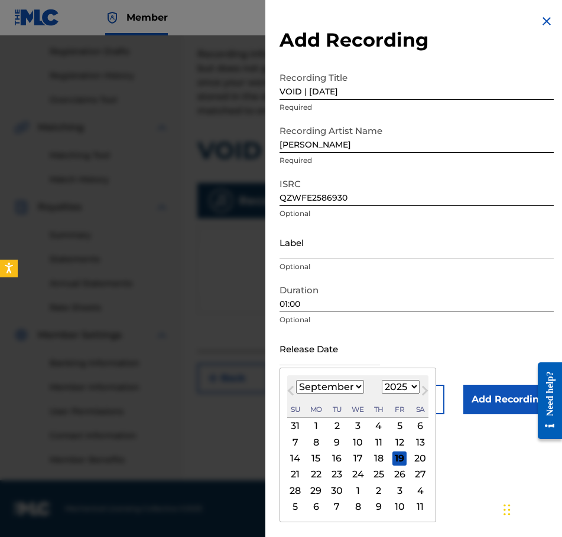
type input "[DATE]"
select select "6"
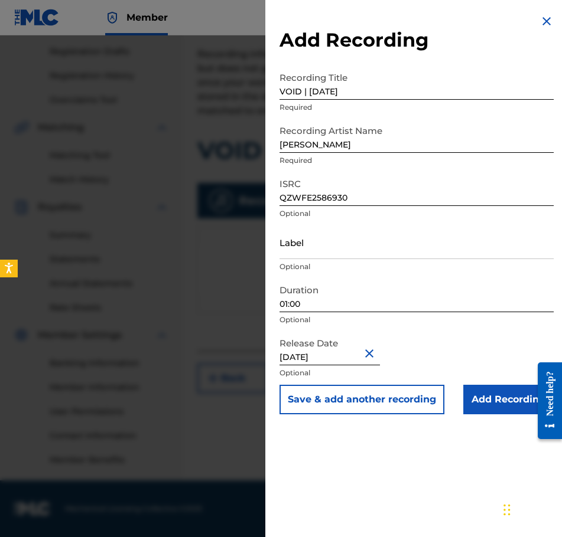
click at [493, 407] on input "Add Recording" at bounding box center [508, 400] width 90 height 30
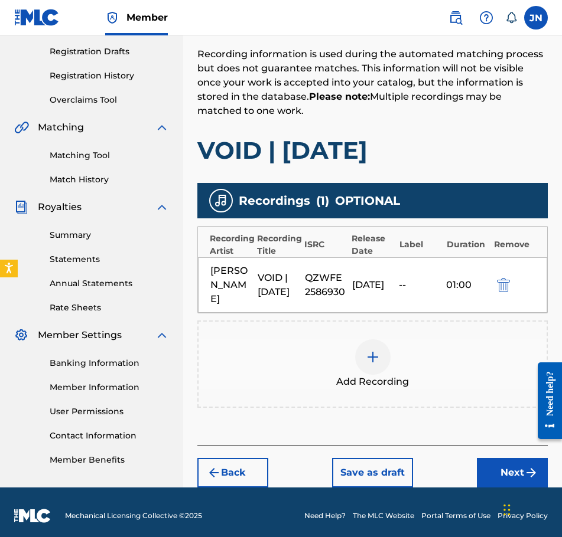
click at [487, 461] on button "Next" at bounding box center [512, 473] width 71 height 30
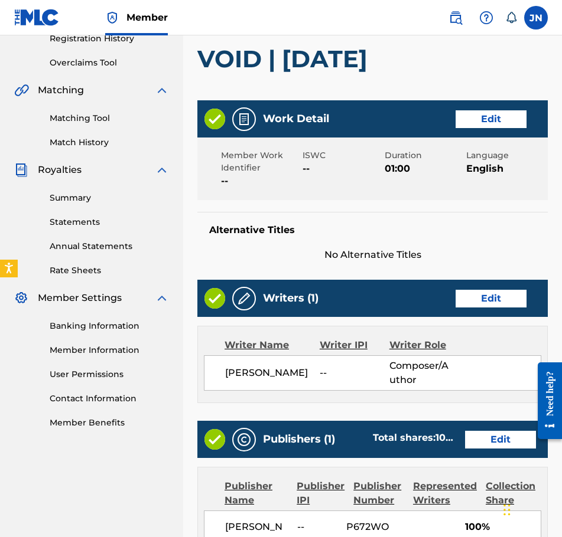
scroll to position [526, 0]
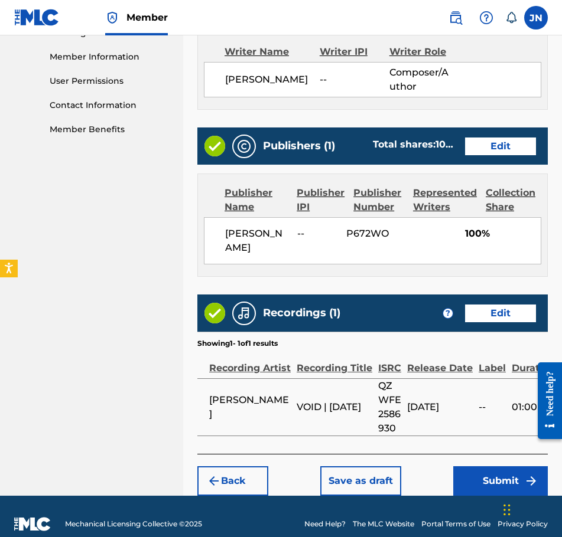
click at [492, 460] on div "Back Save as draft Submit" at bounding box center [372, 475] width 350 height 42
click at [499, 470] on button "Submit" at bounding box center [500, 482] width 95 height 30
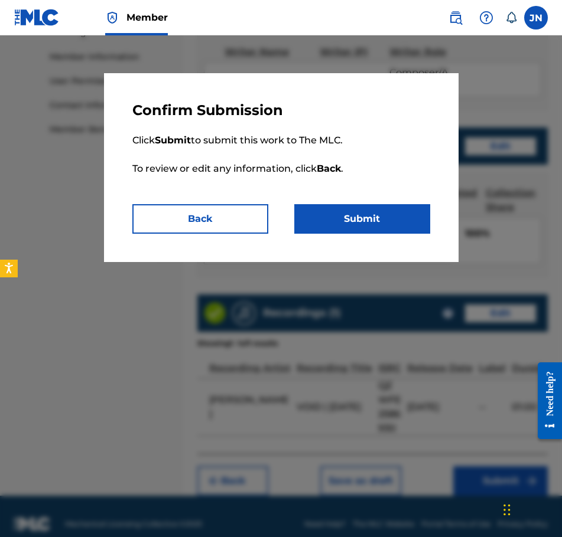
drag, startPoint x: 358, startPoint y: 193, endPoint x: 362, endPoint y: 201, distance: 8.7
click at [359, 196] on p "Click Submit to submit this work to The MLC. To review or edit any information,…" at bounding box center [281, 161] width 298 height 85
click at [370, 210] on button "Submit" at bounding box center [362, 219] width 136 height 30
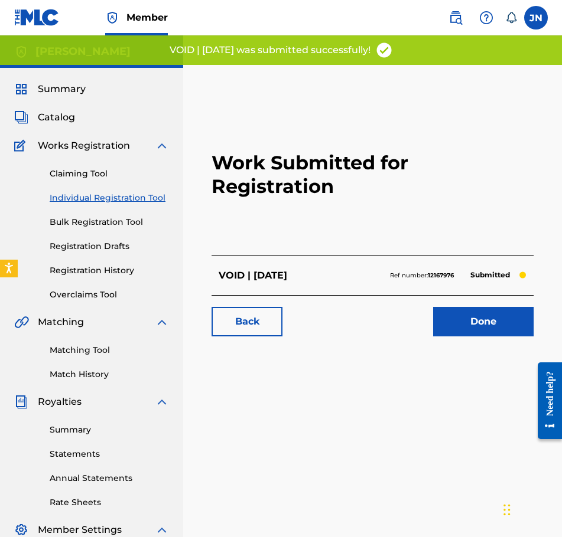
click at [122, 201] on link "Individual Registration Tool" at bounding box center [109, 198] width 119 height 12
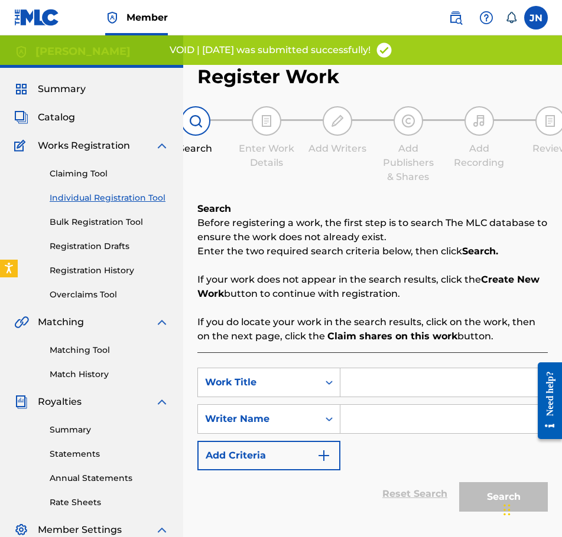
click at [405, 380] on input "Search Form" at bounding box center [443, 383] width 207 height 28
paste input "untitled 01 | [DATE]"
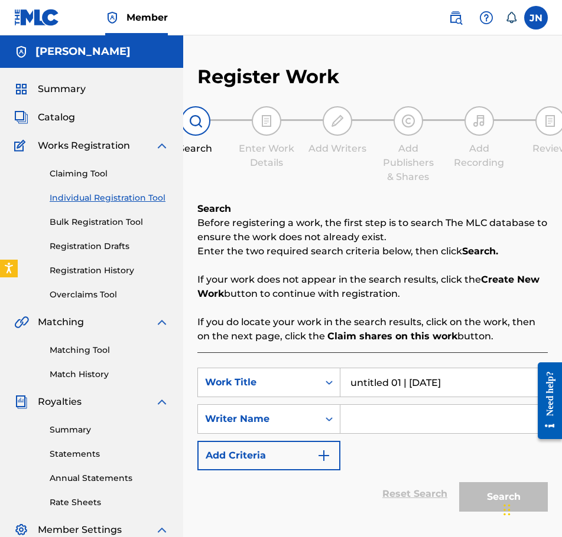
type input "untitled 01 | [DATE]"
click at [414, 414] on input "Search Form" at bounding box center [443, 419] width 207 height 28
type input "J"
click at [478, 487] on button "Search" at bounding box center [503, 498] width 89 height 30
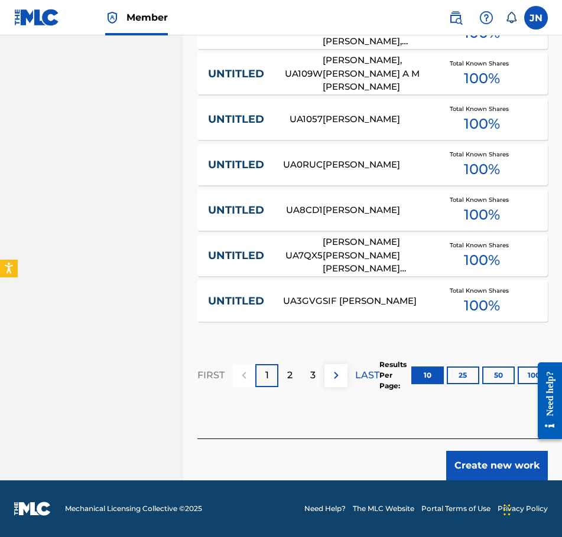
click at [511, 468] on button "Create new work" at bounding box center [497, 466] width 102 height 30
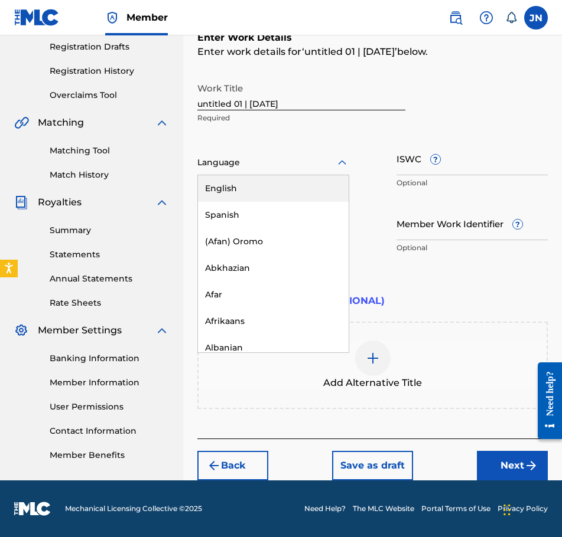
click at [306, 166] on div at bounding box center [273, 162] width 152 height 15
click at [305, 186] on div "English" at bounding box center [273, 188] width 151 height 27
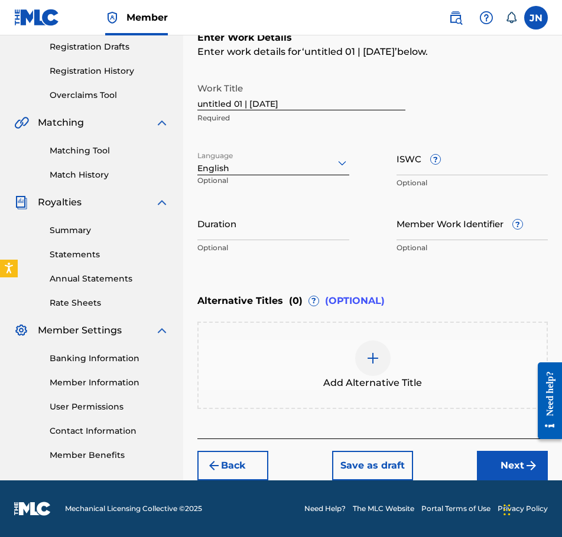
click at [316, 221] on input "Duration" at bounding box center [273, 224] width 152 height 34
type input "02:12"
click at [500, 460] on button "Next" at bounding box center [512, 466] width 71 height 30
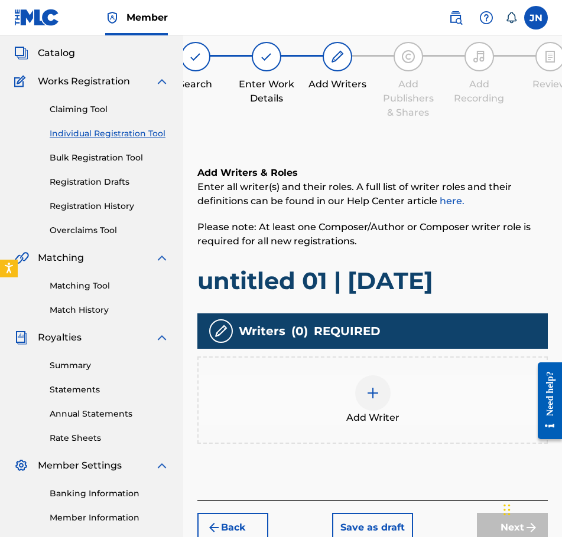
scroll to position [53, 0]
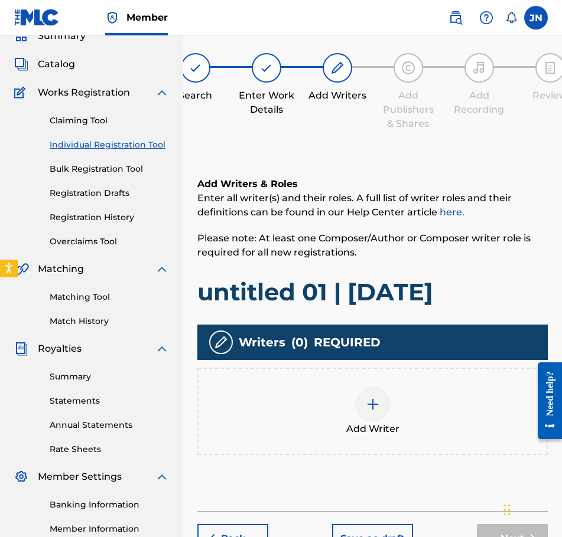
click at [374, 408] on img at bounding box center [373, 405] width 14 height 14
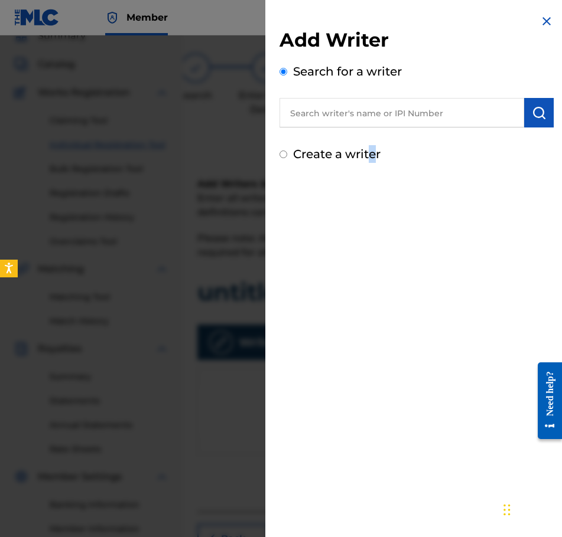
drag, startPoint x: 374, startPoint y: 155, endPoint x: 367, endPoint y: 155, distance: 6.5
click at [367, 155] on label "Create a writer" at bounding box center [336, 154] width 87 height 14
radio input "true"
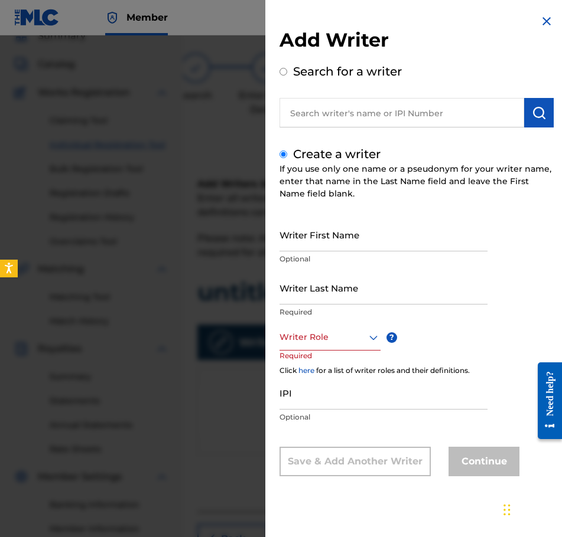
click at [338, 244] on input "Writer First Name" at bounding box center [383, 235] width 208 height 34
click at [318, 298] on input "Writer Last Name" at bounding box center [383, 288] width 208 height 34
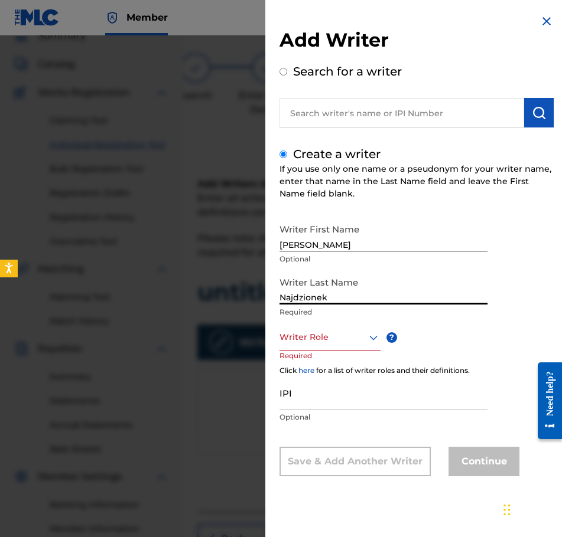
click at [366, 333] on icon at bounding box center [373, 338] width 14 height 14
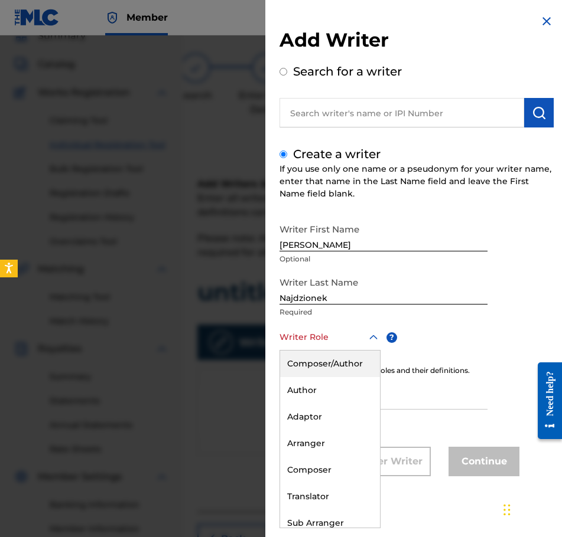
click at [364, 371] on div "Composer/Author" at bounding box center [330, 364] width 100 height 27
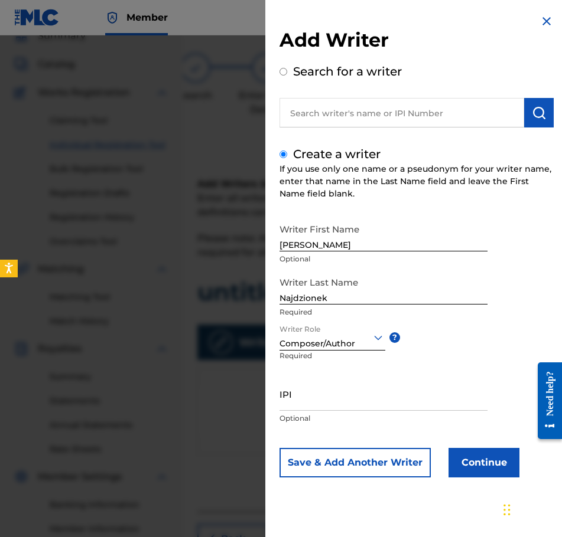
click at [493, 490] on div "Add Writer Search for a writer Create a writer If you use only one name or a ps…" at bounding box center [416, 255] width 302 height 510
click at [493, 460] on button "Continue" at bounding box center [483, 463] width 71 height 30
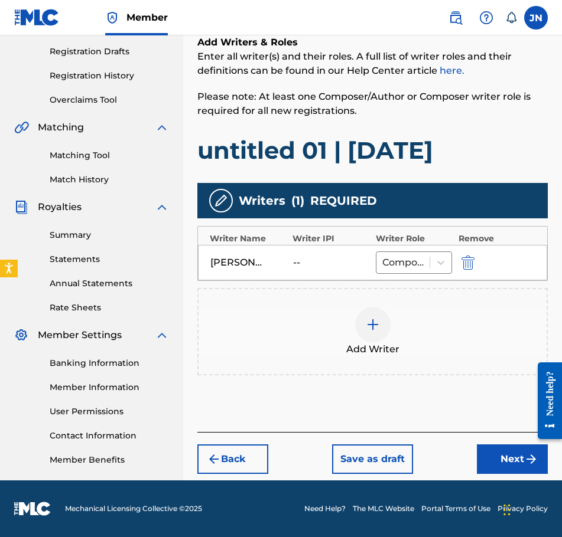
click at [528, 459] on img "submit" at bounding box center [531, 459] width 14 height 14
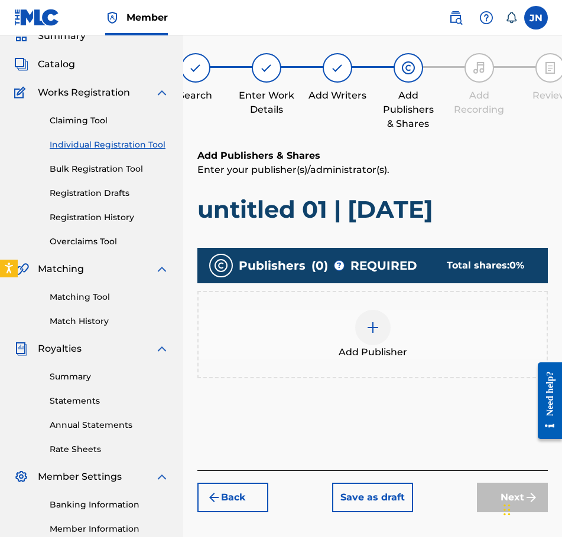
click at [400, 342] on div "Add Publisher" at bounding box center [372, 335] width 348 height 50
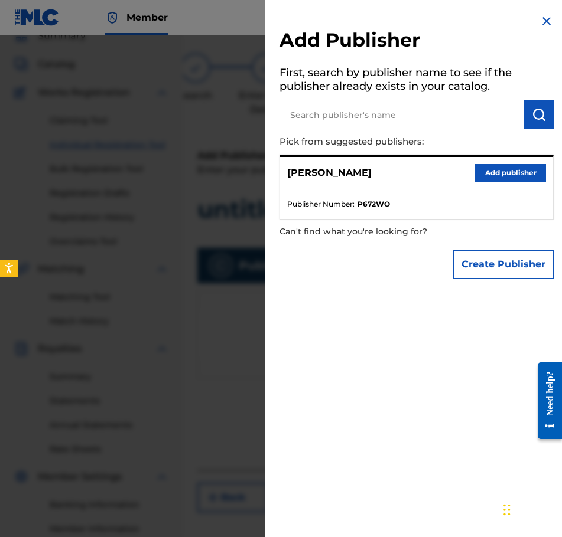
click at [500, 172] on button "Add publisher" at bounding box center [510, 173] width 71 height 18
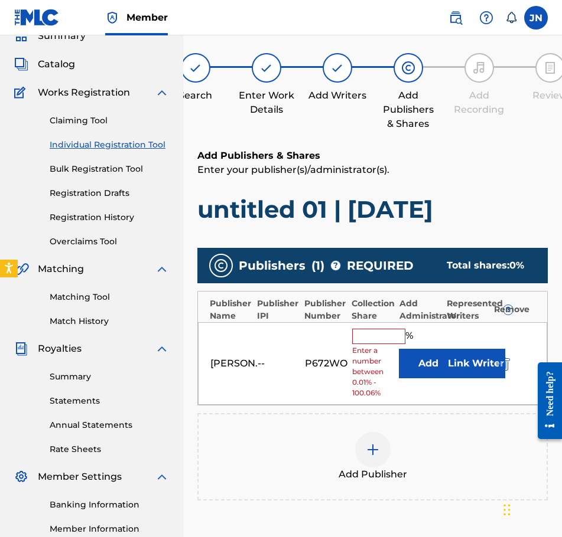
click at [386, 325] on div "[PERSON_NAME] -- P672WO % Enter a number between 0.01% - 100.06% Add Link Writer" at bounding box center [372, 363] width 349 height 83
click at [389, 340] on input "text" at bounding box center [378, 336] width 53 height 15
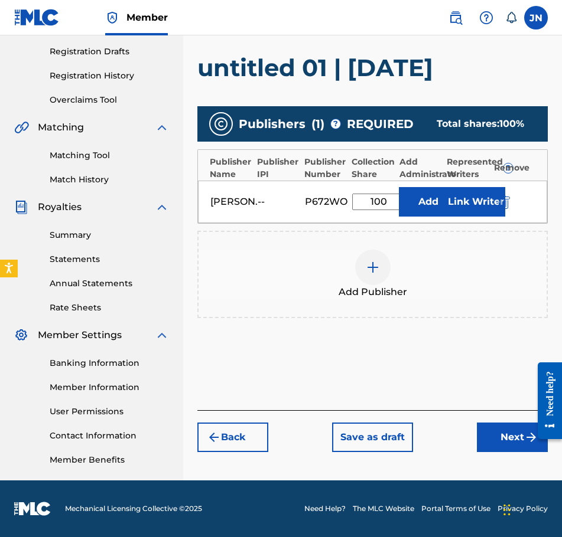
click at [489, 431] on button "Next" at bounding box center [512, 438] width 71 height 30
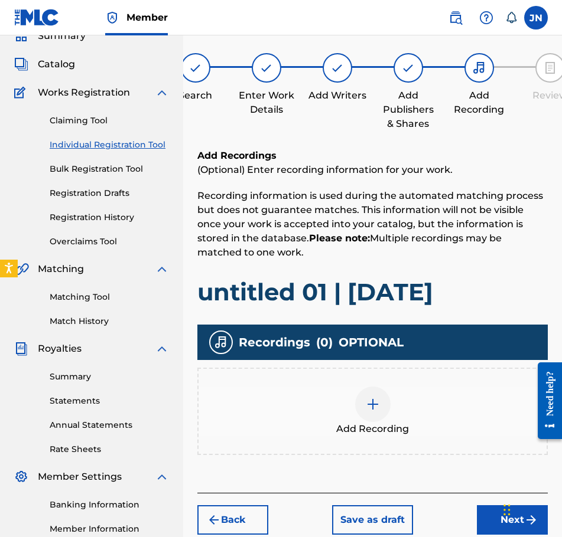
click at [364, 387] on div "Add Recording" at bounding box center [372, 411] width 350 height 87
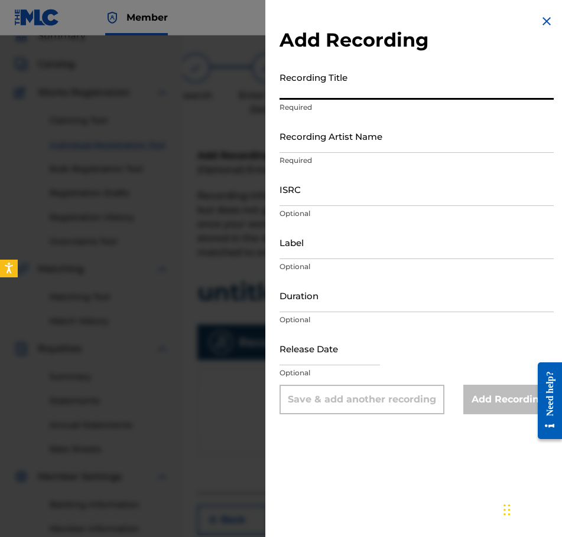
click at [347, 90] on input "Recording Title" at bounding box center [416, 83] width 274 height 34
paste input "untitled 01 | [DATE]"
click at [428, 133] on input "Recording Artist Name" at bounding box center [416, 136] width 274 height 34
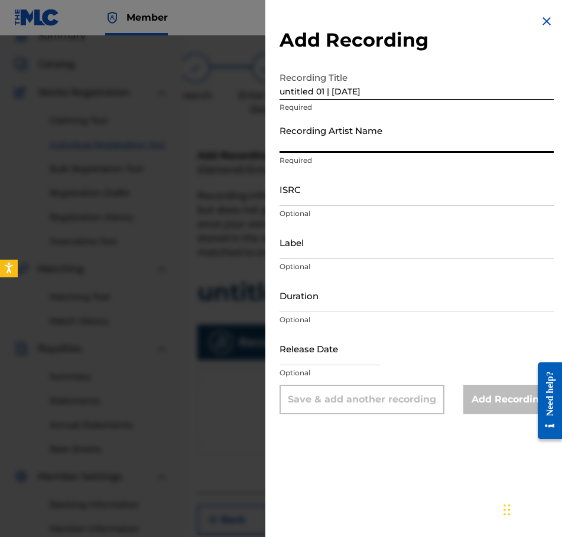
click at [314, 194] on input "ISRC" at bounding box center [416, 189] width 274 height 34
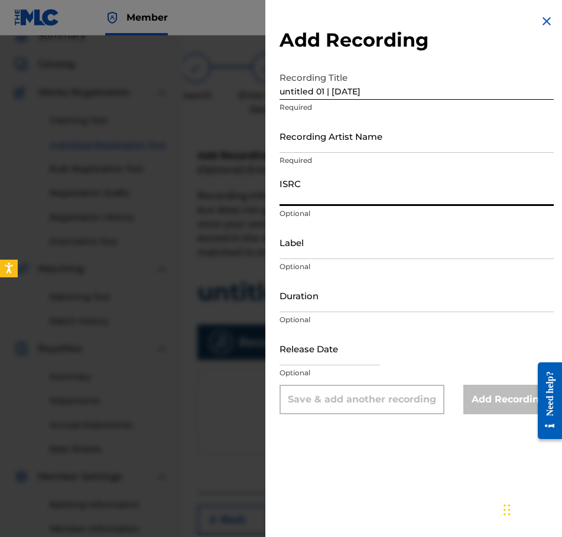
paste input "QZWFE2586931"
click at [318, 148] on input "Recording Artist Name" at bounding box center [416, 136] width 274 height 34
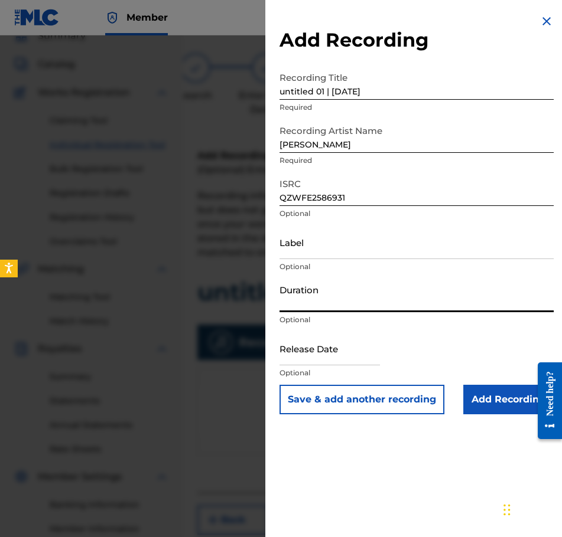
click at [315, 294] on input "Duration" at bounding box center [416, 296] width 274 height 34
click at [324, 357] on input "text" at bounding box center [329, 349] width 100 height 34
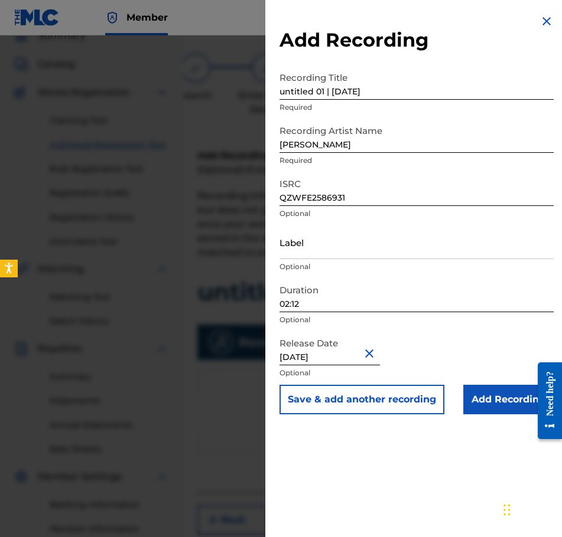
click at [480, 399] on input "Add Recording" at bounding box center [508, 400] width 90 height 30
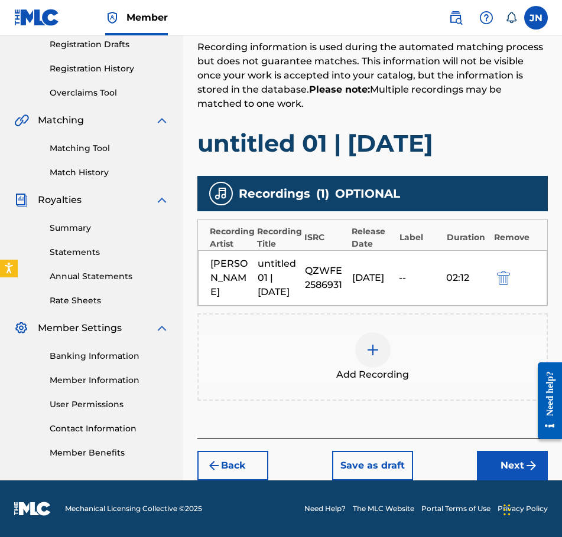
click at [514, 475] on button "Next" at bounding box center [512, 466] width 71 height 30
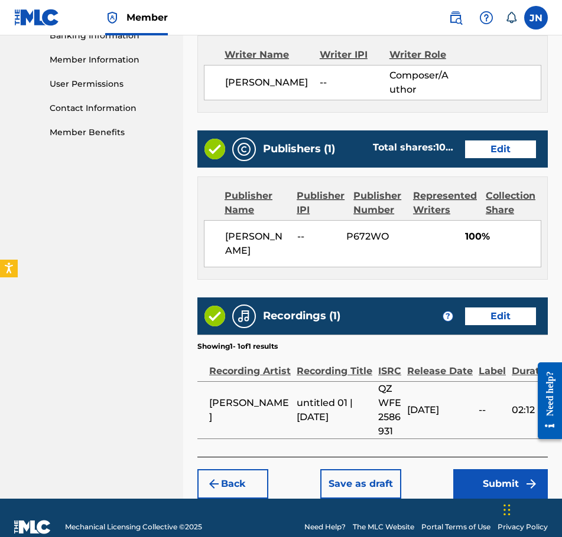
scroll to position [541, 0]
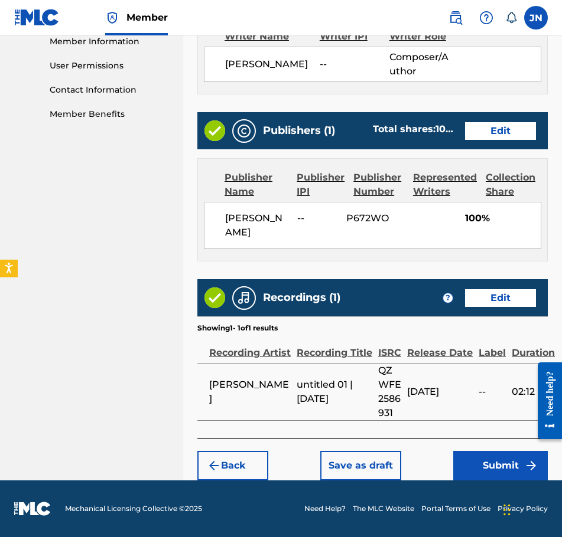
click at [490, 461] on button "Submit" at bounding box center [500, 466] width 95 height 30
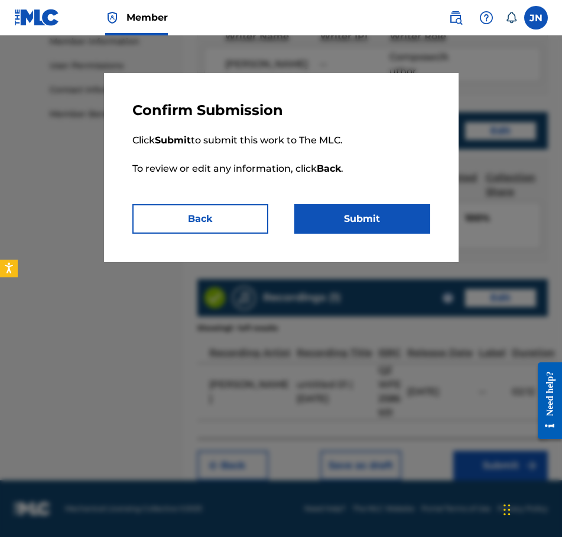
click at [372, 226] on button "Submit" at bounding box center [362, 219] width 136 height 30
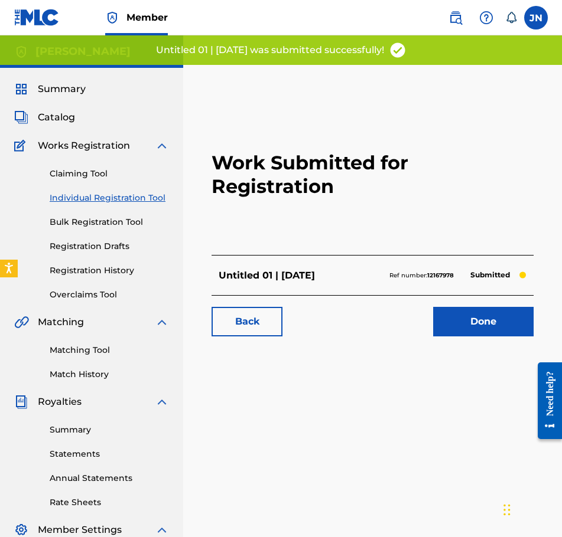
click at [106, 196] on link "Individual Registration Tool" at bounding box center [109, 198] width 119 height 12
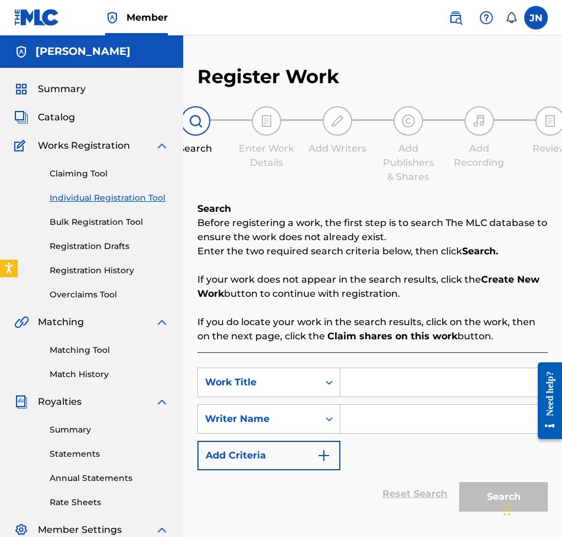
click at [425, 375] on input "Search Form" at bounding box center [443, 383] width 207 height 28
paste input "ALARM | [DATE]"
click at [439, 422] on input "Search Form" at bounding box center [443, 419] width 207 height 28
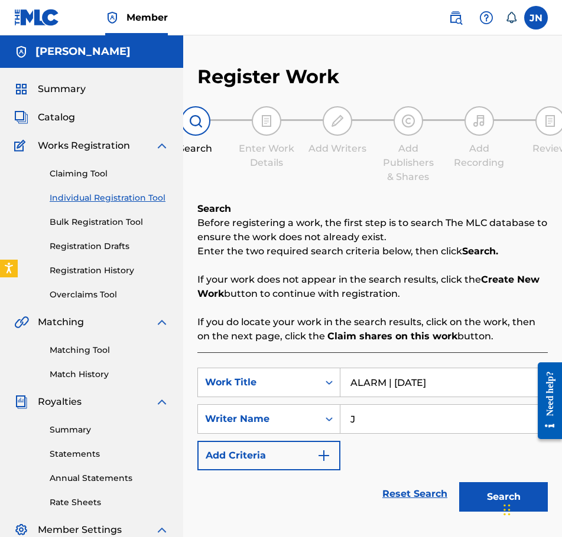
click at [482, 487] on button "Search" at bounding box center [503, 498] width 89 height 30
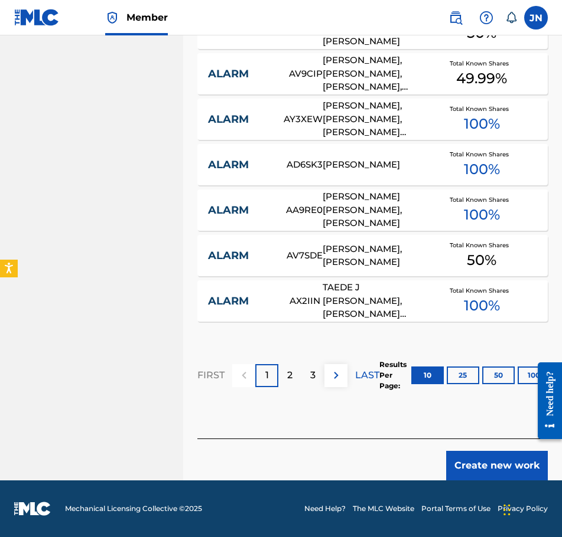
click at [522, 462] on button "Create new work" at bounding box center [497, 466] width 102 height 30
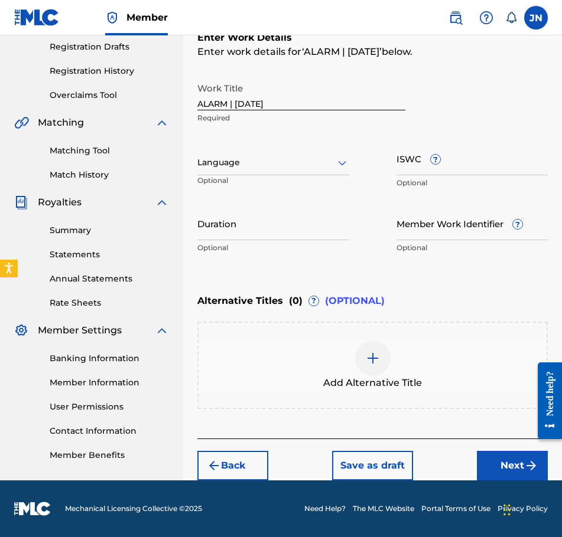
scroll to position [200, 0]
click at [302, 161] on div at bounding box center [273, 162] width 152 height 15
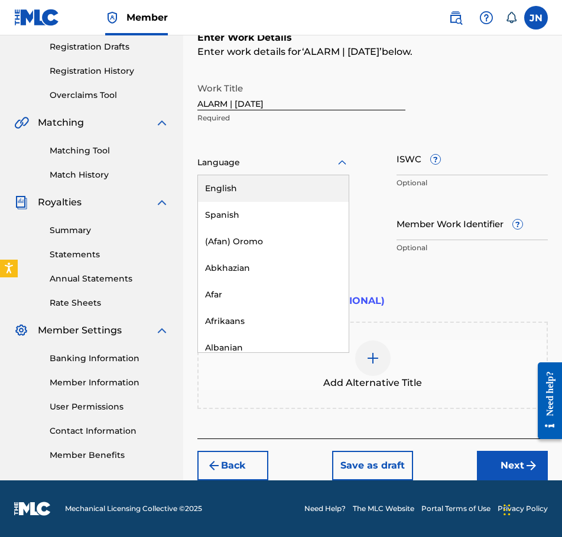
click at [311, 178] on div "English" at bounding box center [273, 188] width 151 height 27
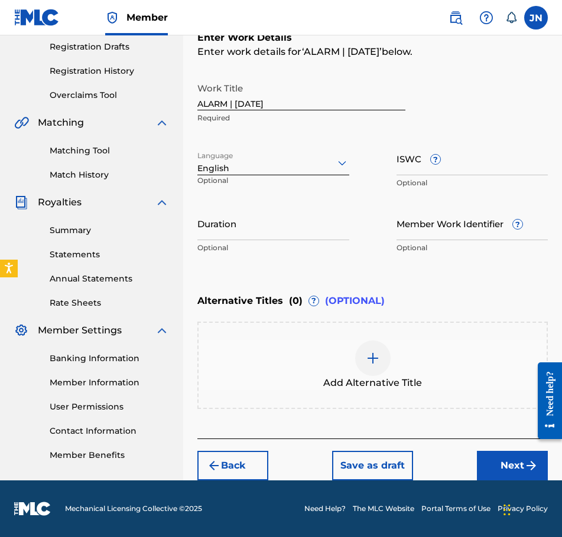
click at [316, 224] on input "Duration" at bounding box center [273, 224] width 152 height 34
click at [529, 449] on div "Back Save as draft Next" at bounding box center [372, 460] width 350 height 42
click at [527, 462] on img "submit" at bounding box center [531, 466] width 14 height 14
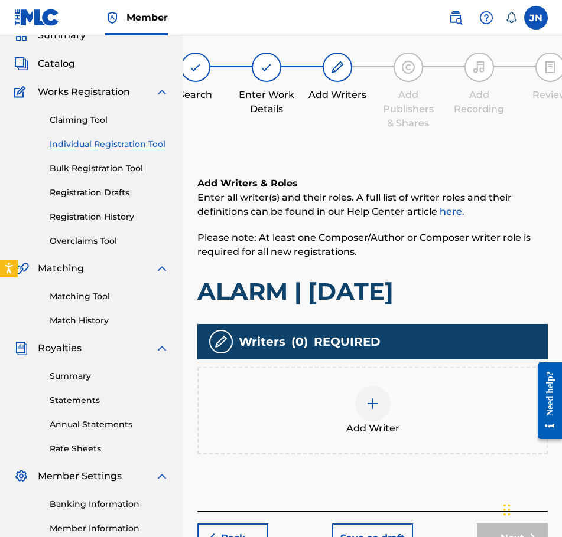
scroll to position [53, 0]
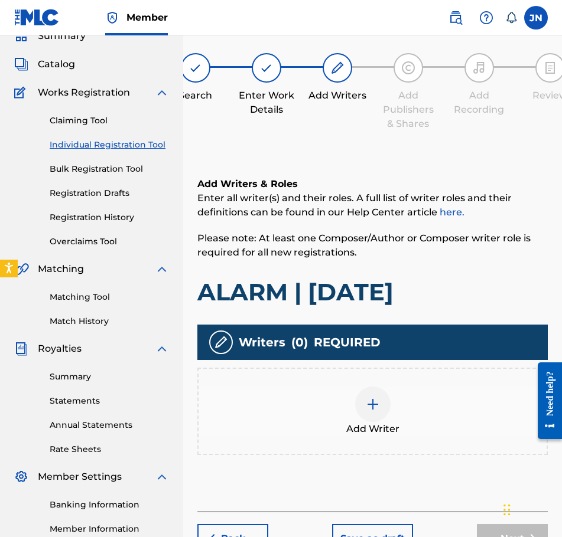
click at [429, 417] on div "Add Writer" at bounding box center [372, 412] width 348 height 50
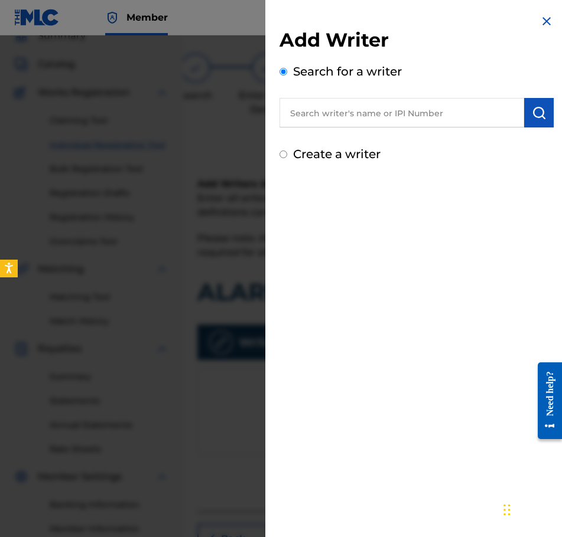
click at [353, 152] on label "Create a writer" at bounding box center [336, 154] width 87 height 14
click at [287, 152] on input "Create a writer" at bounding box center [283, 155] width 8 height 8
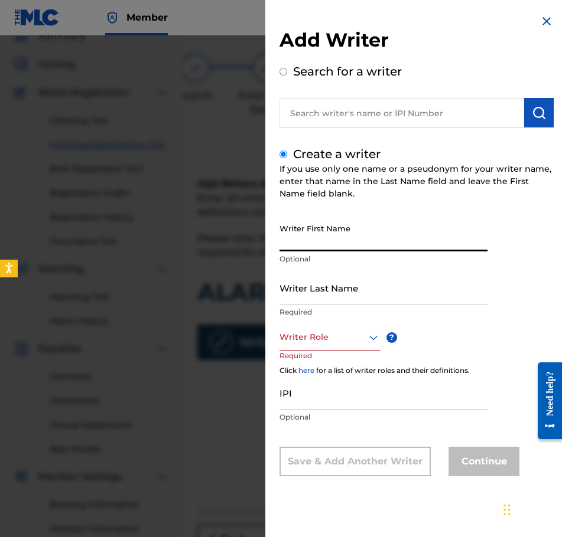
click at [341, 224] on input "Writer First Name" at bounding box center [383, 235] width 208 height 34
drag, startPoint x: 374, startPoint y: 276, endPoint x: 380, endPoint y: 284, distance: 8.9
click at [382, 286] on input "Writer Last Name" at bounding box center [383, 288] width 208 height 34
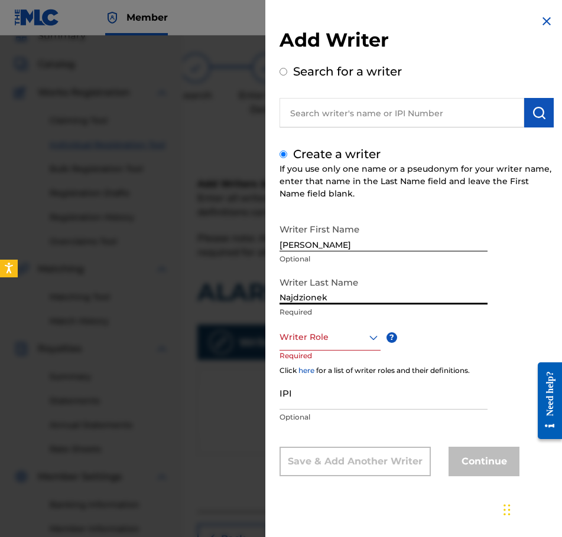
click at [360, 346] on div "Writer Role" at bounding box center [329, 337] width 101 height 27
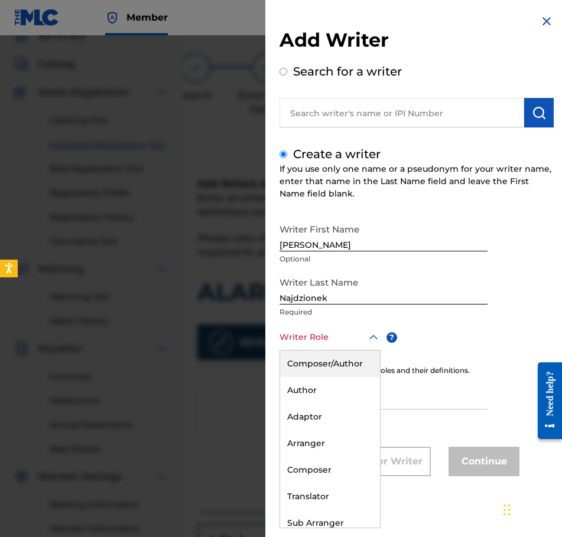
click at [350, 355] on div "Composer/Author" at bounding box center [330, 364] width 100 height 27
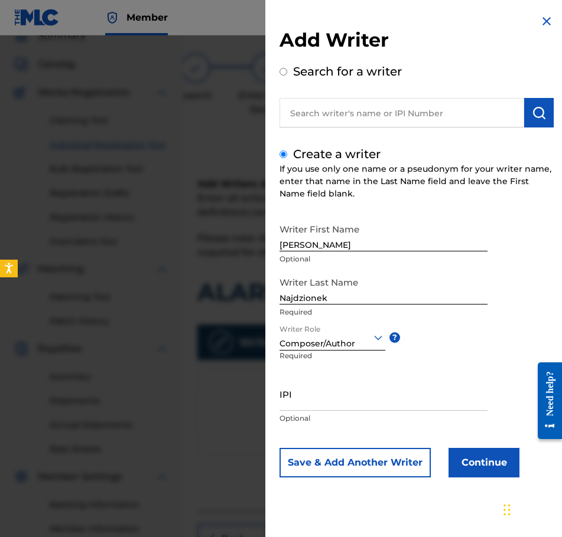
click at [481, 475] on button "Continue" at bounding box center [483, 463] width 71 height 30
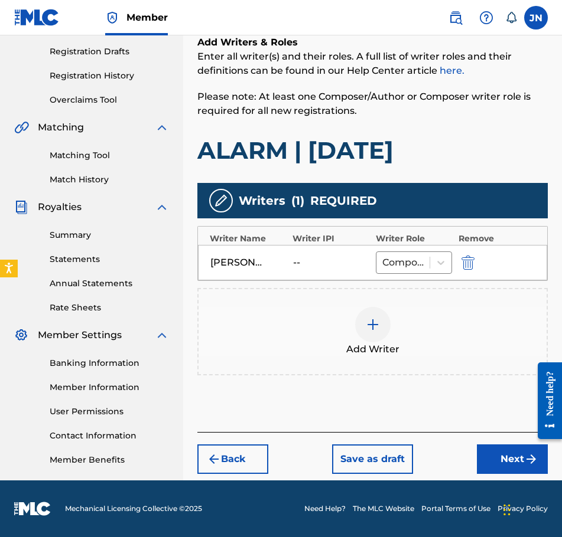
drag, startPoint x: 530, startPoint y: 461, endPoint x: 1, endPoint y: 91, distance: 645.9
click at [530, 461] on img "submit" at bounding box center [531, 459] width 14 height 14
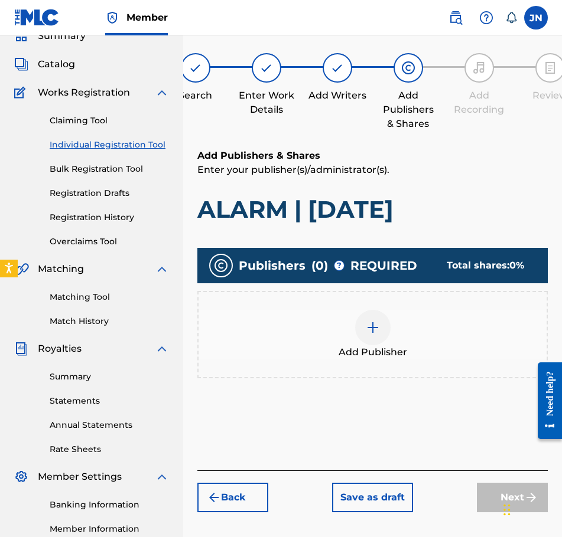
click at [383, 332] on div at bounding box center [372, 327] width 35 height 35
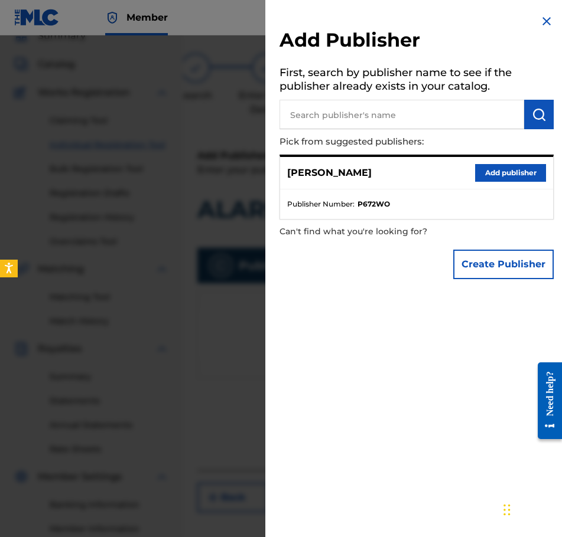
click at [507, 174] on button "Add publisher" at bounding box center [510, 173] width 71 height 18
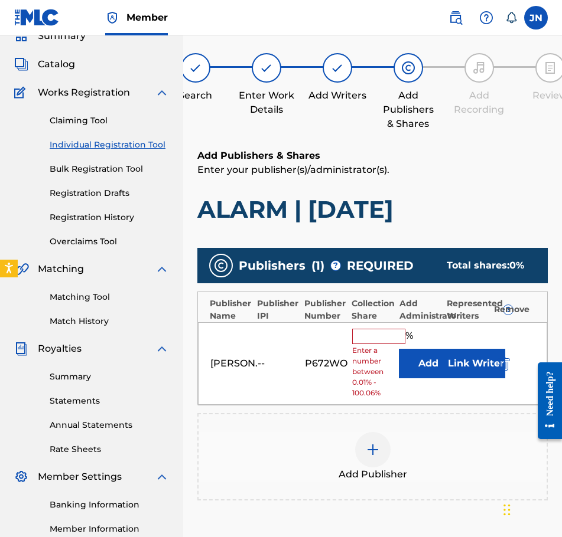
click at [362, 356] on span "Enter a number between 0.01% - 100.06%" at bounding box center [372, 372] width 41 height 53
click at [368, 348] on span "Enter a number between 0.01% - 100.06%" at bounding box center [372, 372] width 41 height 53
click at [380, 338] on input "text" at bounding box center [378, 336] width 53 height 15
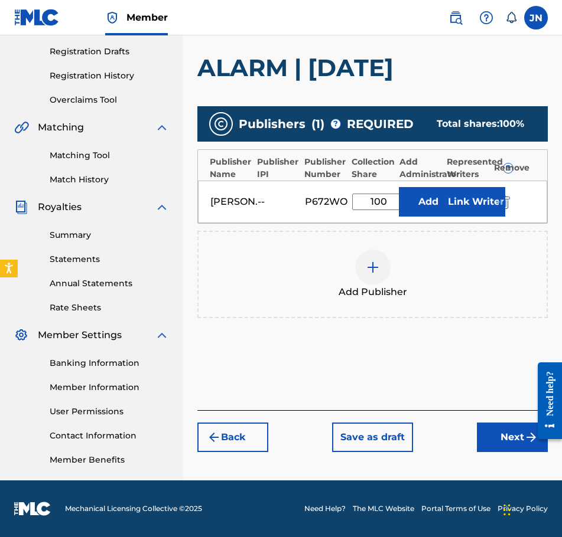
click at [500, 431] on button "Next" at bounding box center [512, 438] width 71 height 30
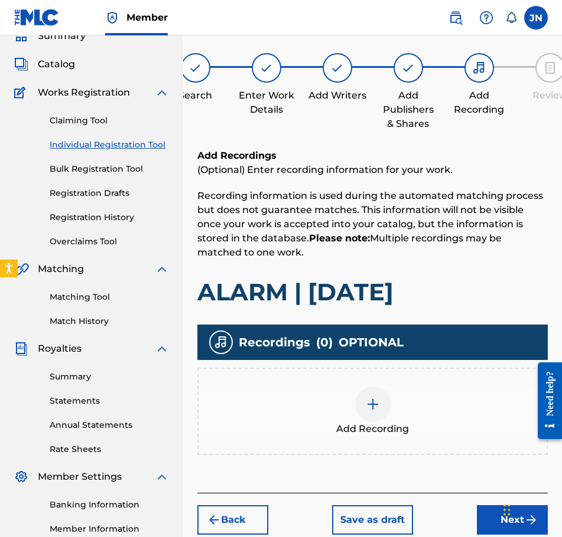
click at [353, 400] on div "Add Recording" at bounding box center [372, 412] width 348 height 50
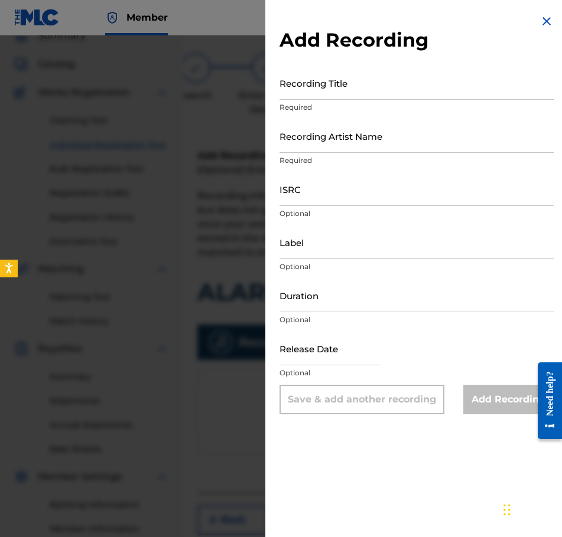
click at [373, 96] on input "Recording Title" at bounding box center [416, 83] width 274 height 34
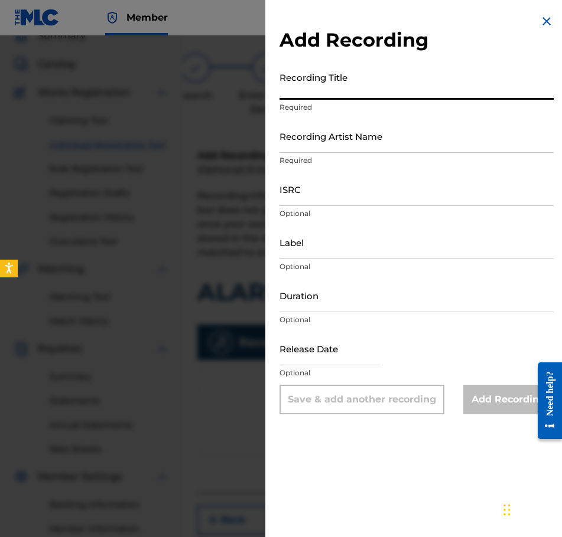
paste input "ALARM | [DATE]"
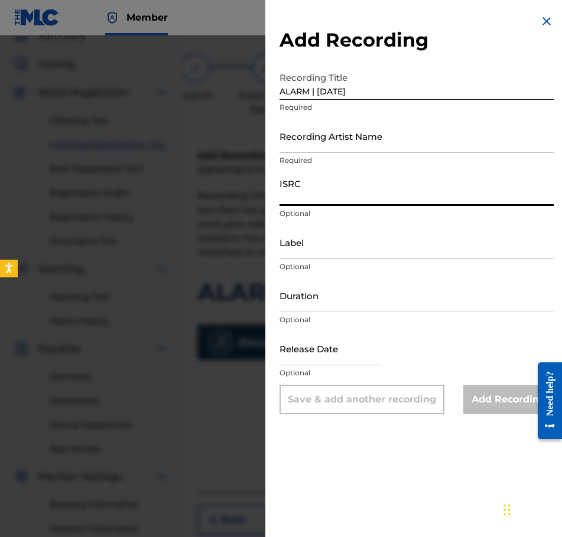
drag, startPoint x: 335, startPoint y: 191, endPoint x: 349, endPoint y: 155, distance: 38.5
click at [335, 191] on input "ISRC" at bounding box center [416, 189] width 274 height 34
paste input "QZWFE2586932"
click at [350, 139] on input "Recording Artist Name" at bounding box center [416, 136] width 274 height 34
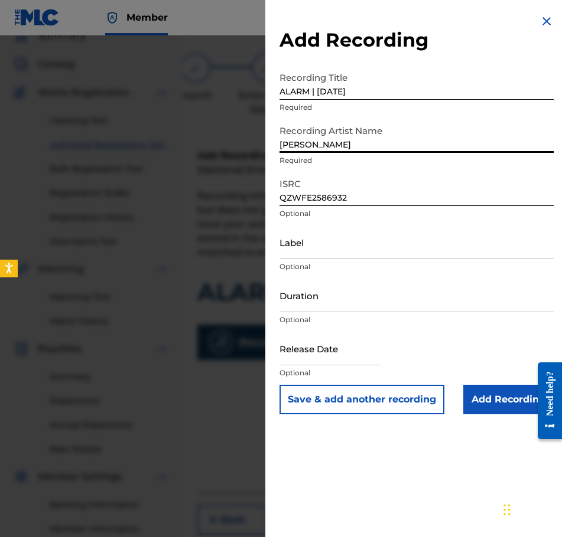
click at [348, 300] on input "Duration" at bounding box center [416, 296] width 274 height 34
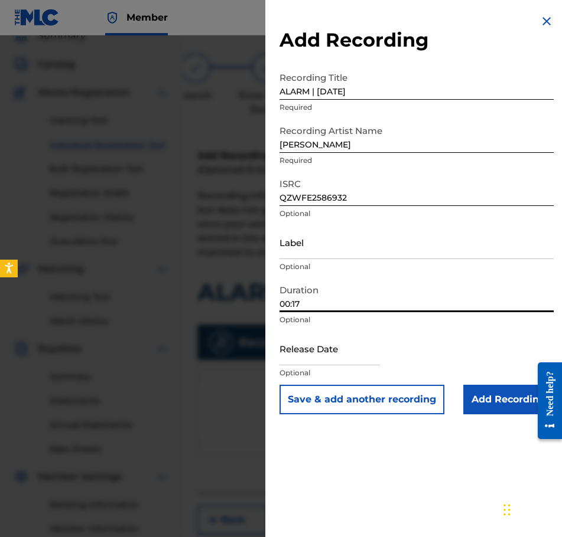
drag, startPoint x: 320, startPoint y: 341, endPoint x: 326, endPoint y: 346, distance: 7.2
click at [320, 341] on input "text" at bounding box center [329, 349] width 100 height 34
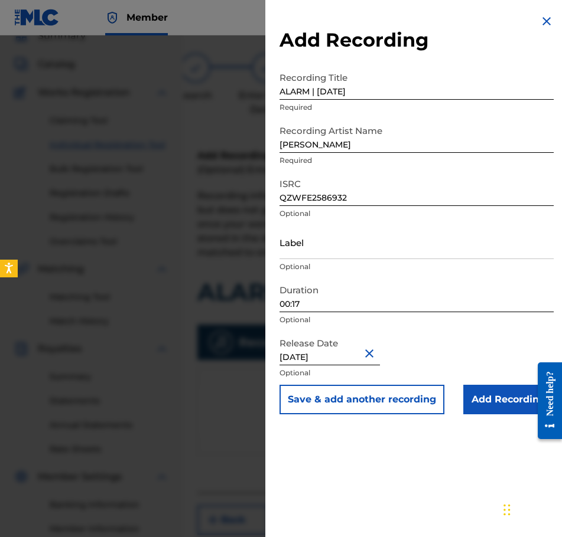
click at [491, 389] on input "Add Recording" at bounding box center [508, 400] width 90 height 30
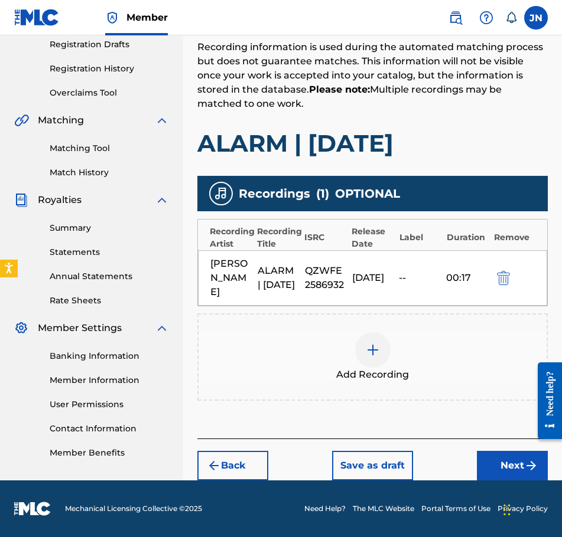
click at [494, 449] on div "Back Save as draft Next" at bounding box center [372, 460] width 350 height 42
click at [513, 468] on button "Next" at bounding box center [512, 466] width 71 height 30
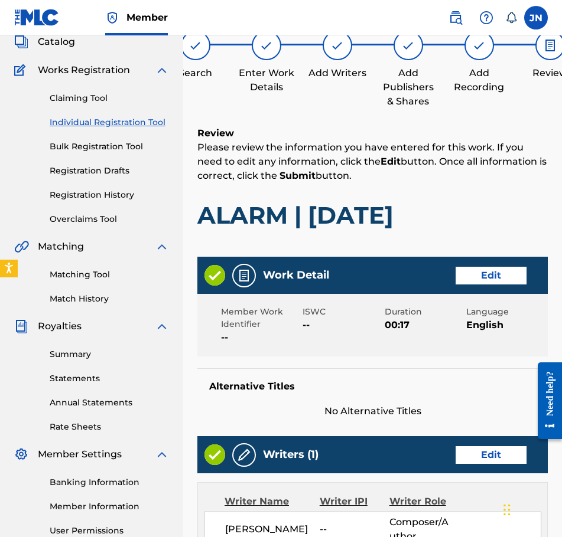
scroll to position [526, 0]
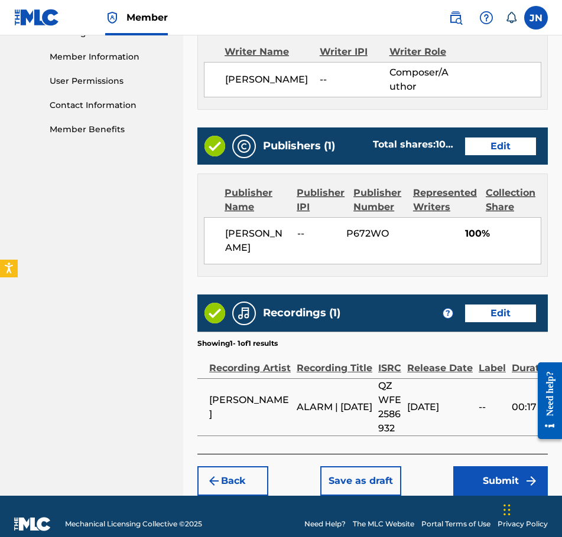
click at [519, 473] on button "Submit" at bounding box center [500, 482] width 95 height 30
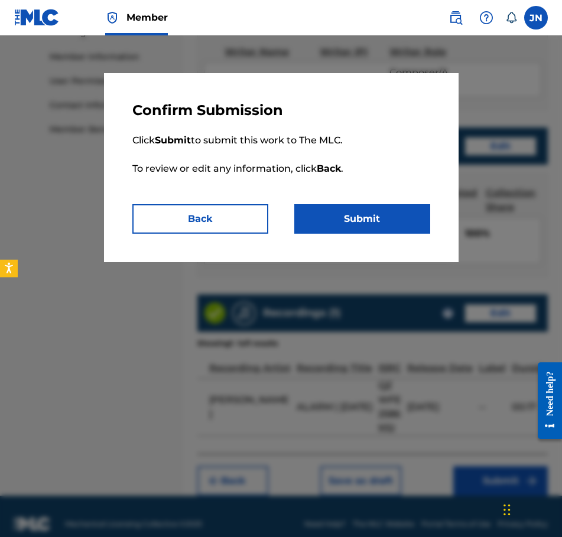
drag, startPoint x: 373, startPoint y: 183, endPoint x: 395, endPoint y: 217, distance: 41.0
click at [373, 184] on p "Click Submit to submit this work to The MLC. To review or edit any information,…" at bounding box center [281, 161] width 298 height 85
click at [396, 219] on button "Submit" at bounding box center [362, 219] width 136 height 30
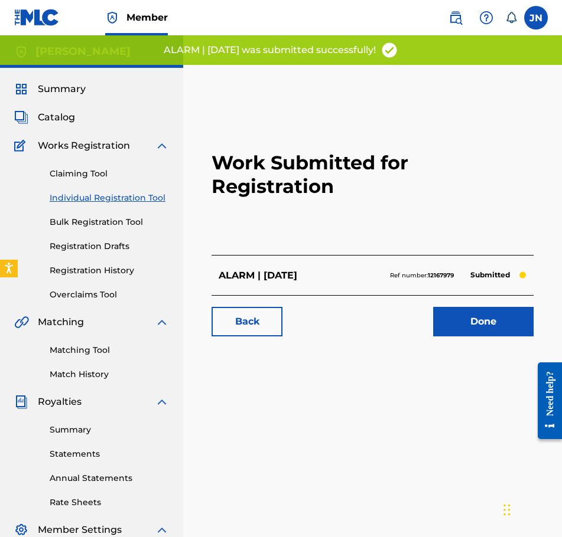
click at [154, 194] on link "Individual Registration Tool" at bounding box center [109, 198] width 119 height 12
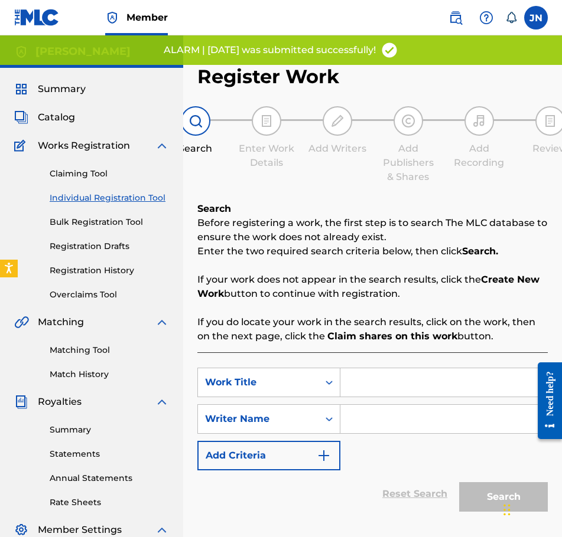
click at [390, 387] on input "Search Form" at bounding box center [443, 383] width 207 height 28
paste input "DEMON | [DATE]"
click at [399, 420] on input "Search Form" at bounding box center [443, 419] width 207 height 28
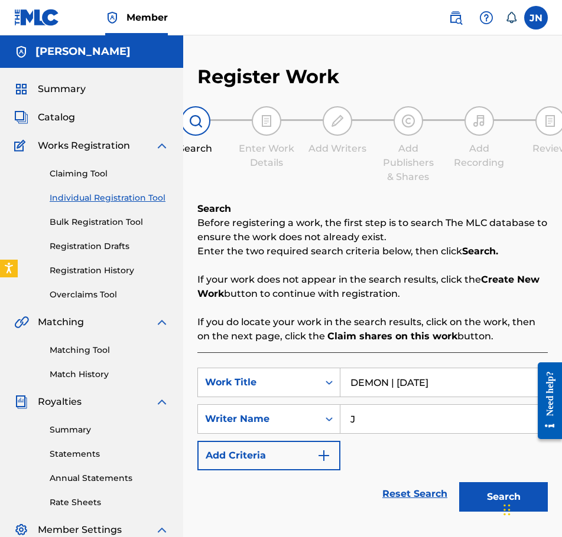
click at [481, 489] on button "Search" at bounding box center [503, 498] width 89 height 30
click at [472, 483] on button "Search" at bounding box center [503, 498] width 89 height 30
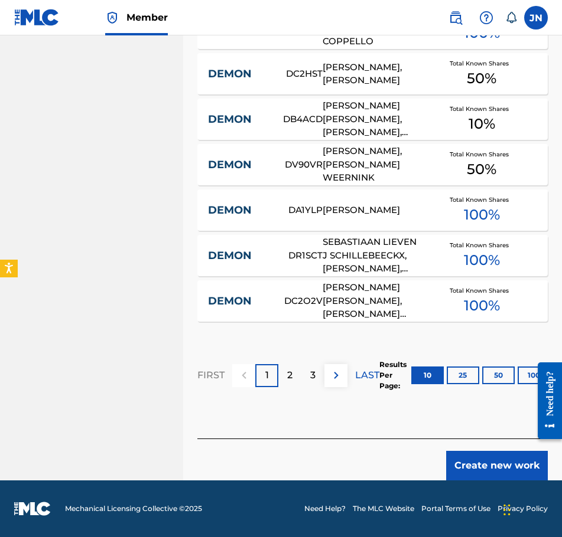
click at [490, 463] on button "Create new work" at bounding box center [497, 466] width 102 height 30
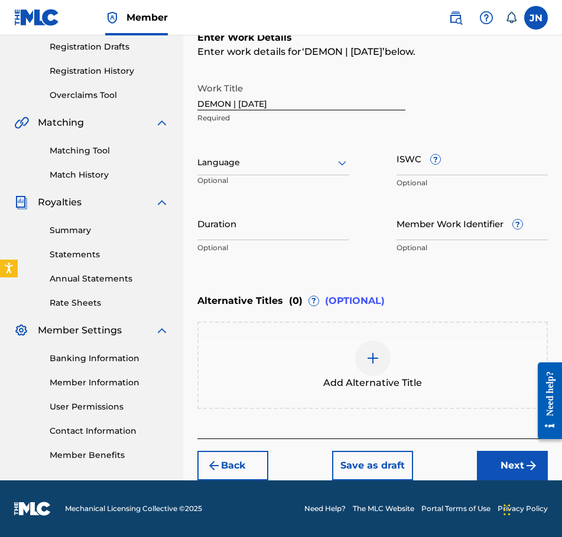
click at [271, 166] on div at bounding box center [273, 162] width 152 height 15
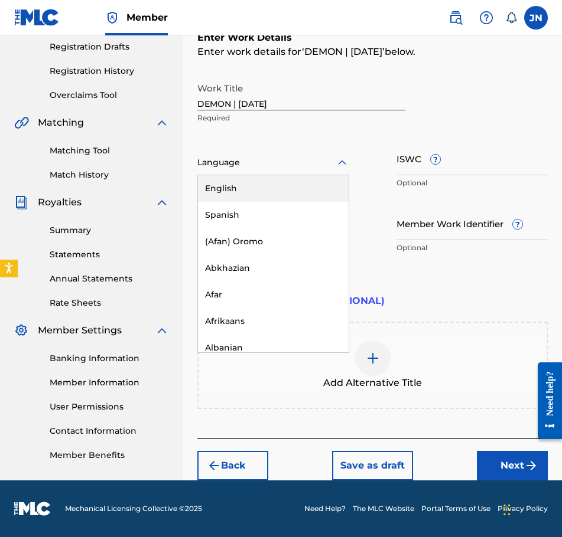
click at [280, 190] on div "English" at bounding box center [273, 188] width 151 height 27
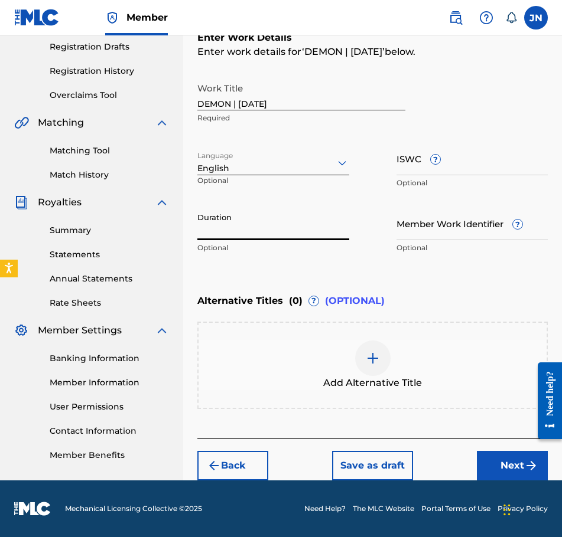
click at [292, 238] on input "Duration" at bounding box center [273, 224] width 152 height 34
click at [288, 227] on input "Duration" at bounding box center [273, 224] width 152 height 34
click at [516, 462] on button "Next" at bounding box center [512, 466] width 71 height 30
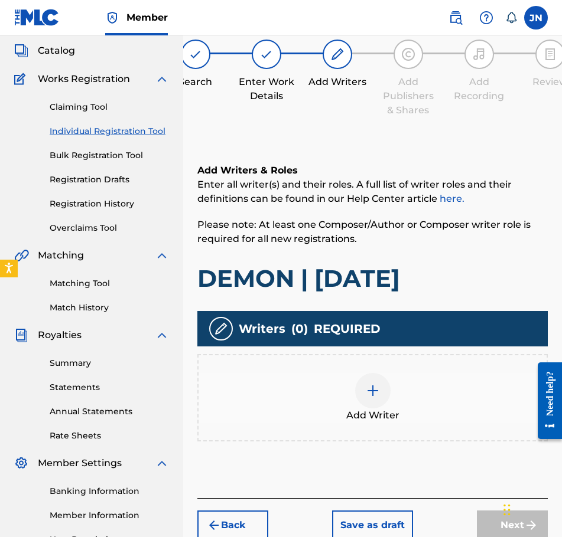
scroll to position [53, 0]
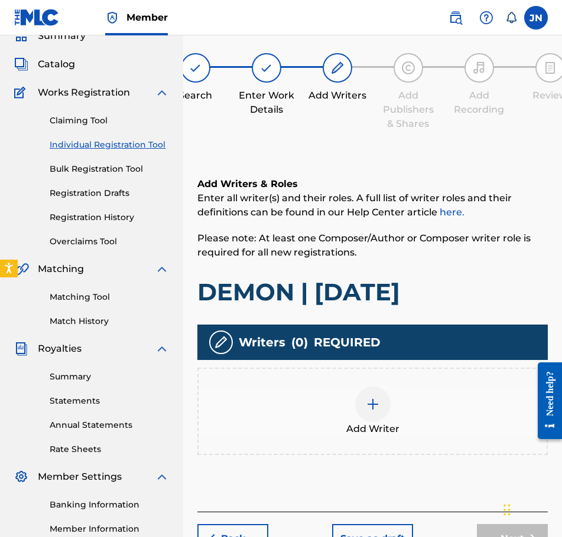
click at [385, 371] on div "Add Writer" at bounding box center [372, 411] width 350 height 87
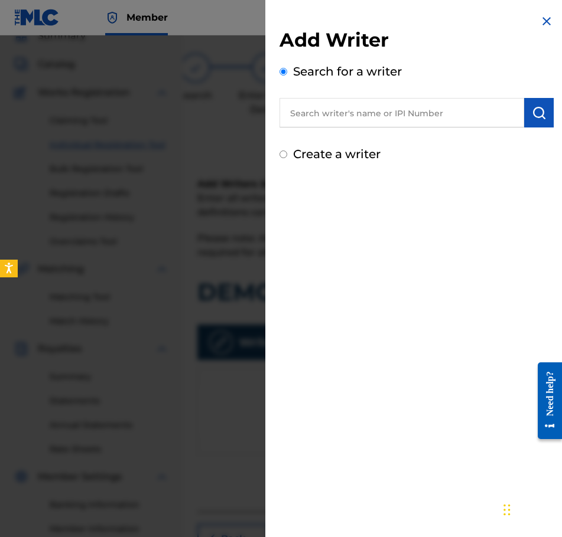
click at [371, 154] on label "Create a writer" at bounding box center [336, 154] width 87 height 14
click at [287, 154] on input "Create a writer" at bounding box center [283, 155] width 8 height 8
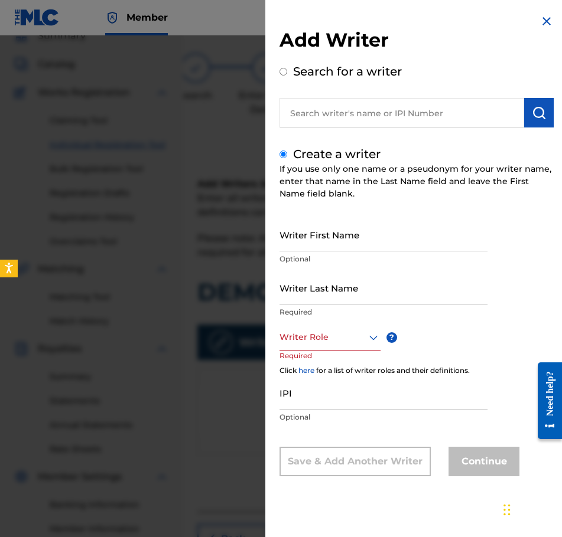
click at [364, 245] on input "Writer First Name" at bounding box center [383, 235] width 208 height 34
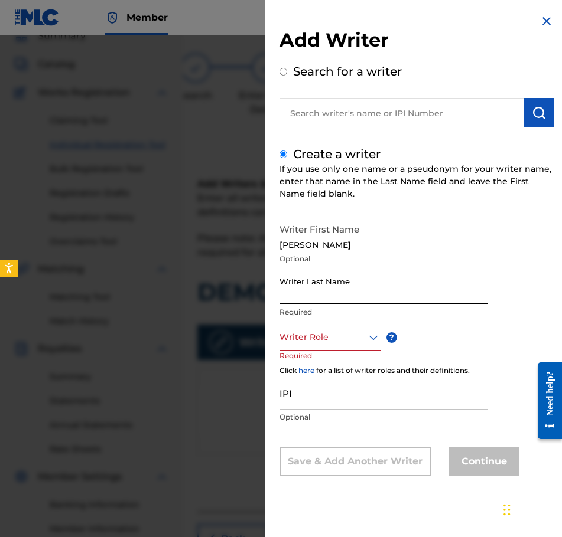
click at [408, 277] on input "Writer Last Name" at bounding box center [383, 288] width 208 height 34
click at [344, 332] on div at bounding box center [329, 337] width 101 height 15
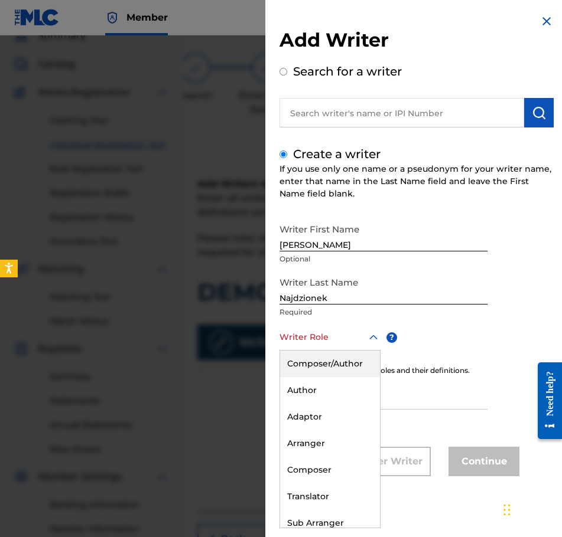
click at [352, 354] on div "Composer/Author" at bounding box center [330, 364] width 100 height 27
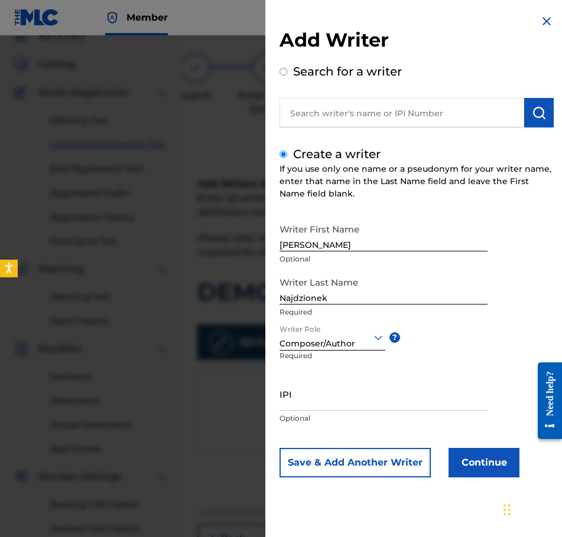
click at [476, 462] on button "Continue" at bounding box center [483, 463] width 71 height 30
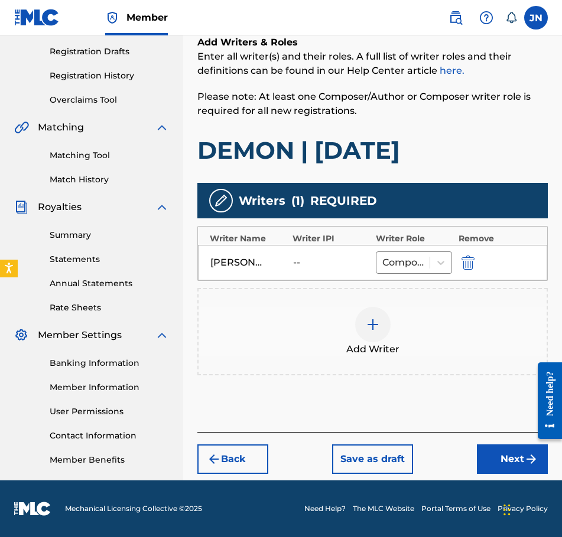
click at [498, 461] on button "Next" at bounding box center [512, 460] width 71 height 30
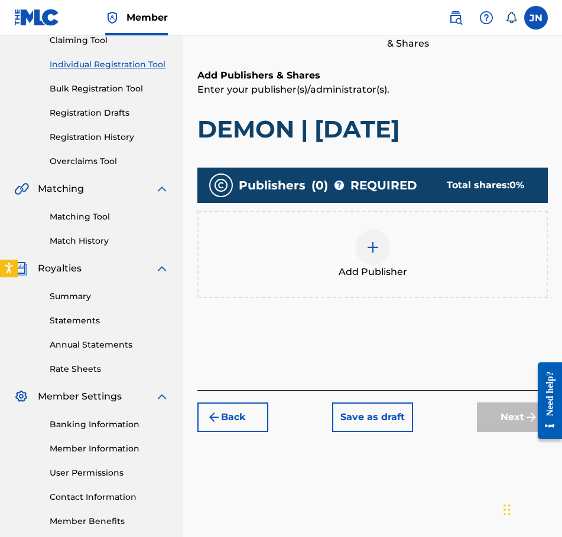
scroll to position [195, 0]
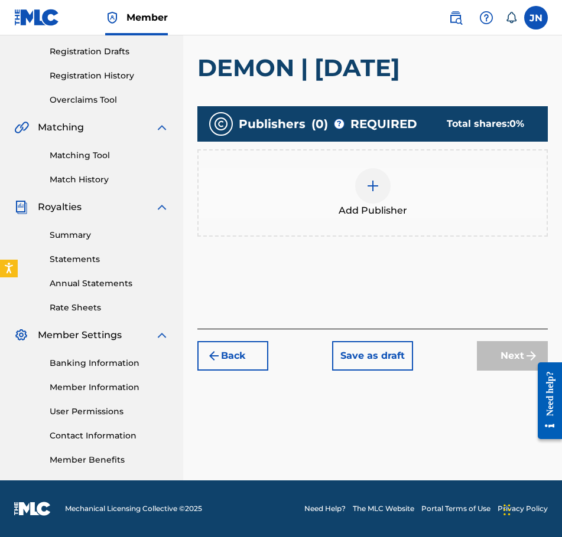
click at [364, 187] on div at bounding box center [372, 185] width 35 height 35
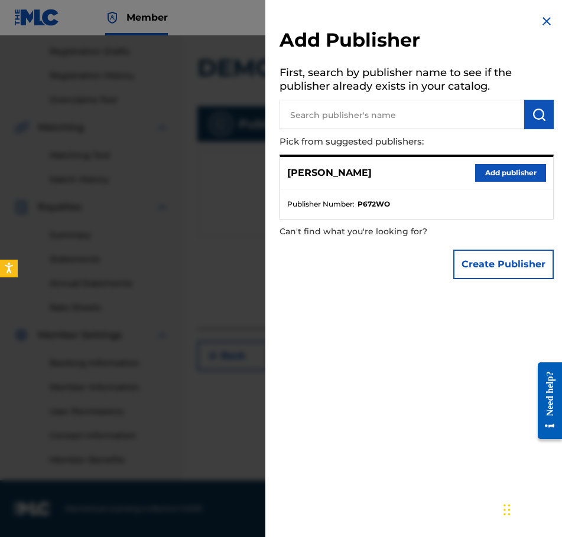
click at [497, 167] on button "Add publisher" at bounding box center [510, 173] width 71 height 18
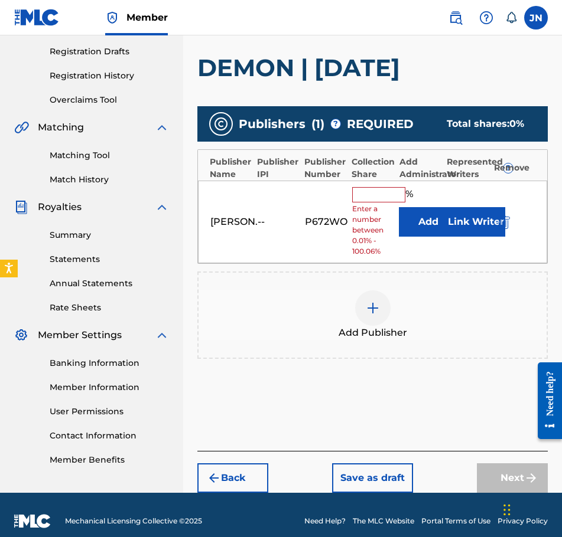
click at [381, 203] on div "% Enter a number between 0.01% - 100.06%" at bounding box center [372, 222] width 41 height 70
click at [380, 197] on input "text" at bounding box center [378, 194] width 53 height 15
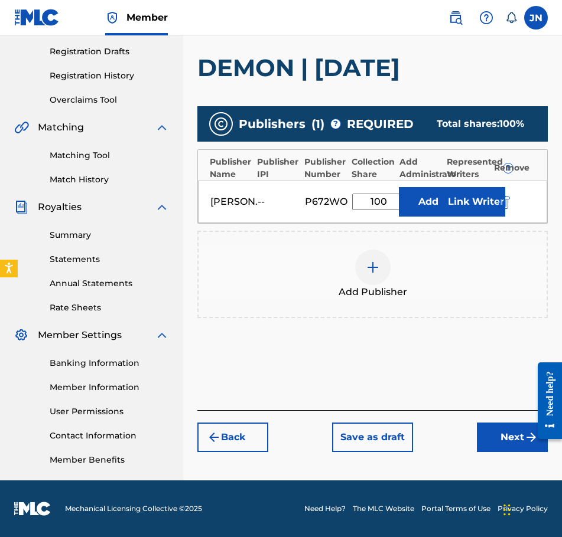
click at [509, 418] on div "Back Save as draft Next" at bounding box center [372, 431] width 350 height 42
click at [514, 427] on button "Next" at bounding box center [512, 438] width 71 height 30
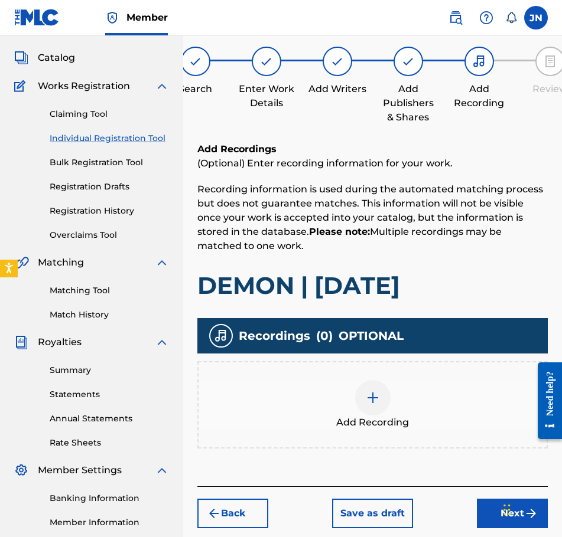
scroll to position [53, 0]
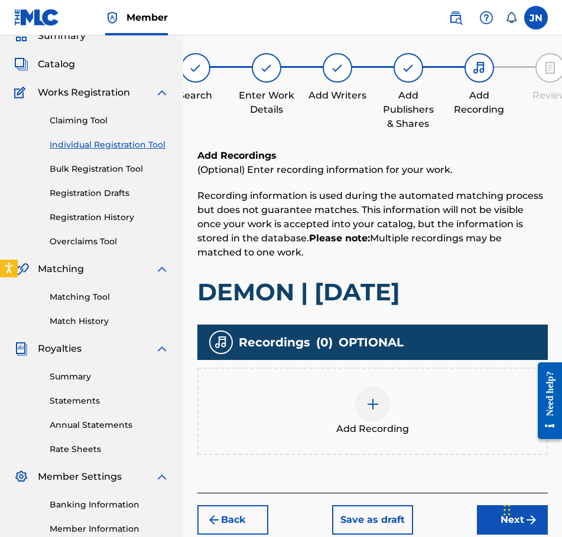
click at [383, 365] on div "Recordings ( 0 ) OPTIONAL Add Recording" at bounding box center [372, 390] width 350 height 131
click at [393, 392] on div "Add Recording" at bounding box center [372, 412] width 348 height 50
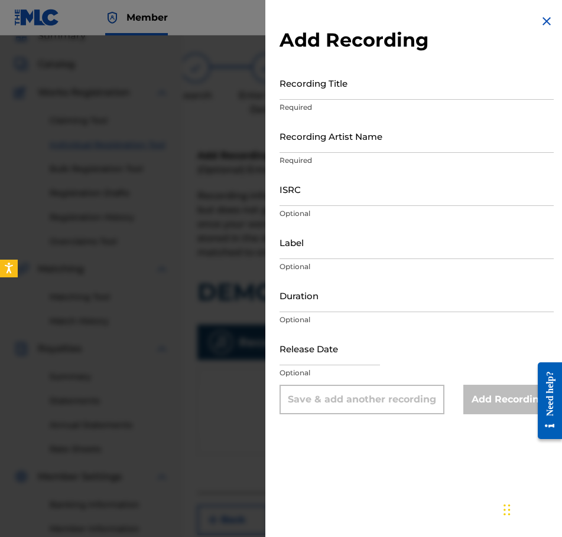
click at [388, 103] on p "Required" at bounding box center [416, 107] width 274 height 11
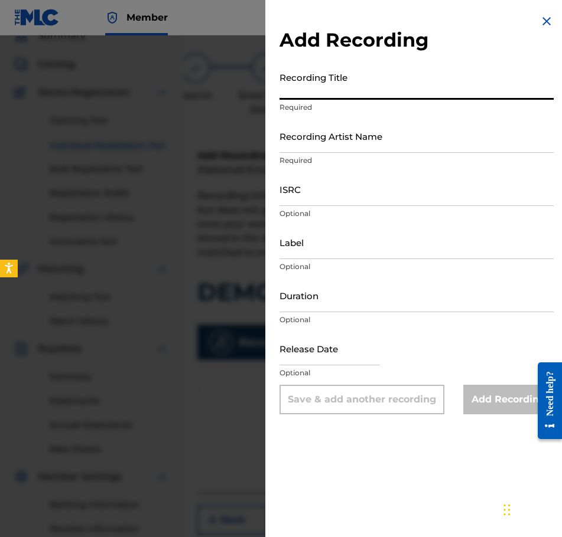
click at [389, 85] on input "Recording Title" at bounding box center [416, 83] width 274 height 34
paste input "DEMON | [DATE]"
click at [397, 151] on input "Recording Artist Name" at bounding box center [416, 136] width 274 height 34
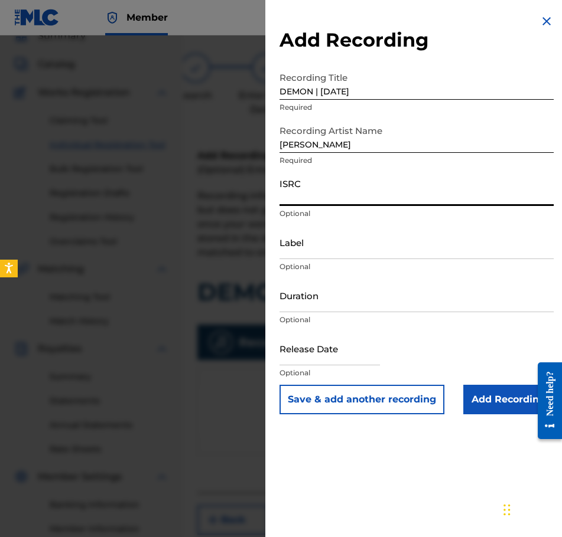
click at [363, 197] on input "ISRC" at bounding box center [416, 189] width 274 height 34
paste input "QZWFE2586933"
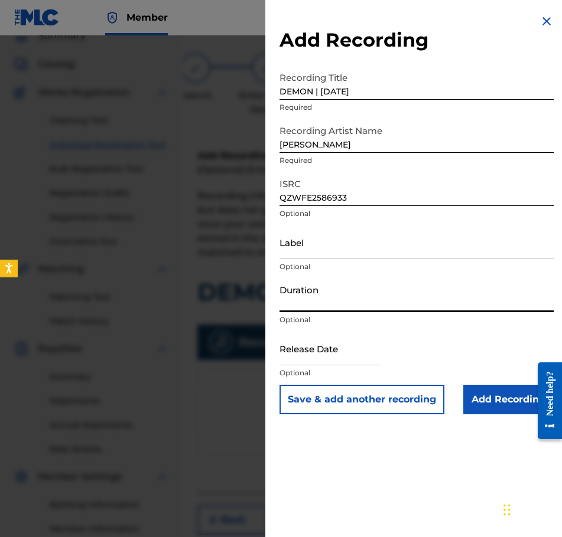
click at [309, 310] on input "Duration" at bounding box center [416, 296] width 274 height 34
click at [359, 363] on input "text" at bounding box center [329, 349] width 100 height 34
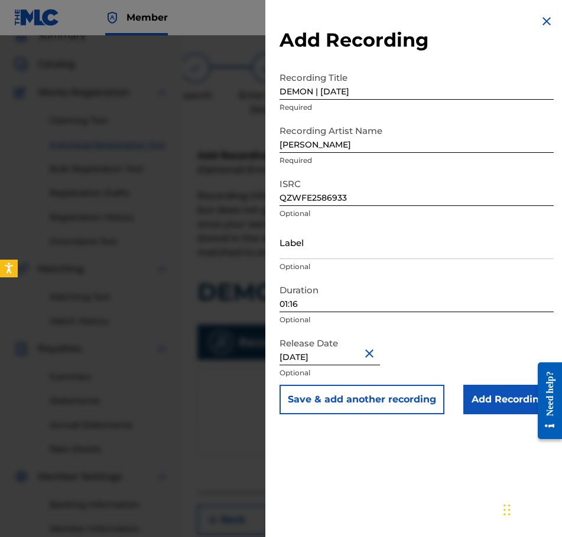
click at [486, 409] on input "Add Recording" at bounding box center [508, 400] width 90 height 30
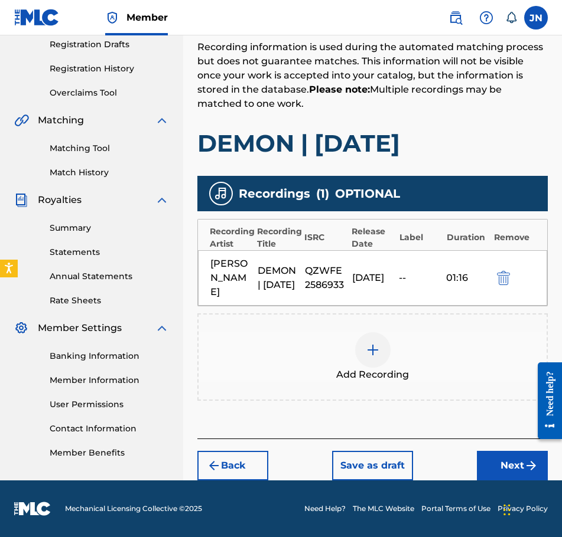
click at [506, 463] on button "Next" at bounding box center [512, 466] width 71 height 30
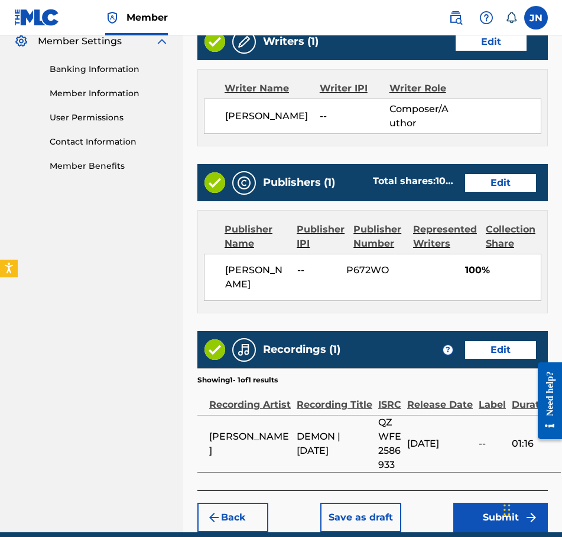
scroll to position [541, 0]
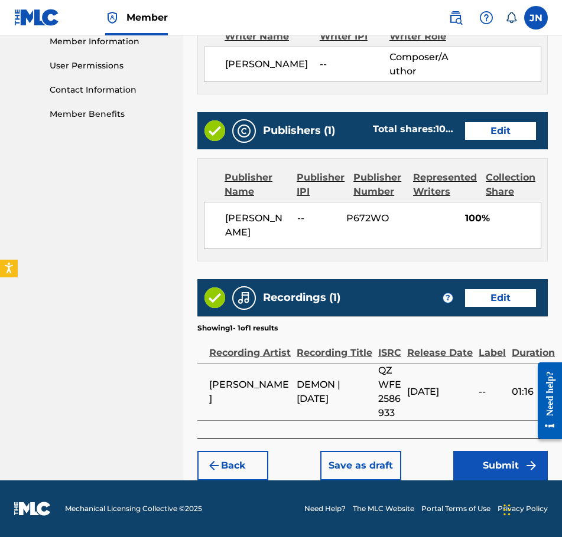
click at [475, 468] on button "Submit" at bounding box center [500, 466] width 95 height 30
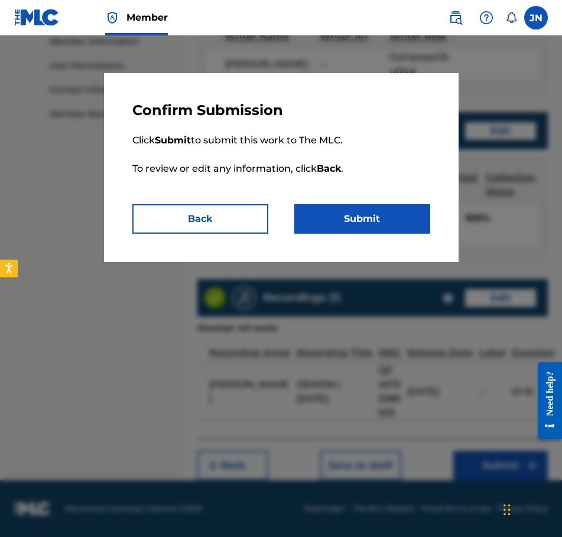
click at [400, 219] on button "Submit" at bounding box center [362, 219] width 136 height 30
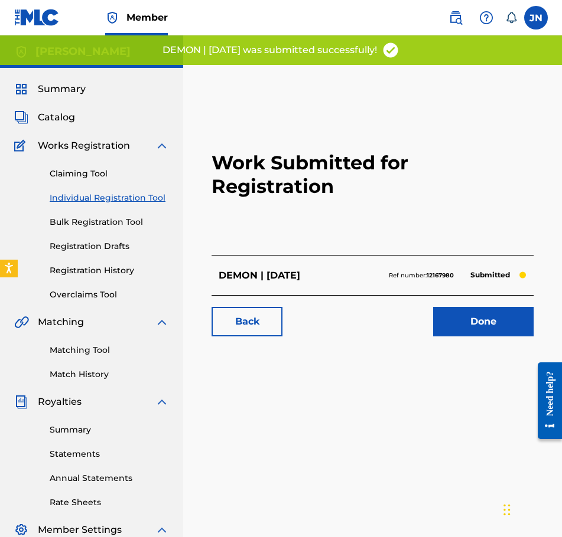
click at [484, 329] on link "Done" at bounding box center [483, 322] width 100 height 30
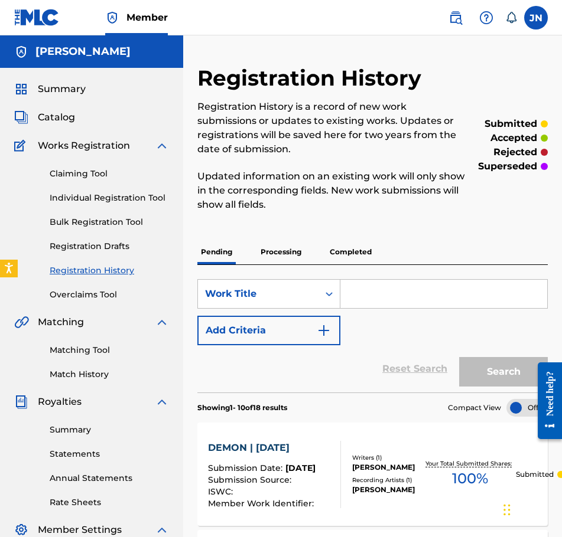
click at [141, 194] on link "Individual Registration Tool" at bounding box center [109, 198] width 119 height 12
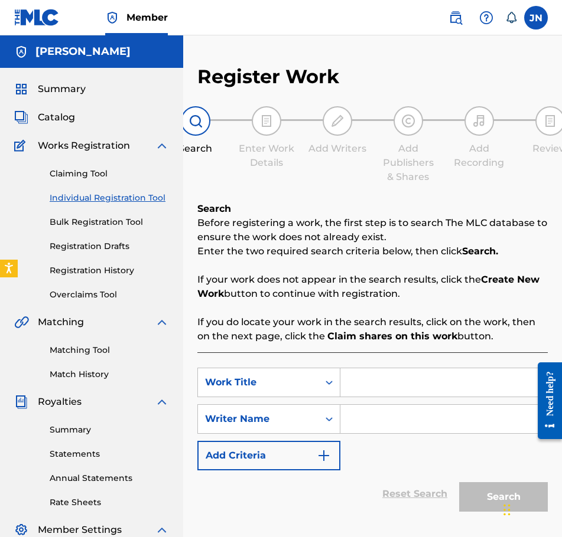
click at [117, 269] on link "Registration History" at bounding box center [109, 271] width 119 height 12
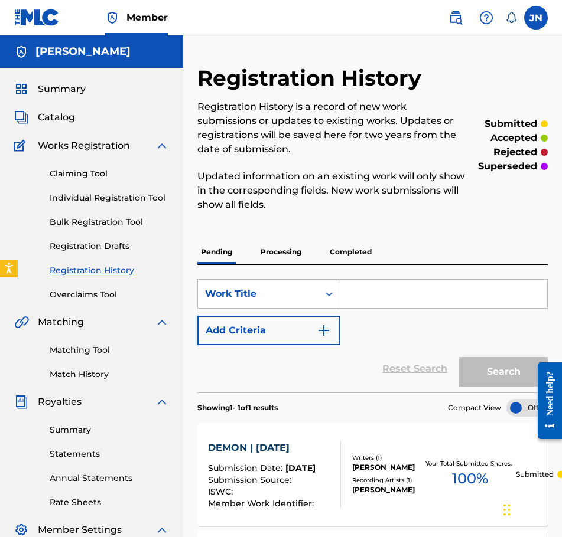
click at [97, 194] on link "Individual Registration Tool" at bounding box center [109, 198] width 119 height 12
